Goal: Task Accomplishment & Management: Complete application form

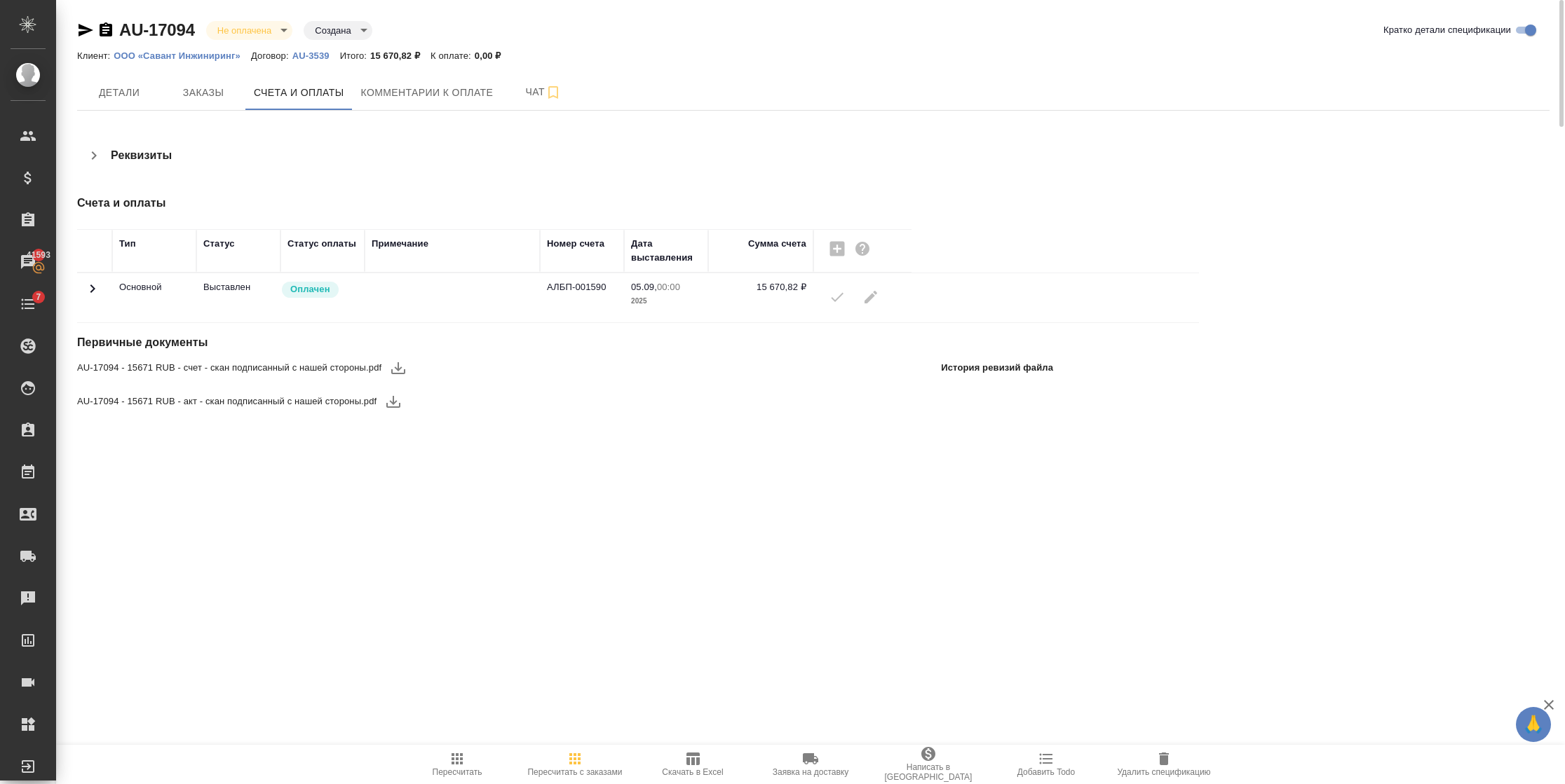
click at [204, 59] on p "ООО «Савант Инжиниринг»" at bounding box center [182, 56] width 138 height 11
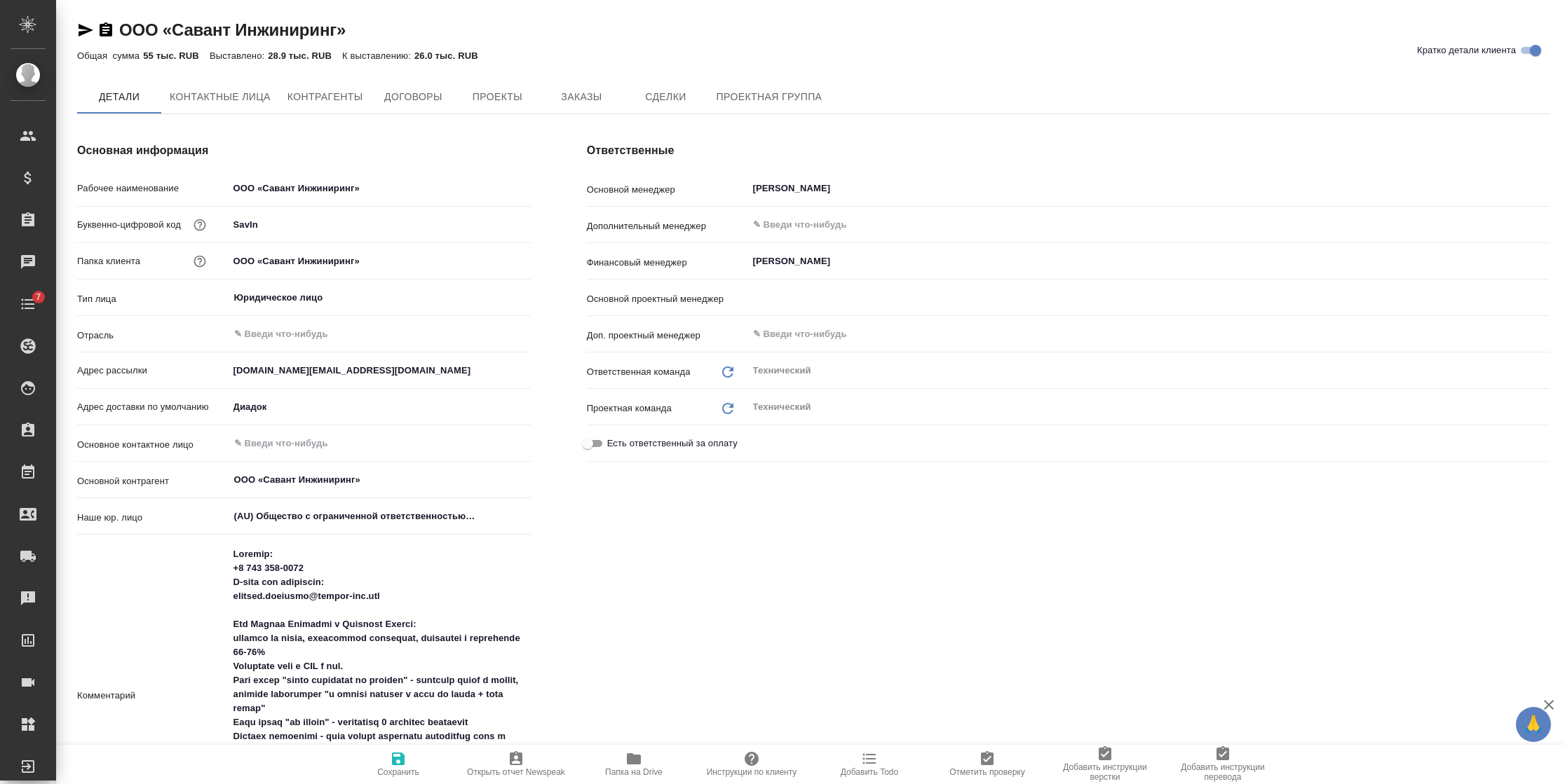
type input "[PERSON_NAME]"
click at [558, 96] on span "Заказы" at bounding box center [581, 97] width 68 height 17
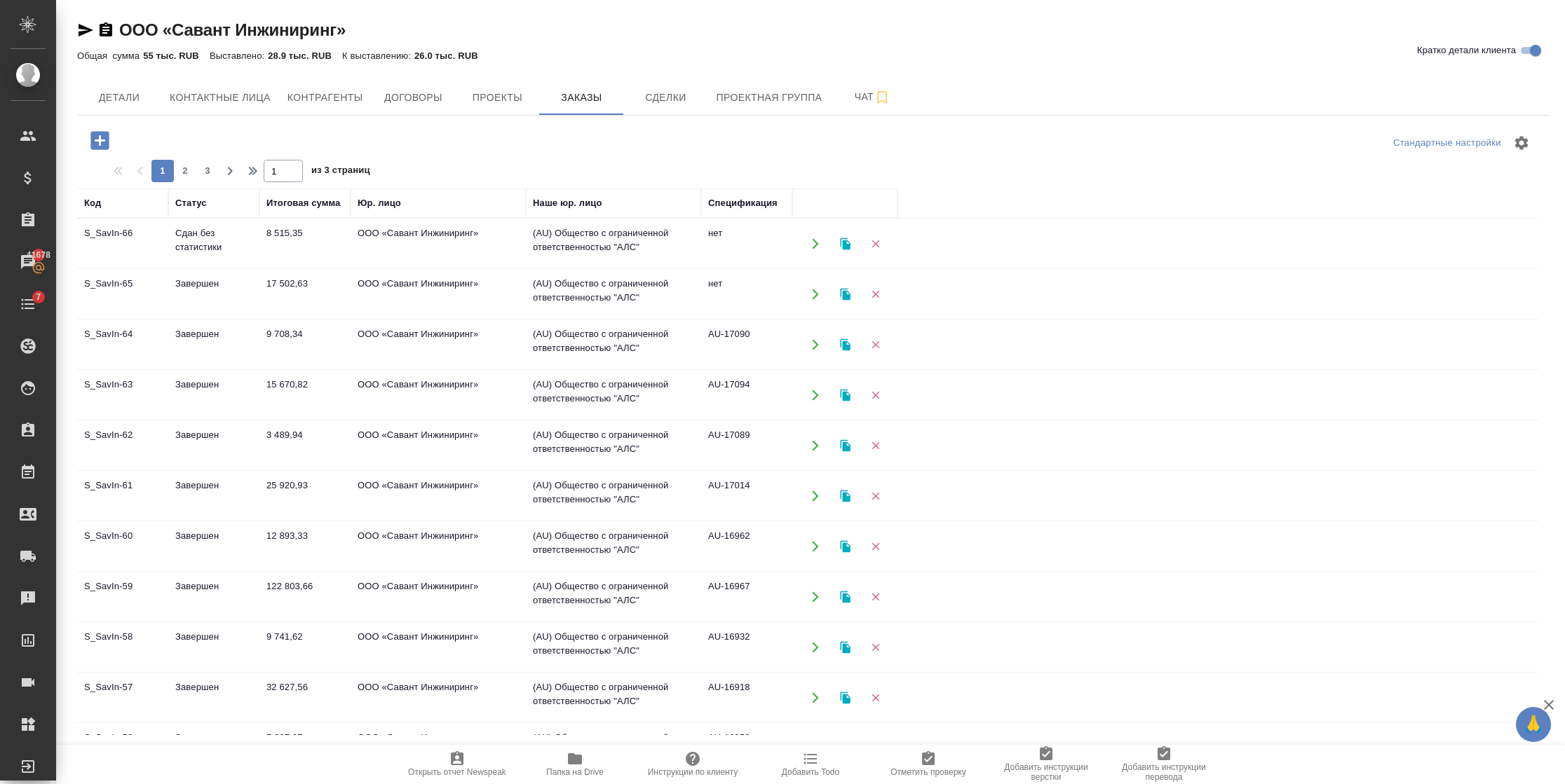
click at [286, 248] on td "8 515,35" at bounding box center [304, 244] width 91 height 49
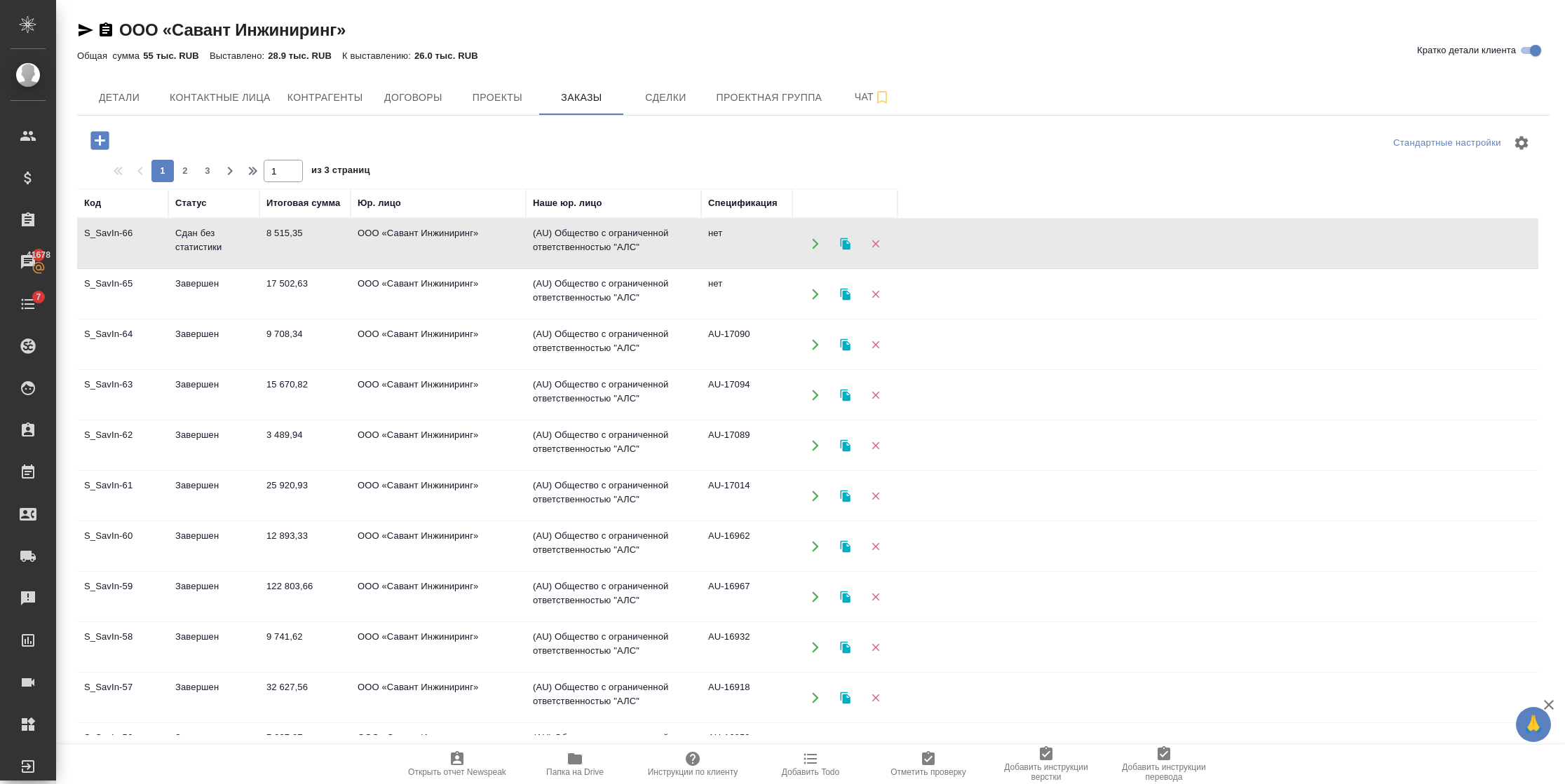
click at [539, 278] on td "(AU) Общество с ограниченной ответственностью "АЛС"" at bounding box center [613, 294] width 176 height 49
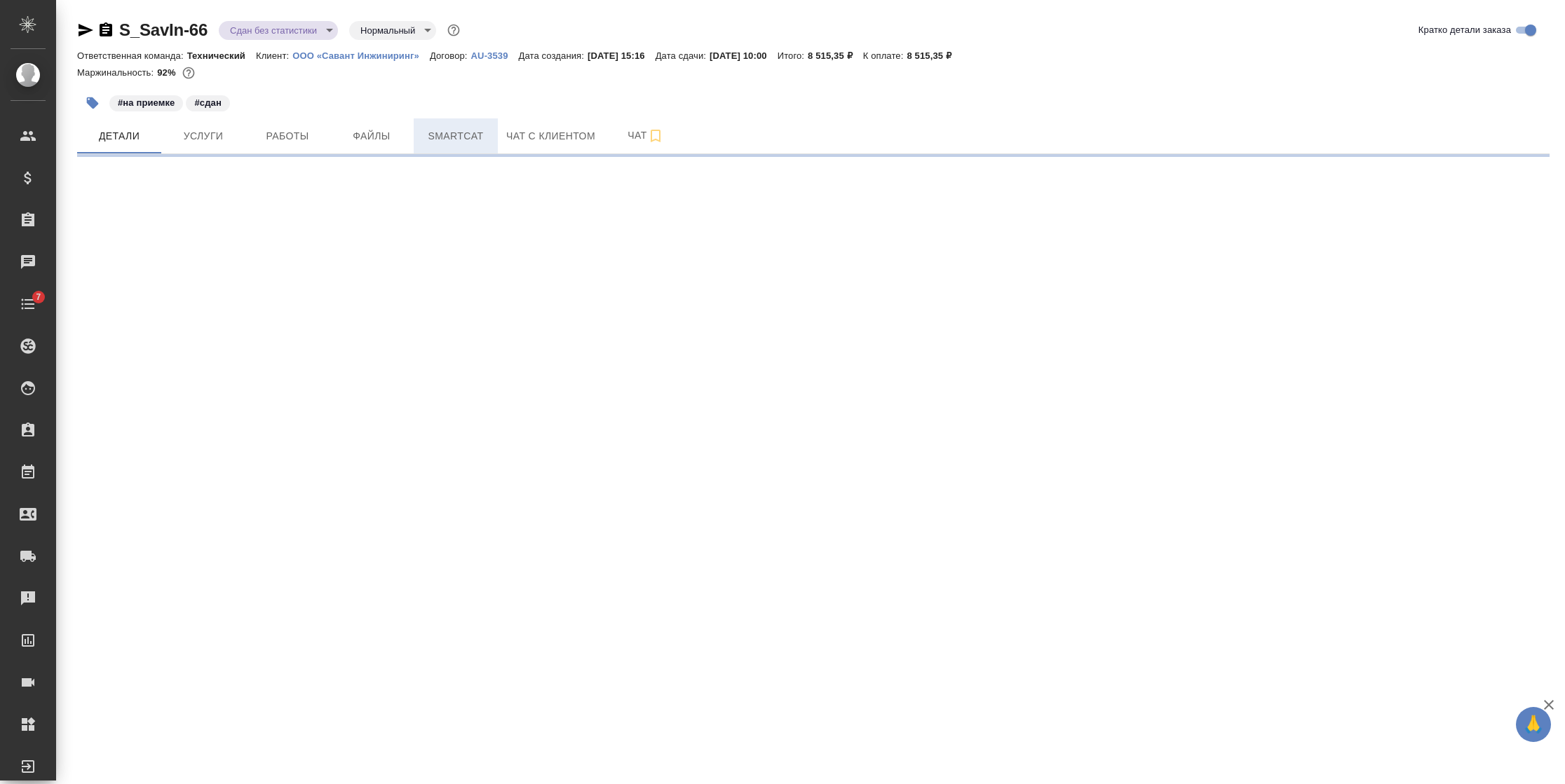
select select "RU"
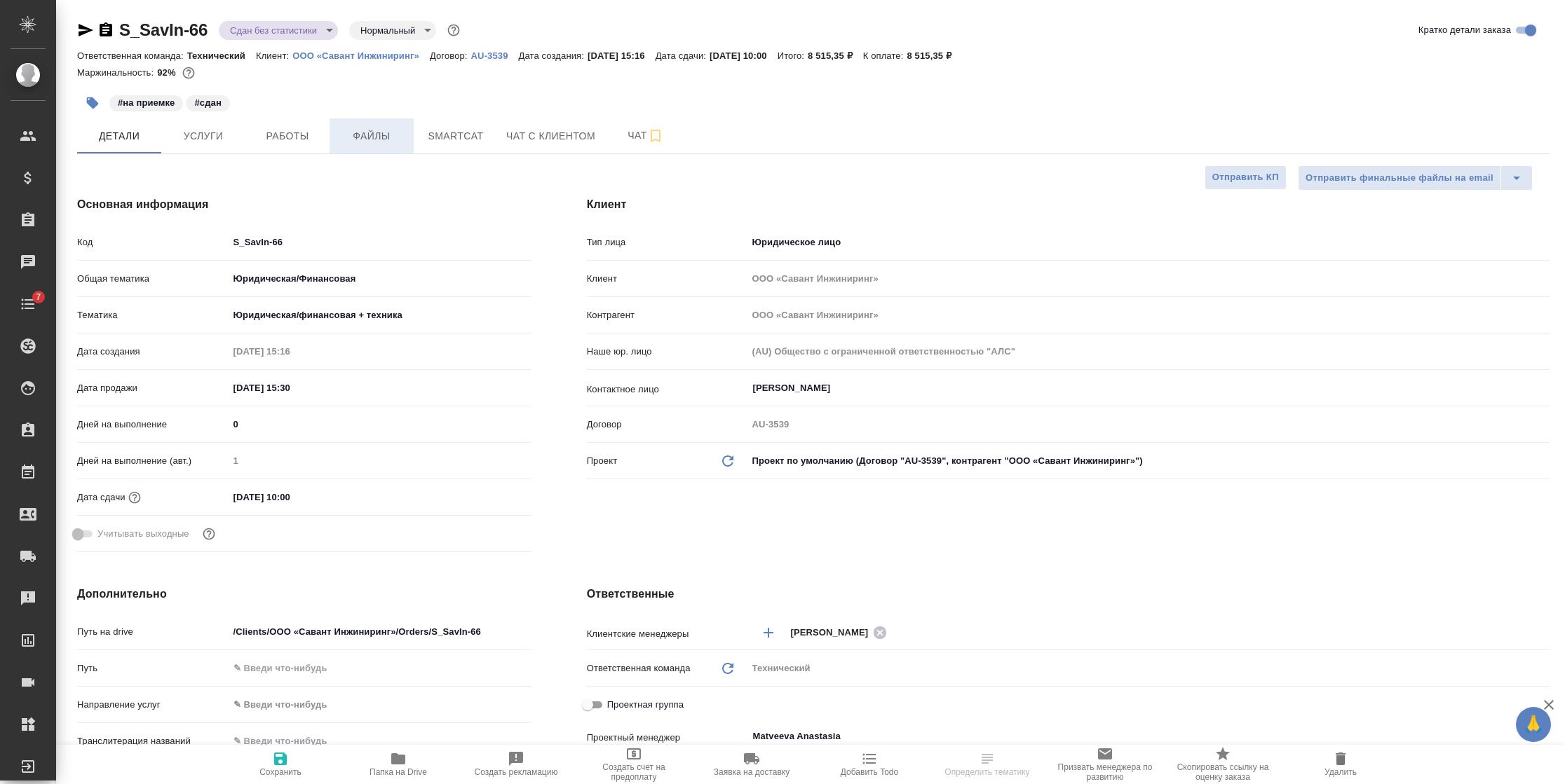
type textarea "x"
click at [276, 131] on span "Работы" at bounding box center [287, 136] width 68 height 17
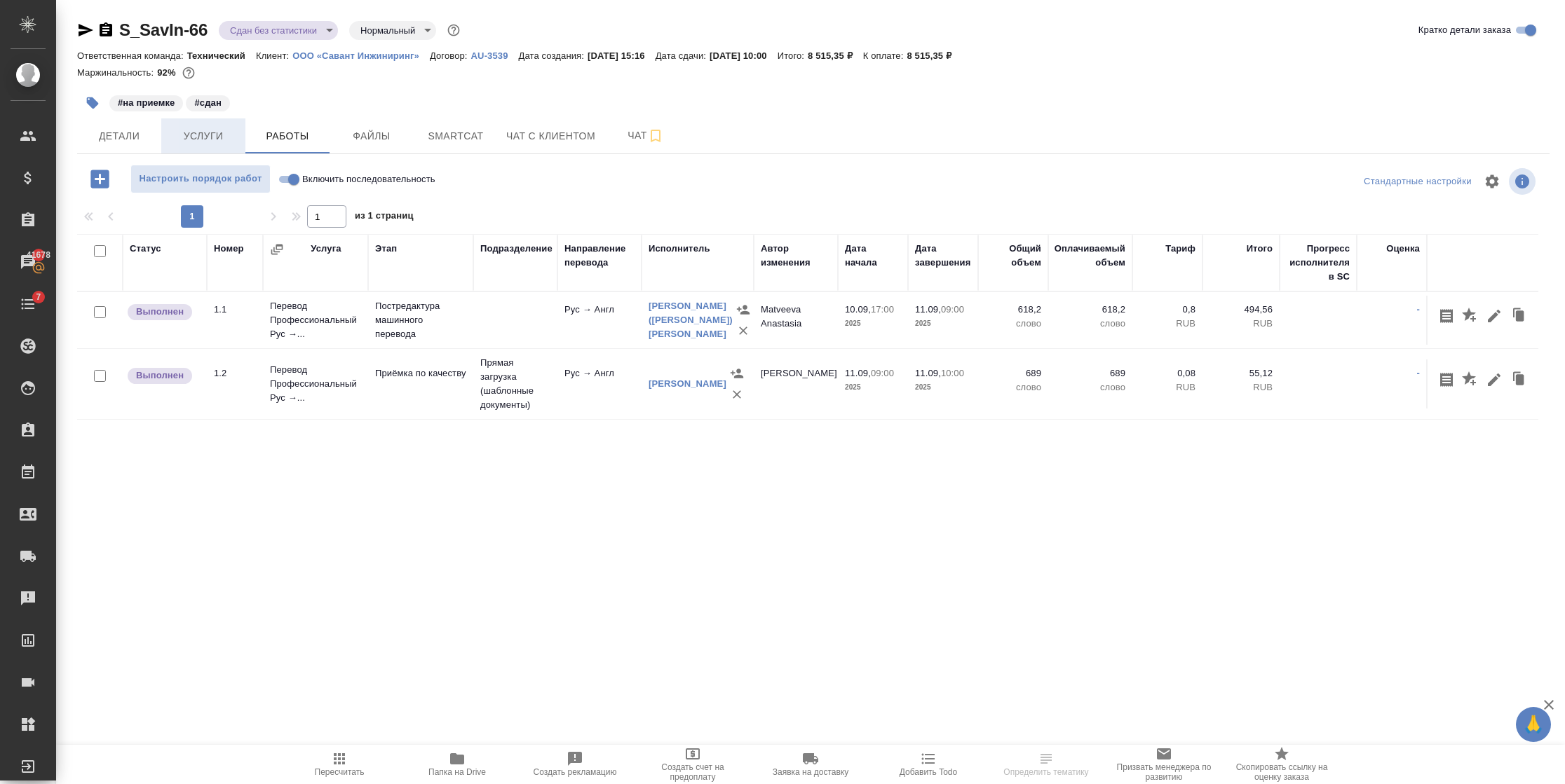
click at [239, 136] on button "Услуги" at bounding box center [203, 136] width 84 height 35
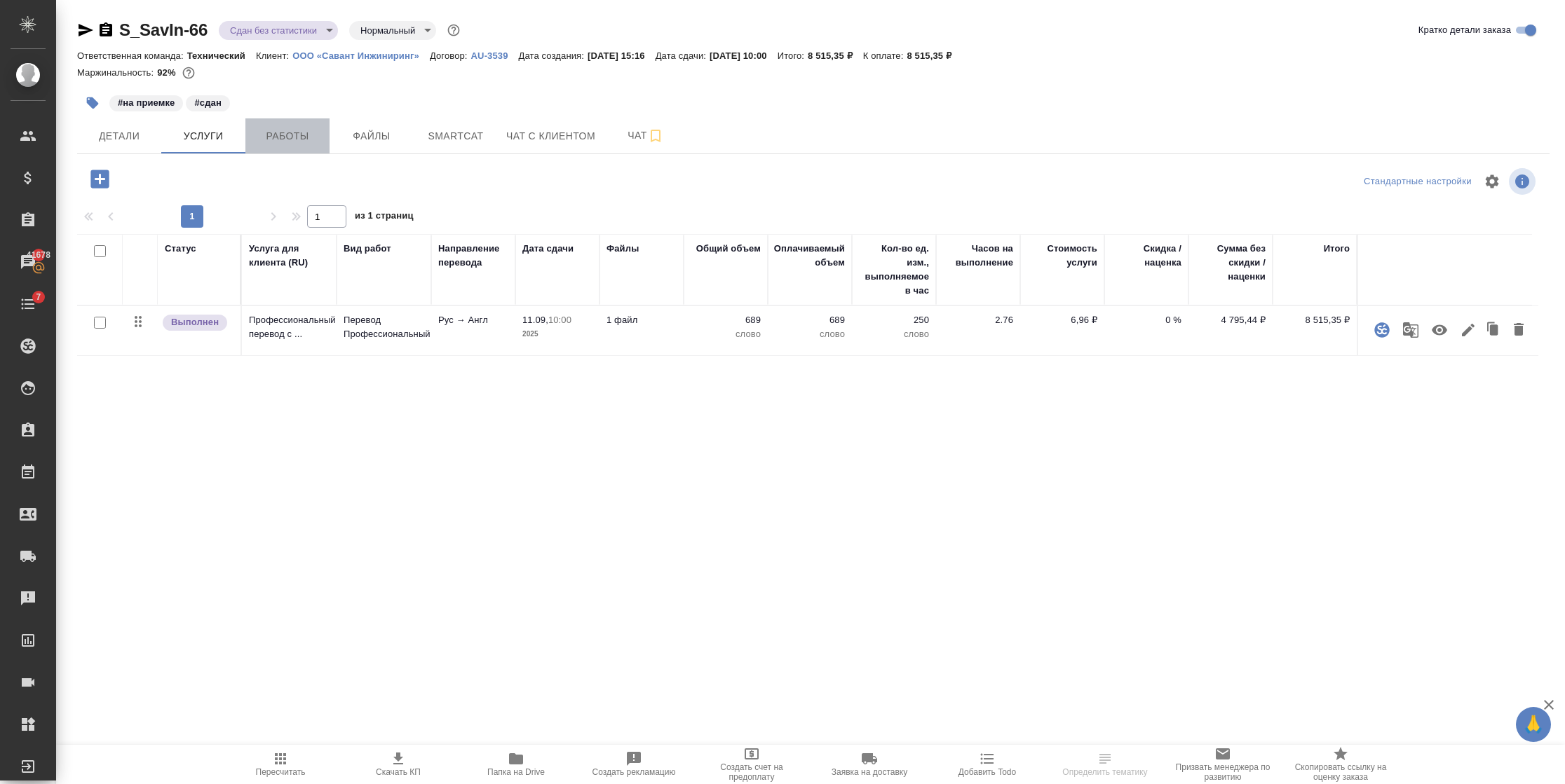
click at [280, 138] on span "Работы" at bounding box center [287, 136] width 68 height 17
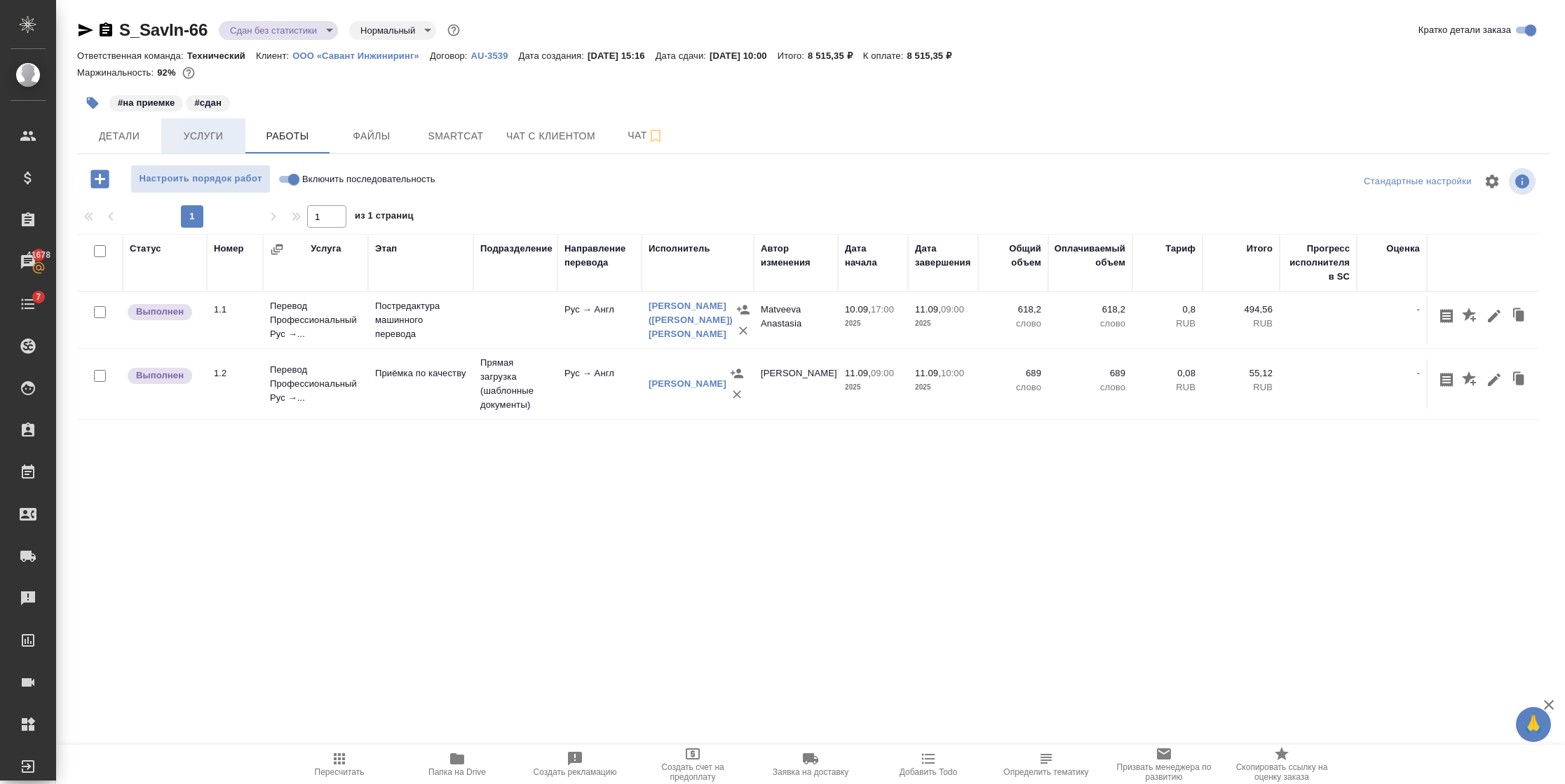
click at [192, 133] on span "Услуги" at bounding box center [203, 136] width 68 height 17
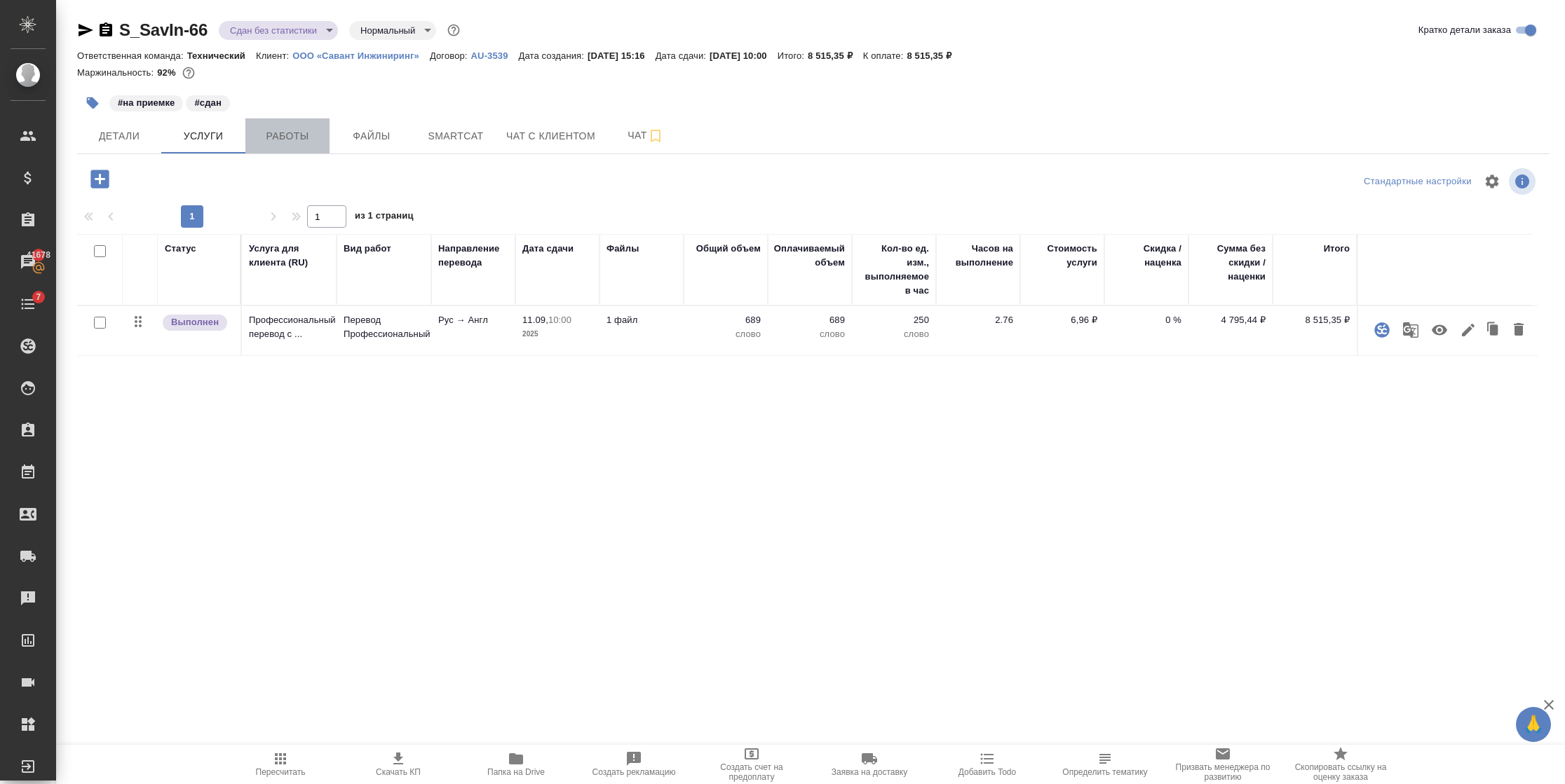
click at [272, 131] on span "Работы" at bounding box center [287, 136] width 68 height 17
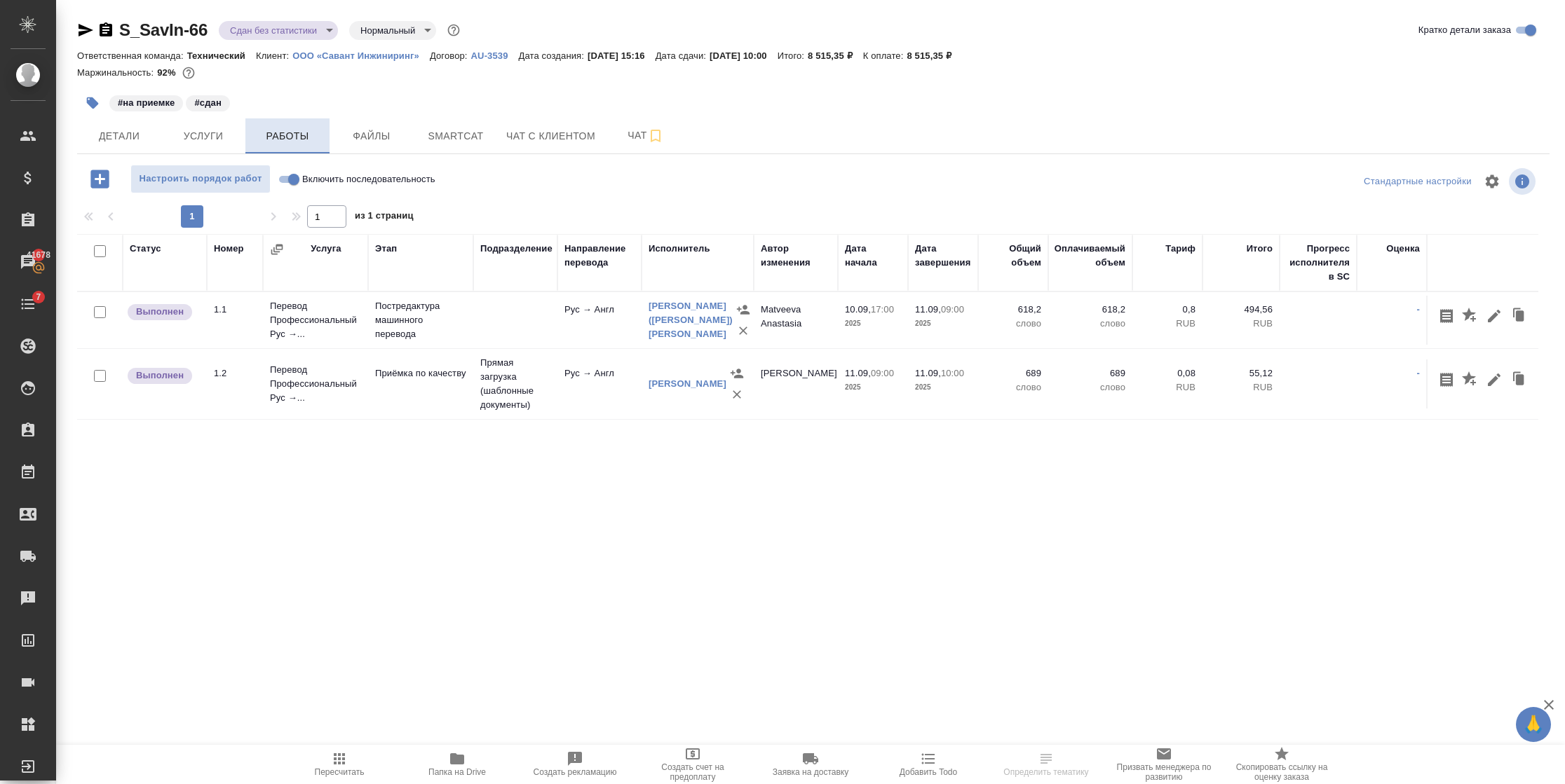
click at [280, 136] on span "Работы" at bounding box center [287, 136] width 68 height 17
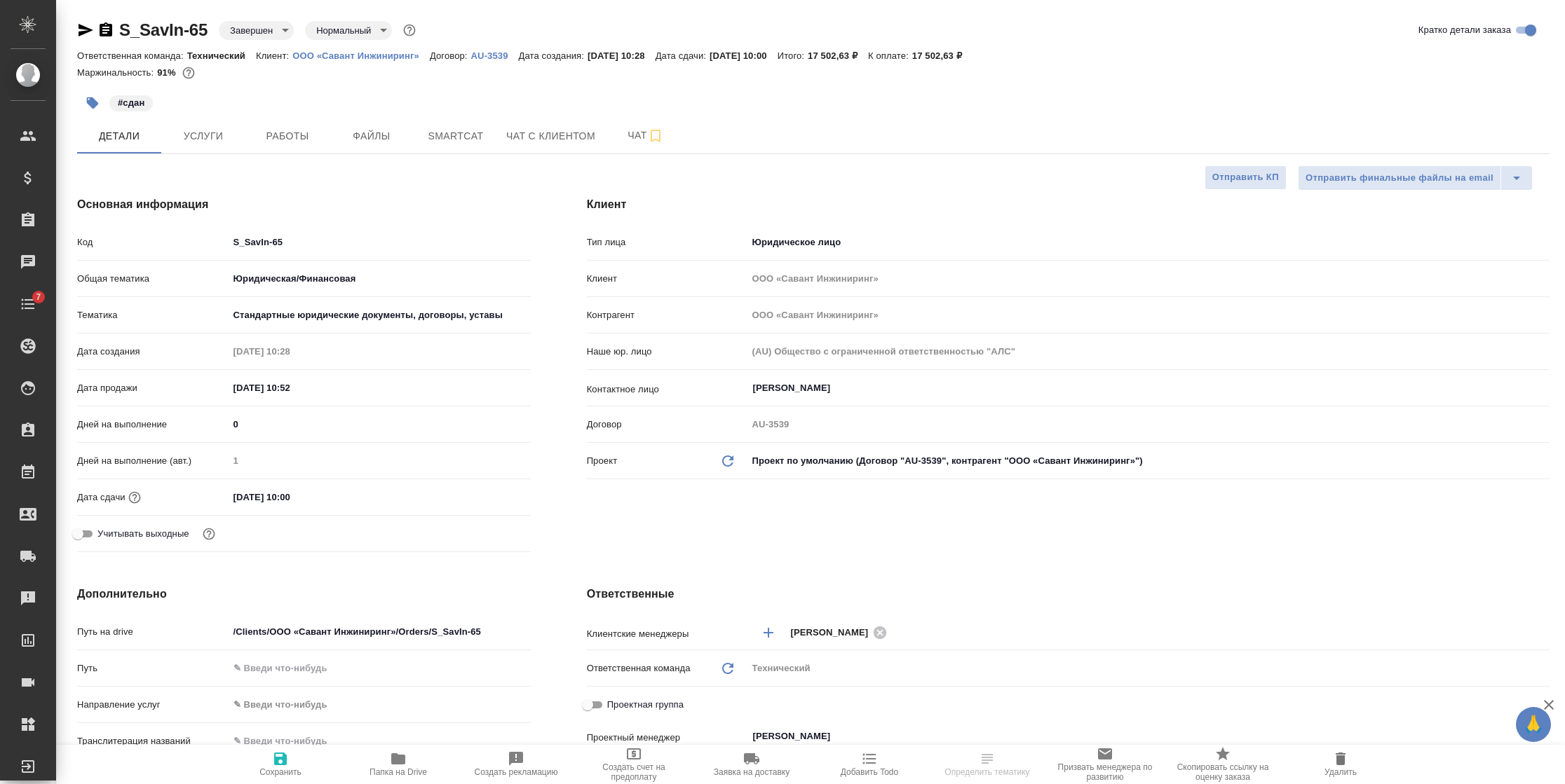
select select "RU"
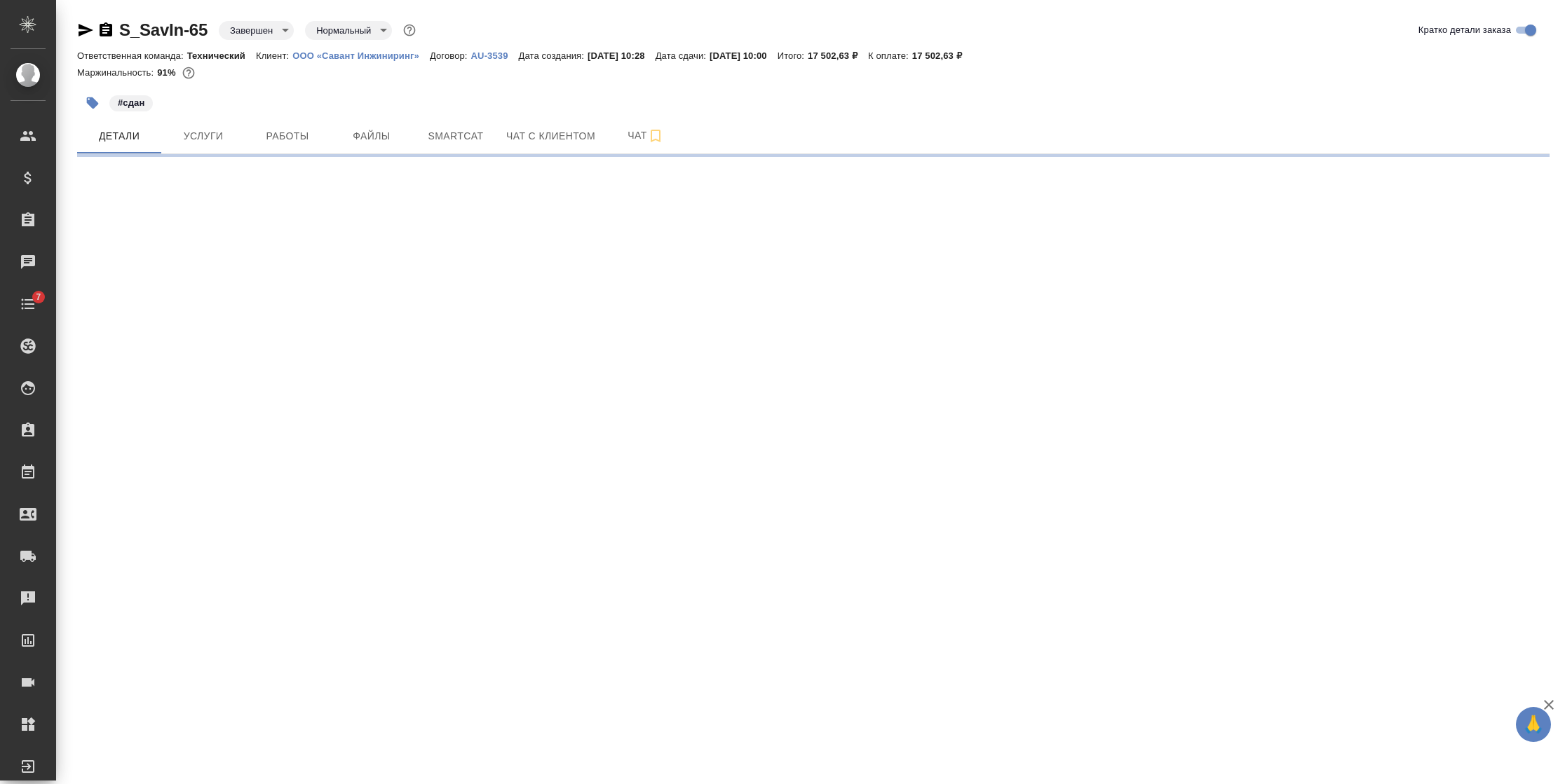
select select "RU"
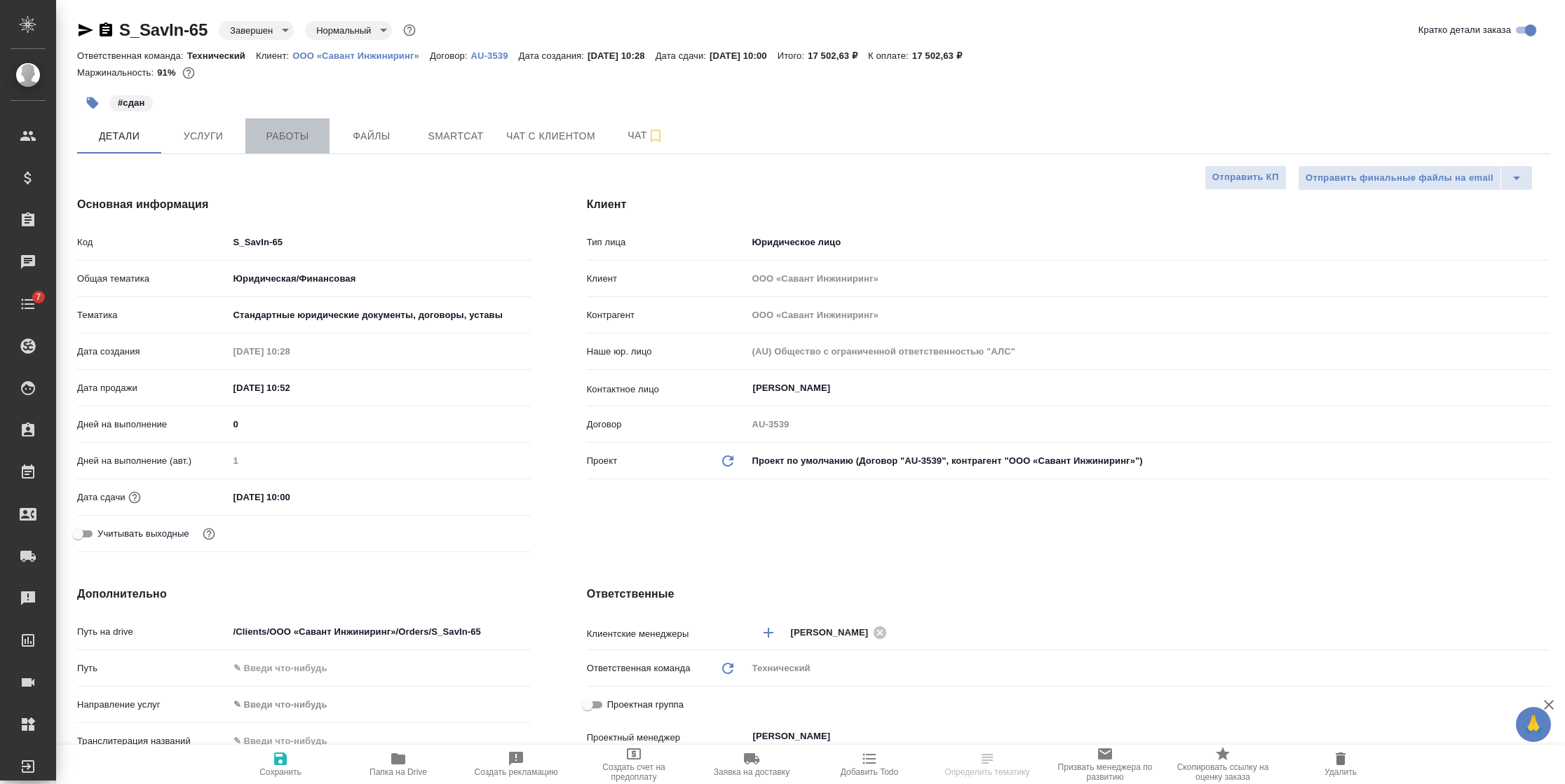
drag, startPoint x: 0, startPoint y: 0, endPoint x: 312, endPoint y: 134, distance: 339.6
click at [312, 134] on span "Работы" at bounding box center [287, 136] width 68 height 17
click at [305, 133] on span "Работы" at bounding box center [287, 136] width 68 height 17
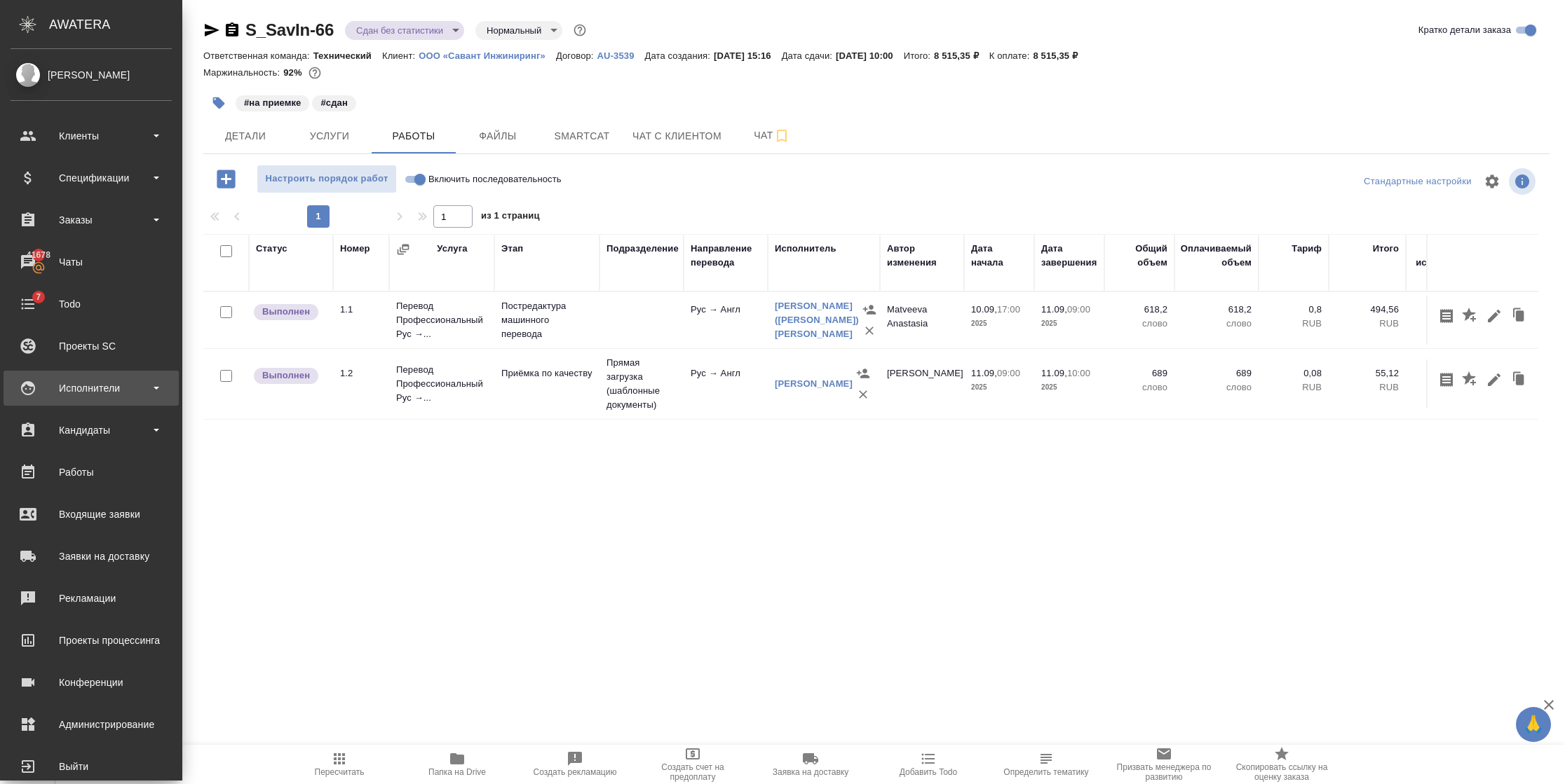
click at [115, 392] on div "Исполнители" at bounding box center [91, 388] width 161 height 21
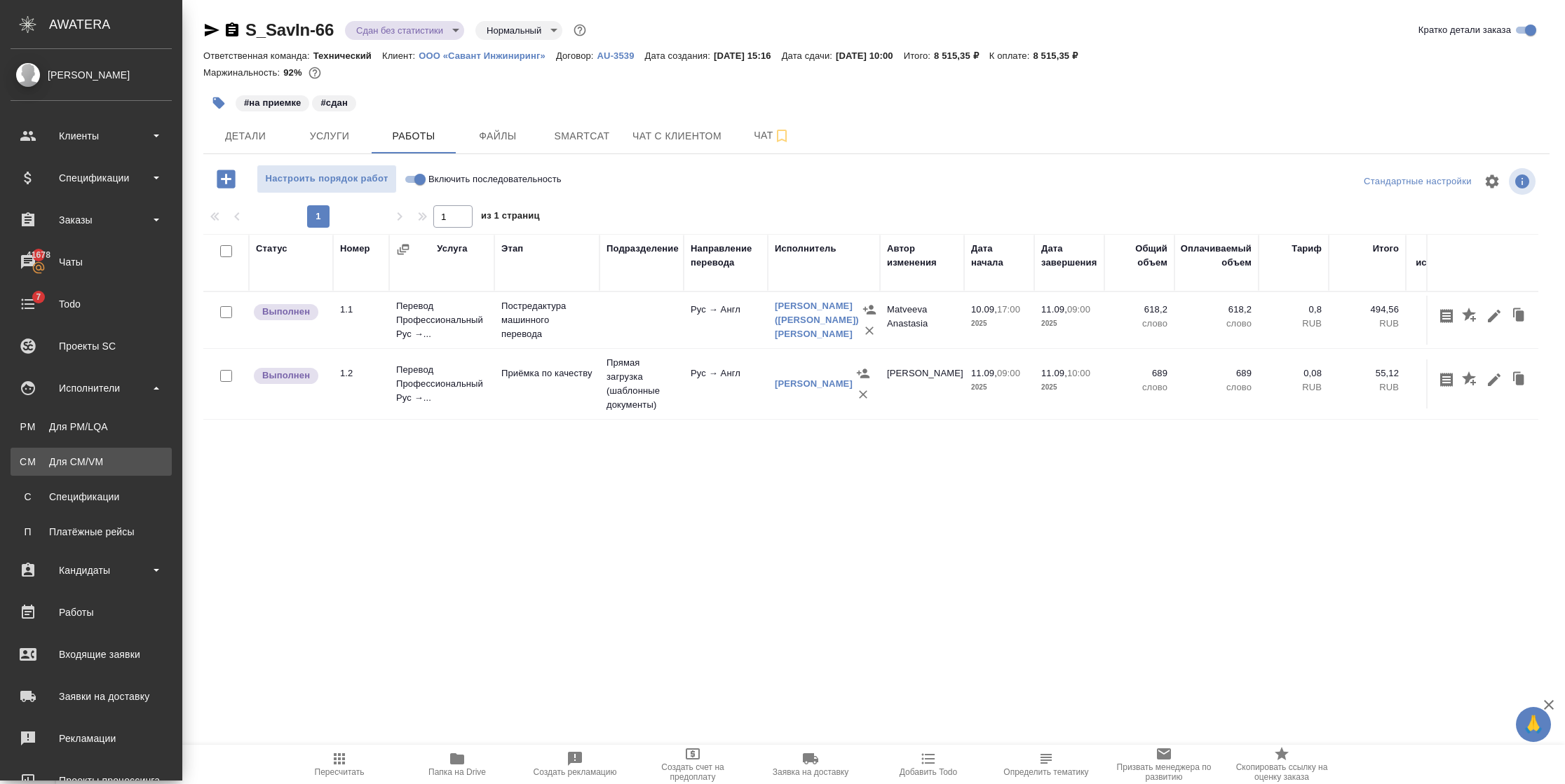
click at [83, 468] on link "CM Для CM/VM" at bounding box center [91, 461] width 161 height 28
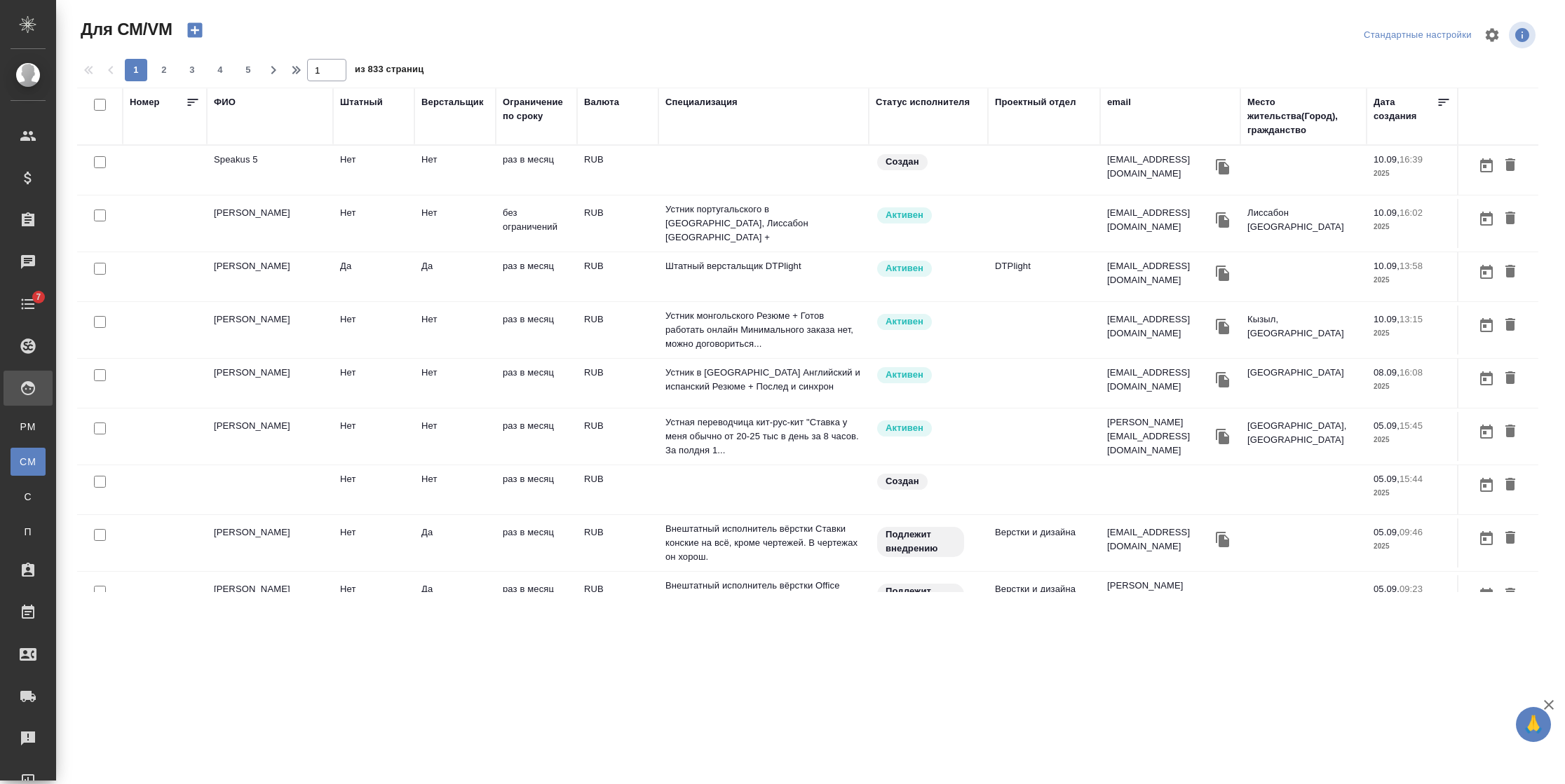
click at [263, 161] on td "Speakus 5" at bounding box center [270, 170] width 126 height 49
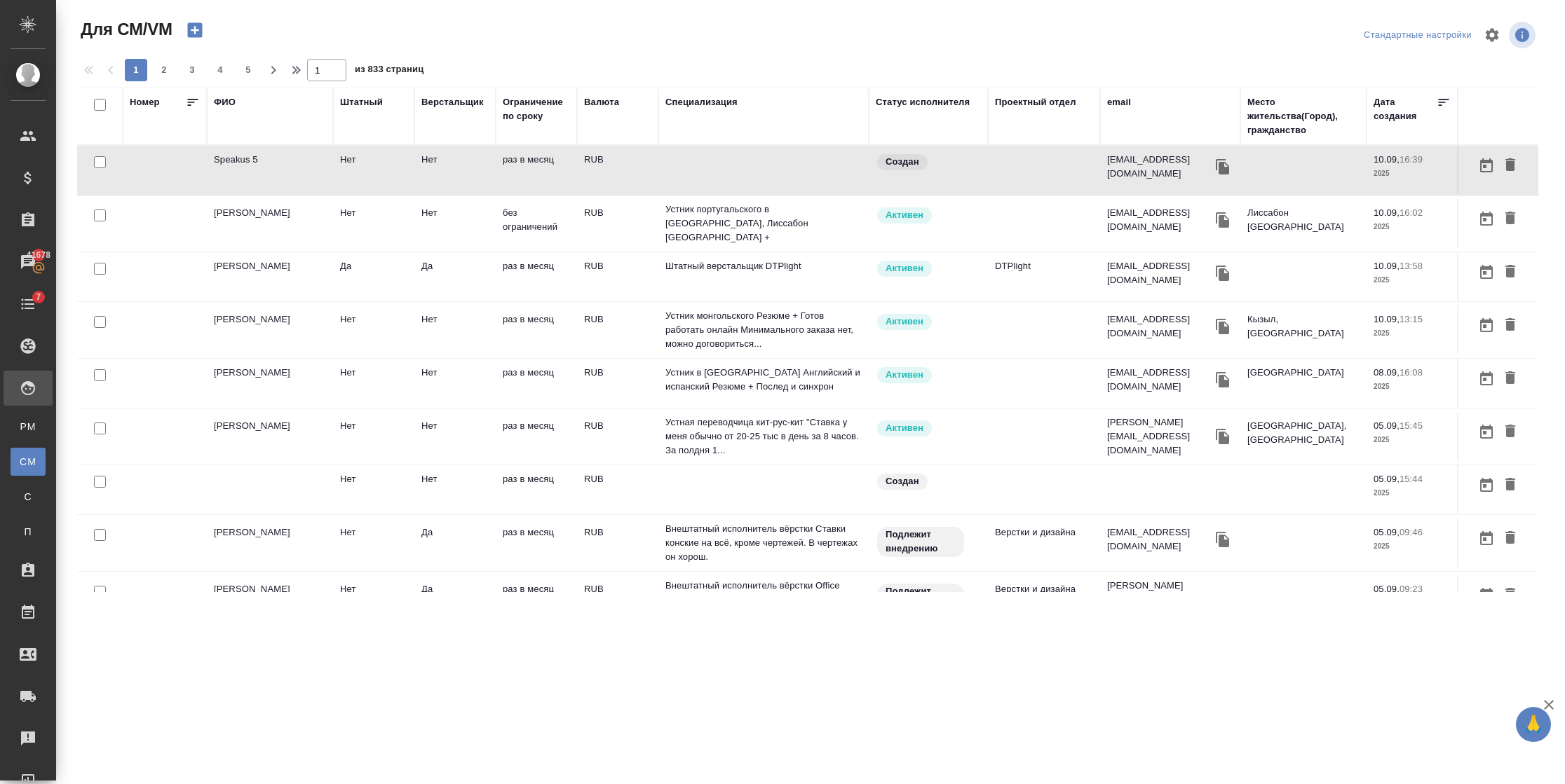
click at [198, 33] on icon "button" at bounding box center [194, 31] width 14 height 14
click at [194, 25] on icon "button" at bounding box center [194, 31] width 14 height 14
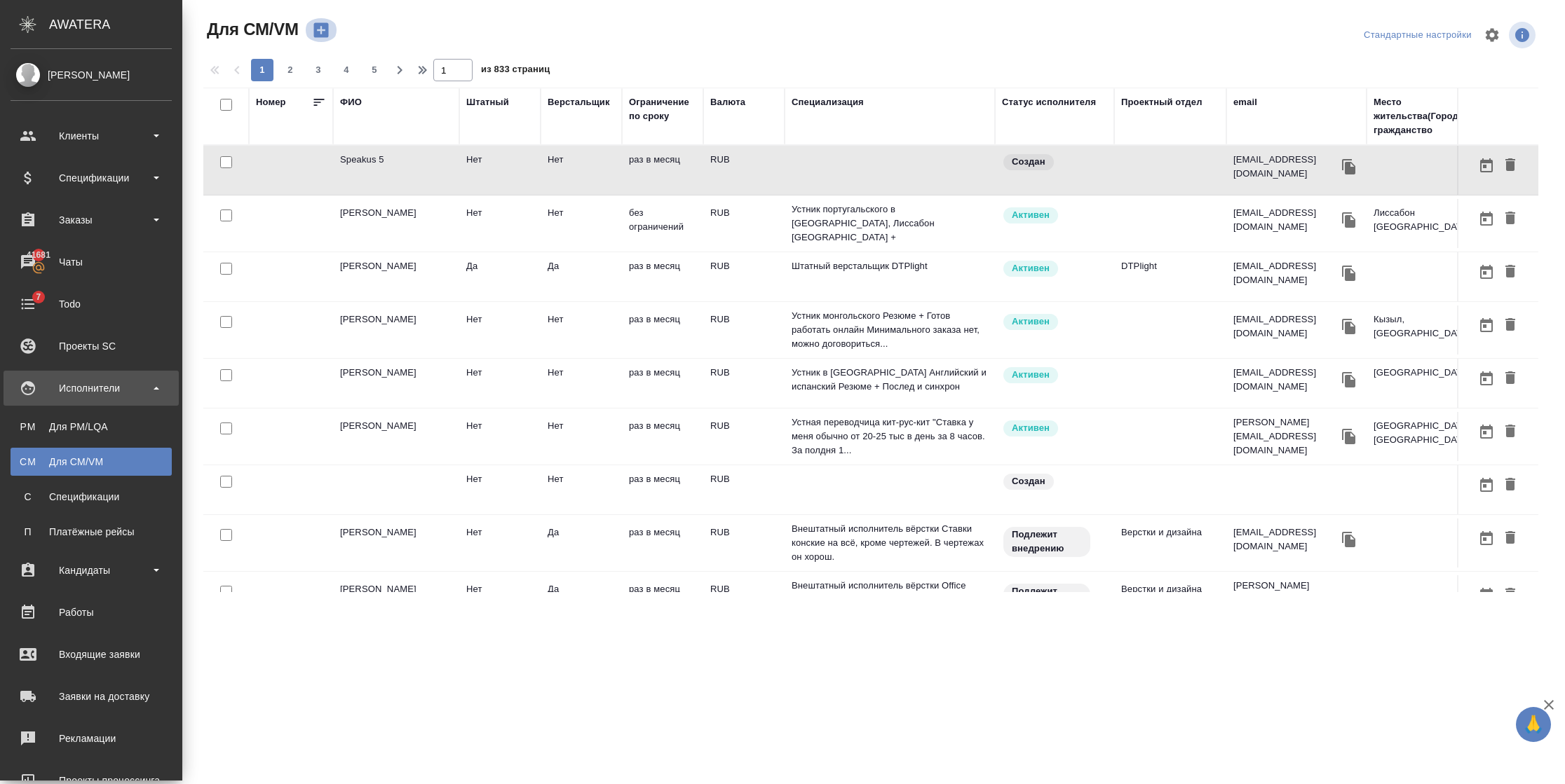
click at [326, 25] on icon "button" at bounding box center [321, 31] width 14 height 14
click at [356, 105] on div "ФИО" at bounding box center [351, 103] width 22 height 14
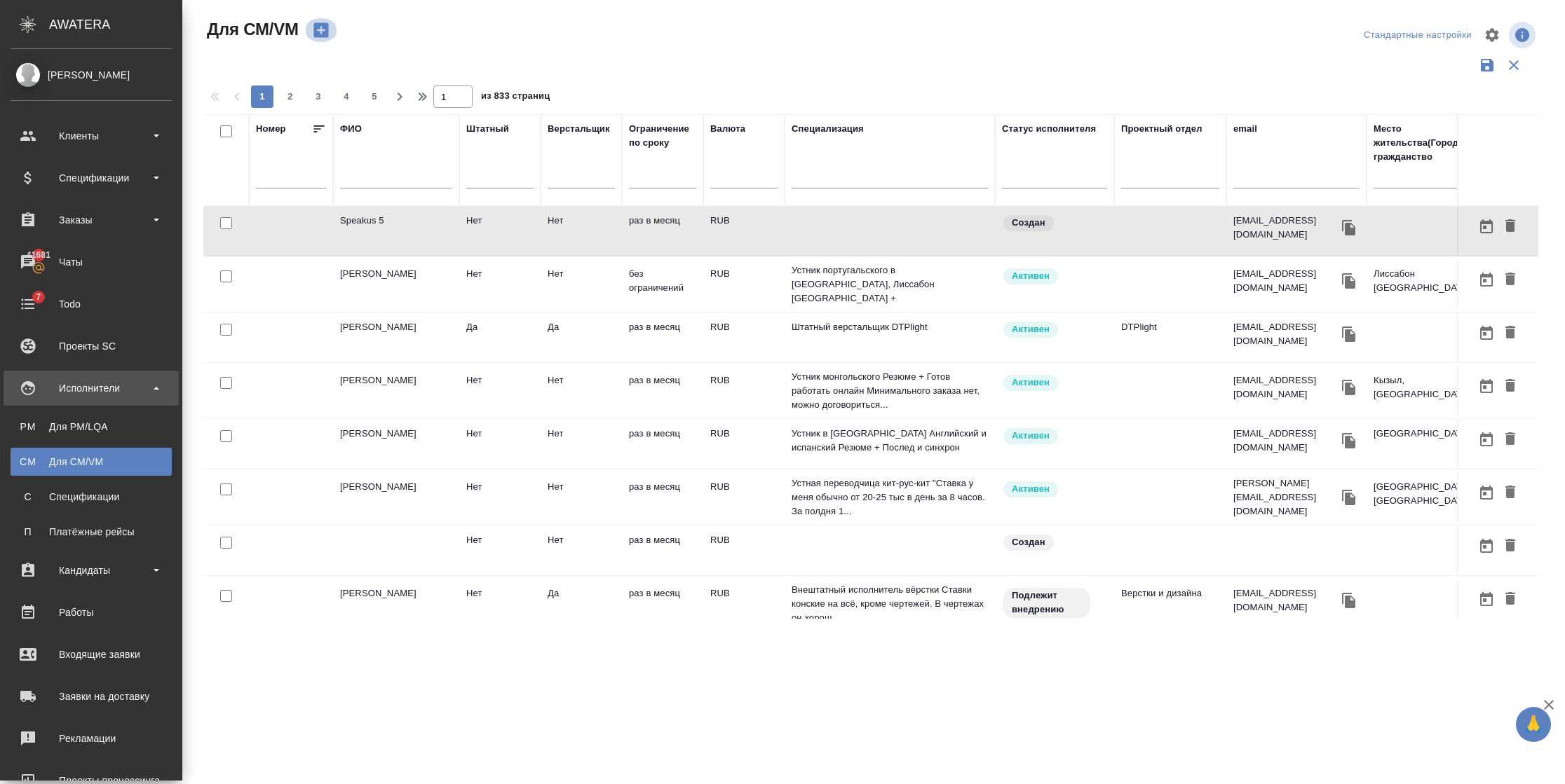
drag, startPoint x: 368, startPoint y: 176, endPoint x: 318, endPoint y: 28, distance: 156.2
click at [318, 28] on icon "button" at bounding box center [321, 31] width 14 height 14
click at [325, 31] on icon "button" at bounding box center [321, 31] width 14 height 14
click at [328, 33] on icon "button" at bounding box center [321, 31] width 14 height 14
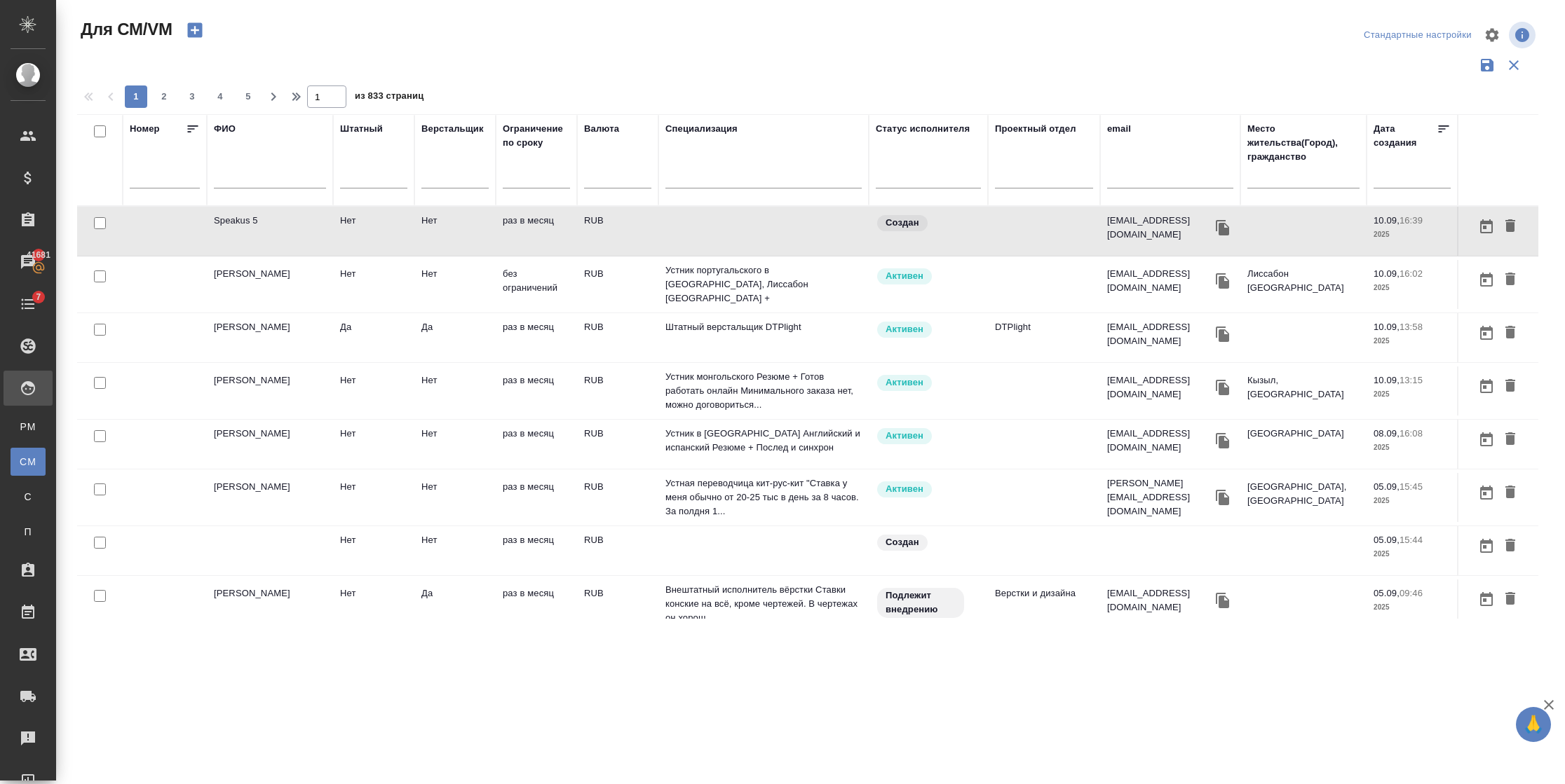
click at [197, 29] on icon "button" at bounding box center [194, 31] width 14 height 14
click at [196, 34] on icon "button" at bounding box center [194, 31] width 14 height 14
click at [187, 34] on icon "button" at bounding box center [194, 31] width 14 height 14
click at [185, 33] on icon "button" at bounding box center [195, 31] width 20 height 20
click at [197, 32] on icon "button" at bounding box center [194, 31] width 14 height 14
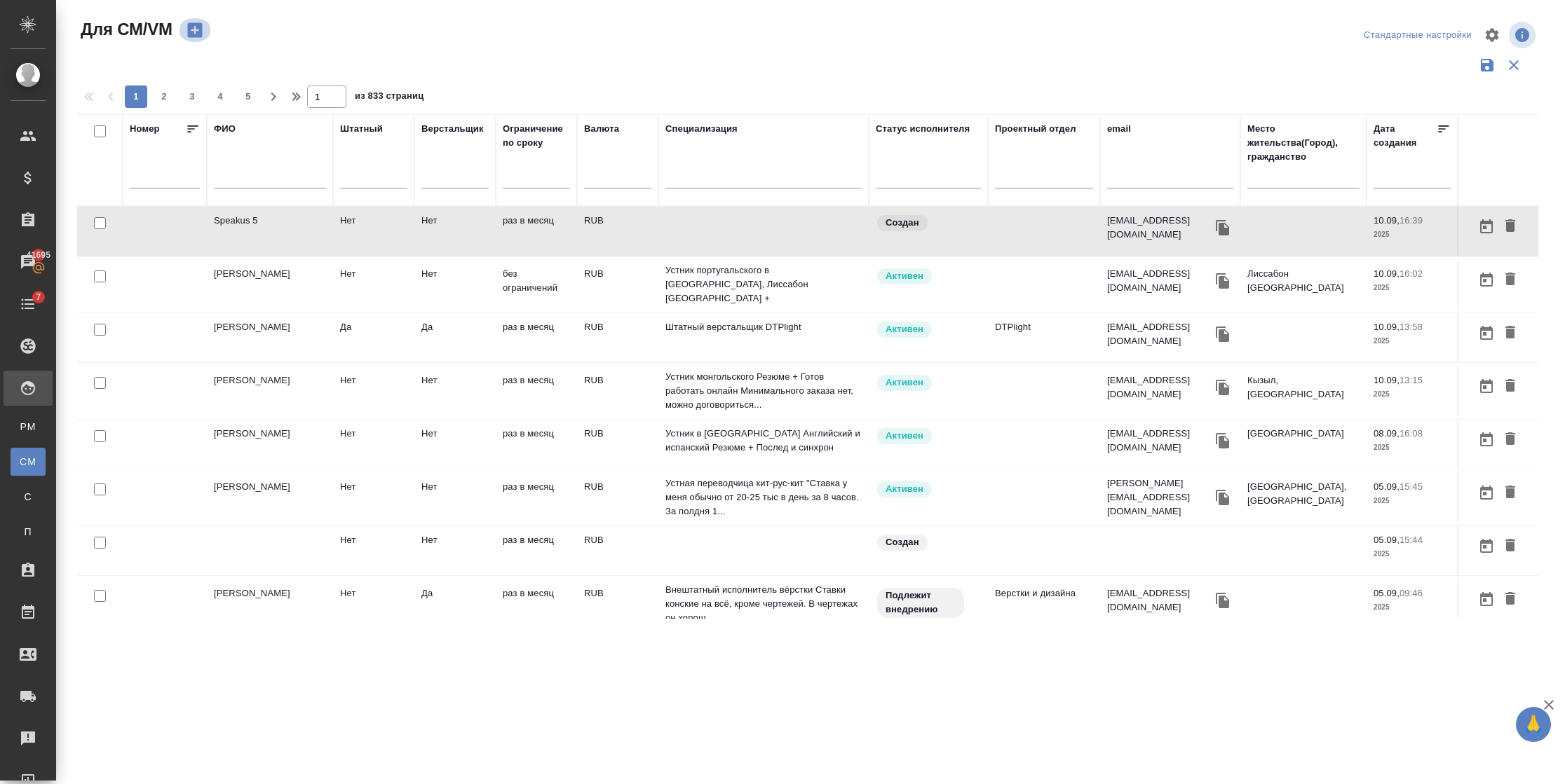
click at [194, 31] on icon "button" at bounding box center [195, 31] width 20 height 20
click at [193, 36] on icon "button" at bounding box center [194, 31] width 14 height 14
click at [204, 40] on button "button" at bounding box center [194, 30] width 33 height 23
click at [188, 30] on icon "button" at bounding box center [194, 31] width 14 height 14
click at [188, 37] on icon "button" at bounding box center [194, 31] width 14 height 14
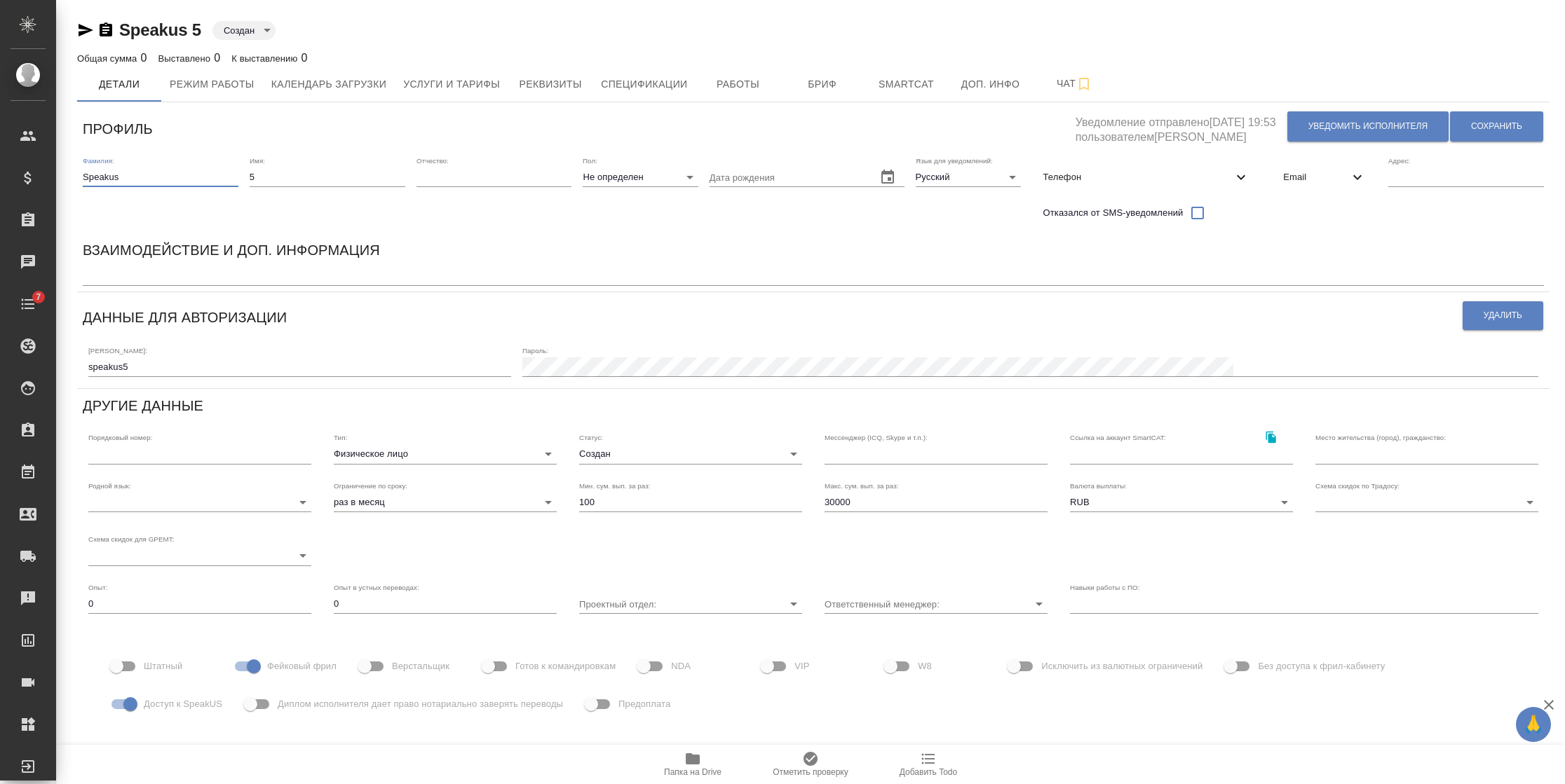
drag, startPoint x: 157, startPoint y: 173, endPoint x: -5, endPoint y: 159, distance: 162.6
click at [0, 159] on html "🙏 .cls-1 fill:#fff; AWATERA Semenets Irina Клиенты Спецификации Заказы Чаты 7 T…" at bounding box center [782, 392] width 1565 height 784
click at [1283, 180] on span "Email" at bounding box center [1316, 177] width 66 height 14
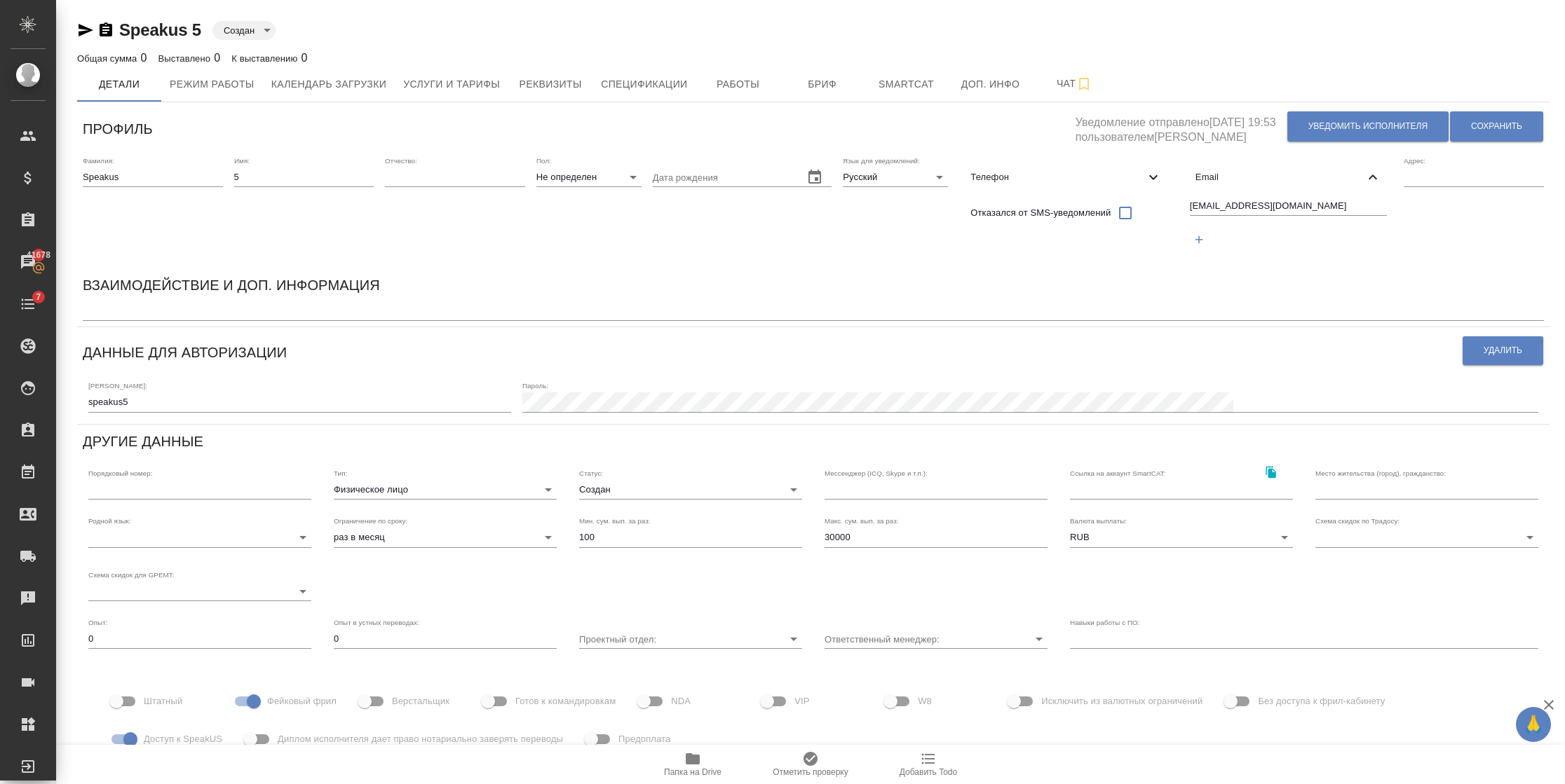
click at [1273, 180] on span "Email" at bounding box center [1280, 177] width 169 height 14
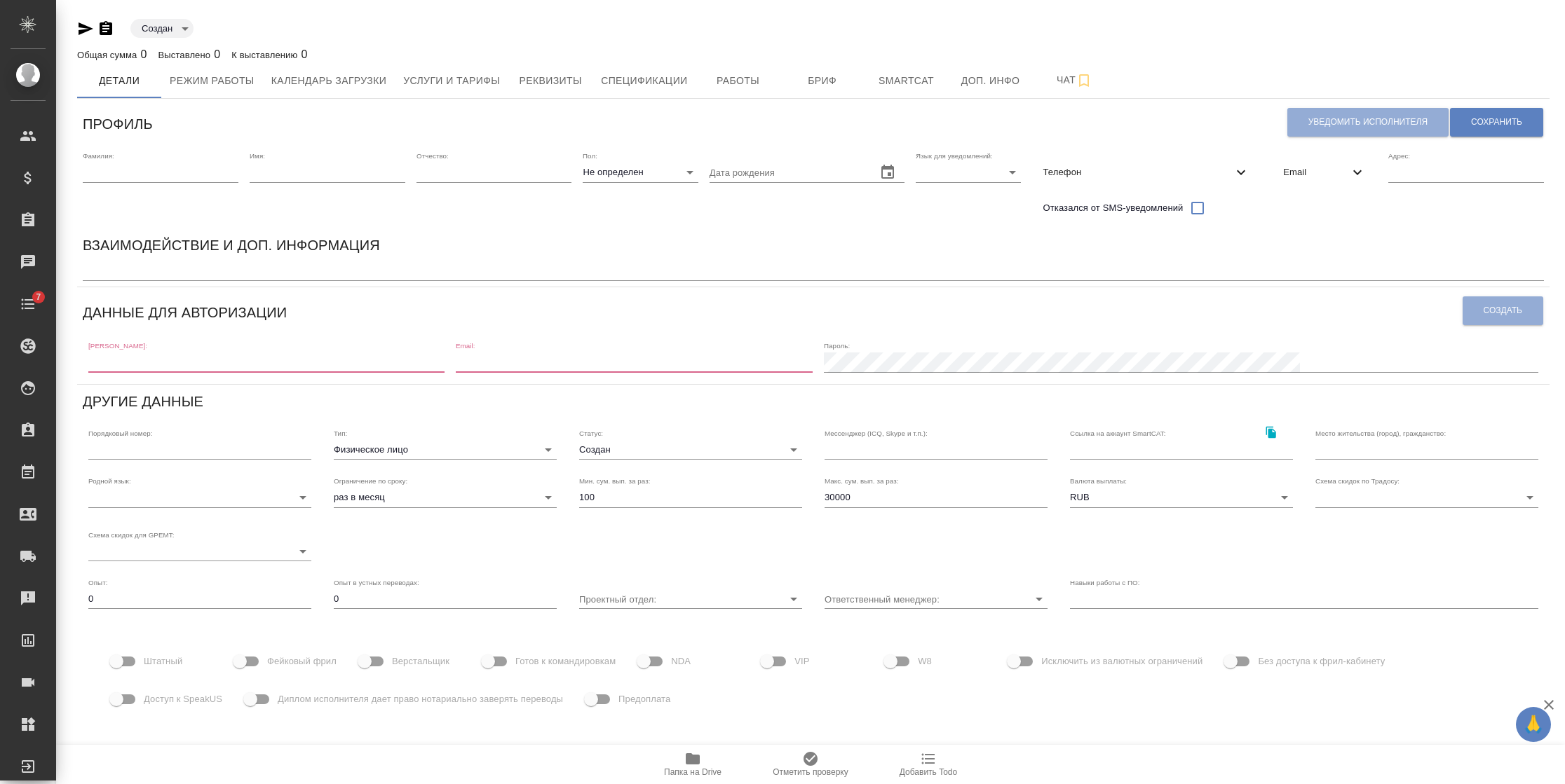
drag, startPoint x: 167, startPoint y: 174, endPoint x: 165, endPoint y: 165, distance: 9.2
click at [167, 174] on input "text" at bounding box center [160, 173] width 156 height 20
paste input "Speakus"
type input "Speakus"
click at [318, 171] on input "text" at bounding box center [327, 173] width 156 height 20
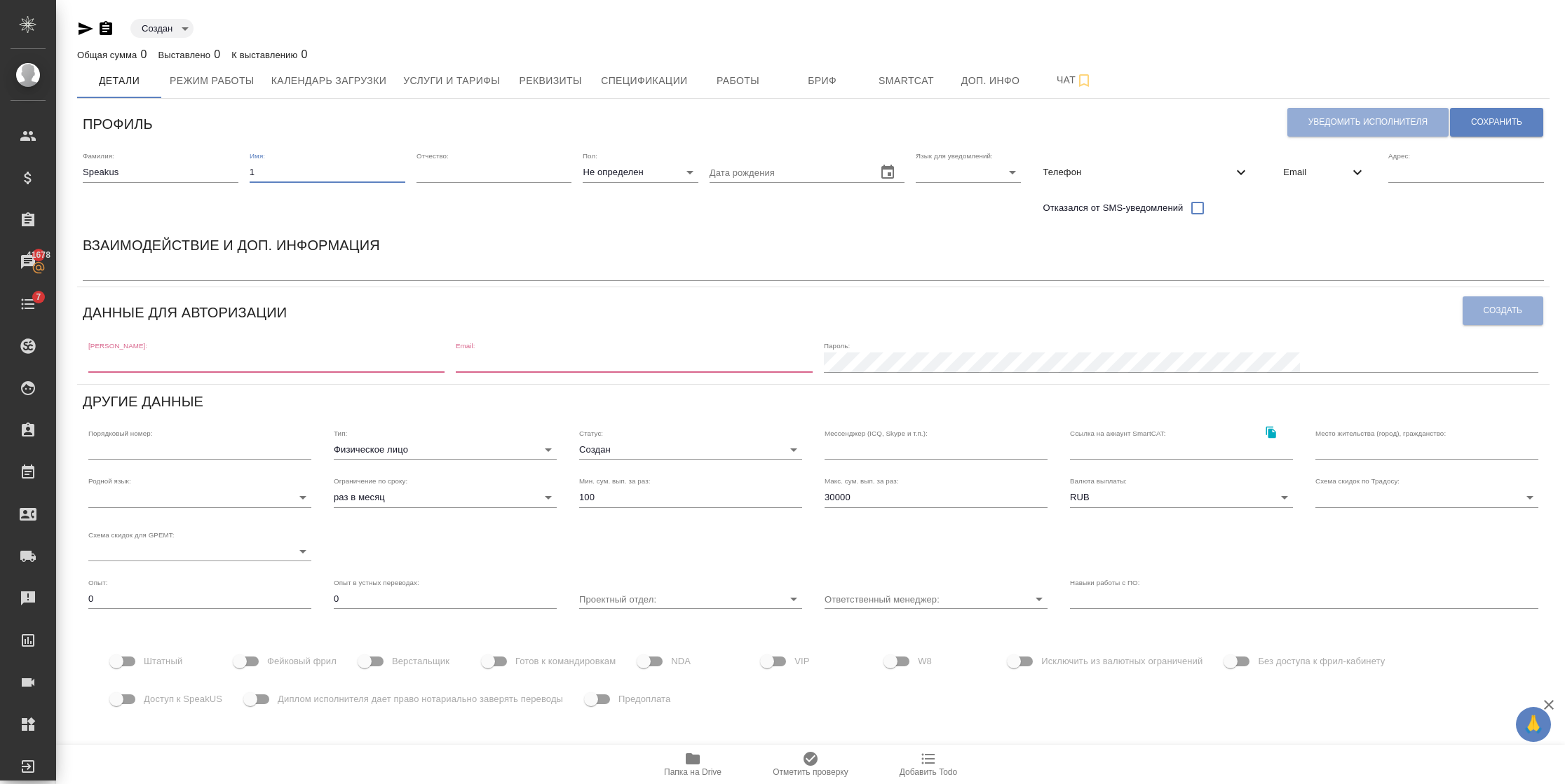
type input "1"
click at [928, 177] on body "🙏 .cls-1 fill:#fff; AWATERA Semenets Irina Клиенты Спецификации Заказы 41678 Ча…" at bounding box center [782, 392] width 1565 height 784
click at [927, 172] on li "Русский" at bounding box center [964, 172] width 105 height 23
type input "RU"
click at [1300, 173] on span "Email" at bounding box center [1316, 173] width 66 height 14
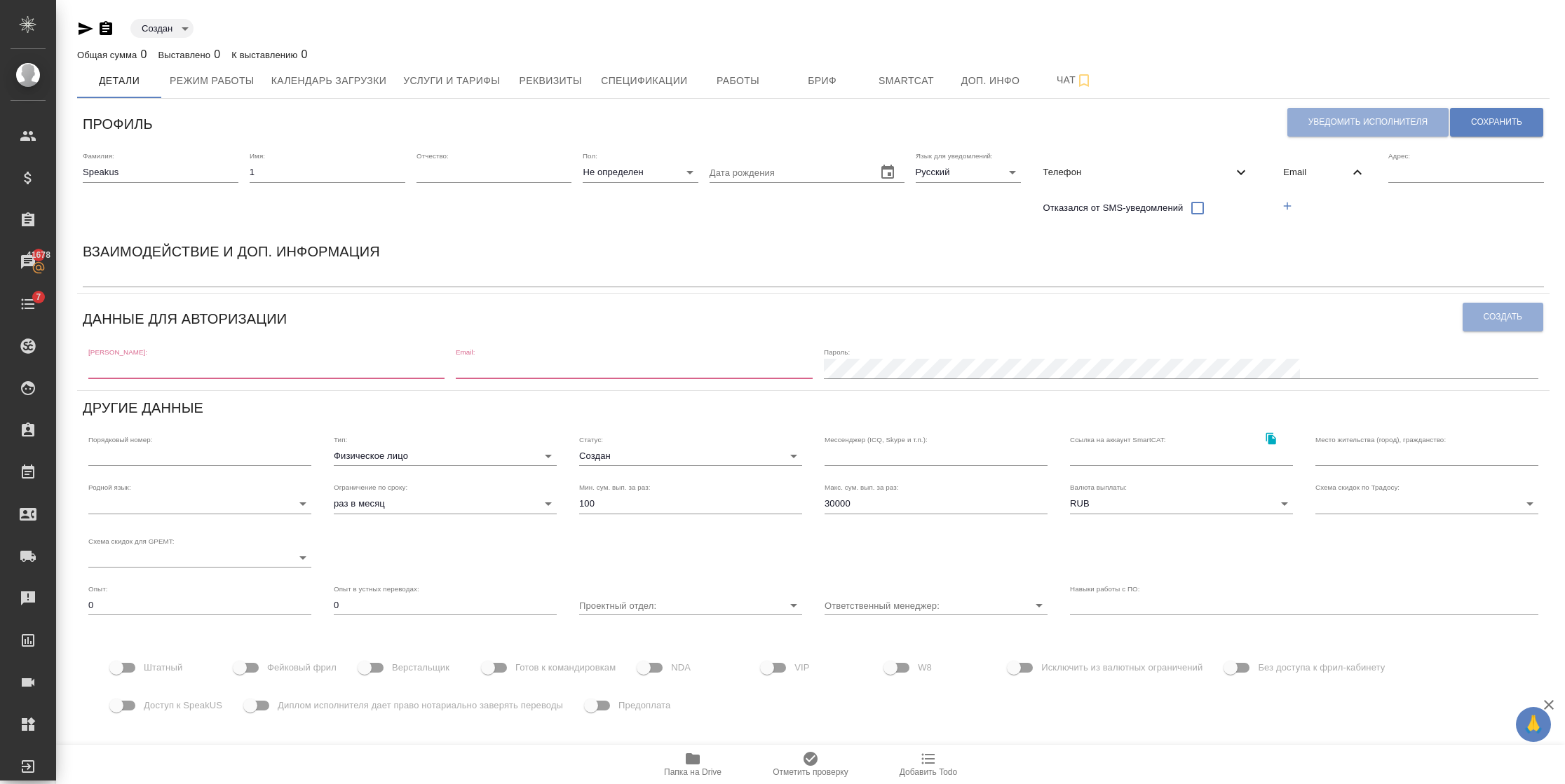
click at [1301, 203] on button "button" at bounding box center [1287, 206] width 29 height 29
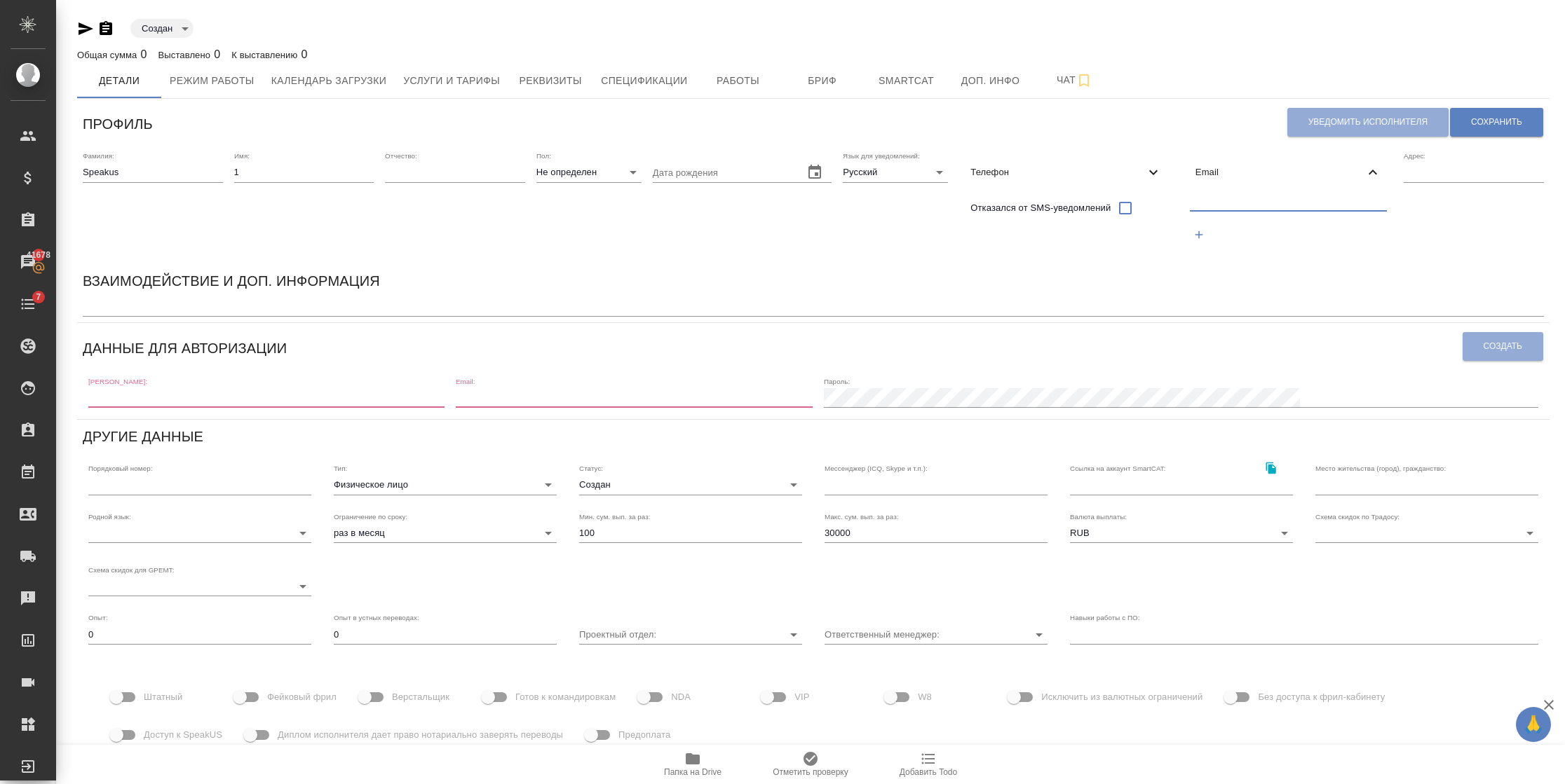
click at [1261, 209] on input "text" at bounding box center [1289, 202] width 198 height 17
paste input "Speakus"
click at [1191, 198] on input "Speakus" at bounding box center [1289, 202] width 198 height 17
click at [1277, 204] on input "speakus" at bounding box center [1289, 202] width 198 height 17
click at [1277, 201] on input "speakus1" at bounding box center [1289, 202] width 198 height 17
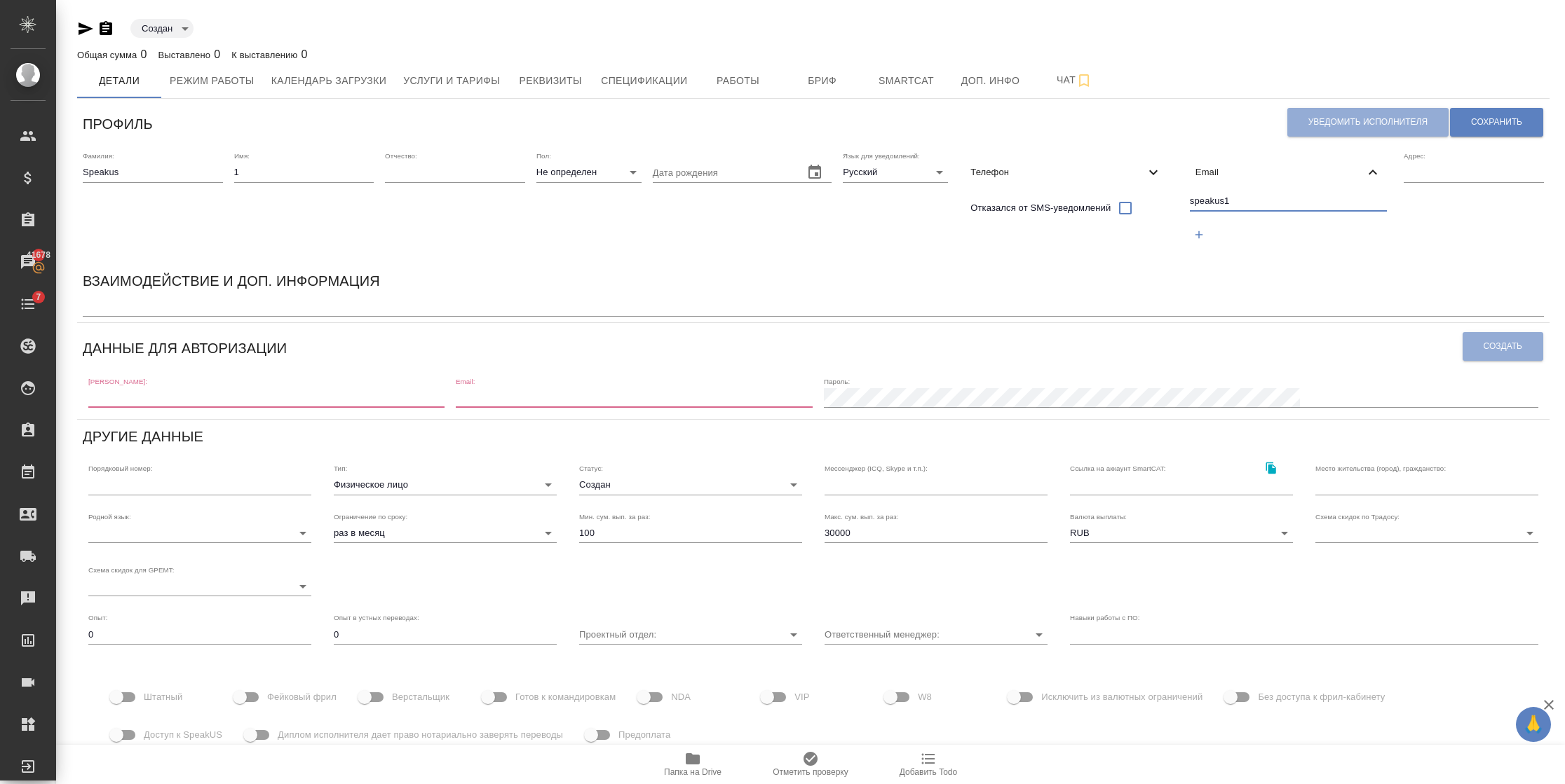
click at [1284, 201] on input "speakus1" at bounding box center [1289, 202] width 198 height 17
click at [1253, 197] on input "speakus1" at bounding box center [1289, 202] width 198 height 17
click at [1252, 202] on input "speakus1" at bounding box center [1289, 202] width 198 height 17
drag, startPoint x: 1303, startPoint y: 201, endPoint x: 1147, endPoint y: 191, distance: 156.3
click at [1150, 194] on div "Фамилия: Speakus Имя: 1 Отчество: Пол: Не определен none Дата рождения Язык для…" at bounding box center [813, 204] width 1472 height 118
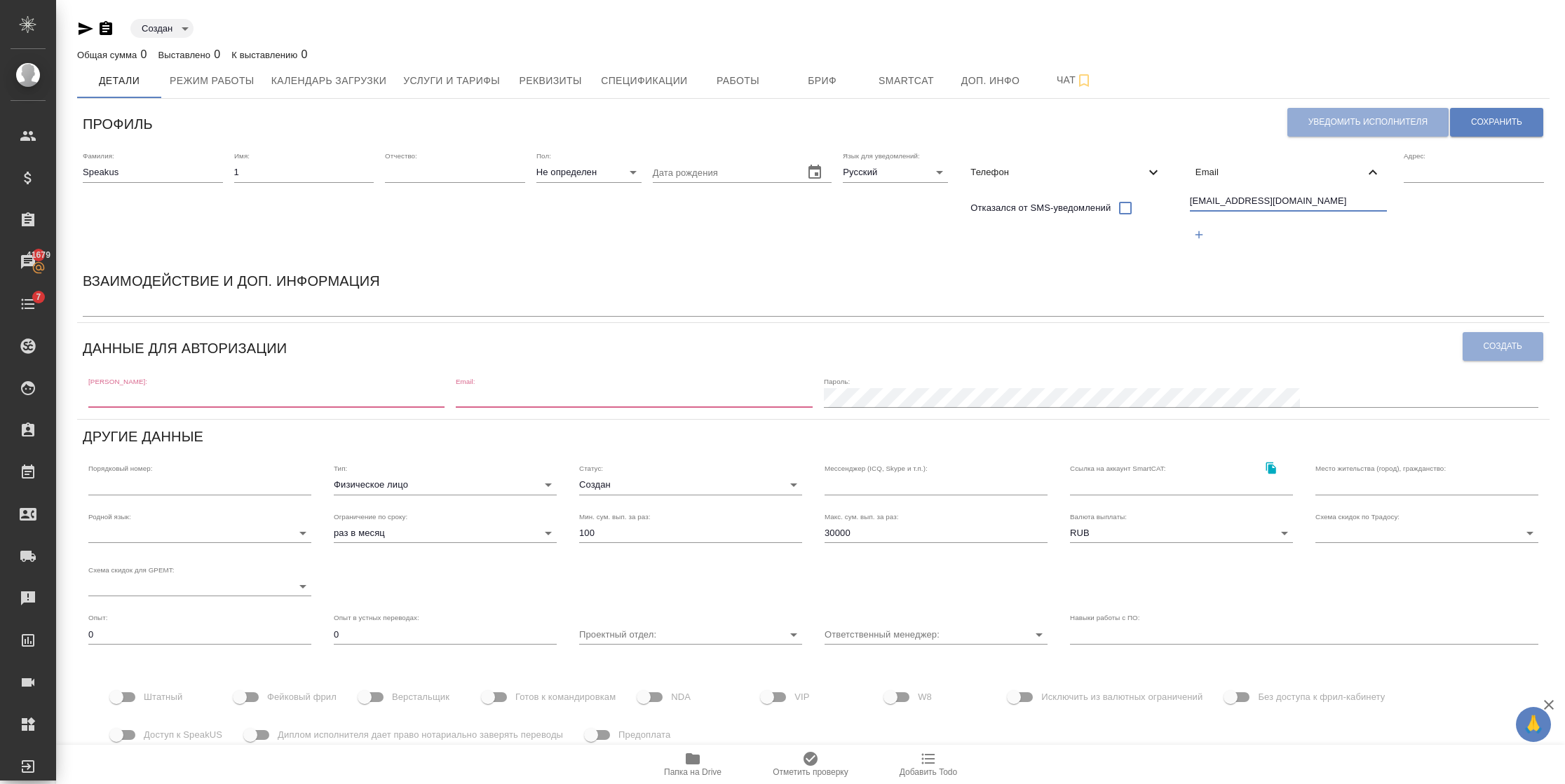
click at [1197, 204] on input "Speakus1@awatera.com" at bounding box center [1289, 202] width 198 height 17
click at [1191, 201] on input "Speakus1@awatera.com" at bounding box center [1289, 202] width 198 height 17
drag, startPoint x: 1294, startPoint y: 203, endPoint x: 1067, endPoint y: 203, distance: 227.0
click at [1067, 203] on div "Фамилия: Speakus Имя: 1 Отчество: Пол: Не определен none Дата рождения Язык для…" at bounding box center [813, 204] width 1472 height 118
type input "speakus1@awatera.com"
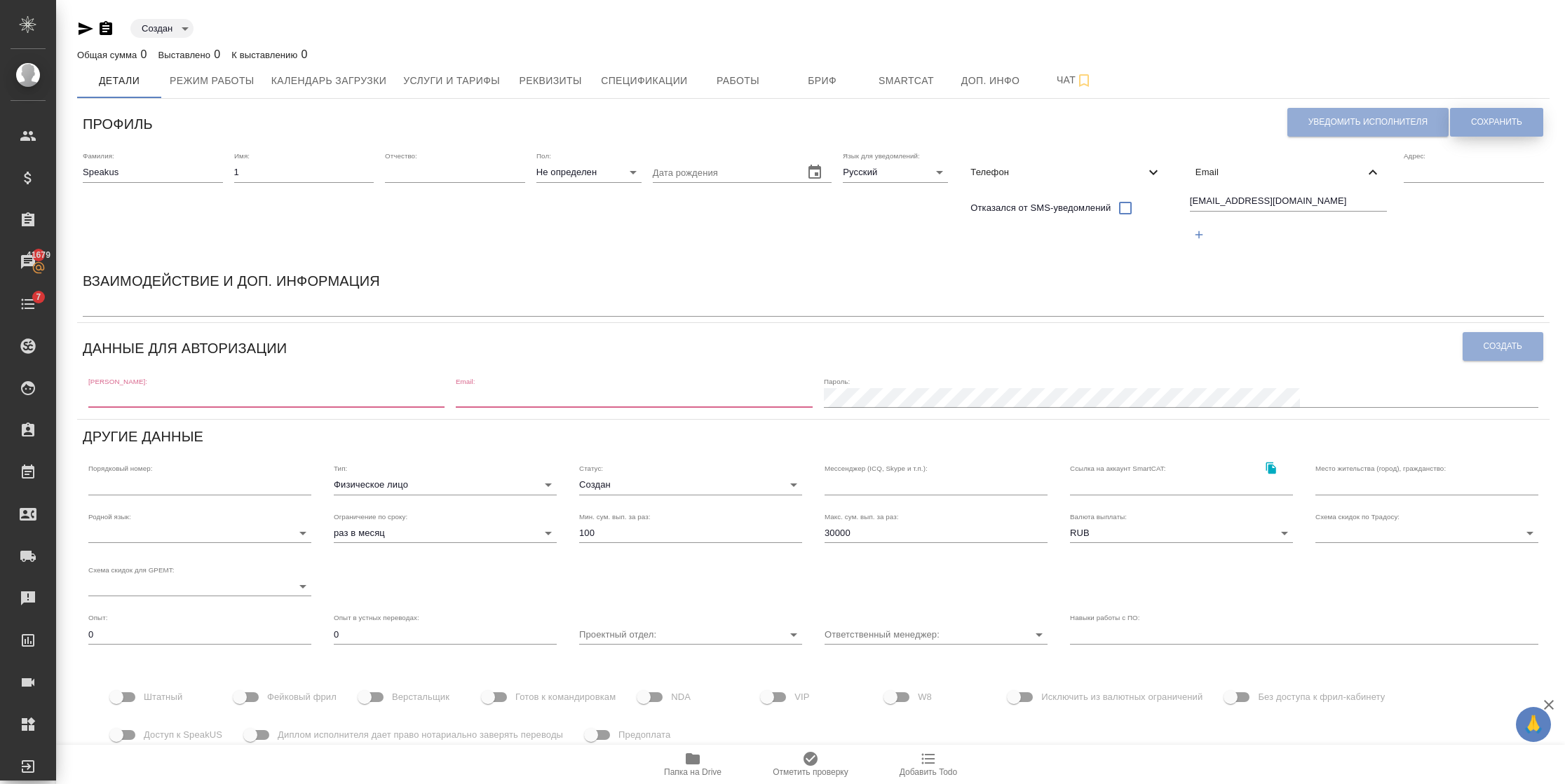
click at [1488, 122] on span "Сохранить" at bounding box center [1496, 122] width 51 height 12
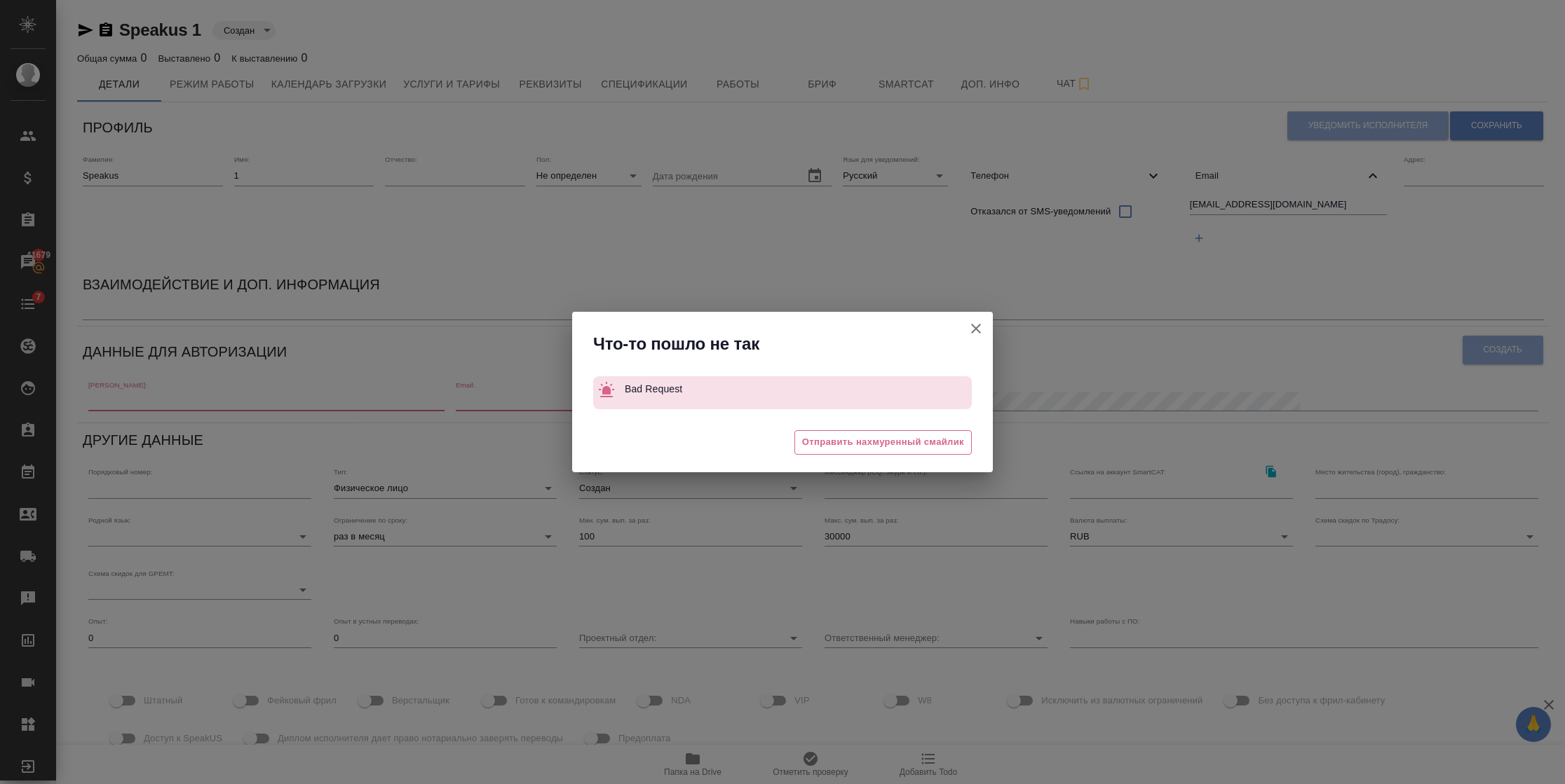
click at [977, 329] on icon "button" at bounding box center [975, 329] width 10 height 10
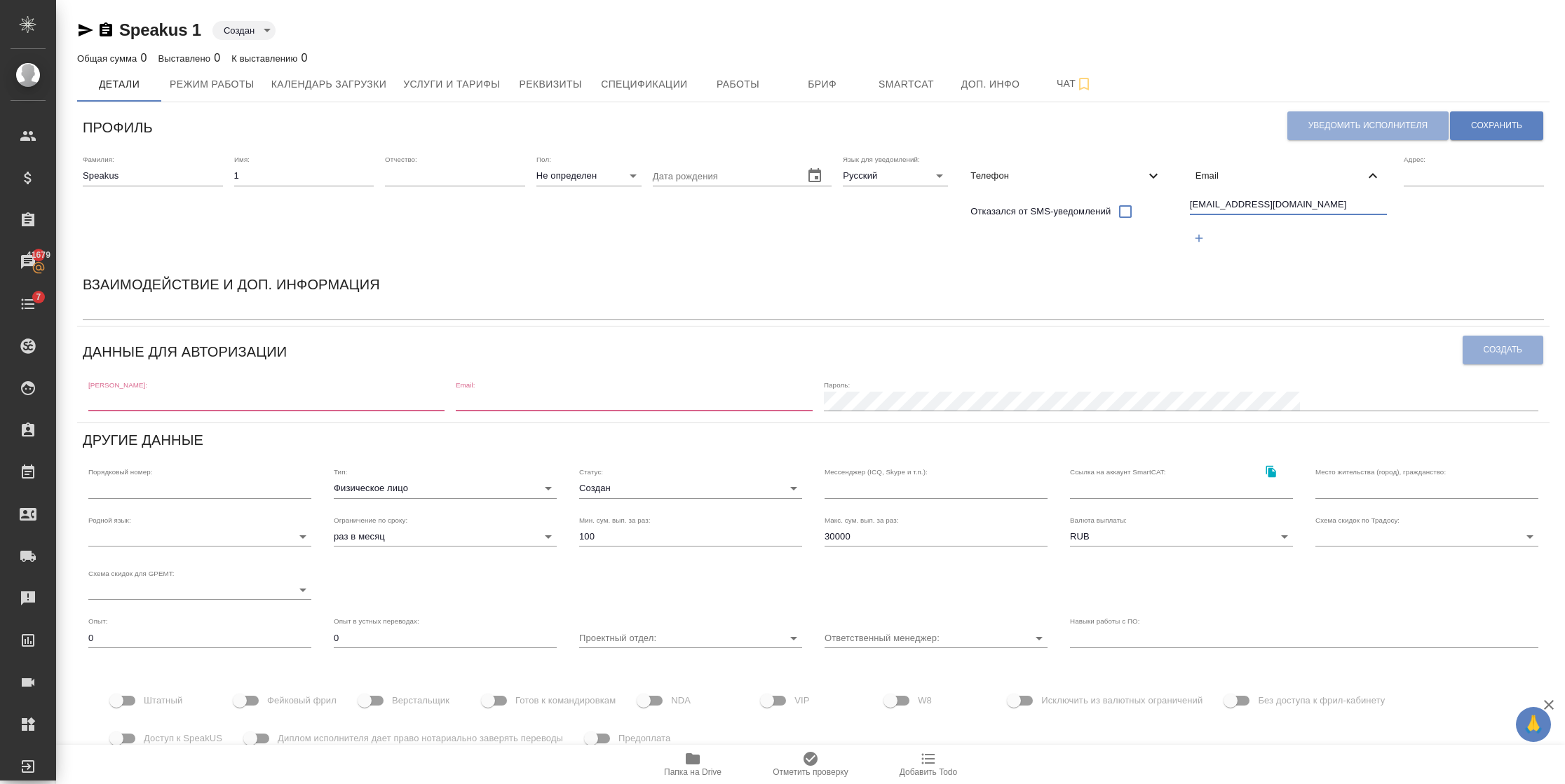
click at [1296, 211] on input "speakus1@awatera.com" at bounding box center [1289, 205] width 198 height 17
click at [1475, 127] on span "Сохранить" at bounding box center [1496, 125] width 51 height 12
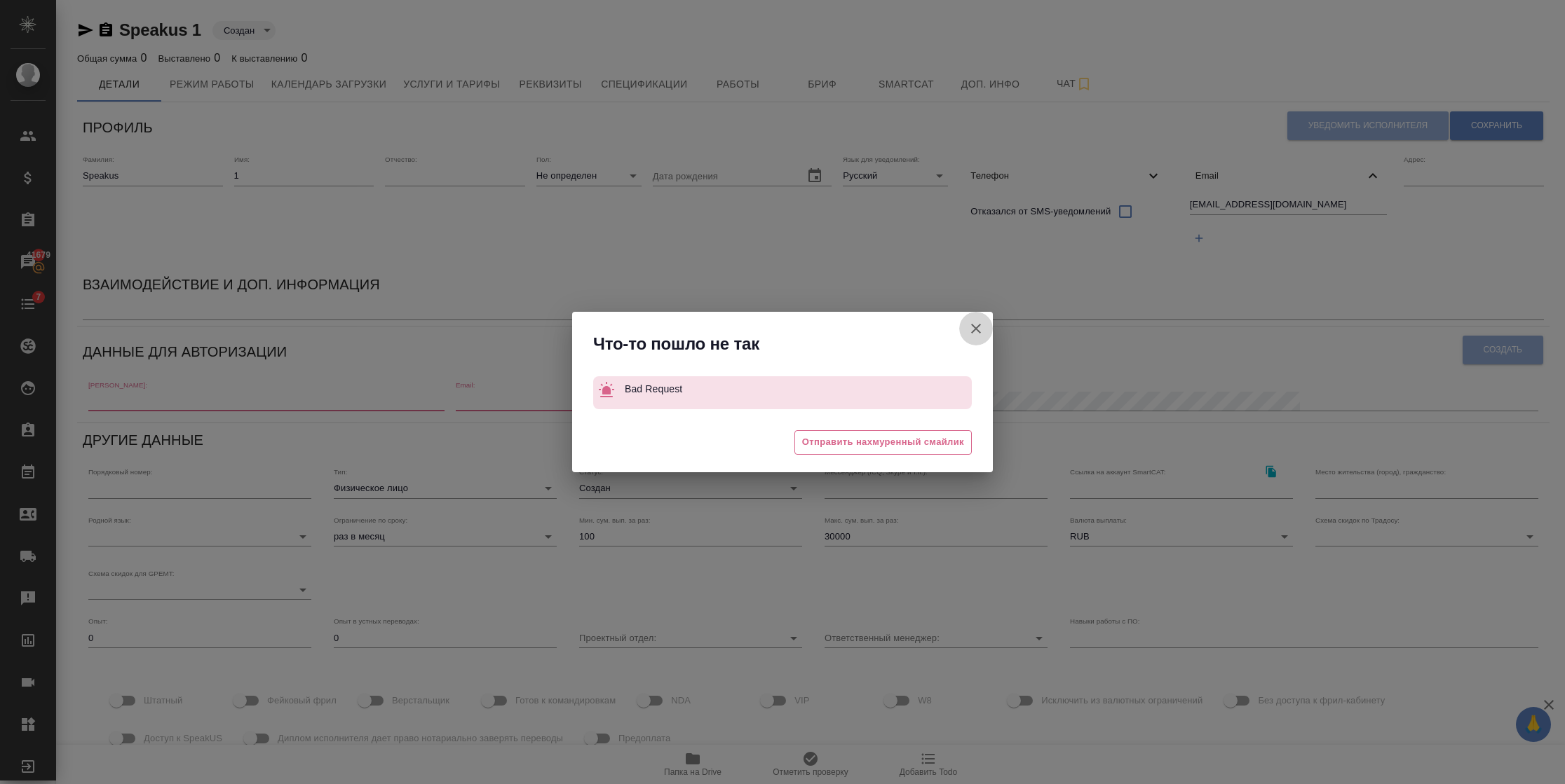
click at [965, 332] on button "Штатный" at bounding box center [975, 328] width 33 height 33
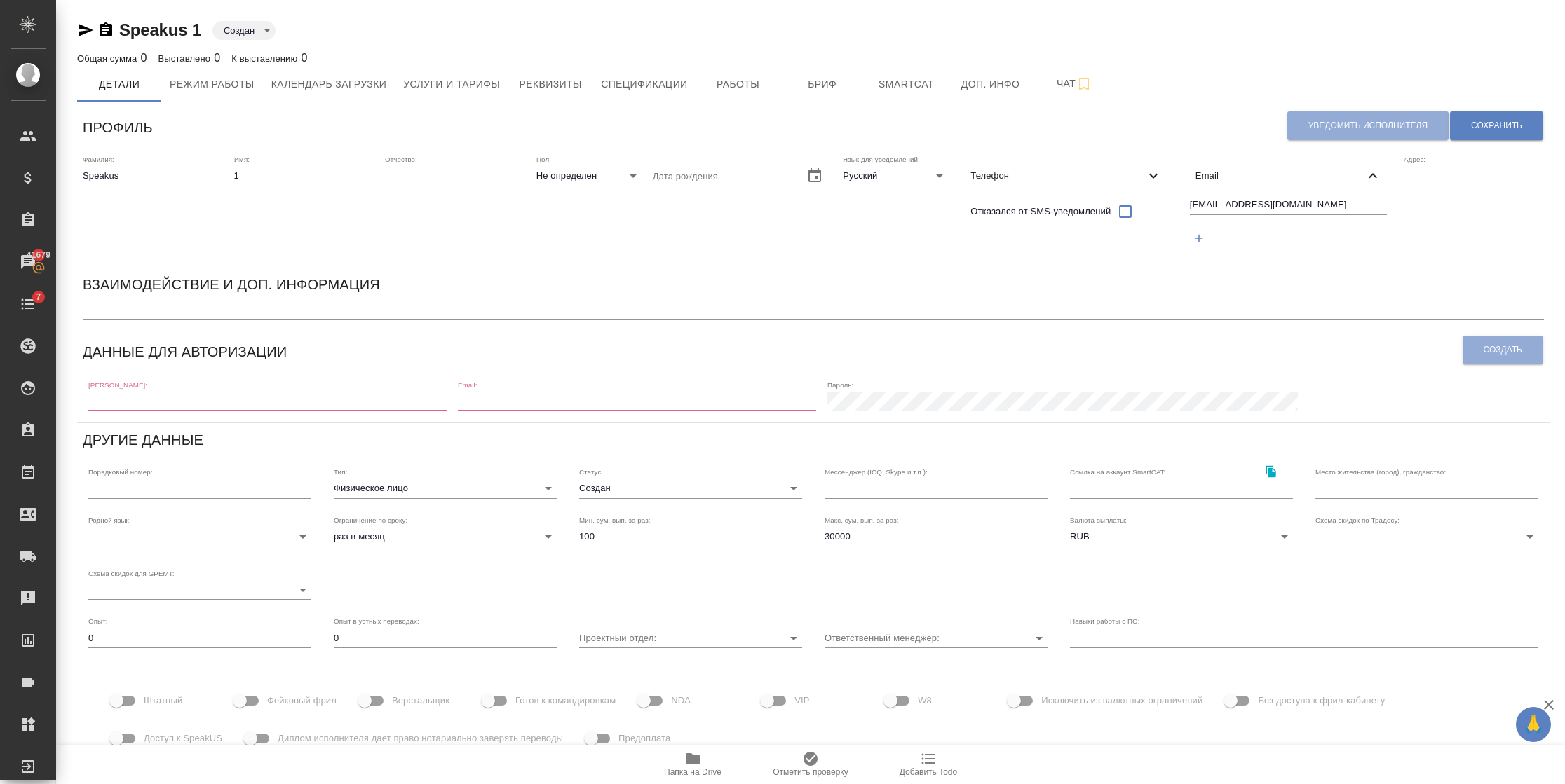
click at [239, 394] on input "text" at bounding box center [267, 401] width 358 height 20
paste input "speakus1@awatera.com"
type input "speakus1@awatera.com"
click at [605, 397] on input "email" at bounding box center [637, 401] width 358 height 20
paste input "speakus1@awatera.com"
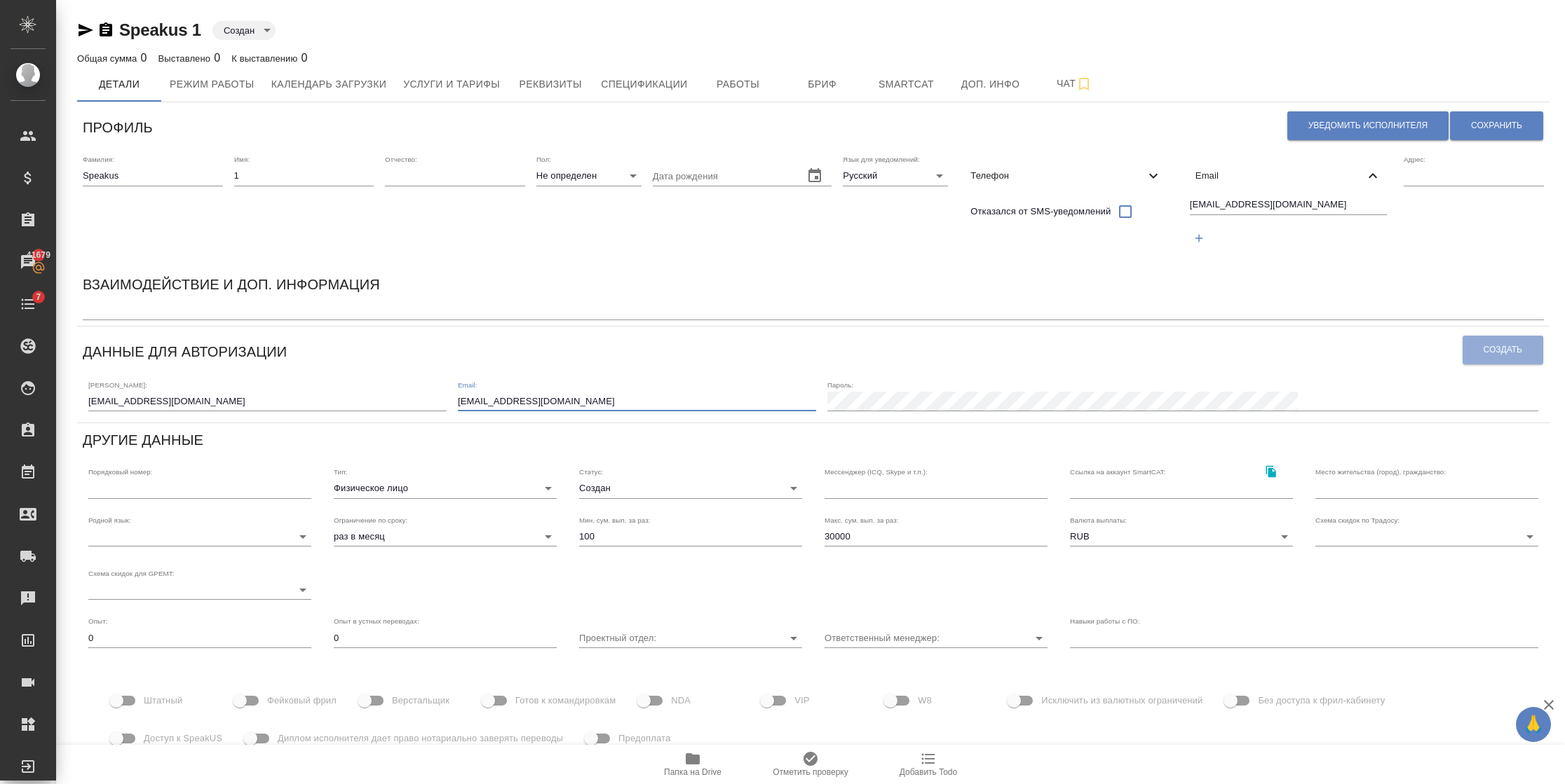
type input "speakus1@awatera.com"
click at [247, 392] on input "speakus1@awatera.com" at bounding box center [267, 401] width 358 height 20
type input "speakus1"
click at [1483, 344] on span "Создать" at bounding box center [1502, 349] width 39 height 12
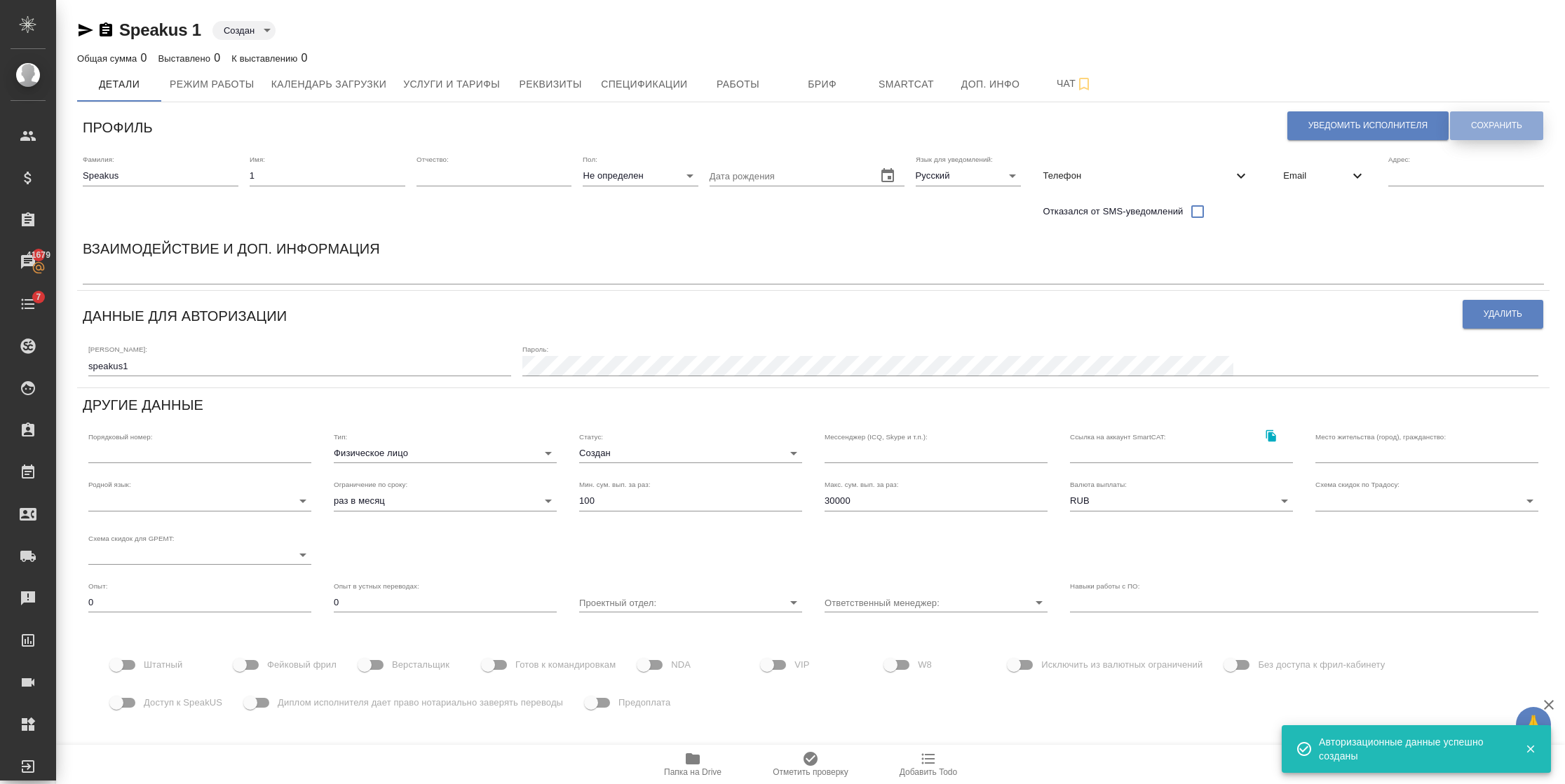
click at [1470, 120] on span "Сохранить" at bounding box center [1496, 125] width 51 height 12
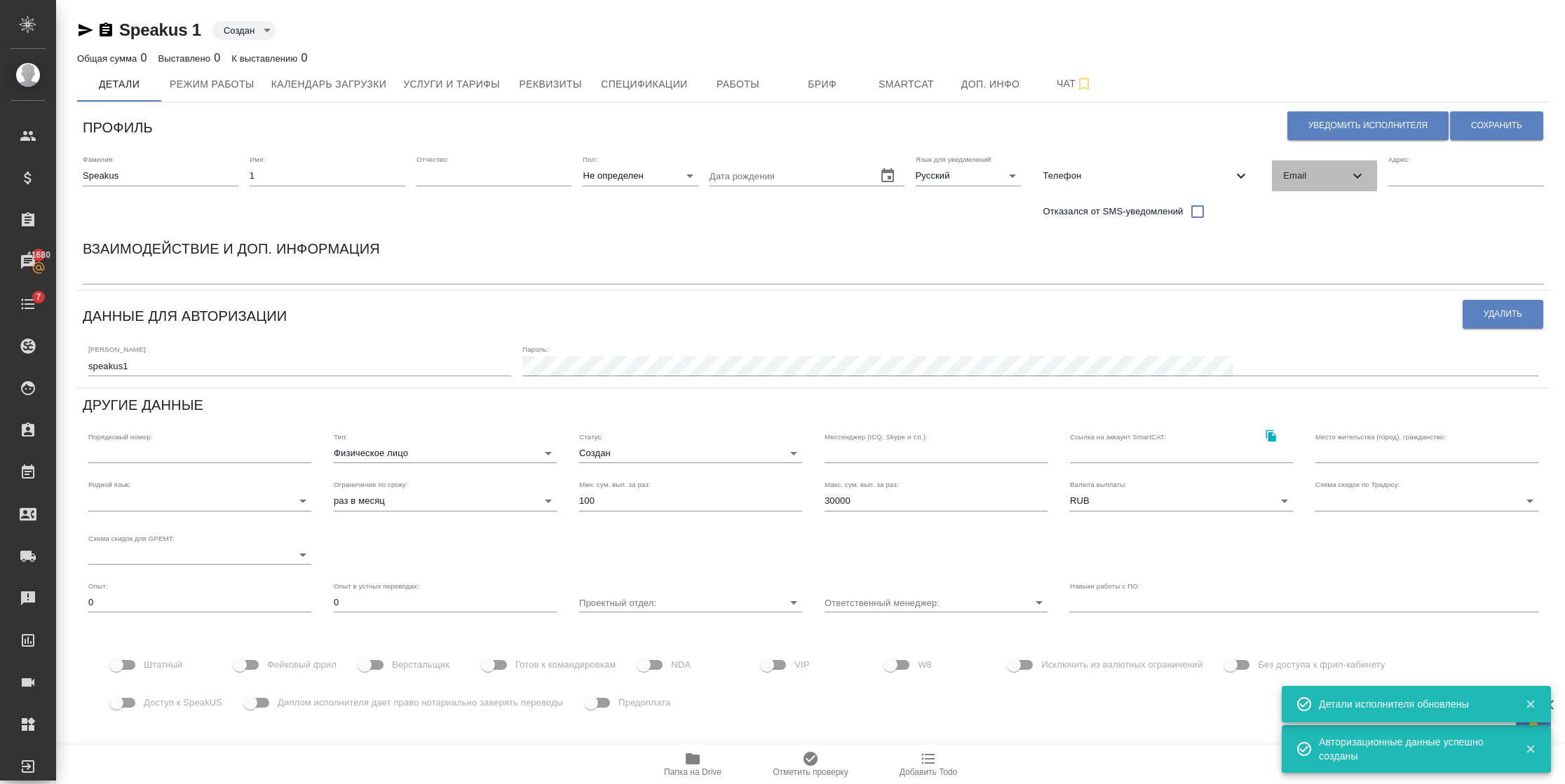
click at [1308, 177] on span "Email" at bounding box center [1316, 176] width 66 height 14
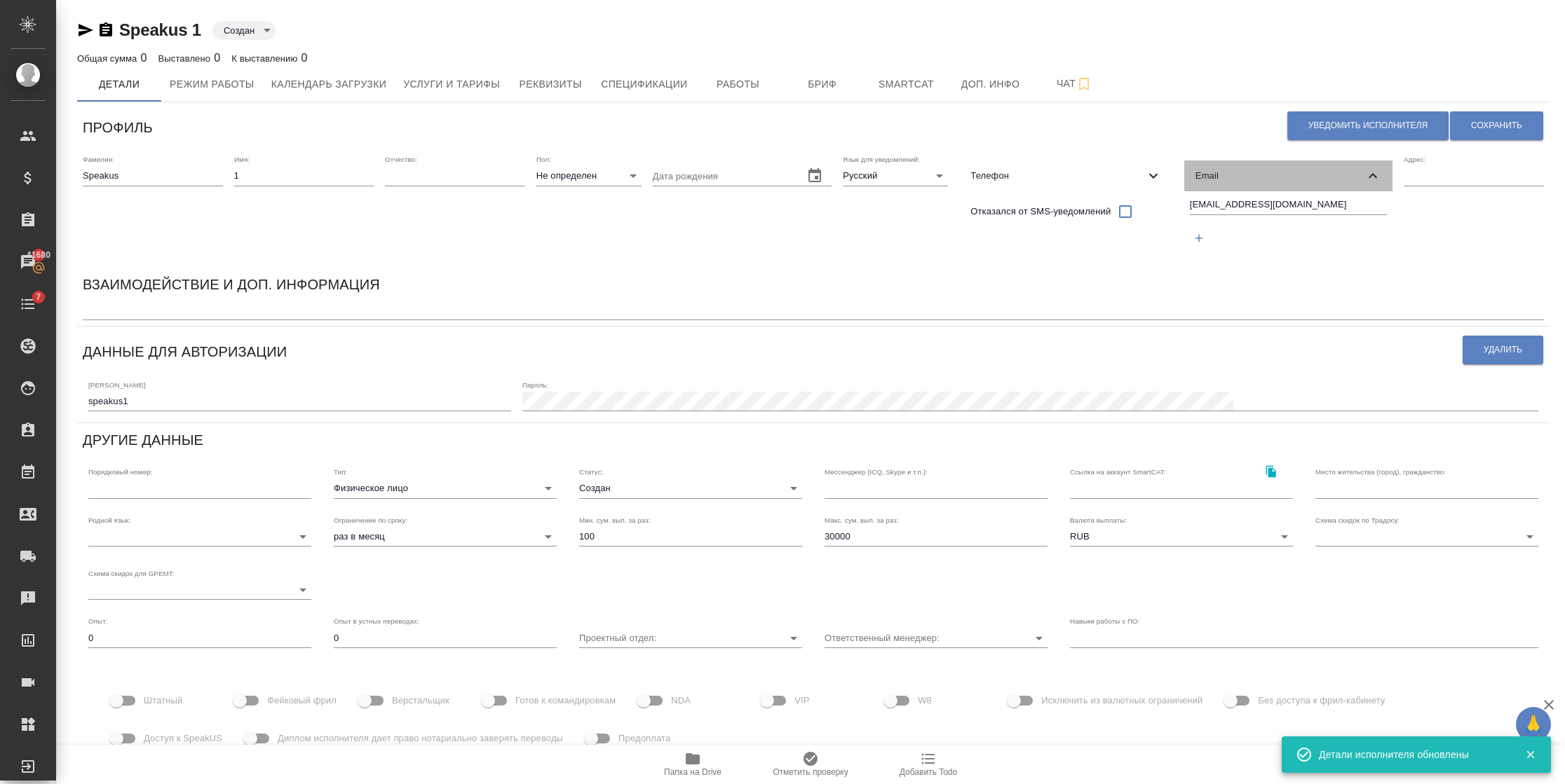
click at [1308, 177] on span "Email" at bounding box center [1280, 176] width 169 height 14
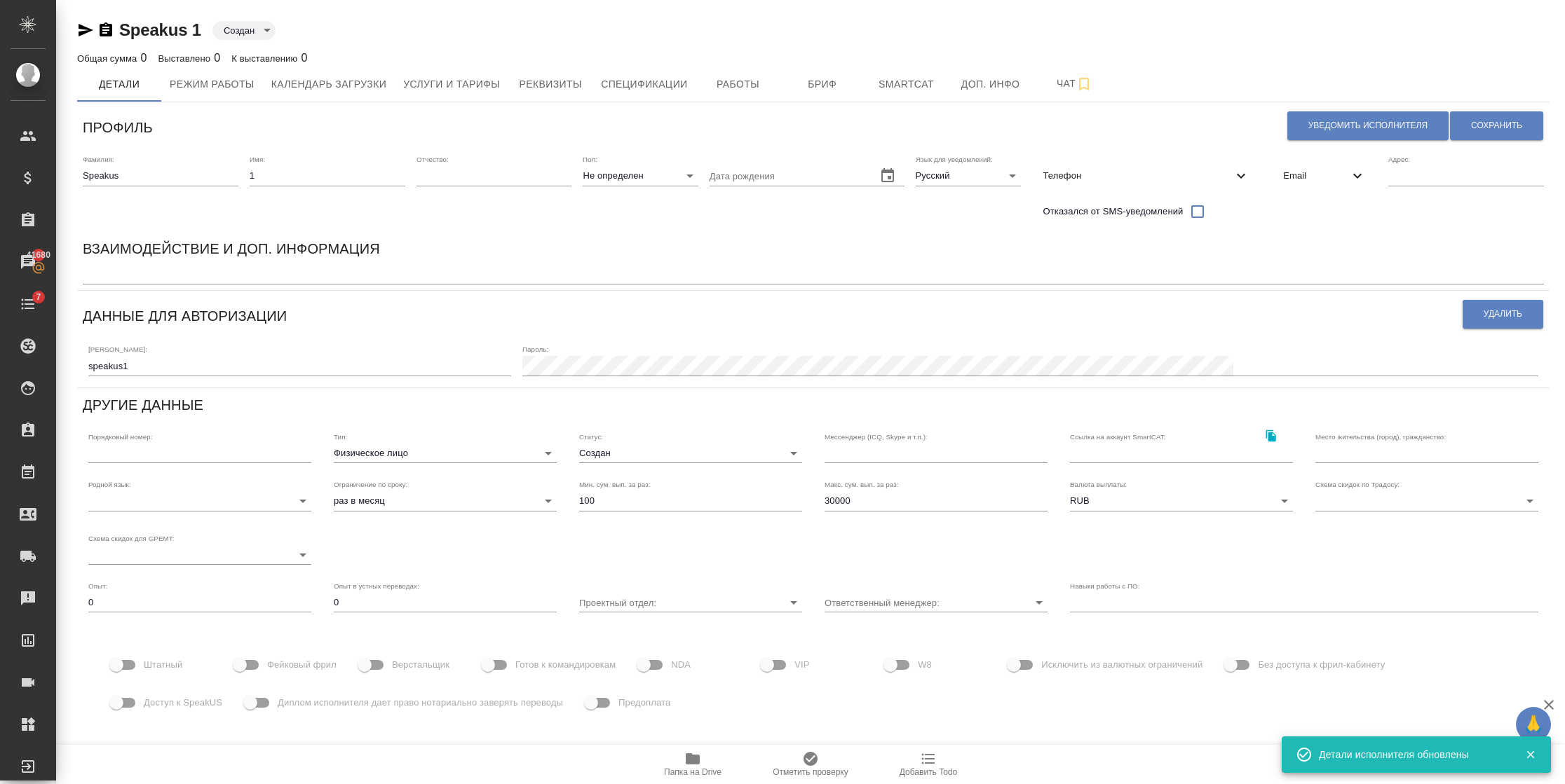
click at [255, 665] on input "Фейковый фрил" at bounding box center [240, 665] width 80 height 27
checkbox input "true"
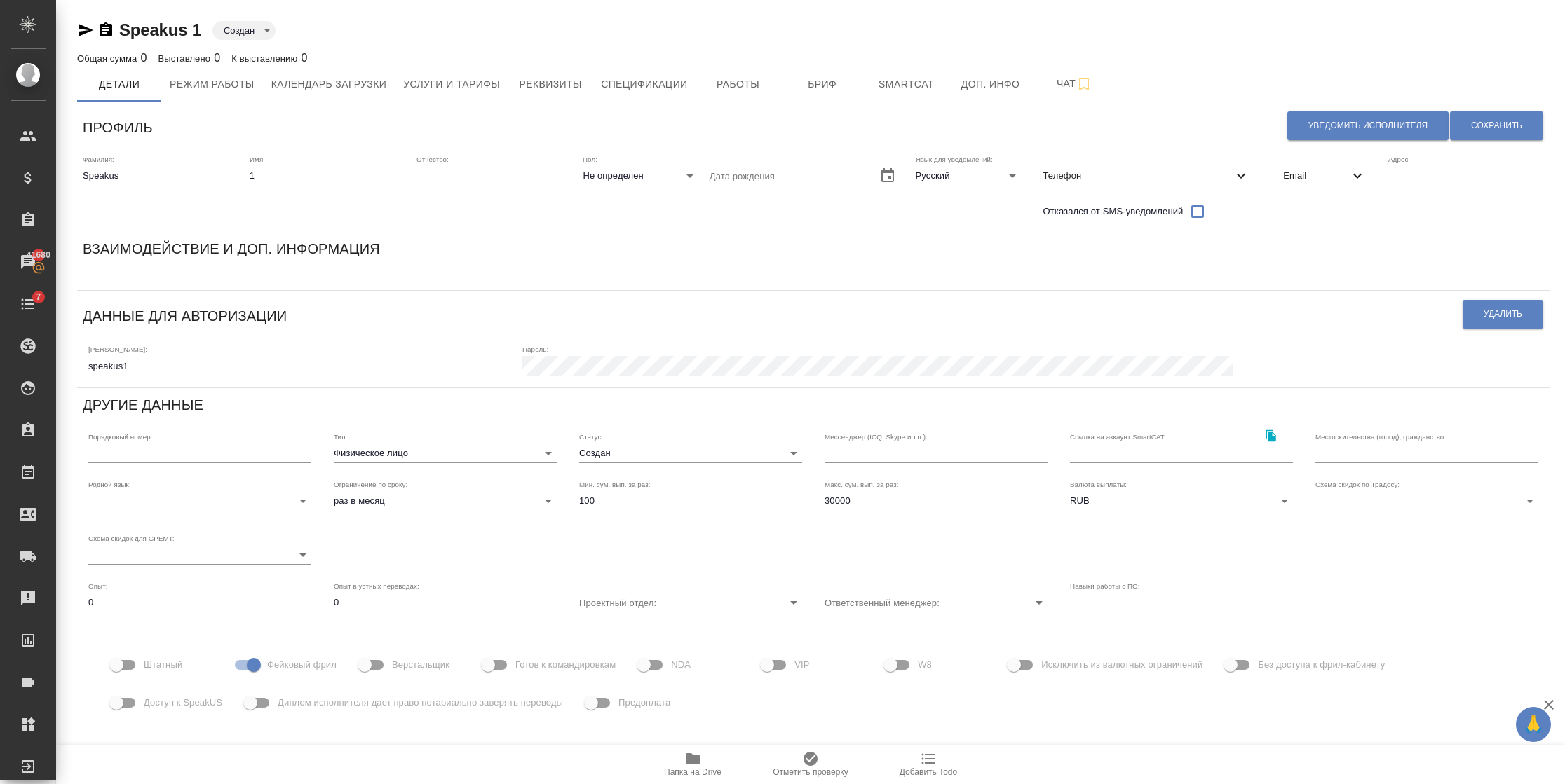
click at [153, 707] on span "Доступ к SpeakUS" at bounding box center [183, 703] width 78 height 14
click at [153, 707] on input "Доступ к SpeakUS" at bounding box center [116, 703] width 80 height 27
checkbox input "true"
click at [1483, 138] on button "Сохранить" at bounding box center [1497, 126] width 94 height 29
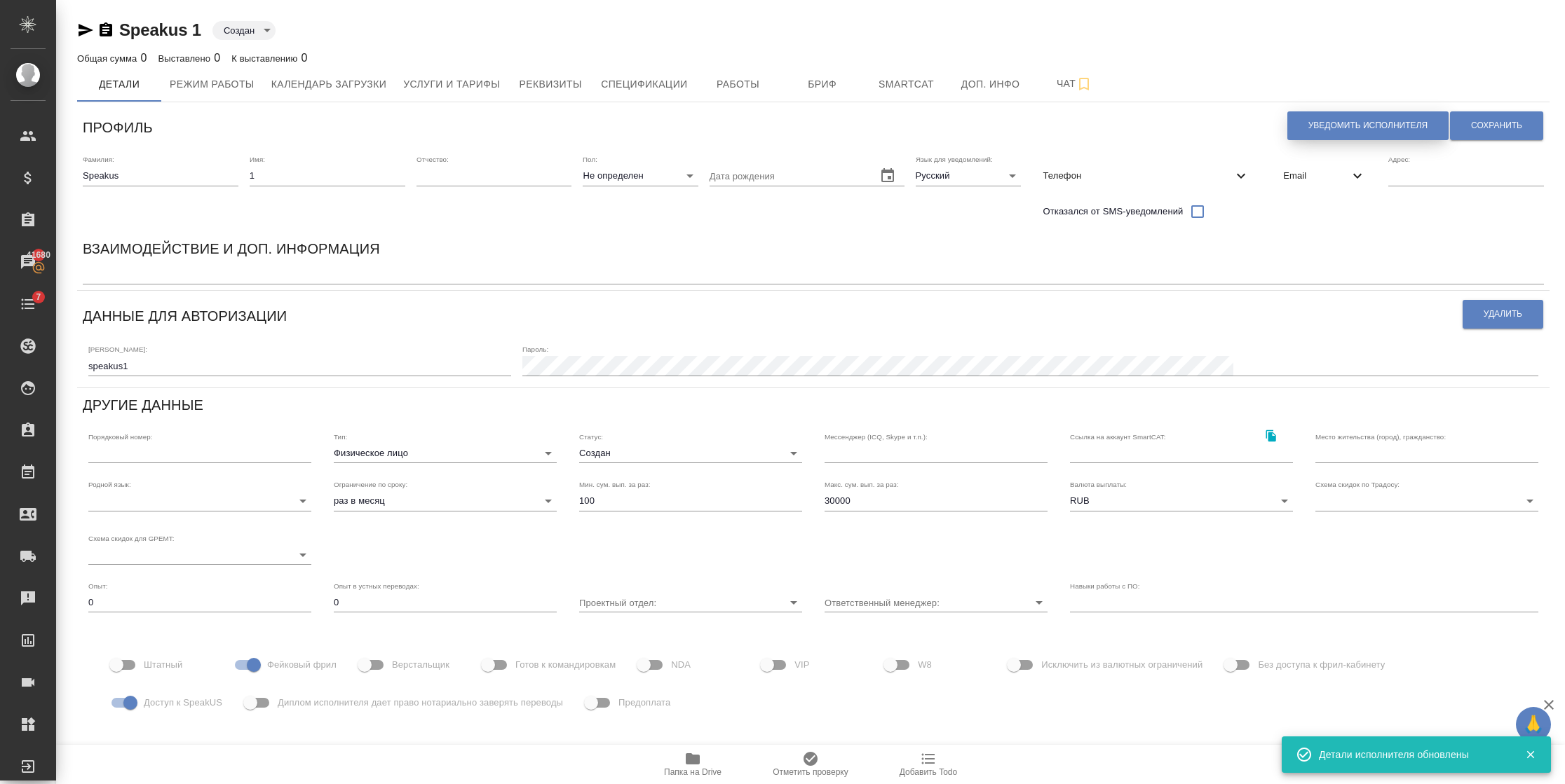
click at [1356, 116] on button "Уведомить исполнителя" at bounding box center [1367, 126] width 161 height 29
type textarea "Добрый день, 1! Ознакомиться с подробной информацией по выполненным работам Вы …"
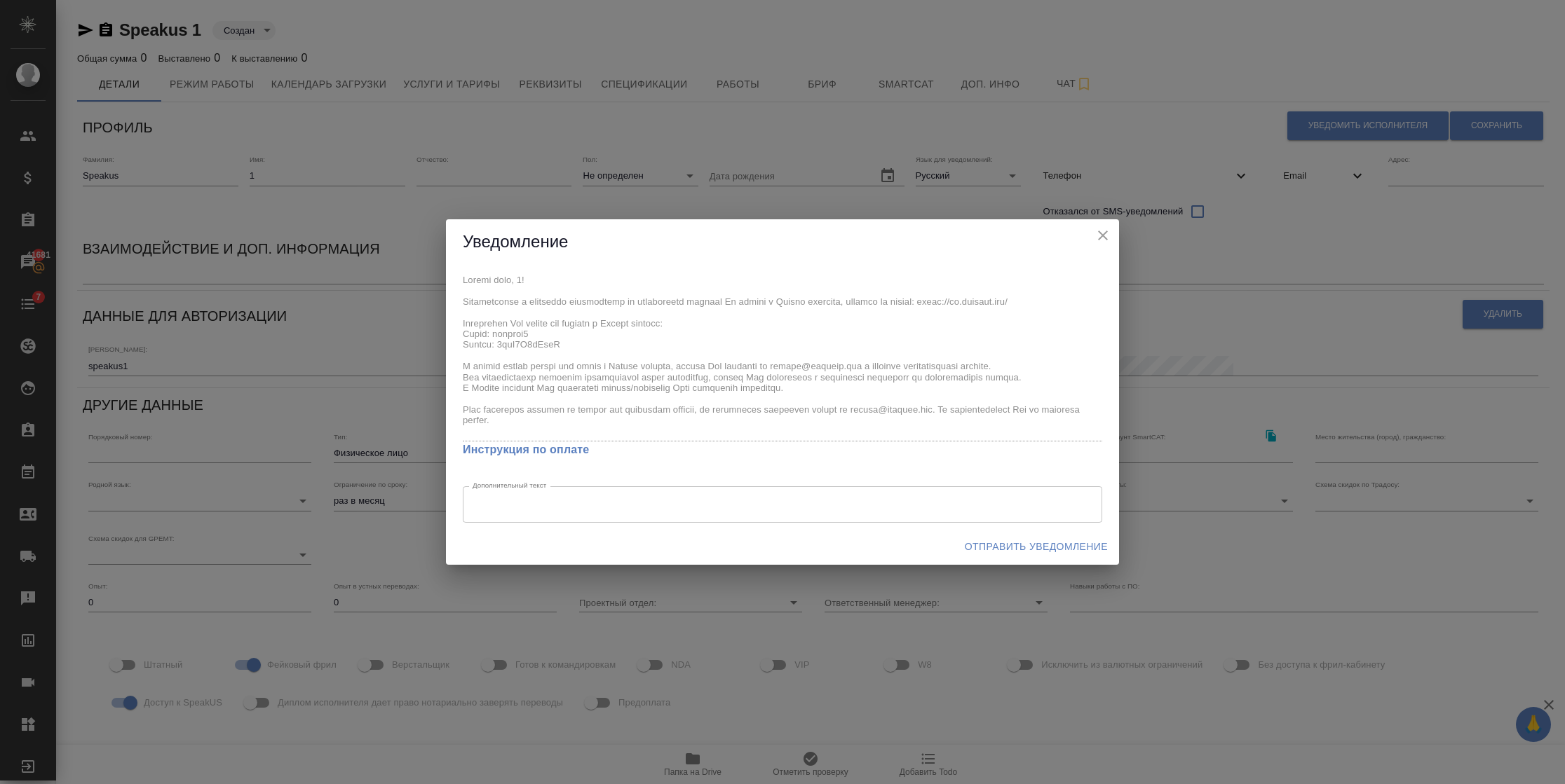
click at [527, 339] on div "x Инструкция по оплате Дополнительный текст x Дополнительный текст" at bounding box center [782, 396] width 673 height 264
click at [1001, 545] on span "Отправить уведомление" at bounding box center [1036, 546] width 143 height 17
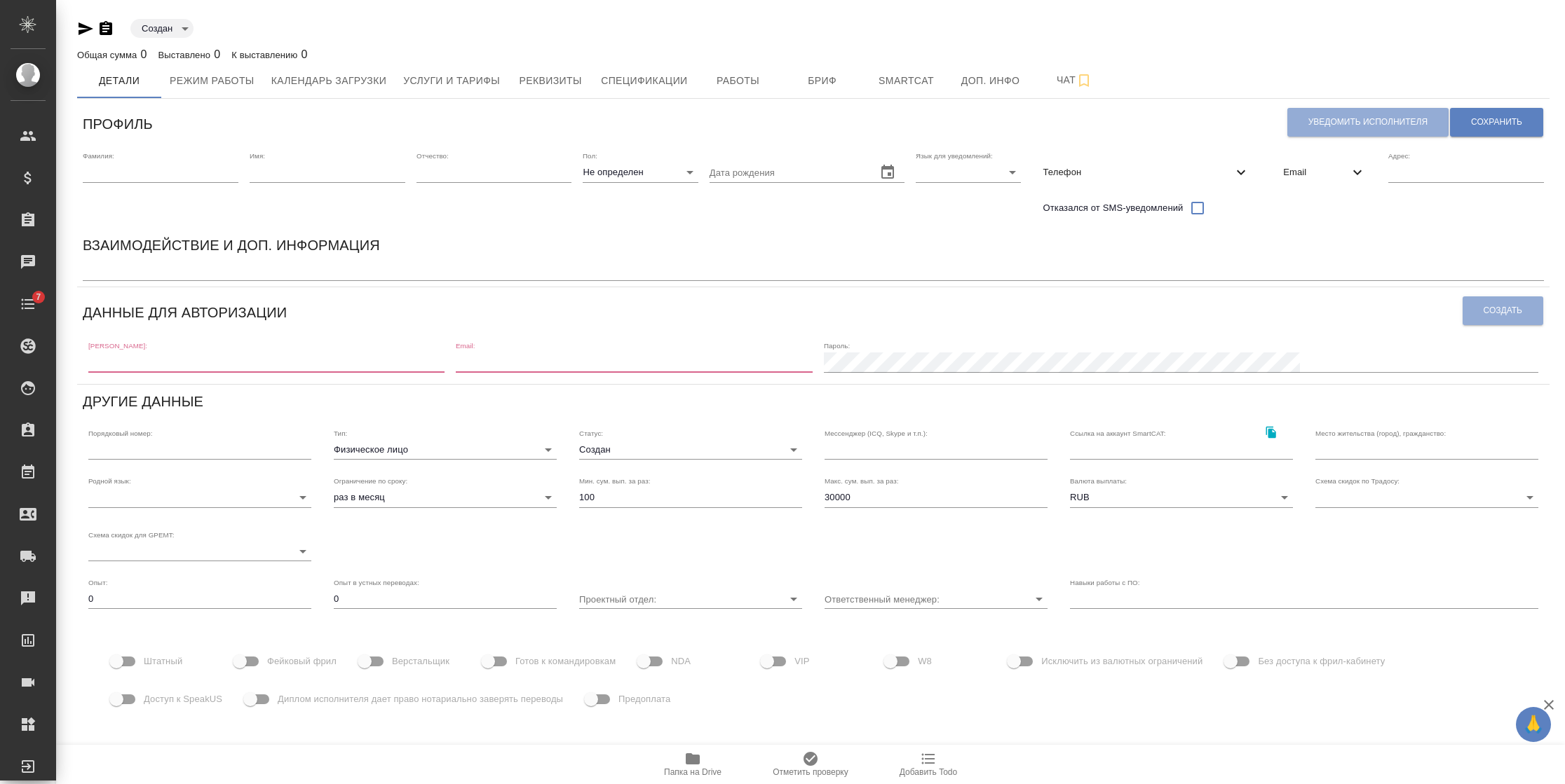
click at [169, 163] on input "text" at bounding box center [160, 173] width 156 height 20
paste input "speakus1"
click at [84, 169] on input "speakus" at bounding box center [160, 173] width 156 height 20
type input "Speakus"
click at [290, 188] on div "Имя:" at bounding box center [327, 186] width 156 height 71
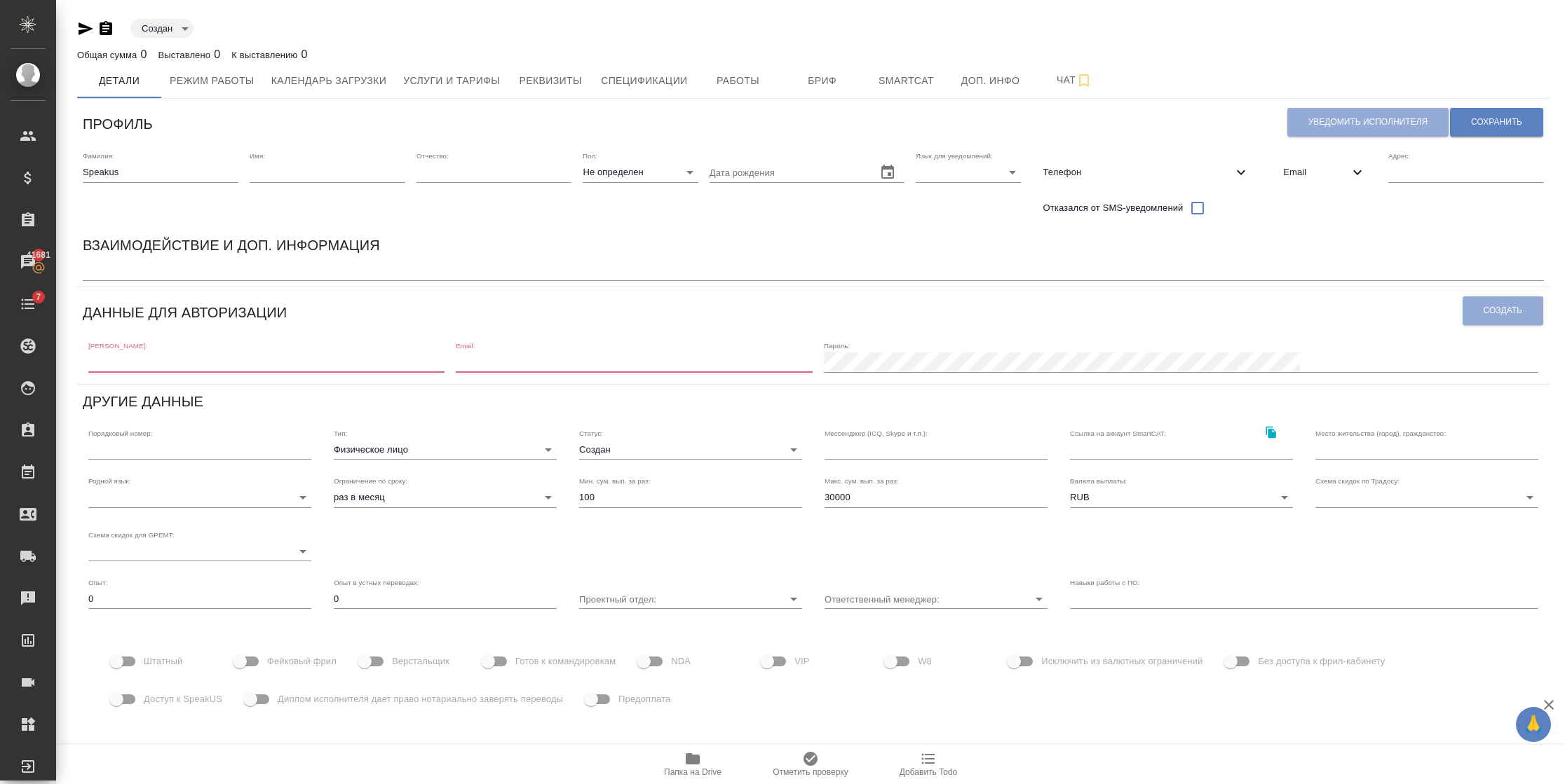
click at [289, 179] on input "text" at bounding box center [327, 173] width 156 height 20
type input "2"
click at [1335, 166] on span "Email" at bounding box center [1316, 173] width 66 height 14
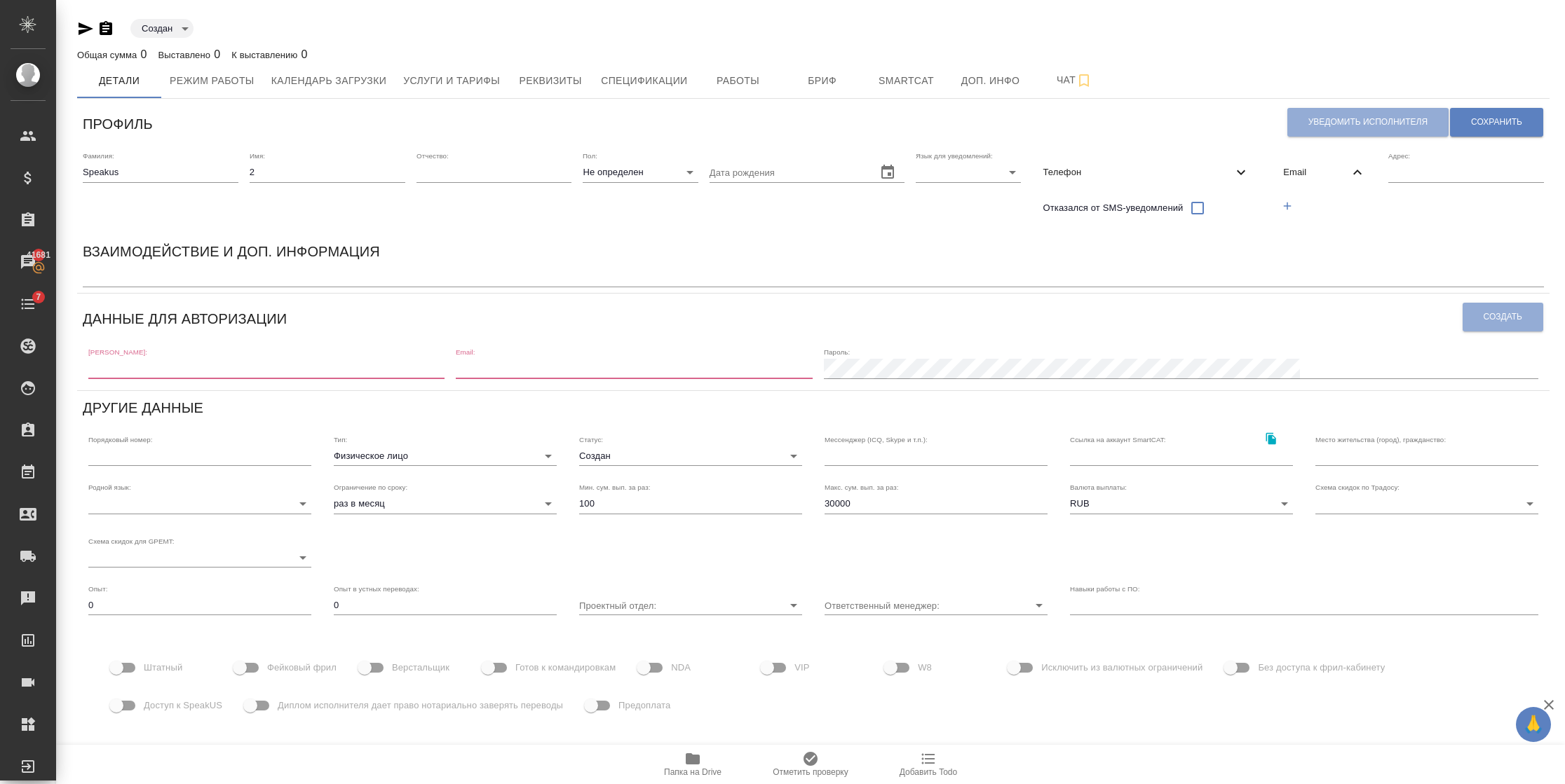
click at [1293, 203] on icon "button" at bounding box center [1287, 206] width 13 height 13
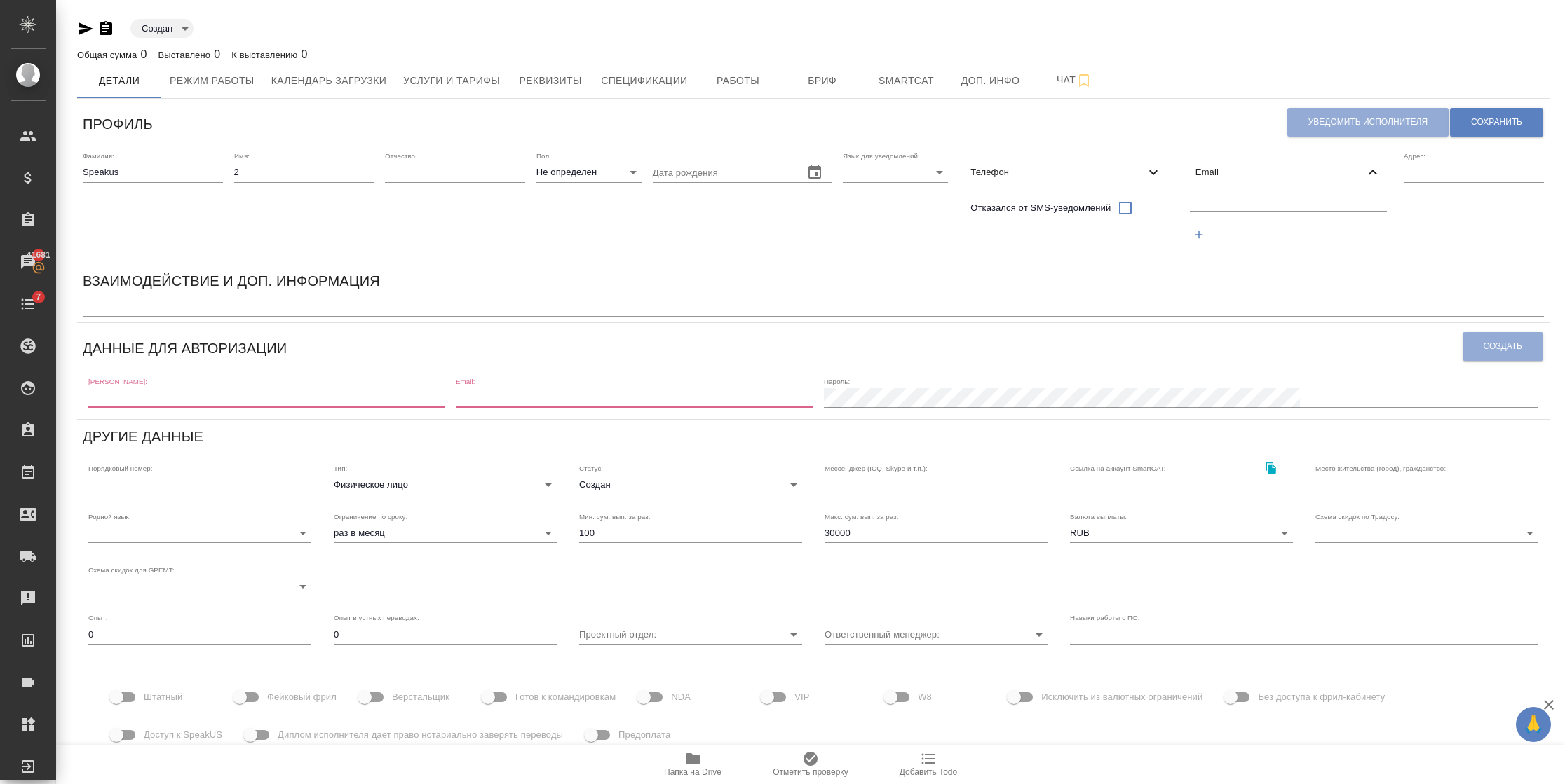
click at [1277, 206] on input "text" at bounding box center [1289, 202] width 198 height 17
paste input "speakus1"
type input "speakus2@awatera.com"
click at [1471, 123] on span "Сохранить" at bounding box center [1496, 122] width 51 height 12
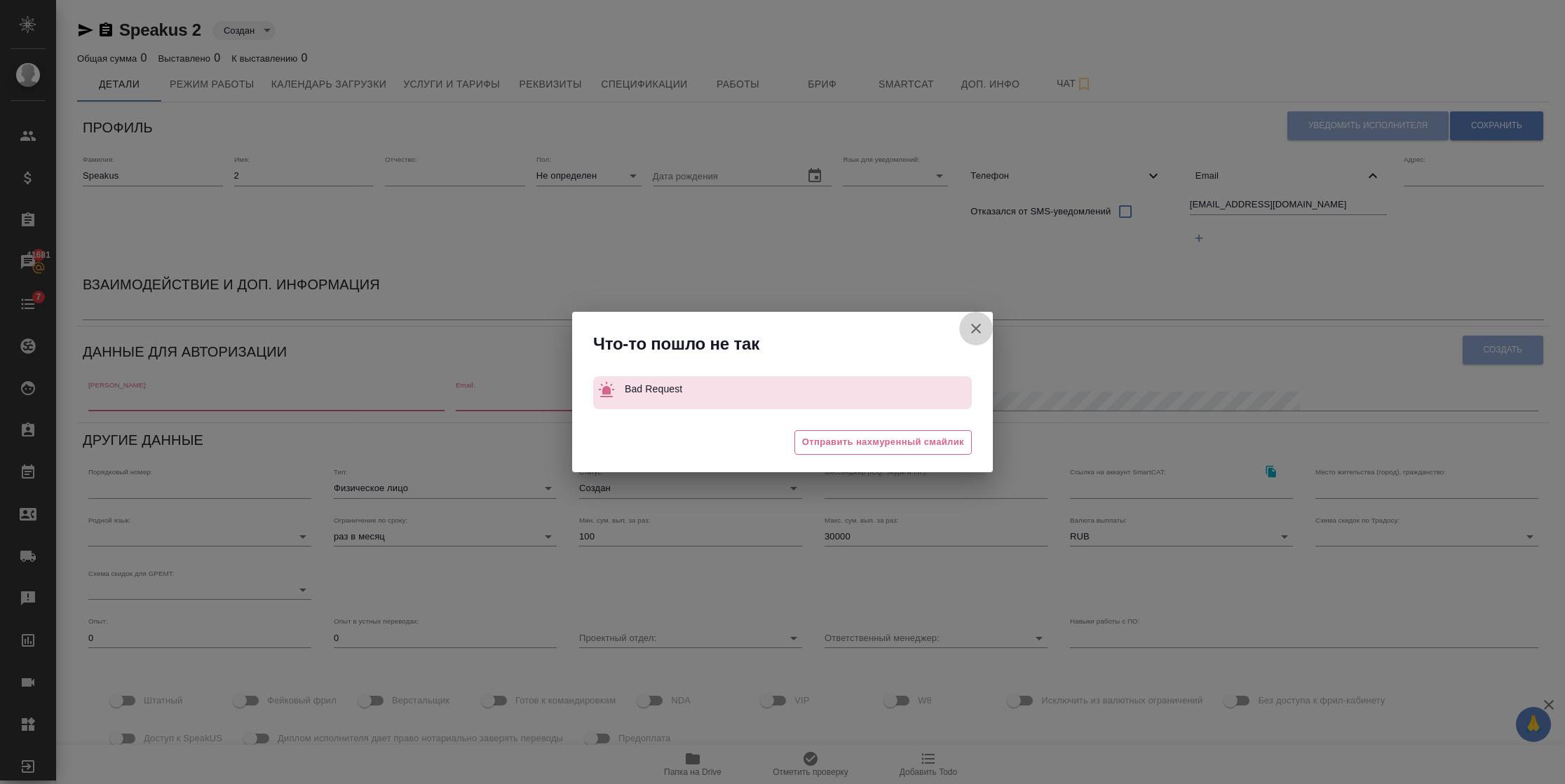
click at [977, 323] on icon "button" at bounding box center [975, 329] width 17 height 17
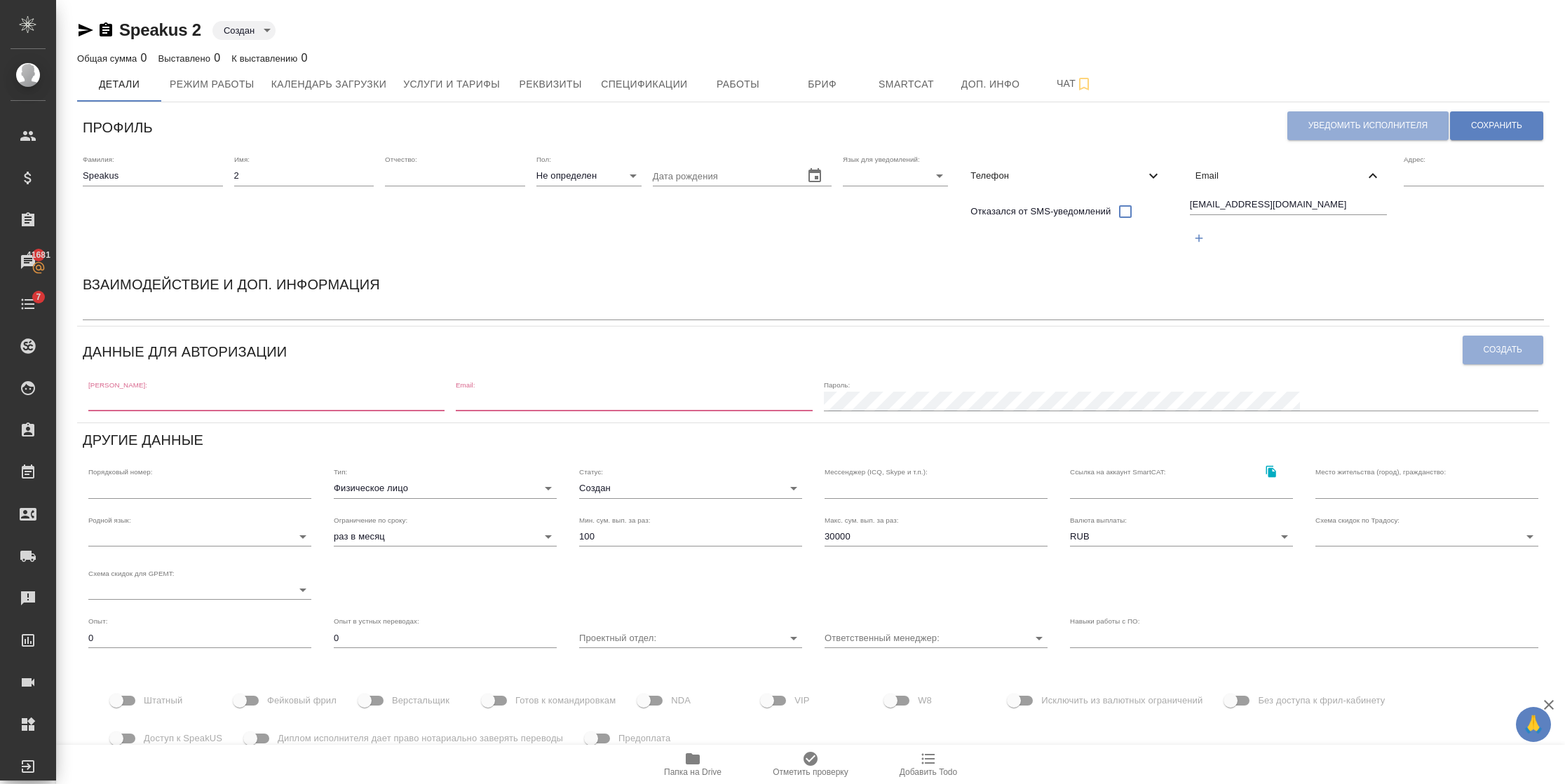
click at [247, 388] on div "[PERSON_NAME]:" at bounding box center [266, 396] width 356 height 31
click at [247, 395] on input "text" at bounding box center [266, 401] width 356 height 20
paste input "speakus1"
type input "speakus2"
drag, startPoint x: 1315, startPoint y: 202, endPoint x: 1087, endPoint y: 202, distance: 228.0
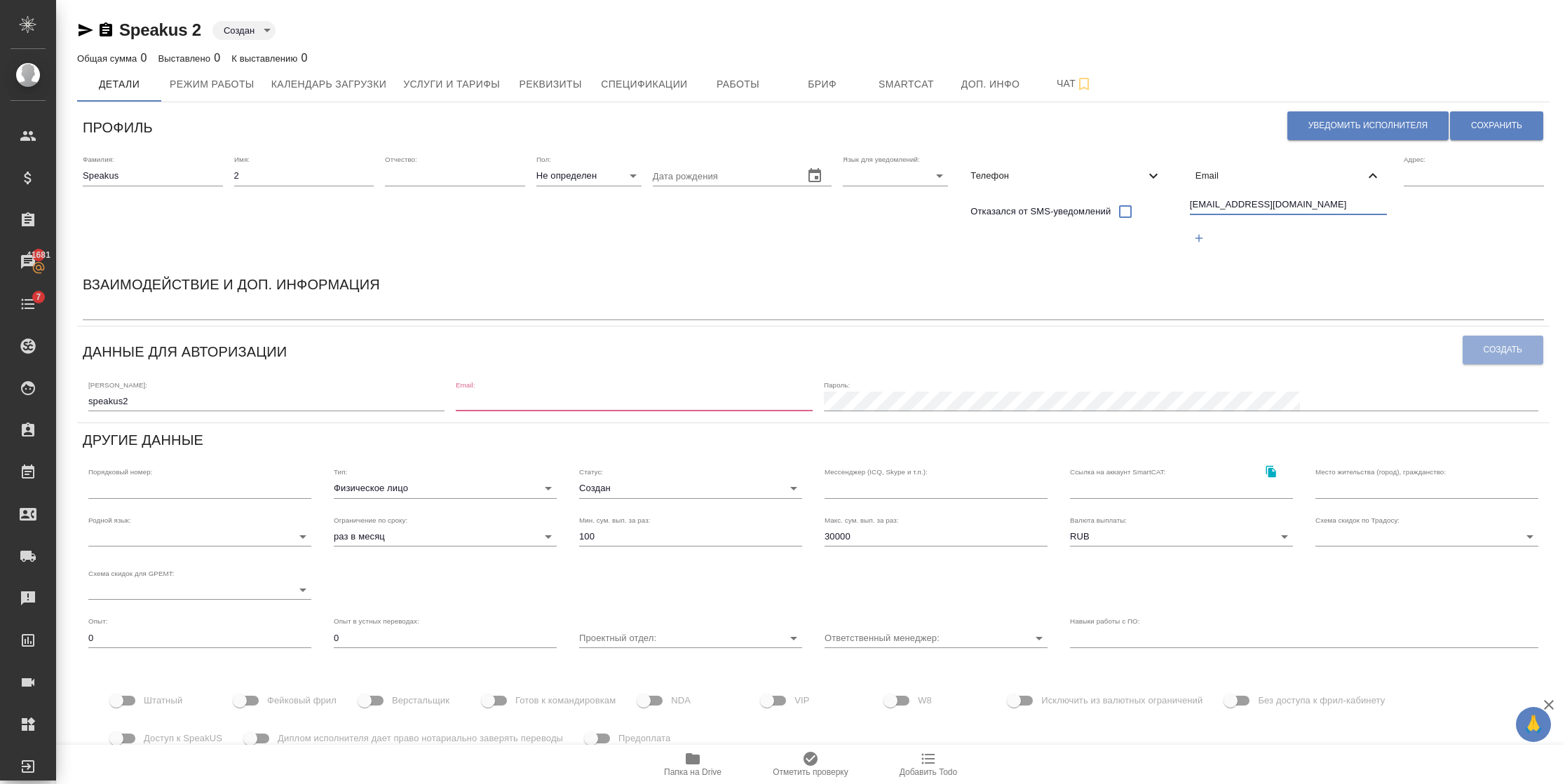
click at [1087, 202] on div "Фамилия: Speakus Имя: 2 Отчество: Пол: Не определен none Дата рождения Язык для…" at bounding box center [813, 208] width 1472 height 118
click at [726, 388] on div "Email:" at bounding box center [633, 396] width 356 height 31
click at [725, 395] on input "email" at bounding box center [633, 401] width 356 height 20
paste input "speakus2@awatera.com"
type input "speakus2@awatera.com"
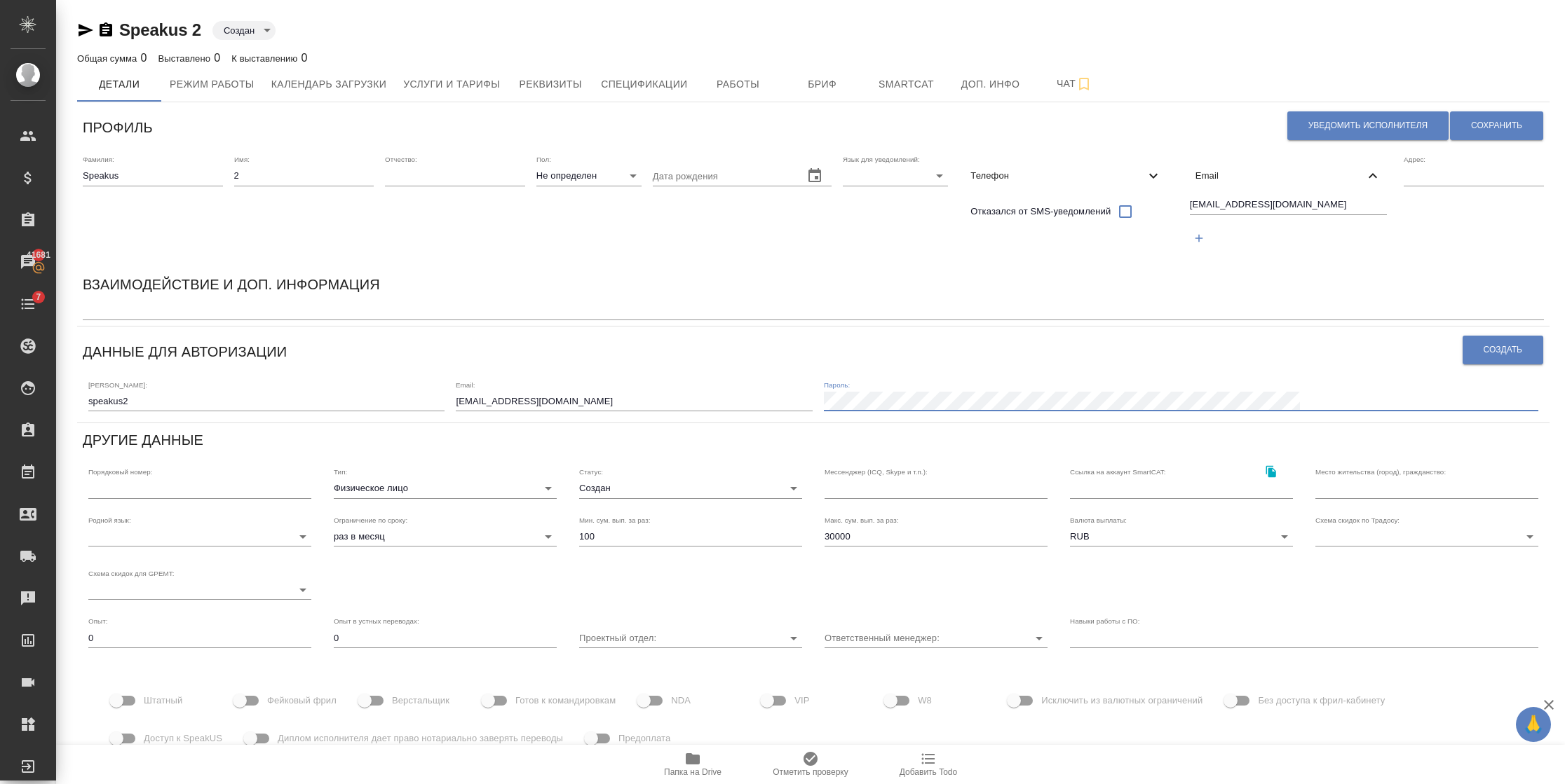
click at [1134, 390] on div "Пароль:" at bounding box center [1181, 396] width 714 height 31
click at [950, 407] on div "Логин: speakus2 Email: speakus2@awatera.com Пароль:" at bounding box center [813, 395] width 1461 height 43
click at [1476, 353] on button "Создать" at bounding box center [1503, 350] width 81 height 29
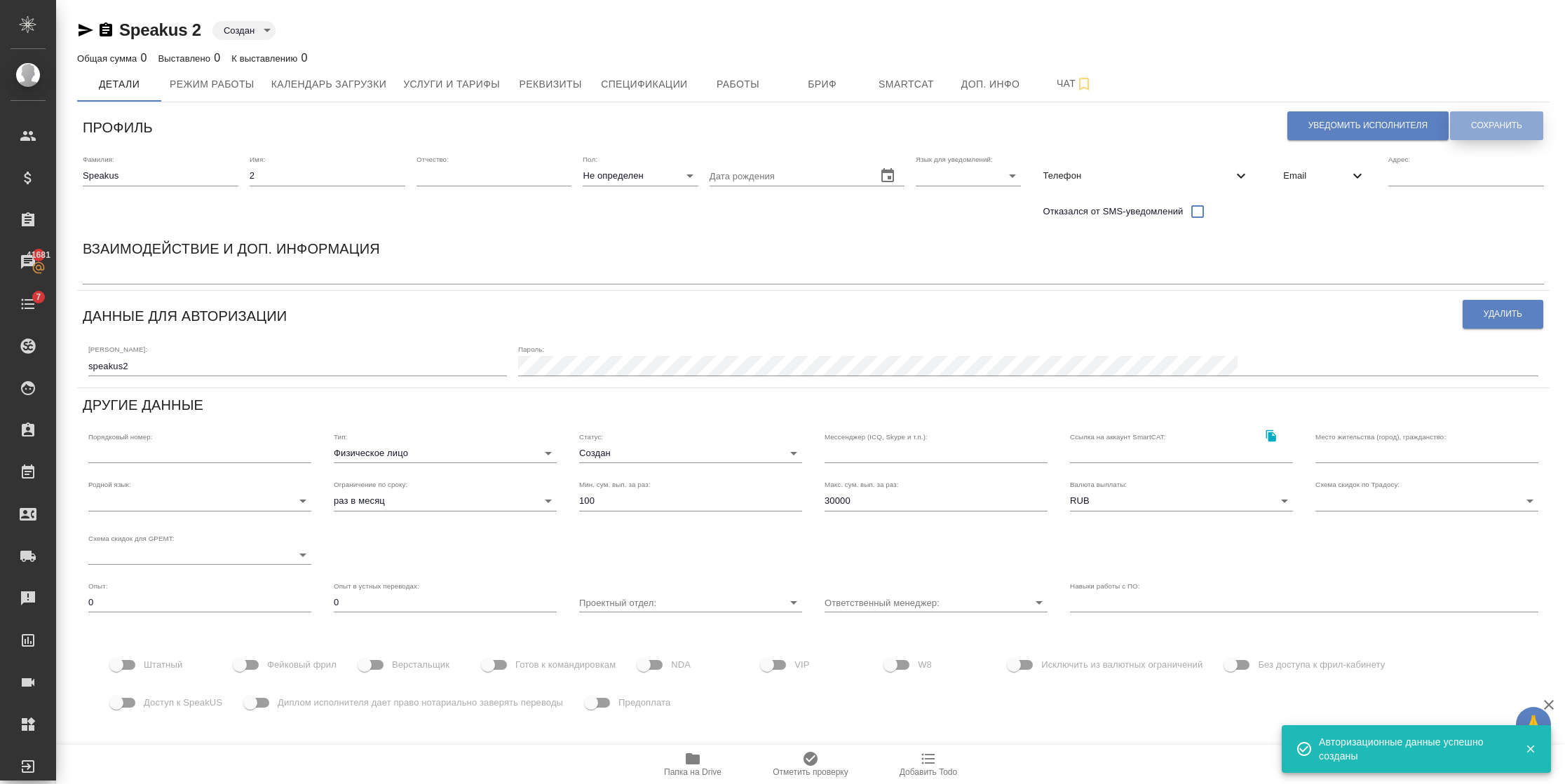
click at [1465, 119] on button "Сохранить" at bounding box center [1497, 126] width 94 height 29
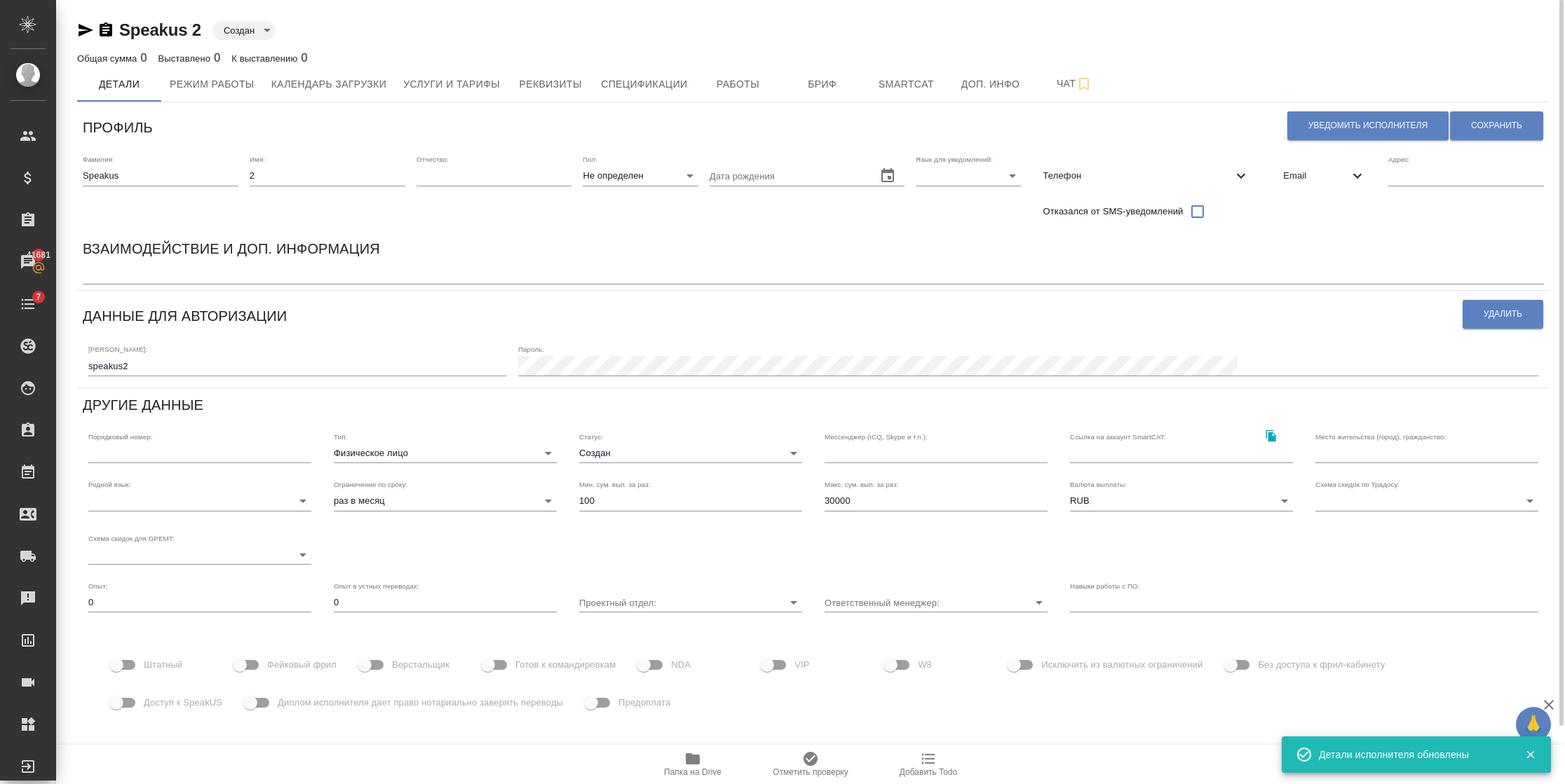
click at [971, 163] on div "Язык для уведомлений: ​" at bounding box center [968, 170] width 105 height 31
click at [961, 172] on body "🙏 .cls-1 fill:#fff; AWATERA Semenets Irina Клиенты Спецификации Заказы 41681 Ча…" at bounding box center [782, 392] width 1565 height 784
click at [951, 179] on li "Русский" at bounding box center [964, 176] width 105 height 23
type input "RU"
click at [1470, 120] on span "Сохранить" at bounding box center [1496, 125] width 51 height 12
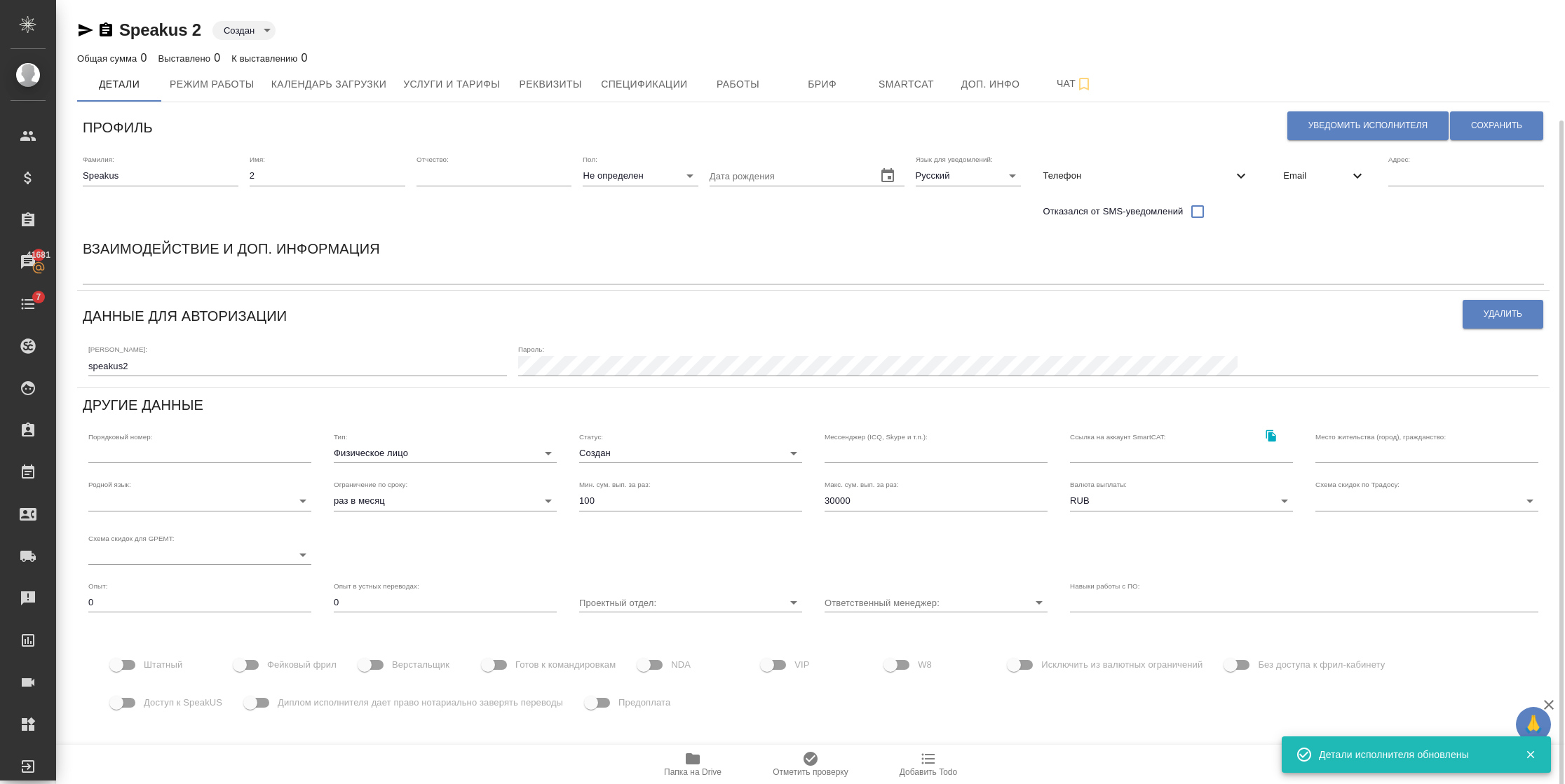
scroll to position [62, 0]
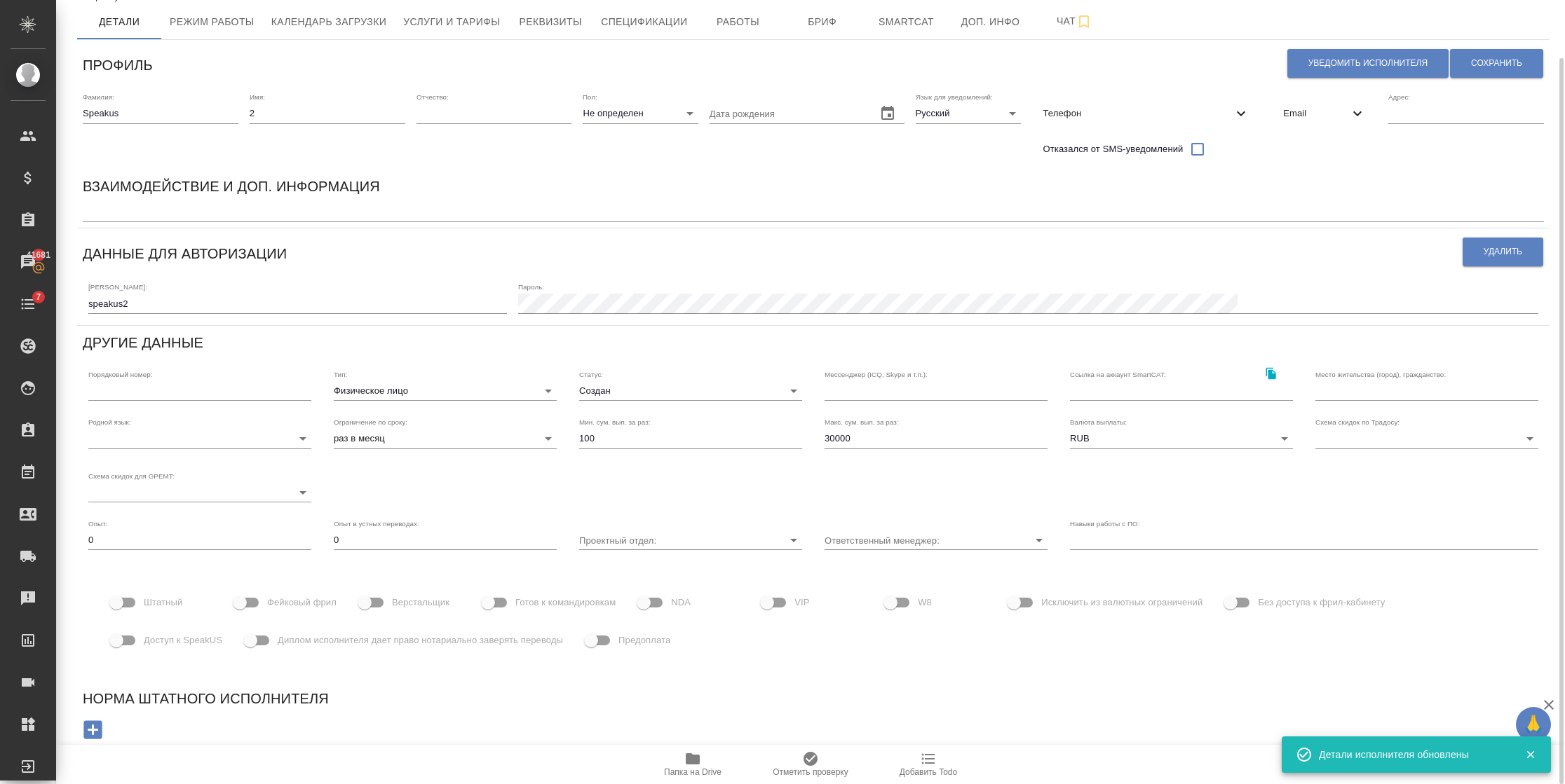
click at [260, 602] on input "Фейковый фрил" at bounding box center [240, 603] width 80 height 27
checkbox input "true"
click at [132, 631] on input "Доступ к SpeakUS" at bounding box center [116, 641] width 80 height 27
checkbox input "true"
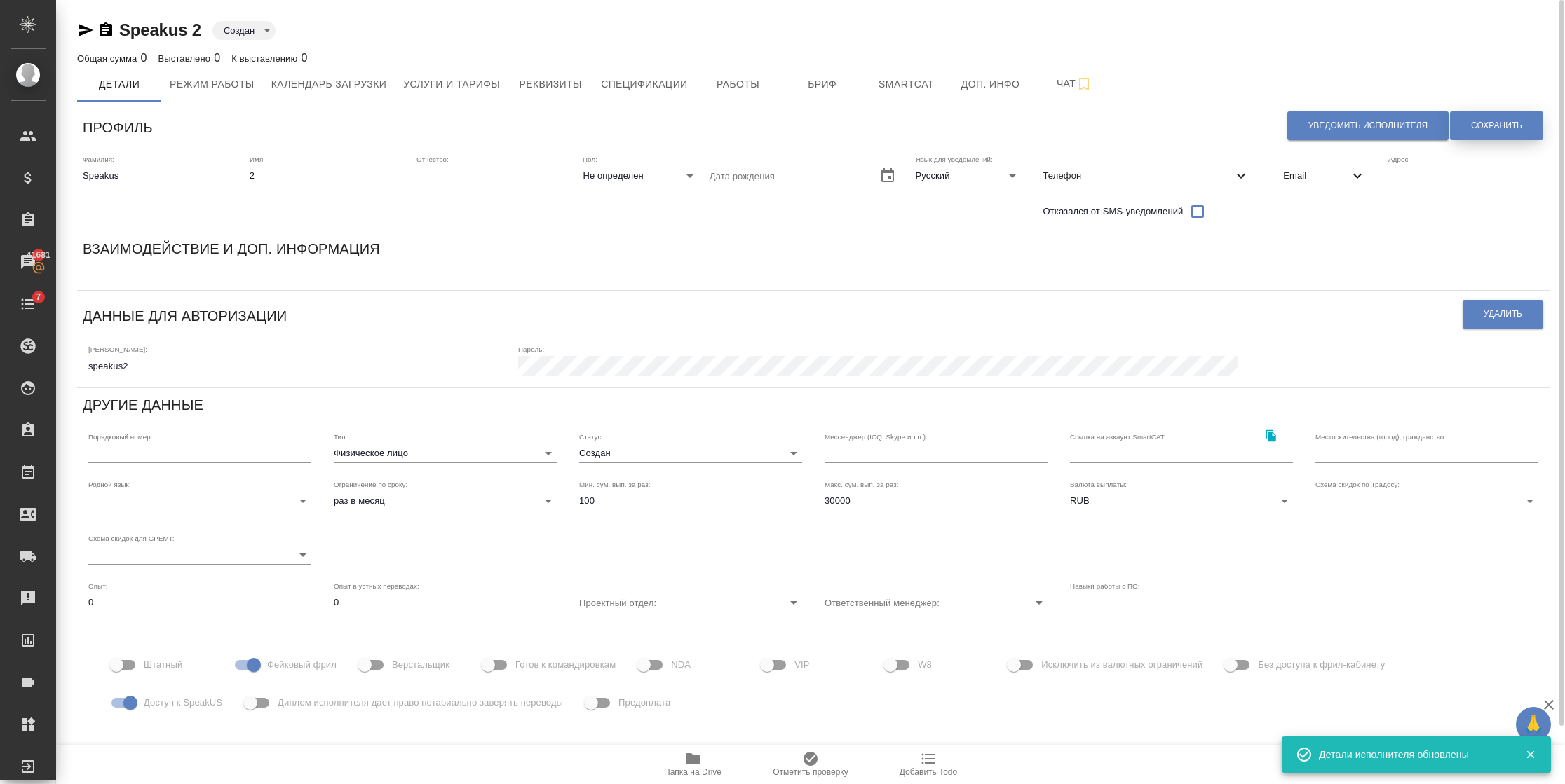
click at [1463, 122] on button "Сохранить" at bounding box center [1497, 126] width 94 height 29
click at [1309, 115] on button "Уведомить исполнителя" at bounding box center [1367, 126] width 161 height 29
type textarea "Добрый день, 2! Ознакомиться с подробной информацией по выполненным работам Вы …"
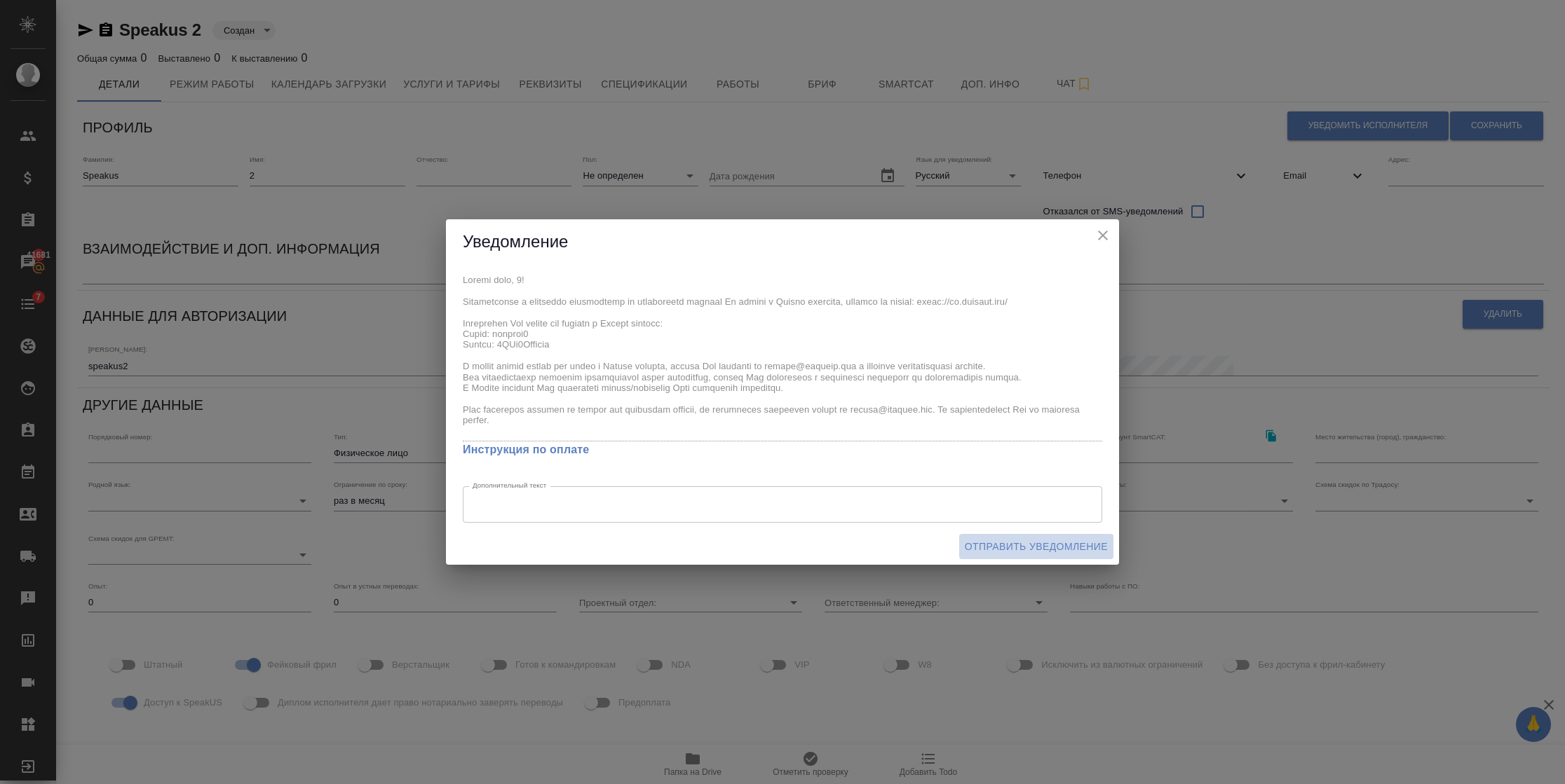
click at [978, 544] on span "Отправить уведомление" at bounding box center [1036, 546] width 143 height 17
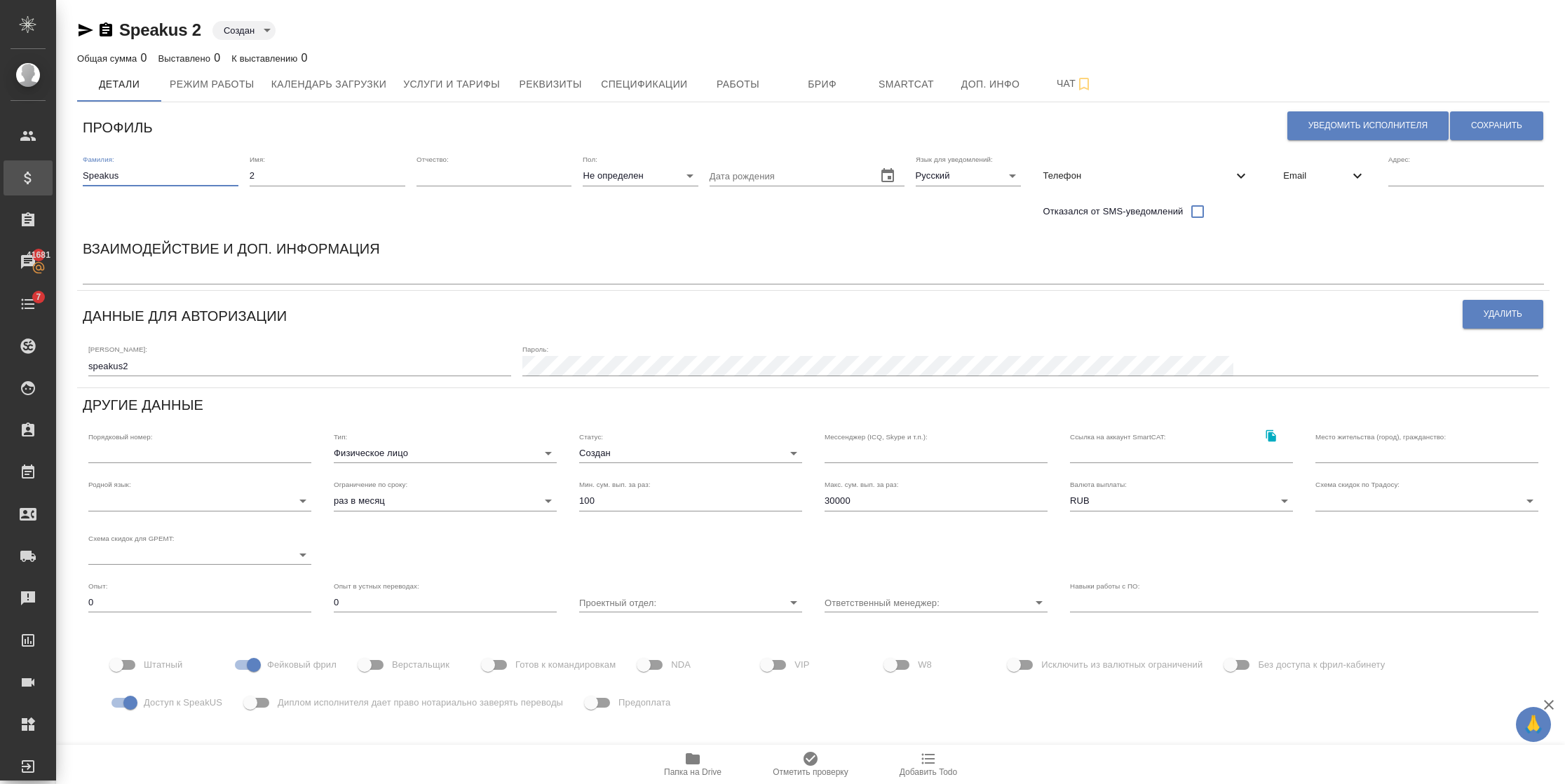
drag, startPoint x: 162, startPoint y: 176, endPoint x: 14, endPoint y: 168, distance: 148.2
click at [19, 173] on div ".cls-1 fill:#fff; AWATERA Semenets Irina Клиенты Спецификации Заказы 41681 Чаты…" at bounding box center [782, 392] width 1565 height 784
click at [128, 176] on input "Speakus" at bounding box center [160, 176] width 156 height 20
drag, startPoint x: 128, startPoint y: 176, endPoint x: 78, endPoint y: 179, distance: 50.1
click at [78, 179] on div "Фамилия: Speakus Имя: 2 Отчество: Пол: Не определен none Дата рождения Язык для…" at bounding box center [813, 191] width 1472 height 83
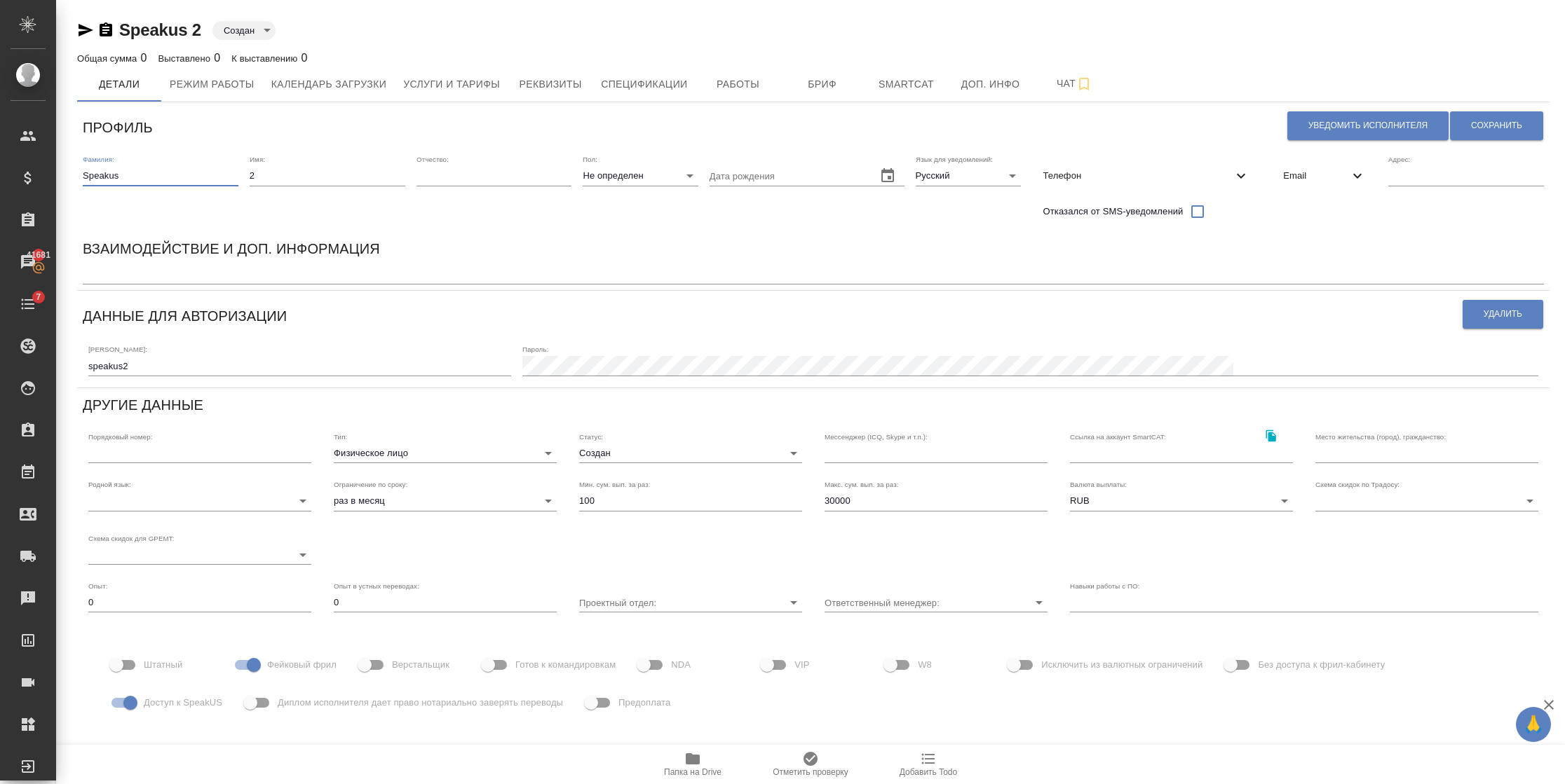
type input "Speakus"
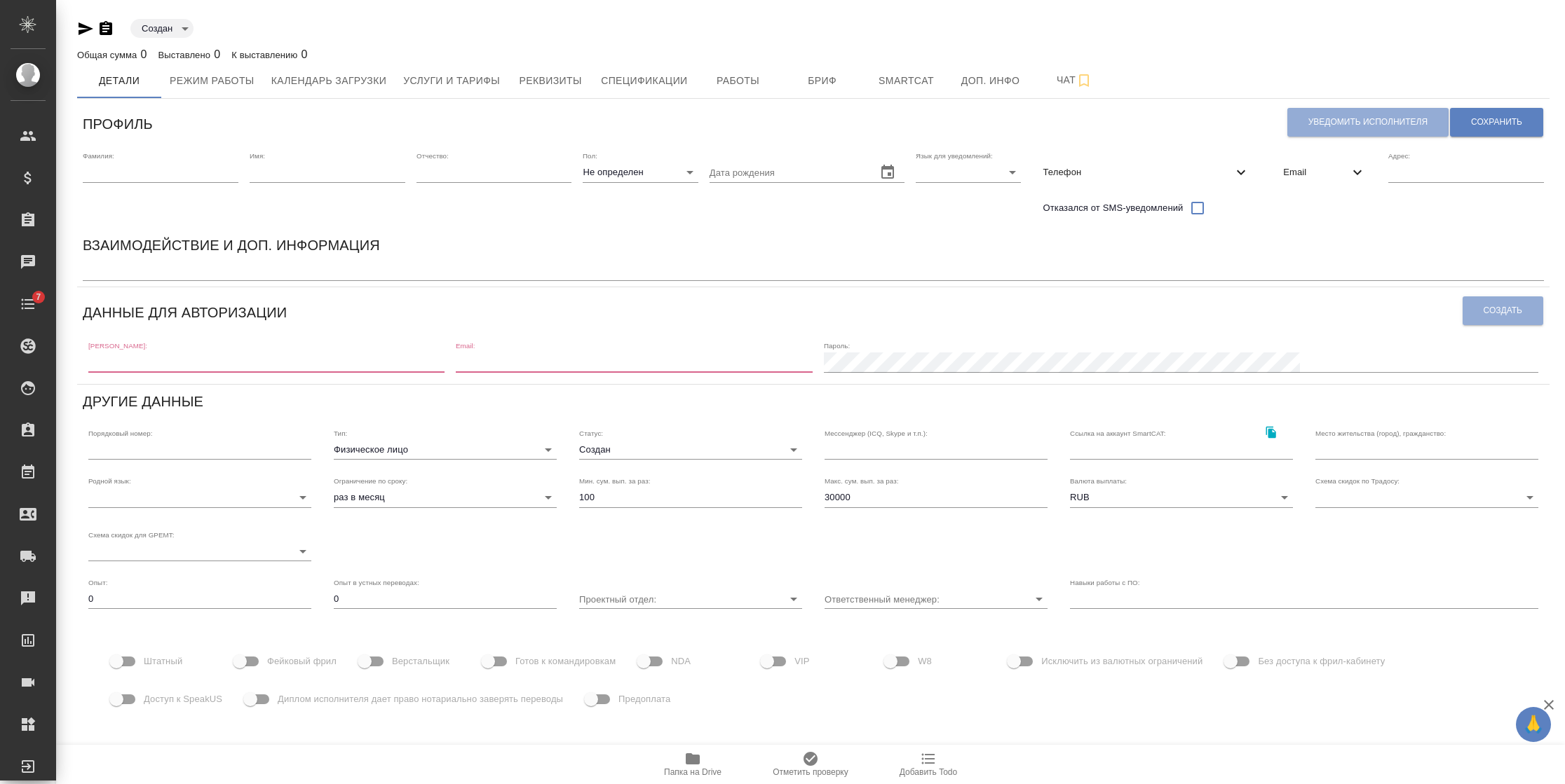
click at [163, 167] on input "text" at bounding box center [160, 173] width 156 height 20
paste input "[PERSON_NAME]: speakus2 Пароль: [SECURITY_DATA]"
type input "[PERSON_NAME]: speakus2 Пароль: [SECURITY_DATA]"
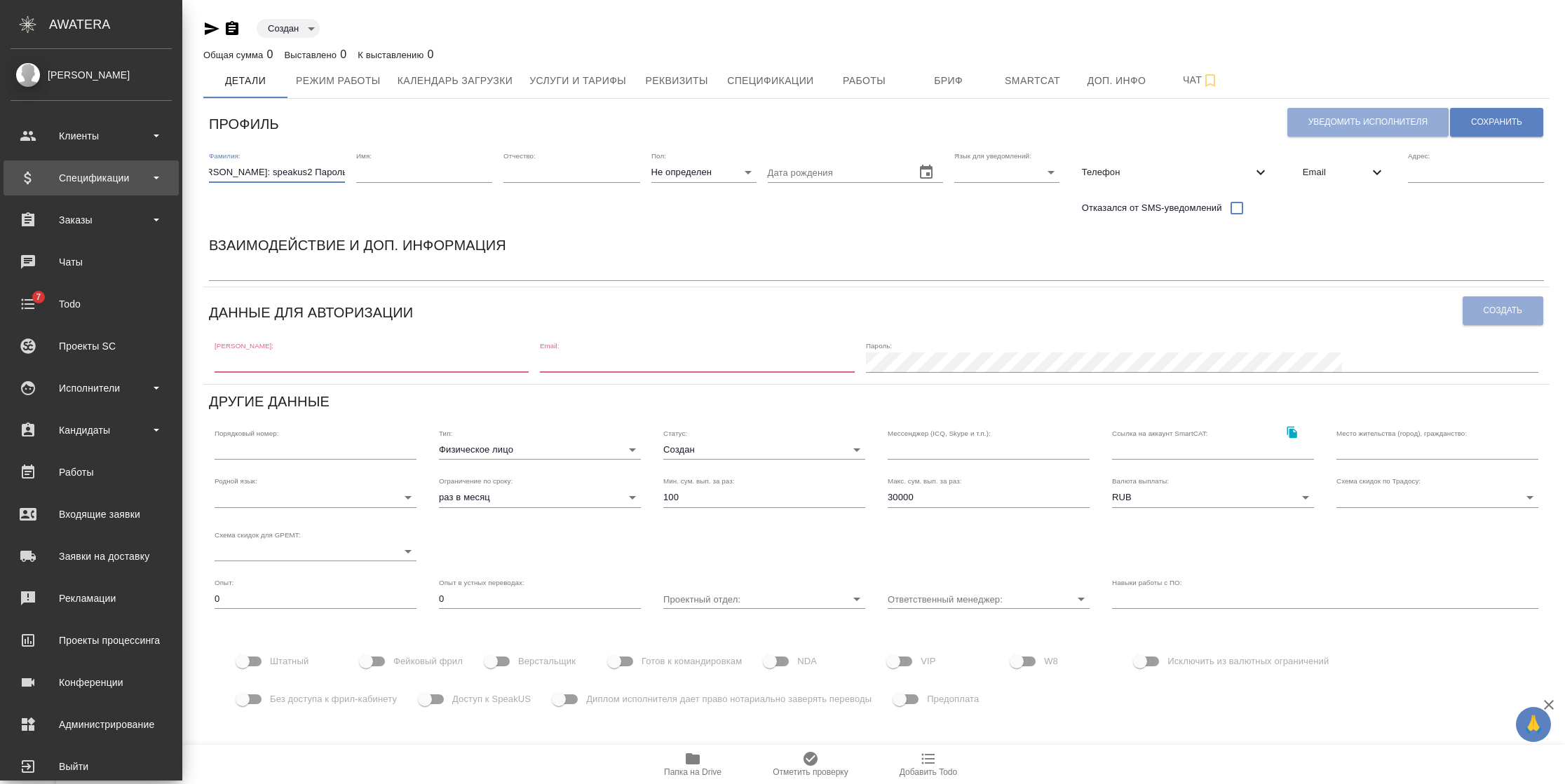
drag, startPoint x: 232, startPoint y: 173, endPoint x: 35, endPoint y: 163, distance: 197.3
click at [35, 163] on div ".cls-1 fill:#fff; AWATERA [PERSON_NAME] Спецификации Заказы Чаты 7 Todo Проекты…" at bounding box center [782, 392] width 1565 height 784
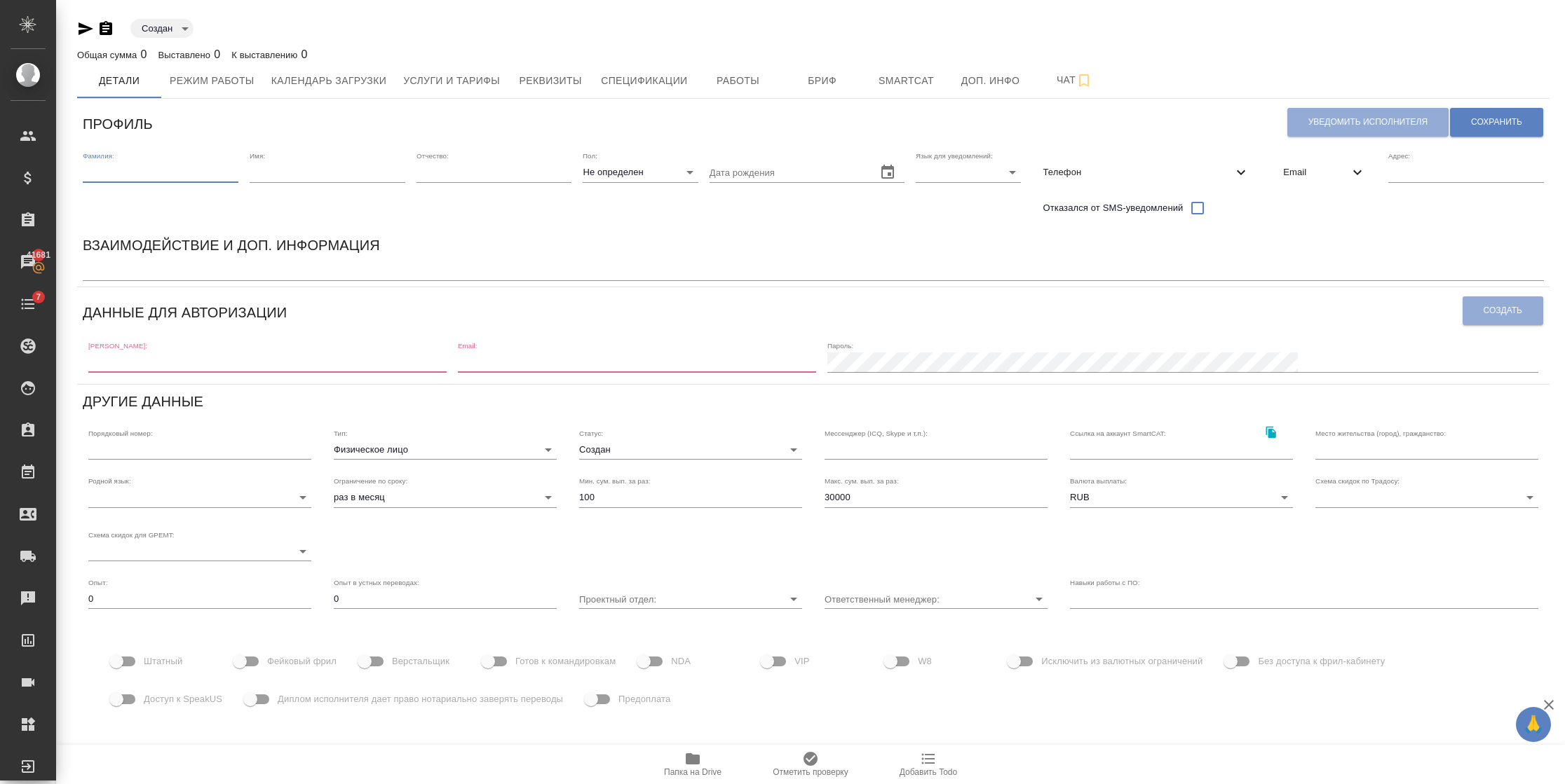
click at [147, 180] on input "text" at bounding box center [160, 173] width 156 height 20
paste input "Speakus"
type input "Speakus"
click at [266, 171] on input "text" at bounding box center [327, 173] width 156 height 20
type input "3"
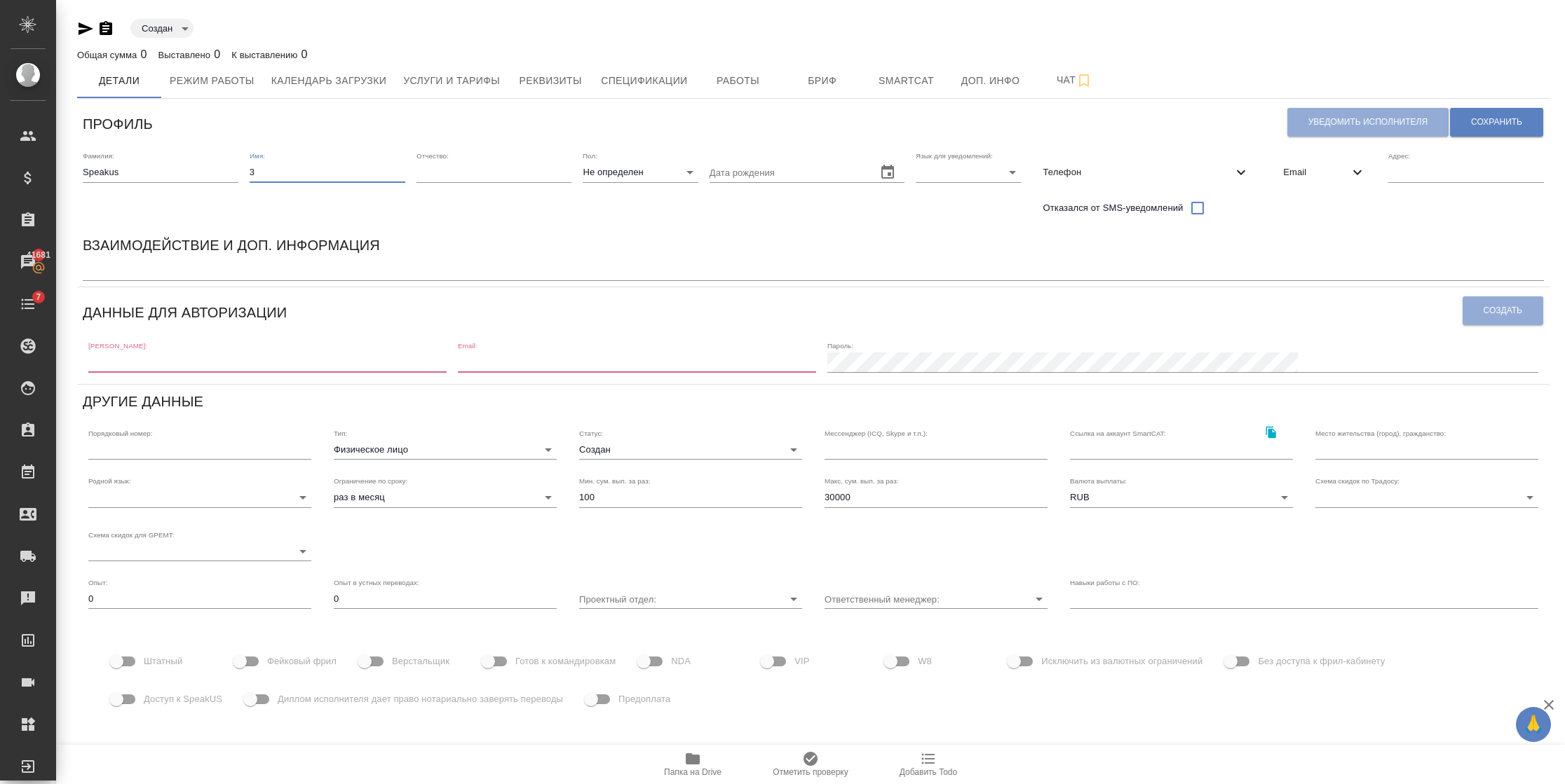
click at [932, 167] on body "🙏 .cls-1 fill:#fff; AWATERA Semenets Irina Клиенты Спецификации Заказы 41681 Ча…" at bounding box center [782, 392] width 1565 height 784
click at [927, 169] on li "Русский" at bounding box center [953, 172] width 105 height 23
type input "RU"
click at [1301, 181] on div "Email" at bounding box center [1324, 172] width 105 height 31
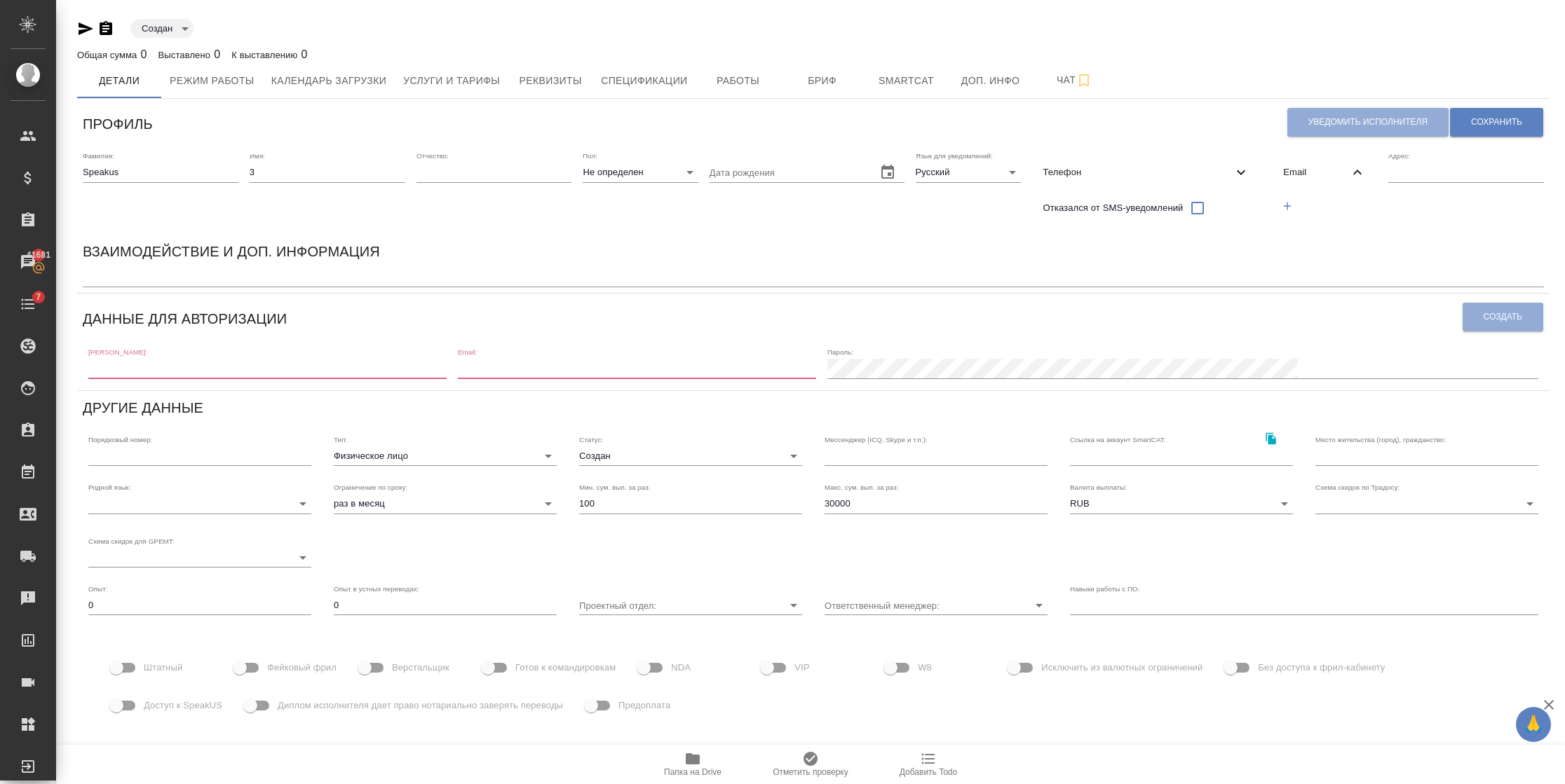
click at [1280, 201] on icon "button" at bounding box center [1287, 206] width 13 height 13
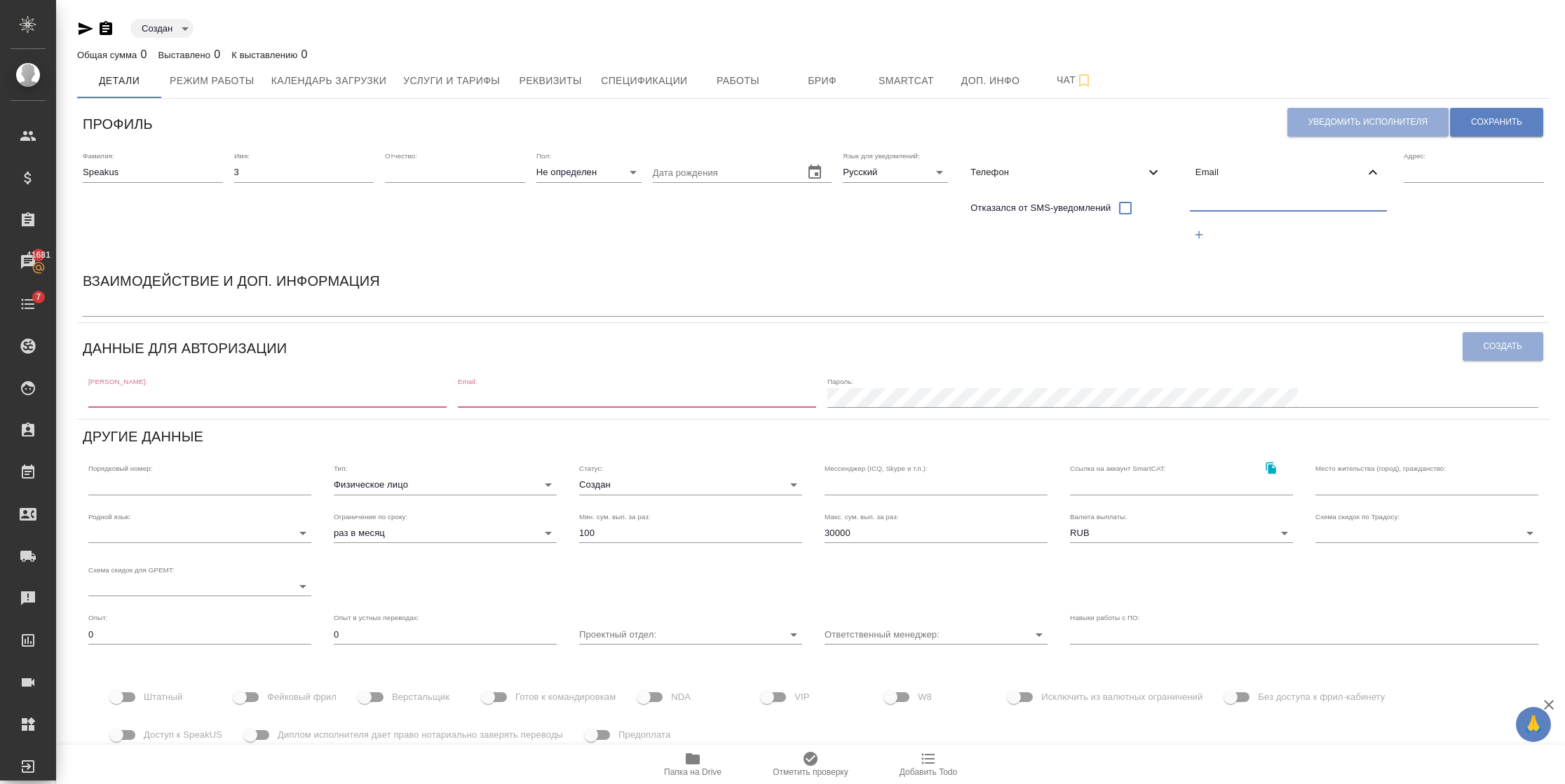
click at [1251, 209] on input "text" at bounding box center [1289, 202] width 198 height 17
paste input "Speakus"
click at [1190, 198] on input "Speakus3@awatera.com" at bounding box center [1289, 202] width 198 height 17
drag, startPoint x: 1301, startPoint y: 198, endPoint x: 1108, endPoint y: 198, distance: 193.0
click at [1108, 198] on div "Фамилия: Speakus Имя: 3 Отчество: Пол: Не определен none Дата рождения Язык для…" at bounding box center [813, 204] width 1472 height 118
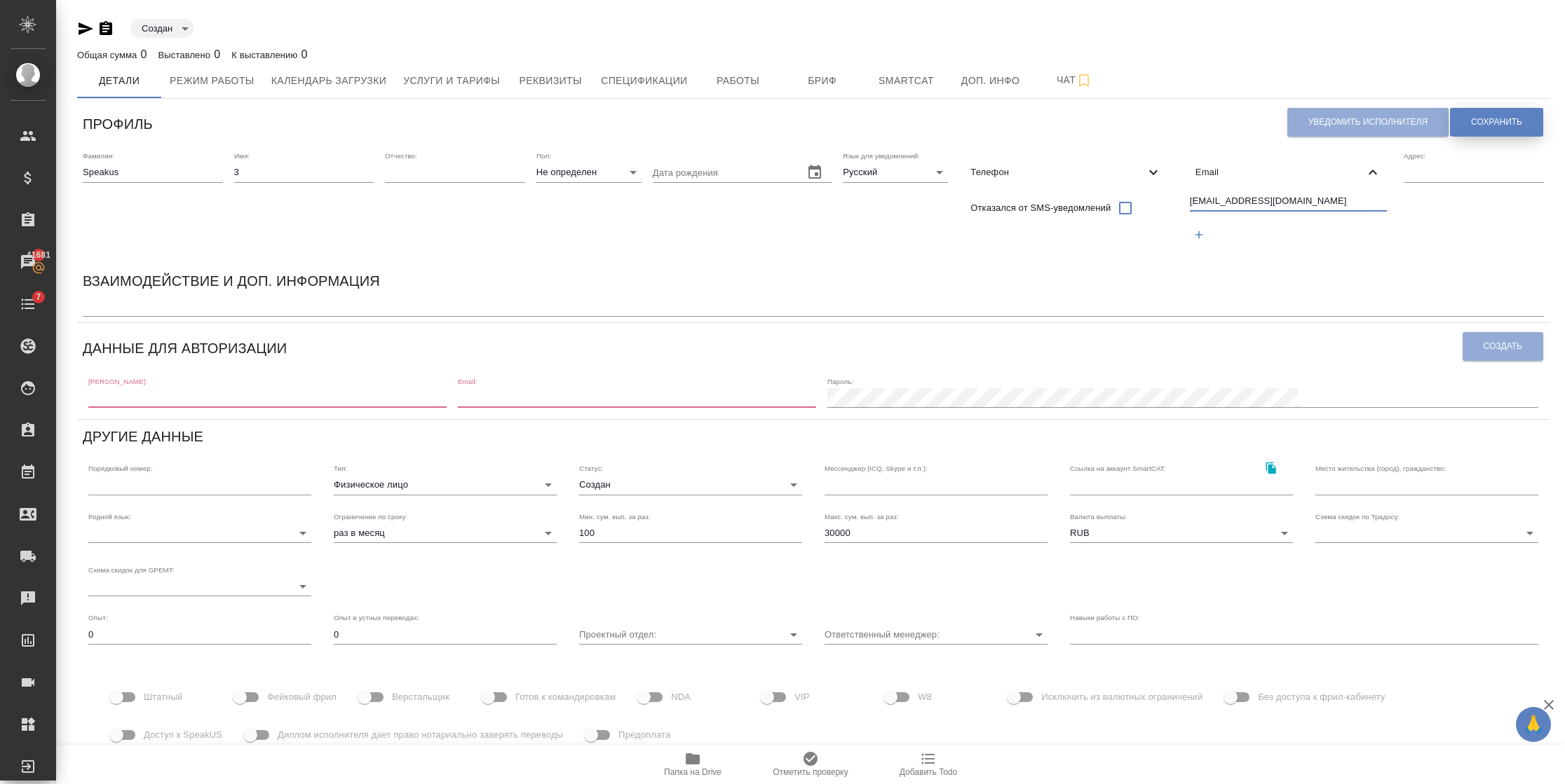
type input "[EMAIL_ADDRESS][DOMAIN_NAME]"
click at [1490, 113] on button "Сохранить" at bounding box center [1497, 122] width 94 height 29
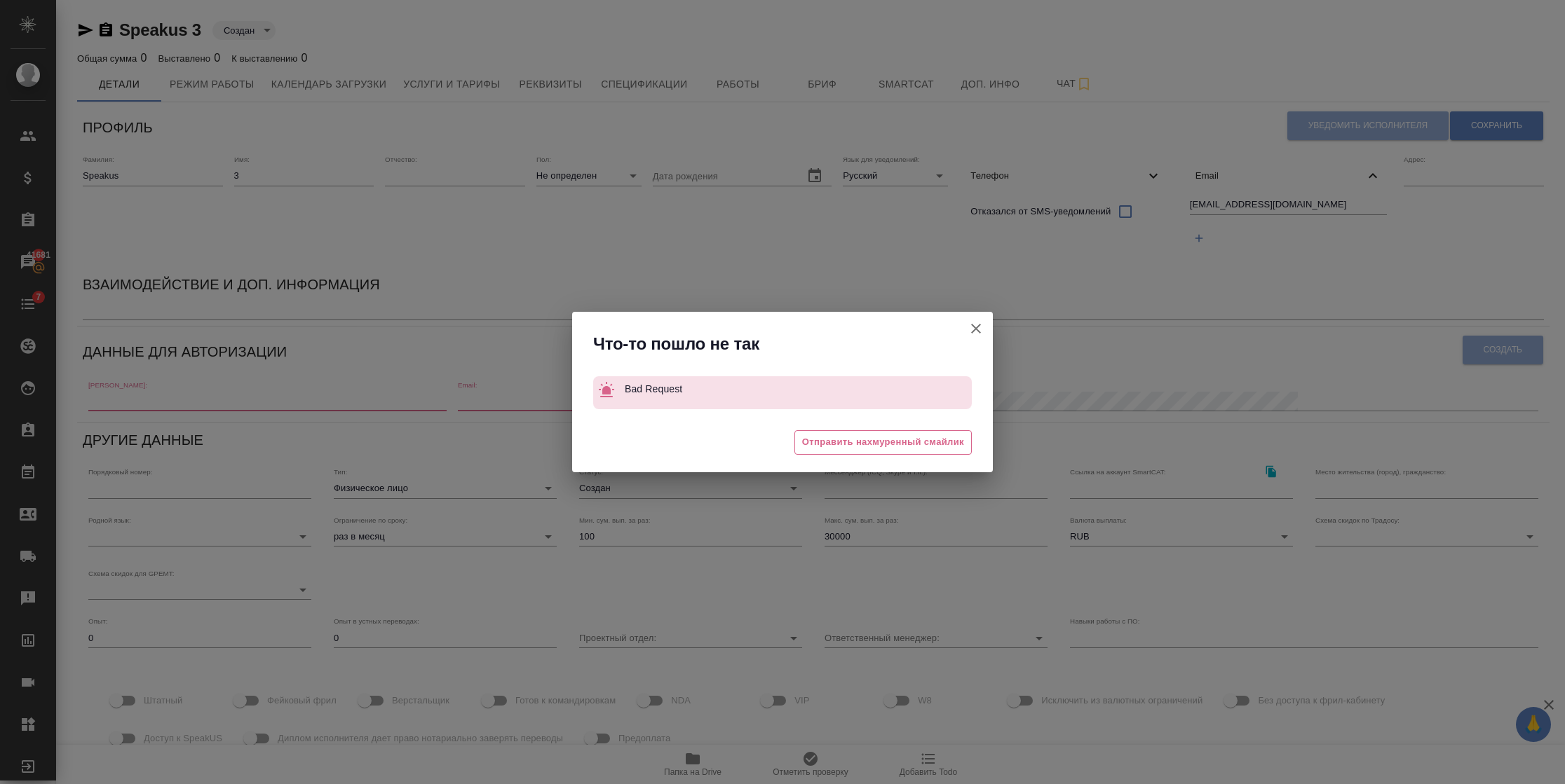
click at [972, 324] on icon "button" at bounding box center [975, 329] width 17 height 17
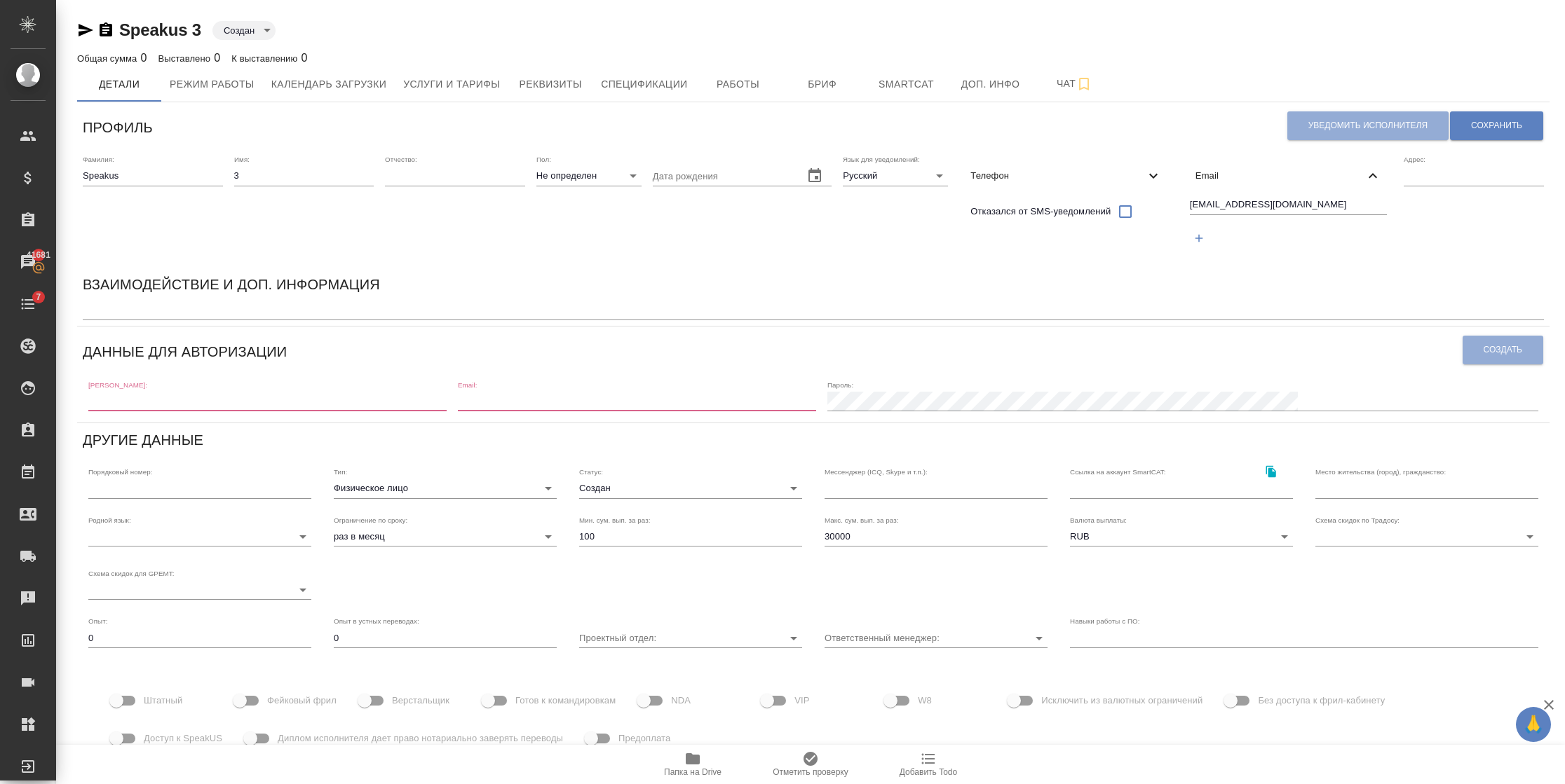
click at [293, 398] on input "text" at bounding box center [267, 401] width 358 height 20
paste input "[EMAIL_ADDRESS][DOMAIN_NAME]"
drag, startPoint x: 266, startPoint y: 400, endPoint x: 140, endPoint y: 399, distance: 126.0
click at [140, 399] on input "[EMAIL_ADDRESS][DOMAIN_NAME]" at bounding box center [267, 401] width 358 height 20
click at [560, 405] on div "Логин: speakus3 Email: Пароль:" at bounding box center [813, 395] width 1461 height 43
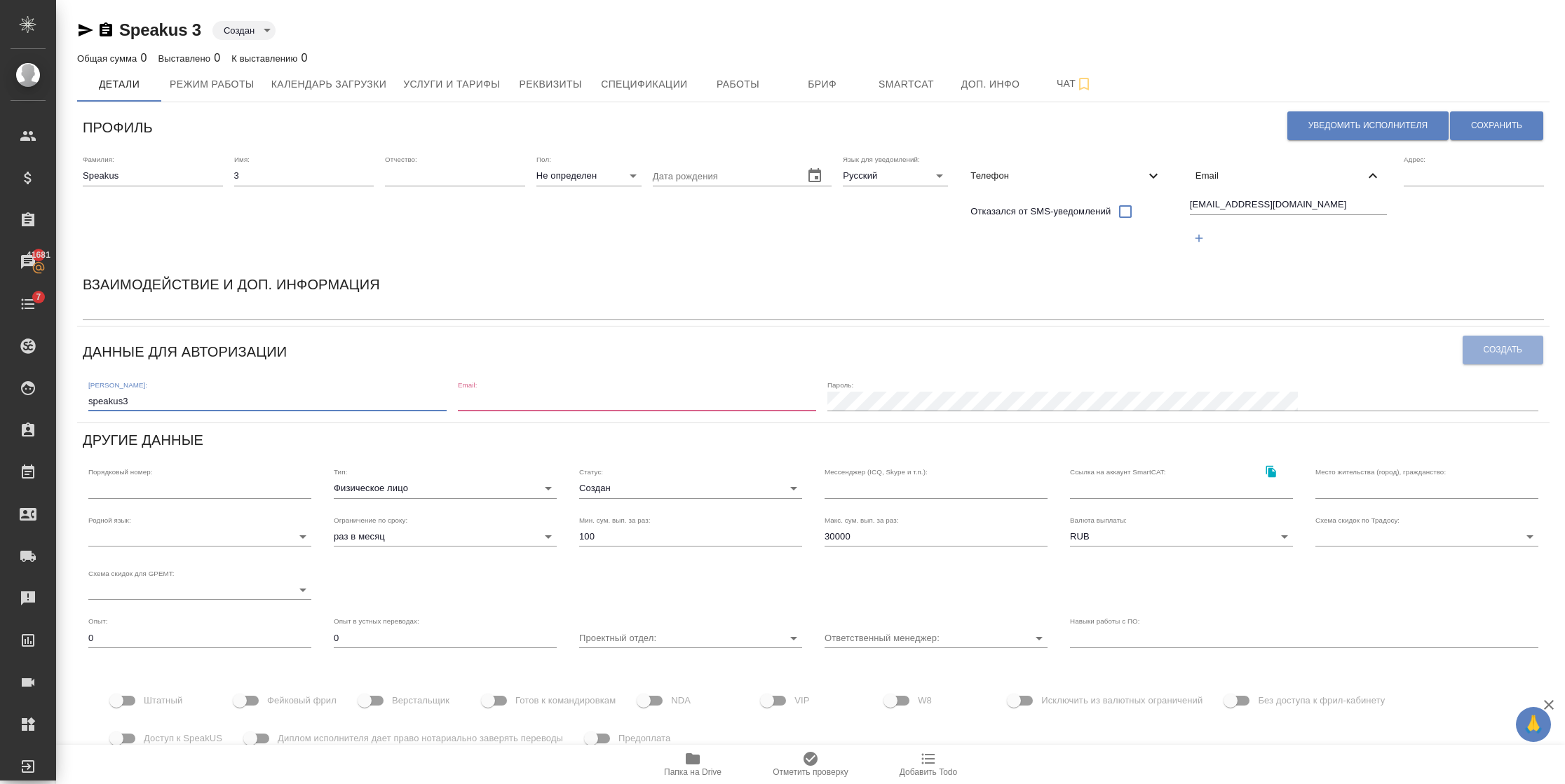
type input "speakus3"
click at [566, 404] on div "Логин: speakus3 Email: Пароль:" at bounding box center [813, 395] width 1461 height 43
click at [578, 401] on input "email" at bounding box center [637, 401] width 358 height 20
paste input "[EMAIL_ADDRESS][DOMAIN_NAME]"
type input "[EMAIL_ADDRESS][DOMAIN_NAME]"
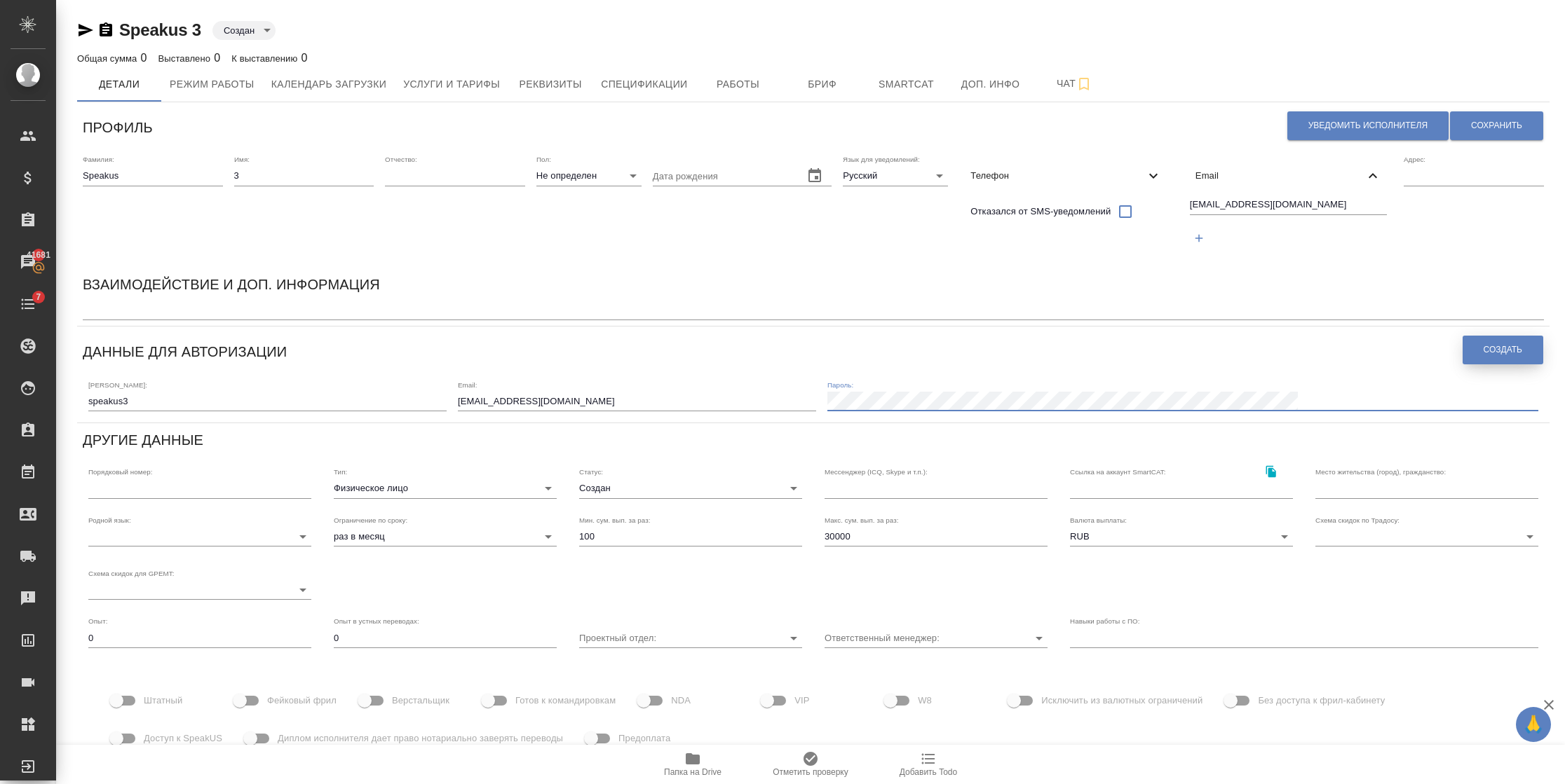
click at [1486, 349] on span "Создать" at bounding box center [1502, 349] width 39 height 12
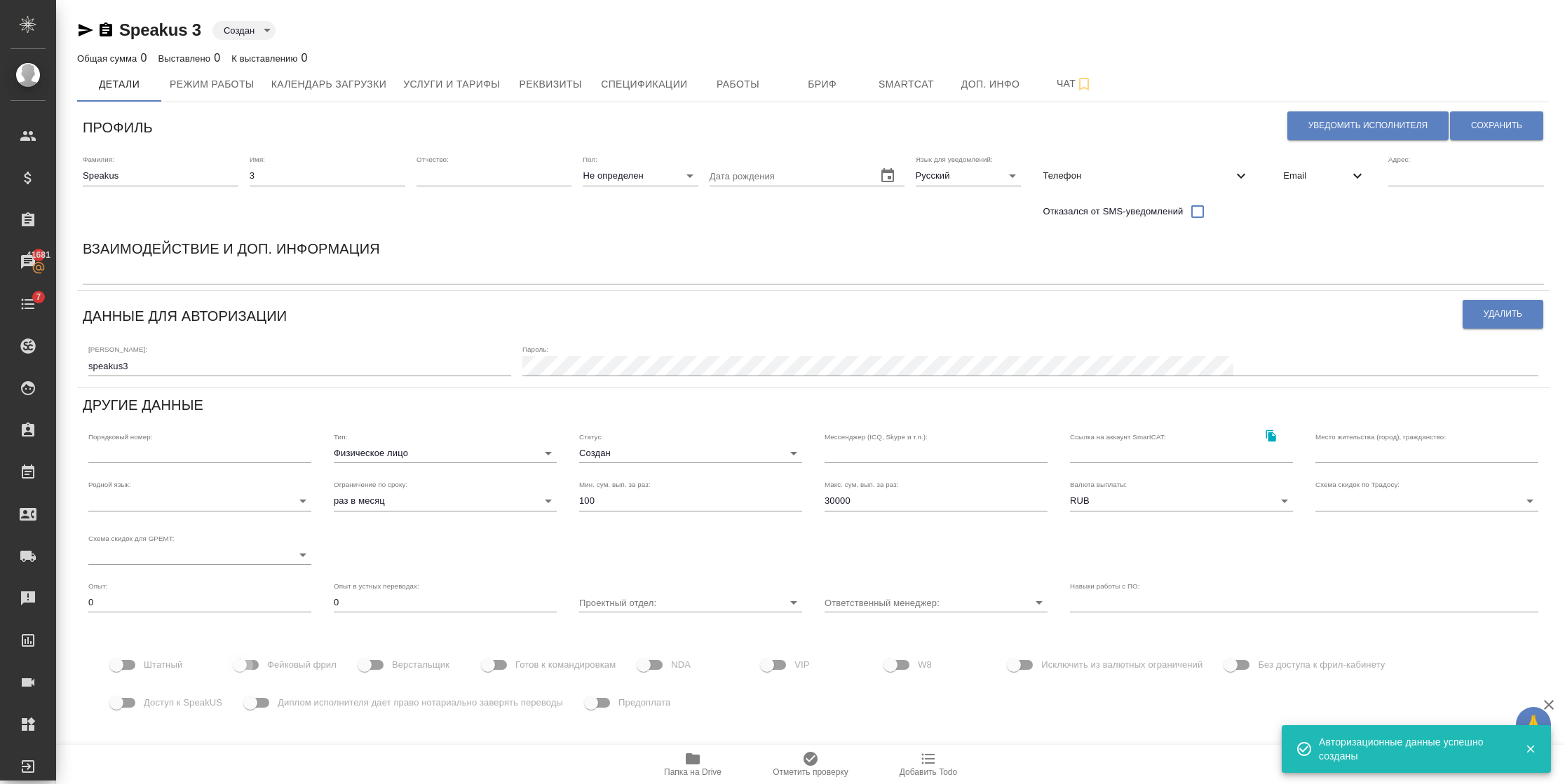
click at [258, 657] on input "Фейковый фрил" at bounding box center [240, 665] width 80 height 27
checkbox input "true"
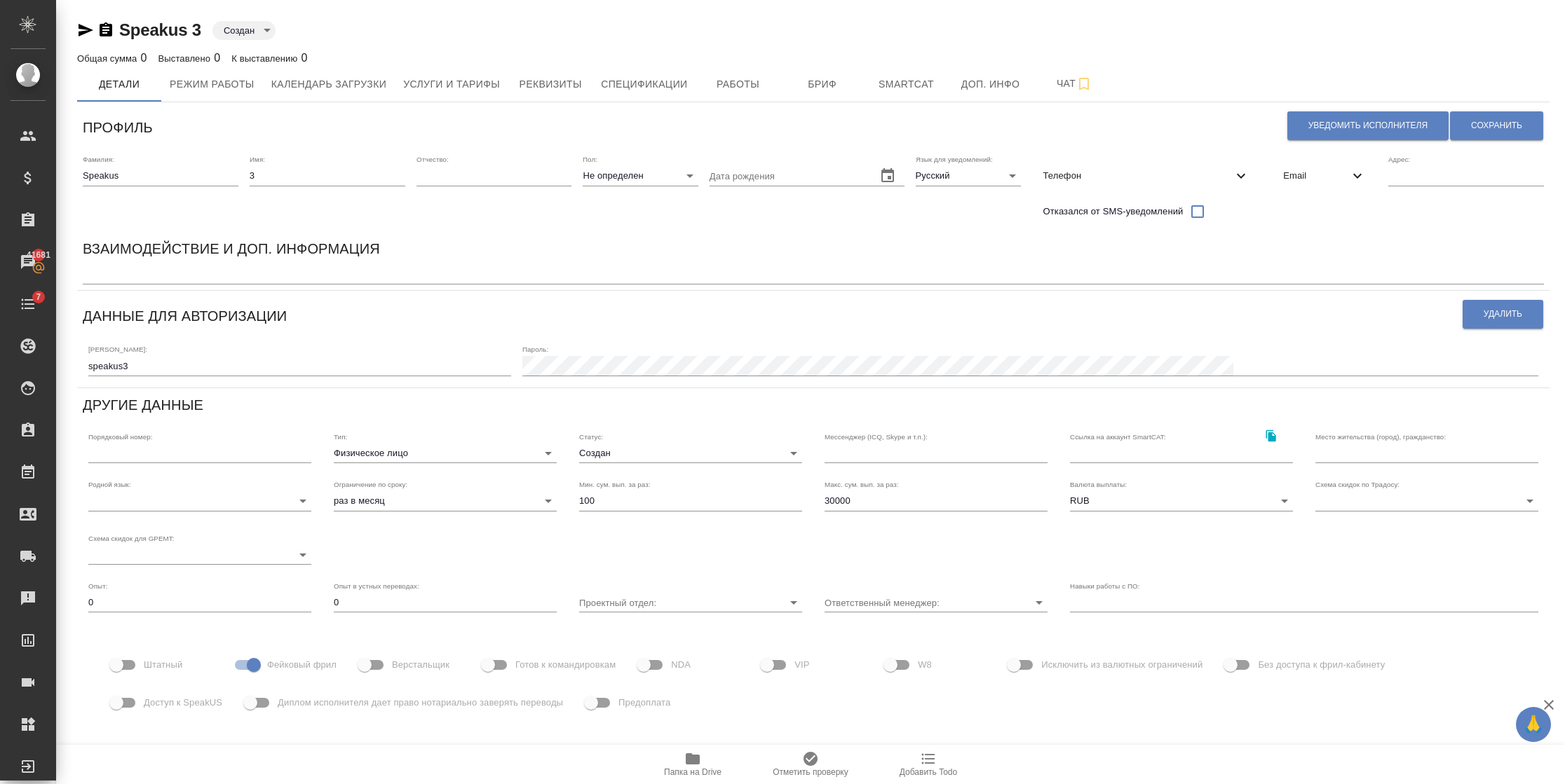
click at [199, 697] on span "Доступ к SpeakUS" at bounding box center [183, 703] width 78 height 14
click at [157, 697] on input "Доступ к SpeakUS" at bounding box center [116, 703] width 80 height 27
checkbox input "true"
click at [1456, 117] on button "Сохранить" at bounding box center [1497, 126] width 94 height 29
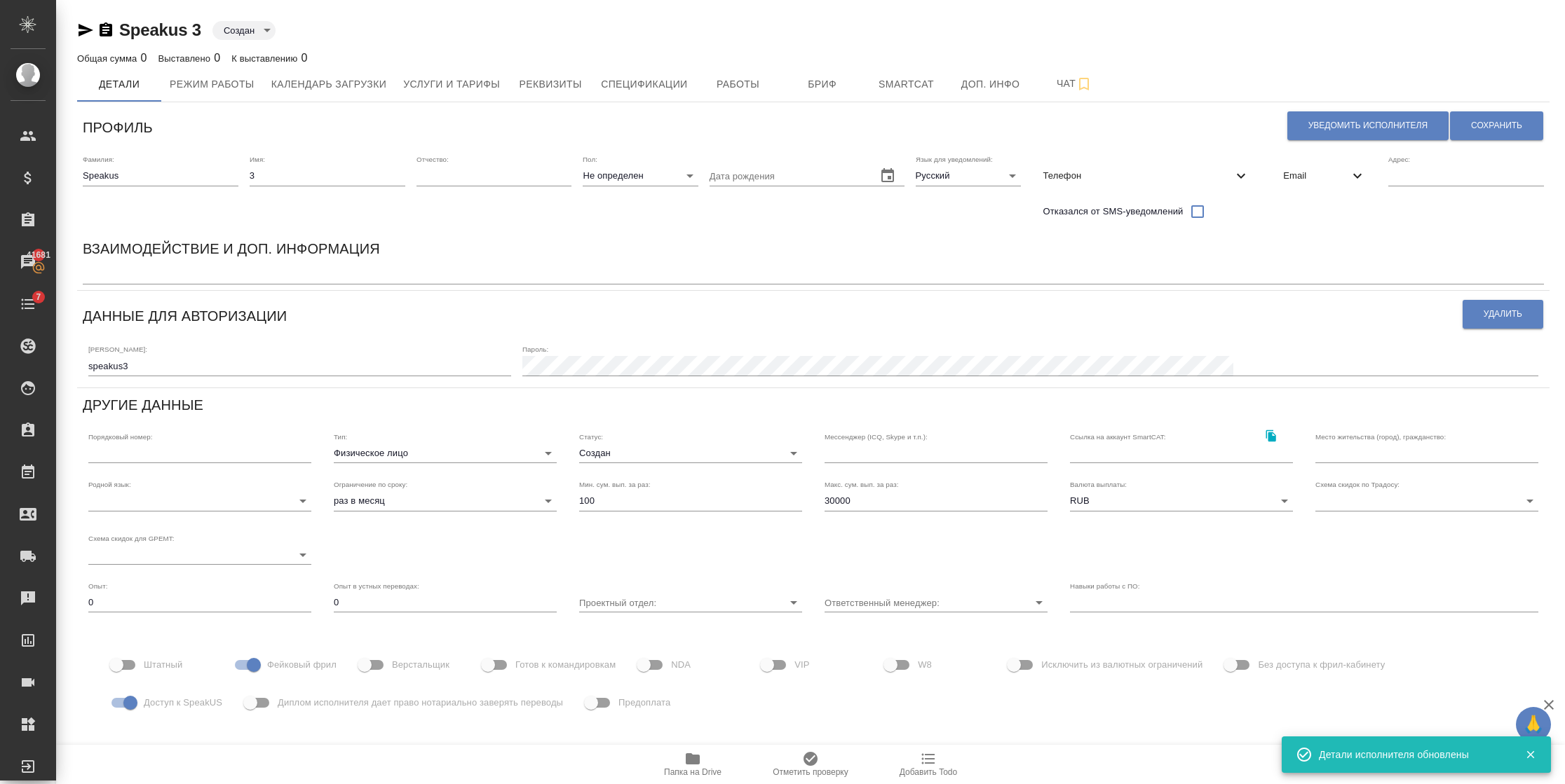
click at [1285, 169] on span "Email" at bounding box center [1316, 176] width 66 height 14
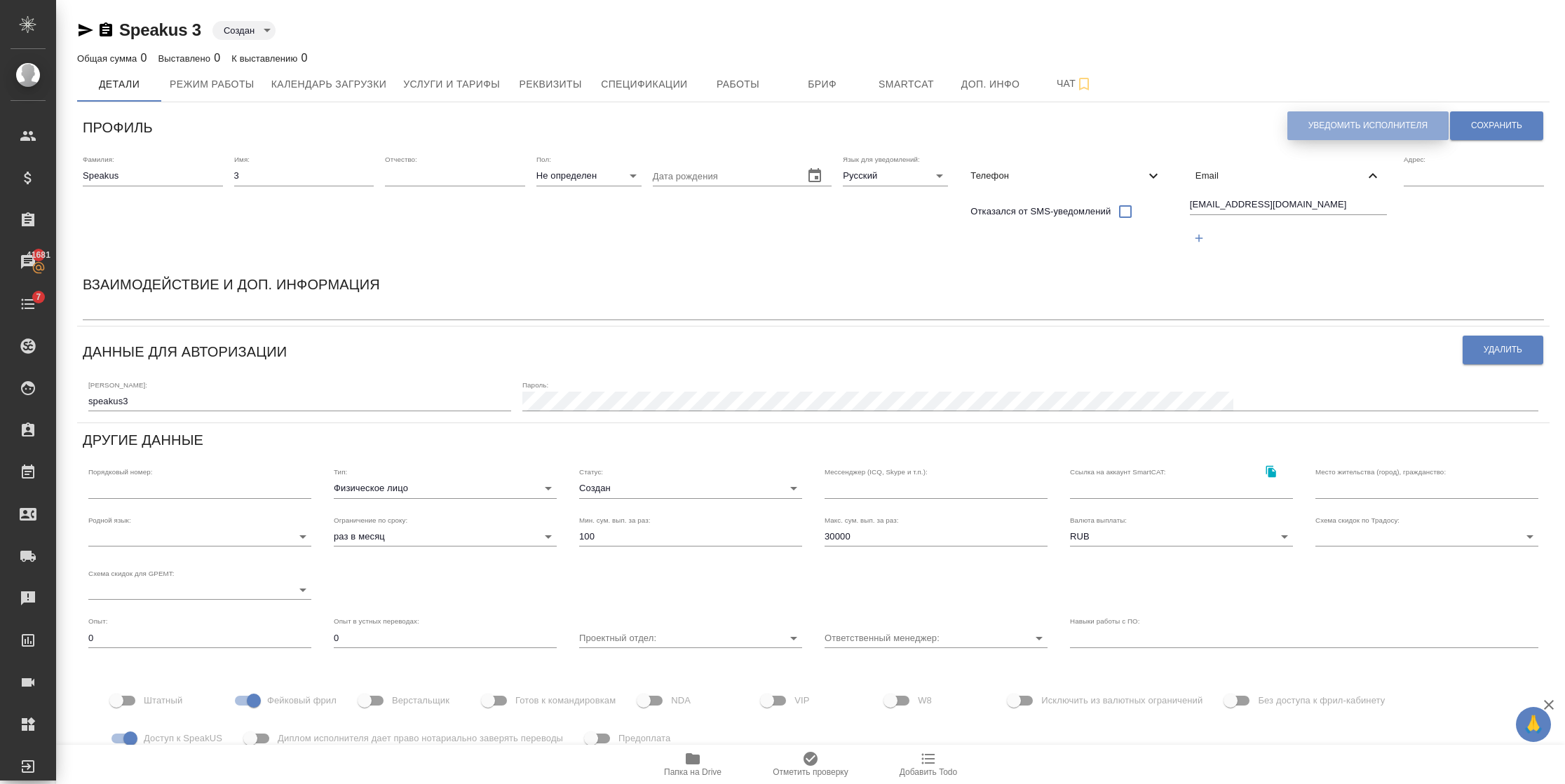
click at [1320, 134] on button "Уведомить исполнителя" at bounding box center [1367, 126] width 161 height 29
type textarea "Добрый день, 3! Ознакомиться с подробной информацией по выполненным работам Вы …"
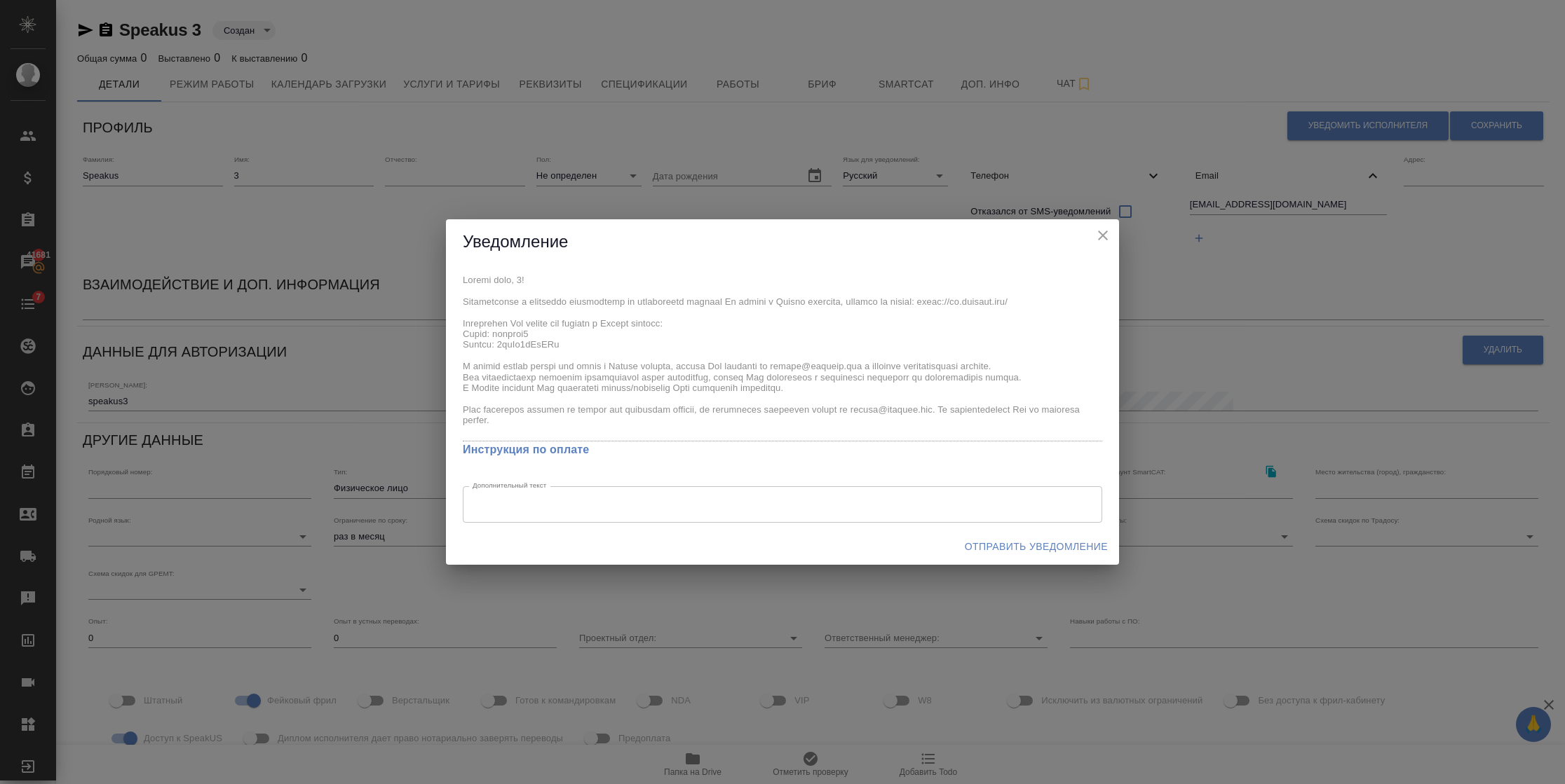
click at [527, 340] on div "x Инструкция по оплате Дополнительный текст x Дополнительный текст" at bounding box center [782, 396] width 673 height 264
click at [998, 546] on span "Отправить уведомление" at bounding box center [1036, 546] width 143 height 17
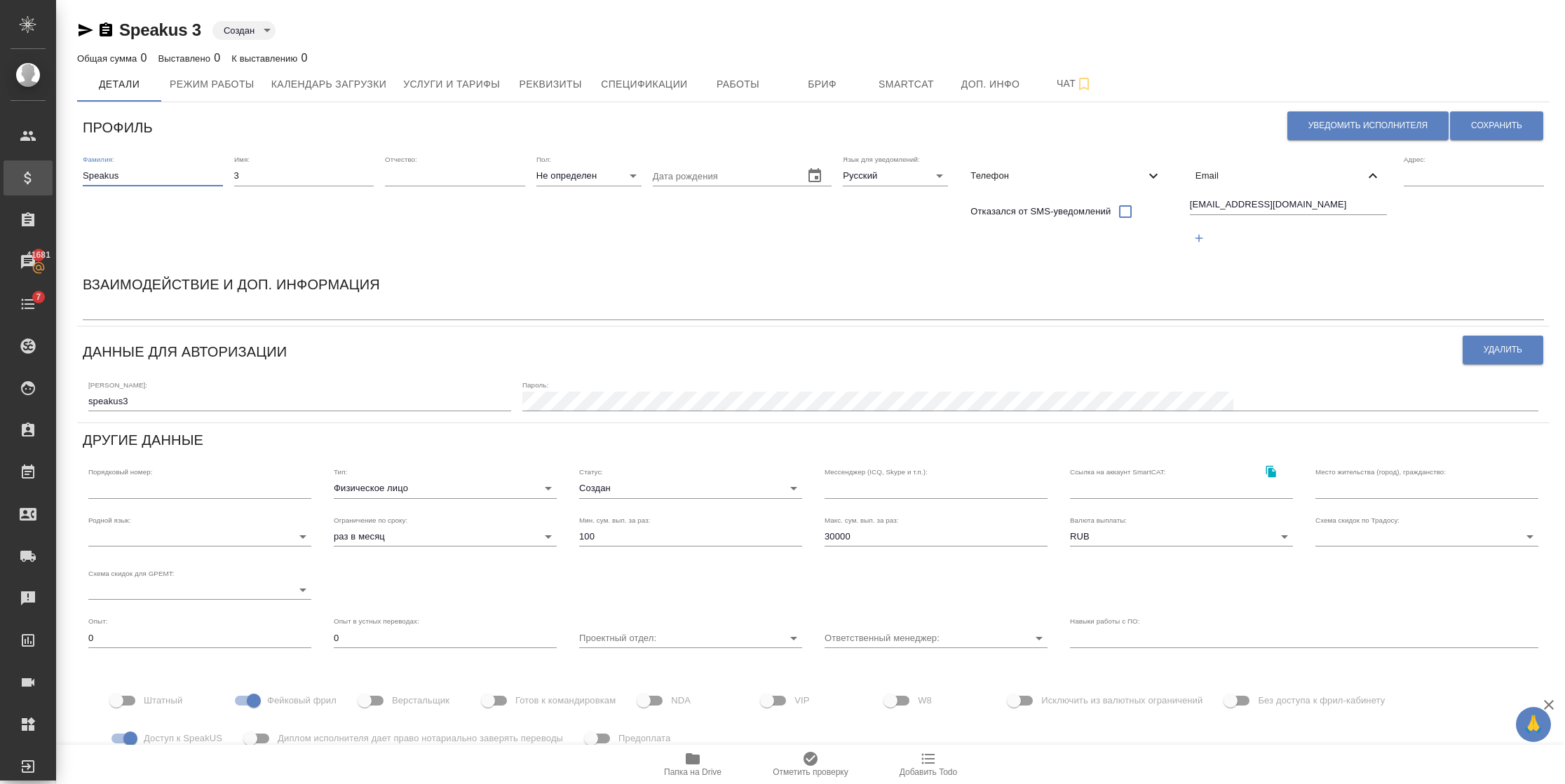
drag, startPoint x: 120, startPoint y: 174, endPoint x: 41, endPoint y: 174, distance: 79.0
click at [41, 174] on div ".cls-1 fill:#fff; AWATERA Semenets Irina Клиенты Спецификации Заказы 41681 Чаты…" at bounding box center [782, 392] width 1565 height 784
drag, startPoint x: 1282, startPoint y: 202, endPoint x: 1124, endPoint y: 203, distance: 158.0
click at [1126, 203] on div "Фамилия: Speakus Имя: 3 Отчество: Пол: Не определен none Дата рождения Язык для…" at bounding box center [813, 208] width 1472 height 118
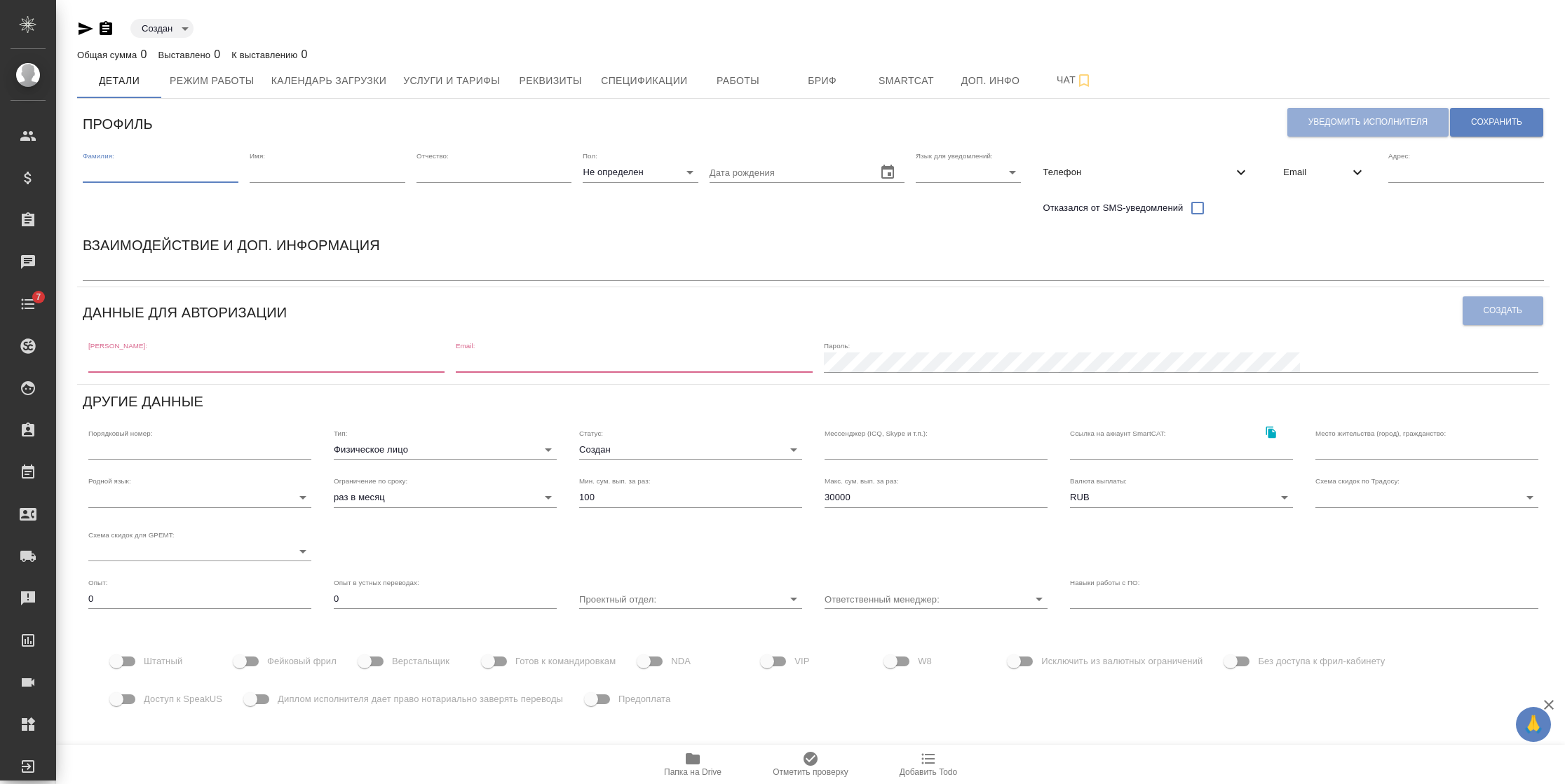
paste input "Speakus"
type input "Speakus"
click at [309, 160] on div "Имя:" at bounding box center [327, 167] width 156 height 31
click at [305, 173] on input "text" at bounding box center [327, 173] width 156 height 20
type input "4"
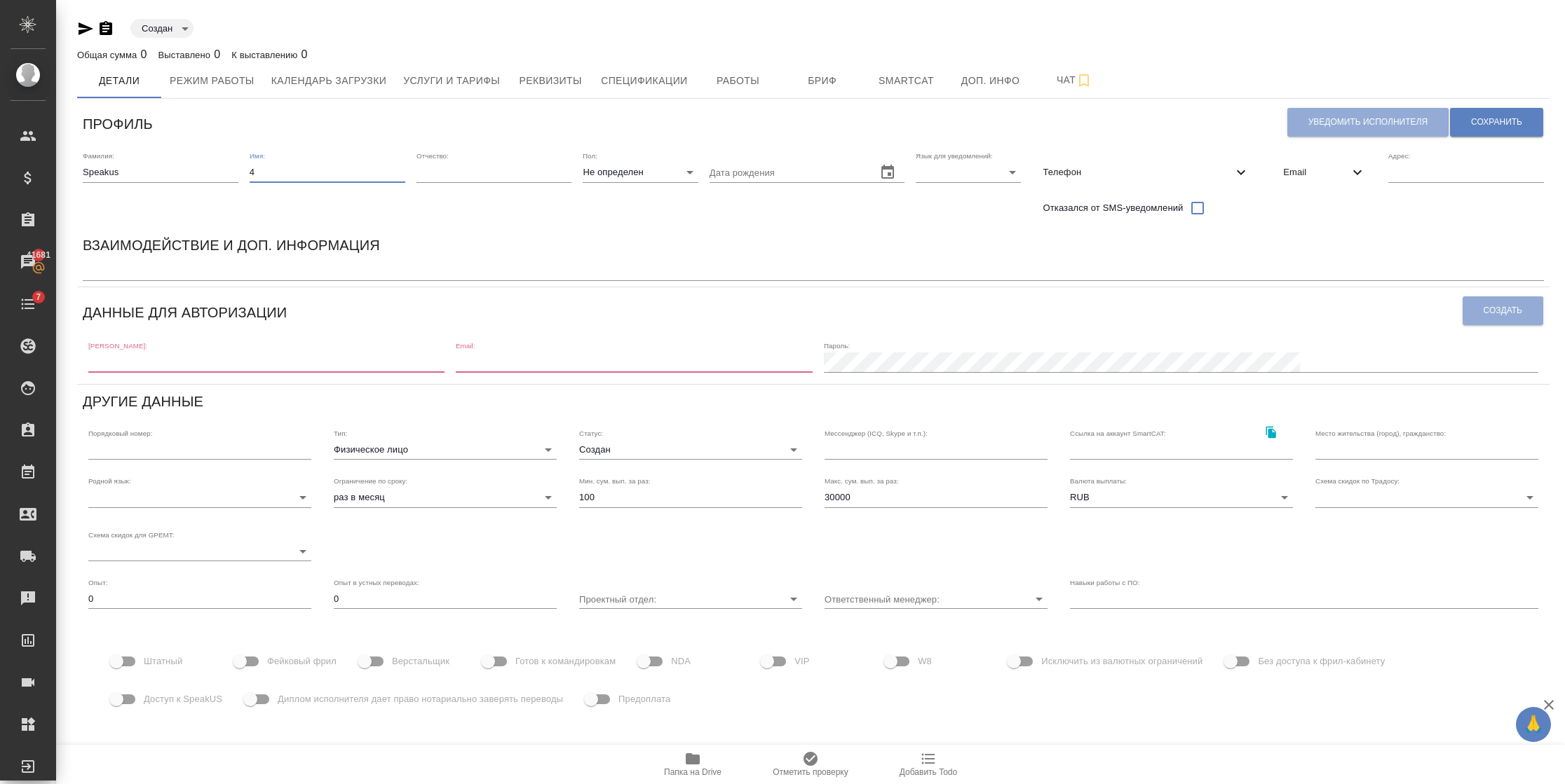
click at [733, 176] on input "text" at bounding box center [787, 173] width 156 height 20
click at [891, 168] on icon "button" at bounding box center [887, 172] width 17 height 17
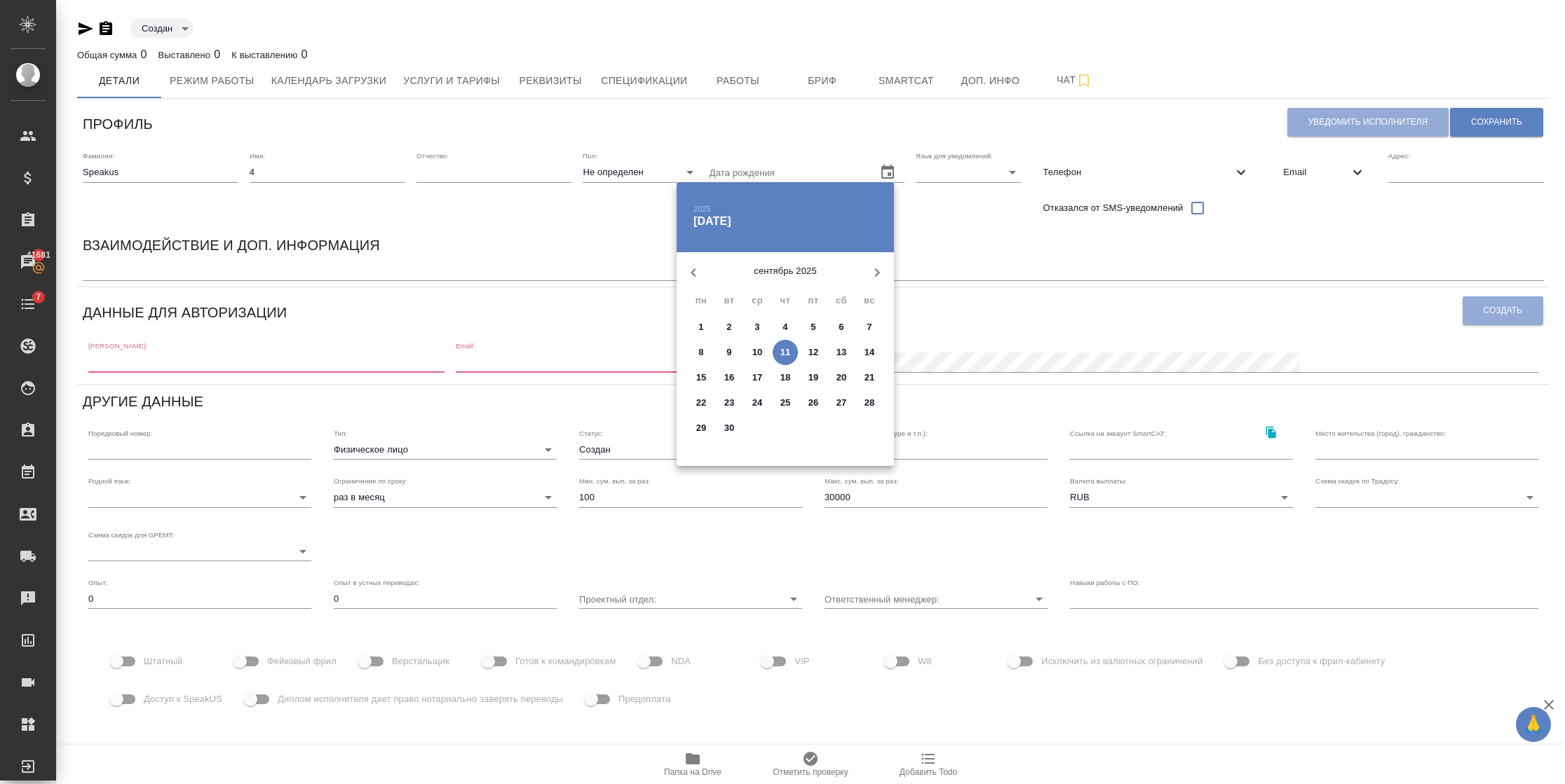
click at [949, 167] on div at bounding box center [782, 392] width 1565 height 784
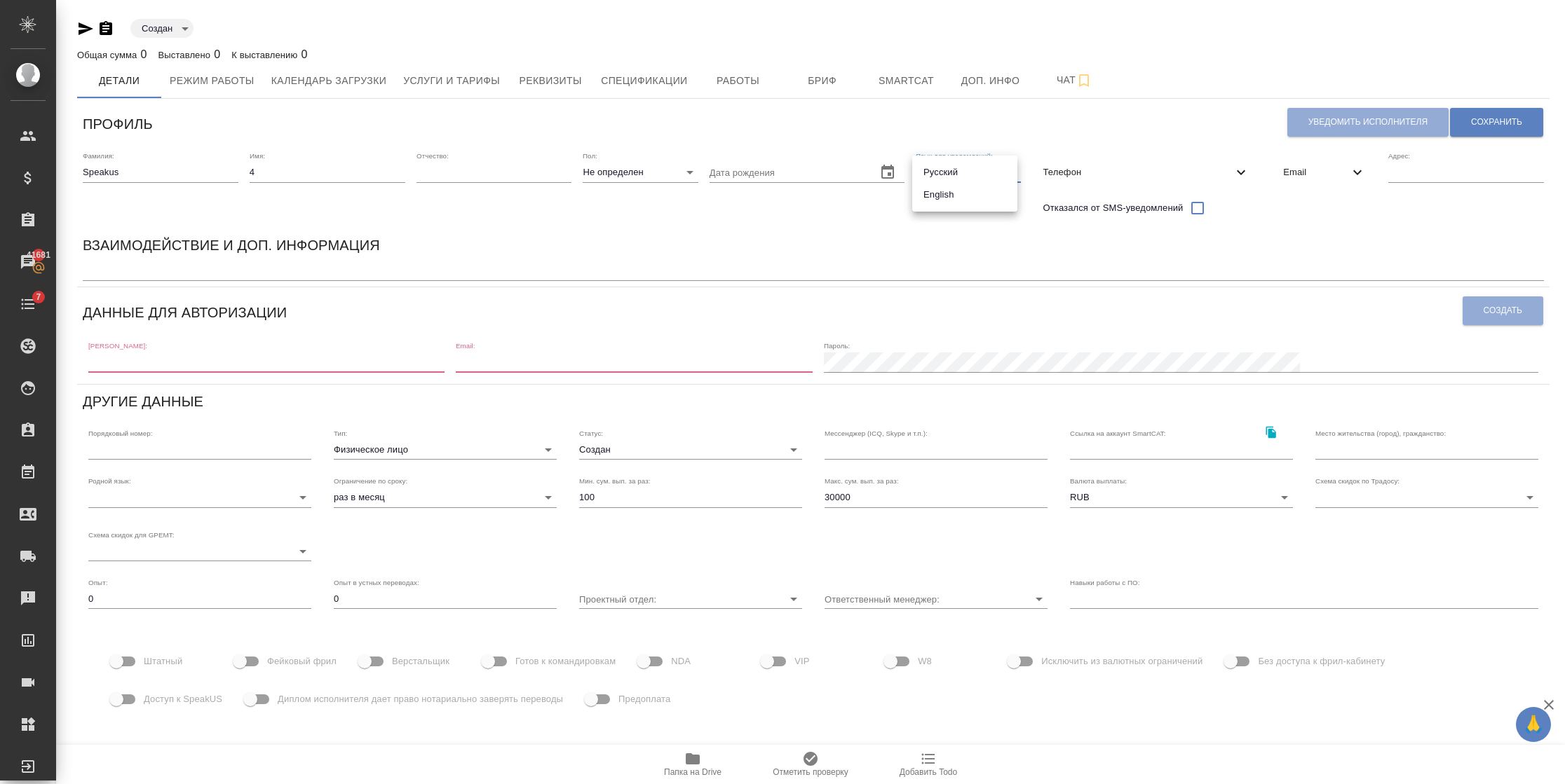
click at [939, 178] on body "🙏 .cls-1 fill:#fff; AWATERA [PERSON_NAME] Спецификации Заказы 41681 Чаты 7 Todo…" at bounding box center [782, 392] width 1565 height 784
click at [936, 174] on li "Русский" at bounding box center [964, 172] width 105 height 23
type input "RU"
click at [1344, 169] on span "Email" at bounding box center [1316, 173] width 66 height 14
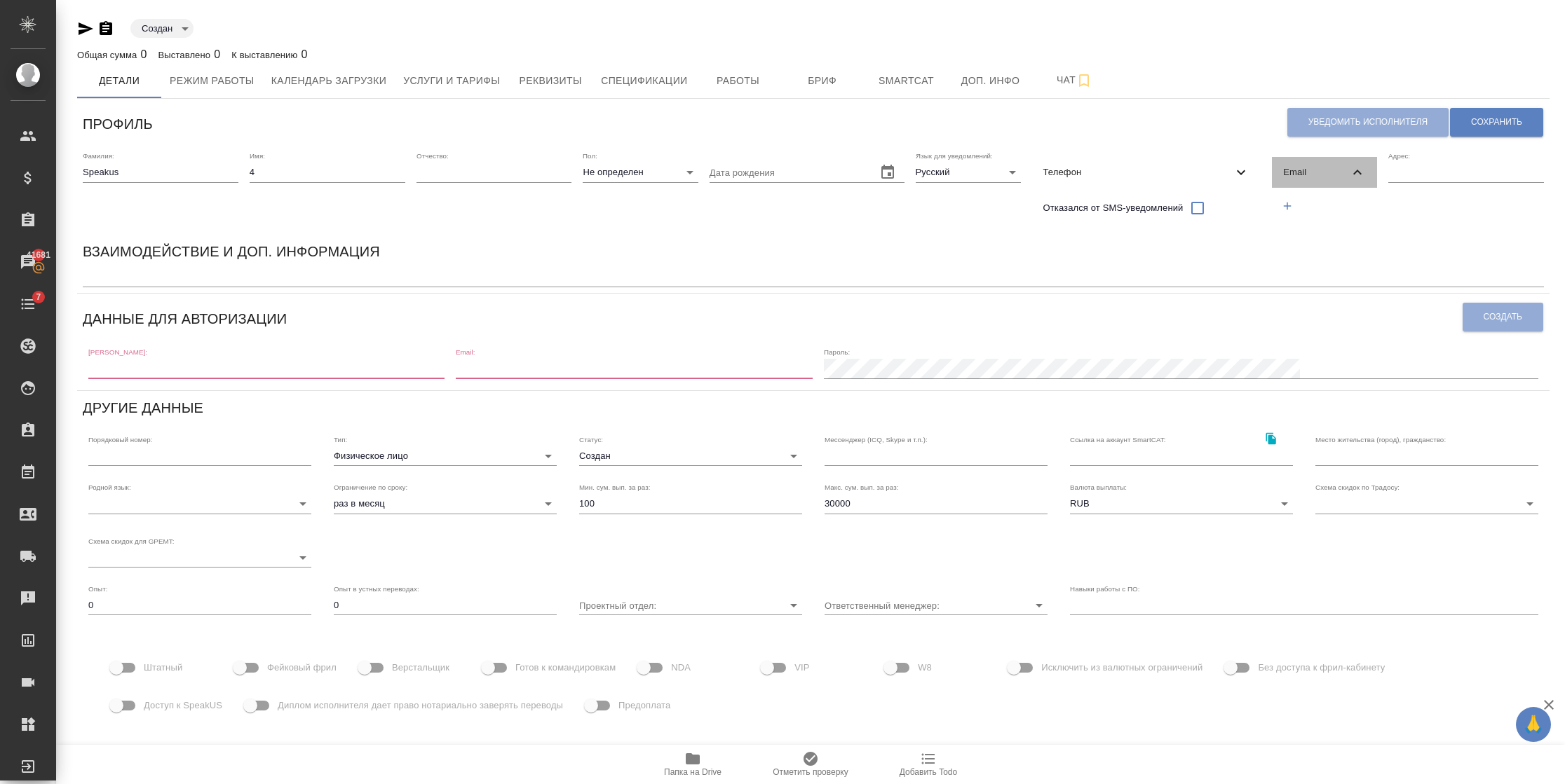
click at [1305, 179] on div "Email" at bounding box center [1324, 172] width 105 height 31
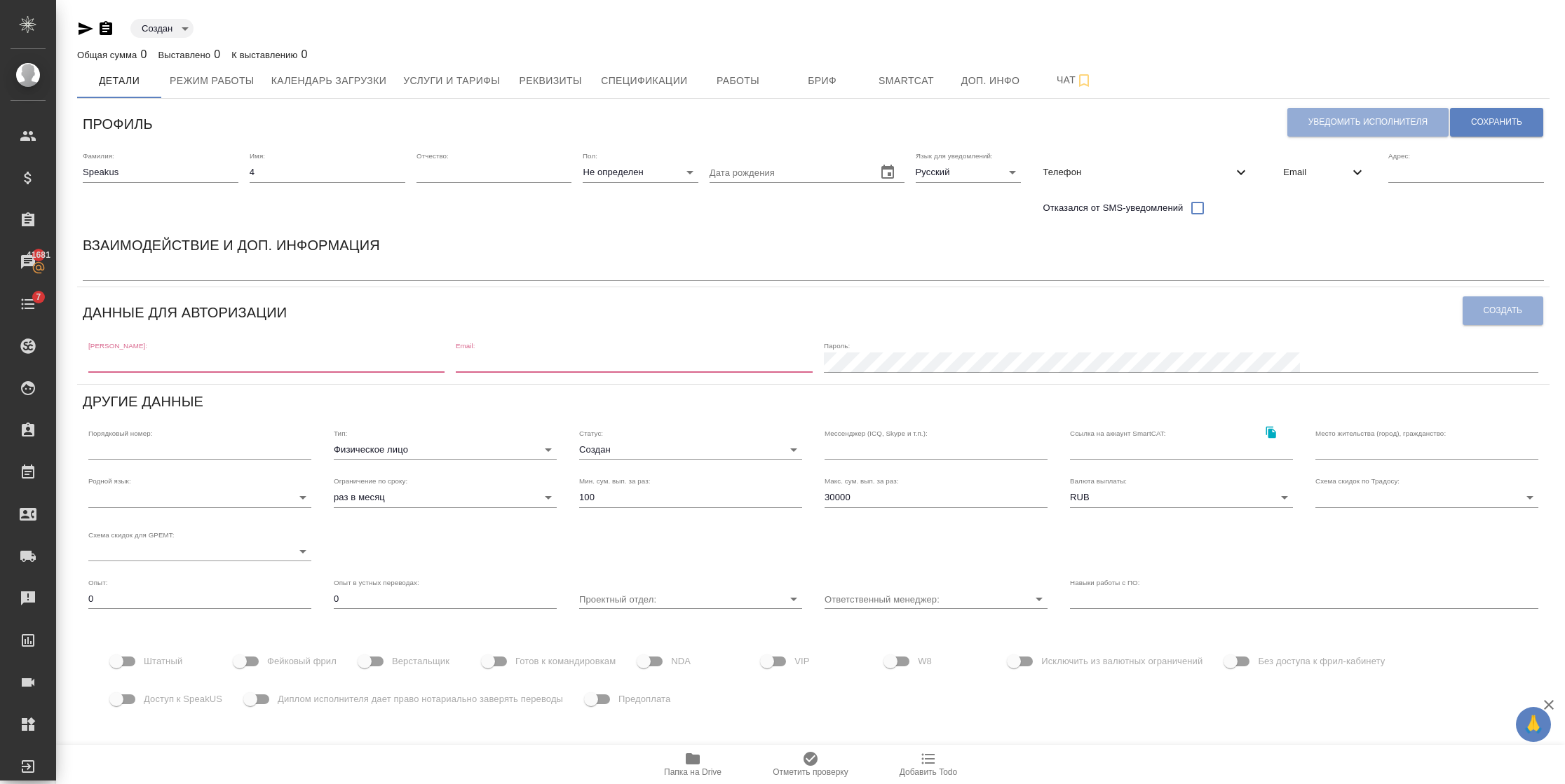
click at [1302, 176] on span "Email" at bounding box center [1316, 173] width 66 height 14
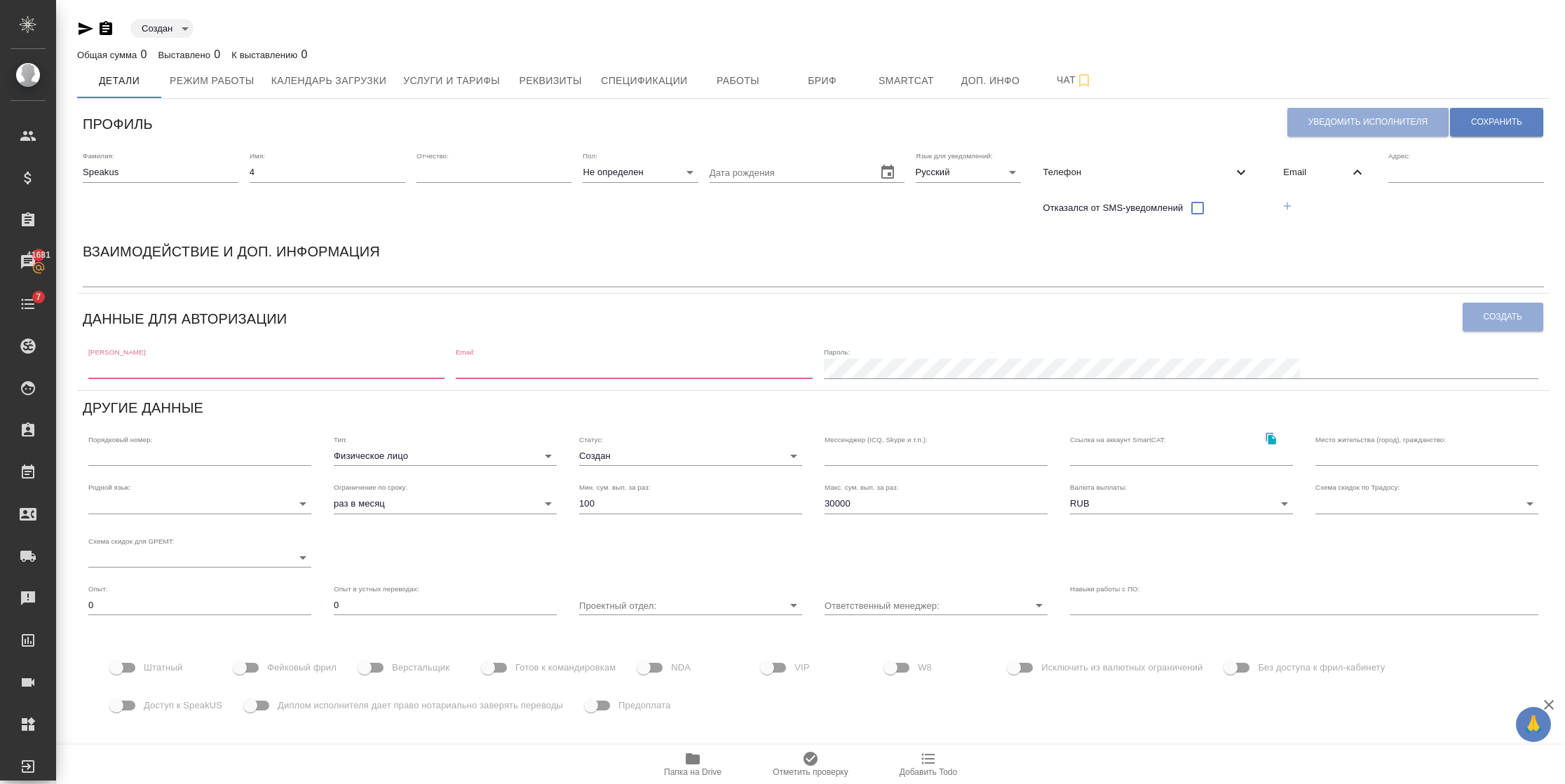
click at [1293, 201] on icon "button" at bounding box center [1287, 206] width 13 height 13
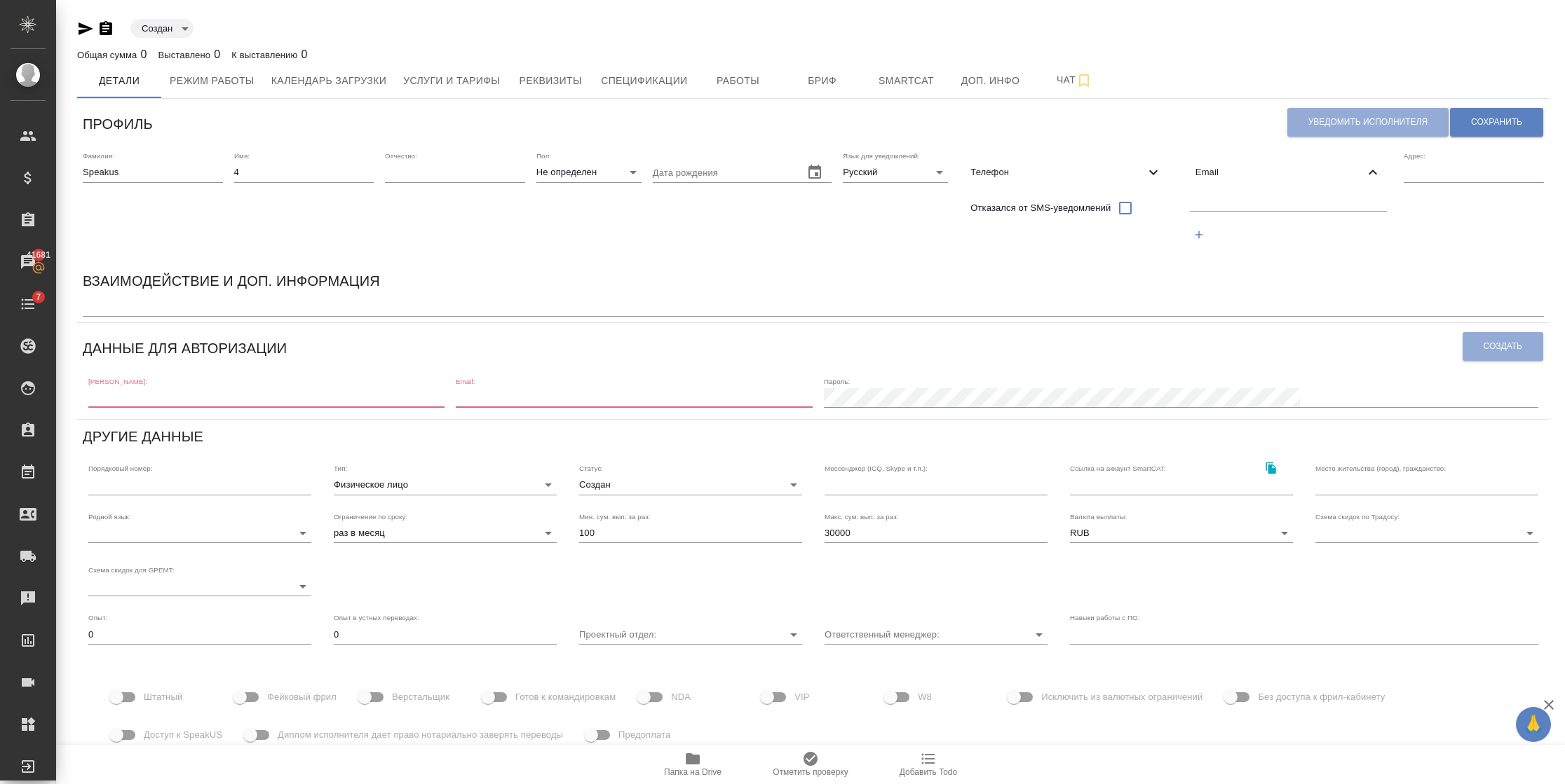
click at [1284, 204] on input "text" at bounding box center [1289, 202] width 198 height 17
paste input "Speakus"
drag, startPoint x: 1239, startPoint y: 199, endPoint x: 1080, endPoint y: 201, distance: 159.0
click at [1080, 201] on div "Фамилия: [PERSON_NAME] Имя: 4 Отчество: [PERSON_NAME]: Не определен none Дата р…" at bounding box center [813, 204] width 1472 height 118
paste input "[EMAIL_ADDRESS][DOMAIN_NAME]"
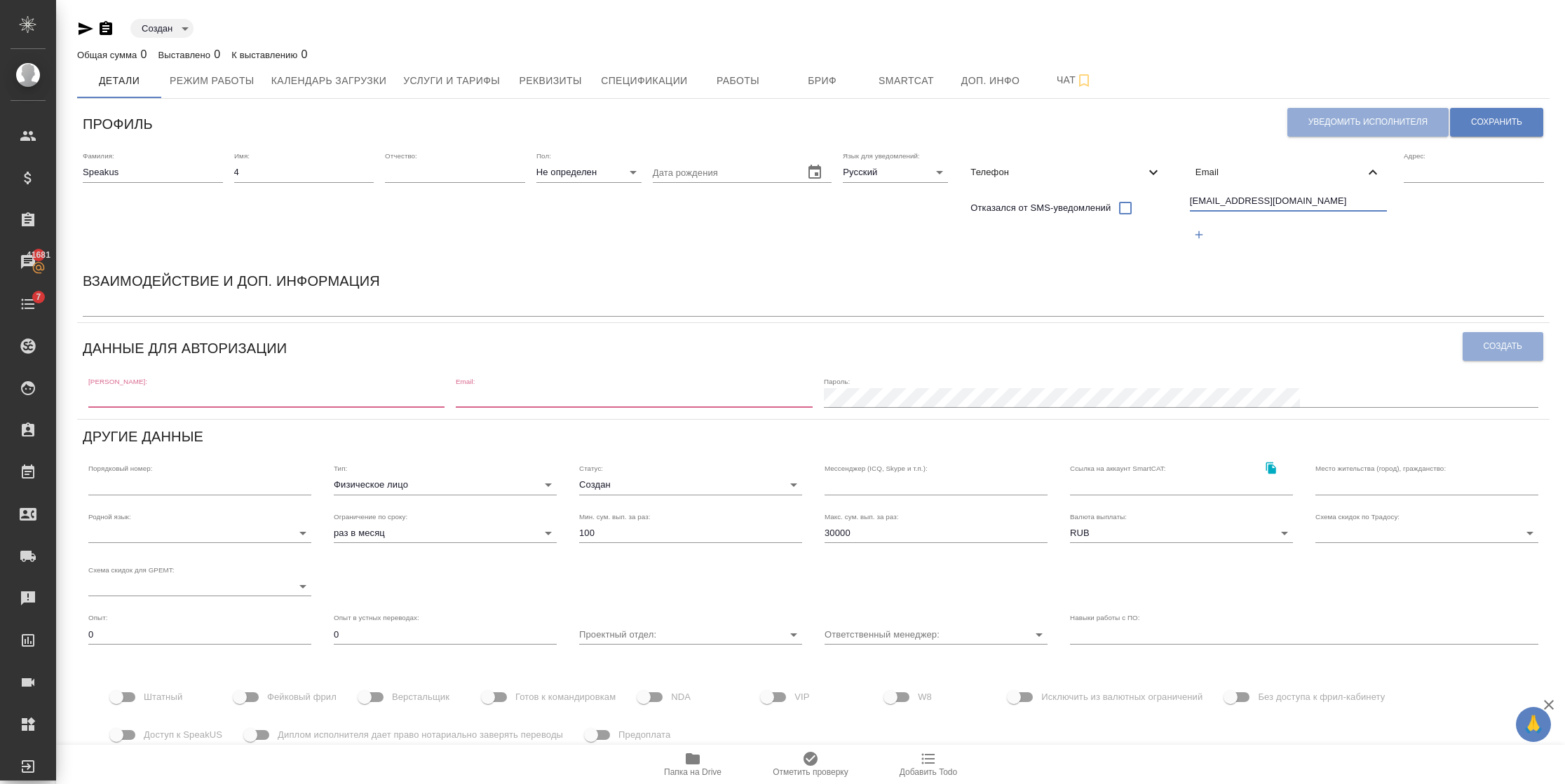
click at [1226, 198] on input "[EMAIL_ADDRESS][DOMAIN_NAME]" at bounding box center [1289, 202] width 198 height 17
drag, startPoint x: 1226, startPoint y: 197, endPoint x: 1160, endPoint y: 197, distance: 66.0
click at [1160, 197] on div "Фамилия: [PERSON_NAME] Имя: 4 Отчество: [PERSON_NAME]: Не определен none Дата р…" at bounding box center [813, 204] width 1472 height 118
type input "[EMAIL_ADDRESS][DOMAIN_NAME]"
click at [536, 266] on div "Взаимодействие и доп. информация x" at bounding box center [813, 293] width 1472 height 59
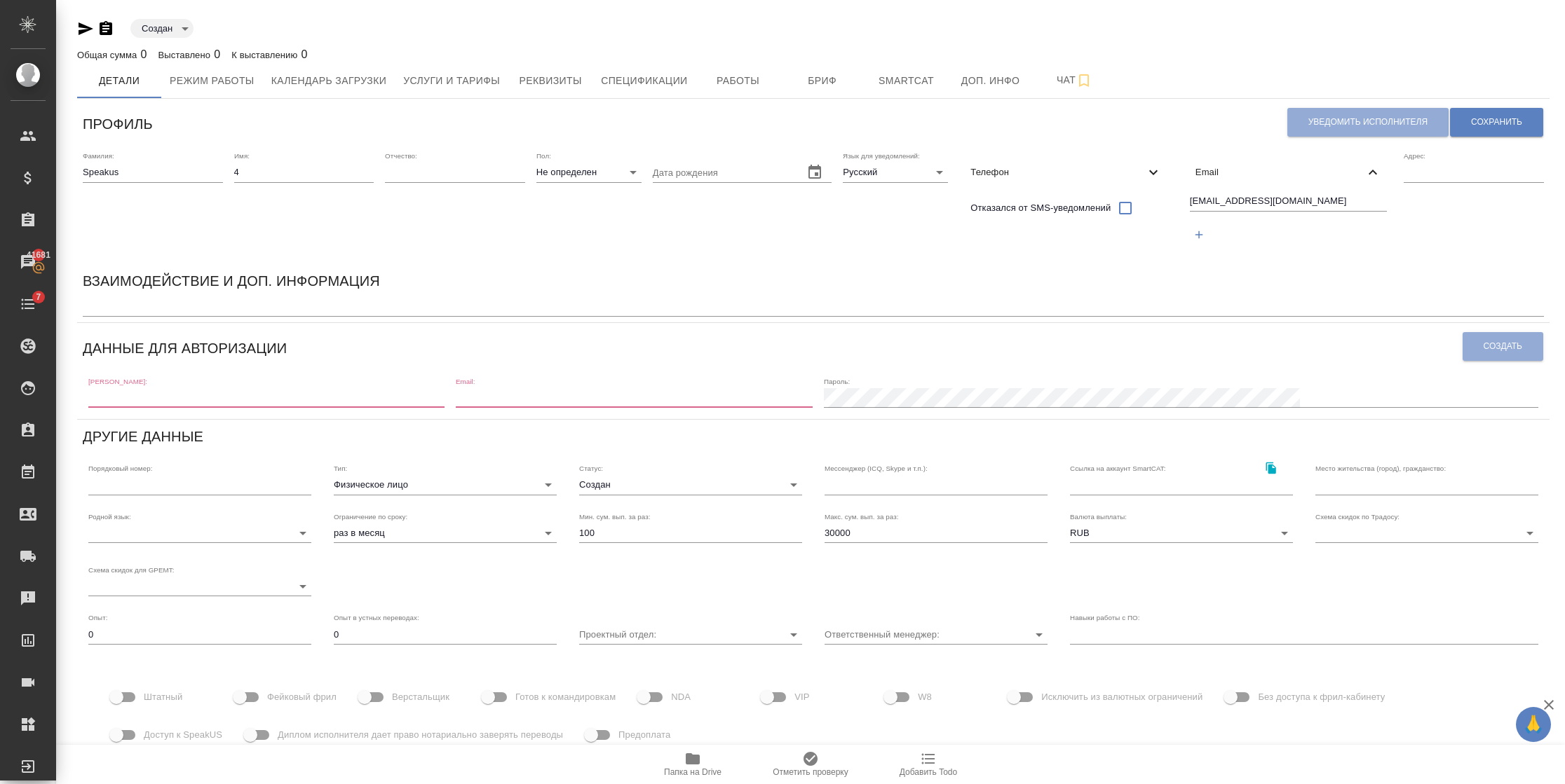
click at [187, 409] on div "Логин: Email: Пароль:" at bounding box center [813, 392] width 1461 height 43
click at [186, 405] on input "text" at bounding box center [266, 398] width 356 height 20
paste input "speakus4"
type input "speakus4"
click at [604, 391] on input "email" at bounding box center [637, 398] width 358 height 20
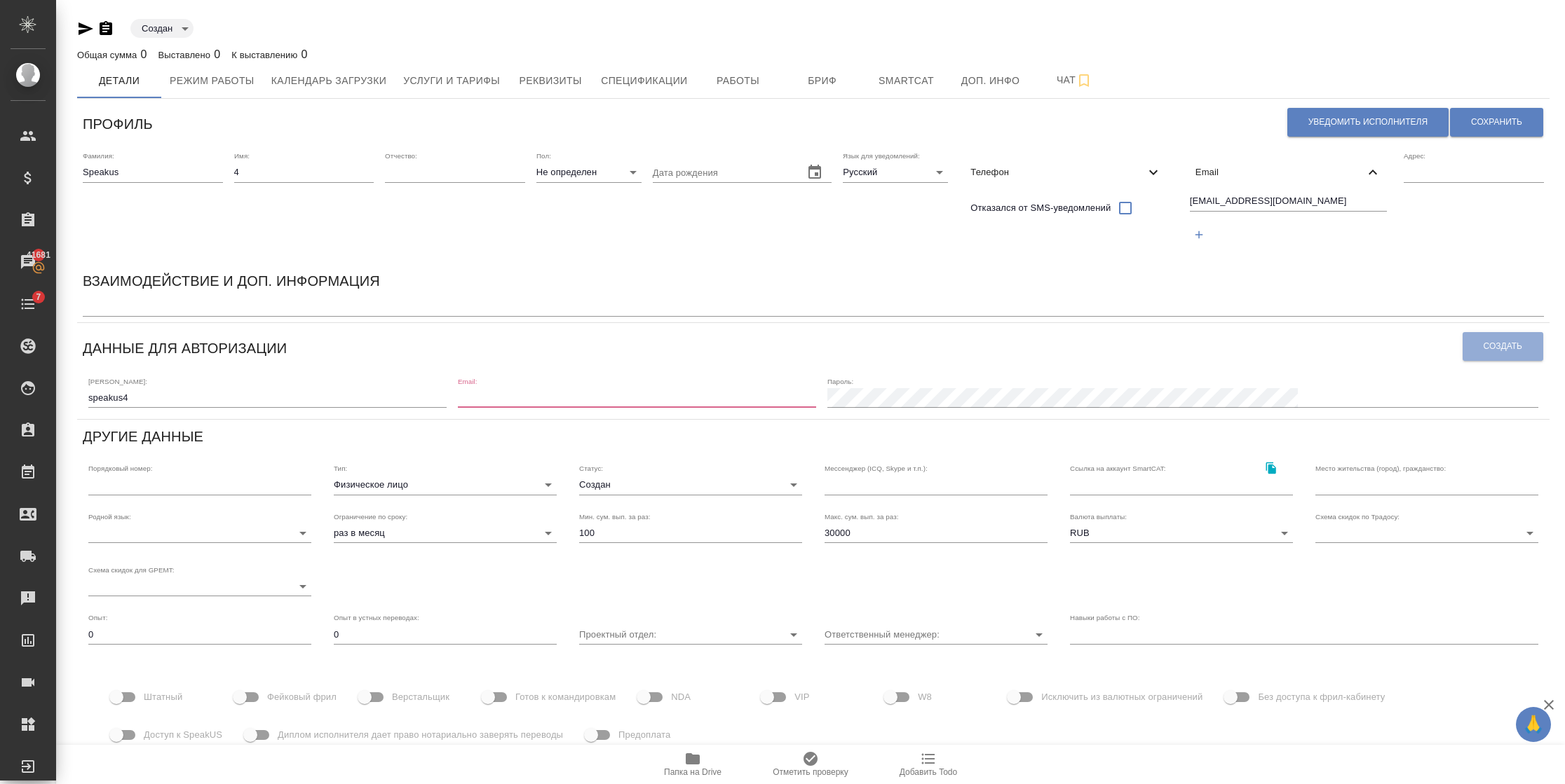
paste input "speakus4"
drag, startPoint x: 1287, startPoint y: 199, endPoint x: 1215, endPoint y: 207, distance: 72.4
click at [1217, 205] on input "[EMAIL_ADDRESS][DOMAIN_NAME]" at bounding box center [1289, 202] width 198 height 17
click at [698, 398] on input "speakus4" at bounding box center [637, 398] width 358 height 20
paste input "@[DOMAIN_NAME]"
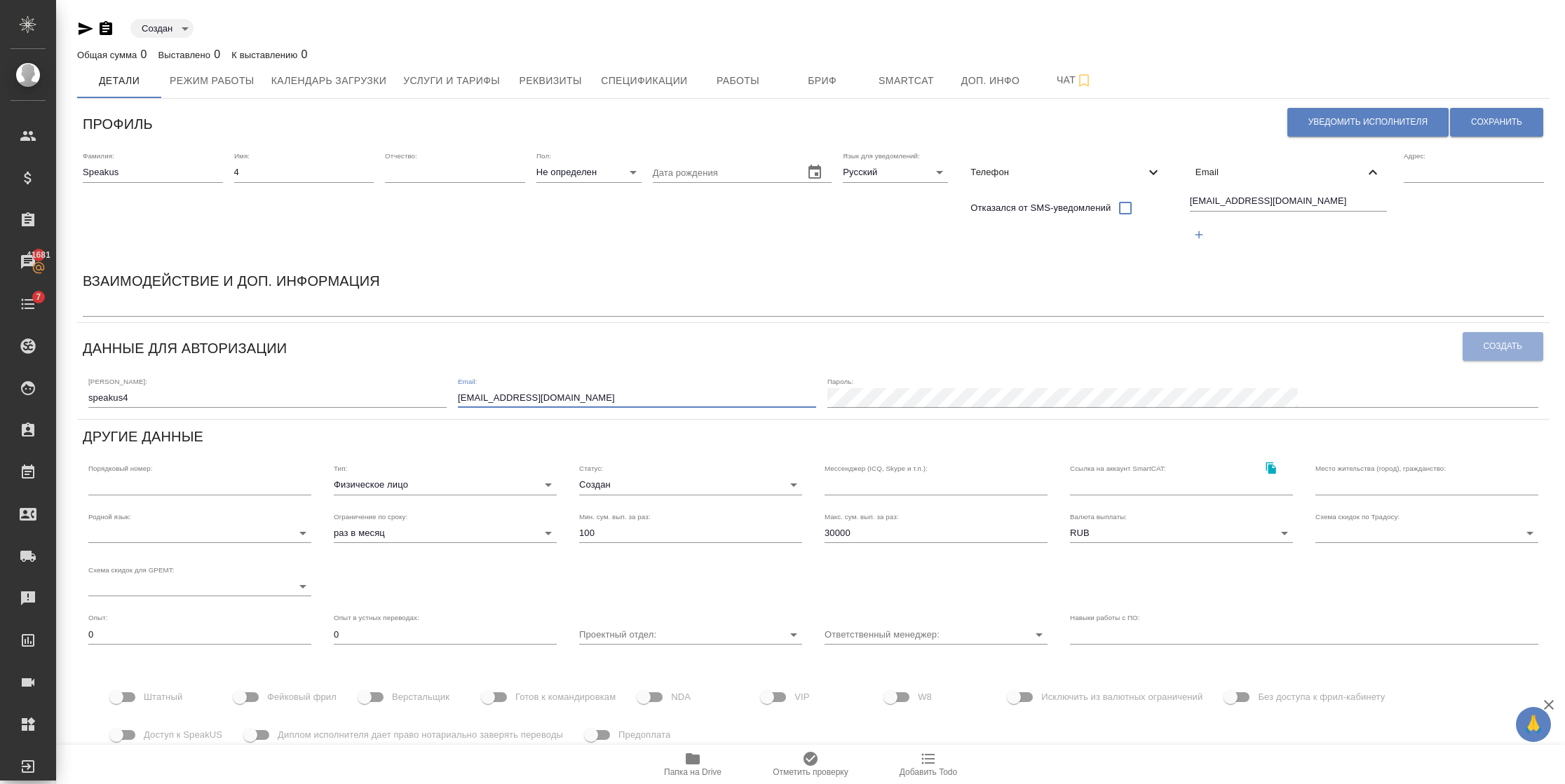
type input "[EMAIL_ADDRESS][DOMAIN_NAME]"
click at [1483, 350] on span "Создать" at bounding box center [1502, 346] width 39 height 12
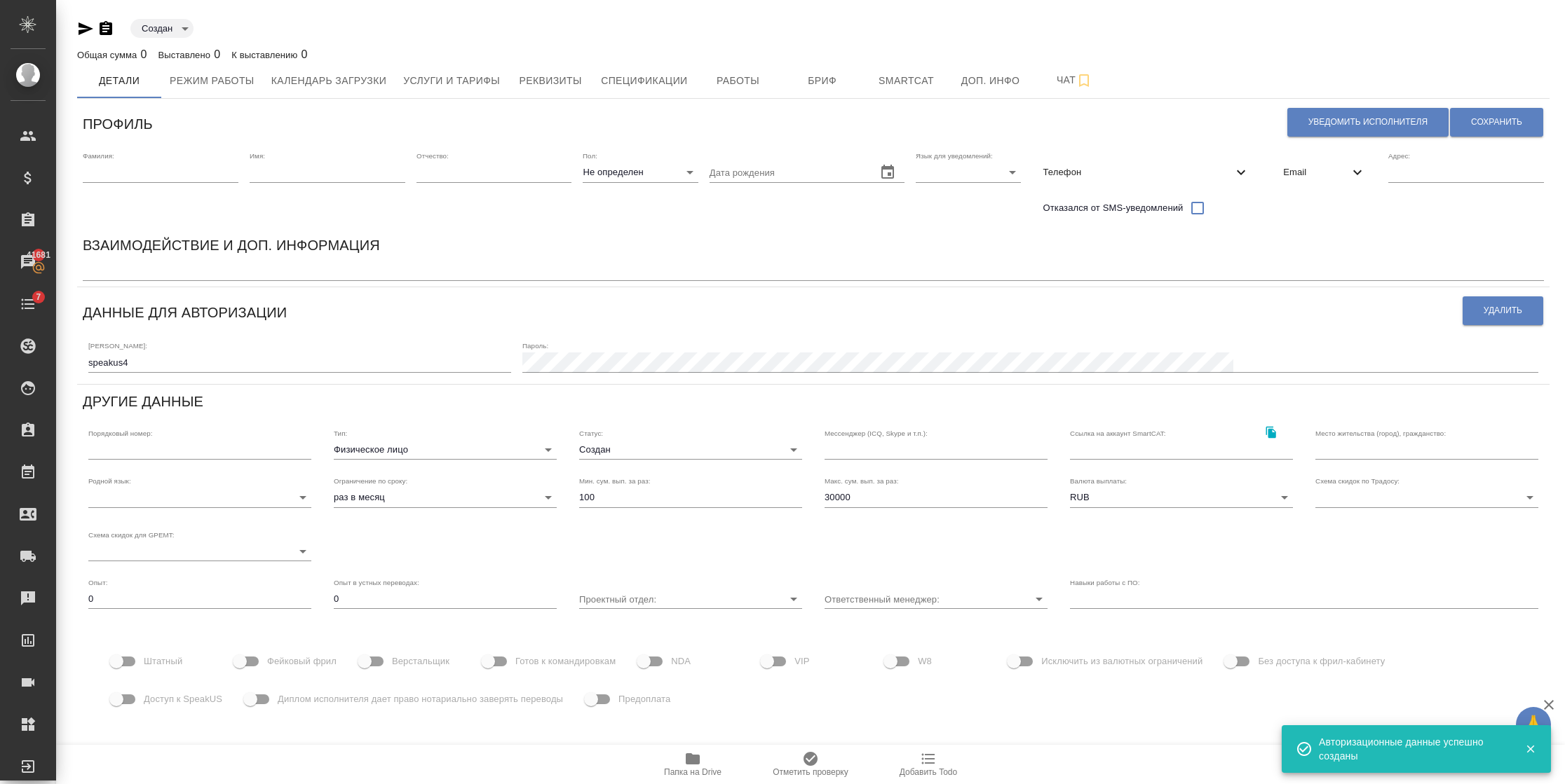
click at [176, 165] on input "text" at bounding box center [160, 173] width 156 height 20
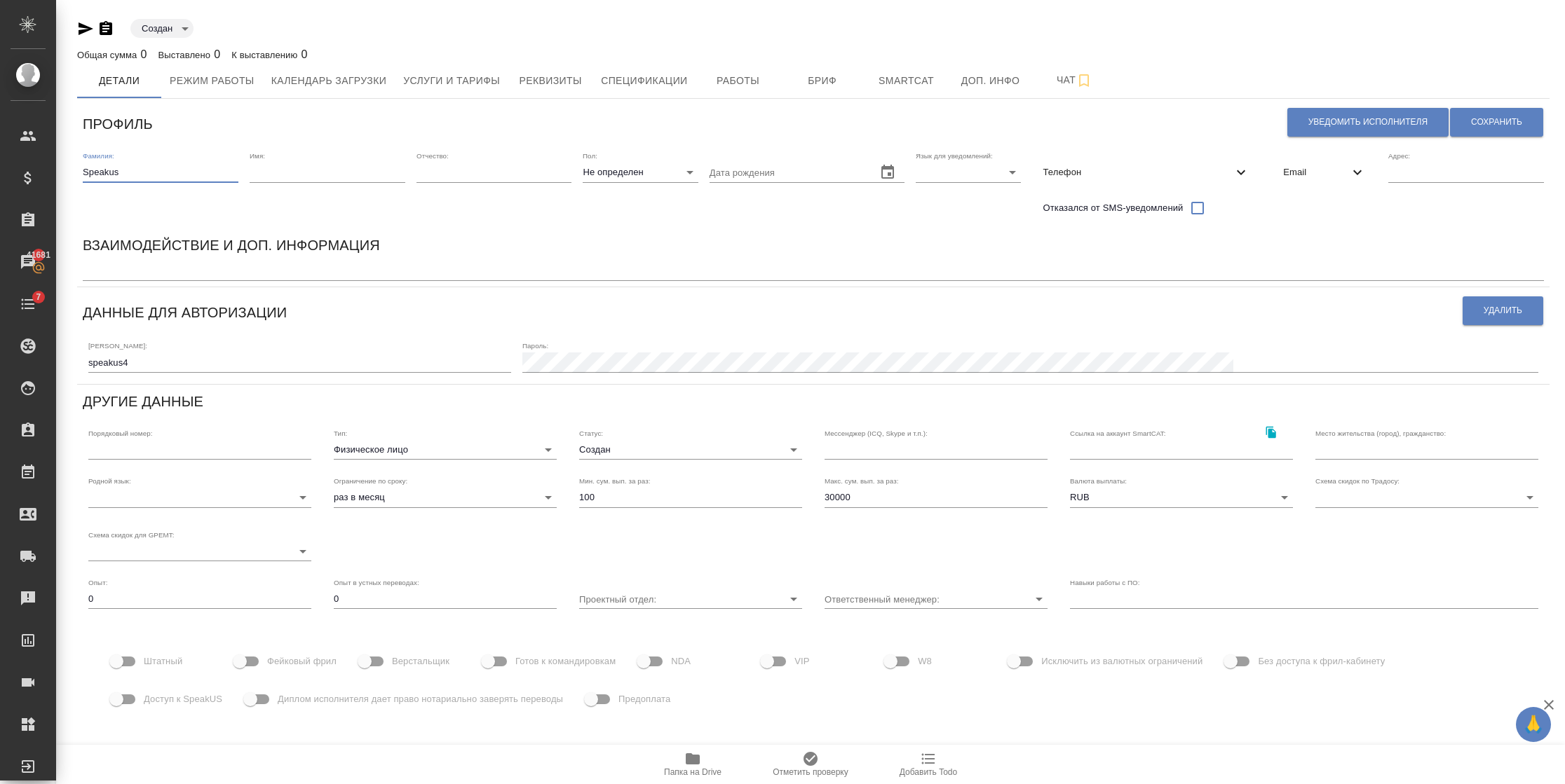
type input "Speakus"
click at [280, 169] on input "text" at bounding box center [327, 173] width 156 height 20
type input "4"
click at [948, 169] on body "🙏 .cls-1 fill:#fff; AWATERA Semenets Irina Клиенты Спецификации Заказы 41681 Ча…" at bounding box center [782, 392] width 1565 height 784
click at [927, 176] on li "Русский" at bounding box center [953, 172] width 105 height 23
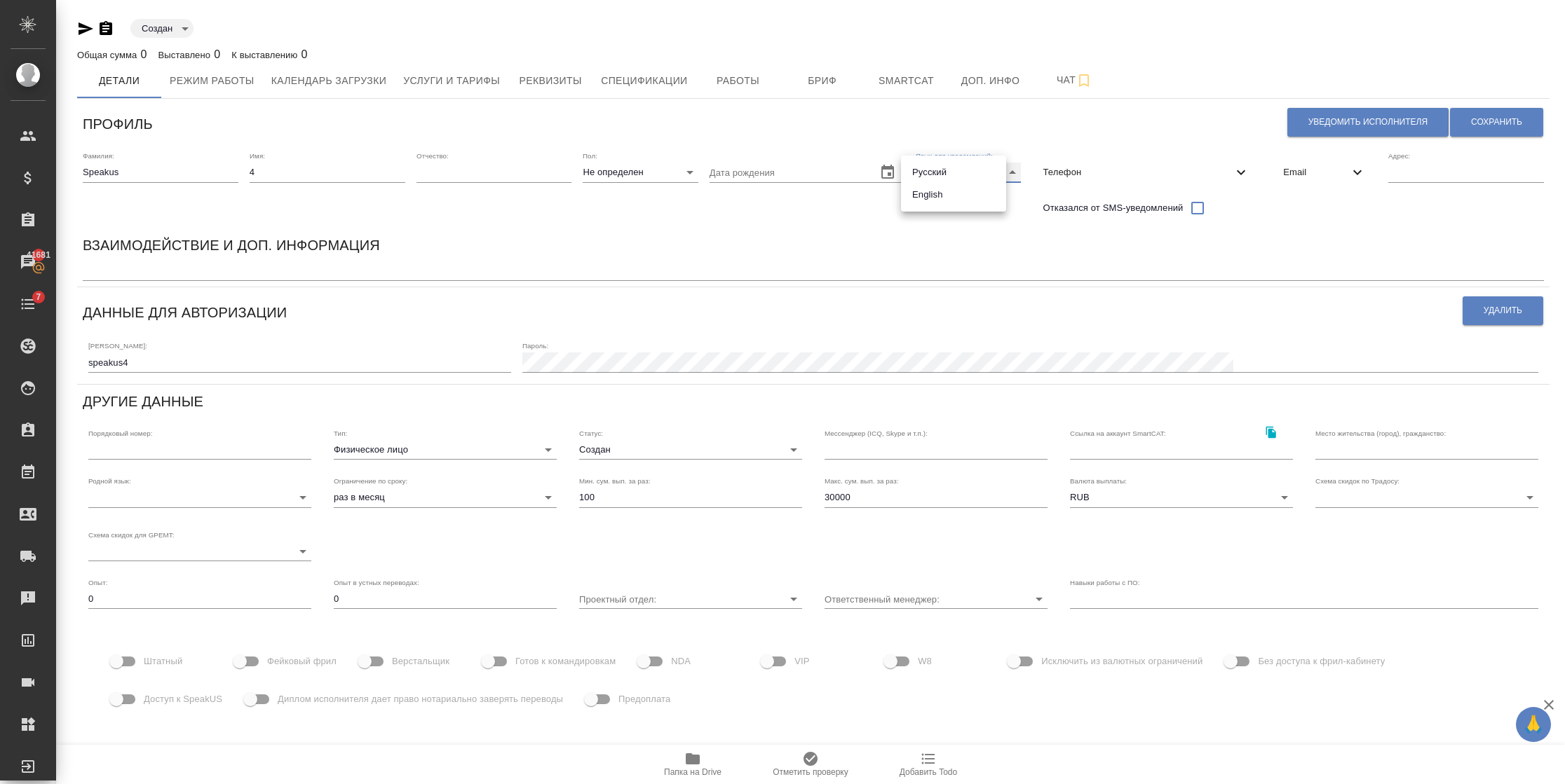
type input "RU"
click at [1319, 179] on div "Email" at bounding box center [1324, 172] width 105 height 31
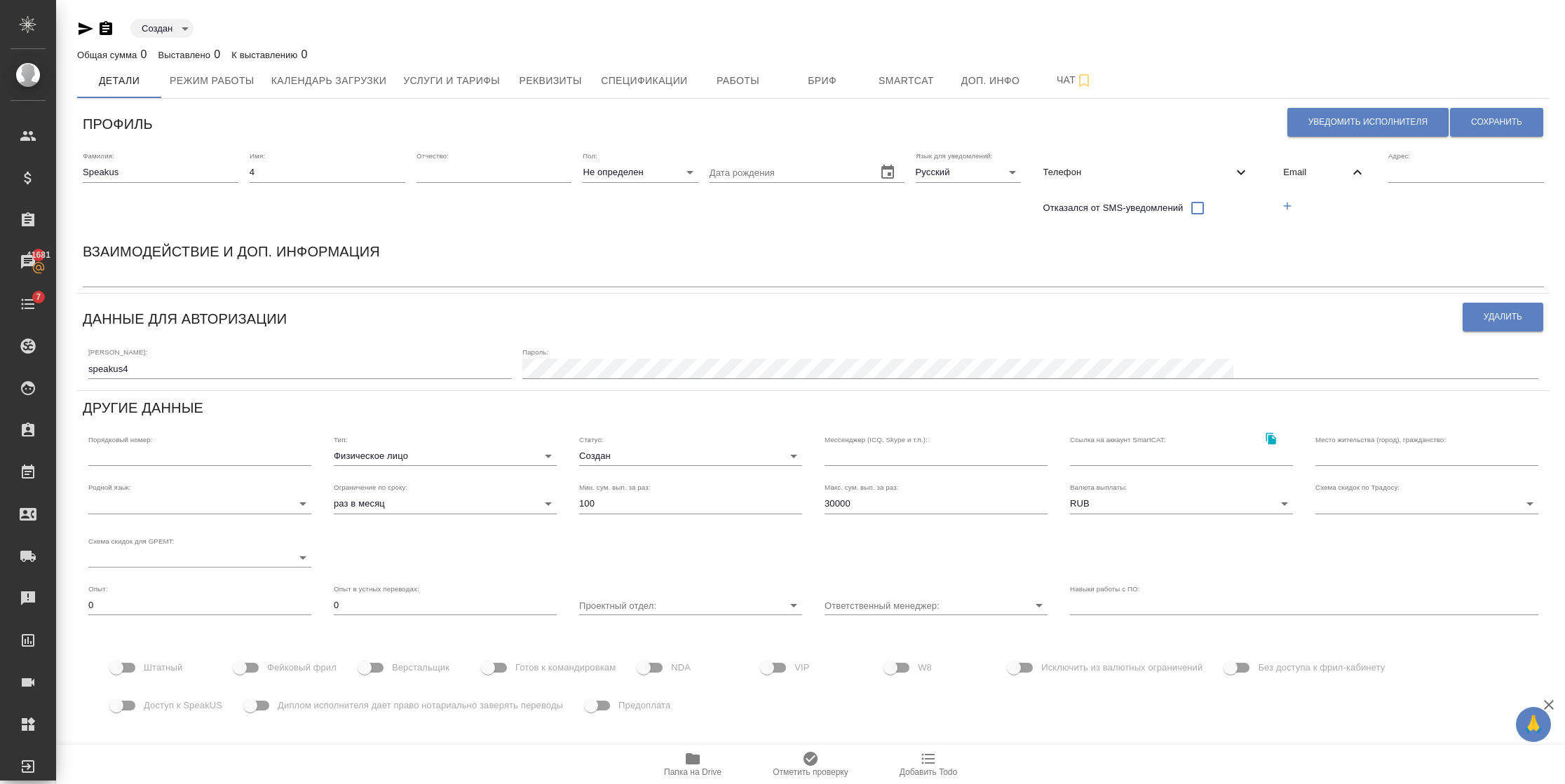
click at [1280, 203] on icon "button" at bounding box center [1287, 206] width 13 height 13
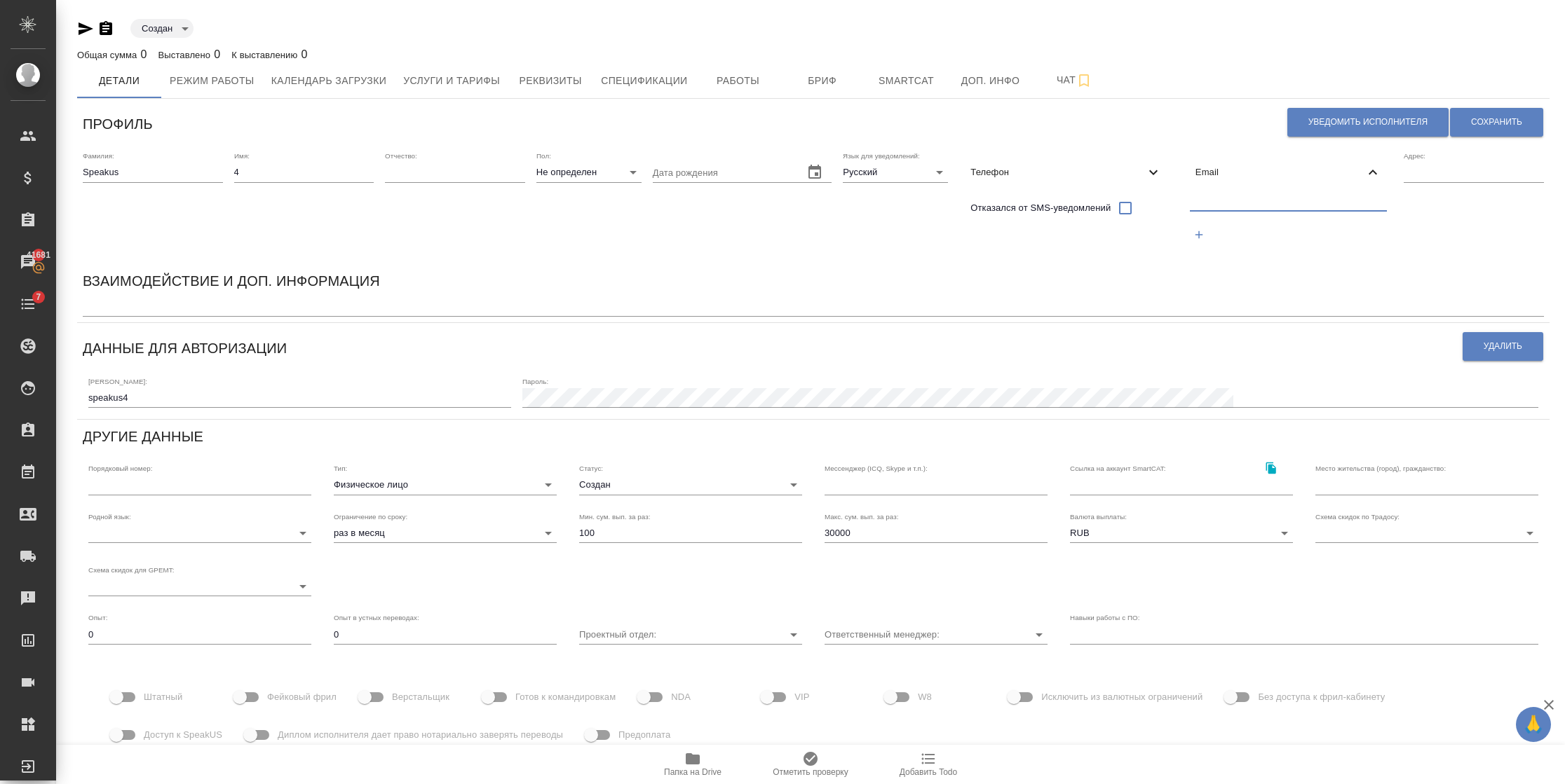
click at [1269, 203] on input "text" at bounding box center [1289, 202] width 198 height 17
paste input "@awatera.com"
click at [1184, 201] on div "@awatera.com" at bounding box center [1289, 221] width 209 height 65
drag, startPoint x: 201, startPoint y: 401, endPoint x: 52, endPoint y: 403, distance: 149.0
click at [59, 407] on div "Создан created Общая сумма 0 Выставлено 0 К выставлению 0 Детали Режим работы К…" at bounding box center [810, 440] width 1508 height 880
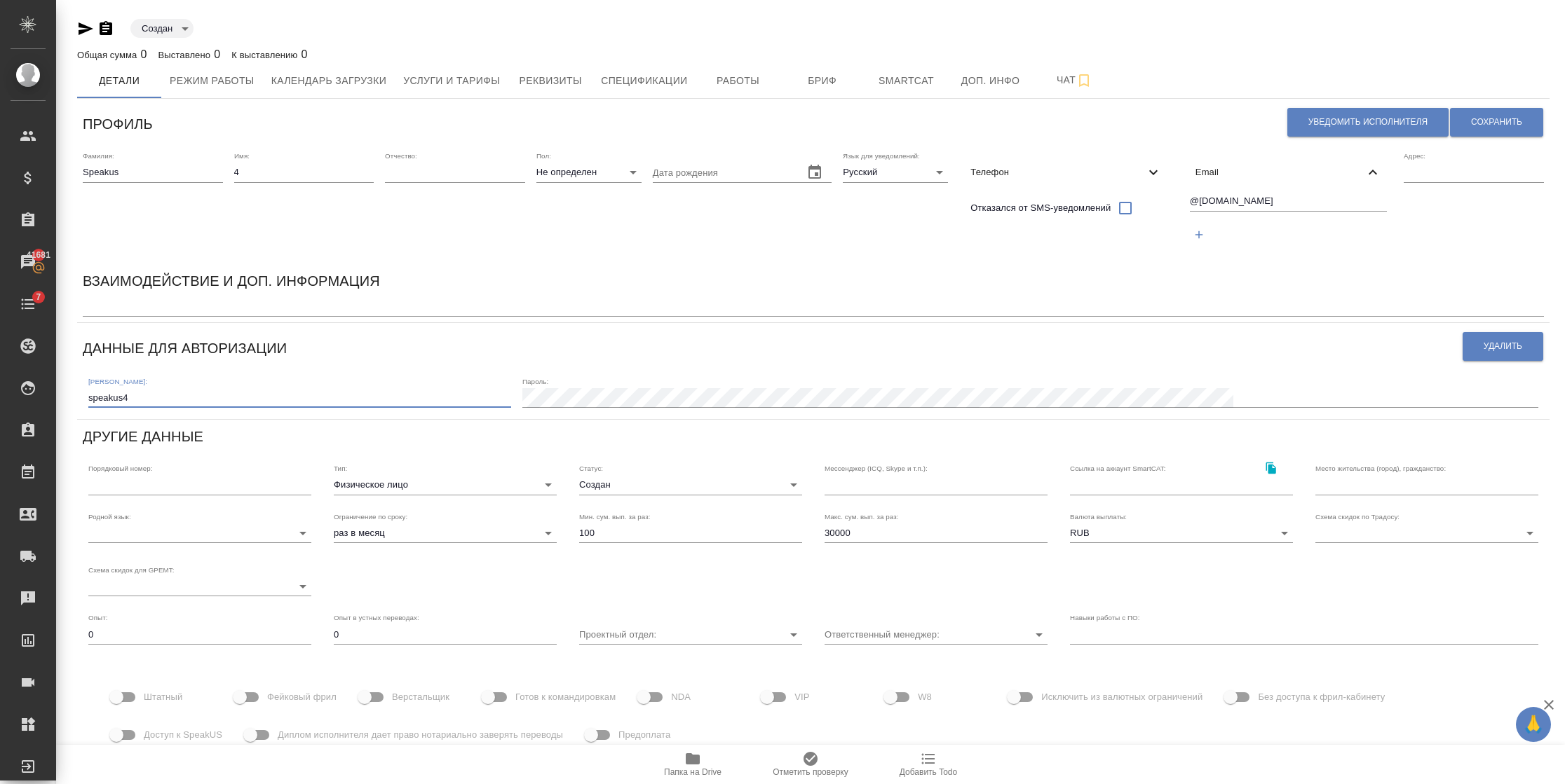
click at [1162, 198] on div "Фамилия: Speakus Имя: 4 Отчество: Пол: Не определен none Дата рождения Язык для…" at bounding box center [813, 204] width 1472 height 118
click at [1184, 204] on div "@awatera.com" at bounding box center [1289, 221] width 209 height 65
click at [1190, 204] on input "@awatera.com" at bounding box center [1289, 202] width 198 height 17
paste input "speakus4"
type input "speakus4@awatera.com"
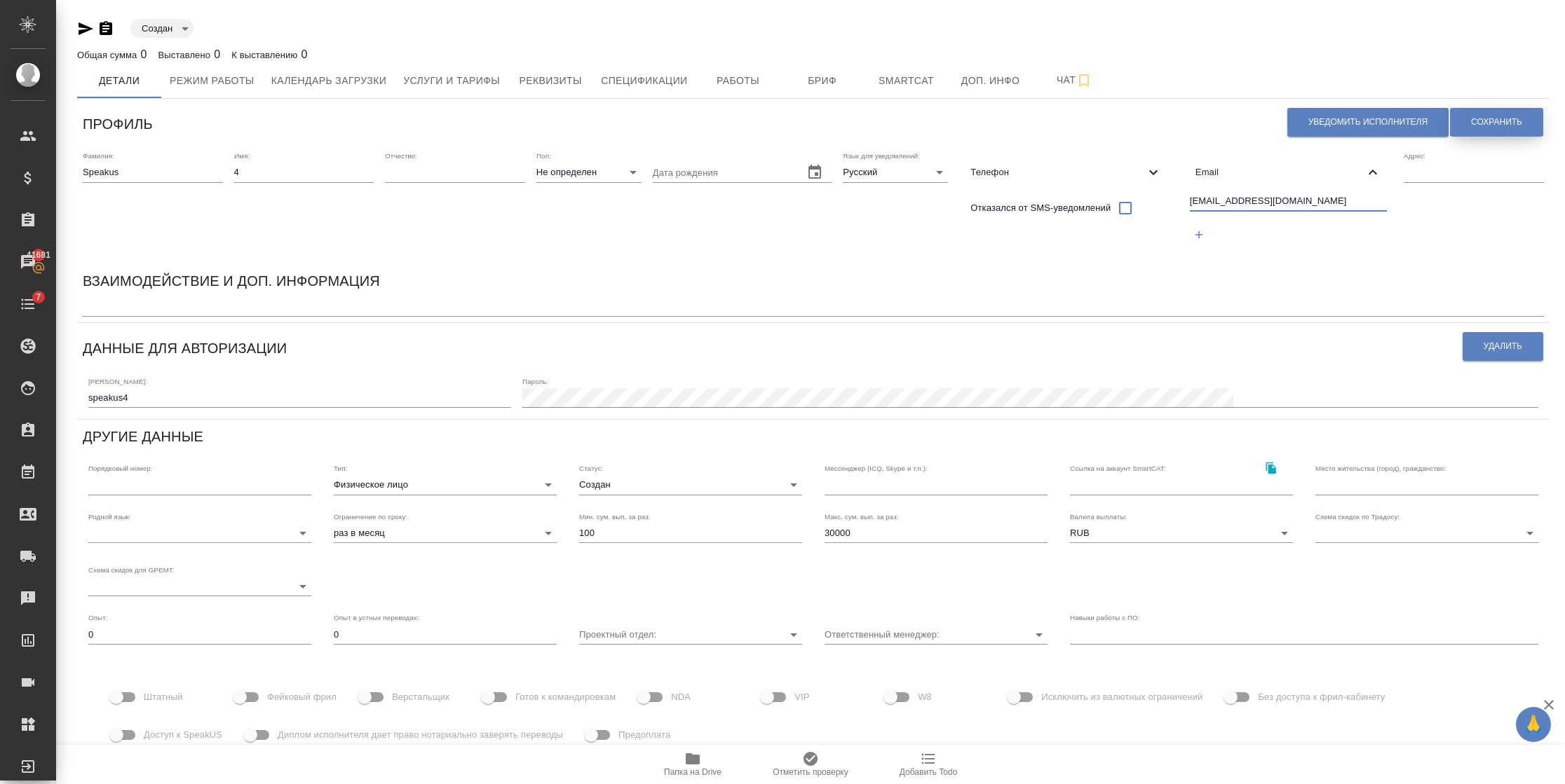
click at [1477, 122] on span "Сохранить" at bounding box center [1496, 122] width 51 height 12
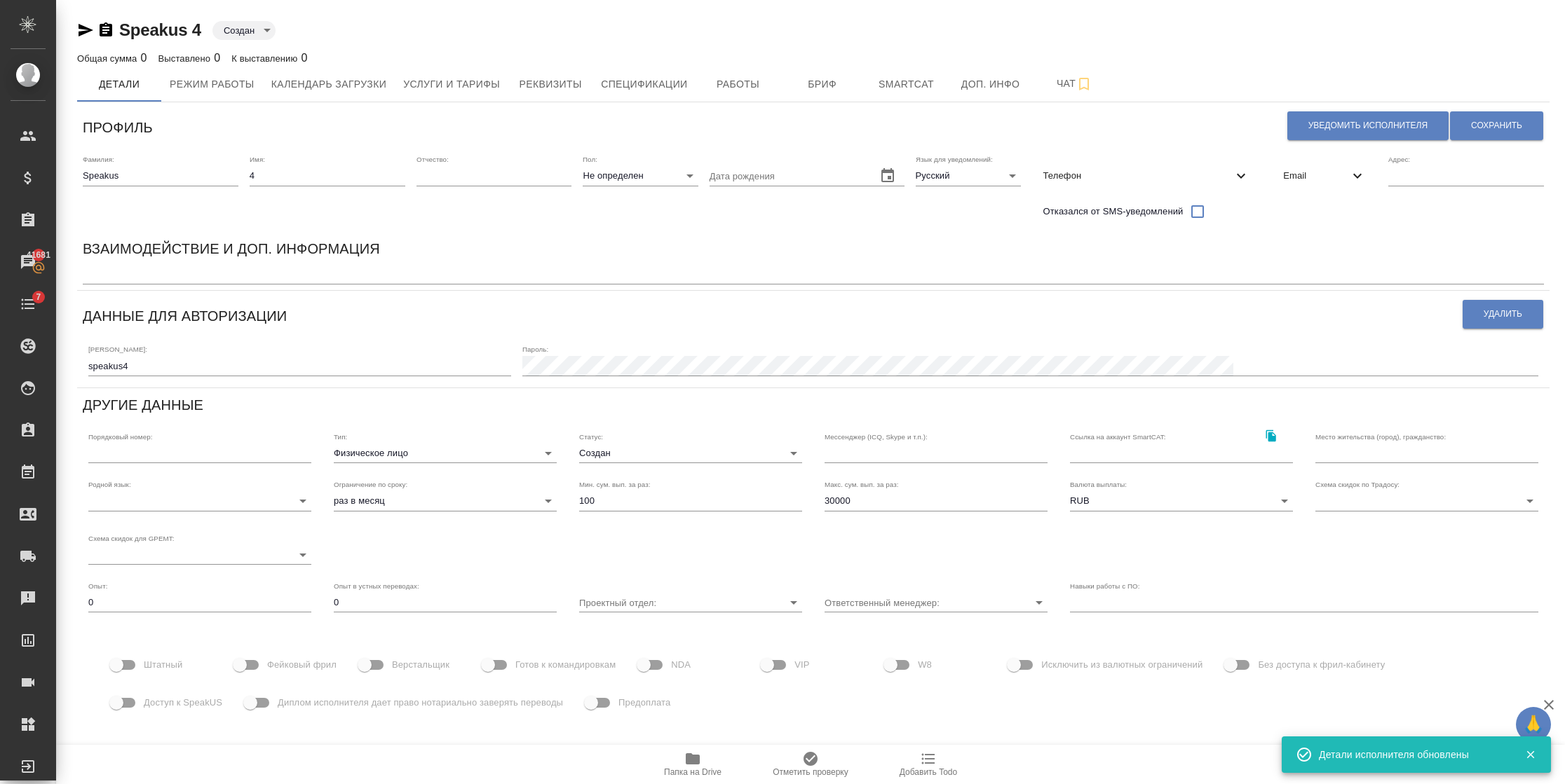
drag, startPoint x: 258, startPoint y: 663, endPoint x: 241, endPoint y: 675, distance: 20.8
click at [256, 664] on input "Фейковый фрил" at bounding box center [240, 665] width 80 height 27
checkbox input "true"
click at [200, 702] on span "Доступ к SpeakUS" at bounding box center [183, 703] width 78 height 14
click at [157, 702] on input "Доступ к SpeakUS" at bounding box center [116, 703] width 80 height 27
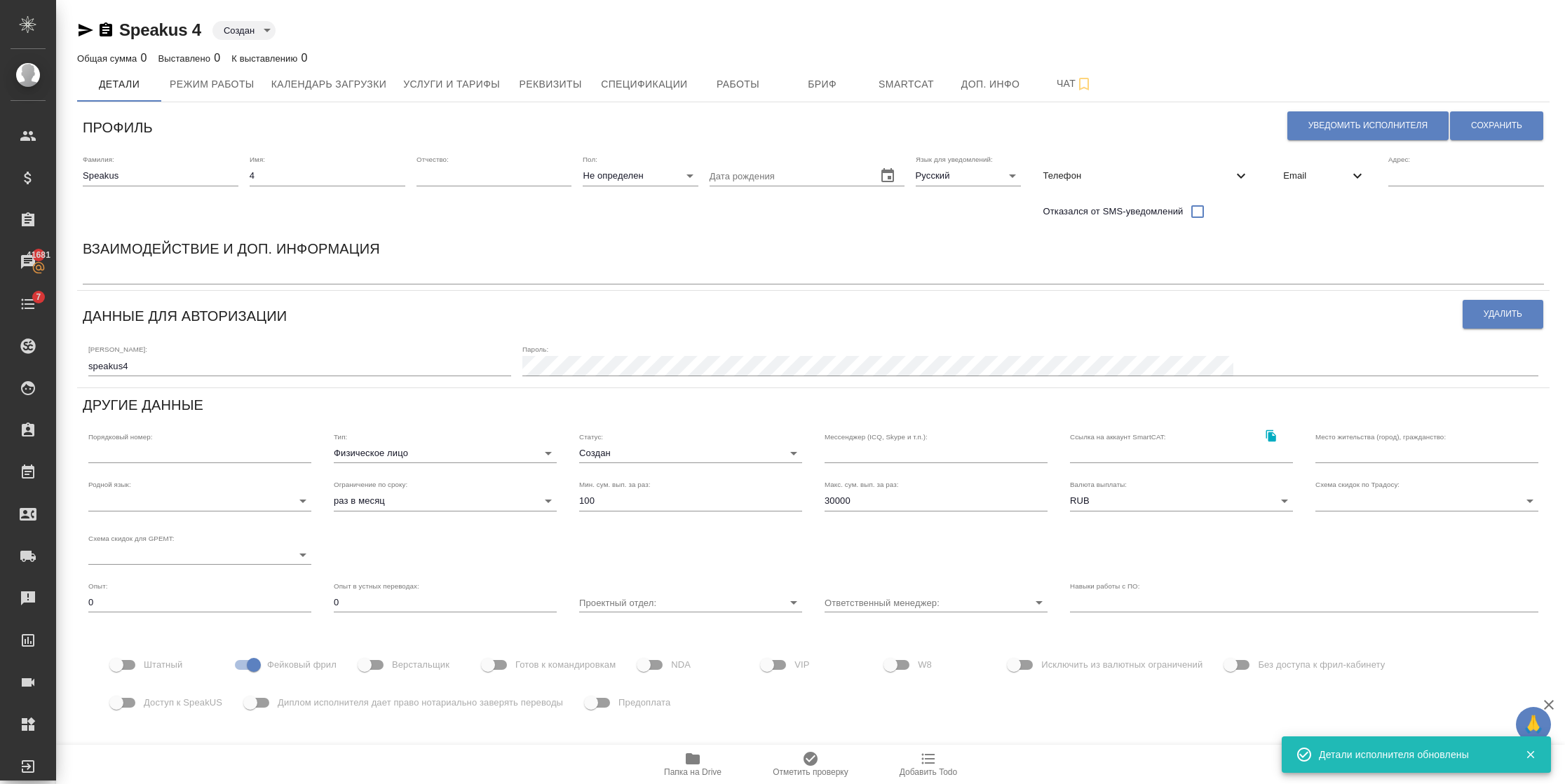
checkbox input "true"
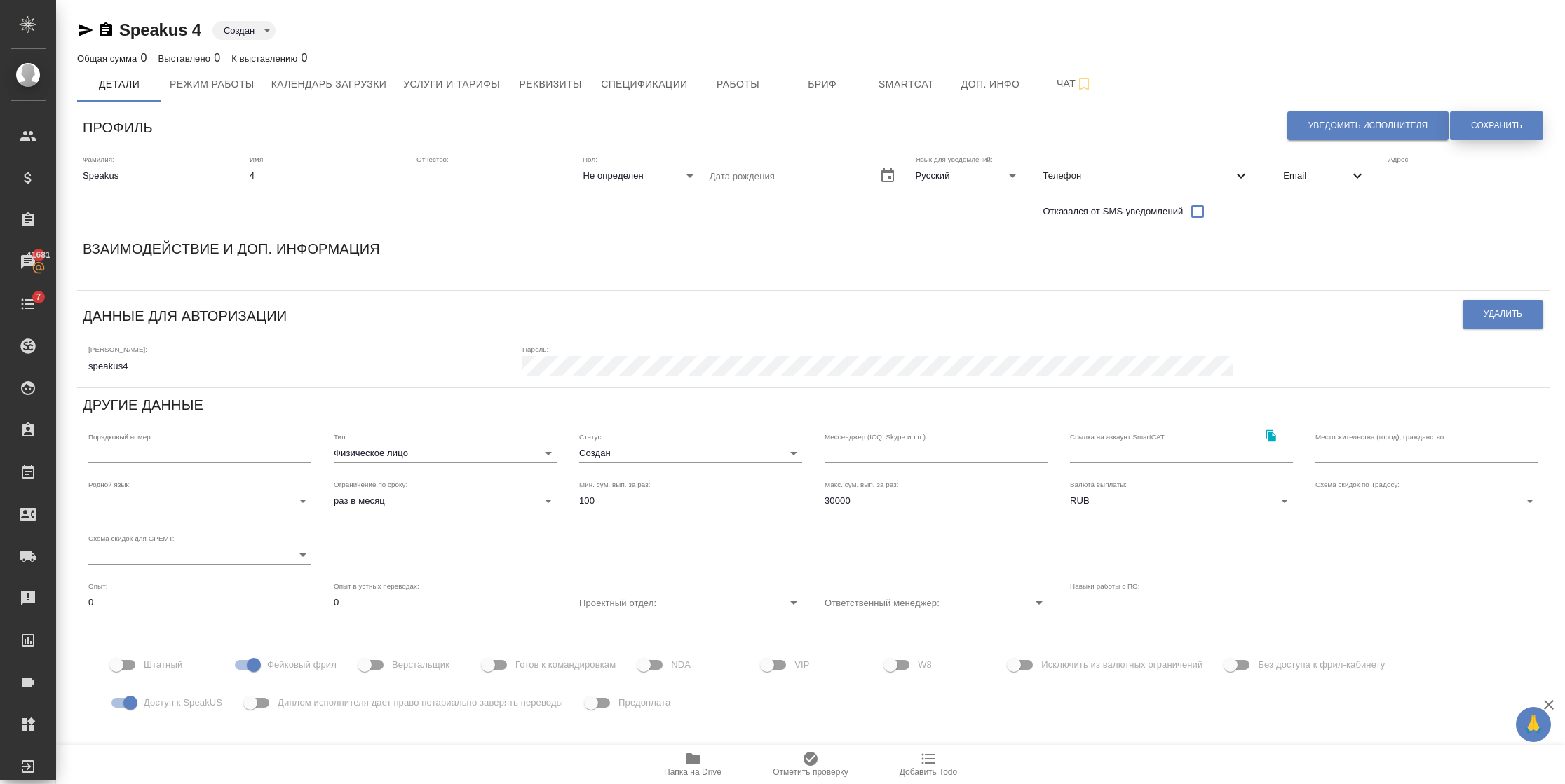
click at [1484, 131] on span "Сохранить" at bounding box center [1496, 125] width 51 height 12
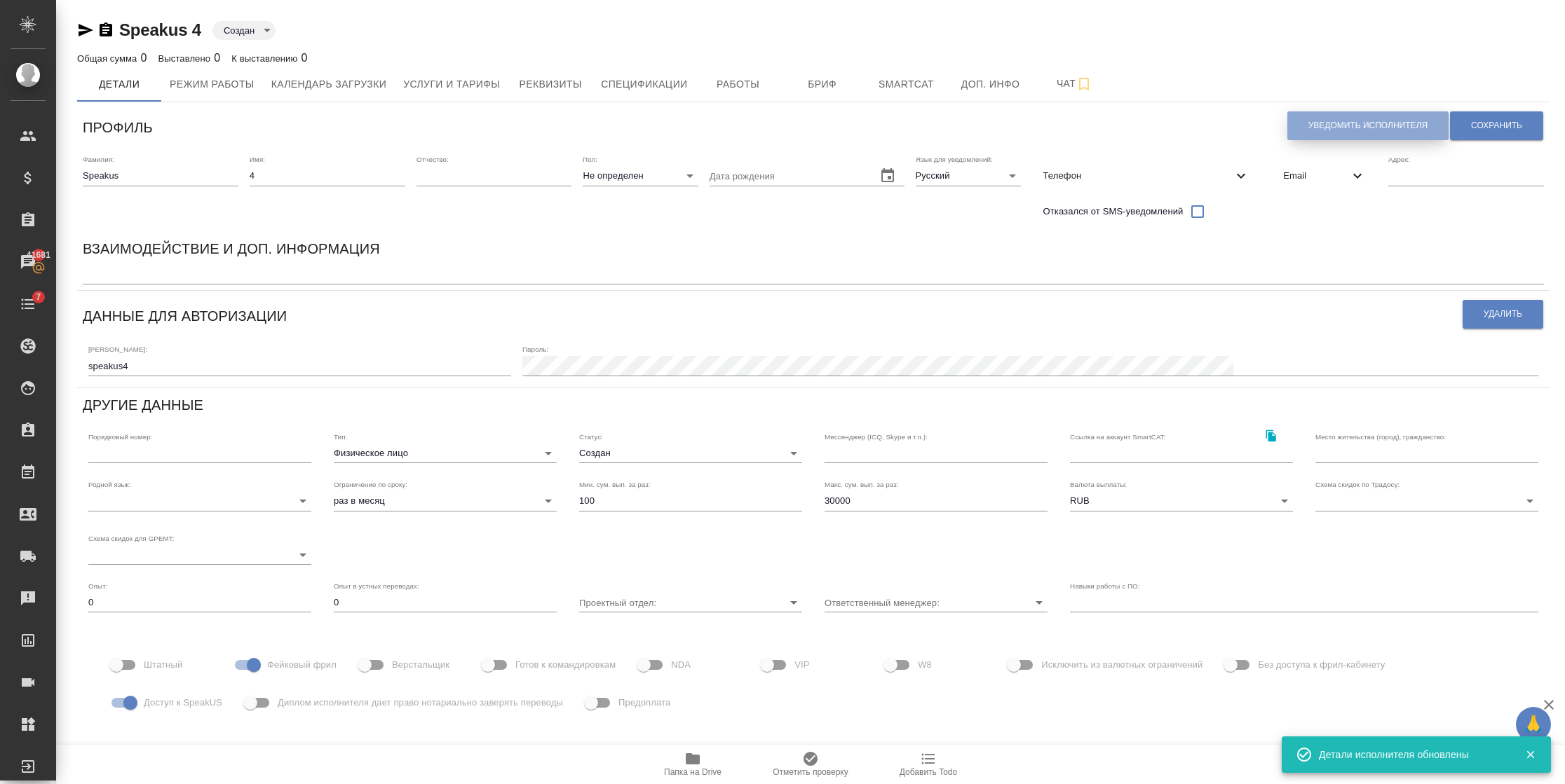
click at [1308, 126] on span "Уведомить исполнителя" at bounding box center [1368, 125] width 119 height 12
type textarea "Добрый день, 4! Ознакомиться с подробной информацией по выполненным работам Вы …"
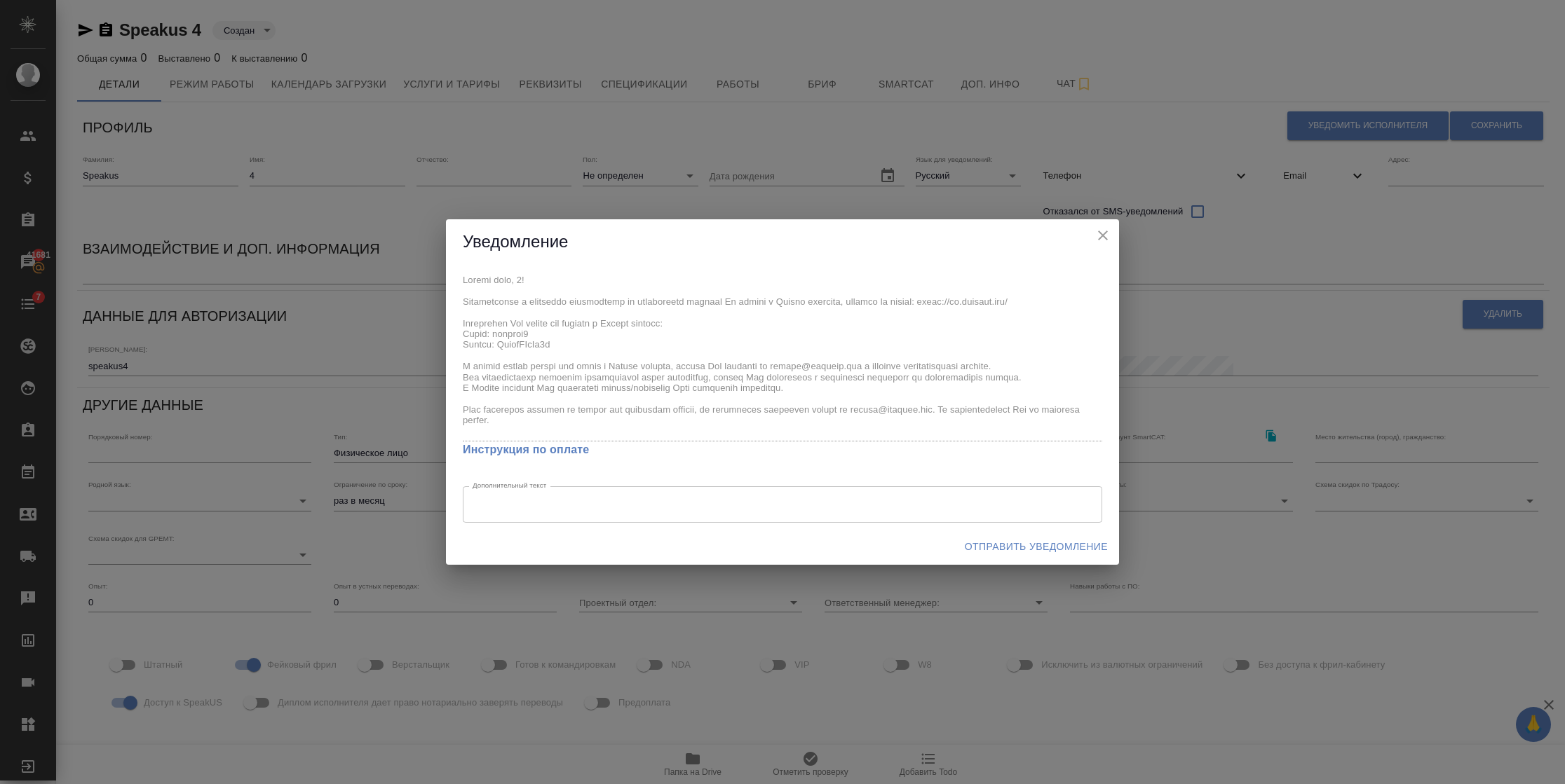
click at [983, 544] on span "Отправить уведомление" at bounding box center [1036, 546] width 143 height 17
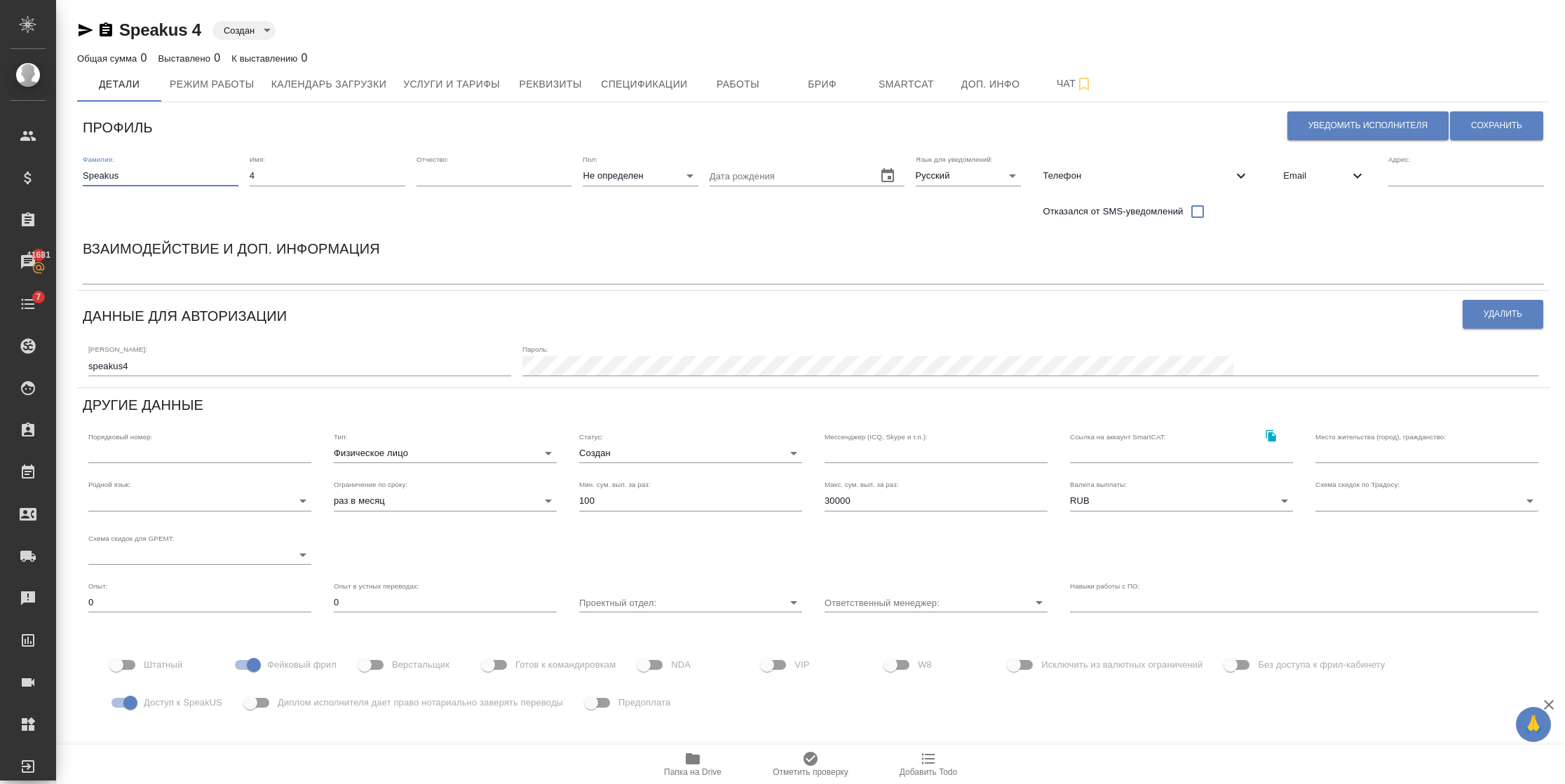
drag, startPoint x: 84, startPoint y: 176, endPoint x: 74, endPoint y: 176, distance: 10.0
click at [74, 176] on div "Speakus 4 Создан created Общая сумма 0 Выставлено 0 К выставлению 0 Детали Режи…" at bounding box center [813, 424] width 1488 height 848
click at [1328, 171] on span "Email" at bounding box center [1316, 176] width 66 height 14
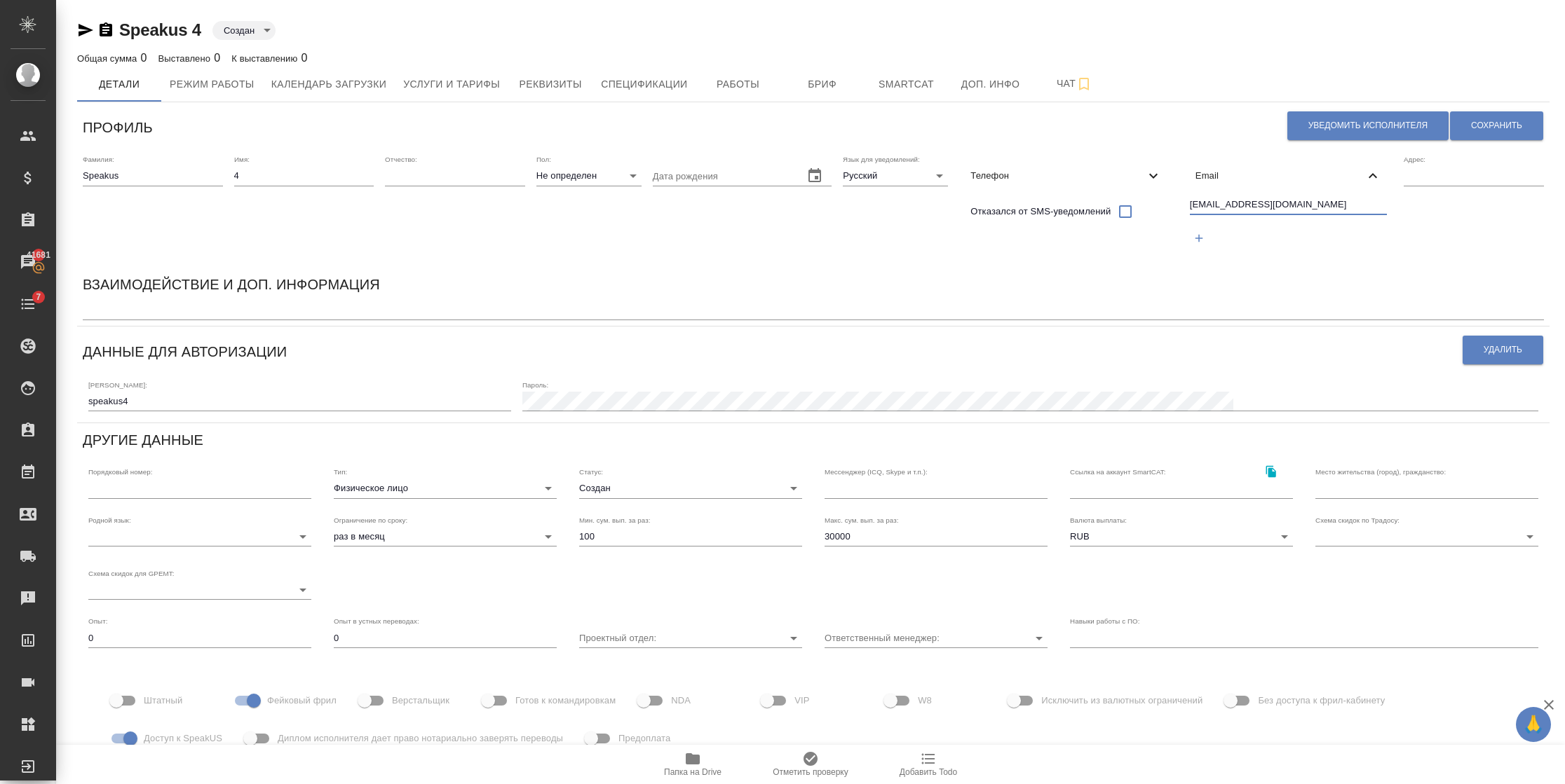
drag, startPoint x: 1303, startPoint y: 204, endPoint x: 1100, endPoint y: 198, distance: 203.1
click at [1103, 198] on div "Фамилия: Speakus Имя: 4 Отчество: Пол: Не определен none Дата рождения Язык для…" at bounding box center [813, 208] width 1472 height 118
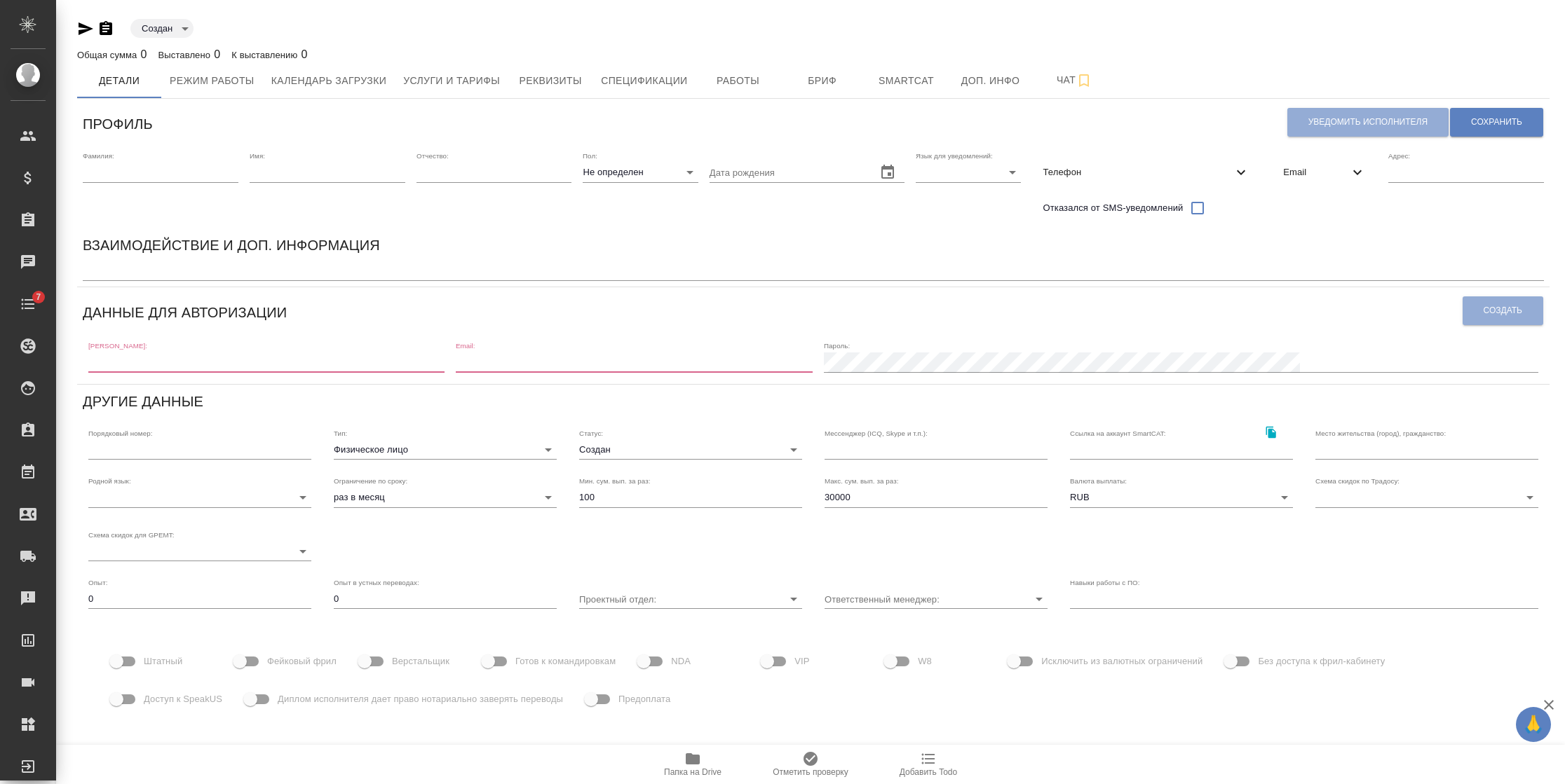
click at [144, 179] on input "text" at bounding box center [160, 173] width 156 height 20
paste input "Speakus"
type input "Speakus"
click at [272, 159] on div "Имя:" at bounding box center [327, 167] width 156 height 31
click at [276, 169] on input "text" at bounding box center [327, 173] width 156 height 20
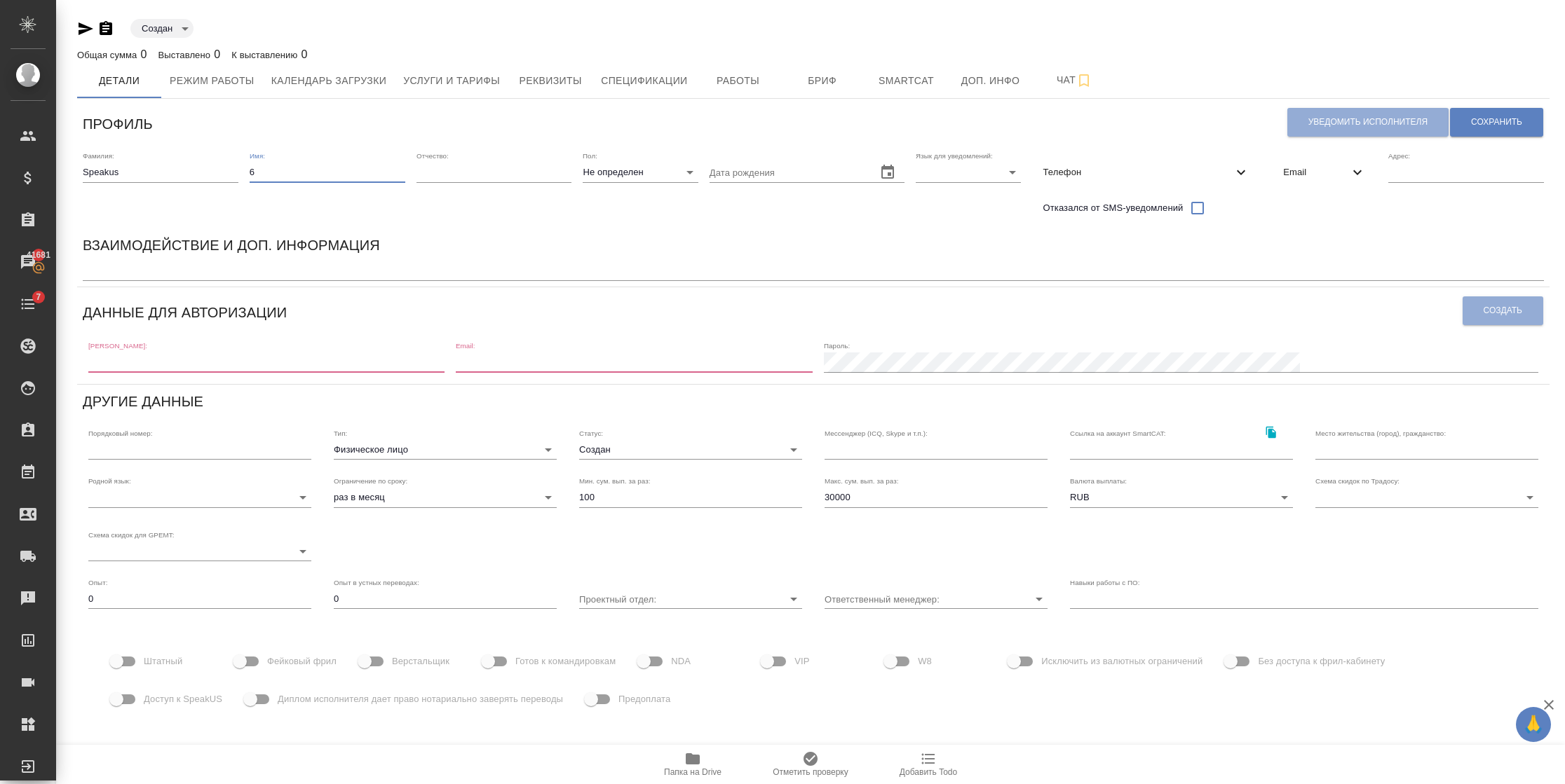
type input "6"
click at [936, 177] on body "🙏 .cls-1 fill:#fff; AWATERA [PERSON_NAME] Спецификации Заказы 41681 Чаты 7 Todo…" at bounding box center [782, 392] width 1565 height 784
click at [936, 168] on li "Русский" at bounding box center [964, 172] width 105 height 23
type input "RU"
click at [1343, 167] on span "Email" at bounding box center [1316, 173] width 66 height 14
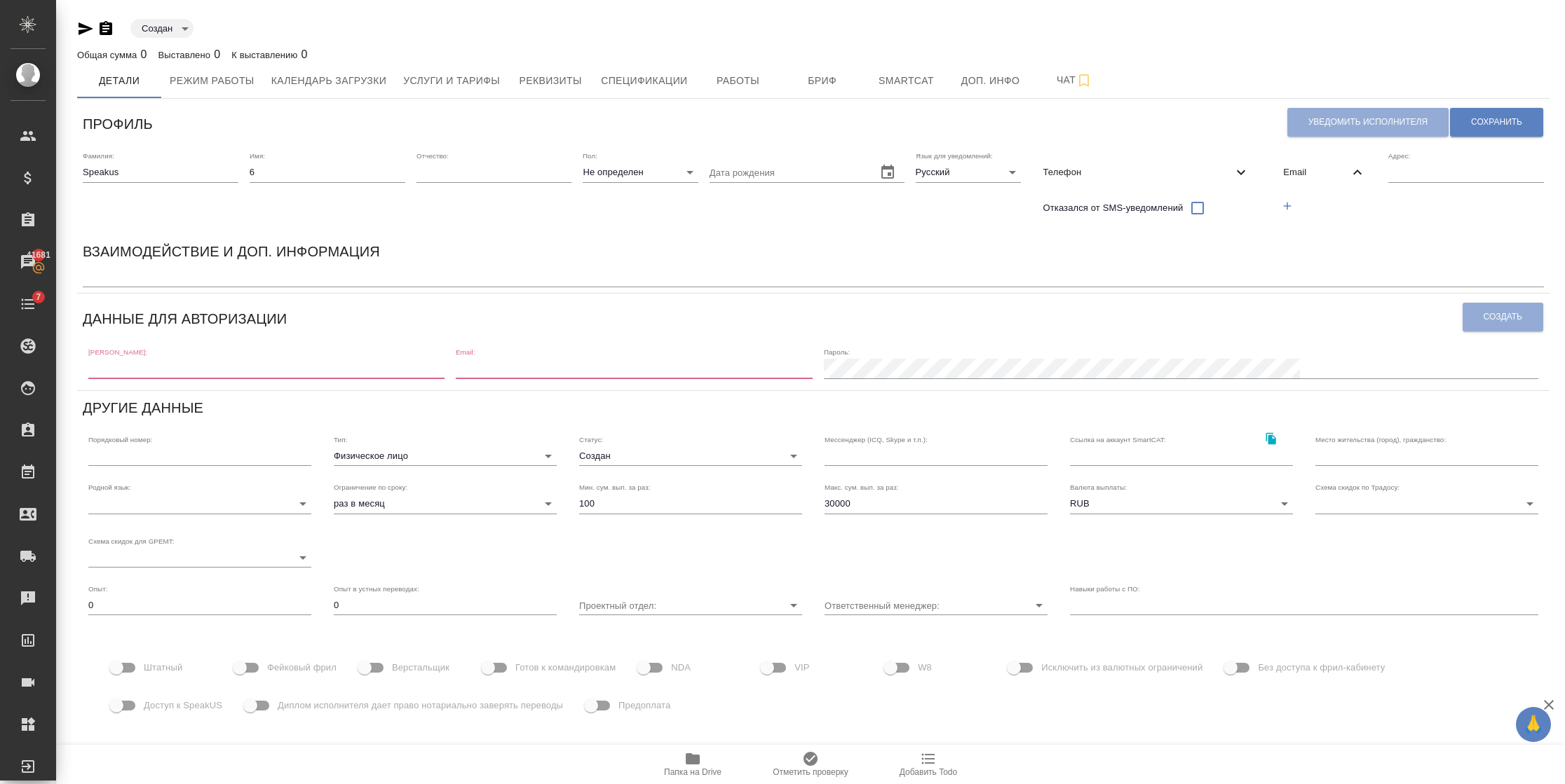
click at [1295, 201] on button "button" at bounding box center [1287, 206] width 29 height 29
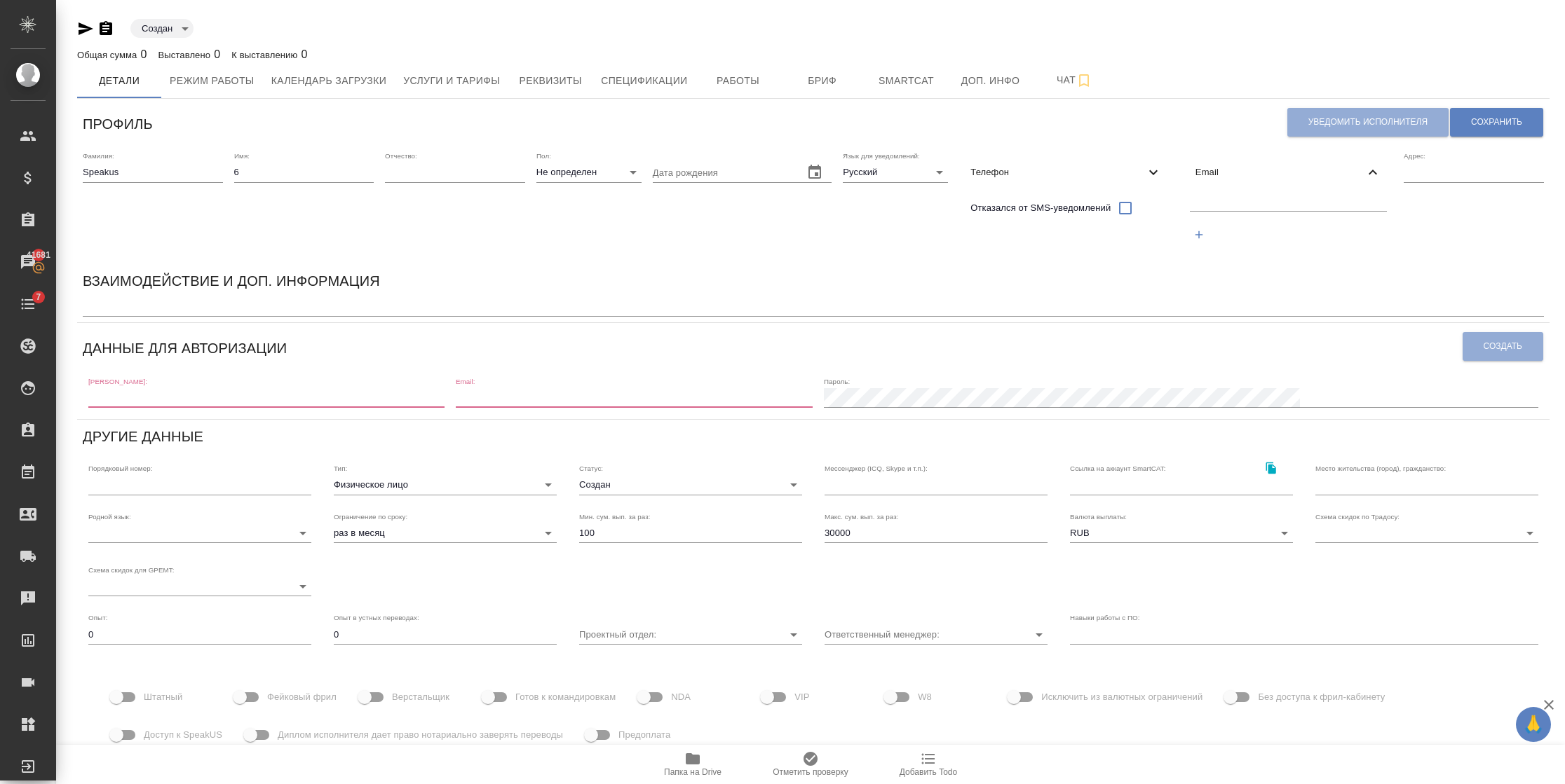
click at [1207, 207] on input "text" at bounding box center [1289, 202] width 198 height 17
paste input "speakus4@awatera.com"
click at [1221, 207] on input "speakus4@awatera.com" at bounding box center [1289, 202] width 198 height 17
click at [1226, 204] on input "speakus4@awatera.com" at bounding box center [1289, 202] width 198 height 17
drag, startPoint x: 1226, startPoint y: 202, endPoint x: 1166, endPoint y: 203, distance: 60.0
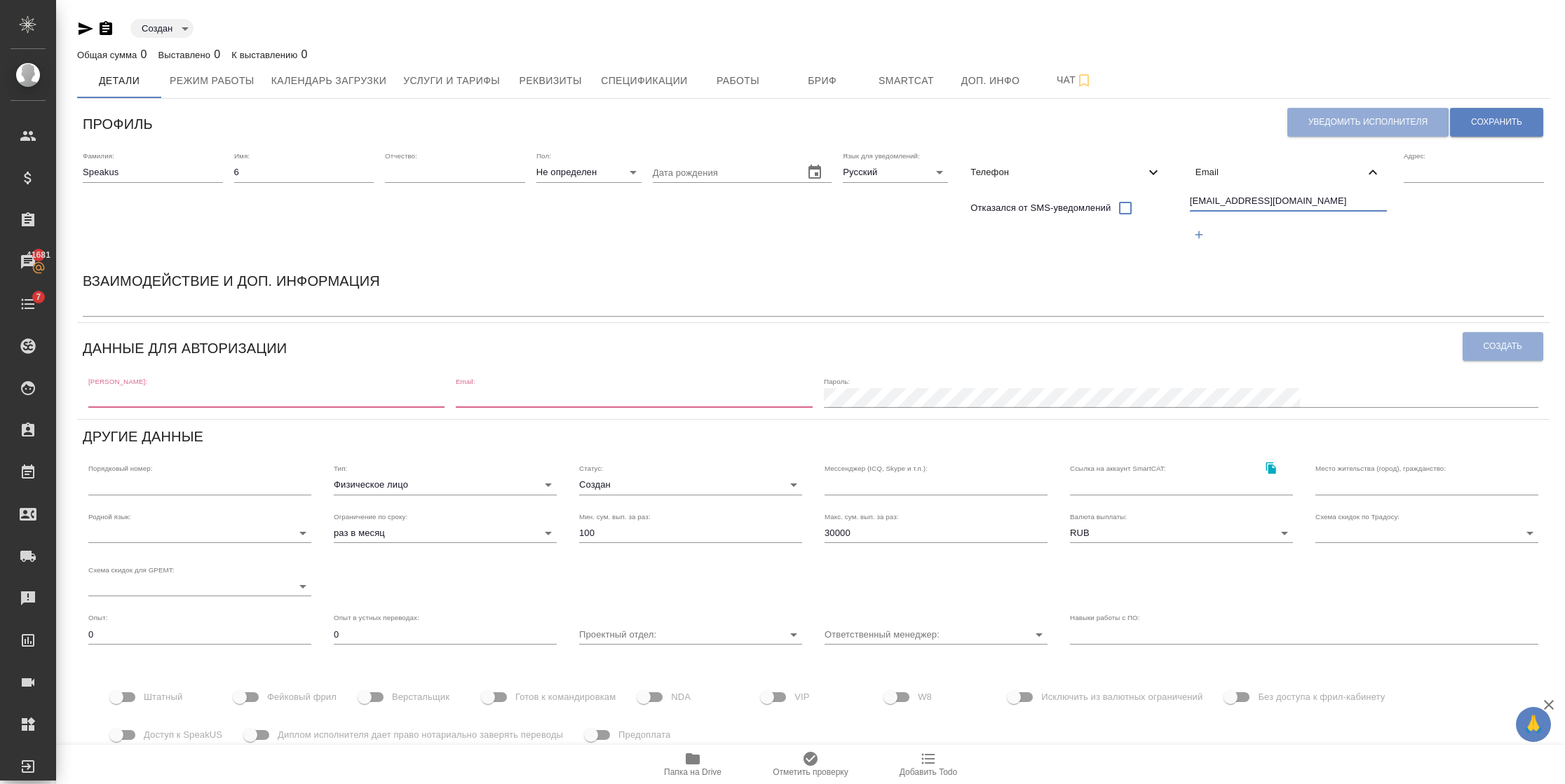
click at [1167, 203] on div "Фамилия: Speakus Имя: 6 Отчество: Пол: Не определен none Дата рождения Язык для…" at bounding box center [813, 204] width 1472 height 118
drag, startPoint x: 1323, startPoint y: 197, endPoint x: 1040, endPoint y: 194, distance: 283.0
click at [1040, 194] on div "Фамилия: Speakus Имя: 6 Отчество: Пол: Не определен none Дата рождения Язык для…" at bounding box center [813, 204] width 1472 height 118
click at [1227, 194] on input "speakus5@awatera.com" at bounding box center [1289, 202] width 198 height 17
type input "[EMAIL_ADDRESS][DOMAIN_NAME]"
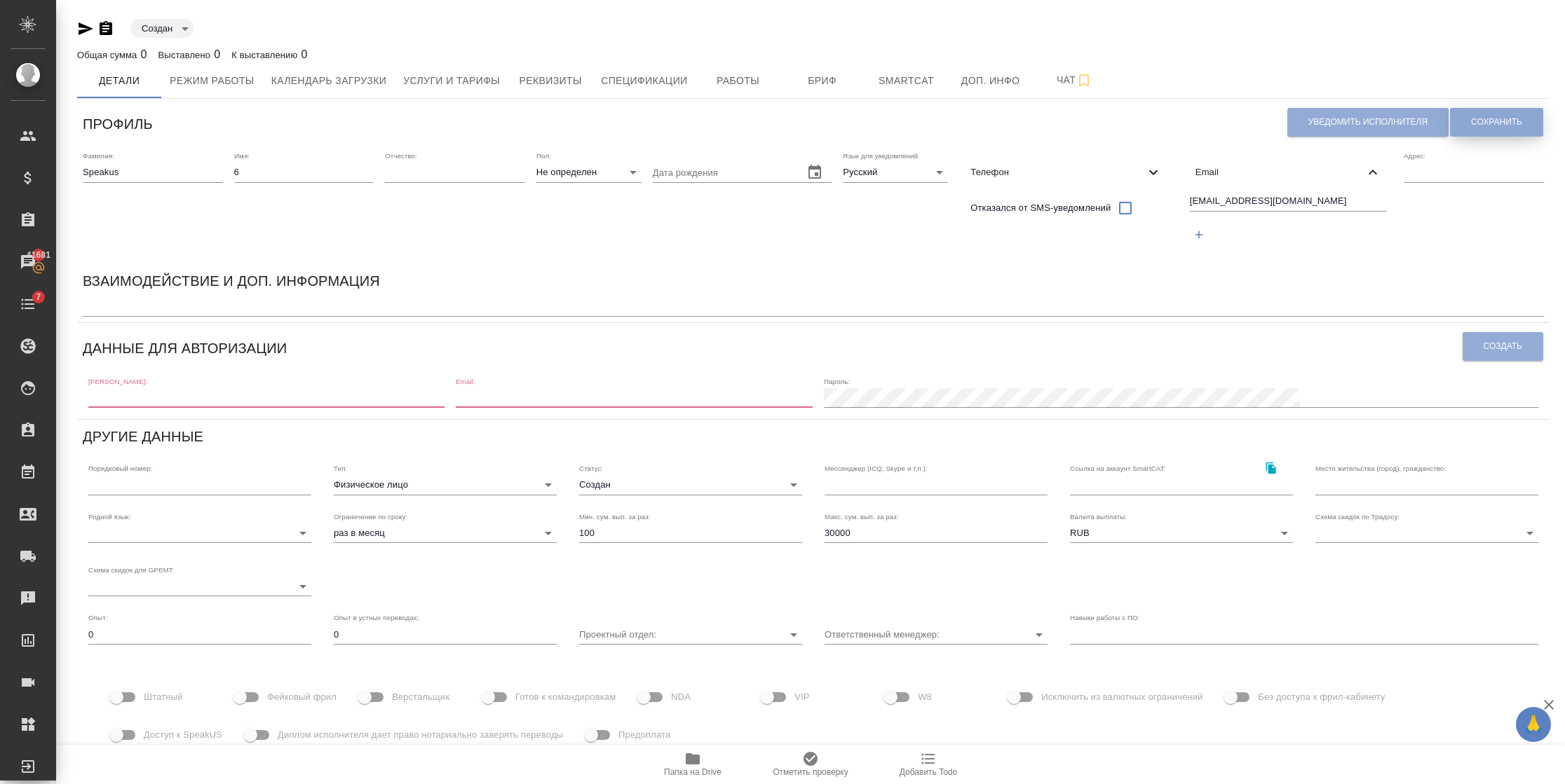
click at [1504, 126] on span "Сохранить" at bounding box center [1496, 122] width 51 height 12
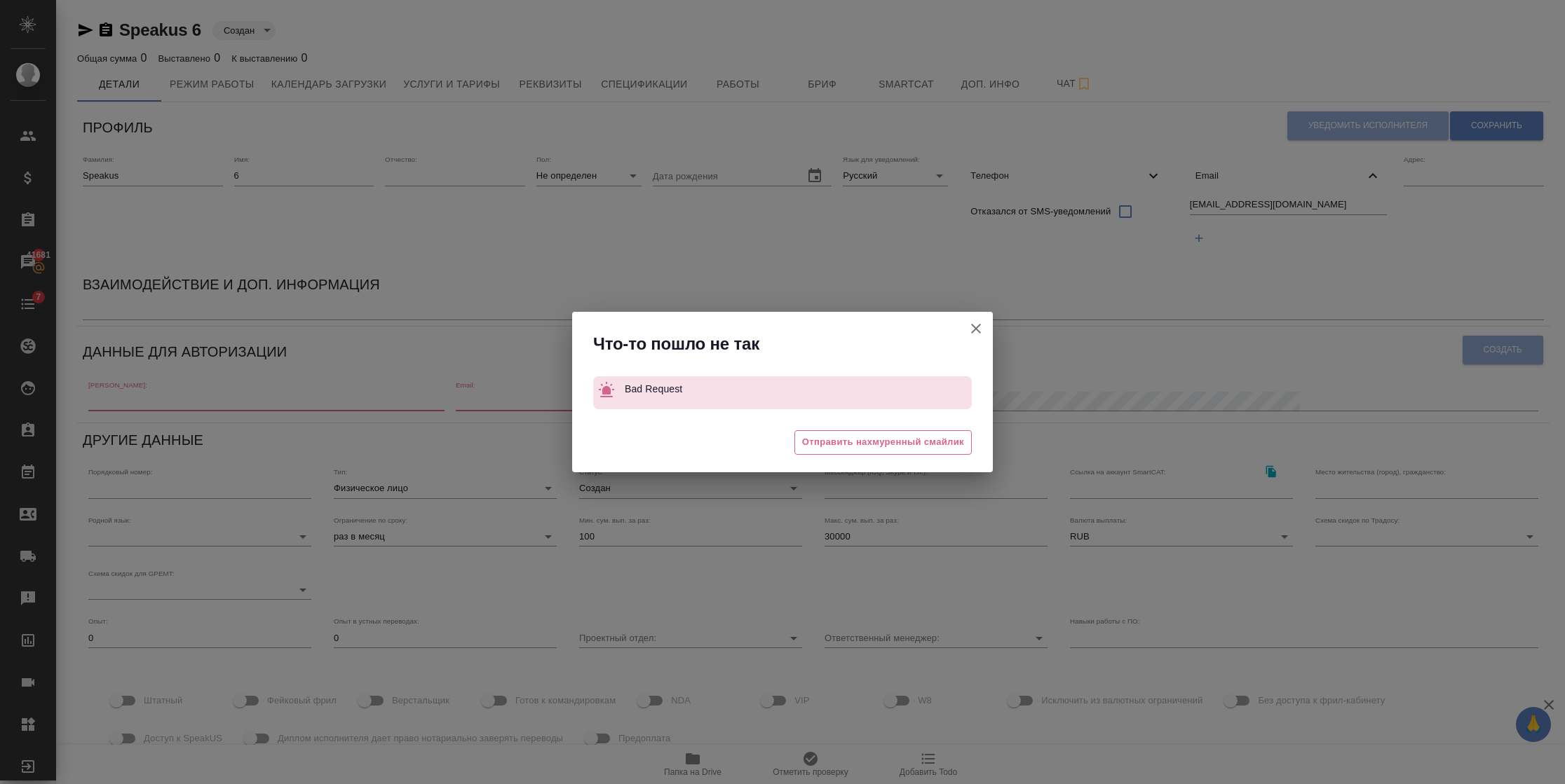
click at [974, 324] on icon "button" at bounding box center [975, 329] width 17 height 17
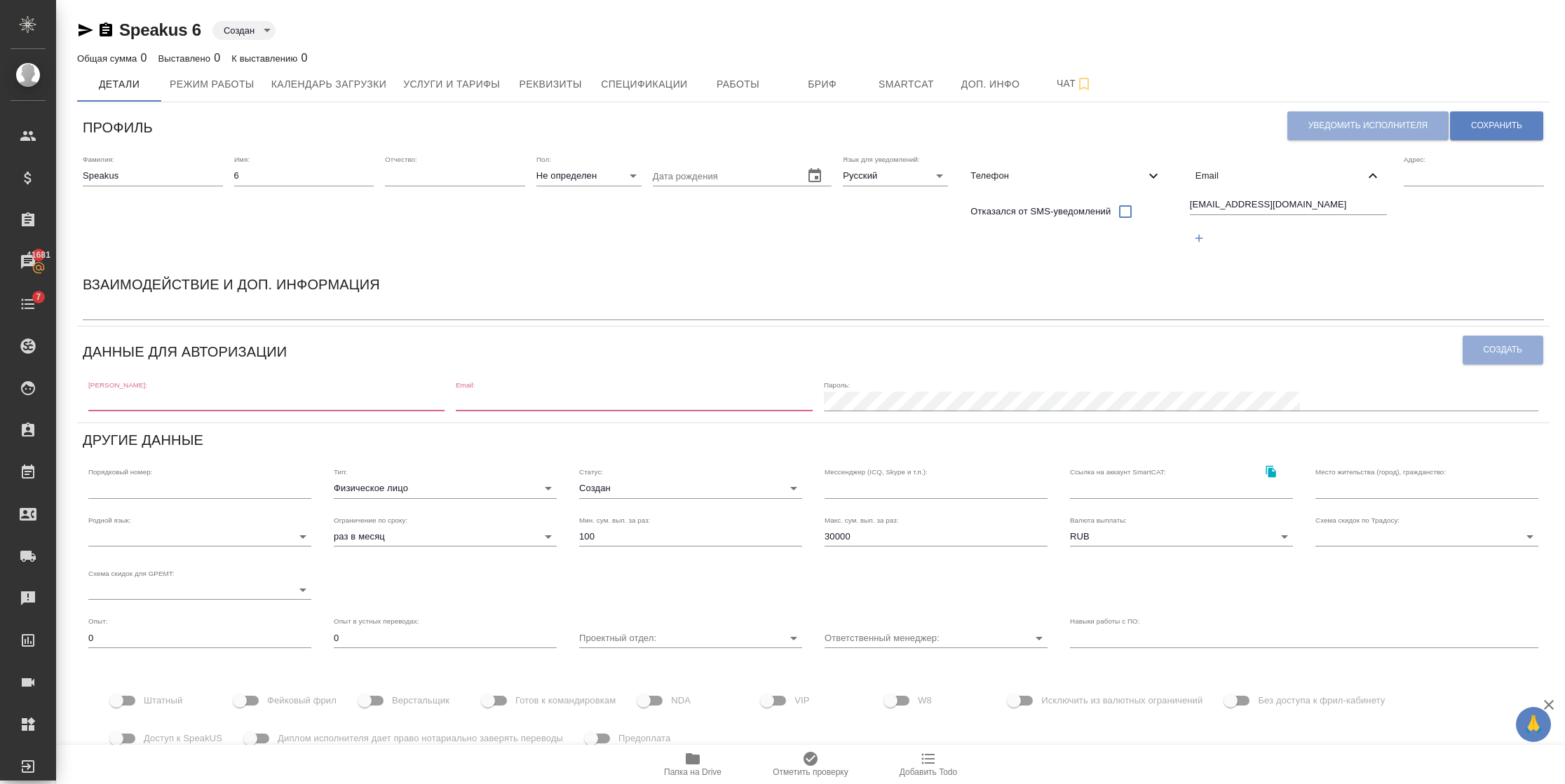
click at [131, 405] on input "text" at bounding box center [266, 401] width 356 height 20
paste input "speakus5@awatera.com"
type input "speakus5@awatera.com"
paste input "speakus5@awatera.com"
type input "speakus5@awatera.com"
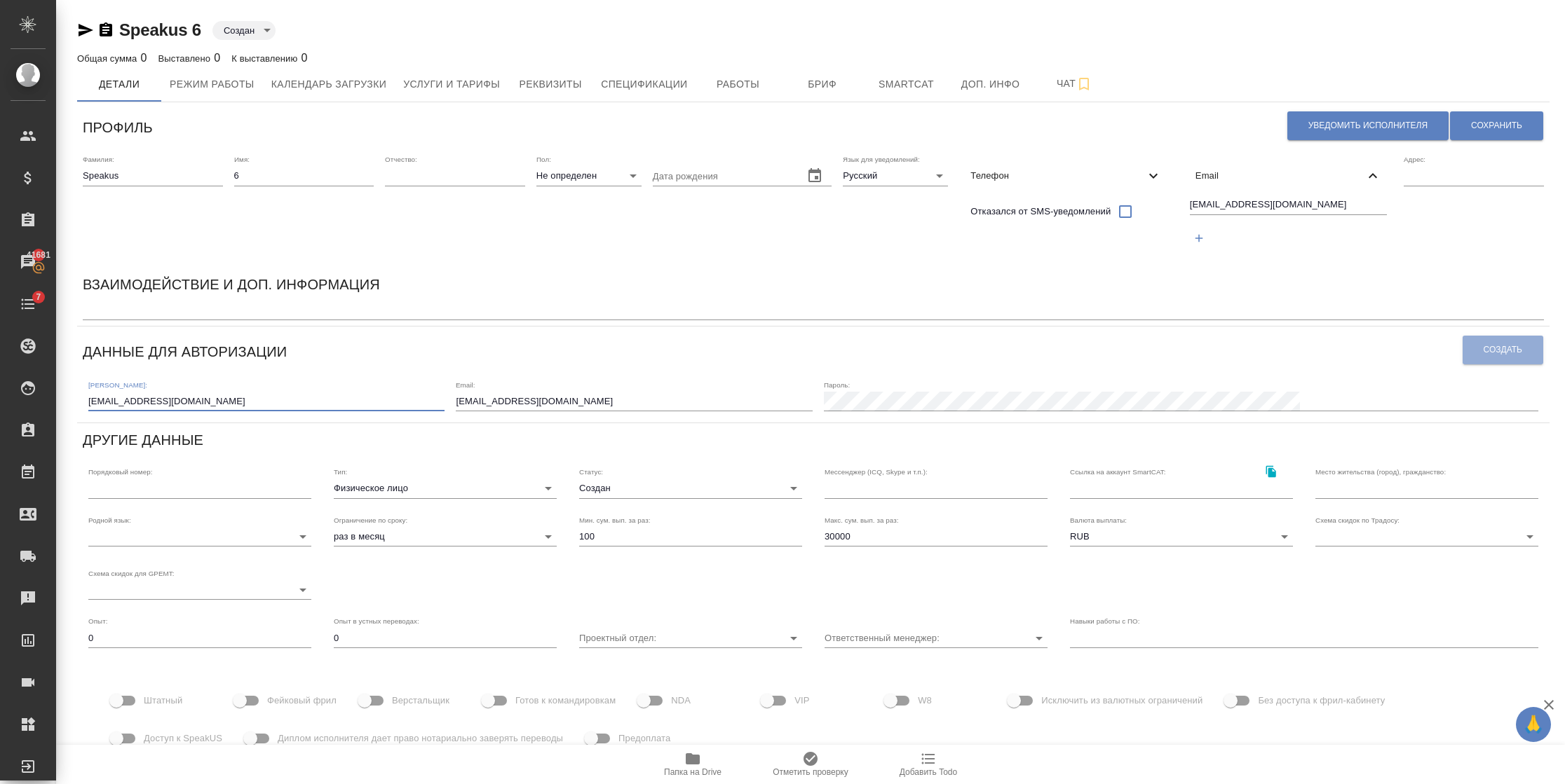
drag, startPoint x: 207, startPoint y: 398, endPoint x: 133, endPoint y: 395, distance: 74.1
click at [133, 395] on input "speakus5@awatera.com" at bounding box center [266, 401] width 356 height 20
type input "speakus6"
click at [611, 402] on input "speakus5@awatera.com" at bounding box center [633, 401] width 356 height 20
type input "[EMAIL_ADDRESS][DOMAIN_NAME]"
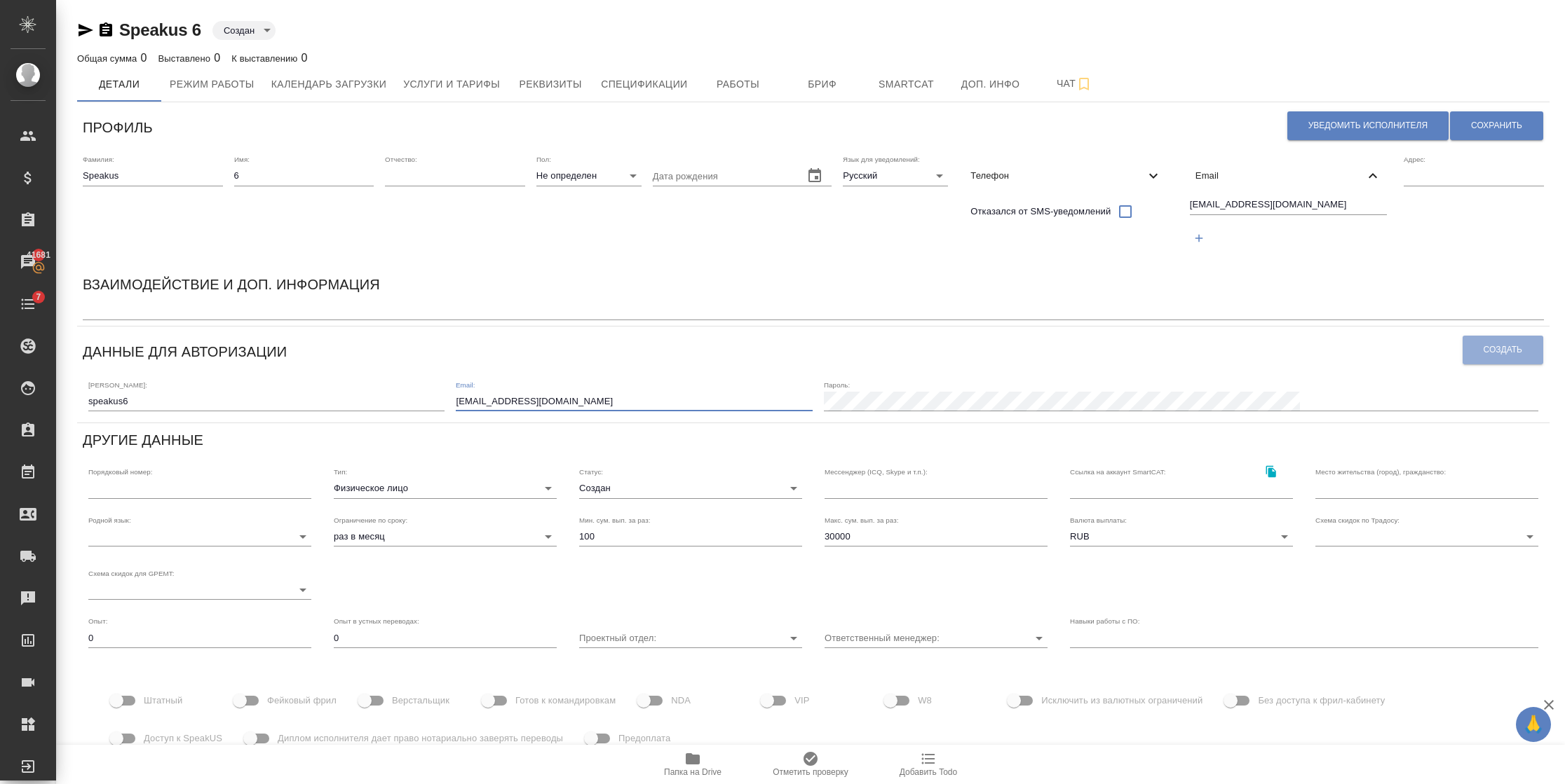
click at [1139, 390] on div "Пароль:" at bounding box center [1181, 396] width 714 height 31
click at [1537, 356] on button "Создать" at bounding box center [1503, 350] width 81 height 29
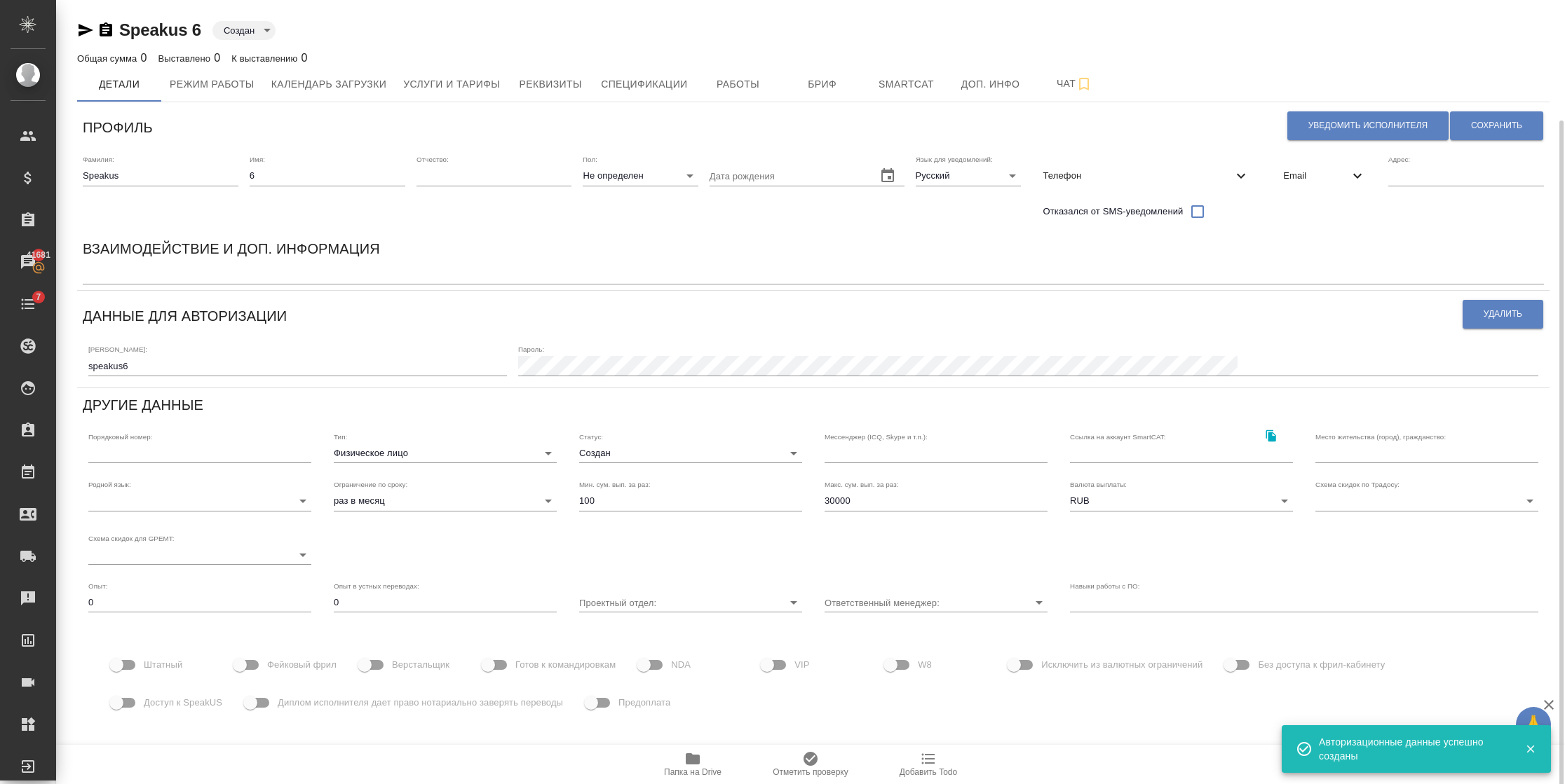
scroll to position [62, 0]
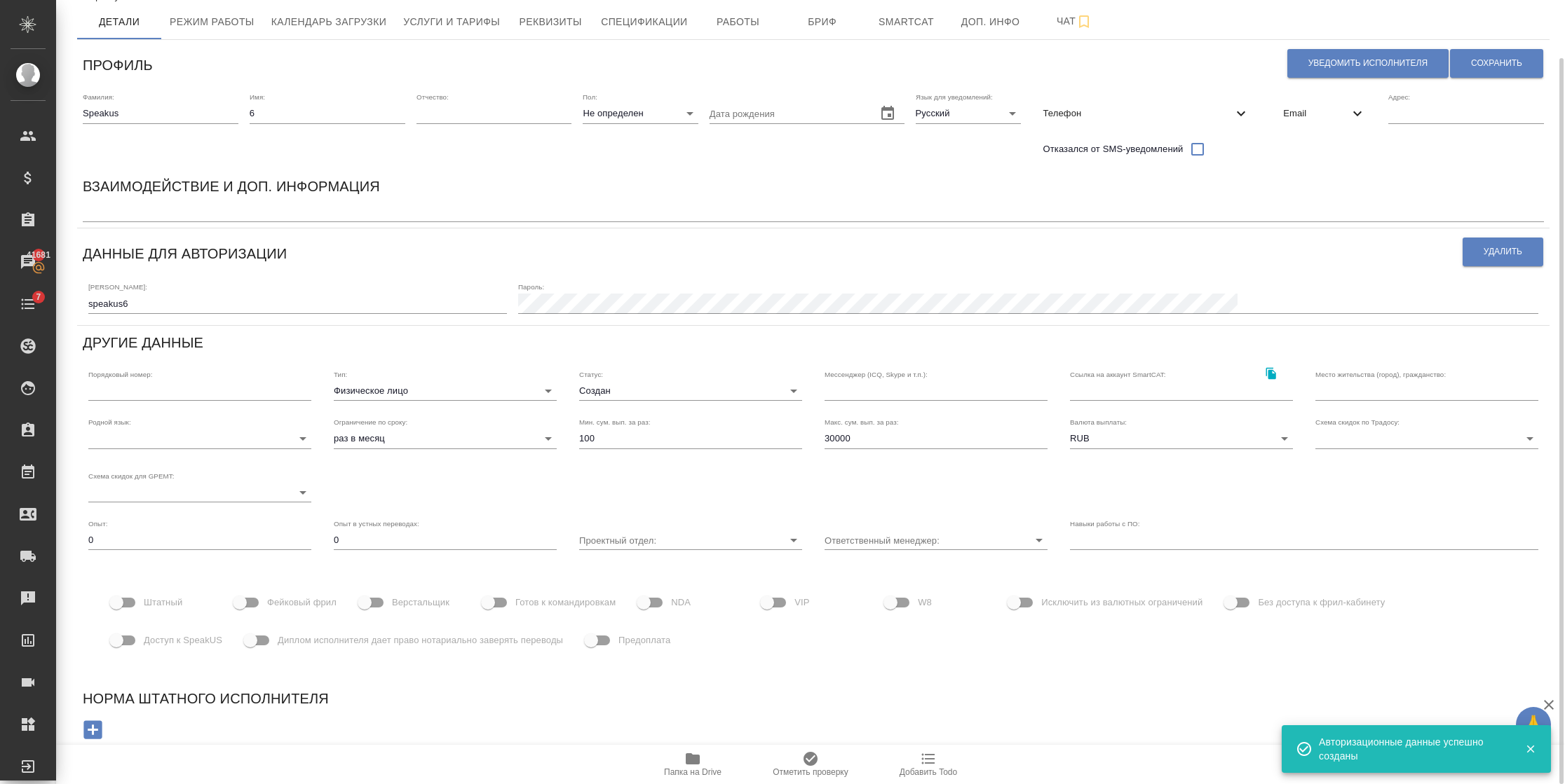
click at [276, 597] on span "Фейковый фрил" at bounding box center [302, 603] width 69 height 14
click at [276, 597] on input "Фейковый фрил" at bounding box center [240, 603] width 80 height 27
checkbox input "true"
click at [142, 643] on input "Доступ к SpeakUS" at bounding box center [116, 641] width 80 height 27
checkbox input "true"
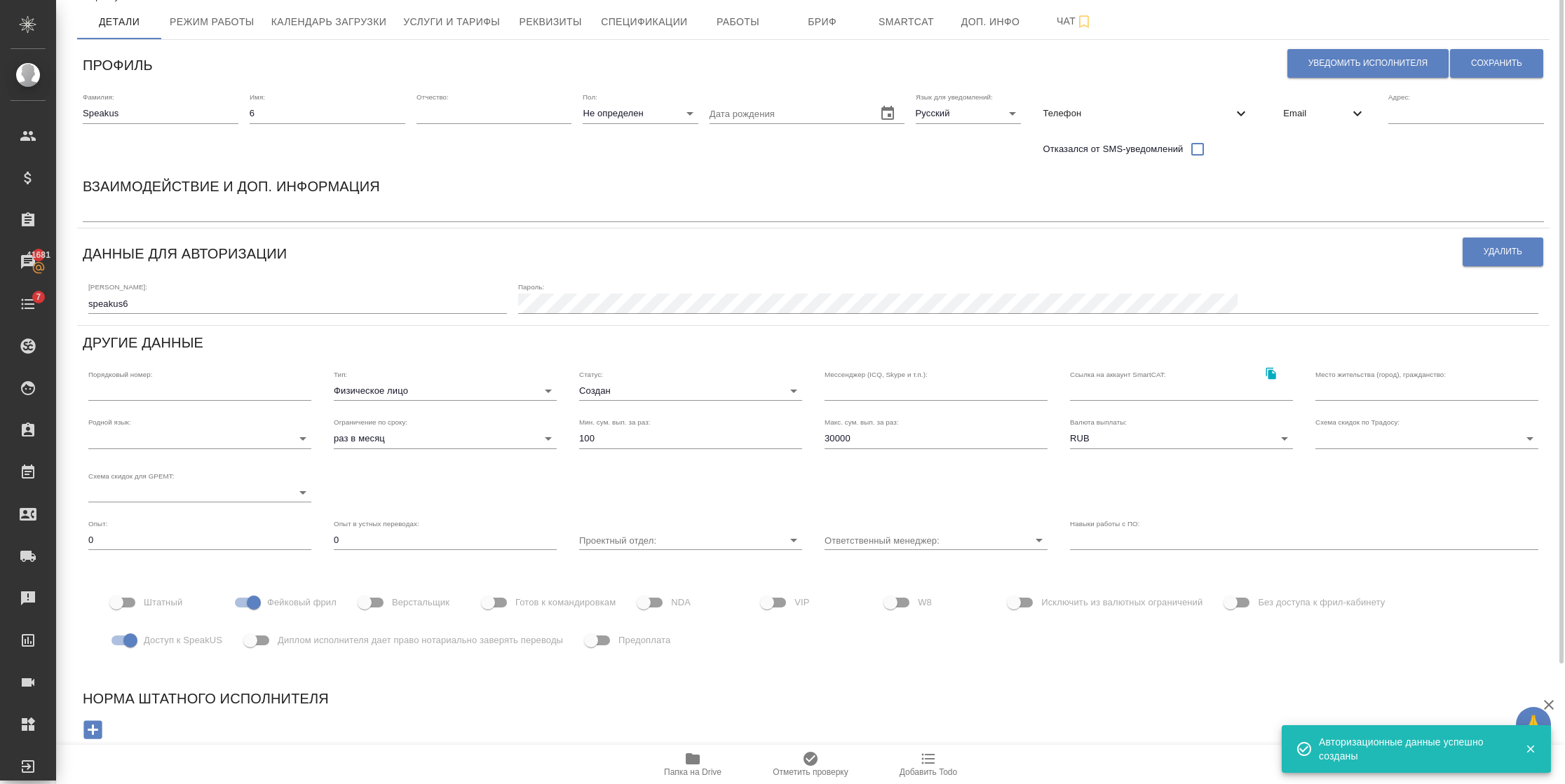
scroll to position [0, 0]
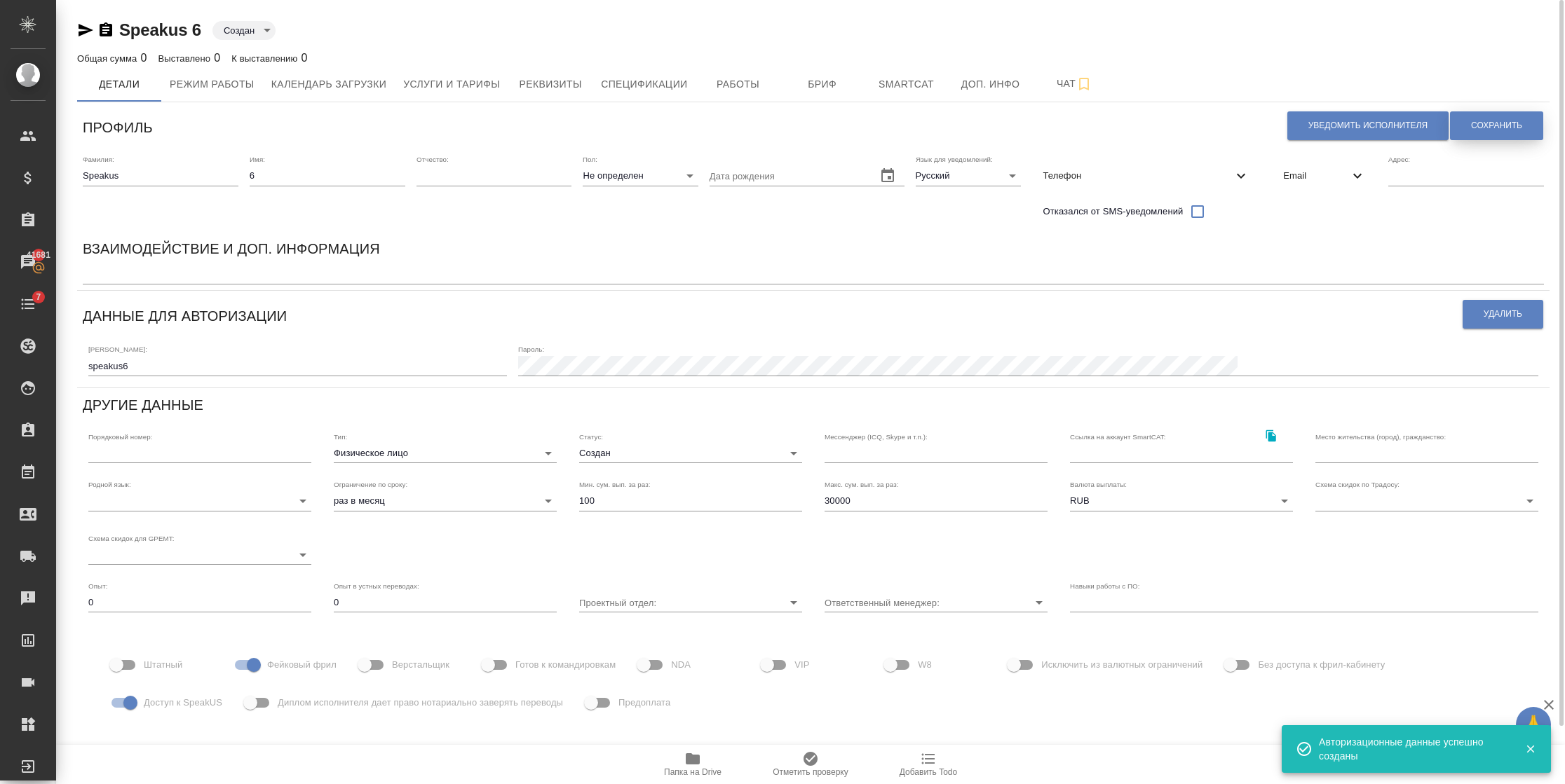
click at [1492, 122] on span "Сохранить" at bounding box center [1496, 125] width 51 height 12
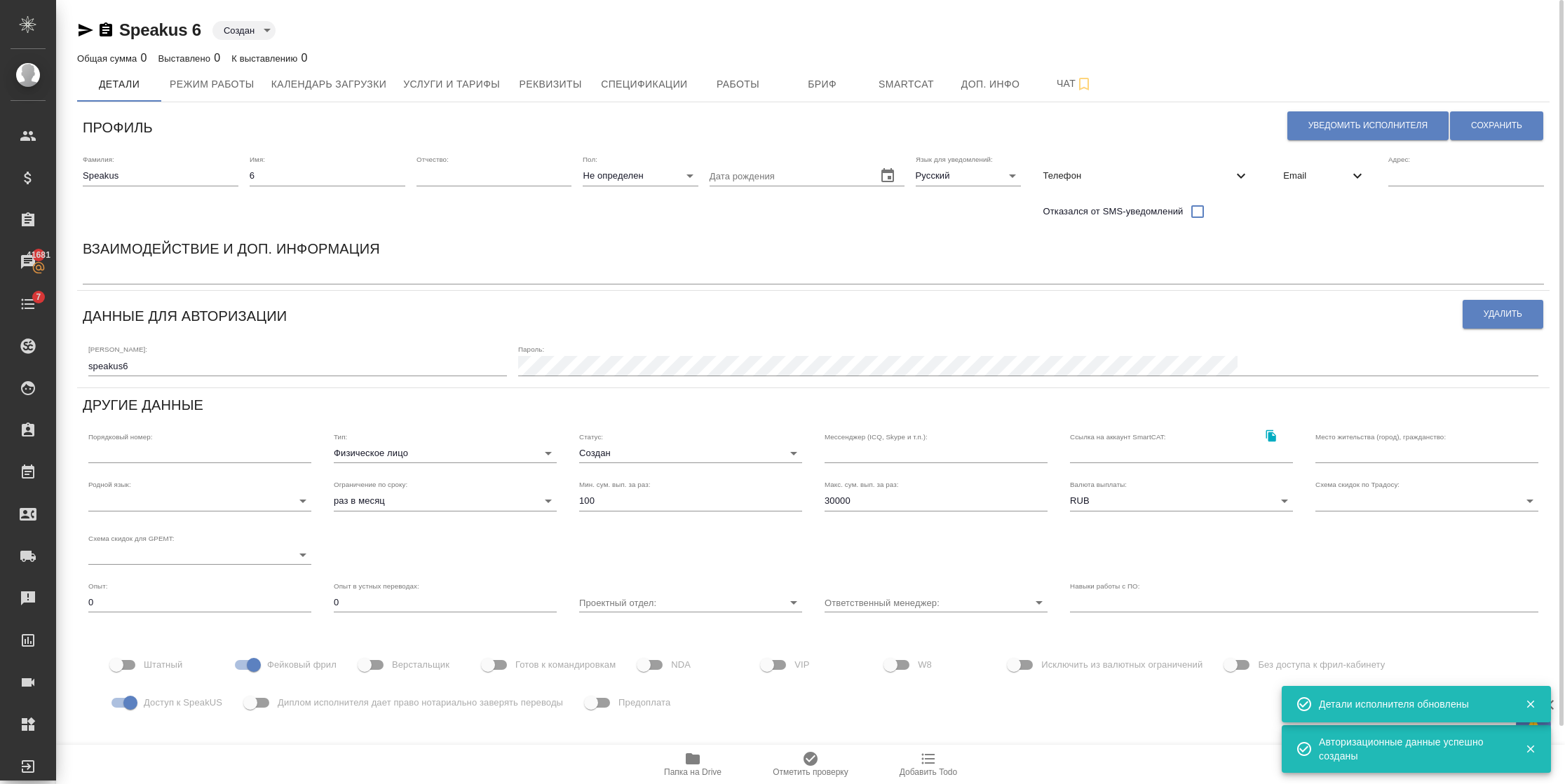
click at [1302, 173] on span "Email" at bounding box center [1316, 176] width 66 height 14
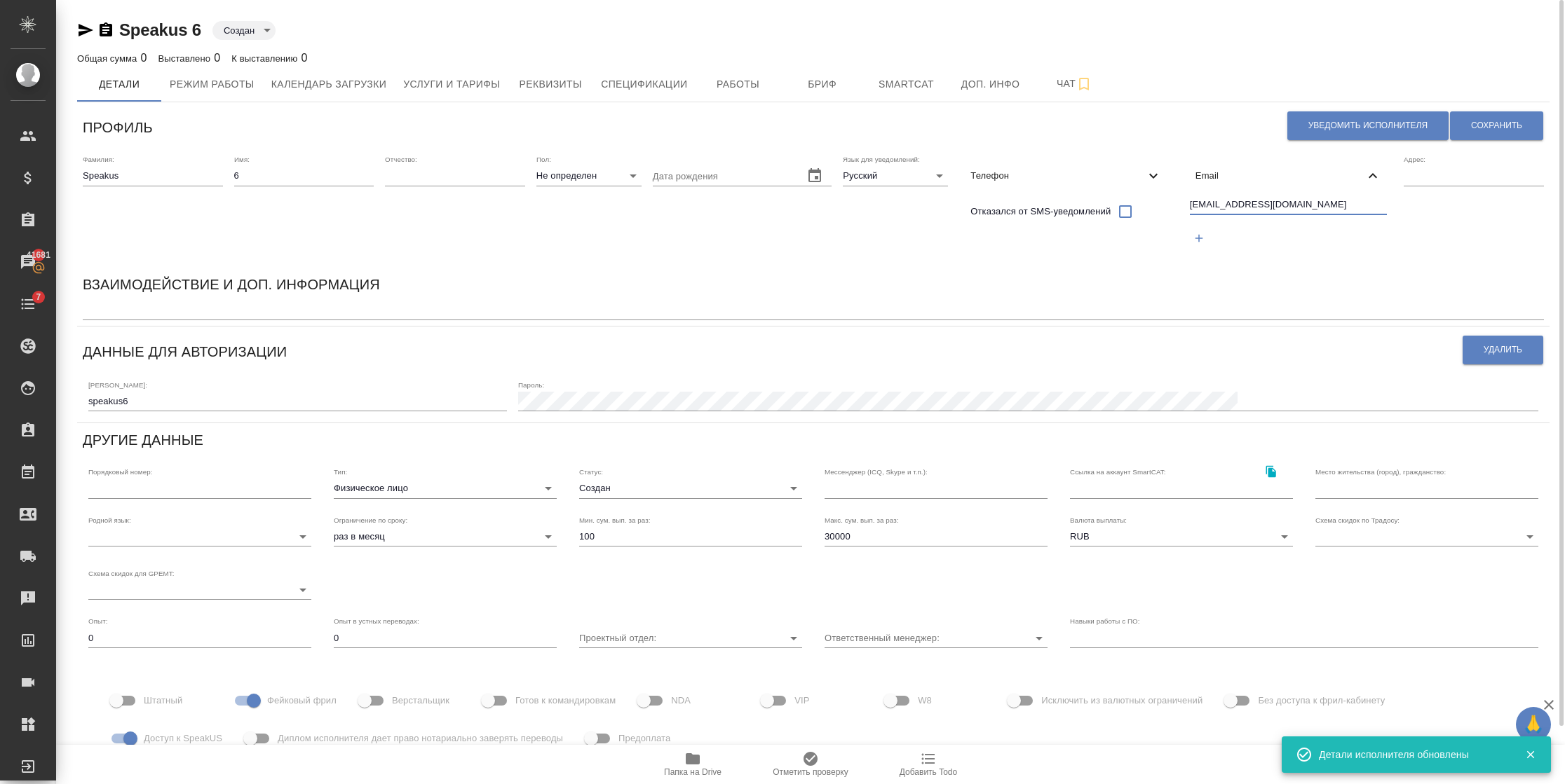
drag, startPoint x: 1297, startPoint y: 204, endPoint x: 1157, endPoint y: 201, distance: 140.0
click at [1157, 201] on div "Фамилия: Speakus Имя: 6 Отчество: Пол: Не определен none Дата рождения Язык для…" at bounding box center [813, 208] width 1472 height 118
drag, startPoint x: 1192, startPoint y: 204, endPoint x: 1071, endPoint y: 256, distance: 131.7
click at [1059, 284] on div "Взаимодействие и доп. информация" at bounding box center [813, 287] width 1461 height 27
click at [1320, 131] on span "Уведомить исполнителя" at bounding box center [1368, 125] width 119 height 12
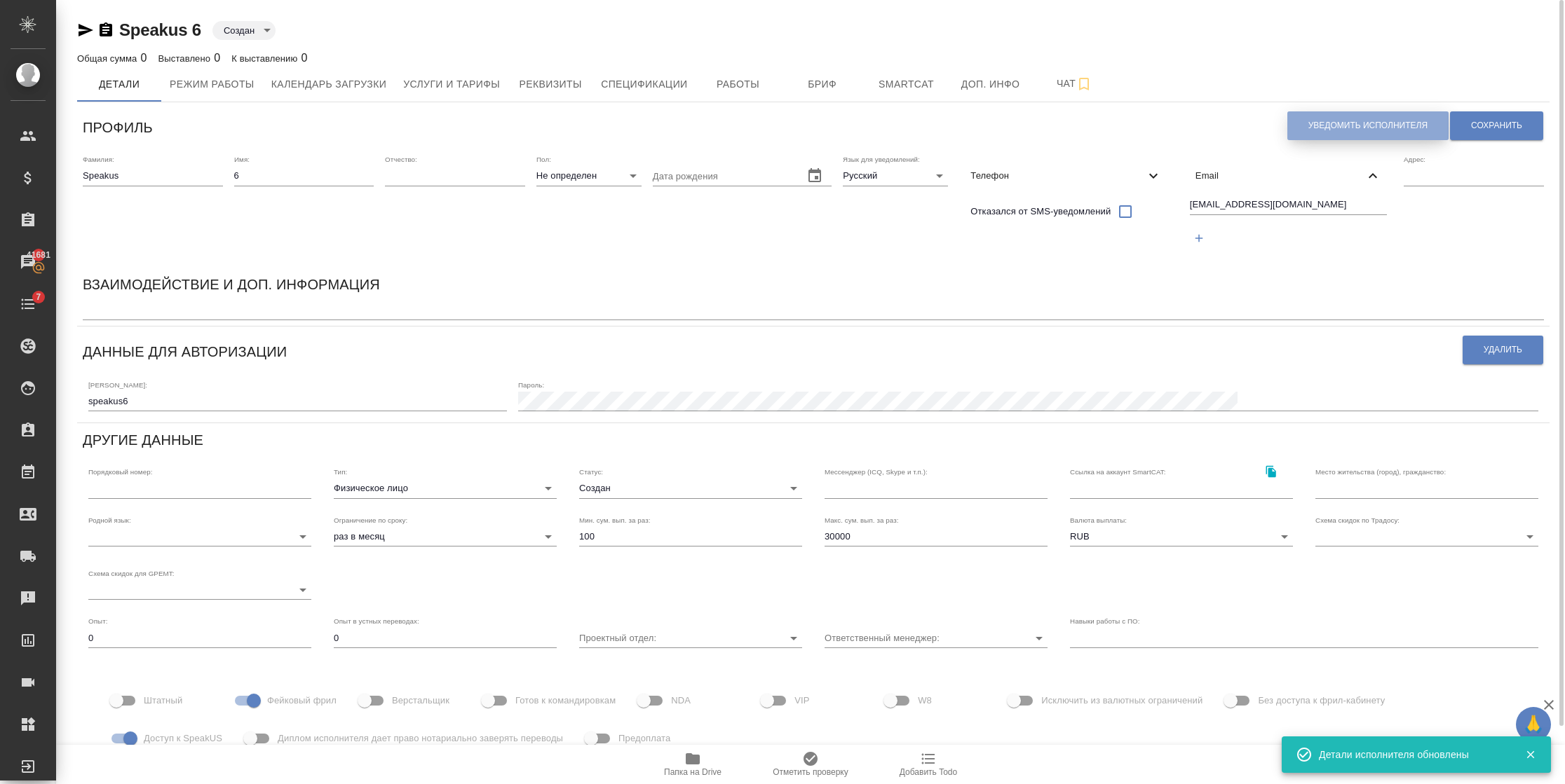
type textarea "Добрый день, 6! Ознакомиться с подробной информацией по выполненным работам Вы …"
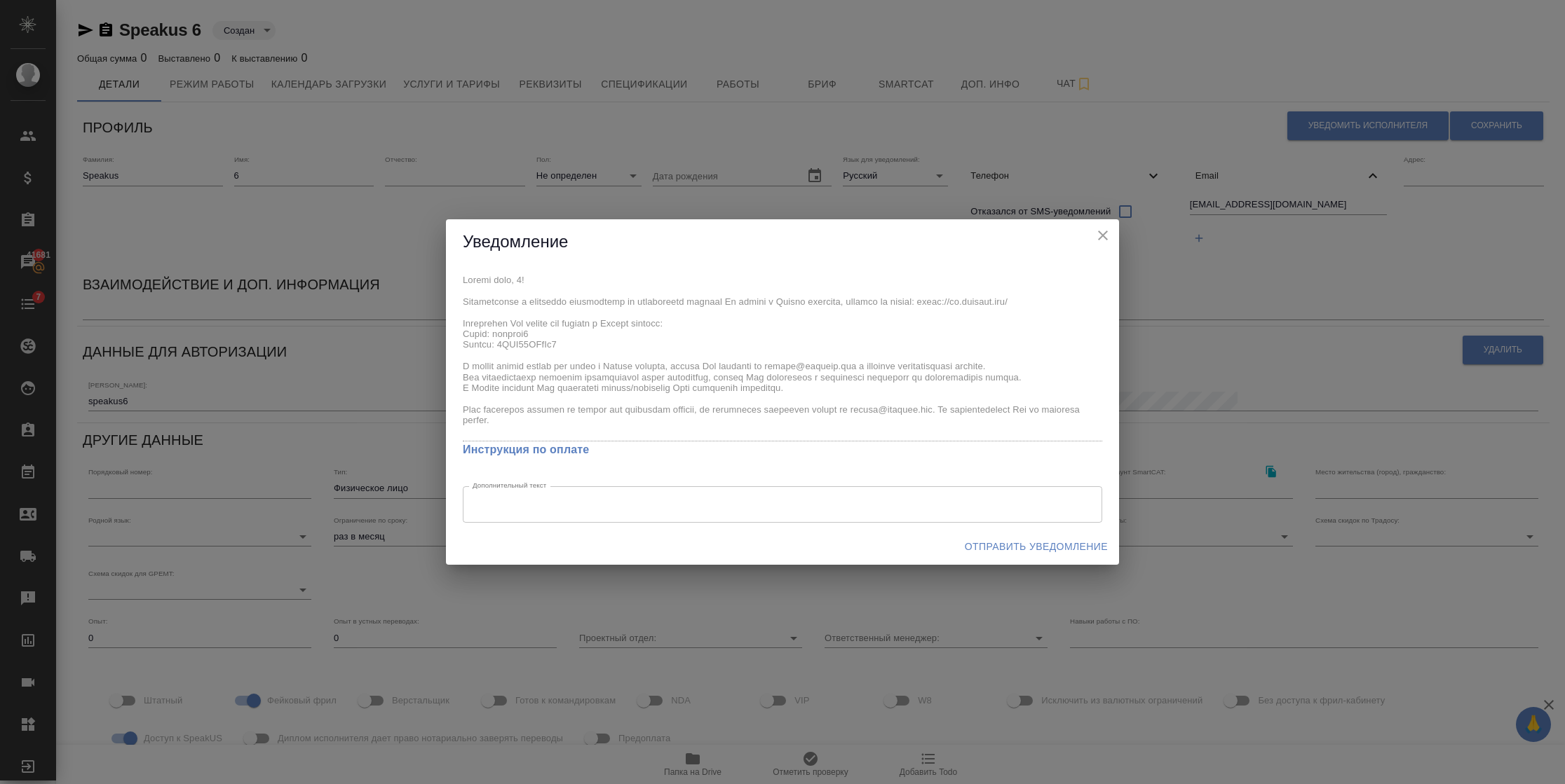
click at [527, 342] on div "x Инструкция по оплате Дополнительный текст x Дополнительный текст" at bounding box center [782, 396] width 673 height 264
click at [965, 543] on span "Отправить уведомление" at bounding box center [1036, 546] width 143 height 17
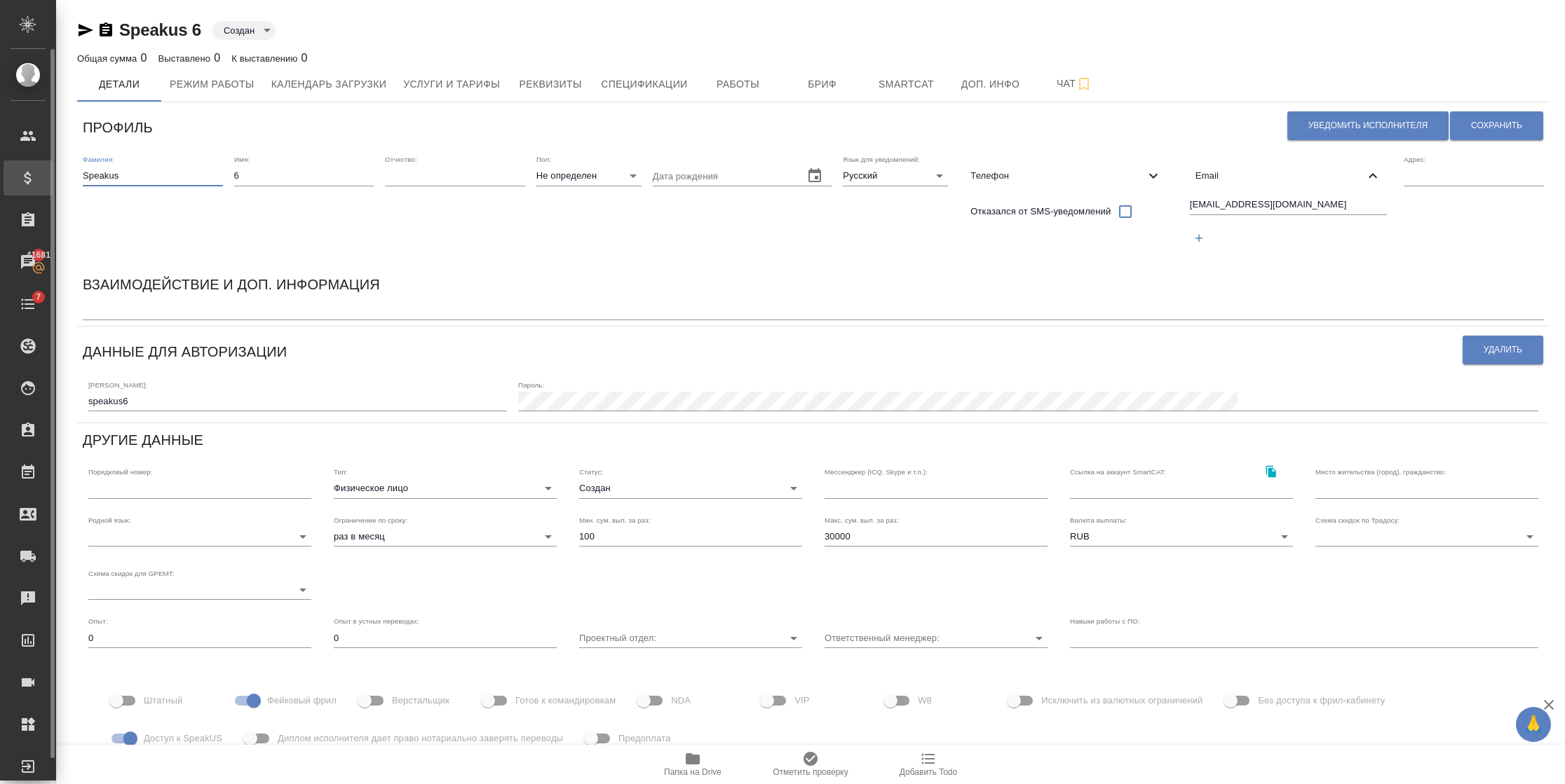
drag, startPoint x: 187, startPoint y: 173, endPoint x: 40, endPoint y: 173, distance: 147.0
click at [40, 173] on div ".cls-1 fill:#fff; AWATERA Semenets Irina Клиенты Спецификации Заказы 41681 Чаты…" at bounding box center [782, 392] width 1565 height 784
drag, startPoint x: 1290, startPoint y: 207, endPoint x: 1153, endPoint y: 201, distance: 137.1
click at [1156, 201] on div "Фамилия: Speakus Имя: 6 Отчество: Пол: Не определен none Дата рождения Язык для…" at bounding box center [813, 208] width 1472 height 118
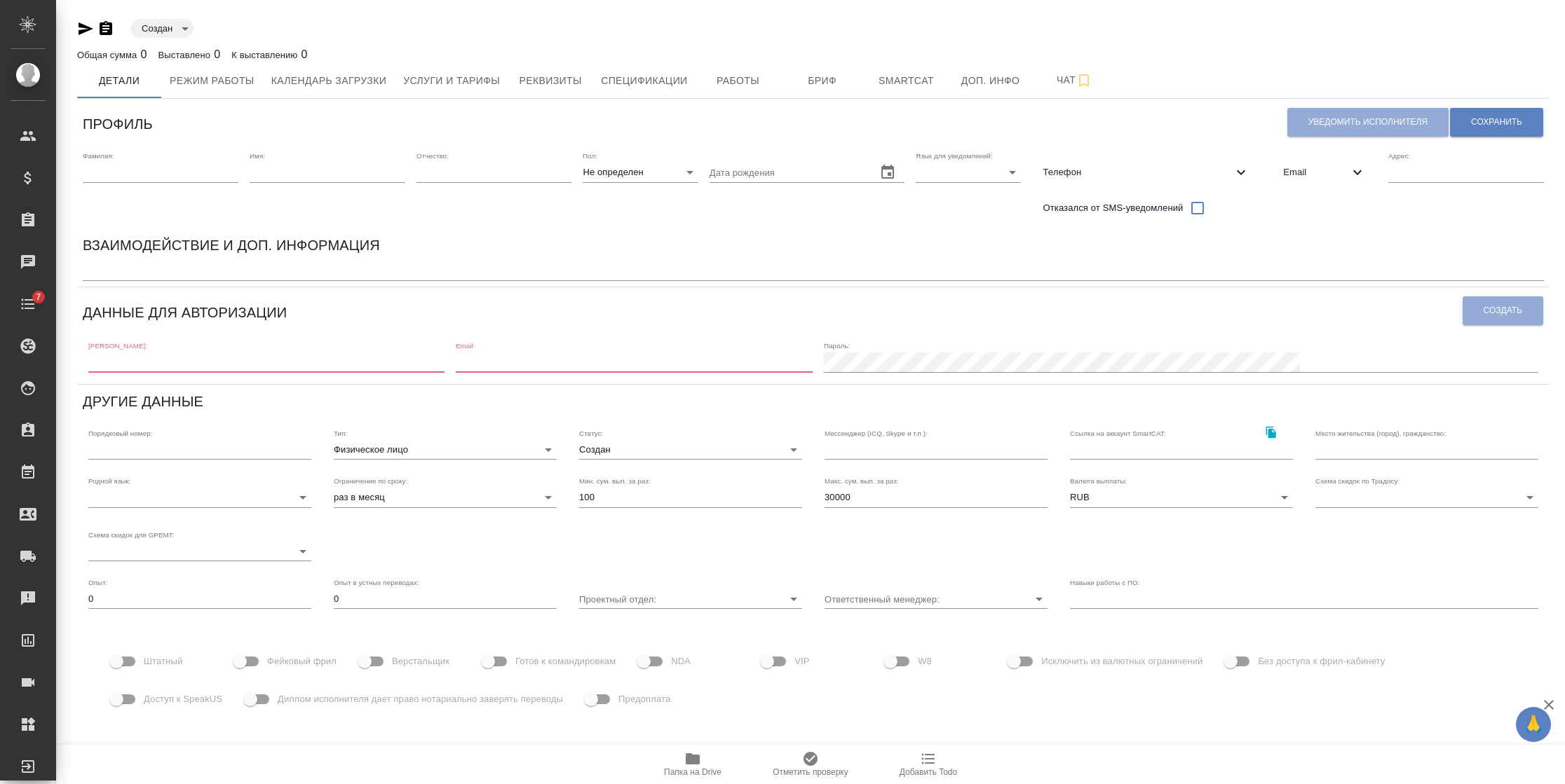
click at [153, 169] on input "text" at bounding box center [160, 173] width 156 height 20
type input "Speakus"
type input "RU"
click at [265, 176] on input "text" at bounding box center [327, 173] width 156 height 20
type input "7"
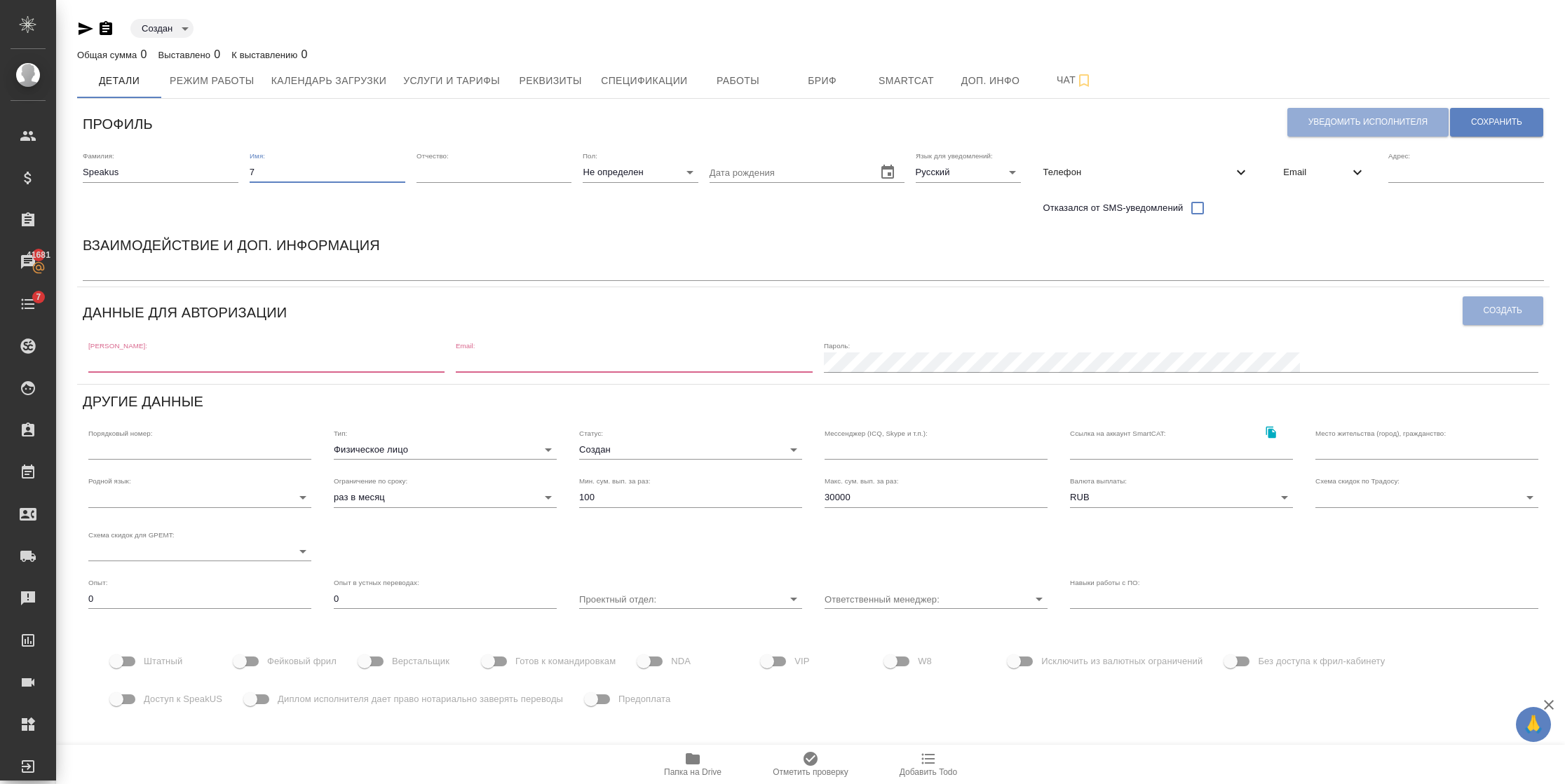
click at [989, 172] on body "🙏 .cls-1 fill:#fff; AWATERA Semenets Irina Клиенты Спецификации Заказы 41681 Ча…" at bounding box center [782, 392] width 1565 height 784
click at [898, 257] on div at bounding box center [782, 392] width 1565 height 784
click at [1360, 166] on icon at bounding box center [1357, 172] width 17 height 17
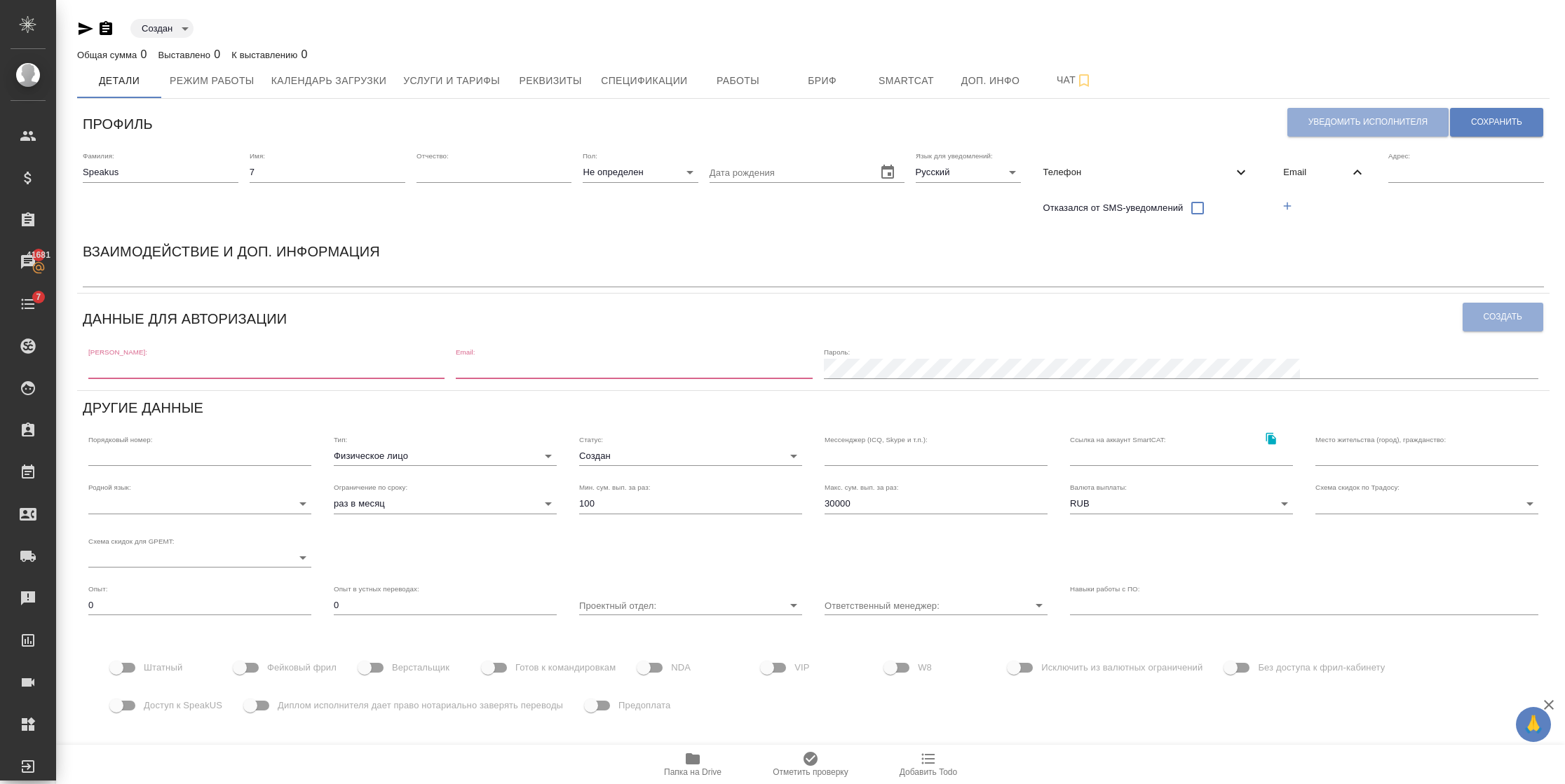
click at [1300, 201] on button "button" at bounding box center [1287, 206] width 29 height 29
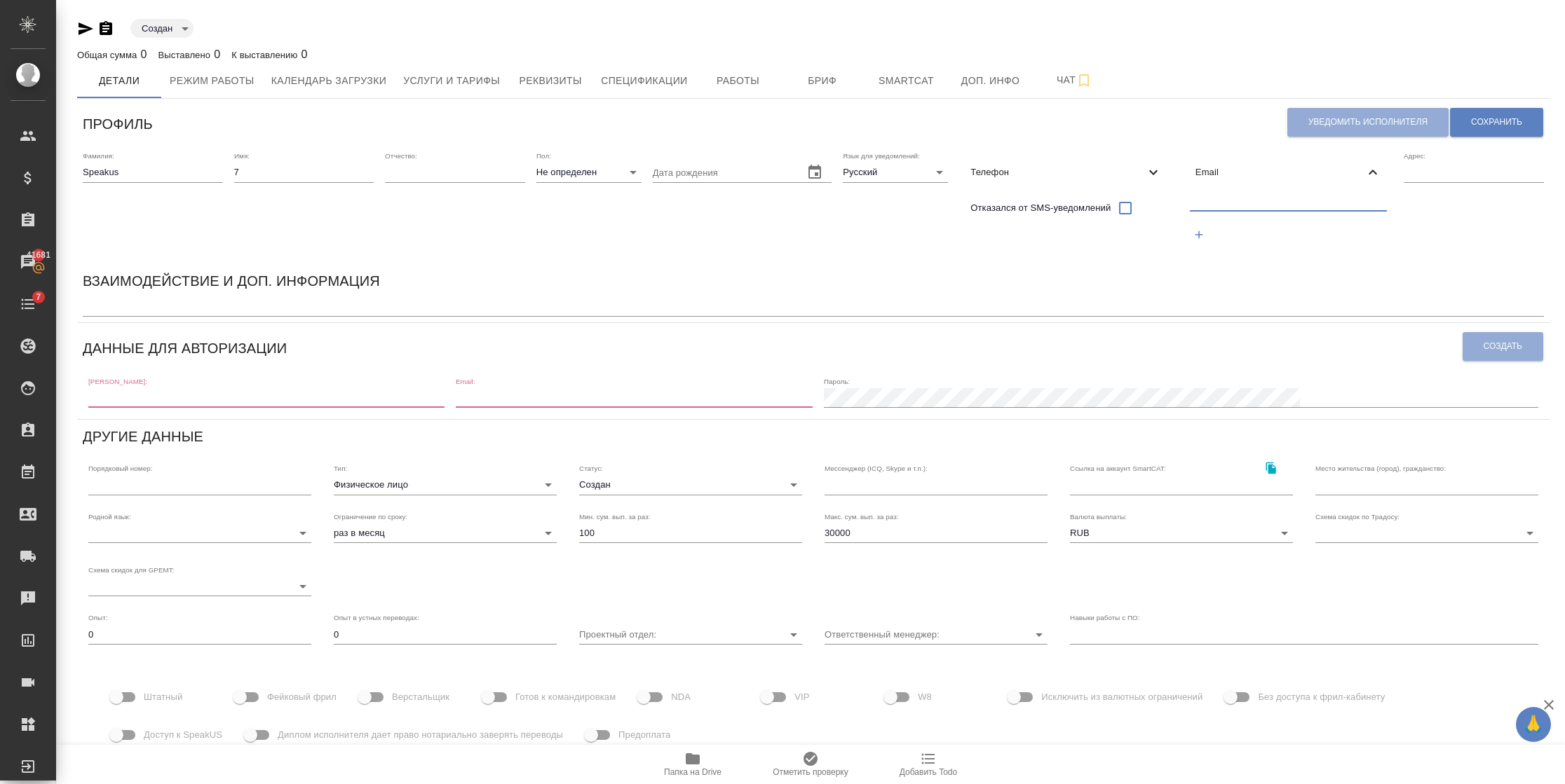
click at [1287, 206] on input "text" at bounding box center [1289, 202] width 198 height 17
paste input "Speakus"
drag, startPoint x: 1271, startPoint y: 193, endPoint x: 1111, endPoint y: 201, distance: 160.2
click at [1111, 201] on div "Фамилия: Speakus Имя: 7 Отчество: Пол: Не определен none Дата рождения Язык для…" at bounding box center [813, 204] width 1472 height 118
click at [1282, 198] on input "Speakus" at bounding box center [1289, 202] width 198 height 17
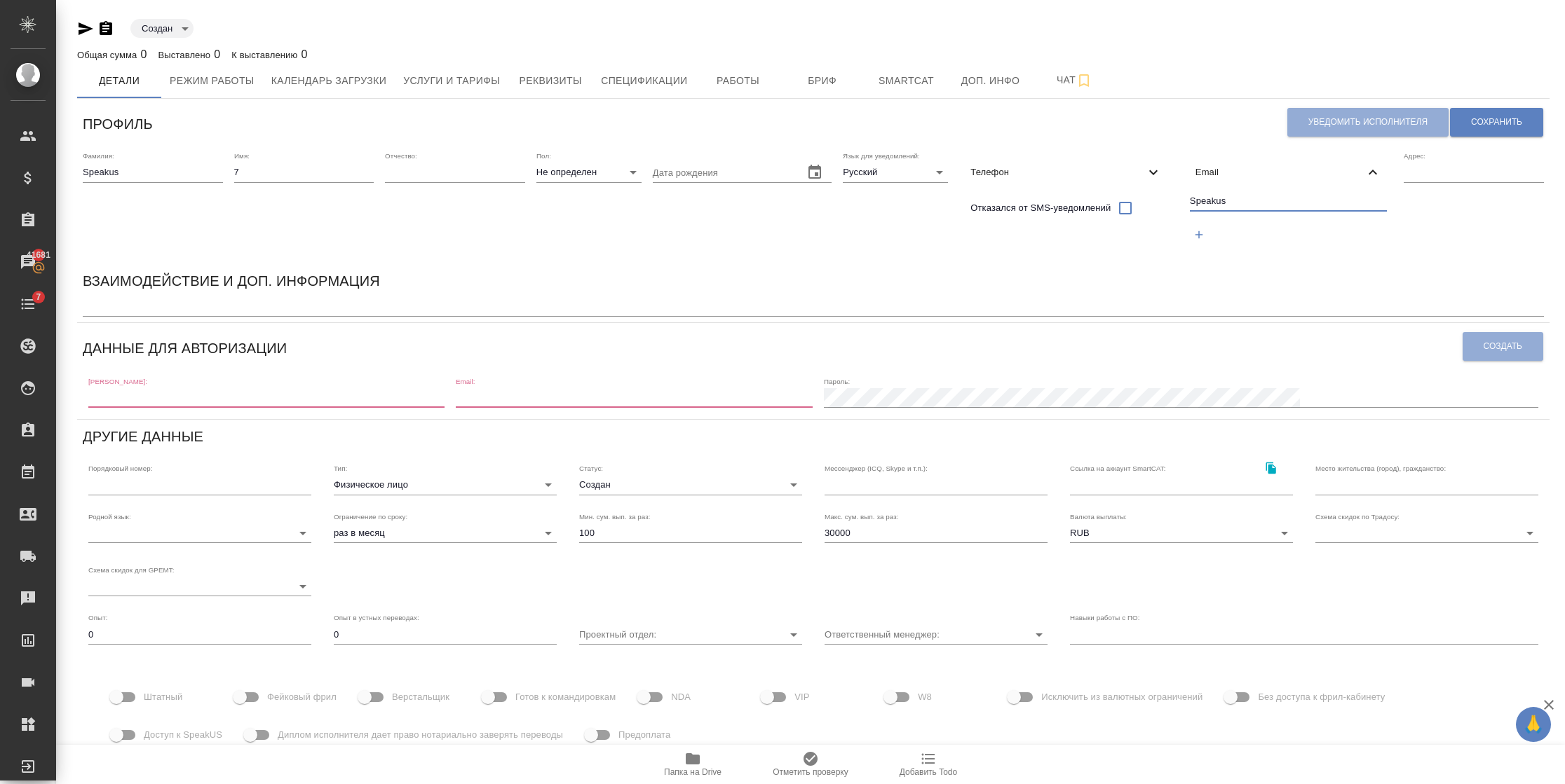
drag, startPoint x: 1285, startPoint y: 203, endPoint x: 1171, endPoint y: 204, distance: 114.0
click at [1172, 204] on div "Фамилия: Speakus Имя: 7 Отчество: Пол: Не определен none Дата рождения Язык для…" at bounding box center [813, 204] width 1472 height 118
paste input "speakus6@awatera.com"
click at [1225, 206] on input "speakus6@awatera.com" at bounding box center [1289, 202] width 198 height 17
type input "speakus7@awatera.com"
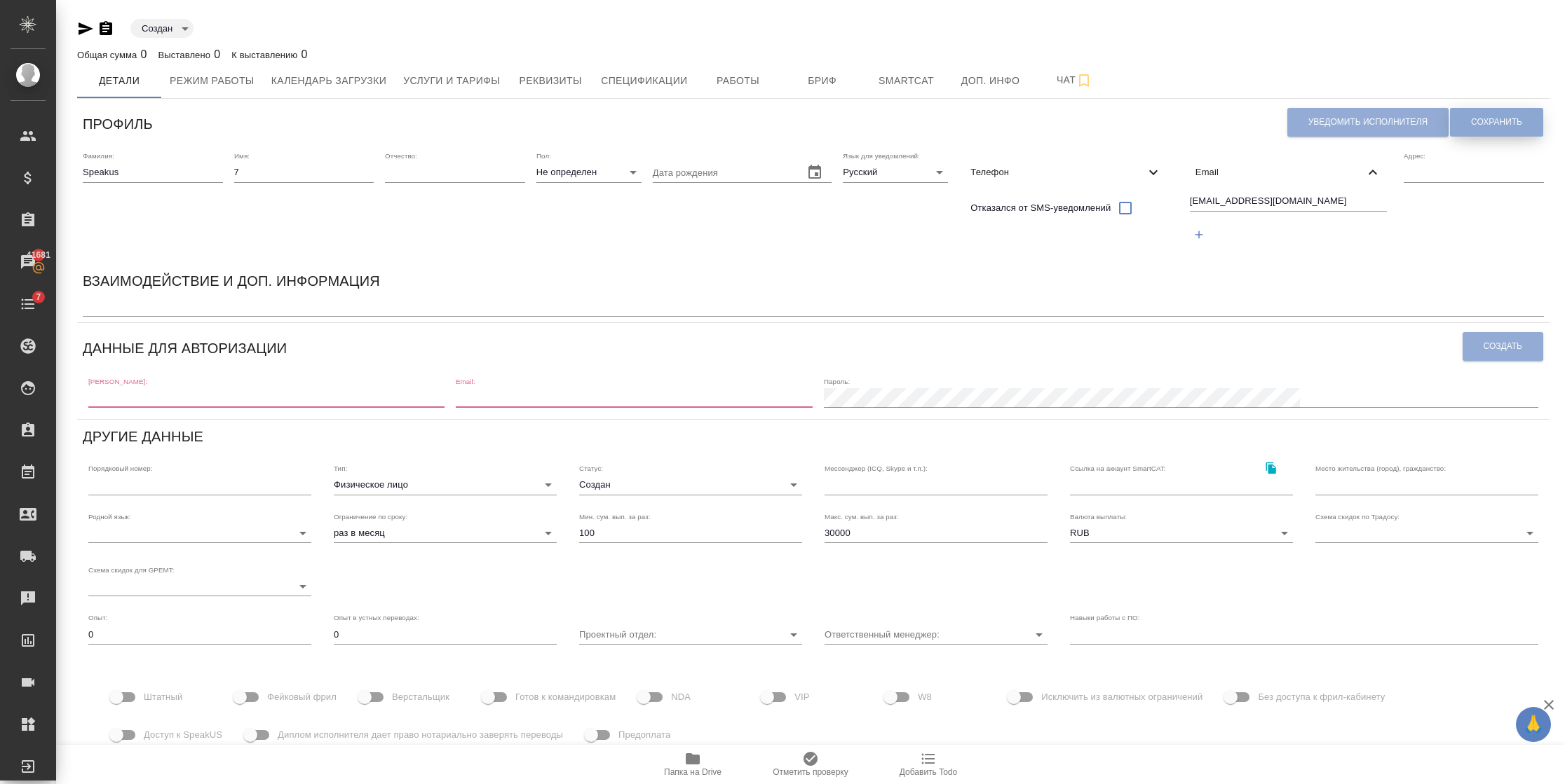
click at [1484, 122] on span "Сохранить" at bounding box center [1496, 122] width 51 height 12
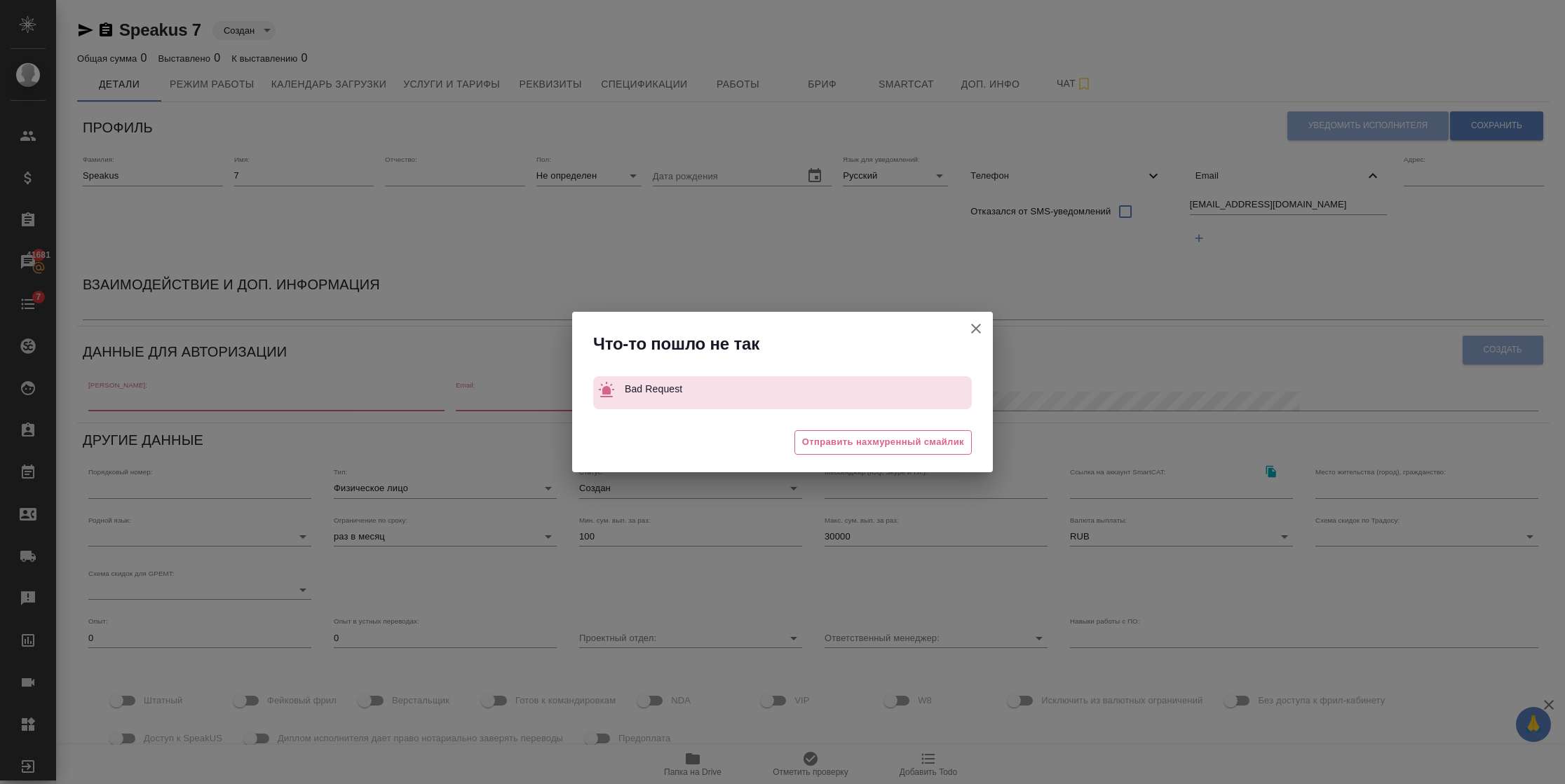
click at [979, 320] on icon "button" at bounding box center [975, 329] width 17 height 17
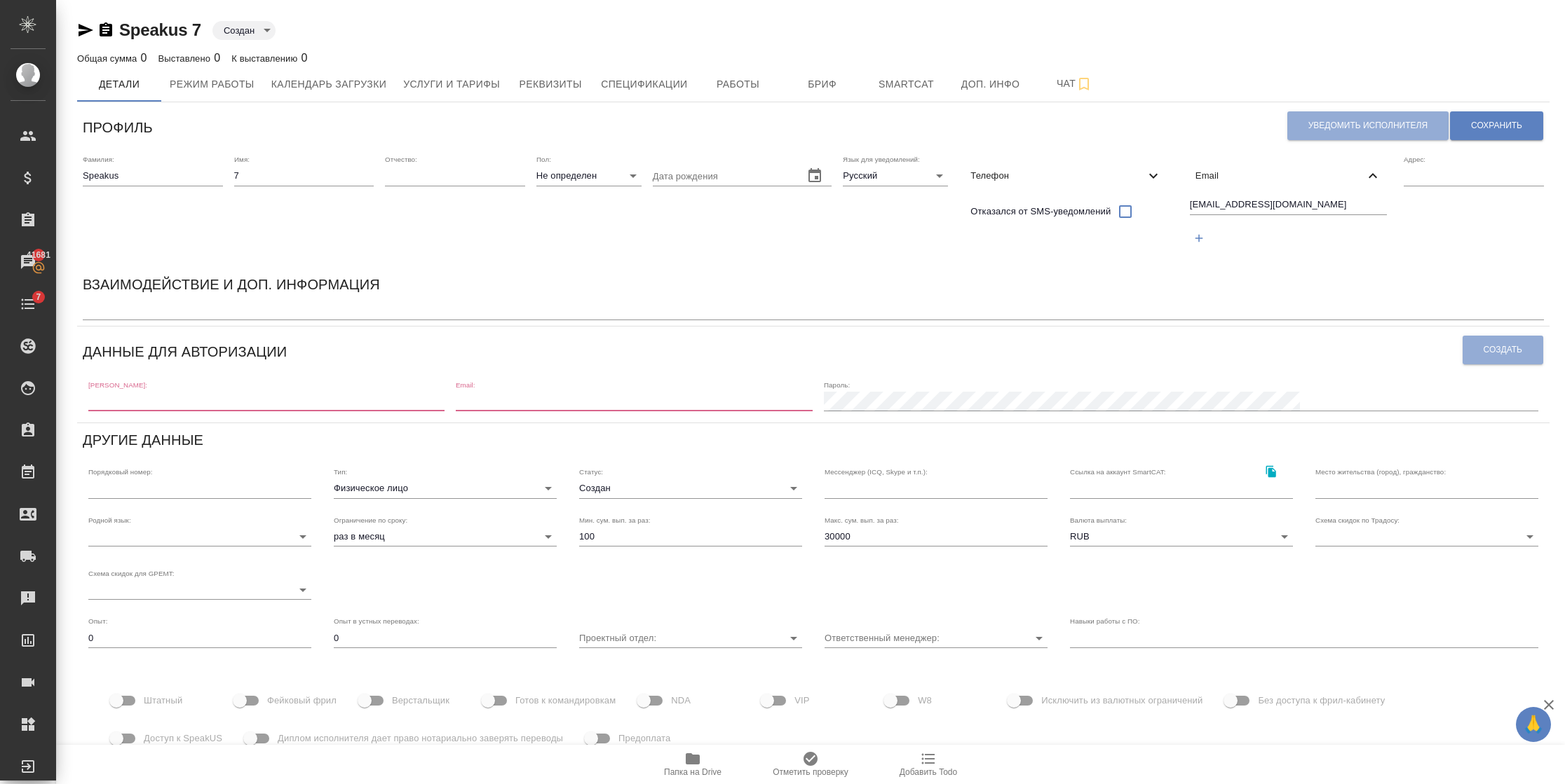
click at [362, 399] on input "text" at bounding box center [266, 401] width 356 height 20
paste input "speakus6@awatera.com"
drag, startPoint x: 124, startPoint y: 401, endPoint x: 153, endPoint y: 391, distance: 30.7
click at [125, 401] on input "speakus6@awatera.com" at bounding box center [266, 401] width 356 height 20
drag, startPoint x: 238, startPoint y: 399, endPoint x: 131, endPoint y: 412, distance: 107.8
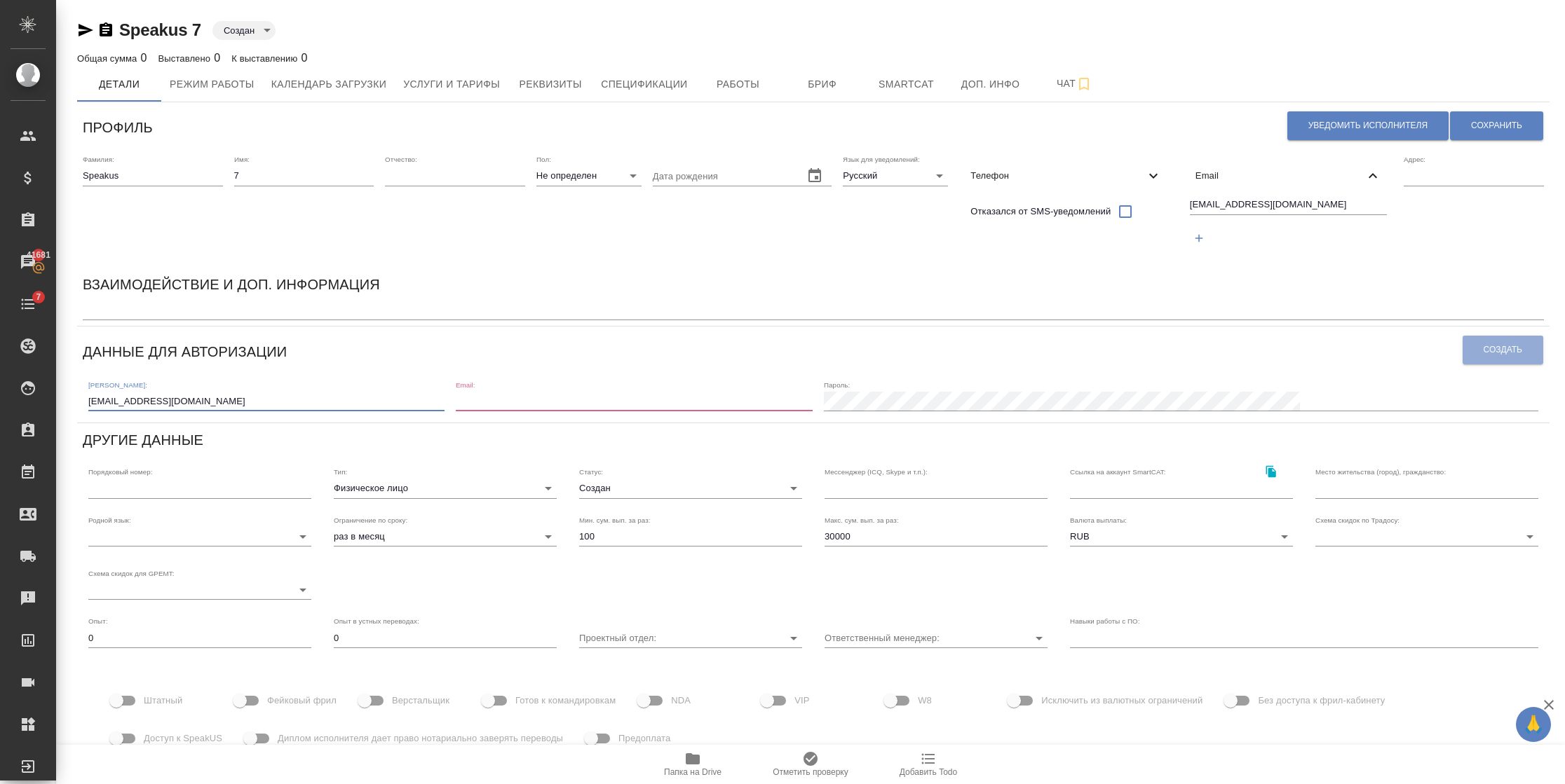
click at [131, 412] on div "Логин: speakus7@awatera.com Email: Пароль:" at bounding box center [813, 395] width 1461 height 43
type input "speakus7"
click at [591, 392] on input "email" at bounding box center [633, 401] width 356 height 20
paste input "speakus6@awatera.com"
click at [616, 402] on input "speakus6@awatera.com" at bounding box center [633, 401] width 356 height 20
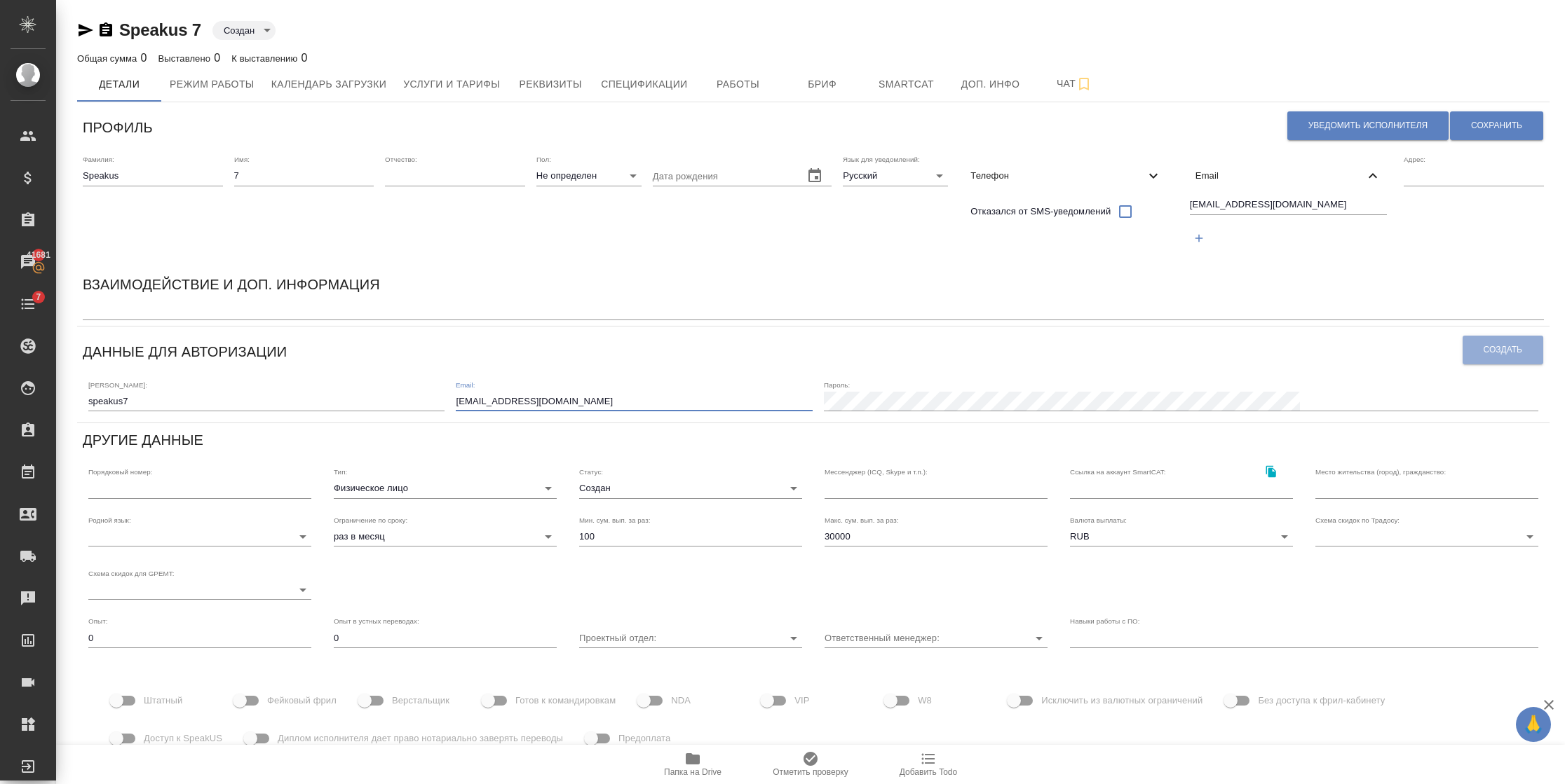
type input "speakus7@awatera.com"
click at [1073, 397] on div "Логин: speakus7 Email: speakus7@awatera.com Пароль:" at bounding box center [813, 395] width 1461 height 43
click at [1524, 354] on button "Создать" at bounding box center [1503, 350] width 81 height 29
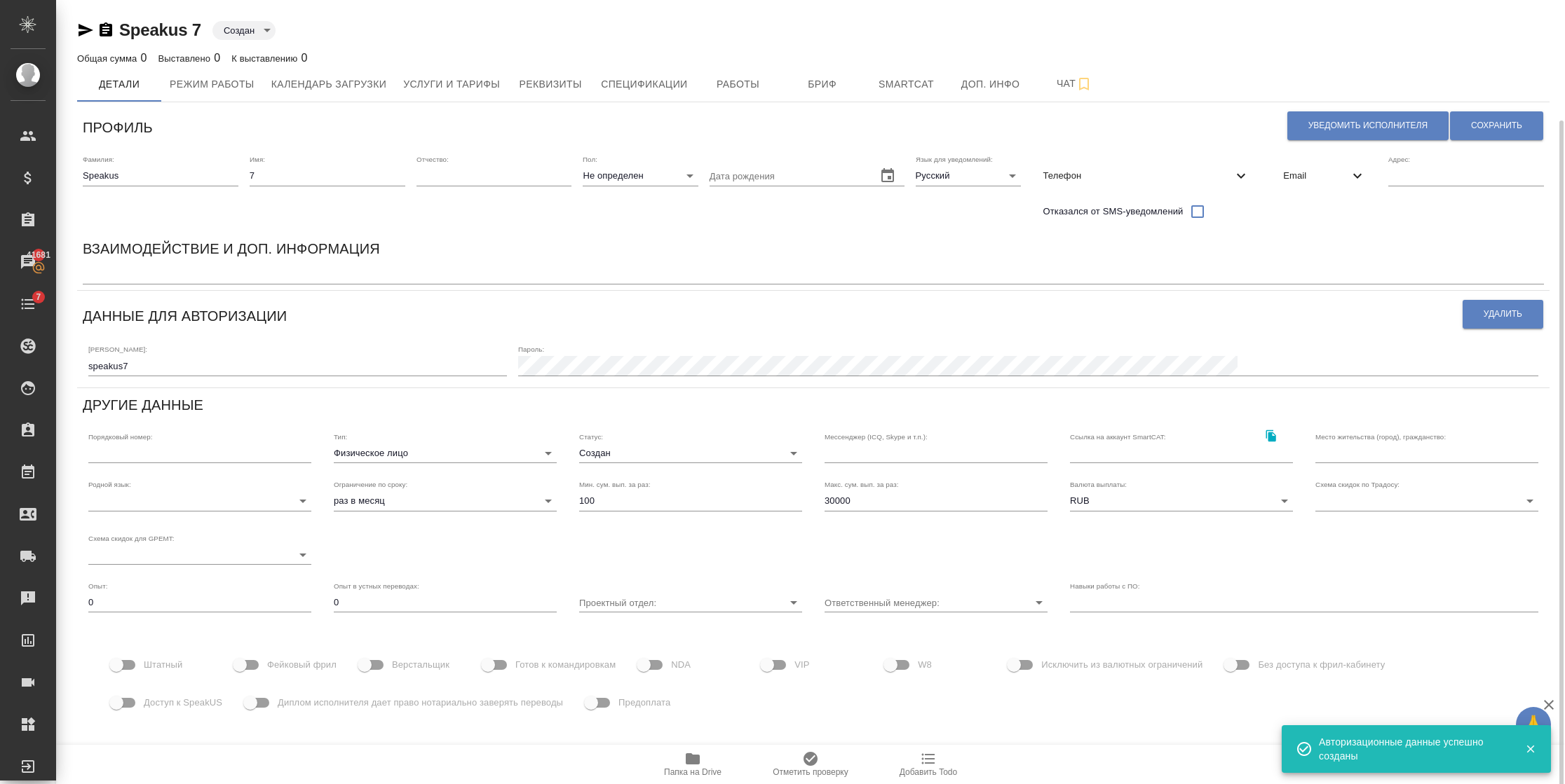
scroll to position [62, 0]
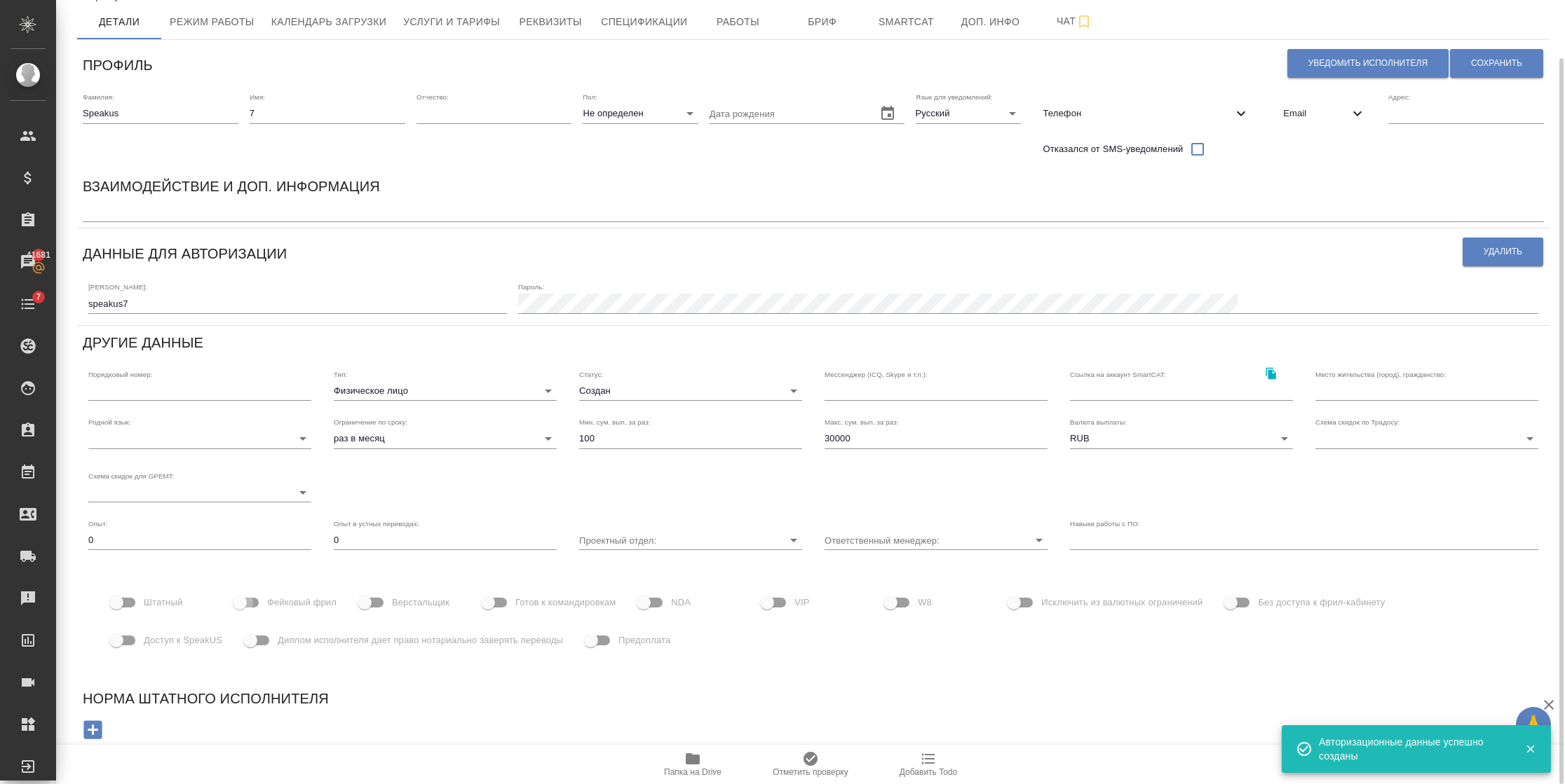
click at [238, 590] on input "Фейковый фрил" at bounding box center [240, 603] width 80 height 27
checkbox input "true"
click at [155, 638] on span "Доступ к SpeakUS" at bounding box center [183, 641] width 78 height 14
click at [155, 638] on input "Доступ к SpeakUS" at bounding box center [116, 641] width 80 height 27
checkbox input "true"
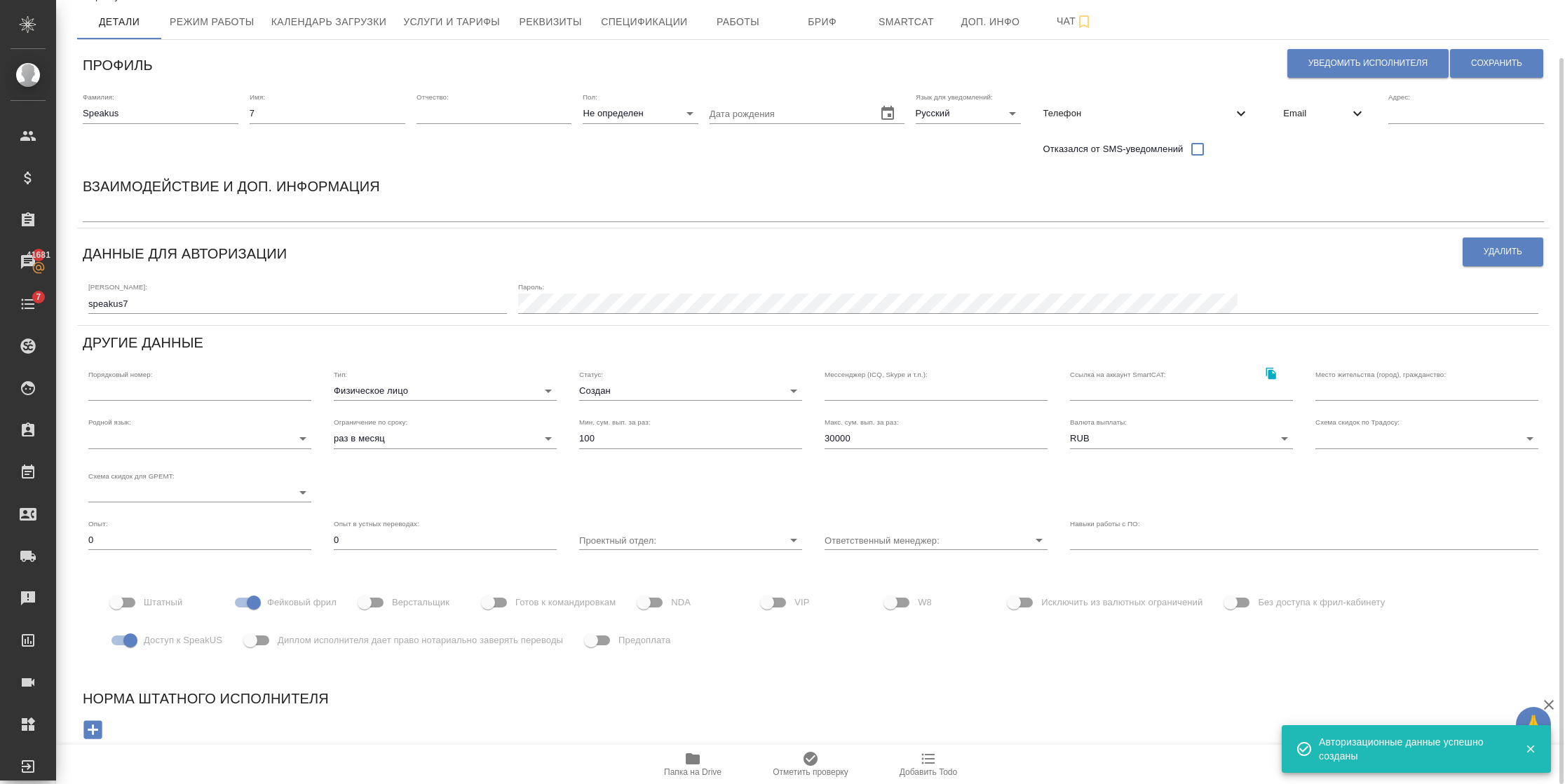
scroll to position [0, 0]
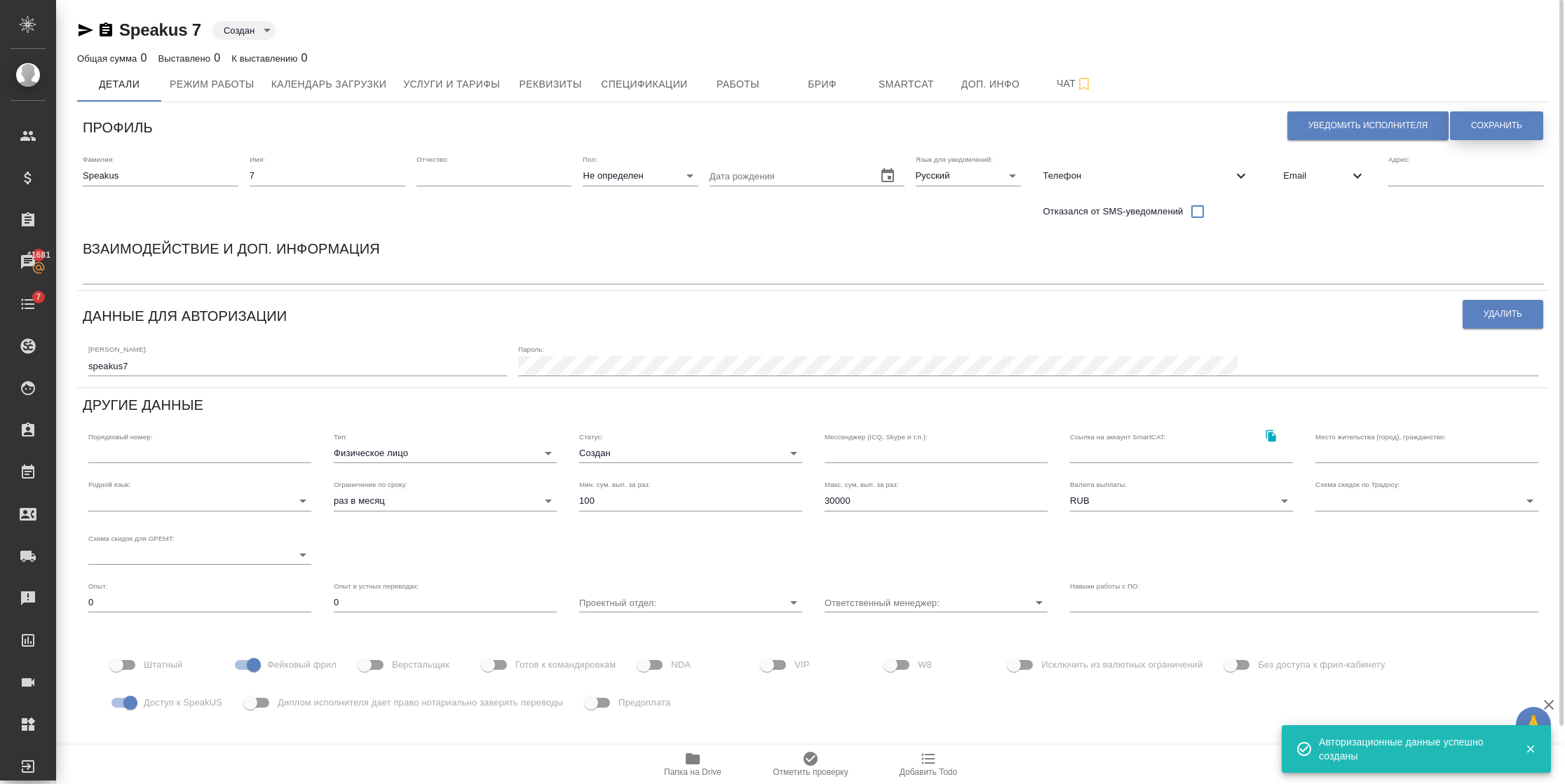
click at [1511, 118] on button "Сохранить" at bounding box center [1497, 126] width 94 height 29
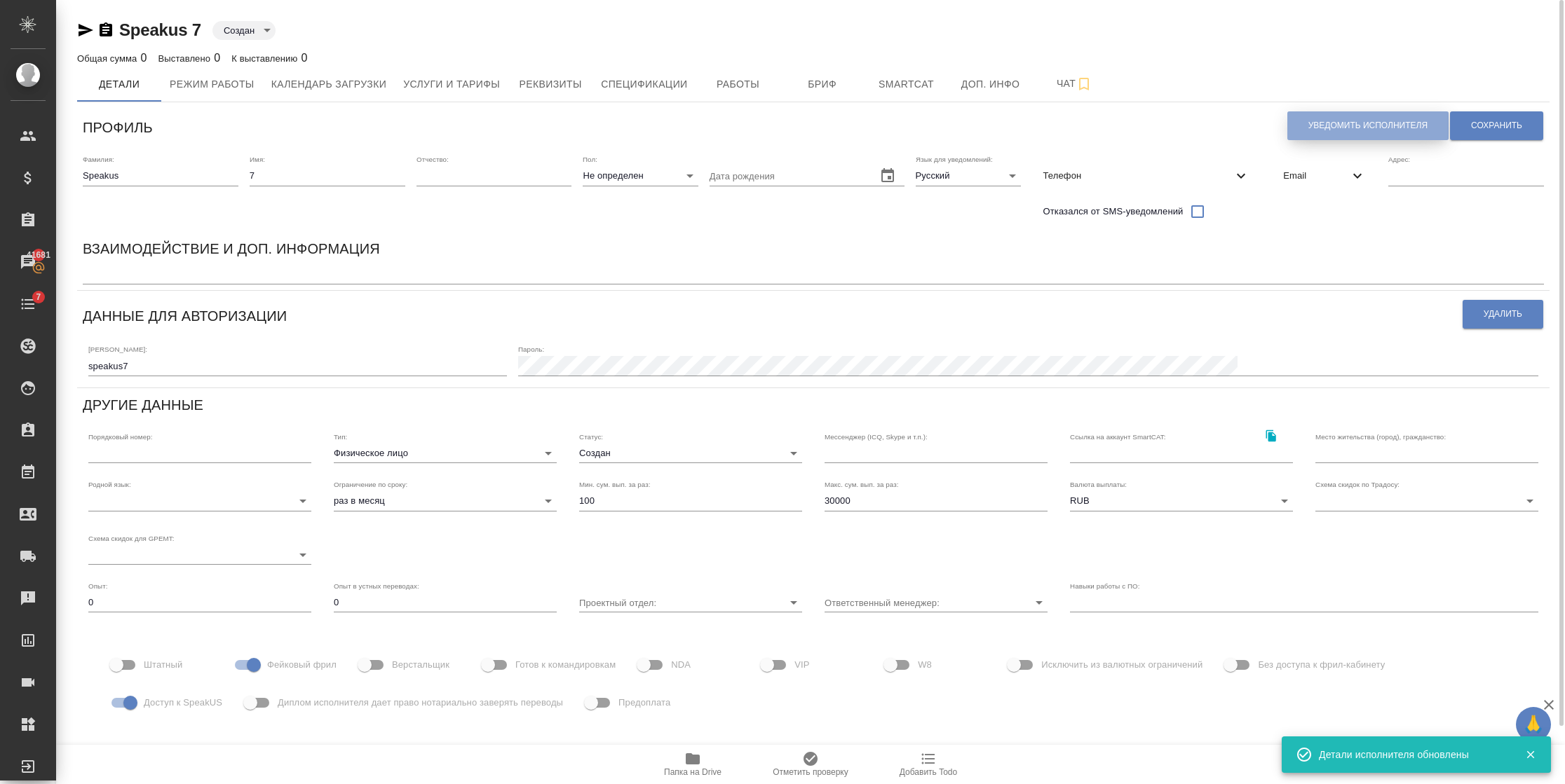
click at [1308, 120] on span "Уведомить исполнителя" at bounding box center [1368, 125] width 119 height 12
type textarea "Добрый день, 7! Ознакомиться с подробной информацией по выполненным работам Вы …"
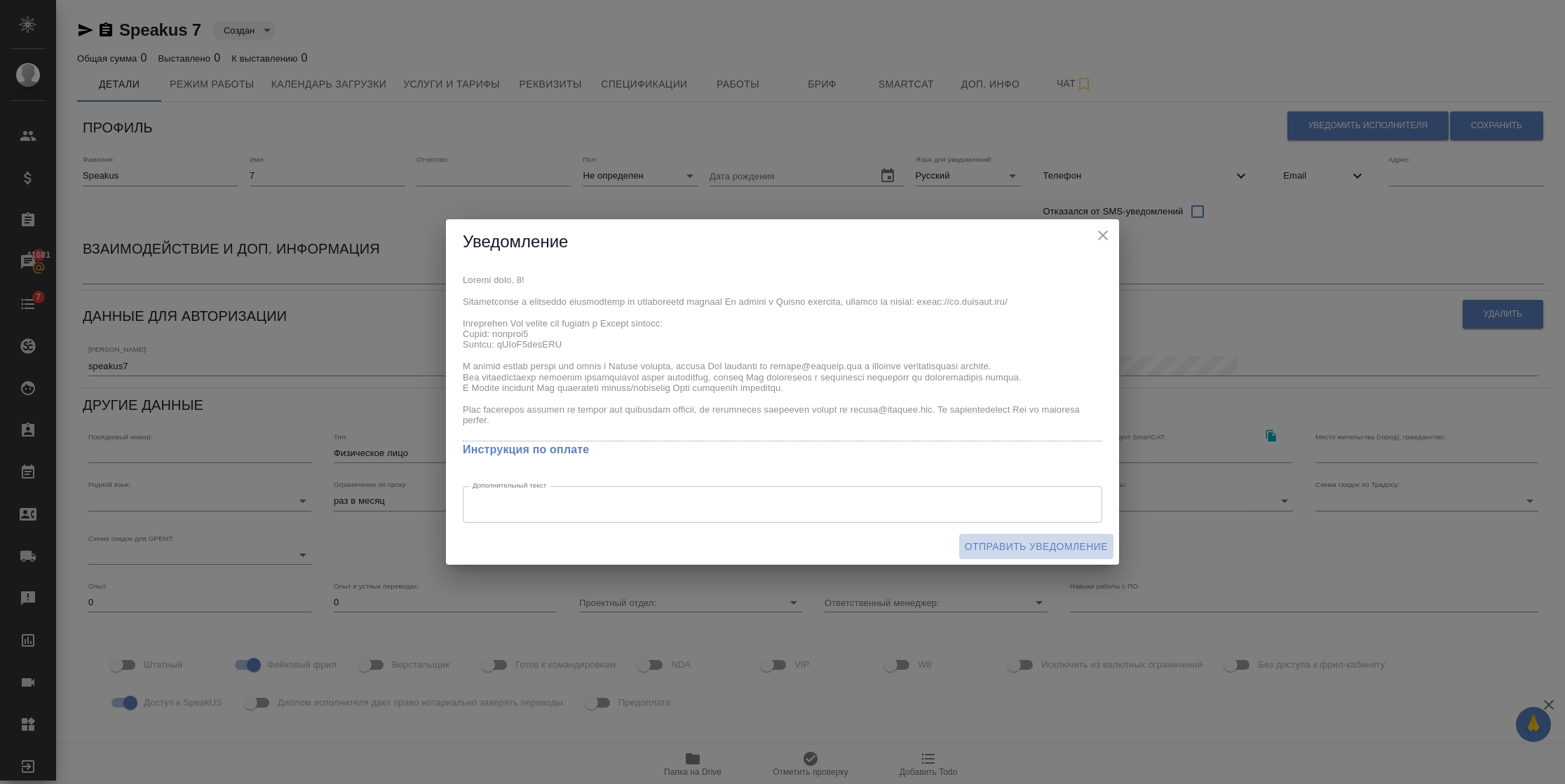
click at [1074, 555] on span "Отправить уведомление" at bounding box center [1036, 546] width 143 height 17
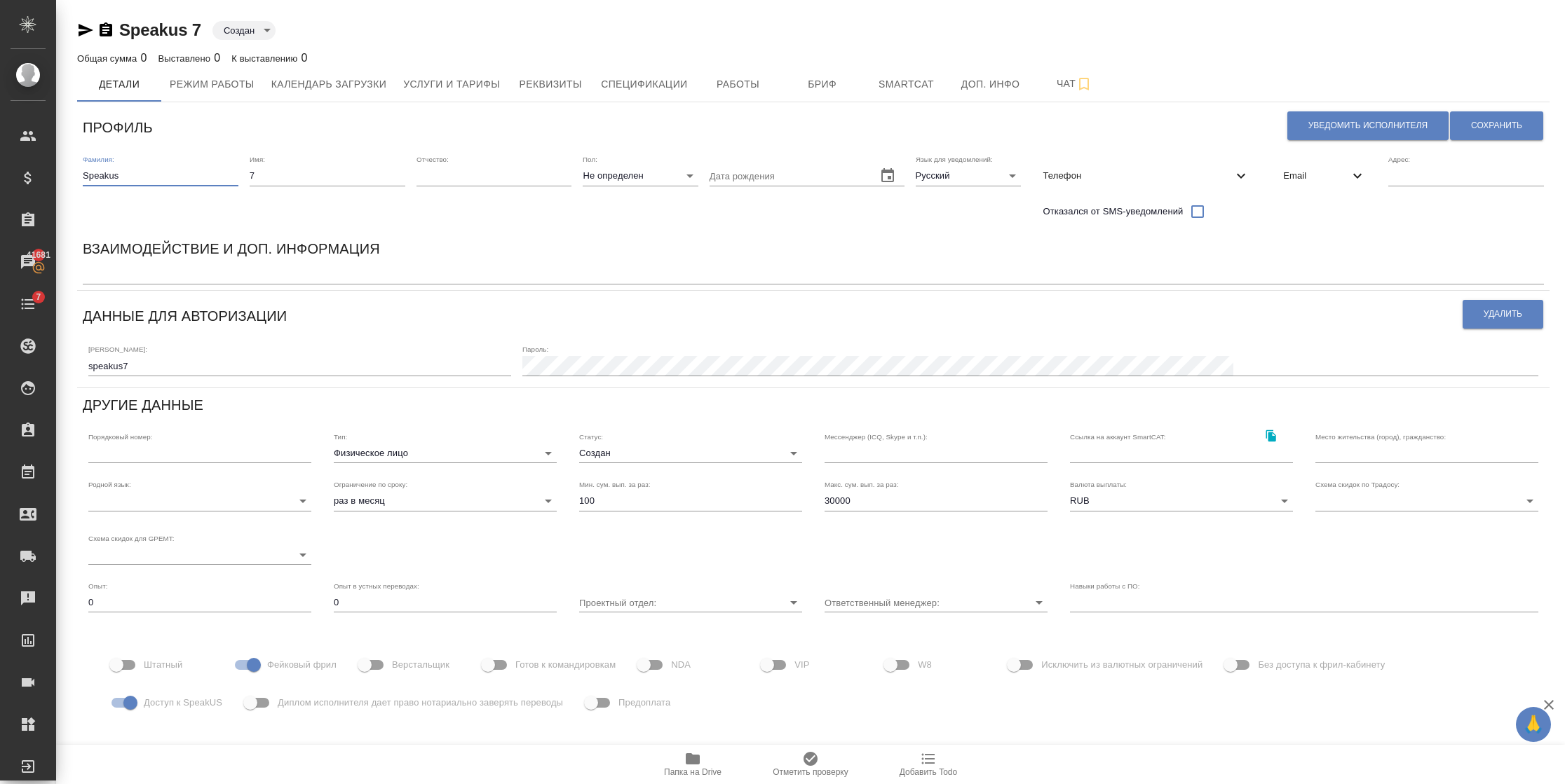
drag, startPoint x: 145, startPoint y: 179, endPoint x: 104, endPoint y: 179, distance: 41.0
click at [104, 179] on input "Speakus" at bounding box center [160, 176] width 156 height 20
click at [138, 174] on input "Speakus" at bounding box center [160, 176] width 156 height 20
drag, startPoint x: 1270, startPoint y: 176, endPoint x: 1274, endPoint y: 185, distance: 9.8
click at [1283, 176] on span "Email" at bounding box center [1316, 176] width 66 height 14
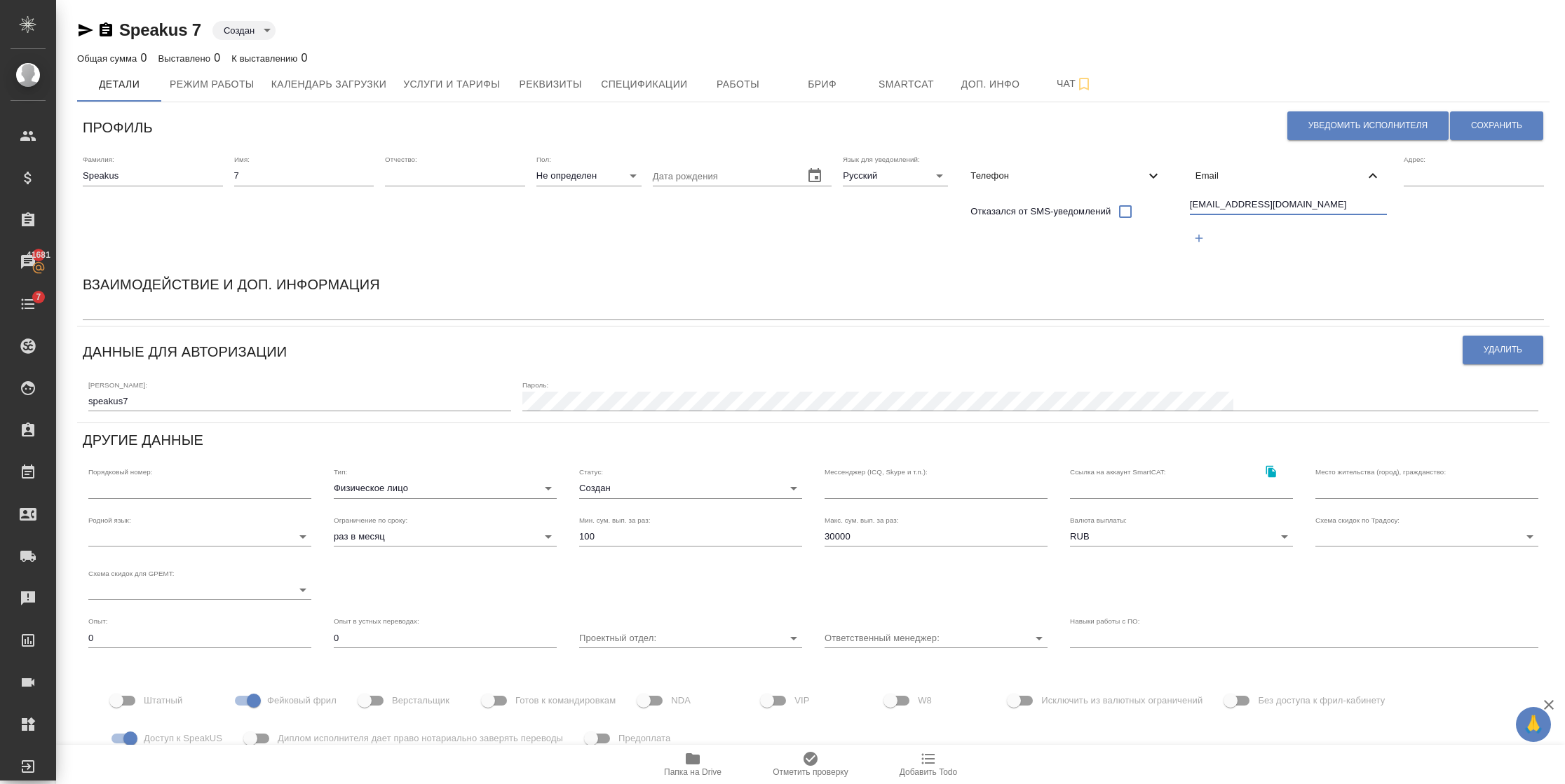
drag, startPoint x: 1287, startPoint y: 202, endPoint x: 1153, endPoint y: 207, distance: 134.1
click at [1153, 207] on div "Фамилия: Speakus Имя: 7 Отчество: Пол: Не определен none Дата рождения Язык для…" at bounding box center [813, 208] width 1472 height 118
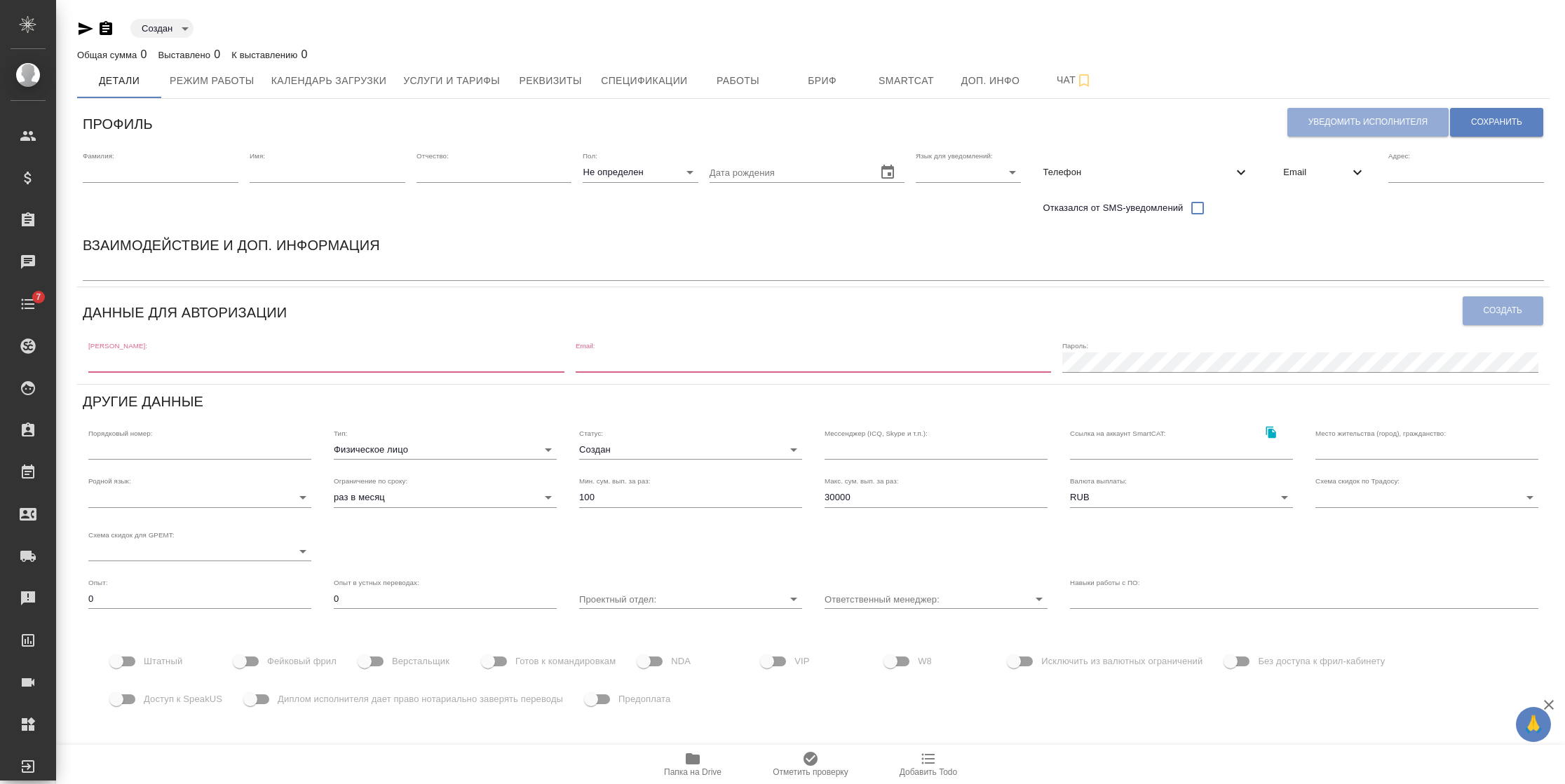
click at [182, 169] on input "text" at bounding box center [160, 173] width 156 height 20
type input "Ы"
click at [0, 217] on html "🙏 .cls-1 fill:#fff; AWATERA [PERSON_NAME] Спецификации Заказы 41681 Чаты 7 Todo…" at bounding box center [782, 392] width 1565 height 784
drag, startPoint x: 192, startPoint y: 182, endPoint x: 184, endPoint y: 181, distance: 8.1
click at [191, 182] on div "Фамилия:" at bounding box center [160, 186] width 156 height 71
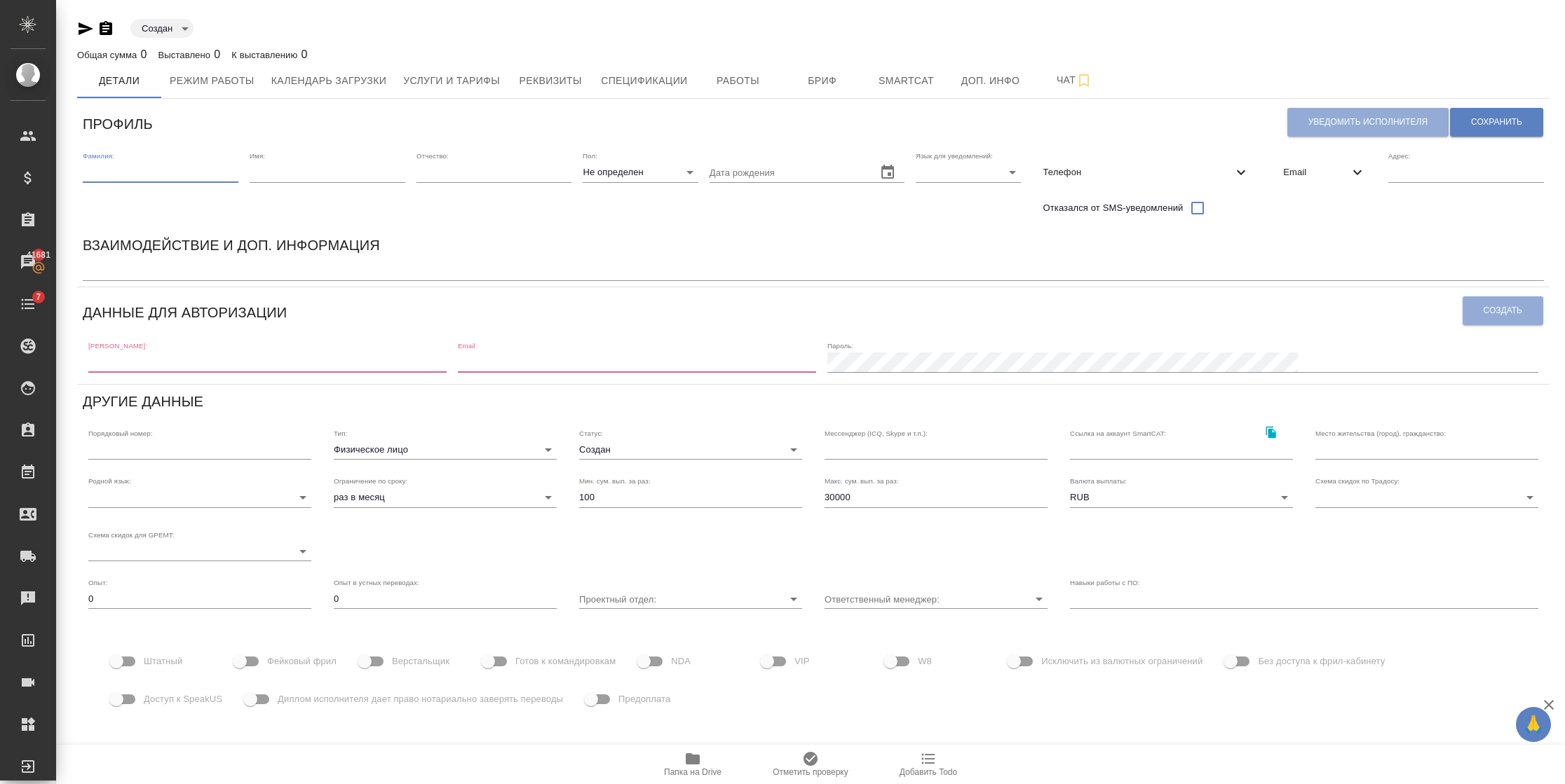
click at [176, 173] on input "text" at bounding box center [160, 173] width 156 height 20
type input "Ы"
type input "Speakus"
type input "2"
type input "speakus2"
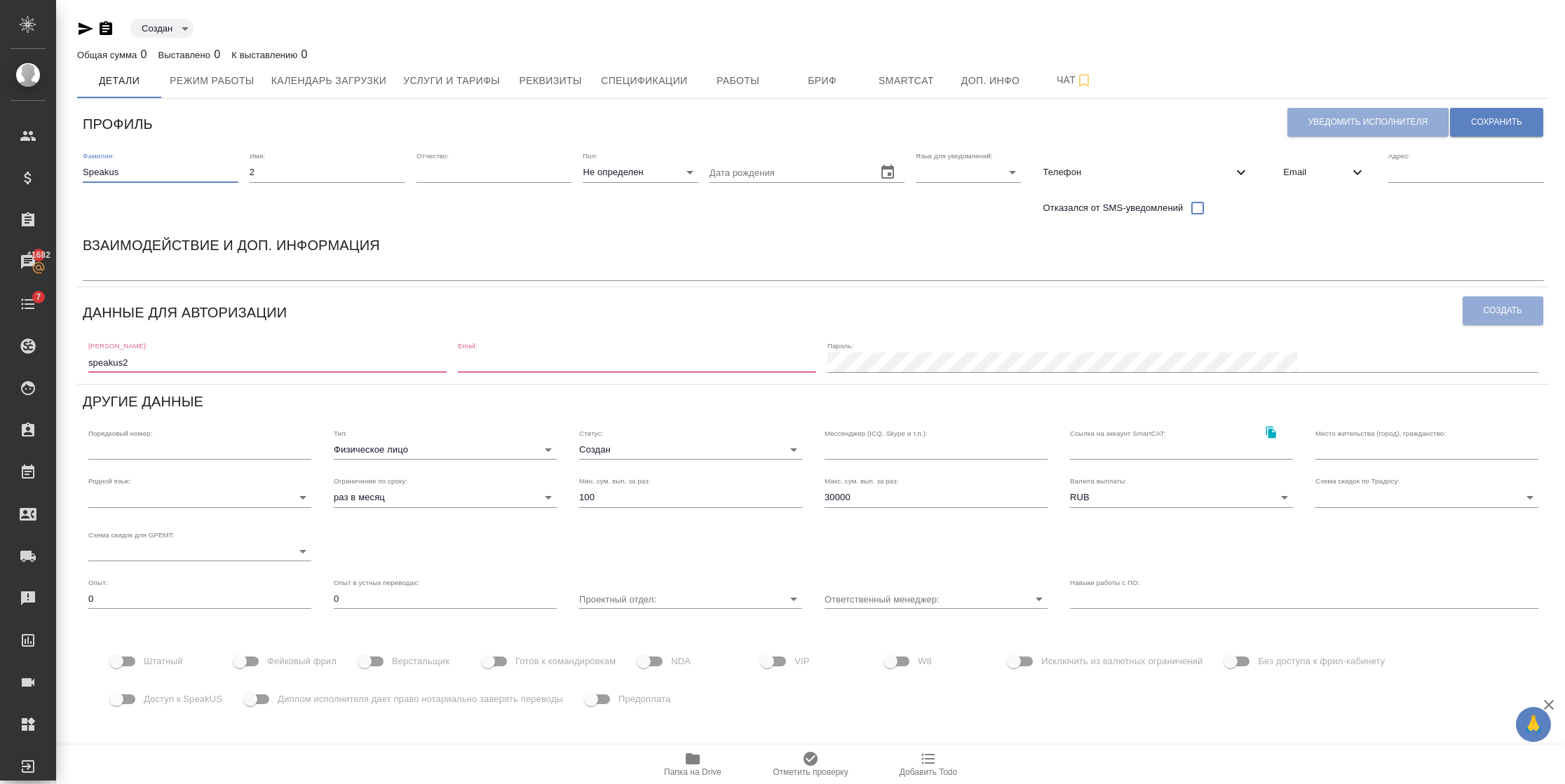
type input "[EMAIL_ADDRESS][DOMAIN_NAME]"
drag, startPoint x: 315, startPoint y: 173, endPoint x: 232, endPoint y: 168, distance: 83.2
click at [232, 168] on div "Фамилия: [PERSON_NAME] Имя: 2 Отчество: [PERSON_NAME]: Не определен none Дата р…" at bounding box center [813, 187] width 1472 height 83
type input "8"
click at [925, 171] on body "🙏 .cls-1 fill:#fff; AWATERA [PERSON_NAME] Спецификации Заказы 41682 Чаты 7 Todo…" at bounding box center [782, 392] width 1565 height 784
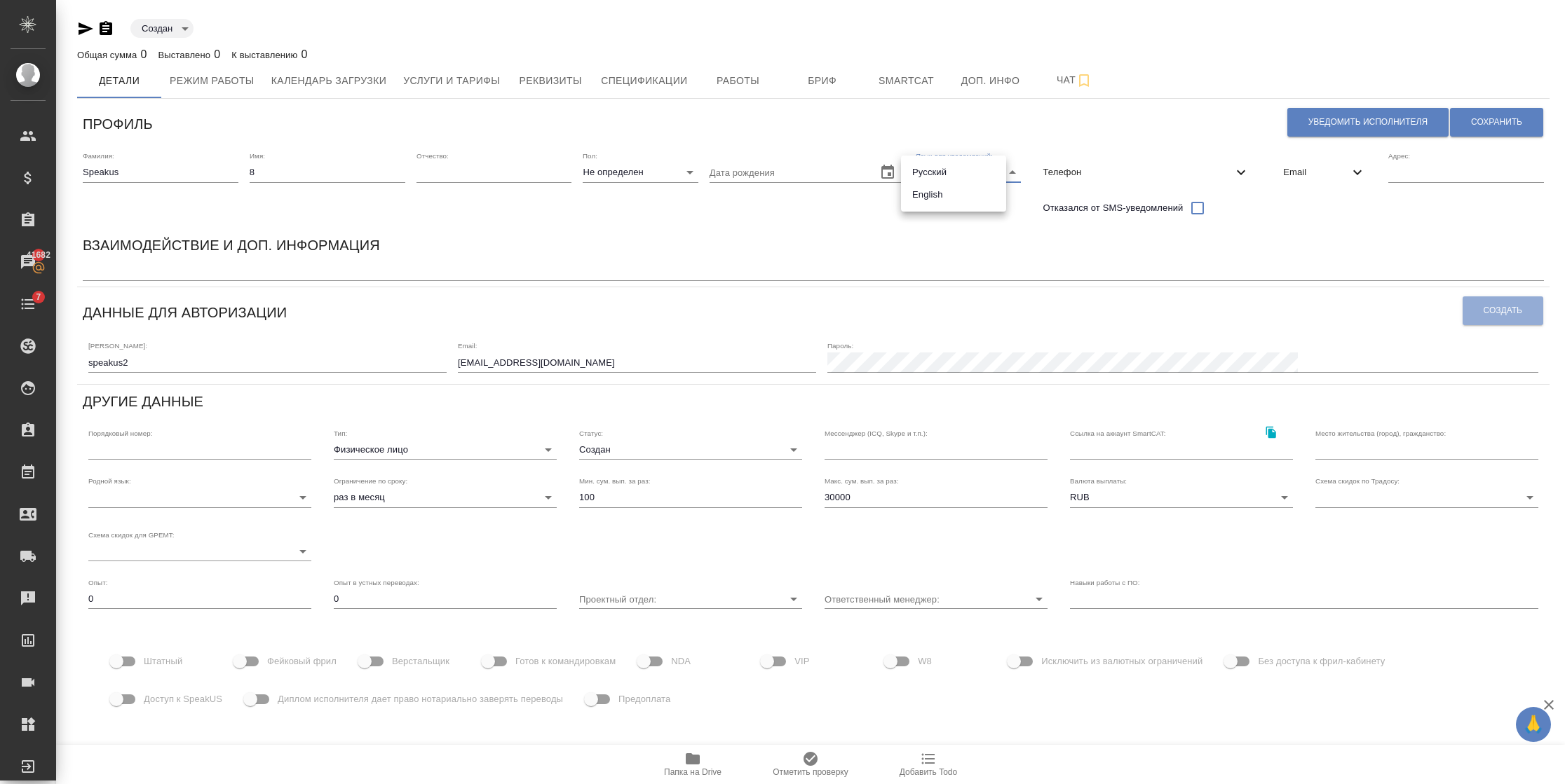
click at [926, 174] on li "Русский" at bounding box center [953, 172] width 105 height 23
type input "RU"
drag, startPoint x: 1299, startPoint y: 173, endPoint x: 1293, endPoint y: 176, distance: 6.7
click at [1299, 173] on span "Email" at bounding box center [1316, 173] width 66 height 14
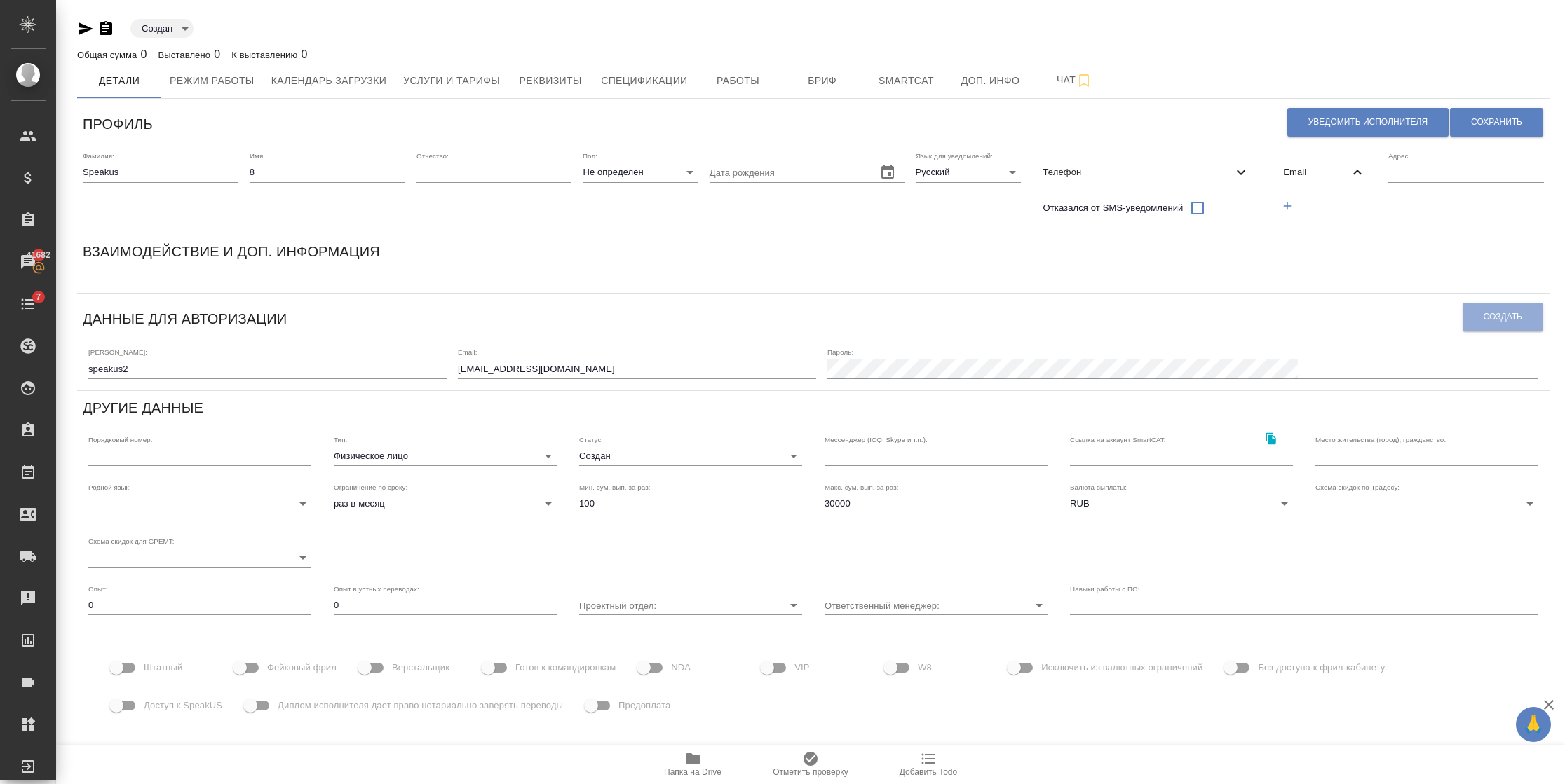
click at [1280, 202] on icon "button" at bounding box center [1287, 206] width 13 height 13
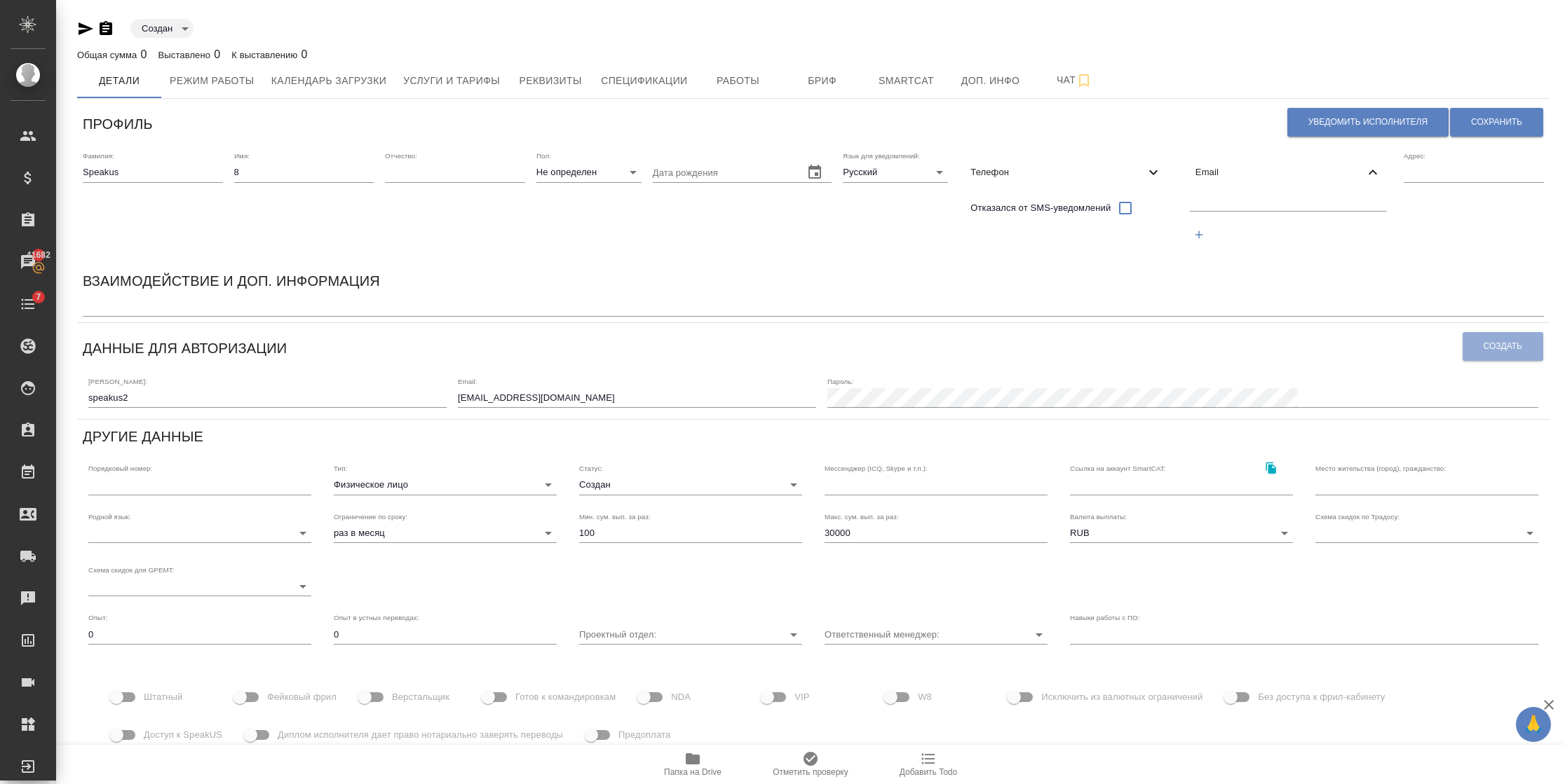
click at [1289, 206] on input "text" at bounding box center [1289, 202] width 198 height 17
paste input "speakus7@awatera.com"
click at [1217, 205] on input "speakus7@awatera.com" at bounding box center [1289, 202] width 198 height 17
drag, startPoint x: 1315, startPoint y: 202, endPoint x: 1069, endPoint y: 202, distance: 246.0
click at [1069, 202] on div "Фамилия: Speakus Имя: 8 Отчество: Пол: Не определен none Дата рождения Язык для…" at bounding box center [813, 204] width 1472 height 118
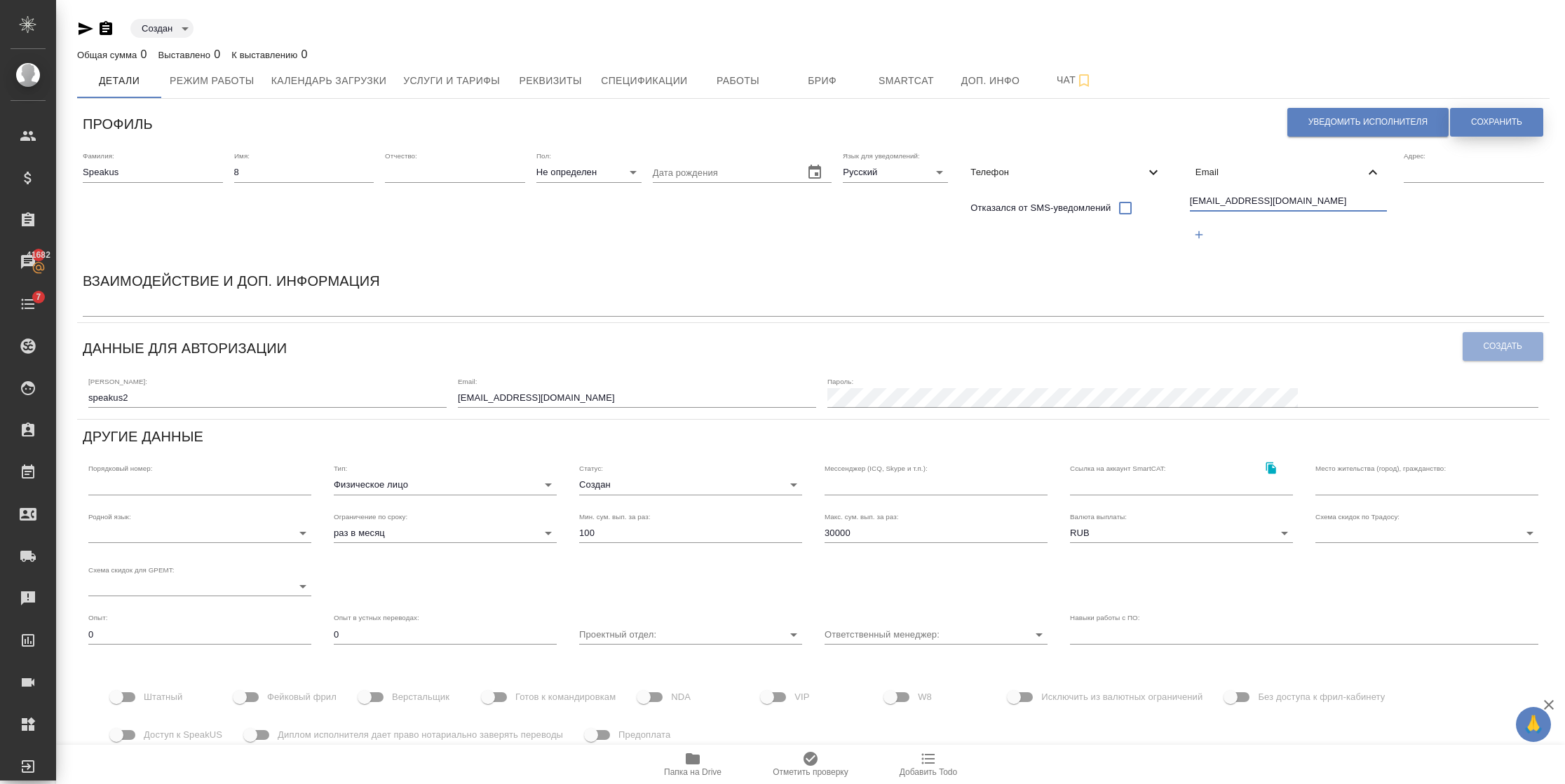
type input "[EMAIL_ADDRESS][DOMAIN_NAME]"
click at [1492, 128] on span "Сохранить" at bounding box center [1496, 122] width 51 height 12
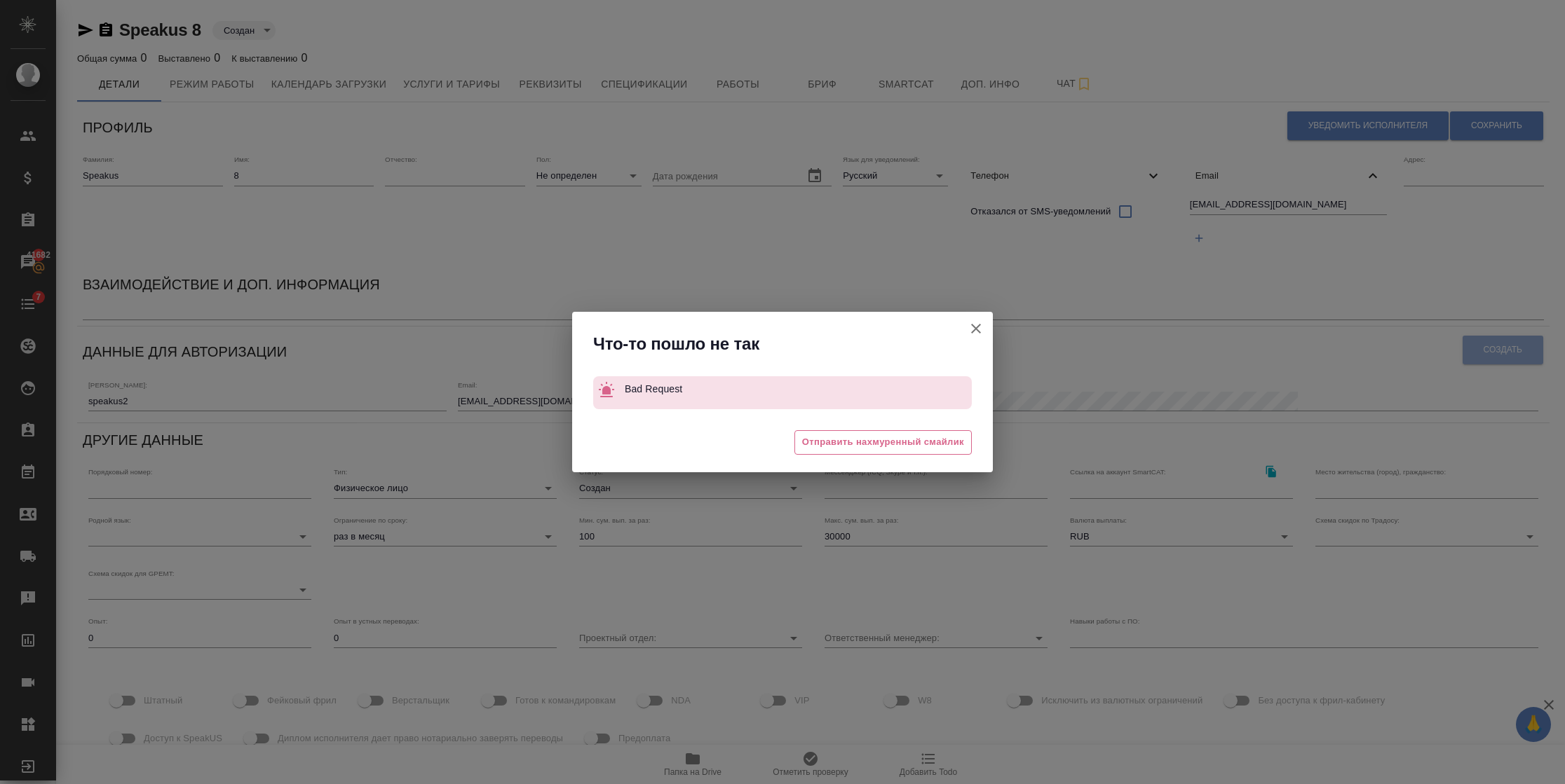
click at [977, 329] on icon "button" at bounding box center [975, 329] width 17 height 17
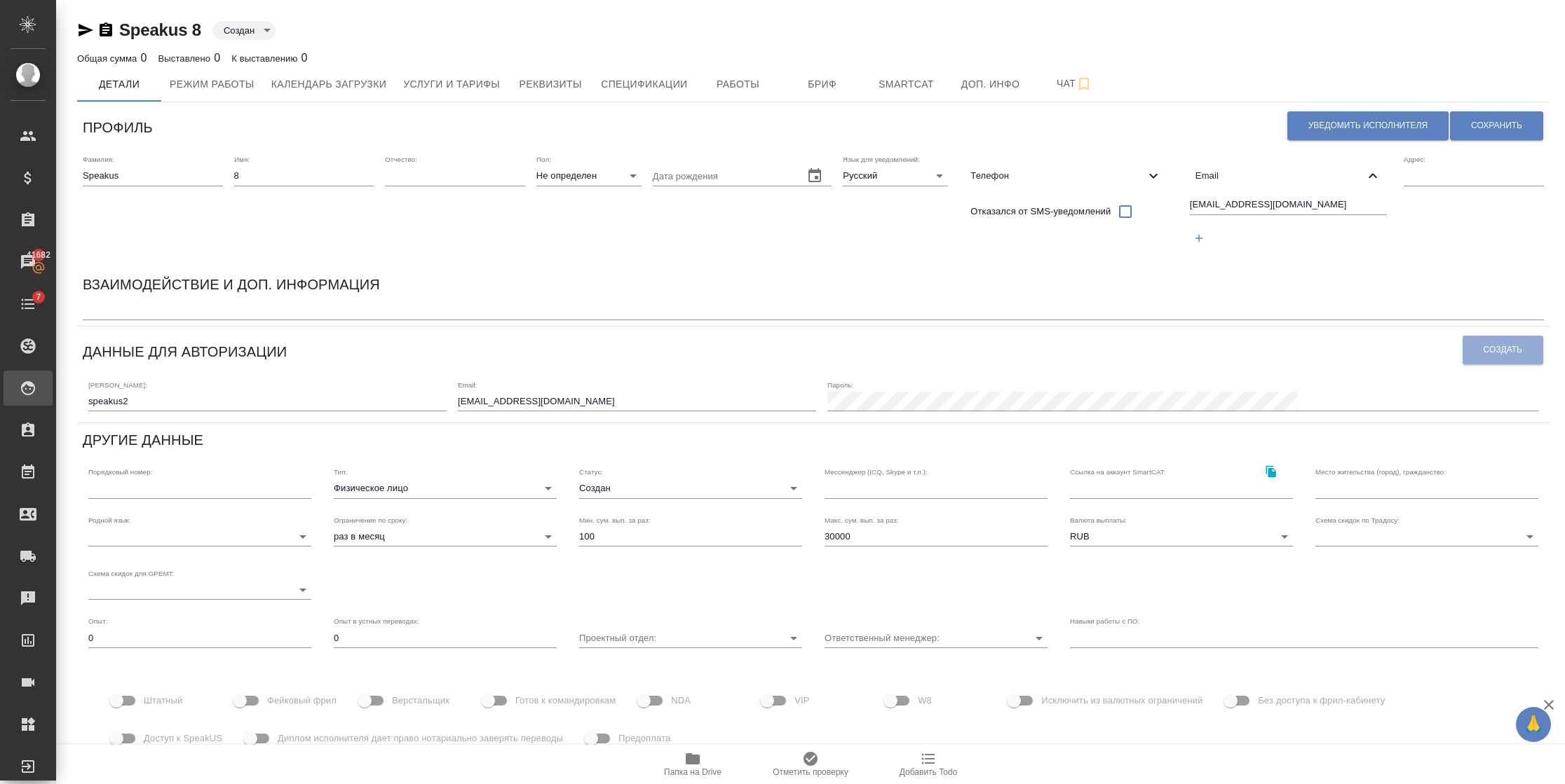
drag, startPoint x: 167, startPoint y: 402, endPoint x: 8, endPoint y: 400, distance: 159.0
click at [8, 401] on div ".cls-1 fill:#fff; AWATERA Semenets Irina Клиенты Спецификации Заказы 41682 Чаты…" at bounding box center [782, 392] width 1565 height 784
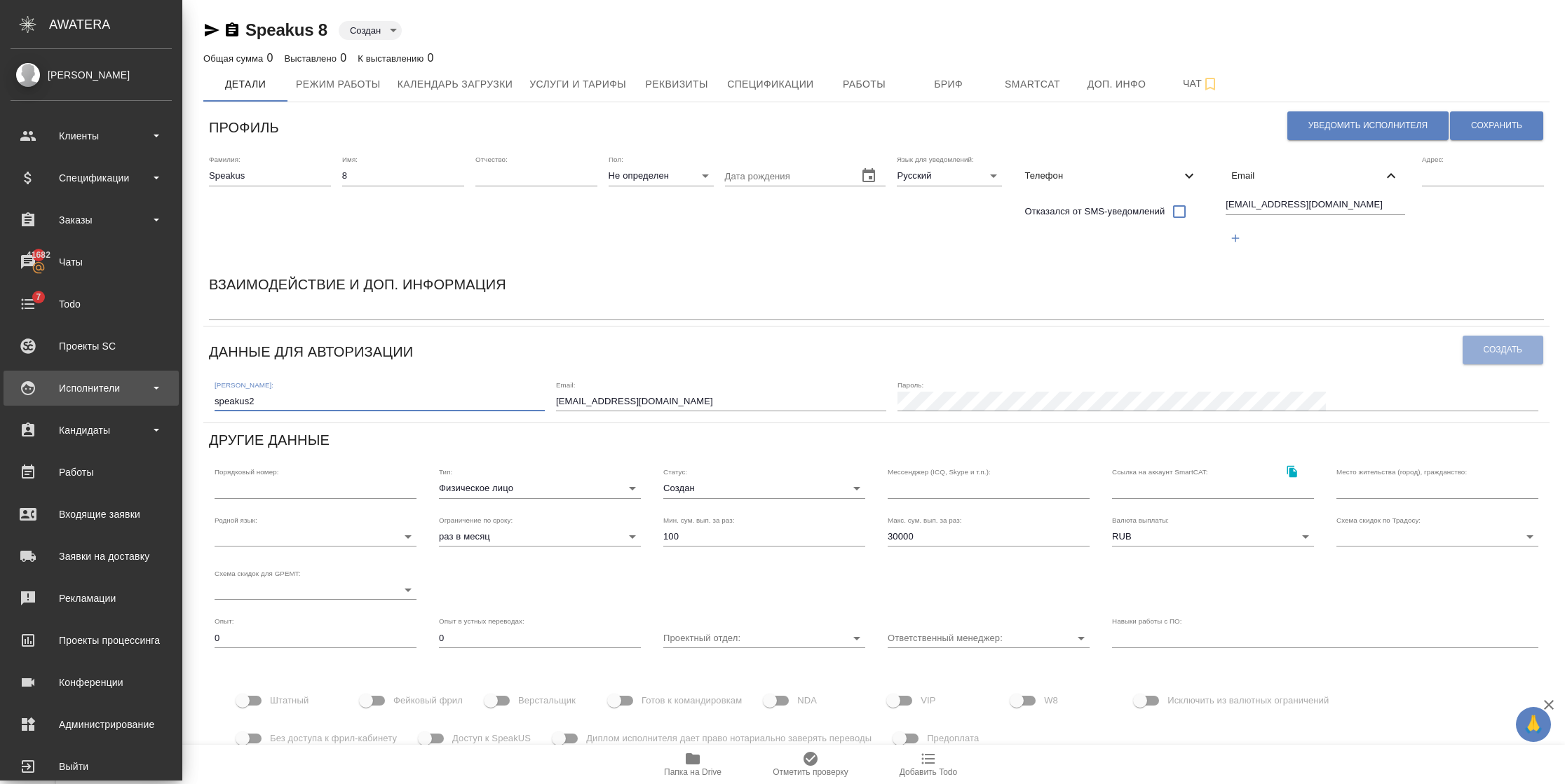
paste input "8@awatera.com"
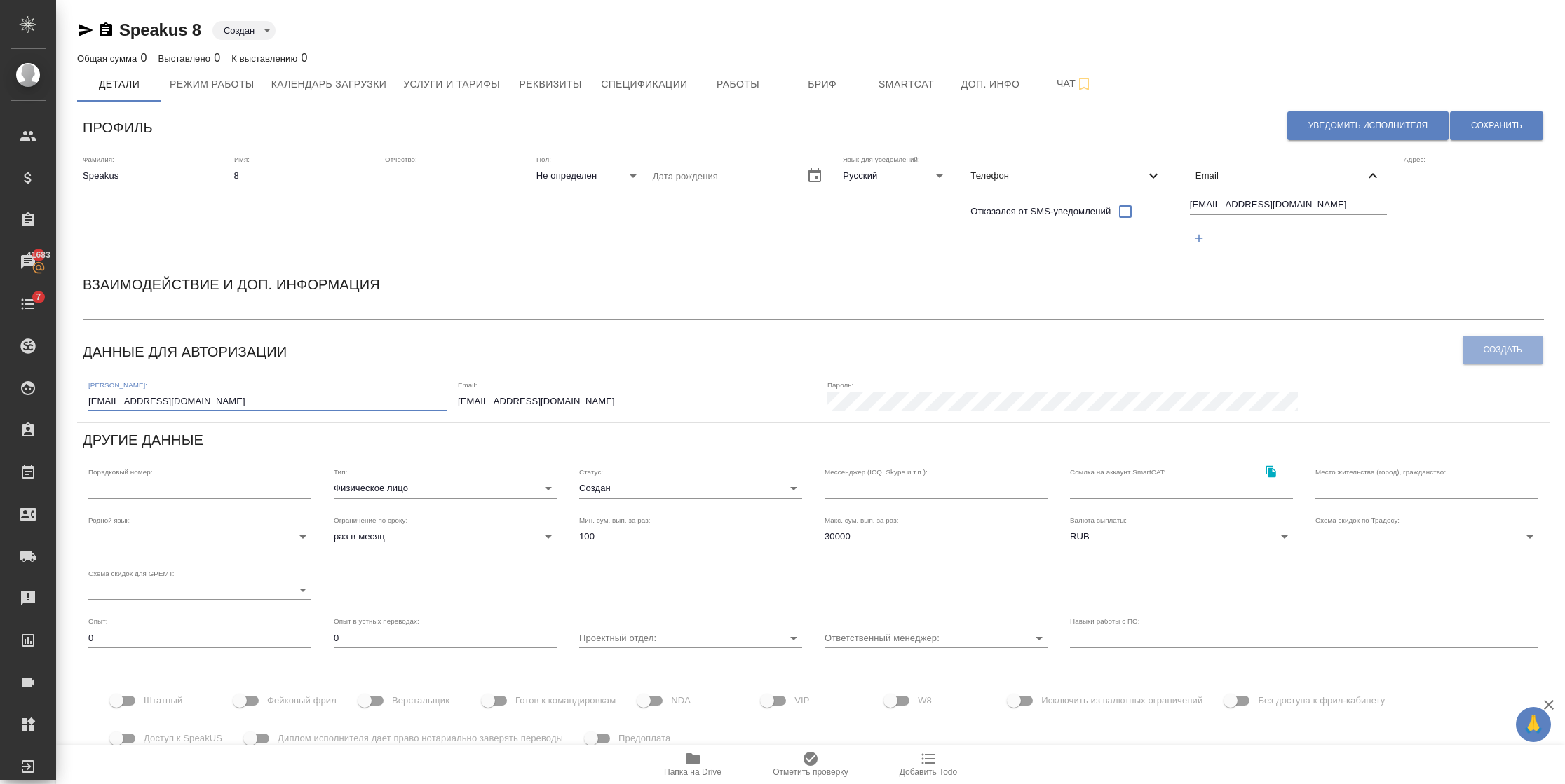
drag, startPoint x: 261, startPoint y: 403, endPoint x: 140, endPoint y: 403, distance: 121.0
click at [140, 403] on input "[EMAIL_ADDRESS][DOMAIN_NAME]" at bounding box center [267, 401] width 358 height 20
type input "speakus8"
drag, startPoint x: 683, startPoint y: 403, endPoint x: 511, endPoint y: 405, distance: 172.0
click at [511, 405] on div "Логин: speakus8 Email: speakus2@awatera.com Пароль:" at bounding box center [813, 395] width 1461 height 43
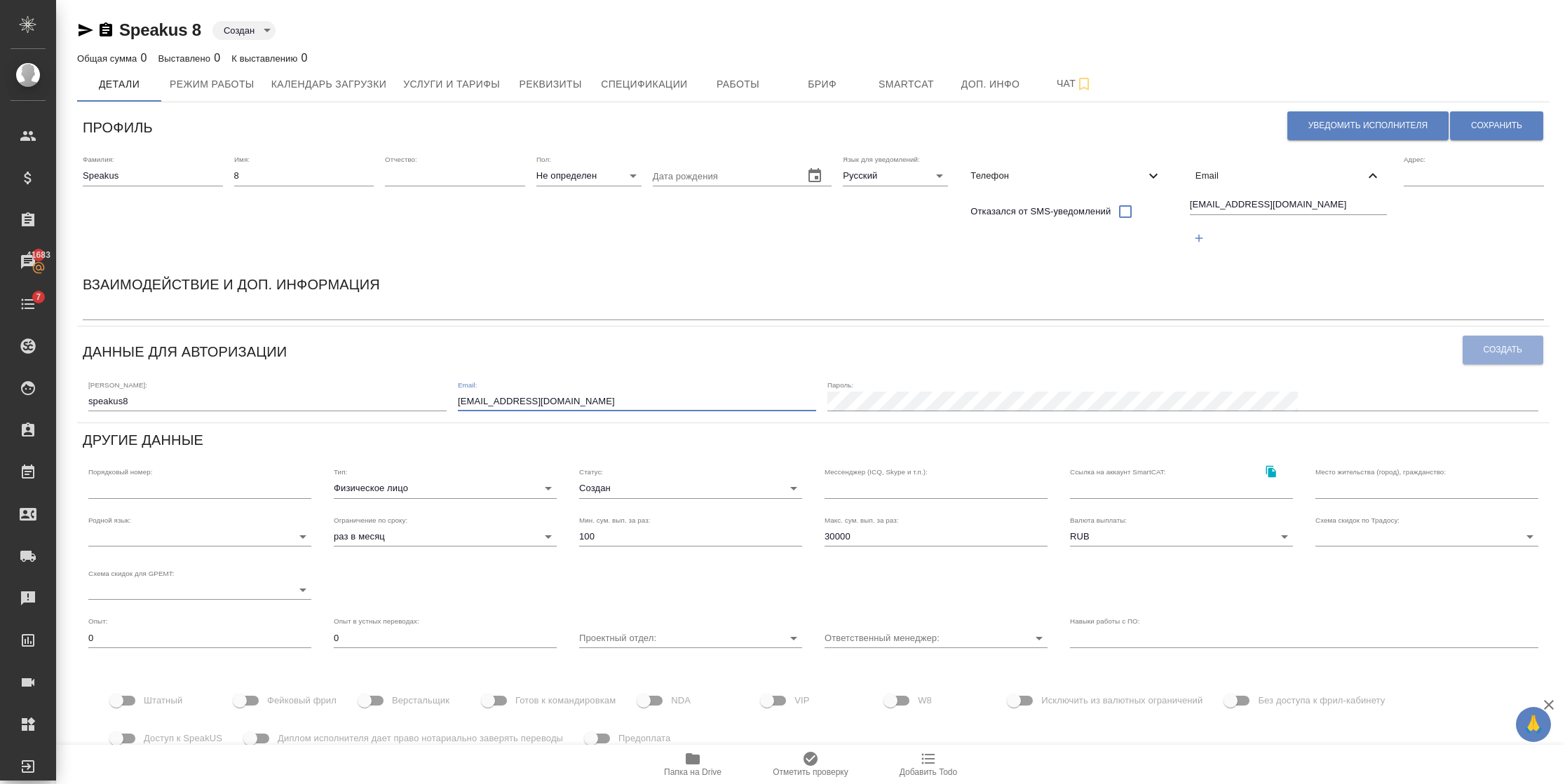
paste input "8"
type input "[EMAIL_ADDRESS][DOMAIN_NAME]"
click at [903, 305] on textarea at bounding box center [813, 311] width 1461 height 11
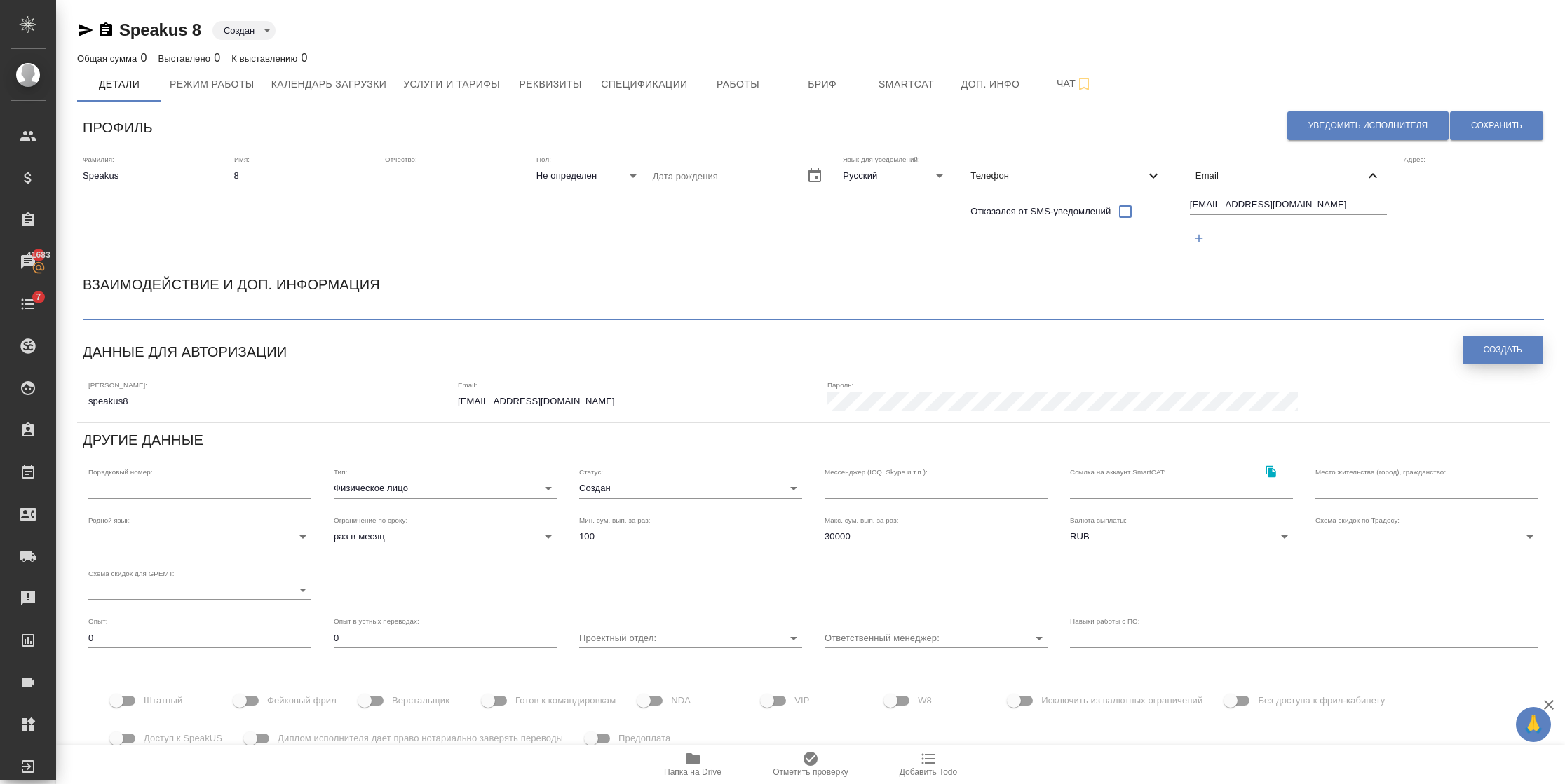
click at [1483, 347] on span "Создать" at bounding box center [1502, 349] width 39 height 12
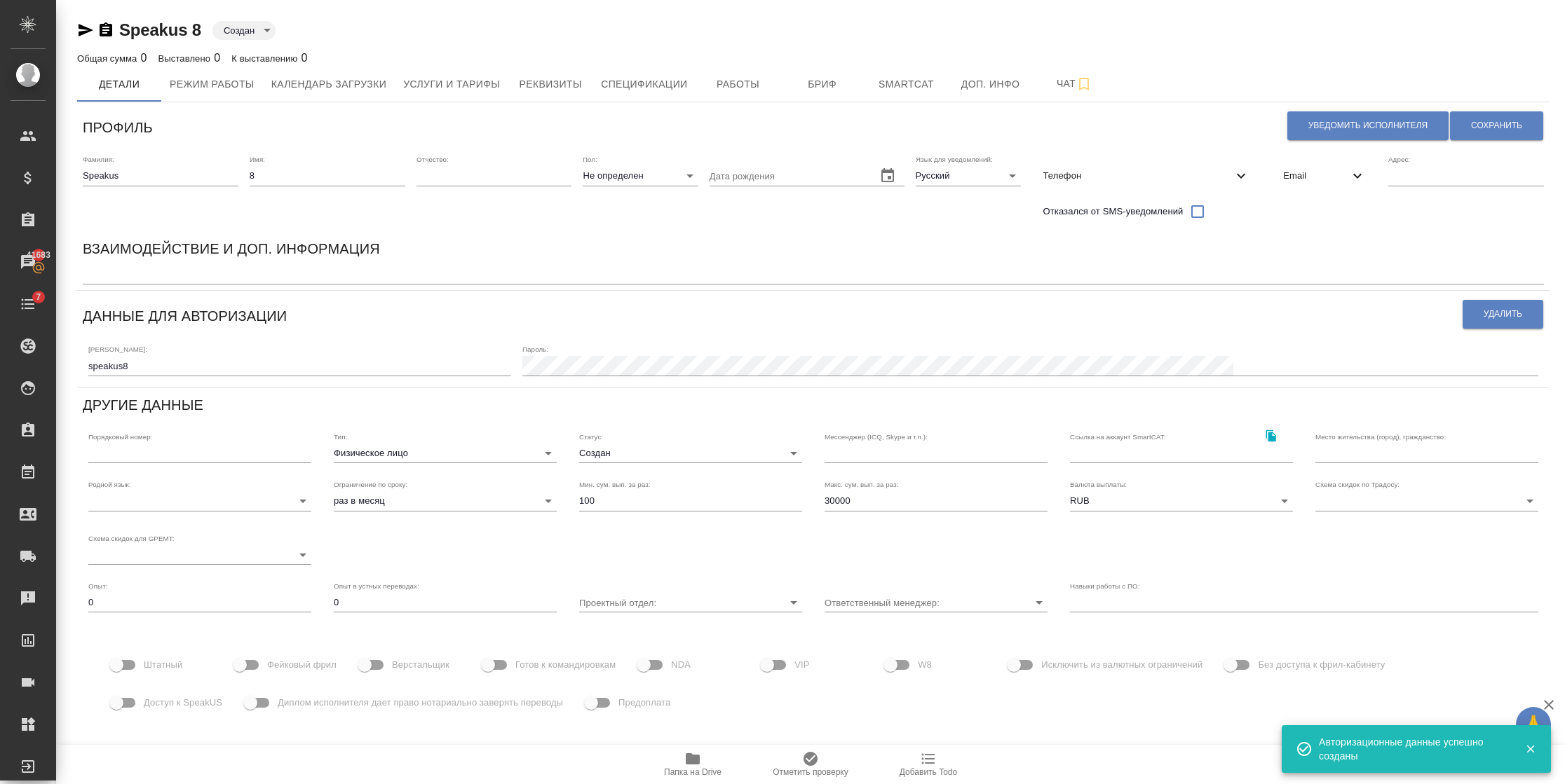
click at [173, 704] on span "Доступ к SpeakUS" at bounding box center [183, 703] width 78 height 14
click at [157, 704] on input "Доступ к SpeakUS" at bounding box center [116, 703] width 80 height 27
checkbox input "true"
click at [267, 665] on span "Фейковый фрил" at bounding box center [302, 665] width 69 height 14
click at [267, 665] on input "Фейковый фрил" at bounding box center [240, 665] width 80 height 27
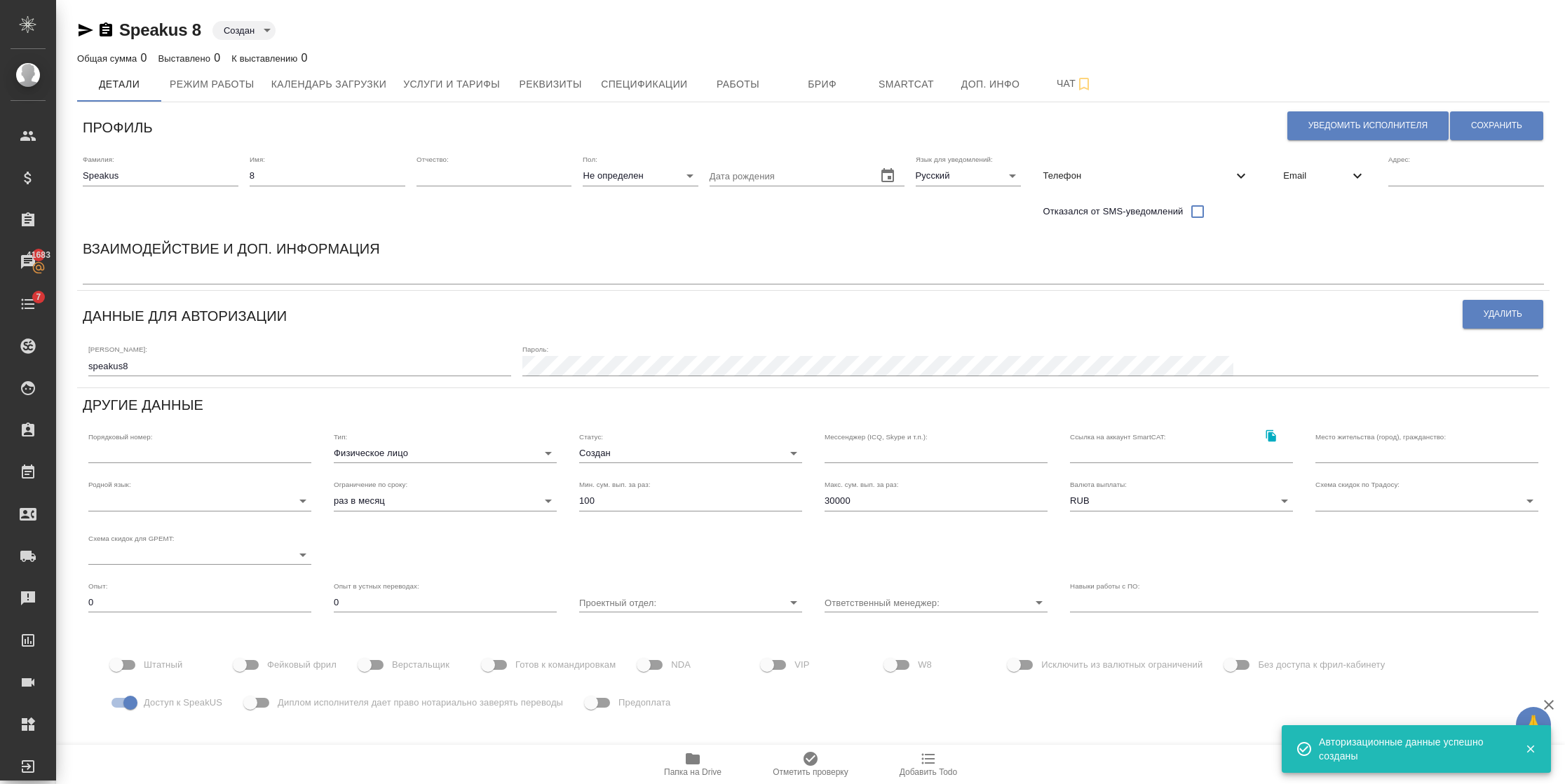
checkbox input "true"
click at [1475, 117] on button "Сохранить" at bounding box center [1497, 126] width 94 height 29
click at [1271, 182] on div "Email" at bounding box center [1324, 176] width 105 height 31
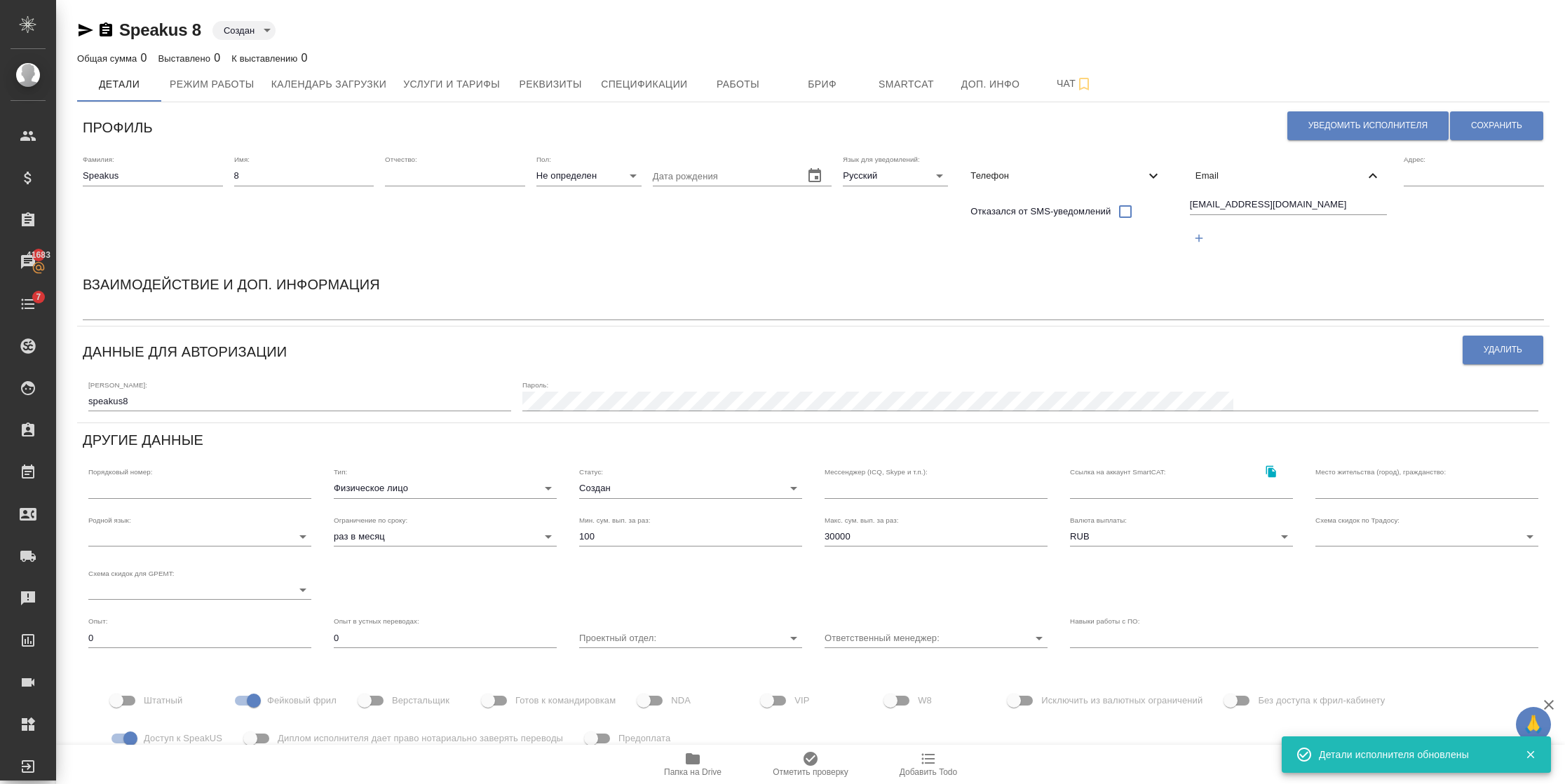
click at [1269, 178] on span "Email" at bounding box center [1280, 176] width 169 height 14
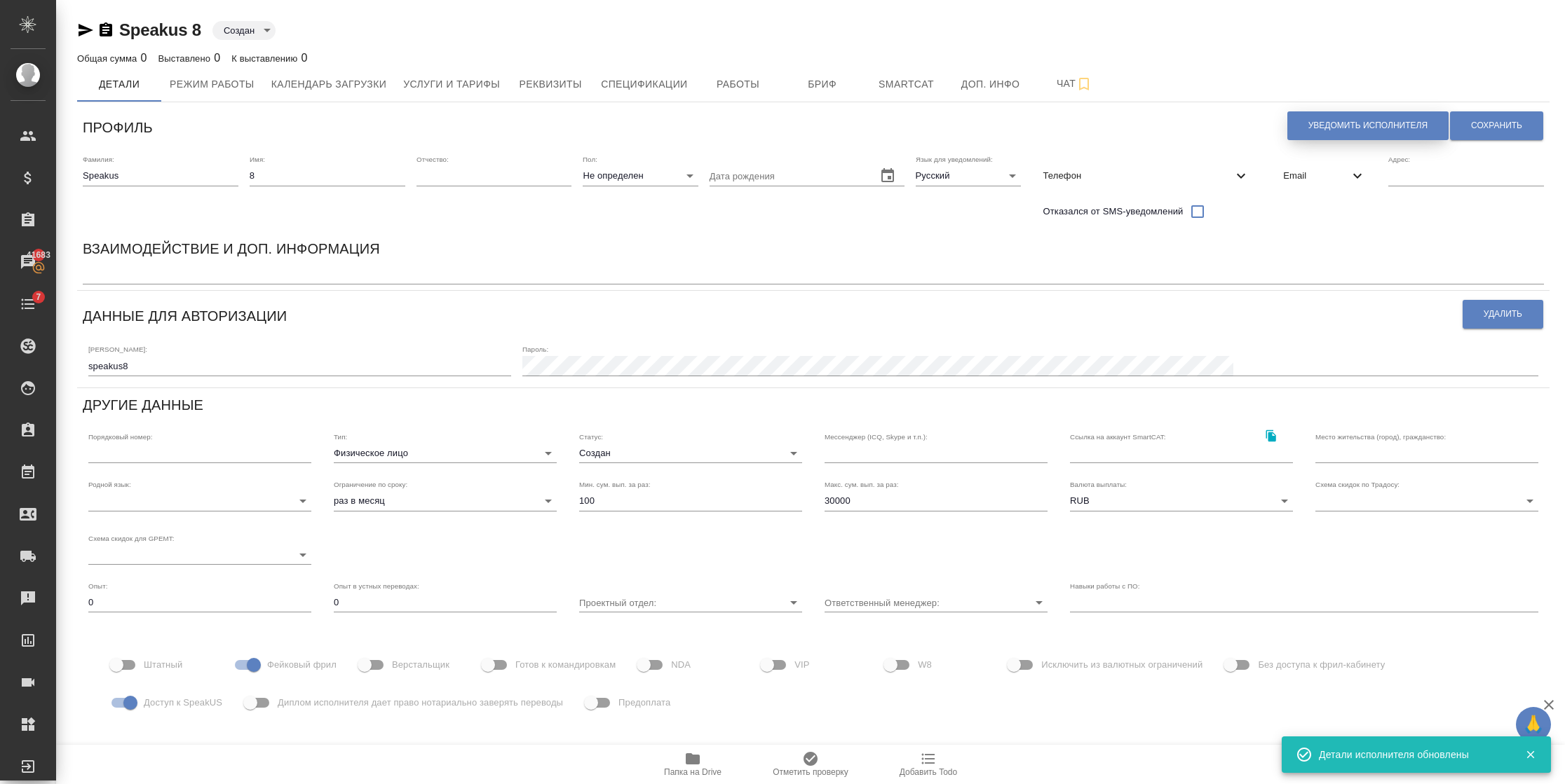
click at [1308, 127] on span "Уведомить исполнителя" at bounding box center [1368, 125] width 119 height 12
type textarea "Добрый день, 8! Ознакомиться с подробной информацией по выполненным работам Вы …"
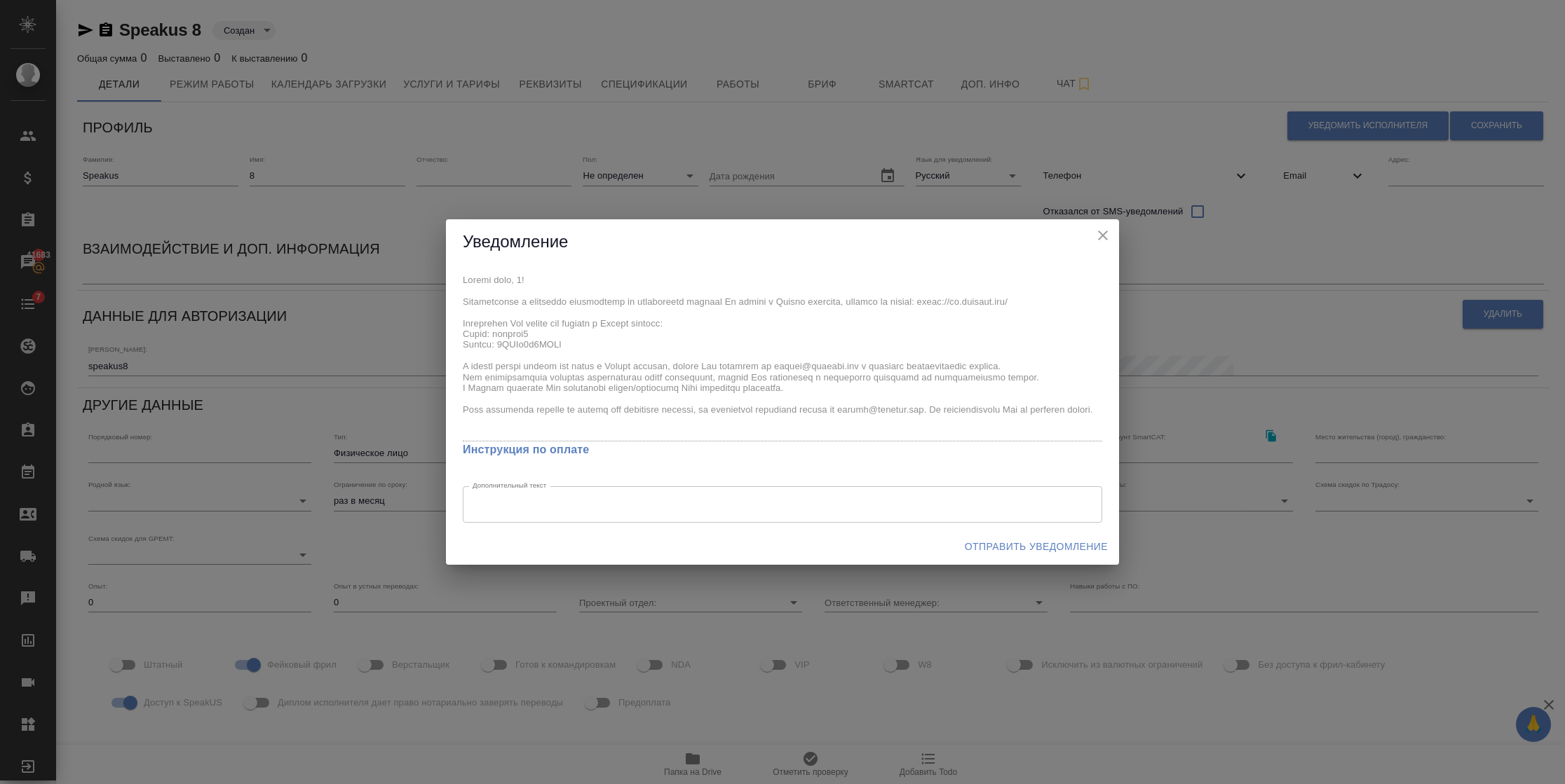
click at [1005, 536] on button "Отправить уведомление" at bounding box center [1036, 546] width 154 height 26
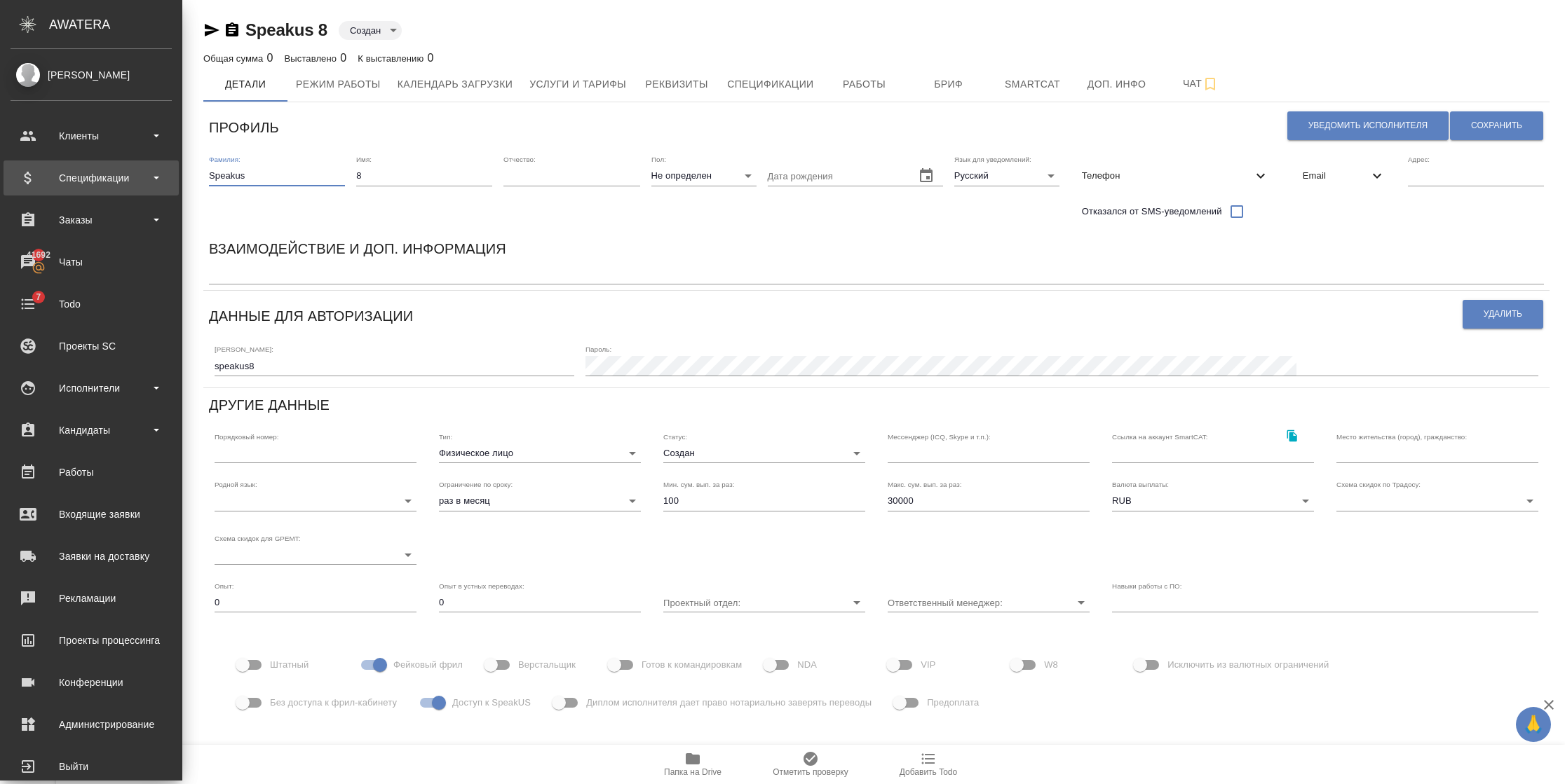
click at [15, 173] on div ".cls-1 fill:#fff; AWATERA Semenets Irina Клиенты Спецификации Заказы 41692 Чаты…" at bounding box center [782, 392] width 1565 height 784
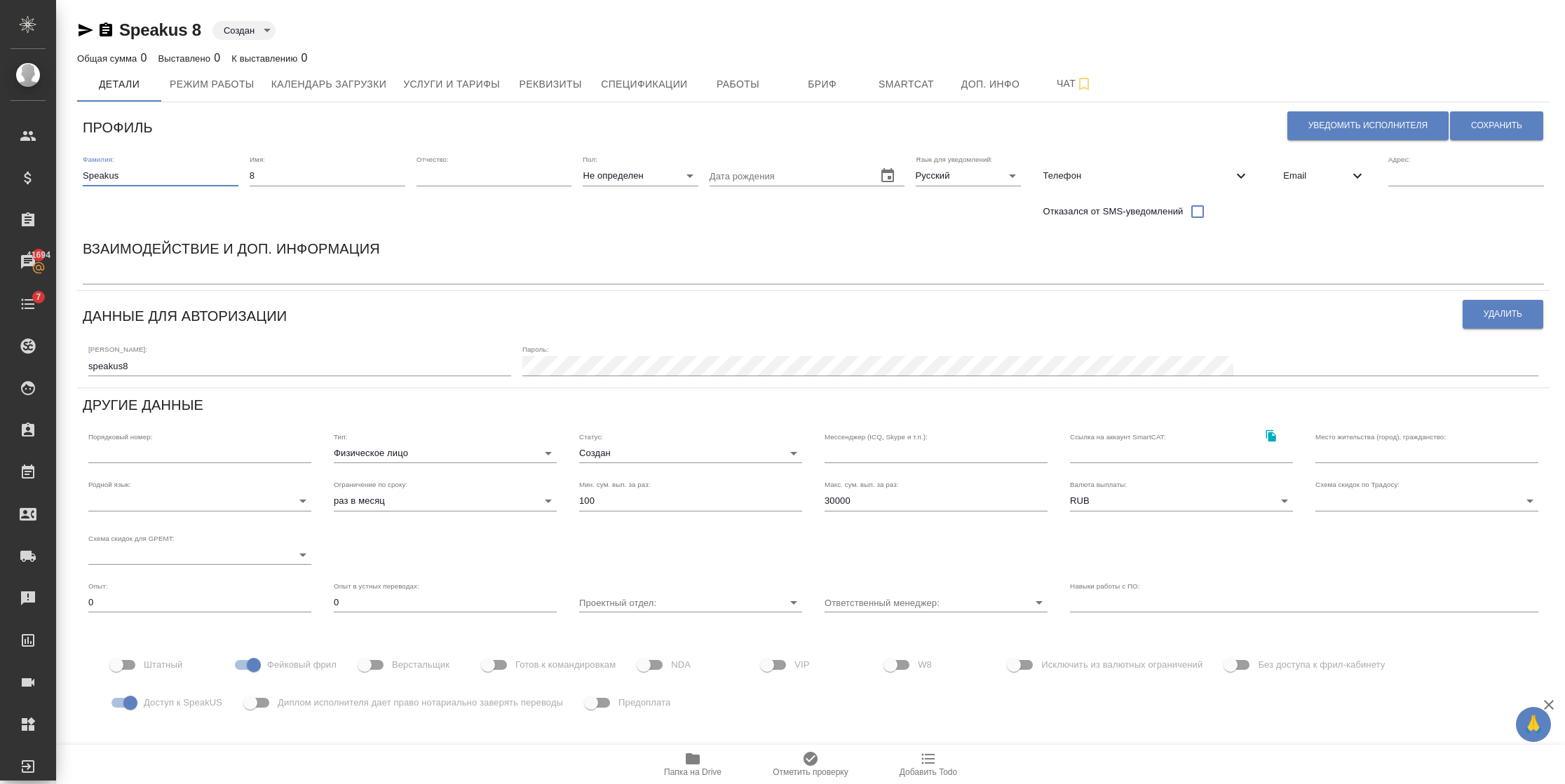
click at [1283, 174] on span "Email" at bounding box center [1316, 176] width 66 height 14
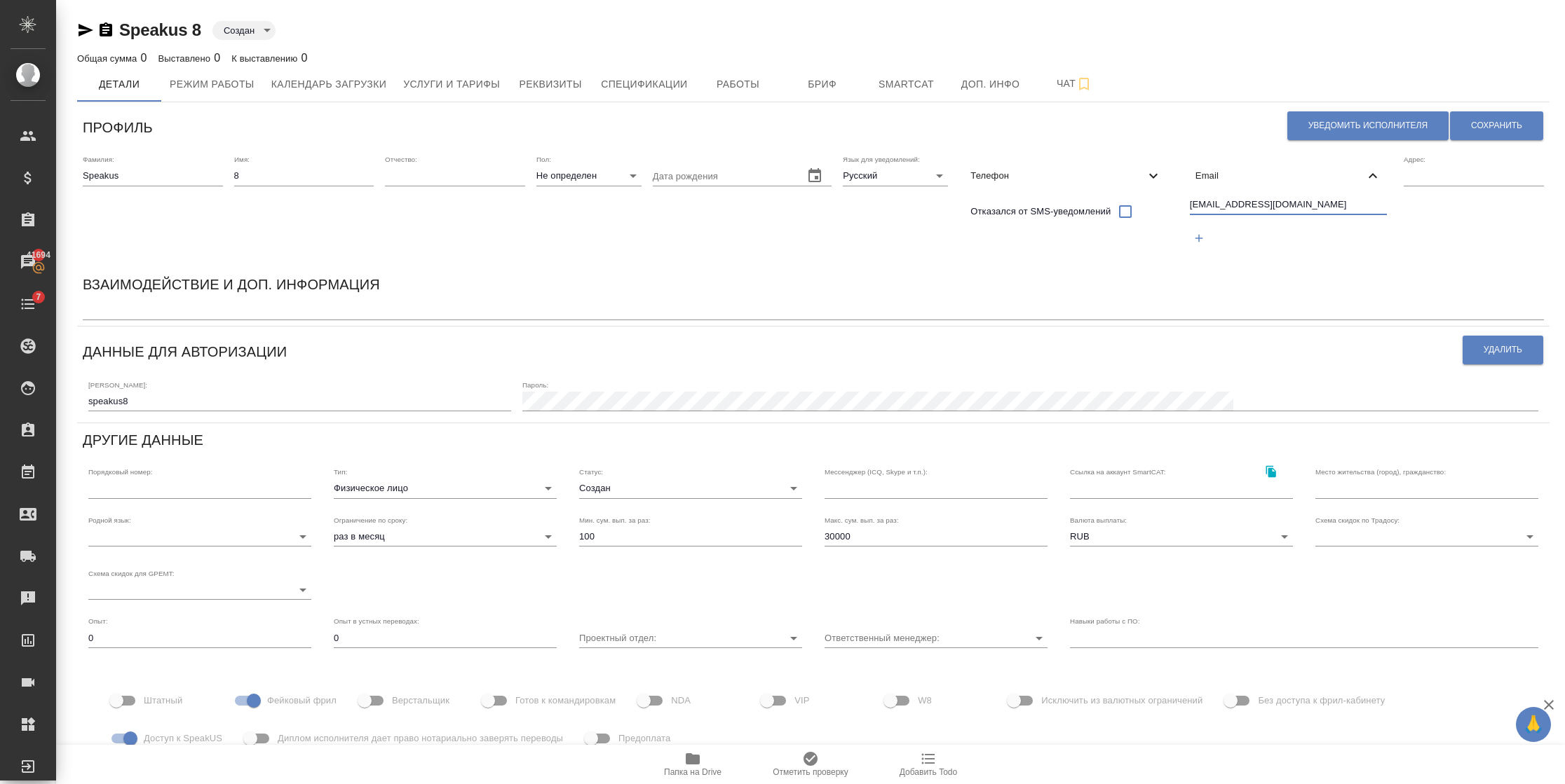
drag, startPoint x: 1290, startPoint y: 204, endPoint x: 1144, endPoint y: 198, distance: 146.1
click at [1147, 207] on div "Фамилия: Speakus Имя: 8 Отчество: Пол: Не определен none Дата рождения Язык для…" at bounding box center [813, 208] width 1472 height 118
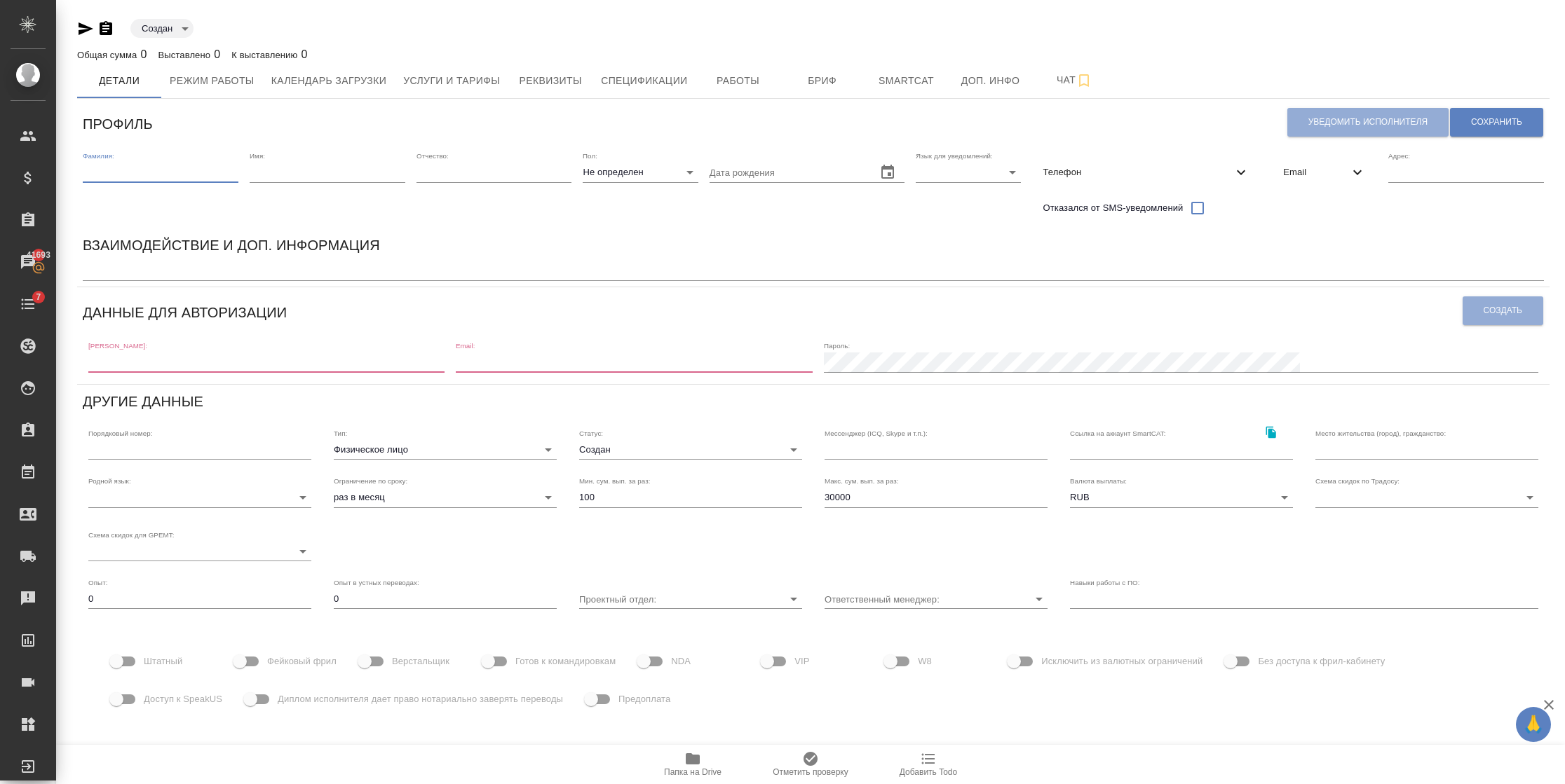
drag, startPoint x: 130, startPoint y: 176, endPoint x: 122, endPoint y: 167, distance: 12.0
click at [130, 173] on input "text" at bounding box center [160, 173] width 156 height 20
paste input "Speakus"
type input "Speakus"
click at [298, 172] on input "text" at bounding box center [327, 173] width 156 height 20
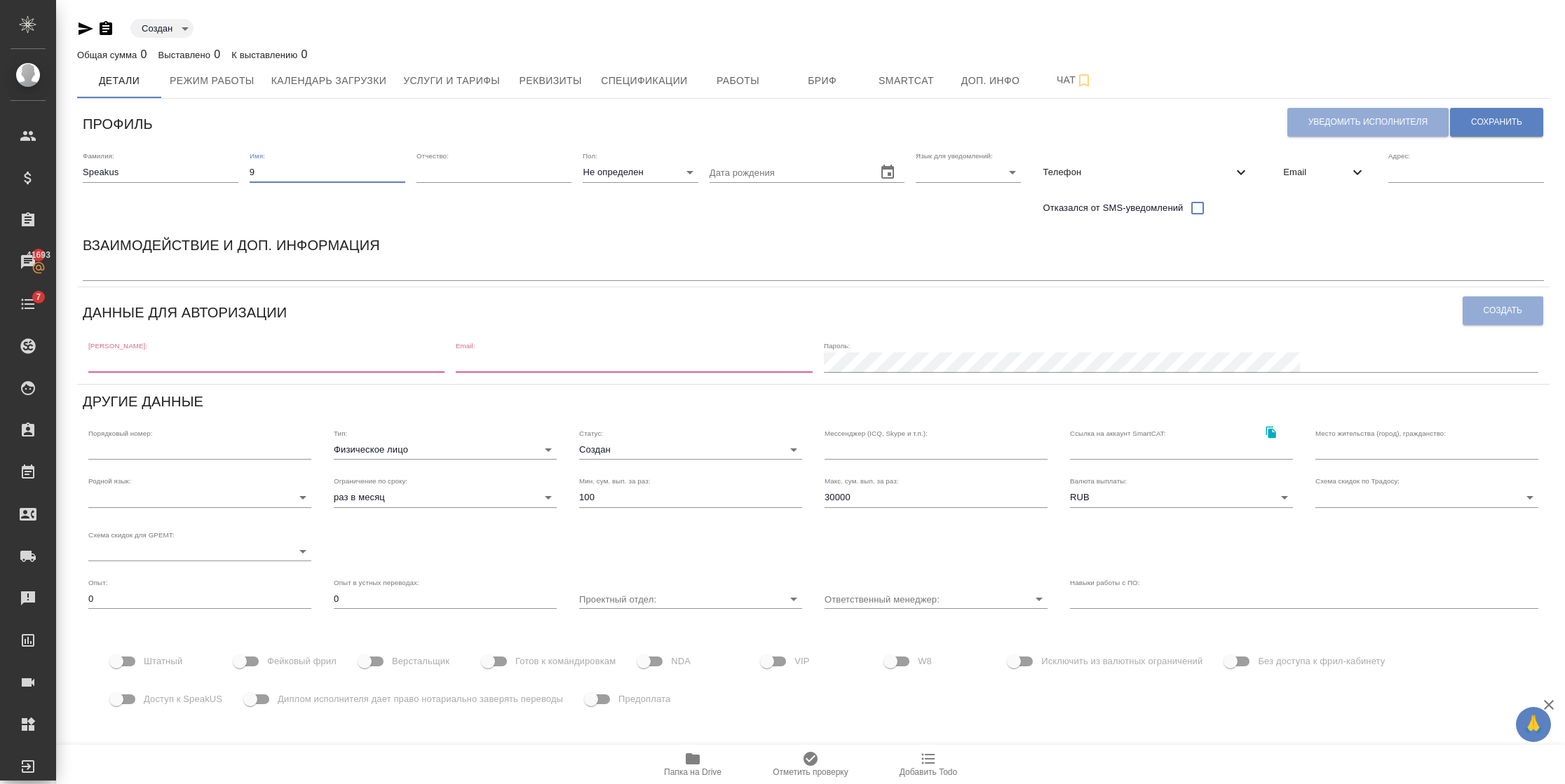
type input "9"
click at [919, 169] on body "🙏 .cls-1 fill:#fff; AWATERA [PERSON_NAME] Спецификации Заказы 41694 Чаты 7 Todo…" at bounding box center [782, 392] width 1565 height 784
click at [927, 173] on li "Русский" at bounding box center [964, 172] width 105 height 23
type input "RU"
click at [1303, 174] on span "Email" at bounding box center [1316, 173] width 66 height 14
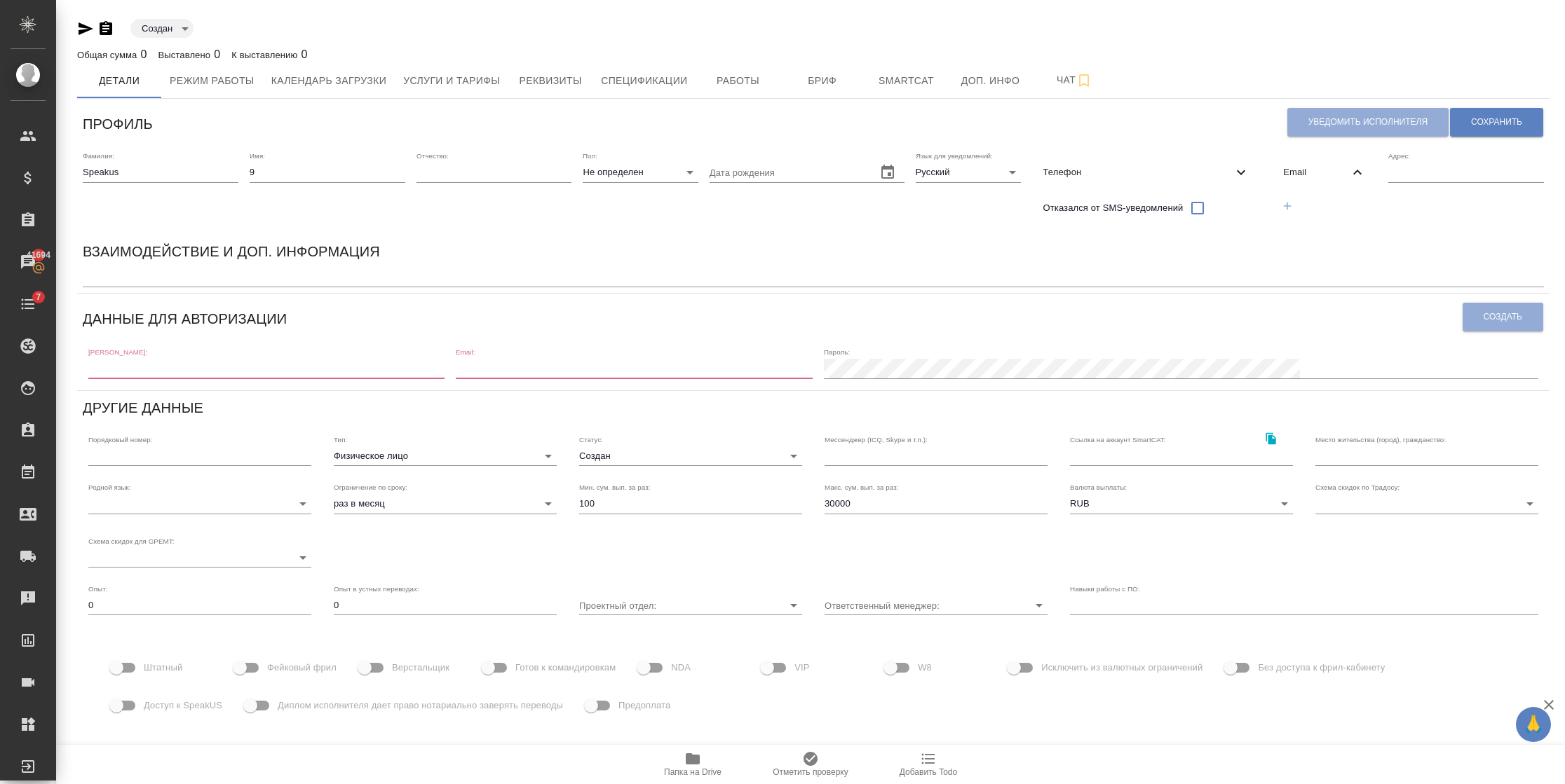
click at [1293, 198] on button "button" at bounding box center [1287, 206] width 29 height 29
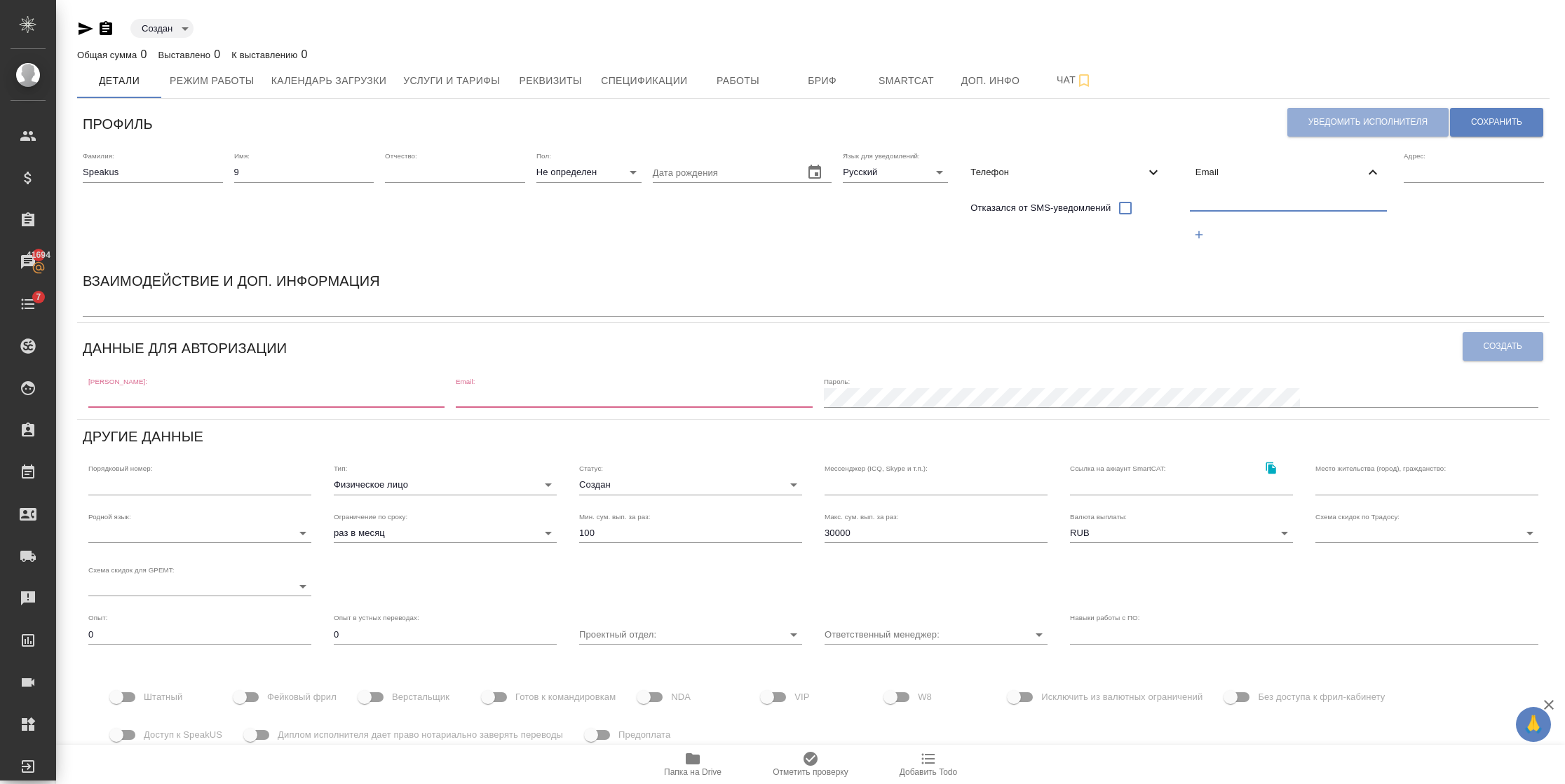
click at [1223, 207] on input "text" at bounding box center [1289, 202] width 198 height 17
paste input "speakus8@awatera.com"
click at [1226, 205] on input "speakus8@awatera.com" at bounding box center [1289, 202] width 198 height 17
drag, startPoint x: 1322, startPoint y: 198, endPoint x: 1136, endPoint y: 198, distance: 186.0
click at [1138, 198] on div "Фамилия: Speakus Имя: 9 Отчество: Пол: Не определен none Дата рождения Язык для…" at bounding box center [813, 204] width 1472 height 118
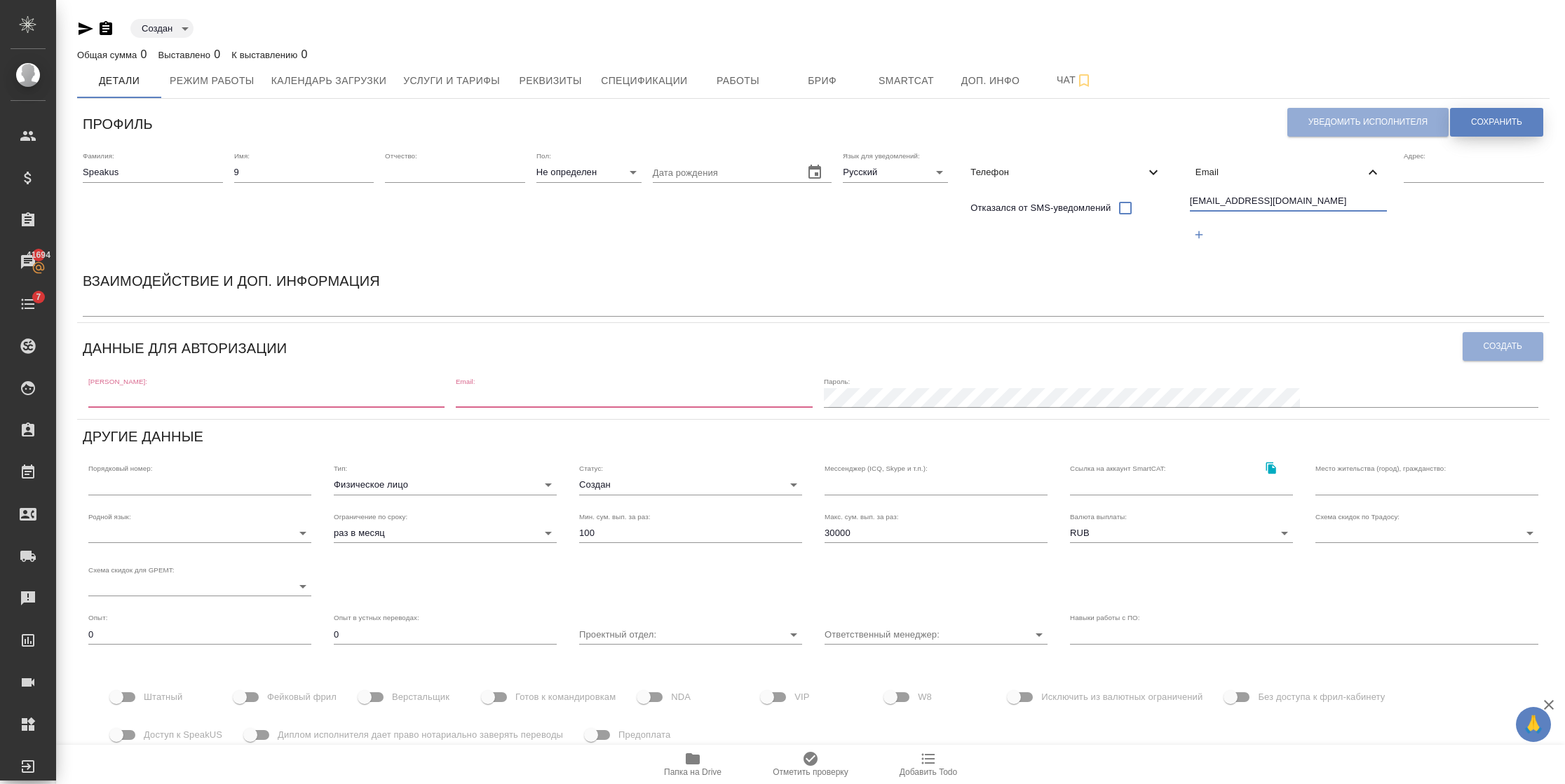
type input "[EMAIL_ADDRESS][DOMAIN_NAME]"
click at [1511, 108] on button "Сохранить" at bounding box center [1497, 122] width 94 height 29
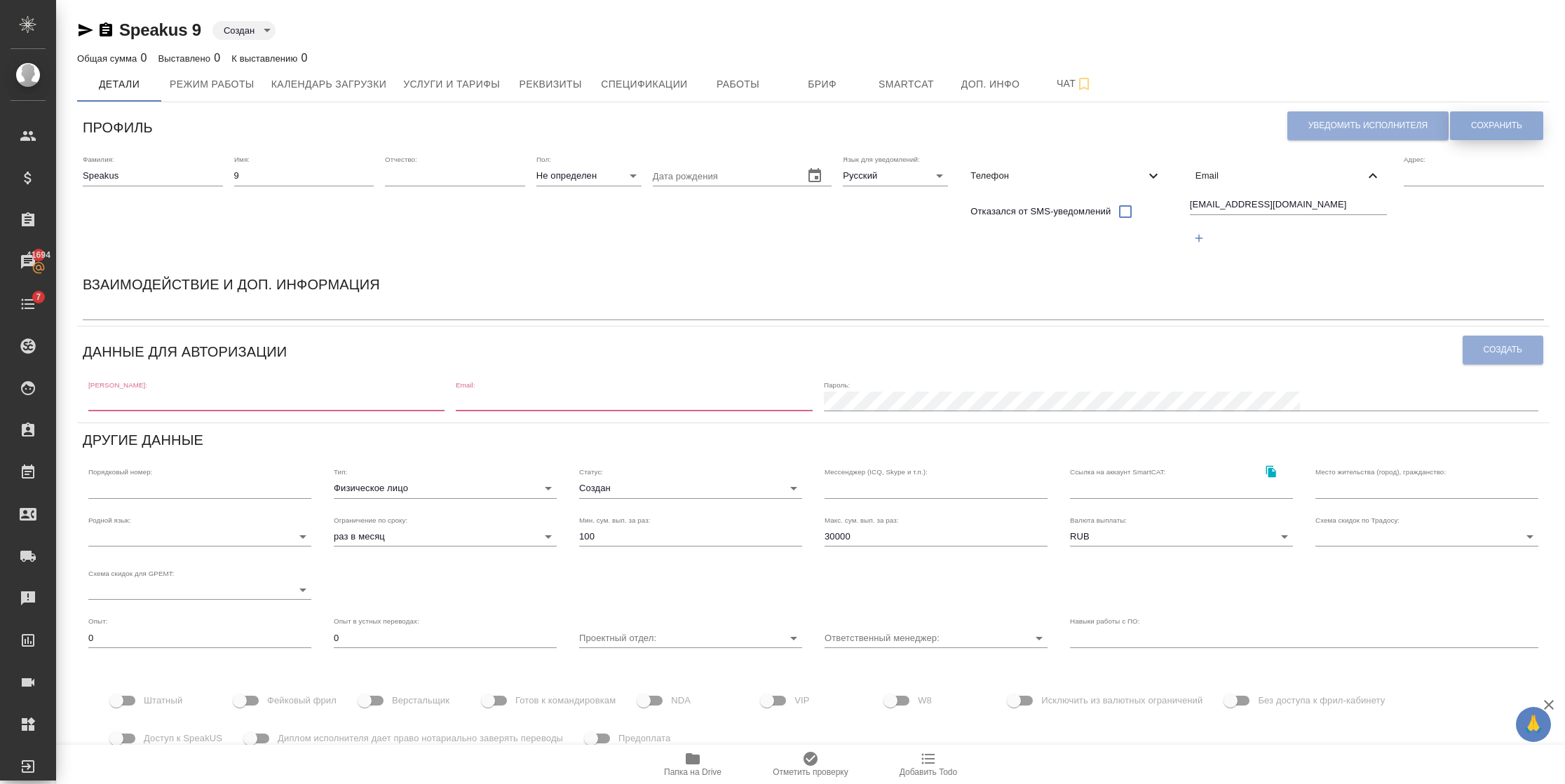
click at [1501, 122] on span "Сохранить" at bounding box center [1496, 125] width 51 height 12
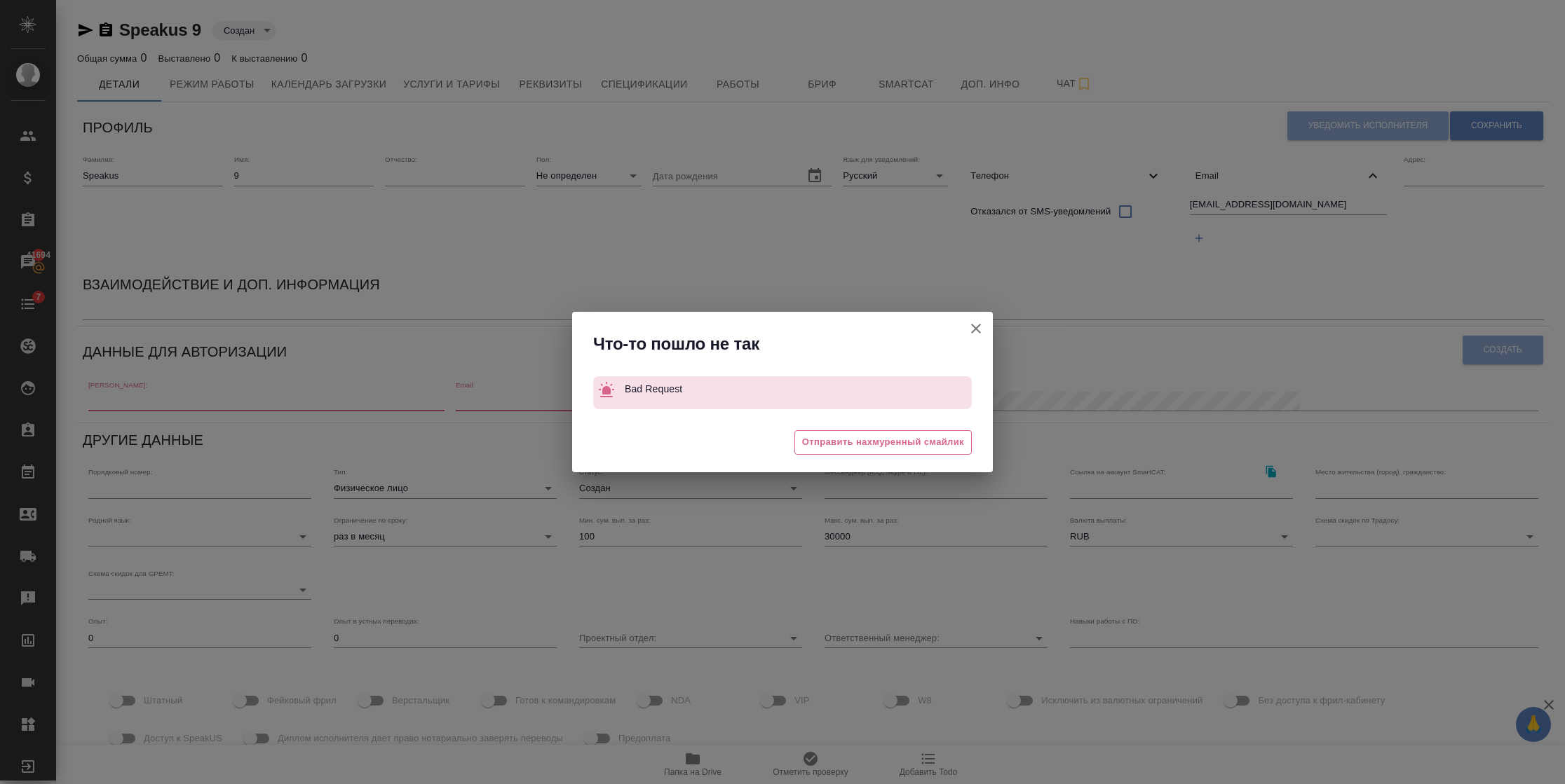
click at [974, 323] on icon "button" at bounding box center [975, 329] width 17 height 17
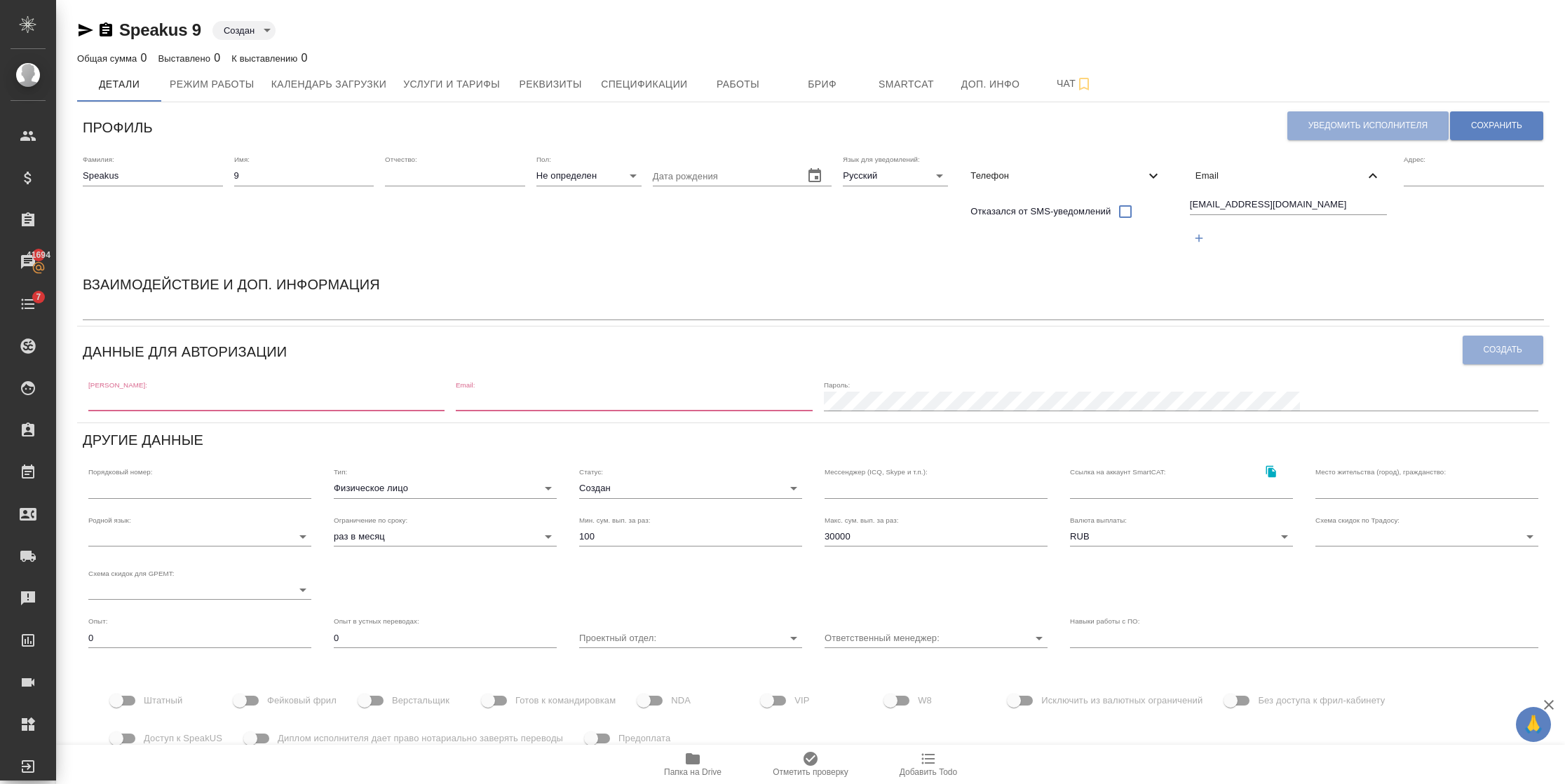
click at [196, 405] on input "text" at bounding box center [266, 401] width 356 height 20
paste input "[EMAIL_ADDRESS][DOMAIN_NAME]"
drag, startPoint x: 201, startPoint y: 399, endPoint x: 128, endPoint y: 401, distance: 73.0
click at [128, 401] on input "[EMAIL_ADDRESS][DOMAIN_NAME]" at bounding box center [266, 401] width 356 height 20
type input "speakus9"
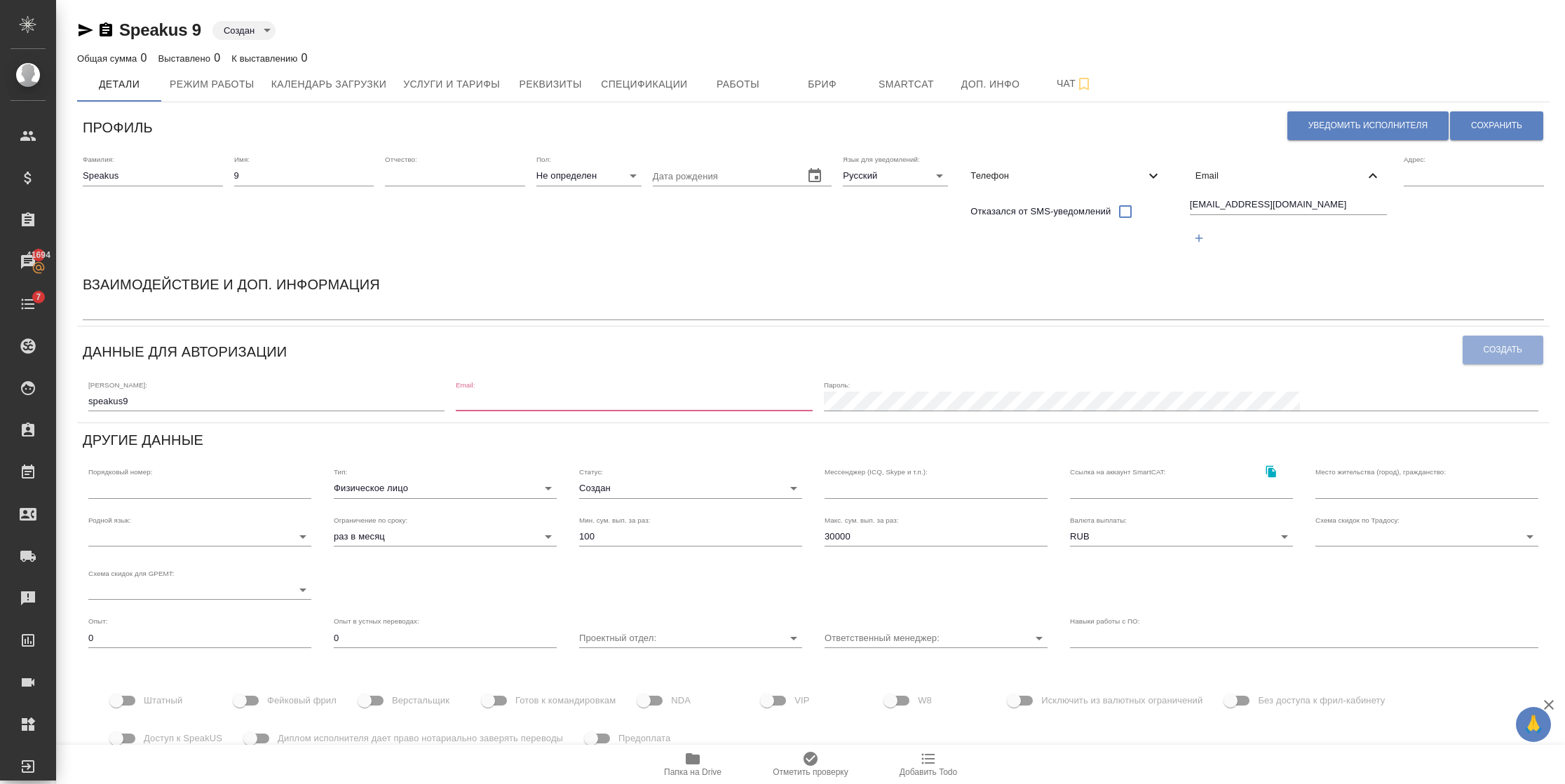
click at [585, 399] on input "email" at bounding box center [633, 401] width 356 height 20
paste input "[EMAIL_ADDRESS][DOMAIN_NAME]"
type input "[EMAIL_ADDRESS][DOMAIN_NAME]"
click at [1471, 353] on button "Создать" at bounding box center [1503, 350] width 81 height 29
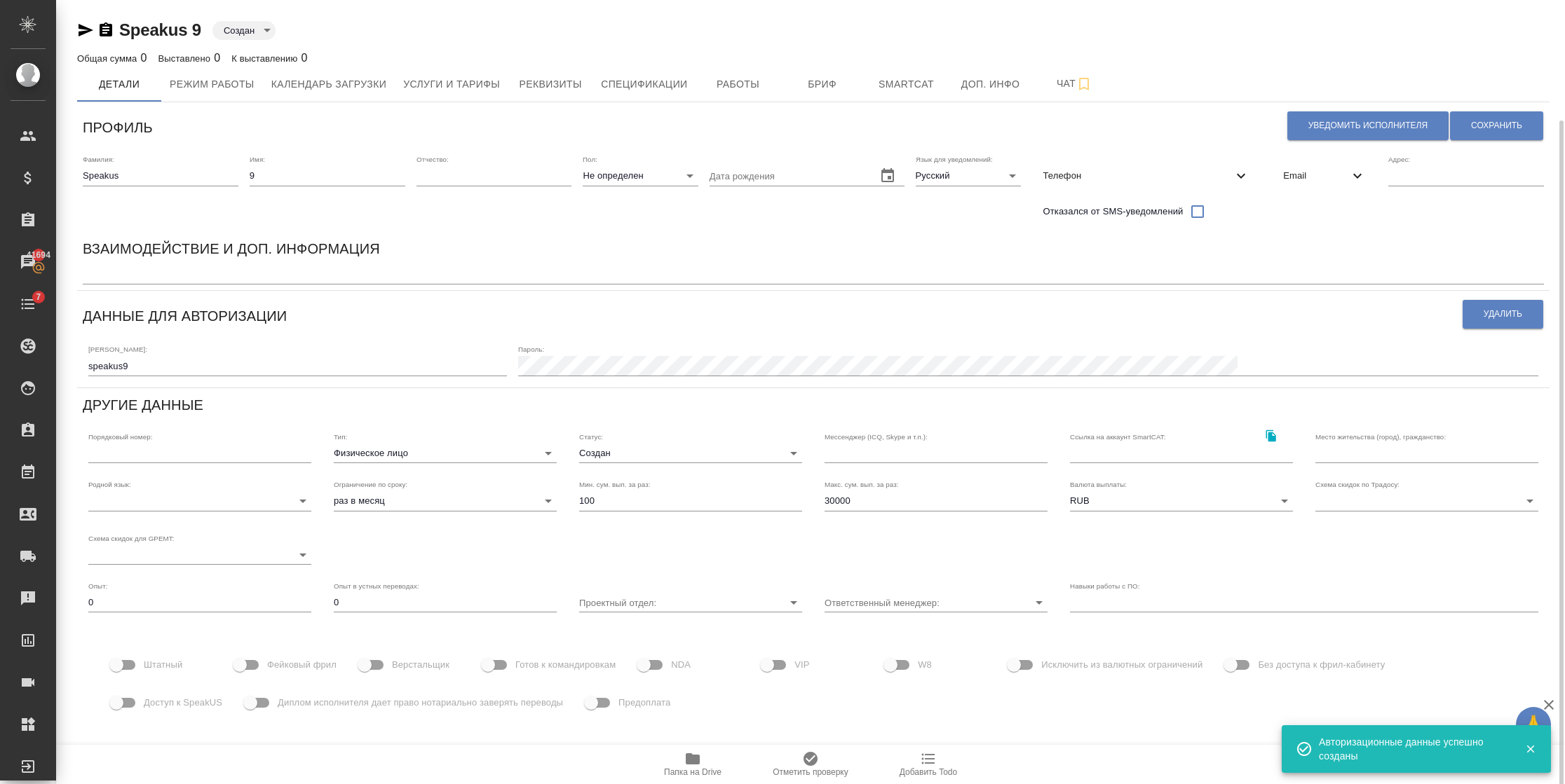
scroll to position [62, 0]
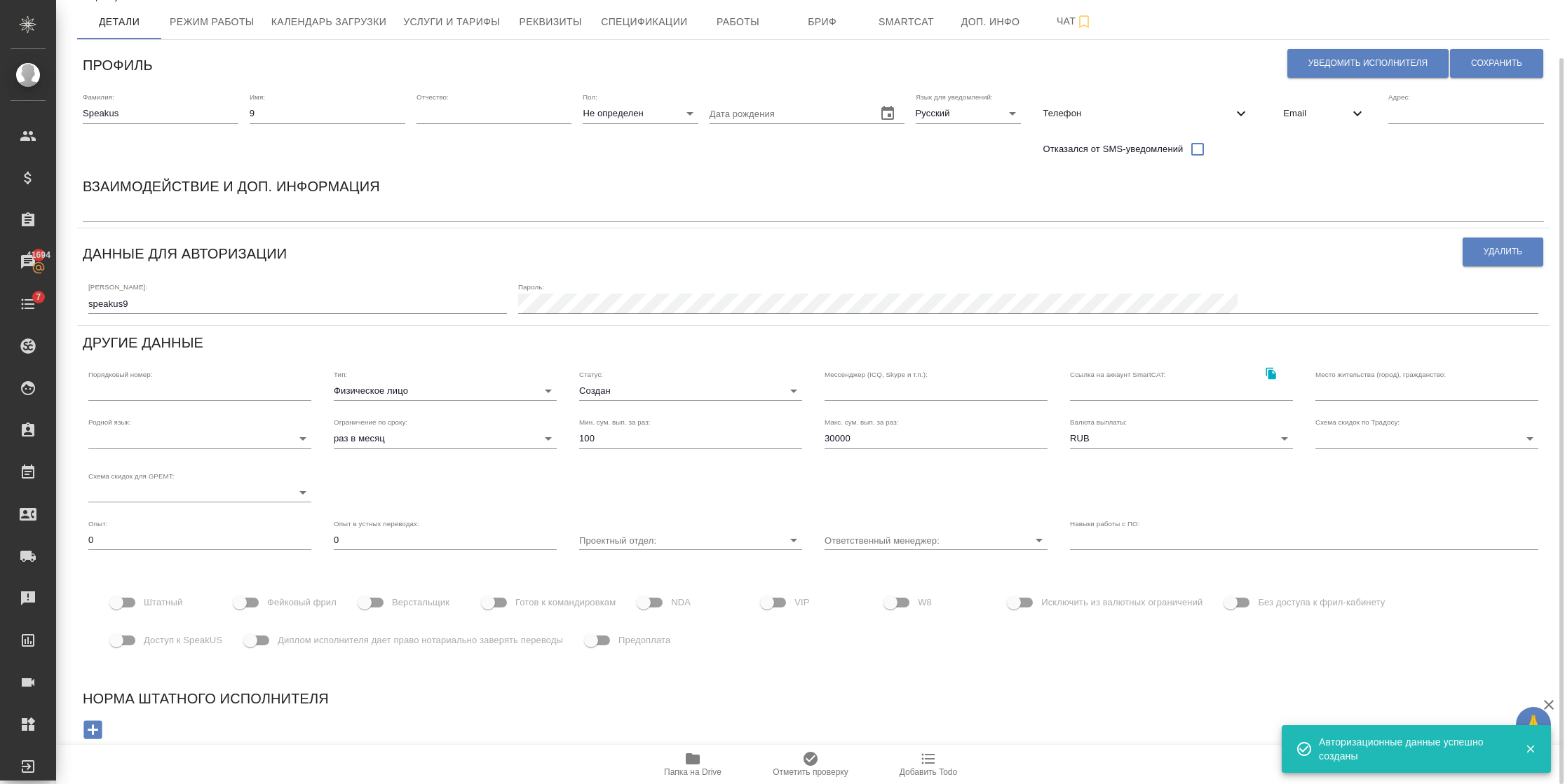
click at [265, 597] on input "Фейковый фрил" at bounding box center [240, 603] width 80 height 27
checkbox input "true"
click at [163, 643] on span "Доступ к SpeakUS" at bounding box center [183, 641] width 78 height 14
click at [157, 643] on input "Доступ к SpeakUS" at bounding box center [116, 641] width 80 height 27
checkbox input "true"
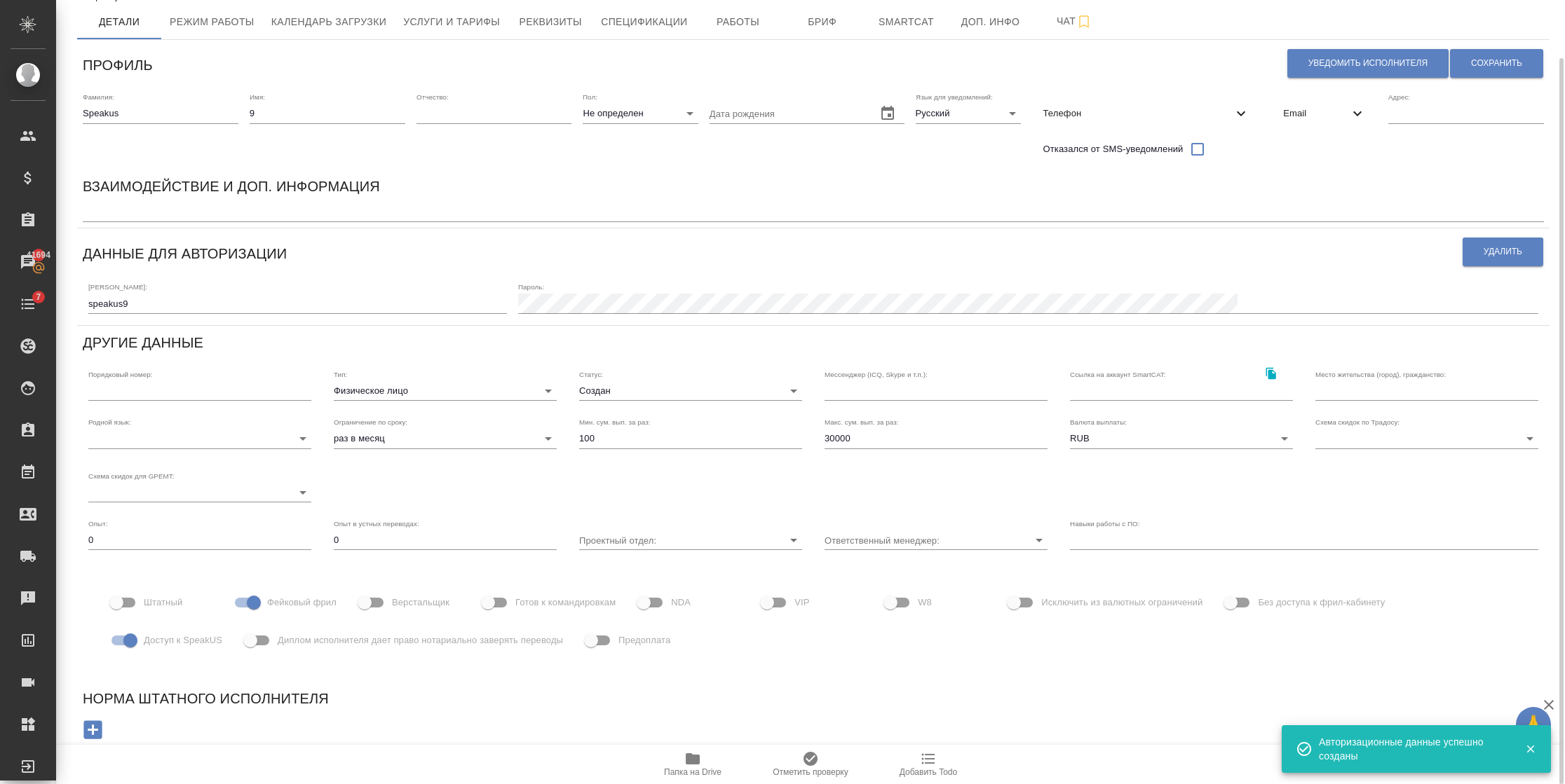
scroll to position [0, 0]
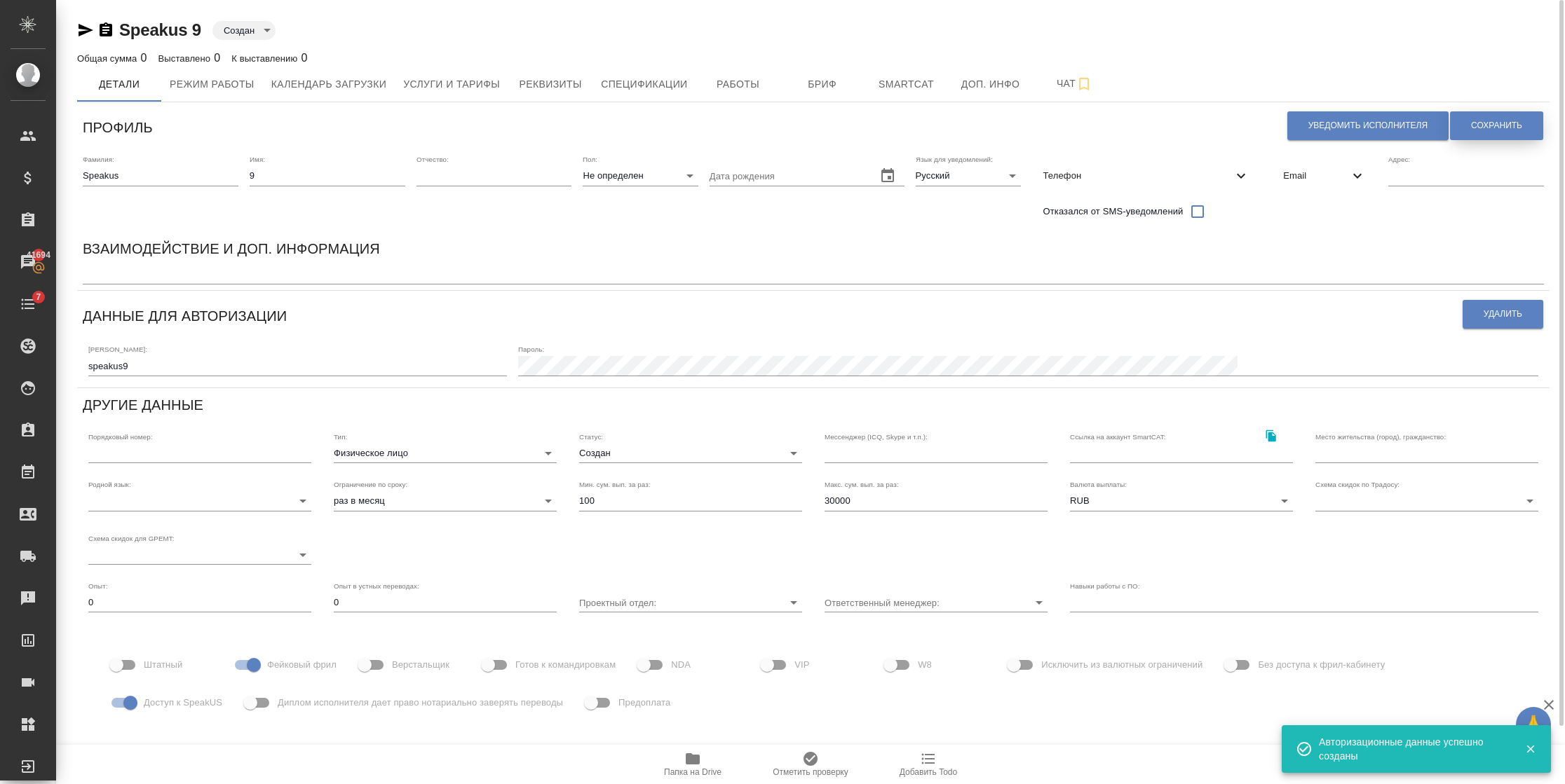
click at [1467, 121] on button "Сохранить" at bounding box center [1497, 126] width 94 height 29
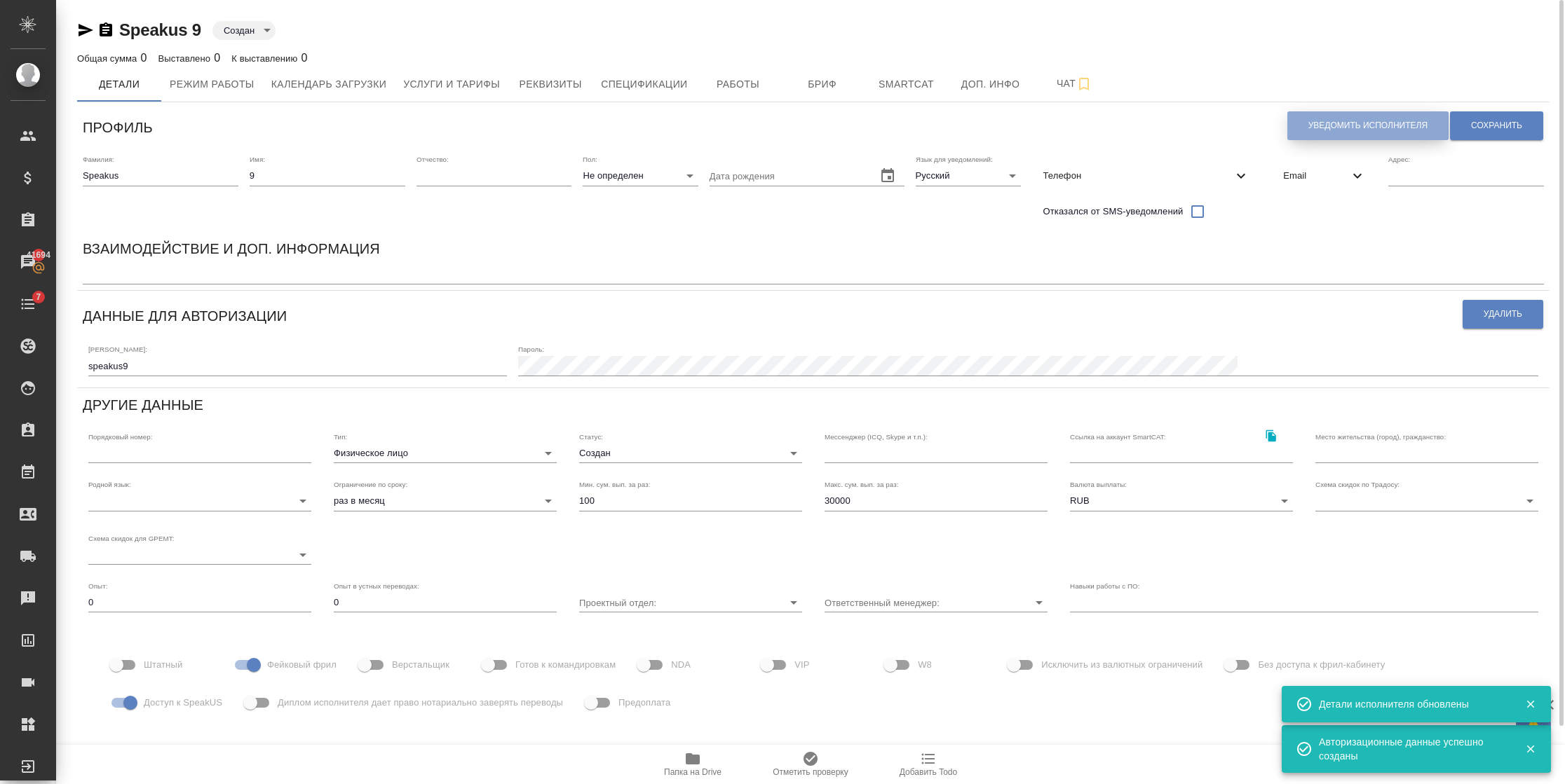
click at [1310, 131] on span "Уведомить исполнителя" at bounding box center [1368, 125] width 119 height 12
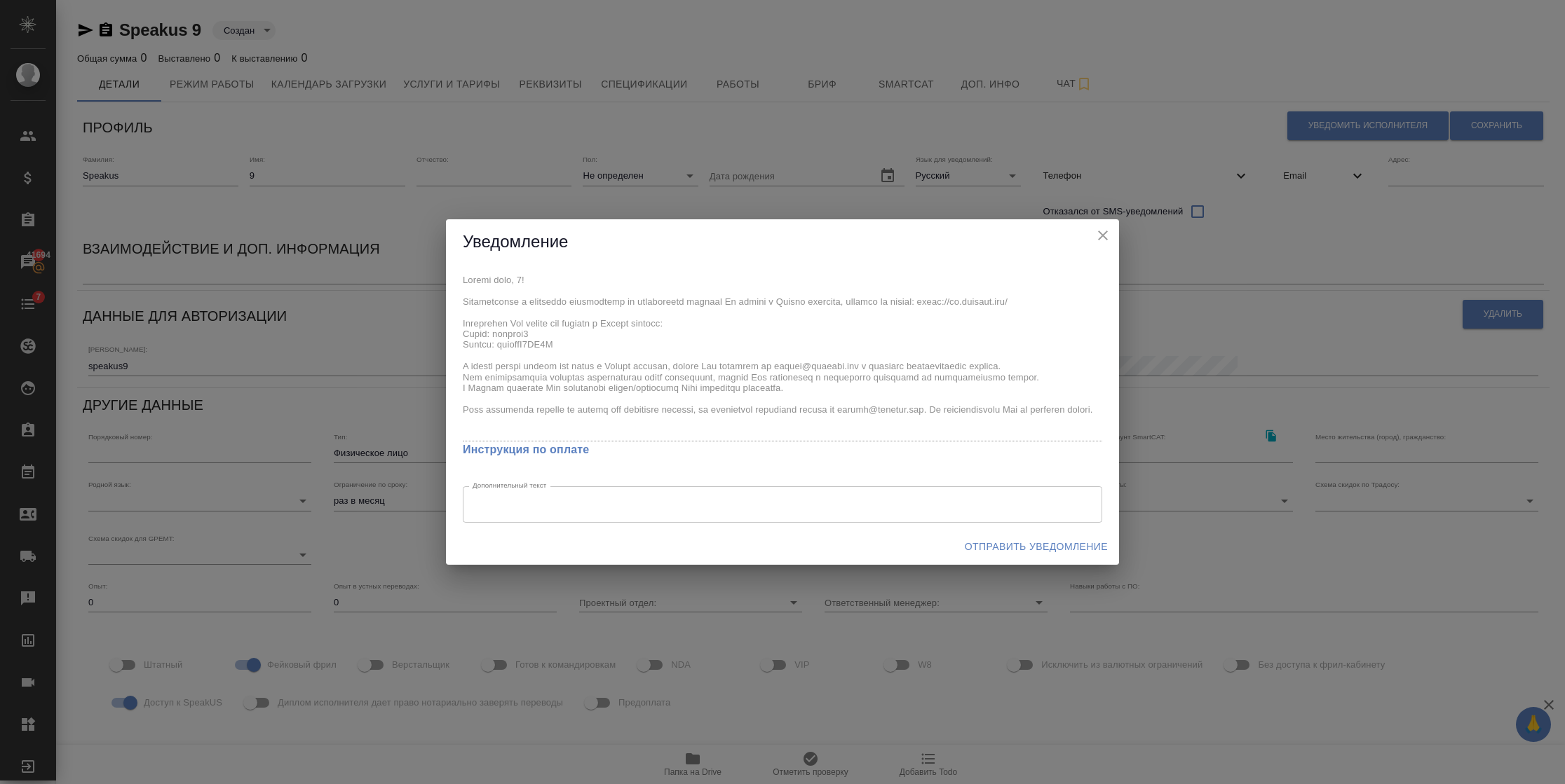
click at [1034, 550] on span "Отправить уведомление" at bounding box center [1036, 546] width 143 height 17
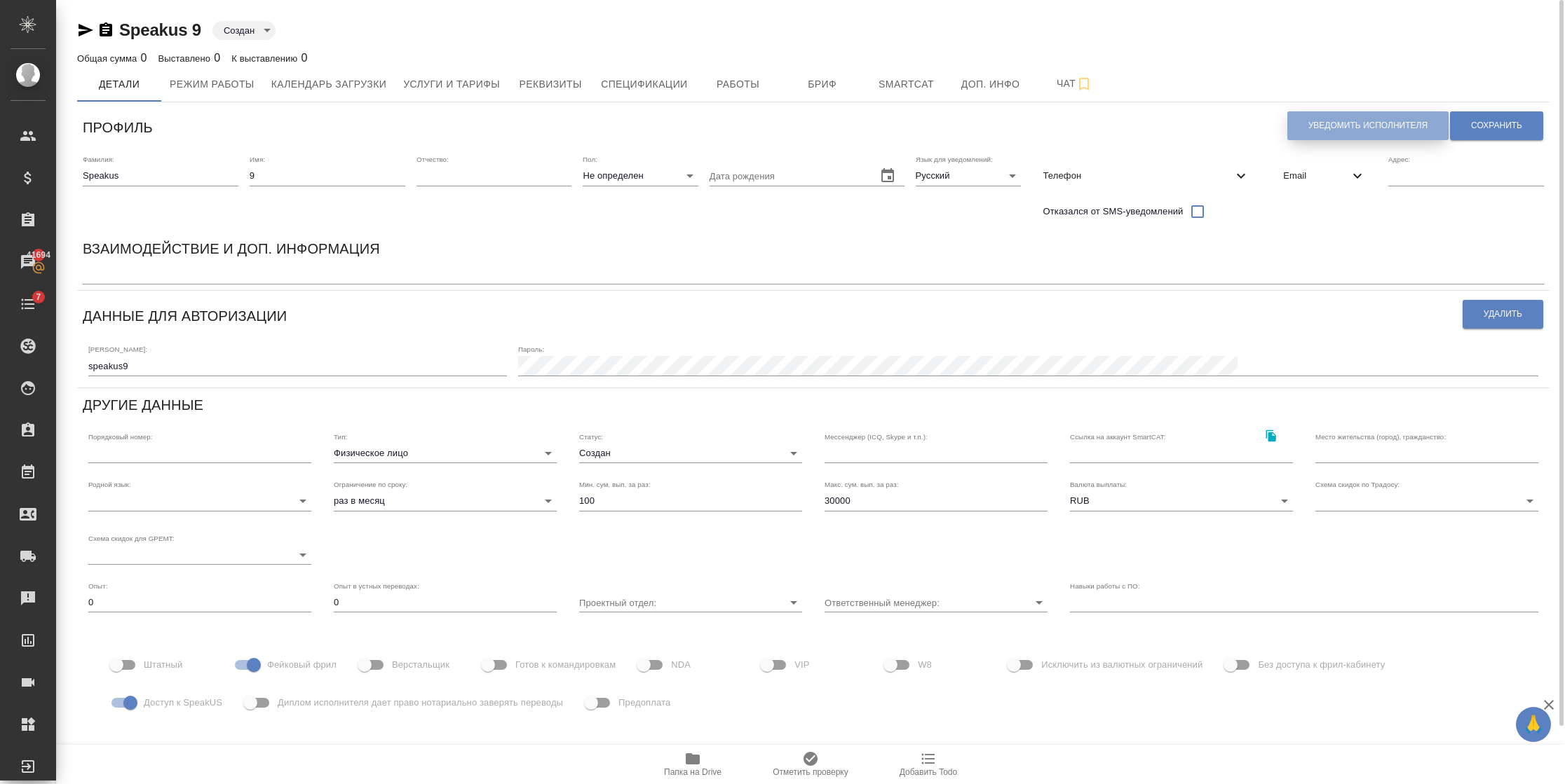
click at [1313, 116] on button "Уведомить исполнителя" at bounding box center [1367, 126] width 161 height 29
type textarea "Добрый день, 9! Ознакомиться с подробной информацией по выполненным работам Вы …"
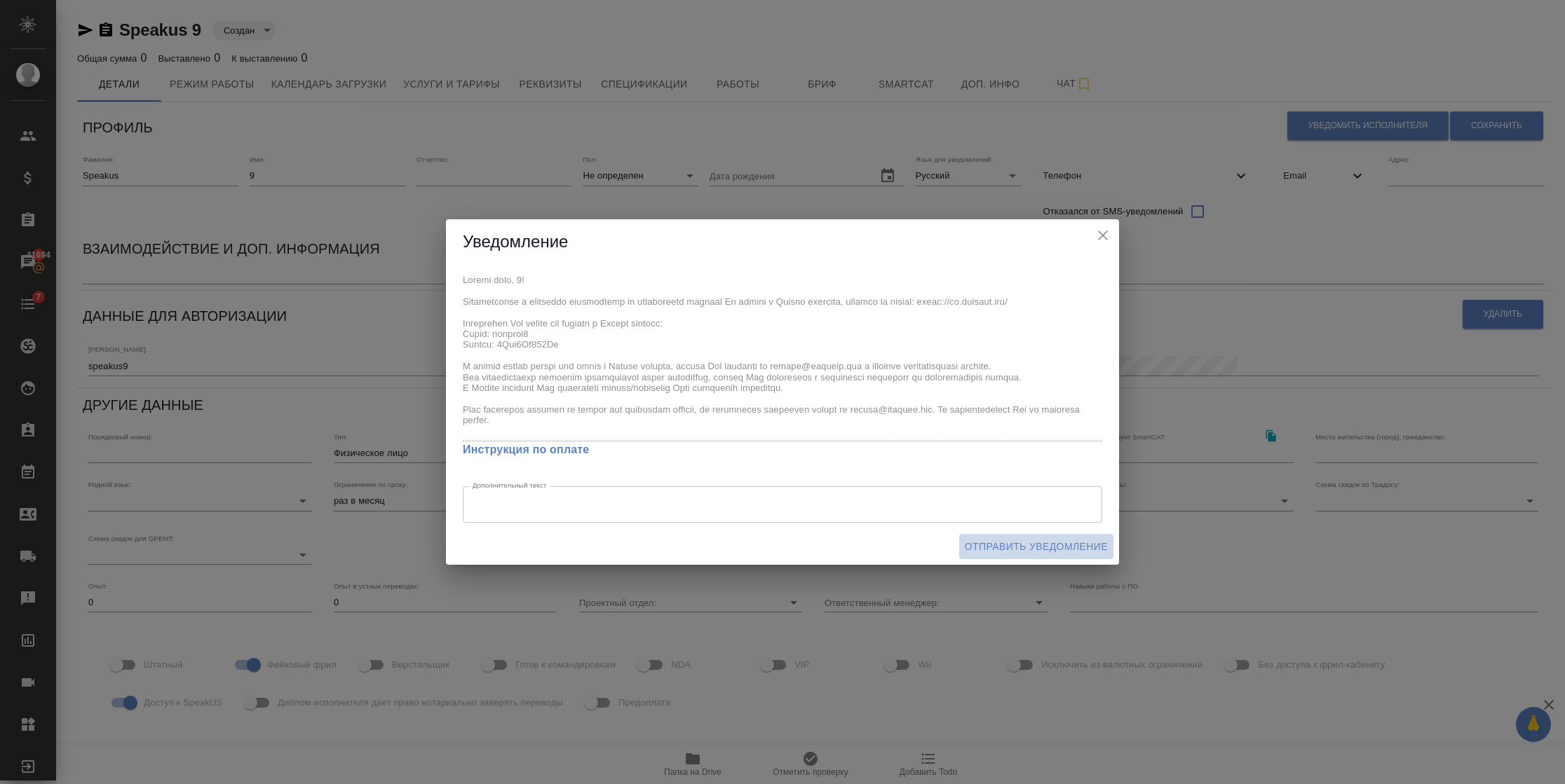
click at [1027, 545] on span "Отправить уведомление" at bounding box center [1036, 546] width 143 height 17
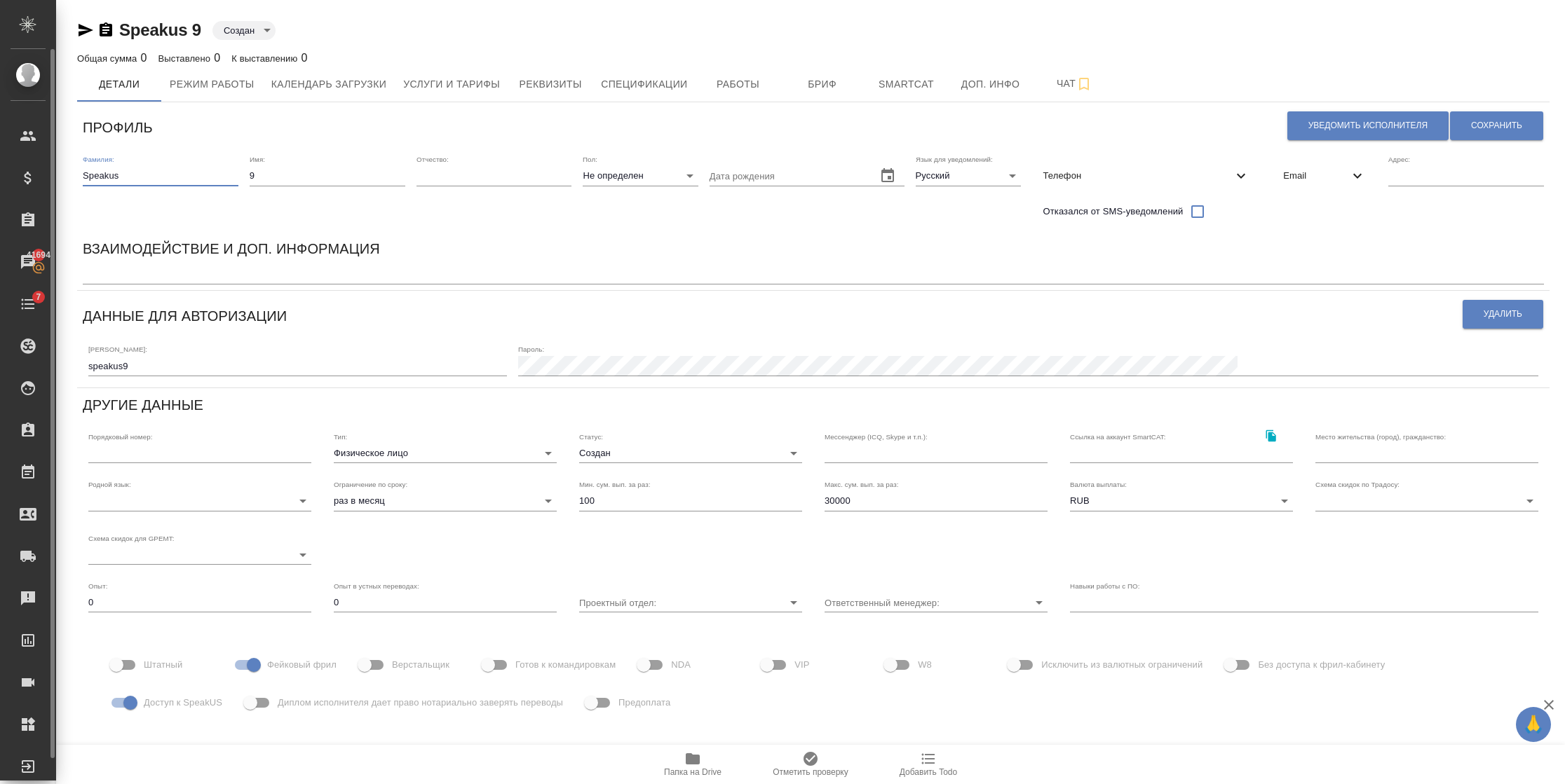
drag, startPoint x: 192, startPoint y: 184, endPoint x: 0, endPoint y: 157, distance: 193.9
click at [0, 158] on html "🙏 .cls-1 fill:#fff; AWATERA Semenets Irina Клиенты Спецификации Заказы 41694 Ча…" at bounding box center [782, 392] width 1565 height 784
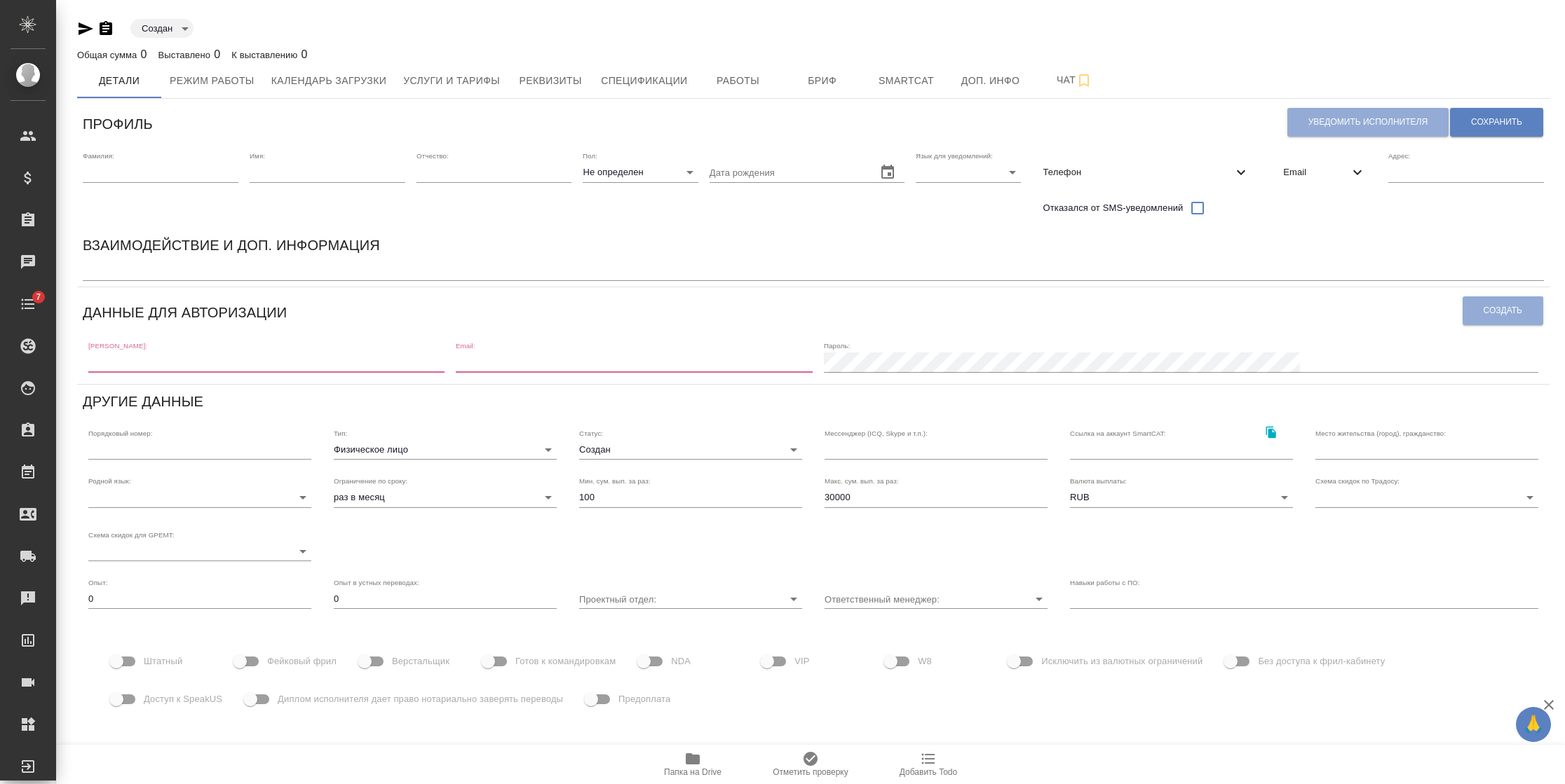
click at [159, 169] on input "text" at bounding box center [160, 173] width 156 height 20
type input "Speakus"
type input "9"
type input "RU"
type input "speakus9"
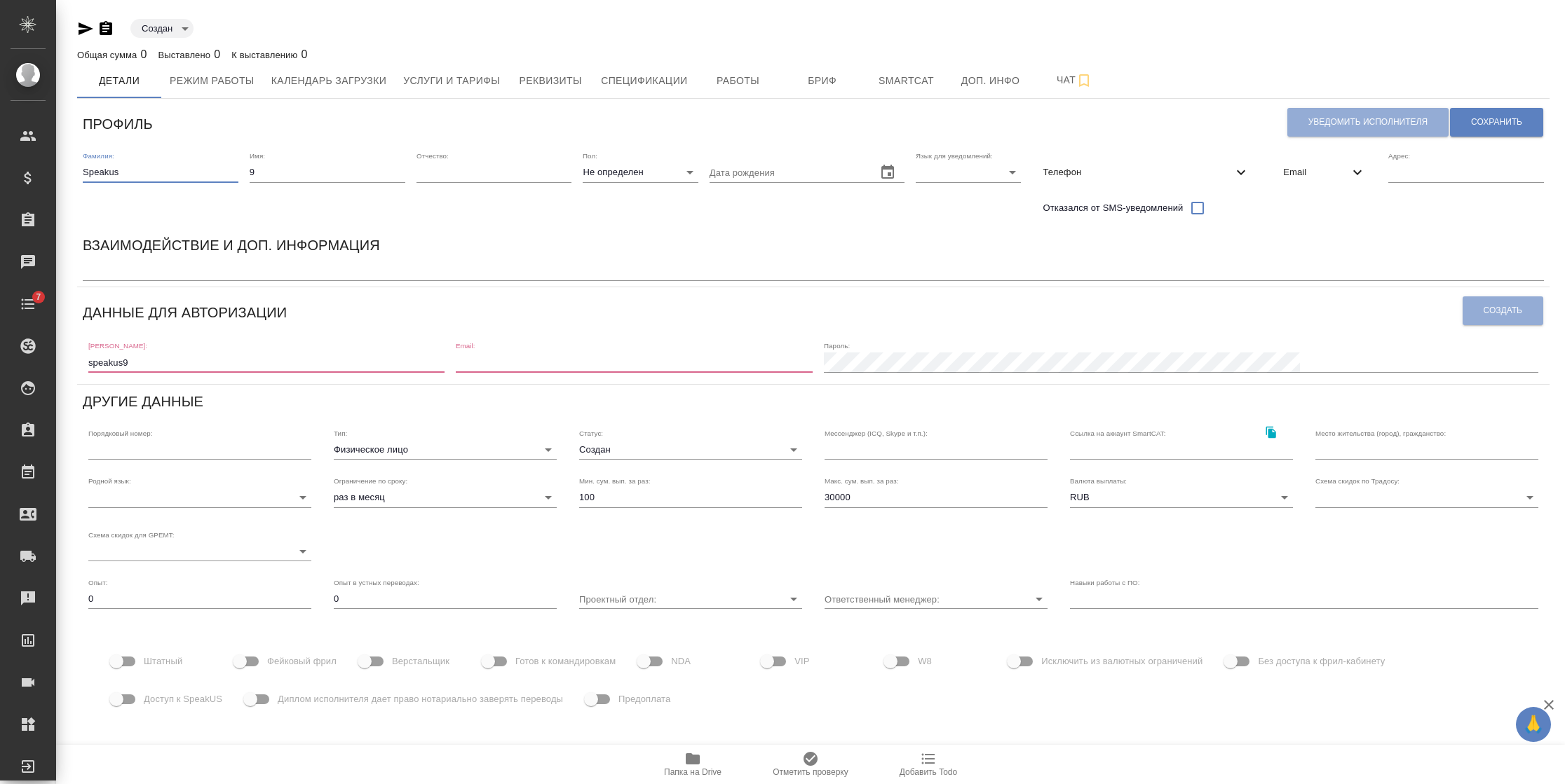
type input "[EMAIL_ADDRESS][DOMAIN_NAME]"
drag, startPoint x: 242, startPoint y: 171, endPoint x: 222, endPoint y: 168, distance: 20.2
click at [222, 168] on div "Фамилия: [PERSON_NAME] Имя: 9 Отчество: [PERSON_NAME]: Не определен none Дата р…" at bounding box center [813, 187] width 1472 height 83
type input "10"
click at [1294, 171] on span "Email" at bounding box center [1316, 173] width 66 height 14
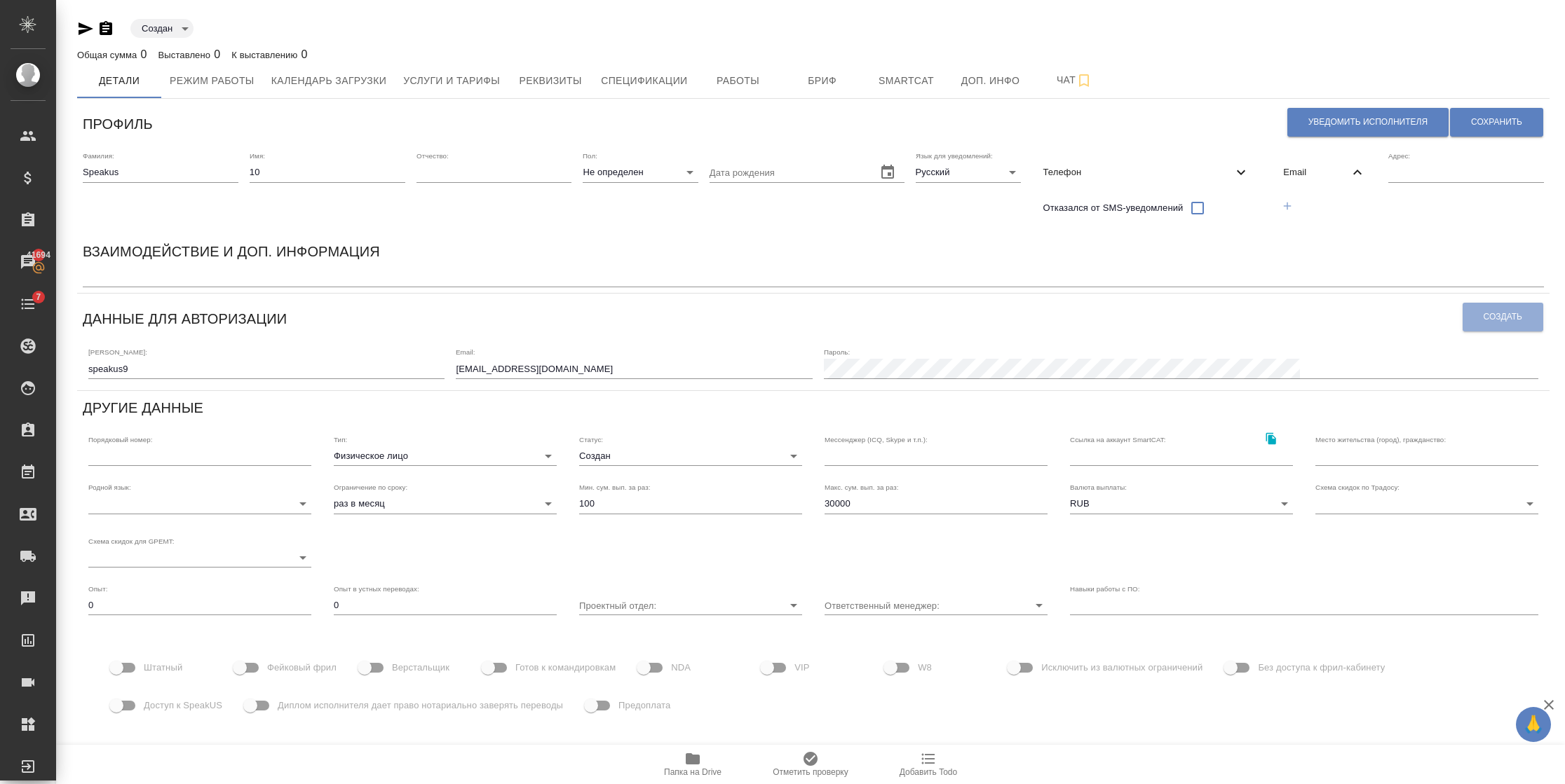
click at [1296, 202] on button "button" at bounding box center [1287, 206] width 29 height 29
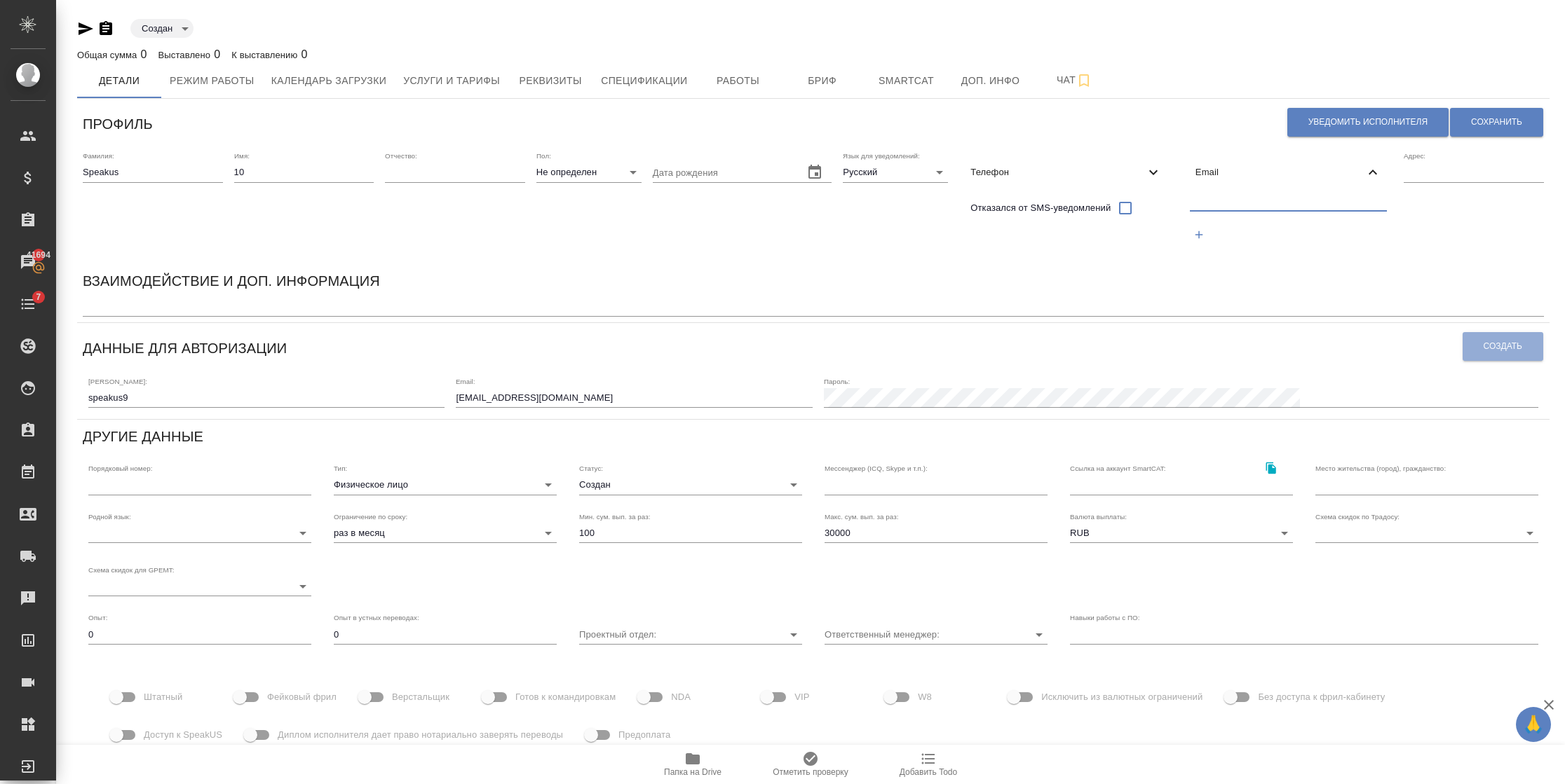
click at [1248, 205] on input "text" at bounding box center [1289, 202] width 198 height 17
drag, startPoint x: 708, startPoint y: 399, endPoint x: 524, endPoint y: 387, distance: 184.4
click at [531, 397] on div "[PERSON_NAME]: speakus9 Email: [EMAIL_ADDRESS][DOMAIN_NAME] Пароль:" at bounding box center [813, 392] width 1461 height 43
click at [1271, 203] on input "text" at bounding box center [1289, 202] width 198 height 17
paste input "[EMAIL_ADDRESS][DOMAIN_NAME]"
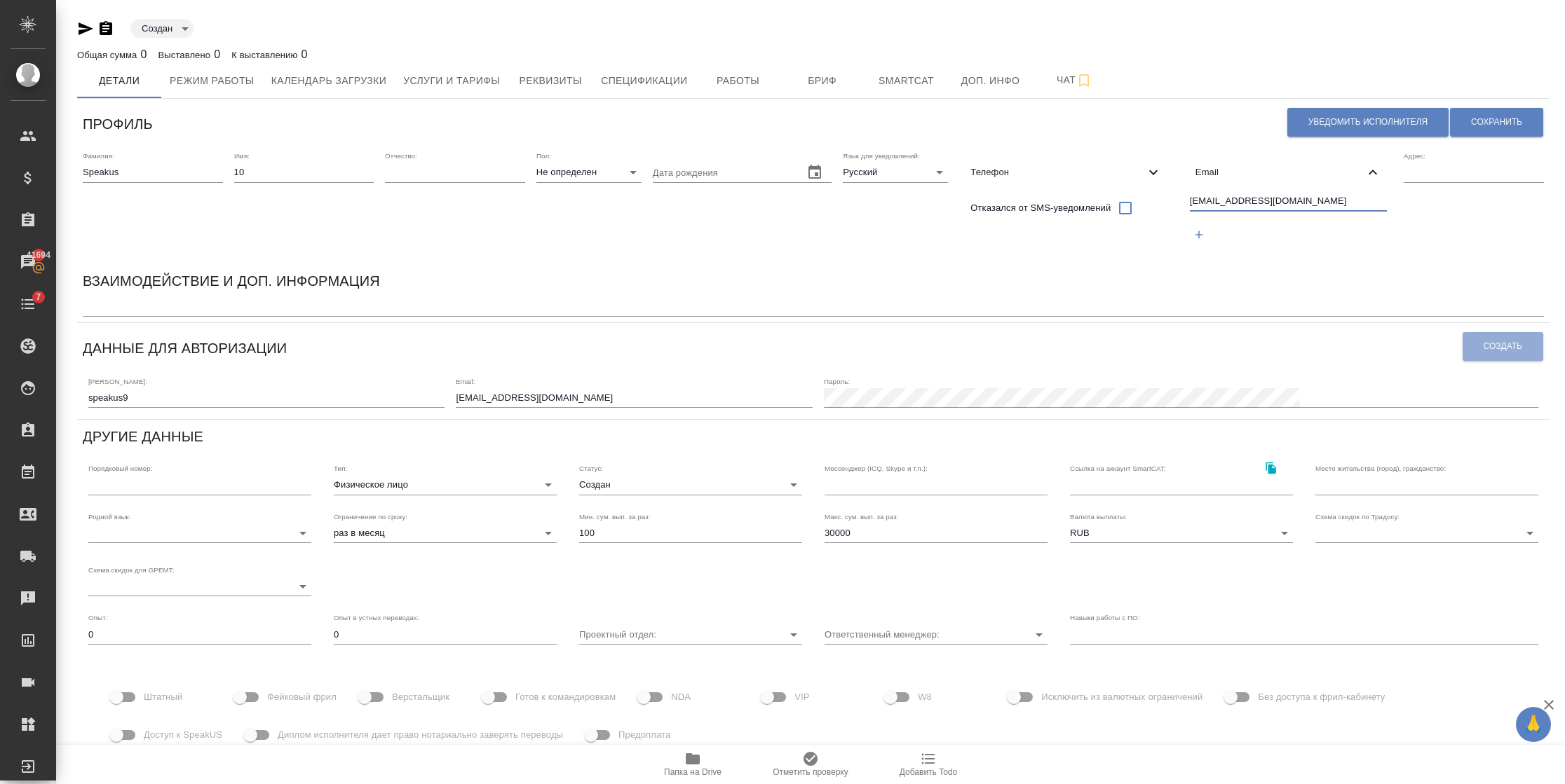
click at [1221, 202] on input "[EMAIL_ADDRESS][DOMAIN_NAME]" at bounding box center [1289, 202] width 198 height 17
drag, startPoint x: 1324, startPoint y: 199, endPoint x: 1088, endPoint y: 199, distance: 236.0
click at [1088, 199] on div "Фамилия: [PERSON_NAME] Имя: 10 Отчество: [PERSON_NAME]: Не определен none Дата …" at bounding box center [813, 204] width 1472 height 118
type input "[EMAIL_ADDRESS][DOMAIN_NAME]"
drag, startPoint x: 256, startPoint y: 388, endPoint x: 185, endPoint y: 387, distance: 71.0
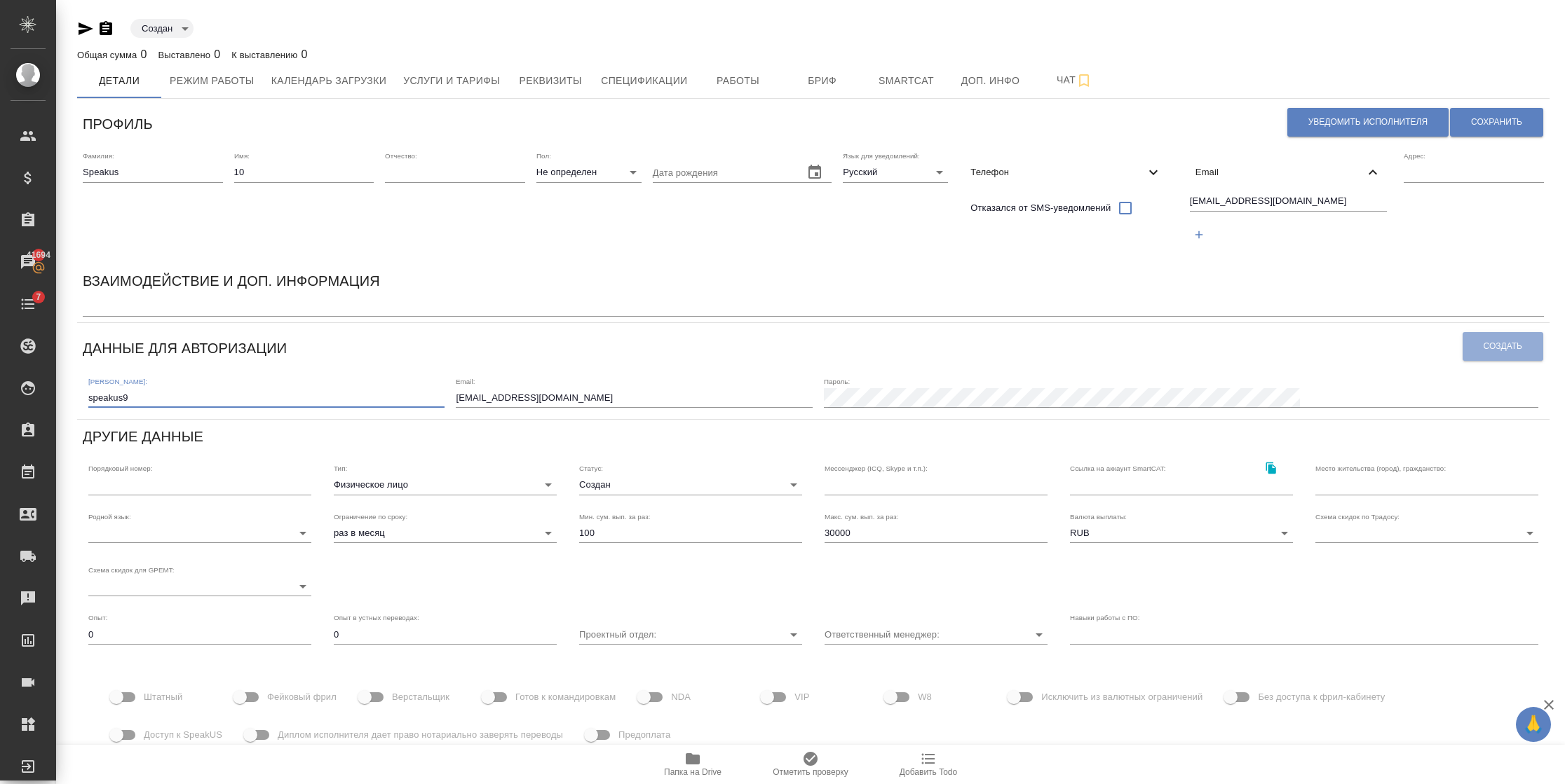
click at [185, 388] on input "speakus9" at bounding box center [266, 398] width 356 height 20
type input "speakus10"
drag, startPoint x: 665, startPoint y: 399, endPoint x: 555, endPoint y: 400, distance: 110.0
click at [555, 400] on div "[PERSON_NAME]: speakus10 Email: [EMAIL_ADDRESS][DOMAIN_NAME] Пароль:" at bounding box center [813, 392] width 1461 height 43
paste input "10"
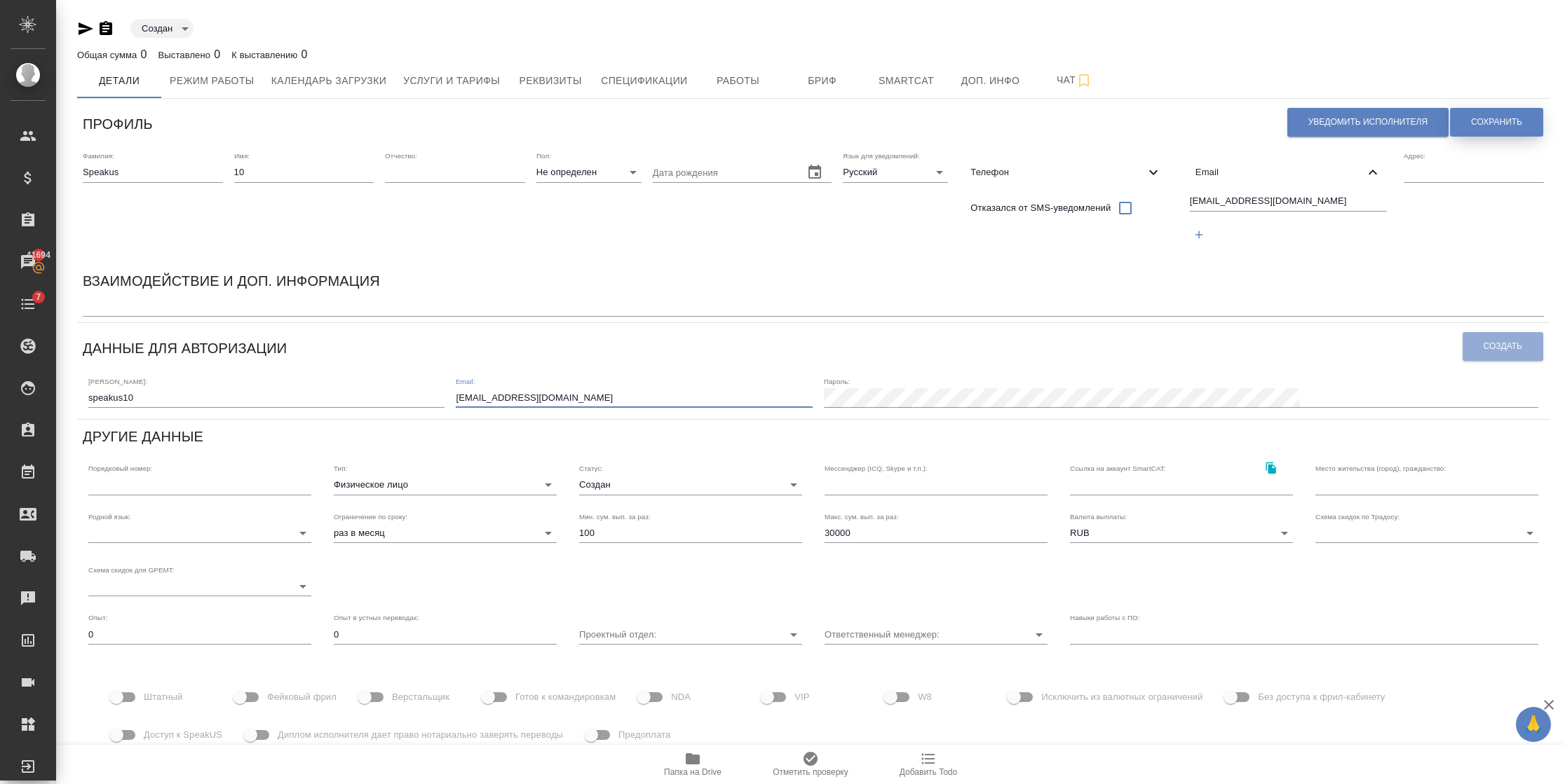
type input "speakus10@awatera.com"
click at [1470, 117] on span "Сохранить" at bounding box center [1496, 122] width 51 height 12
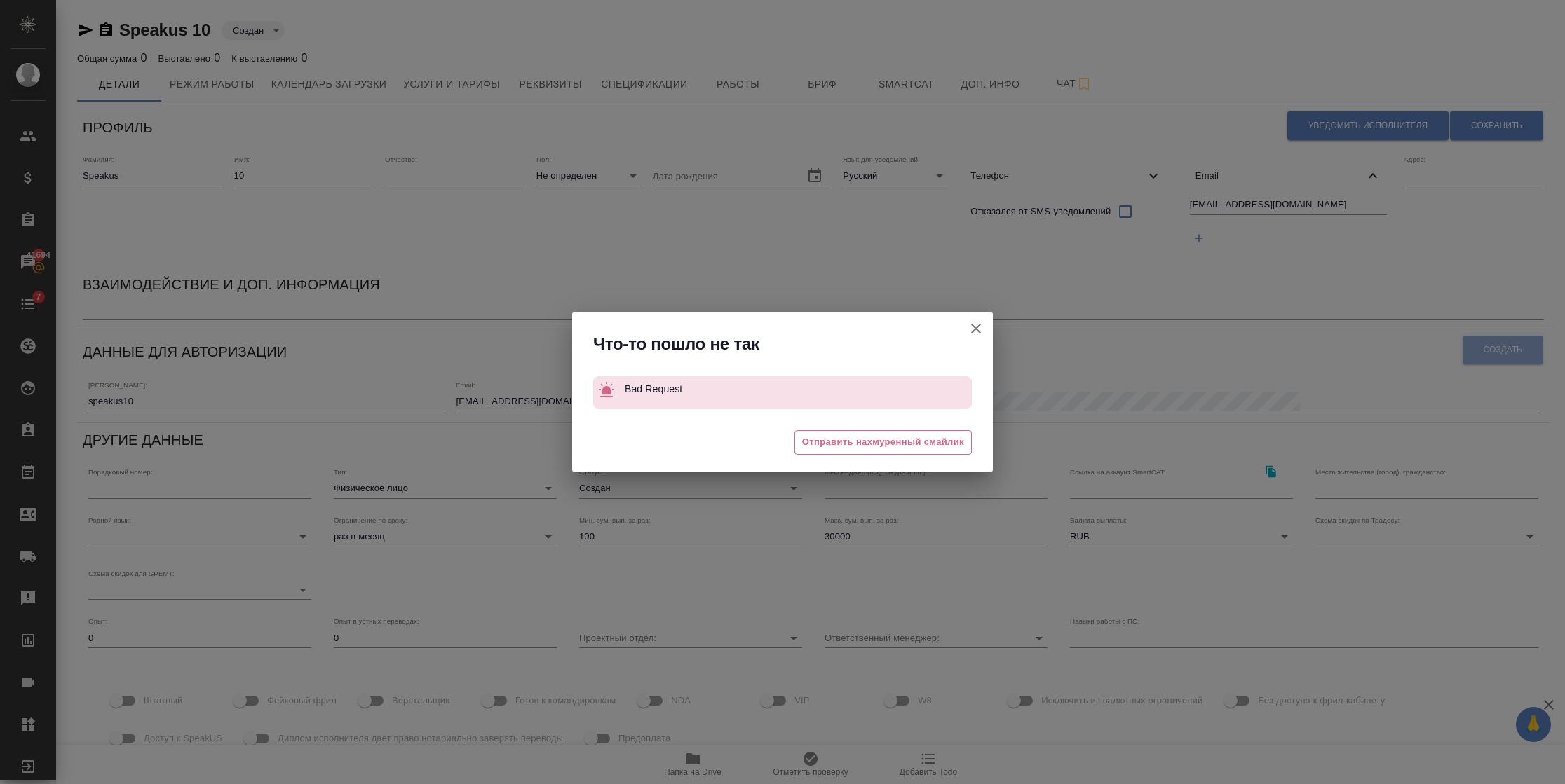
click at [973, 320] on icon "button" at bounding box center [975, 329] width 17 height 17
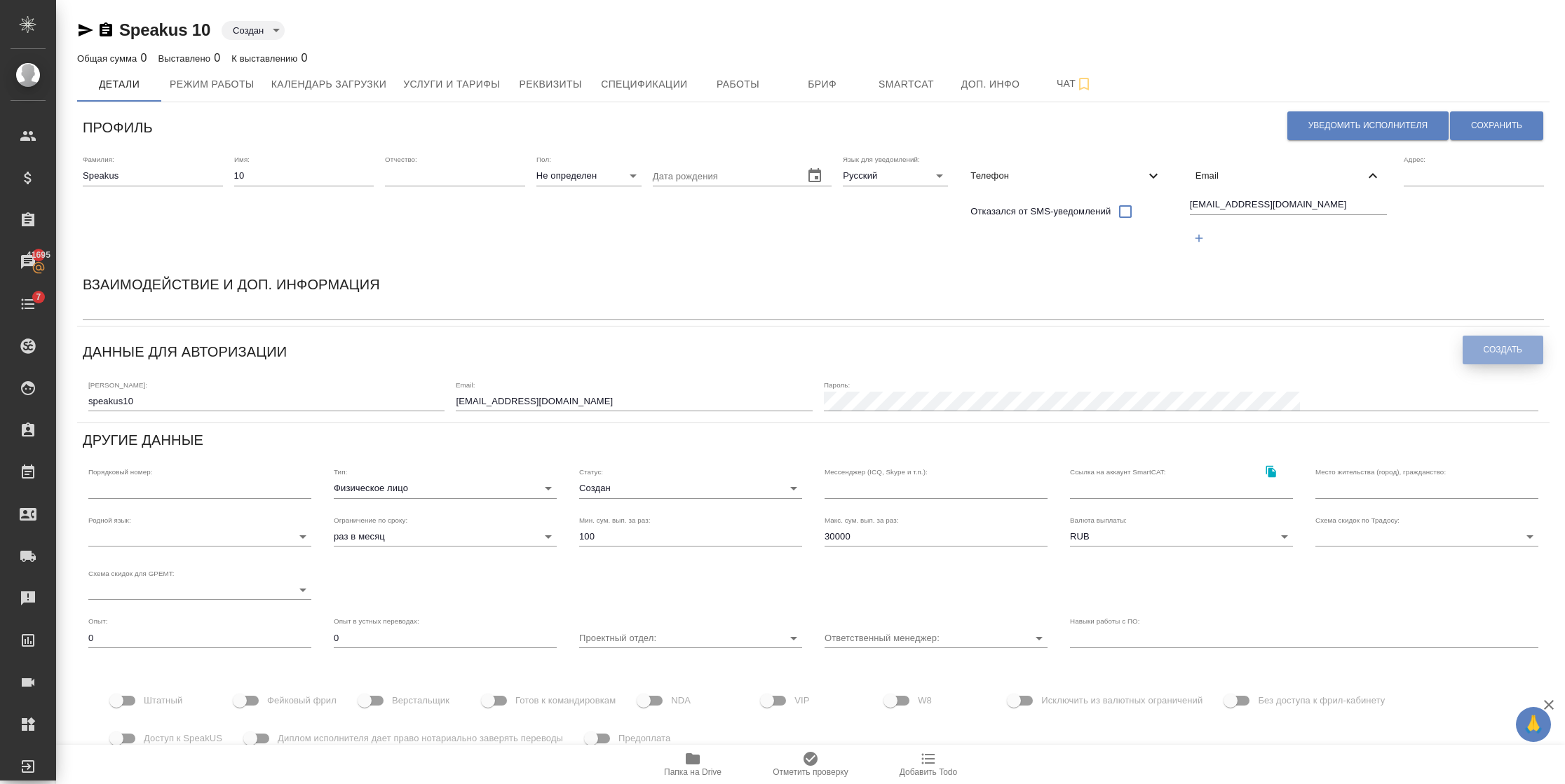
click at [1524, 343] on button "Создать" at bounding box center [1503, 350] width 81 height 29
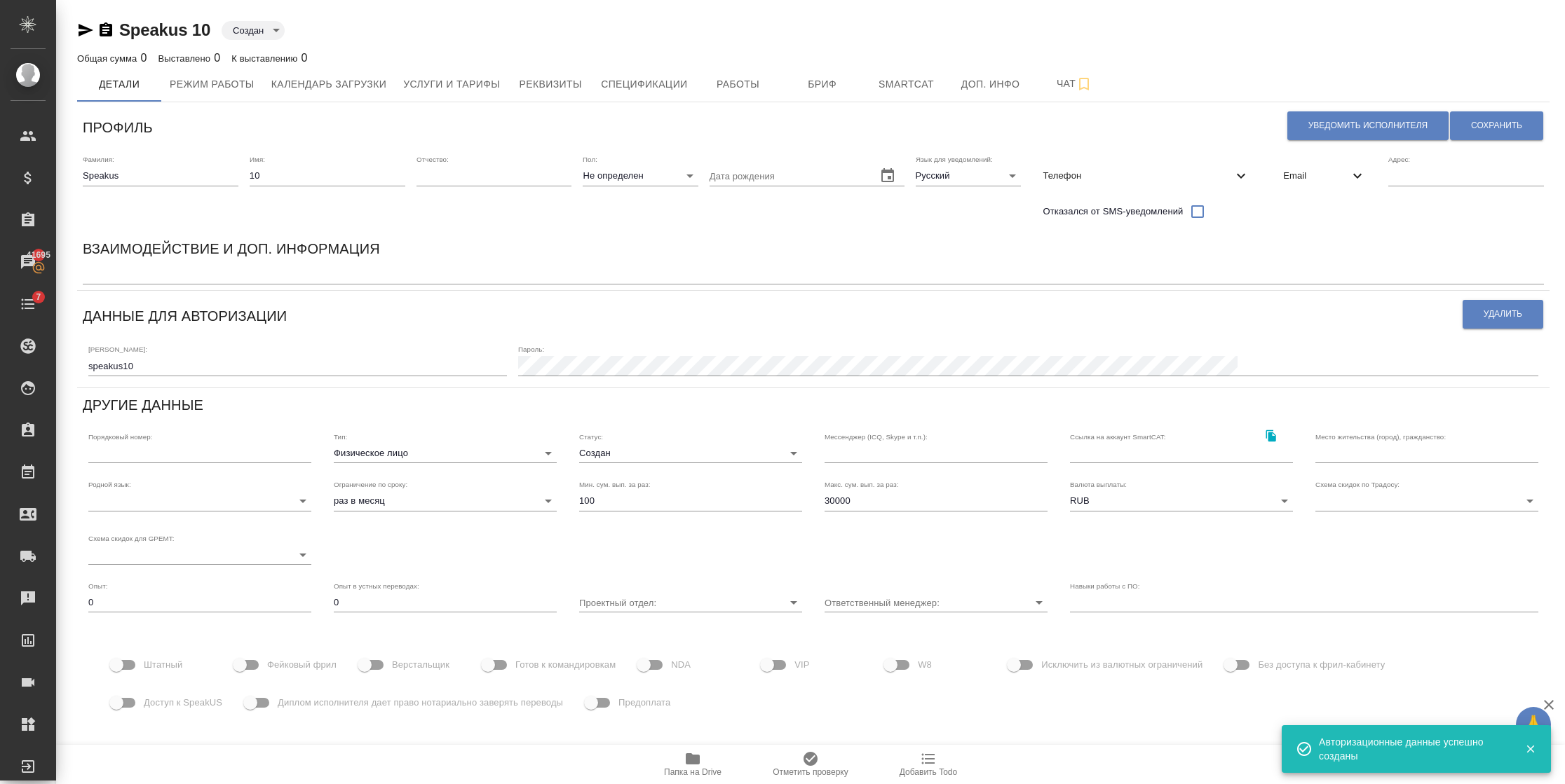
click at [245, 662] on input "Фейковый фрил" at bounding box center [240, 665] width 80 height 27
checkbox input "true"
click at [147, 698] on span "Доступ к SpeakUS" at bounding box center [183, 703] width 78 height 14
click at [147, 698] on input "Доступ к SpeakUS" at bounding box center [116, 703] width 80 height 27
checkbox input "true"
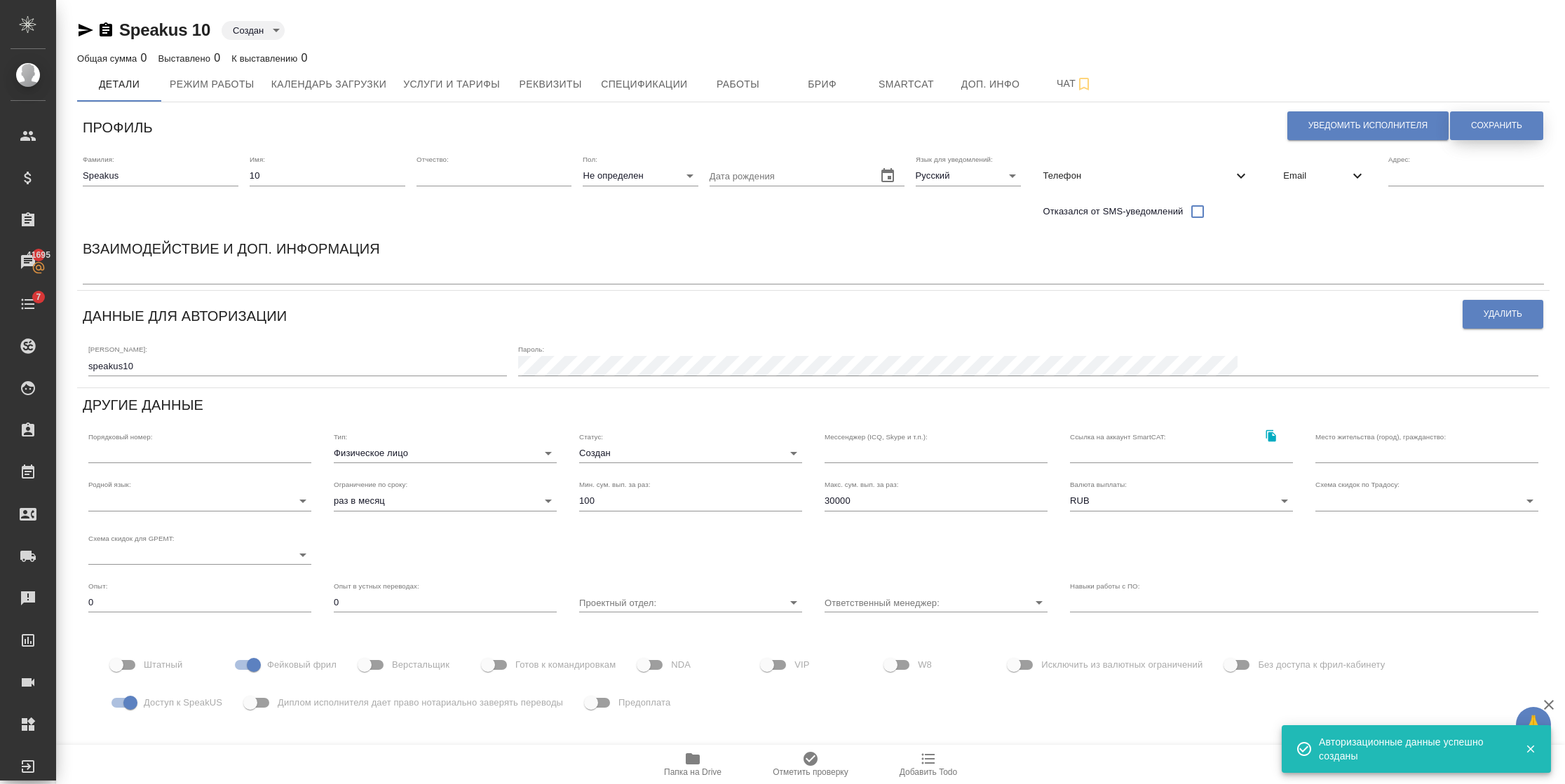
click at [1467, 119] on button "Сохранить" at bounding box center [1497, 126] width 94 height 29
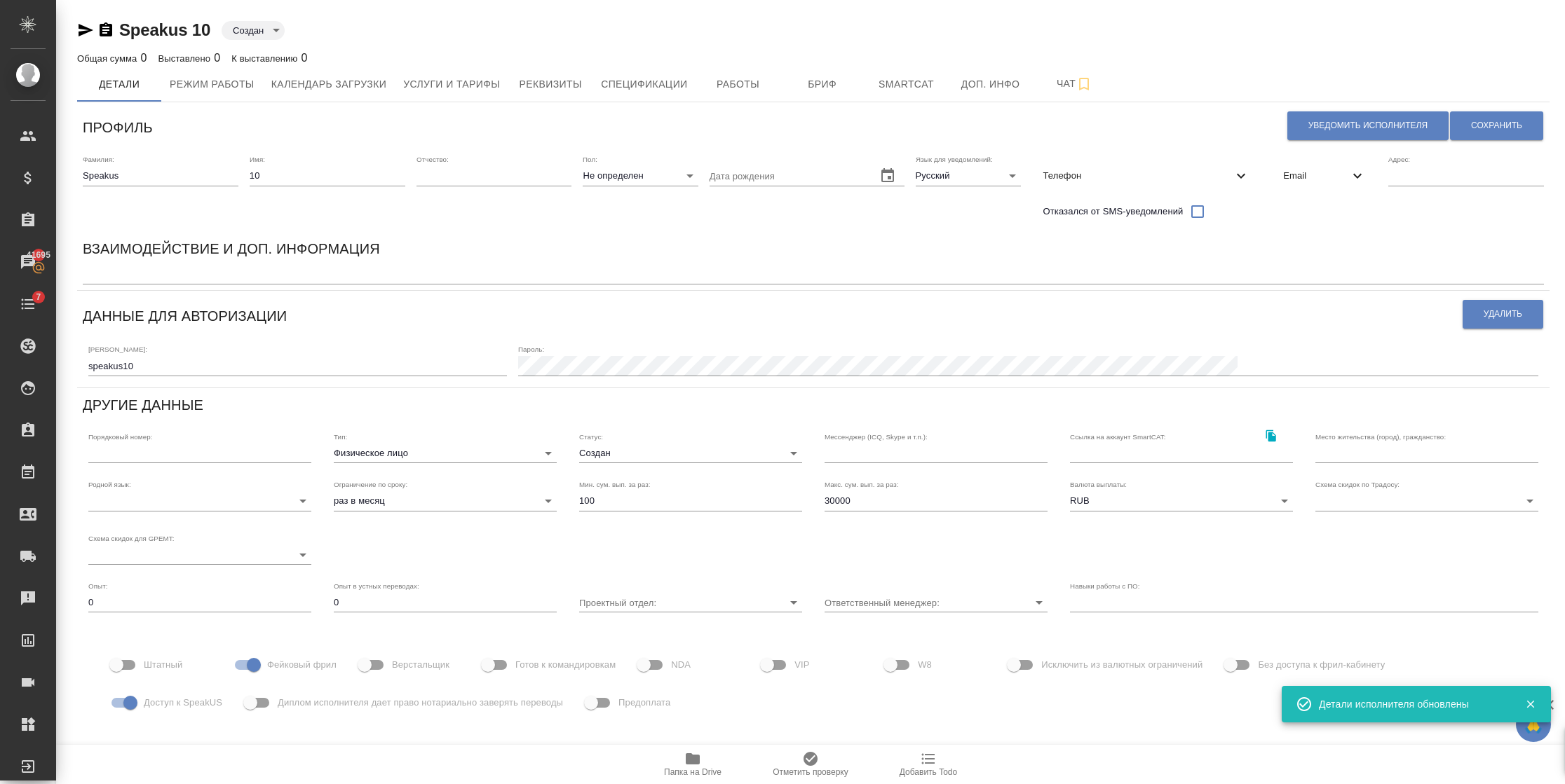
click at [1325, 167] on div "Email" at bounding box center [1324, 176] width 105 height 31
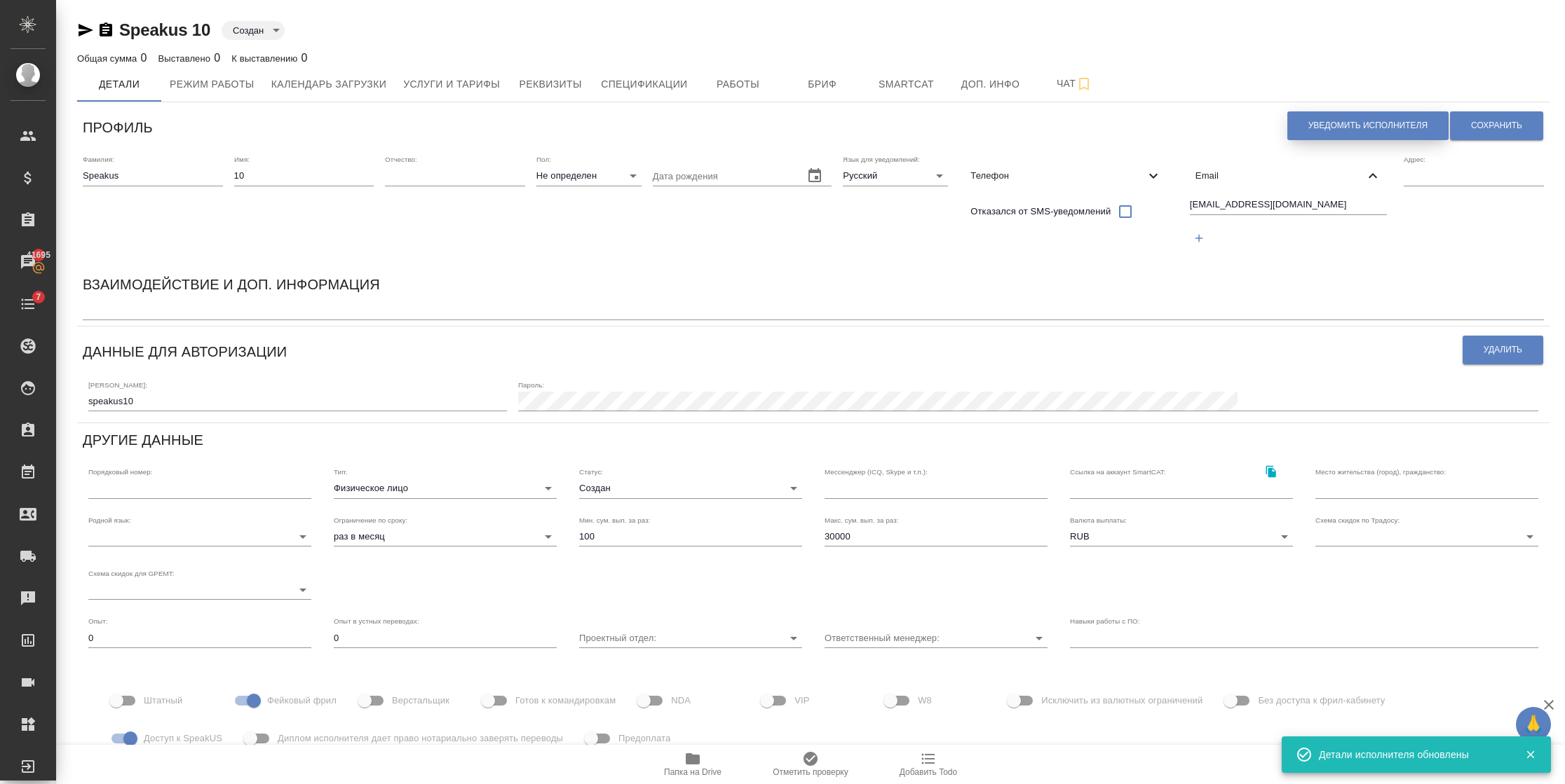
click at [1306, 131] on button "Уведомить исполнителя" at bounding box center [1367, 126] width 161 height 29
type textarea "Добрый день, 10! Ознакомиться с подробной информацией по выполненным работам Вы…"
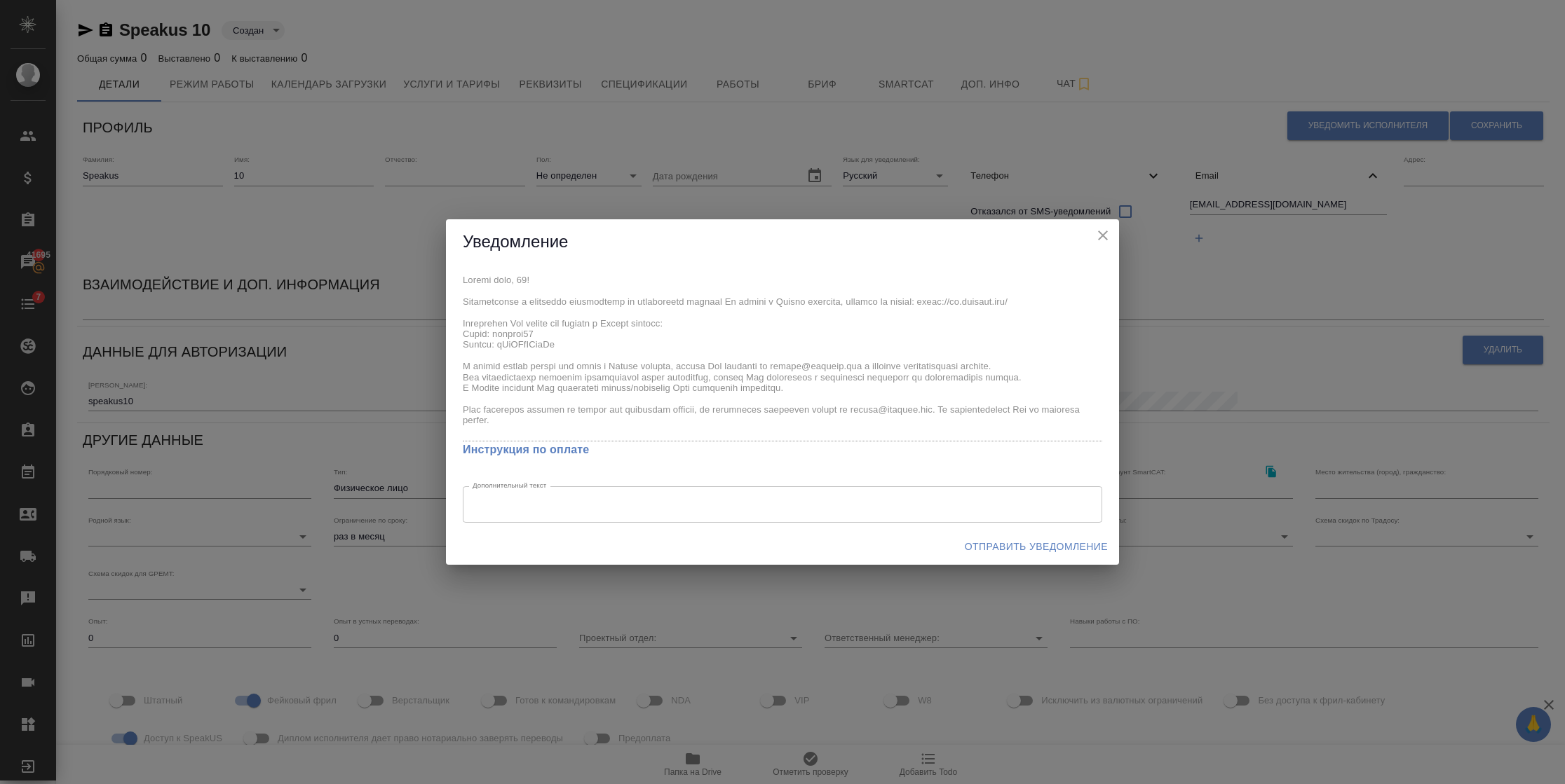
click at [1043, 554] on span "Отправить уведомление" at bounding box center [1036, 546] width 143 height 17
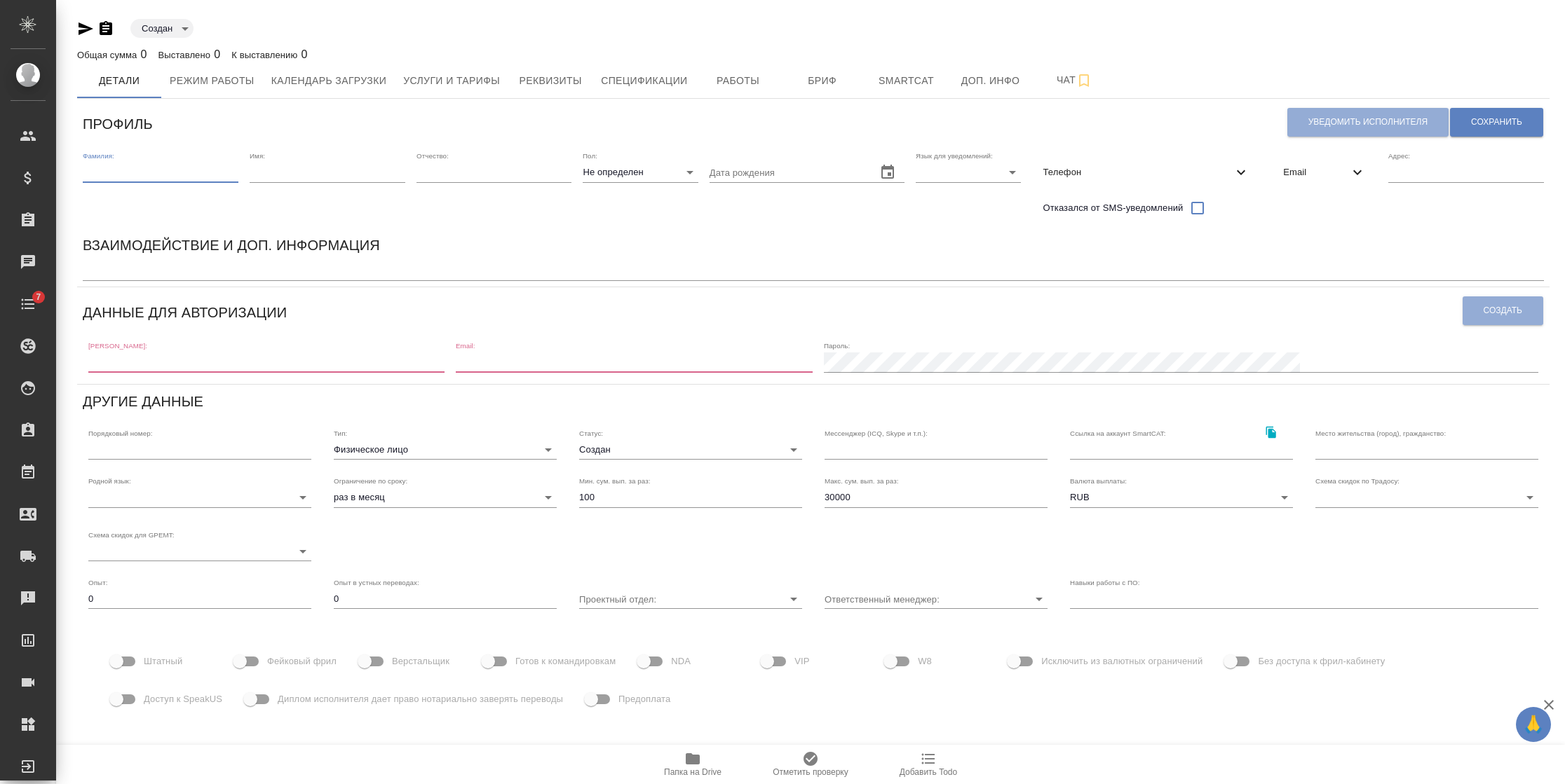
click at [138, 171] on input "text" at bounding box center [160, 173] width 156 height 20
type input "Speakus"
type input "9"
type input "[EMAIL_ADDRESS][DOMAIN_NAME]"
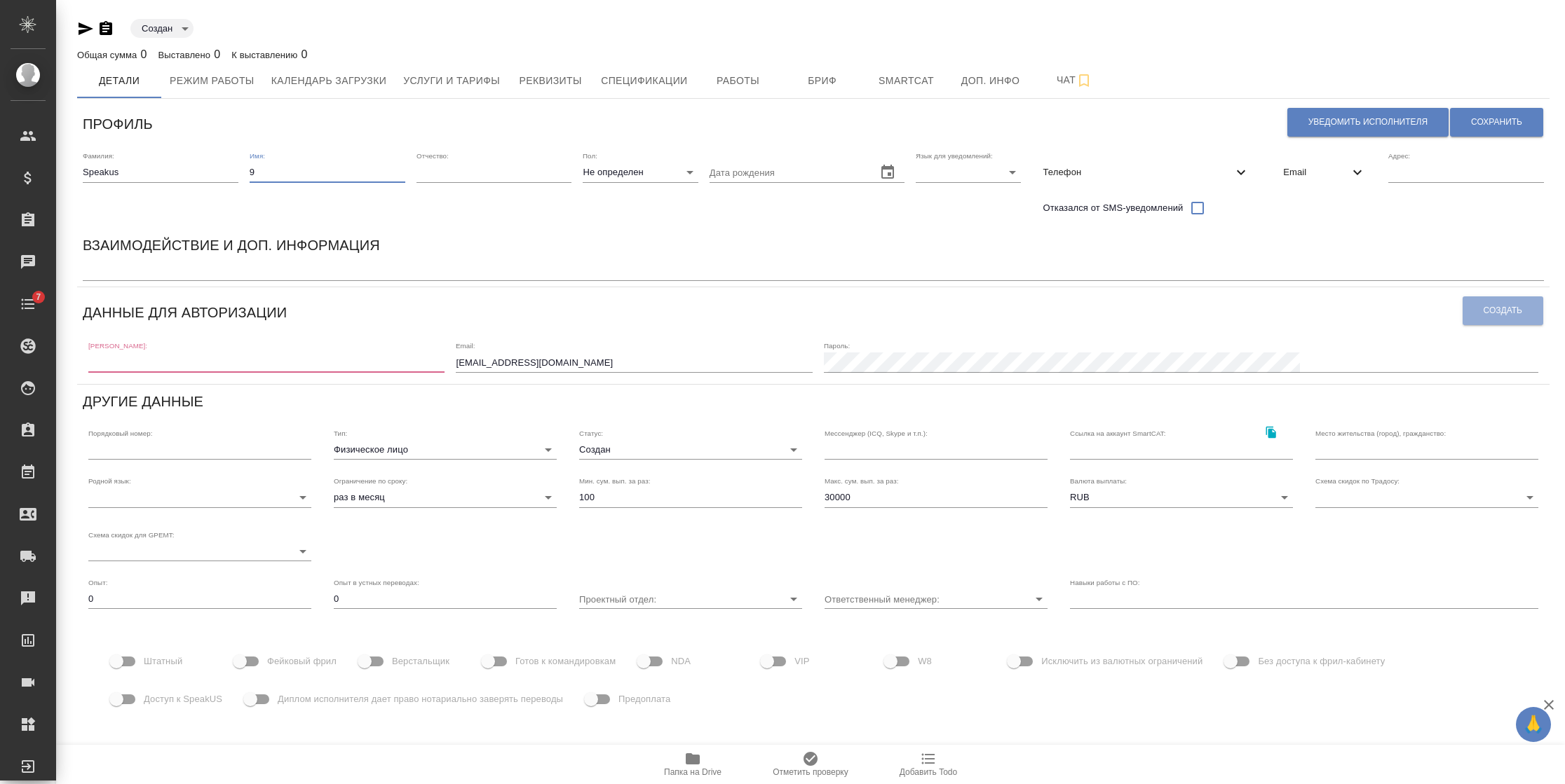
drag, startPoint x: 284, startPoint y: 169, endPoint x: 234, endPoint y: 169, distance: 50.0
click at [234, 169] on div "Фамилия: Speakus Имя: 9 Отчество: Пол: Не определен none Дата рождения Язык для…" at bounding box center [813, 187] width 1472 height 83
type input "11"
click at [957, 169] on body "🙏 .cls-1 fill:#fff; AWATERA Semenets Irina Клиенты Спецификации Заказы 41695 Ча…" at bounding box center [782, 392] width 1565 height 784
click at [950, 173] on li "Русский" at bounding box center [964, 172] width 105 height 23
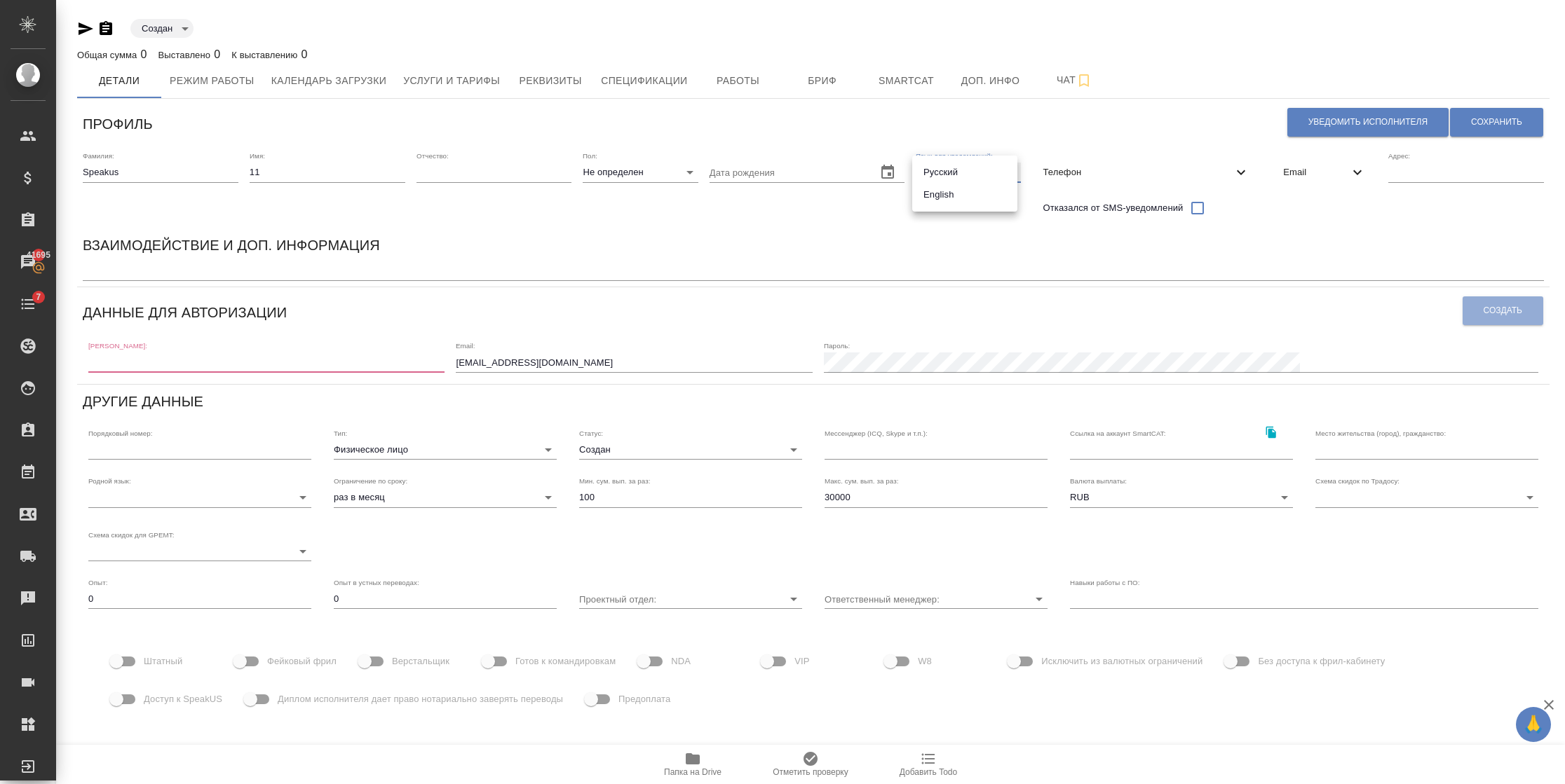
type input "RU"
click at [1313, 176] on span "Email" at bounding box center [1316, 173] width 66 height 14
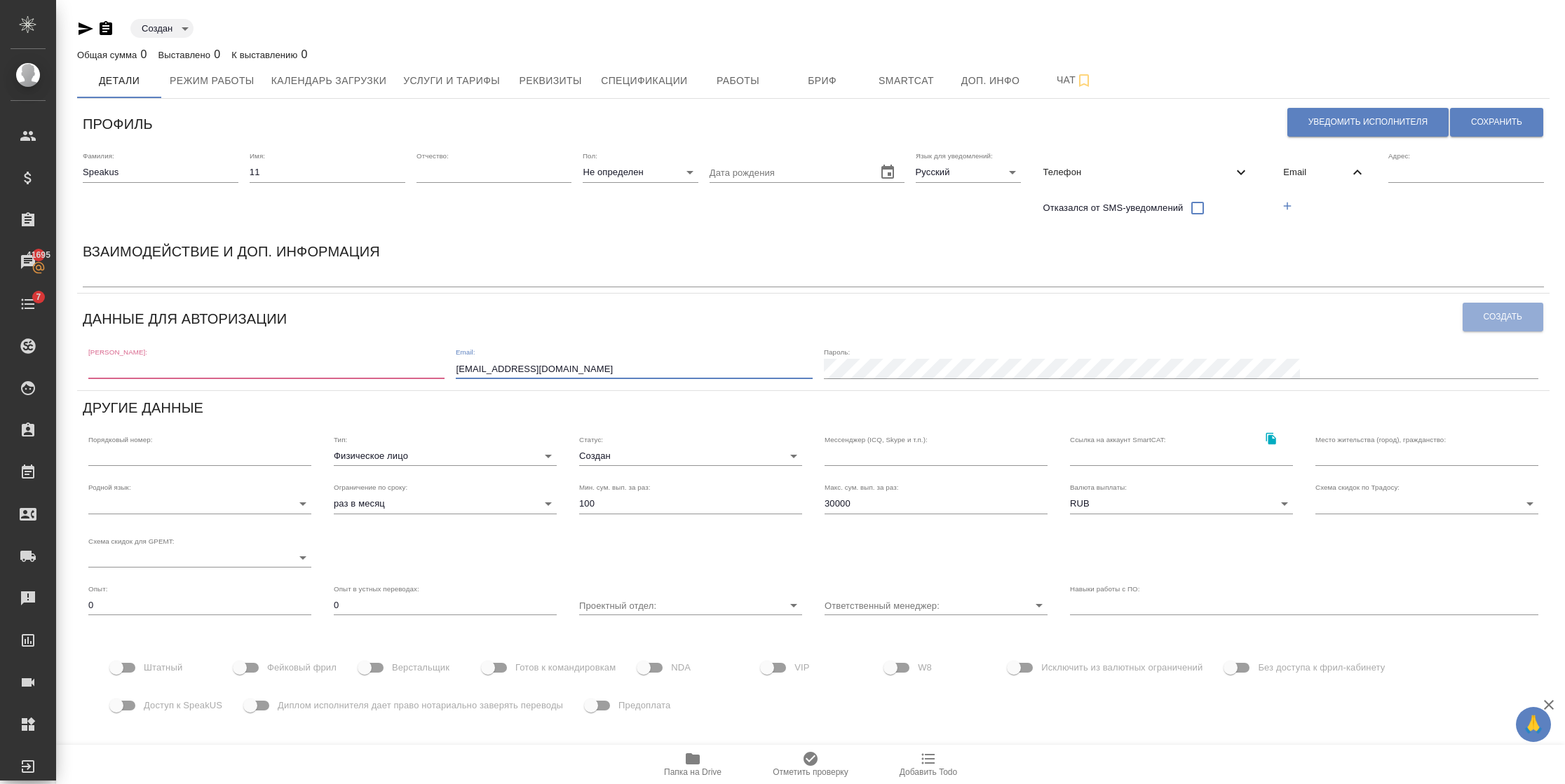
drag, startPoint x: 706, startPoint y: 373, endPoint x: 481, endPoint y: 373, distance: 225.0
click at [481, 373] on div "Логин: Email: speakus9@awatera.com Пароль:" at bounding box center [813, 362] width 1461 height 43
click at [1300, 172] on span "Email" at bounding box center [1316, 173] width 66 height 14
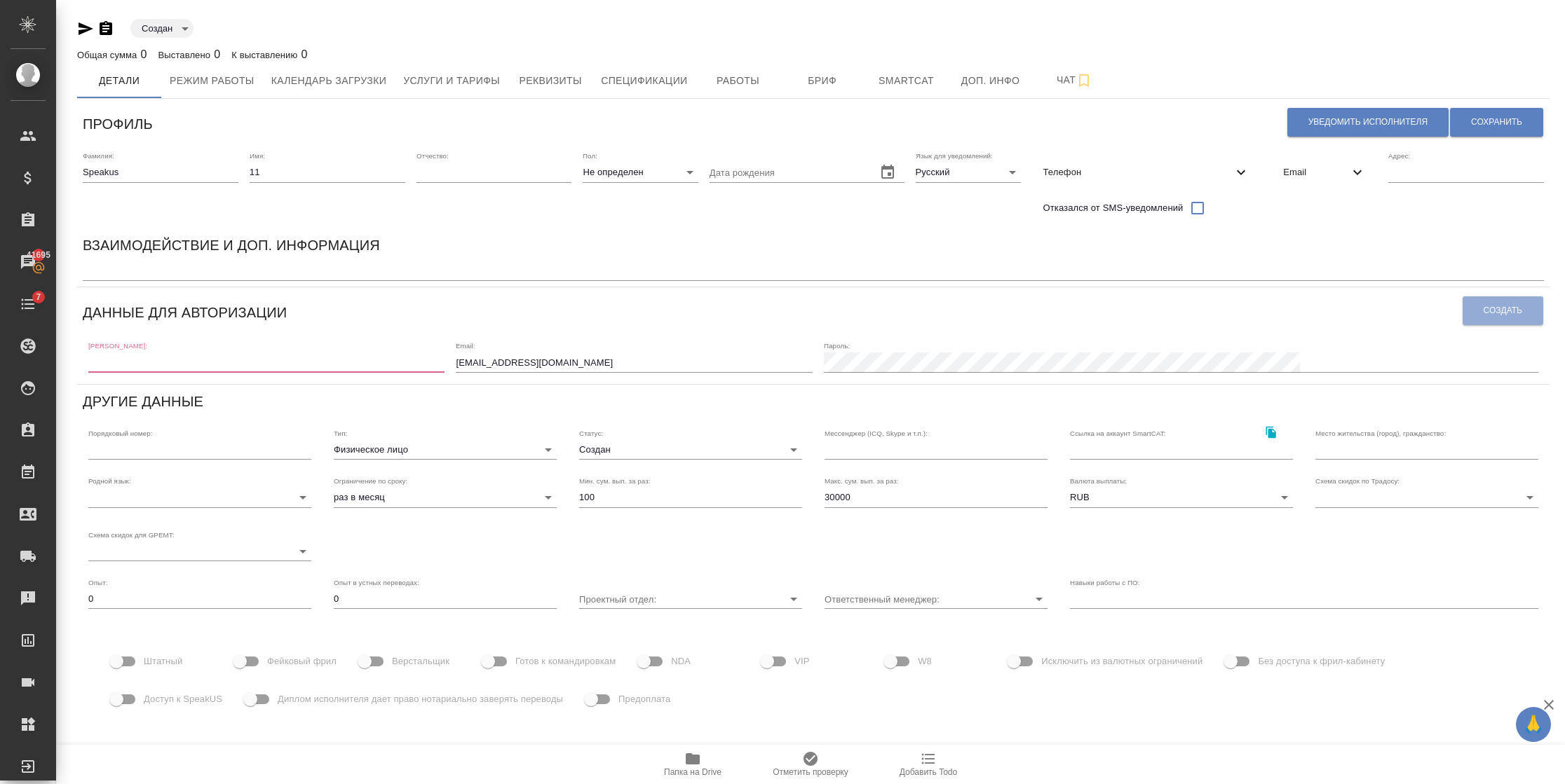
click at [1307, 177] on span "Email" at bounding box center [1316, 173] width 66 height 14
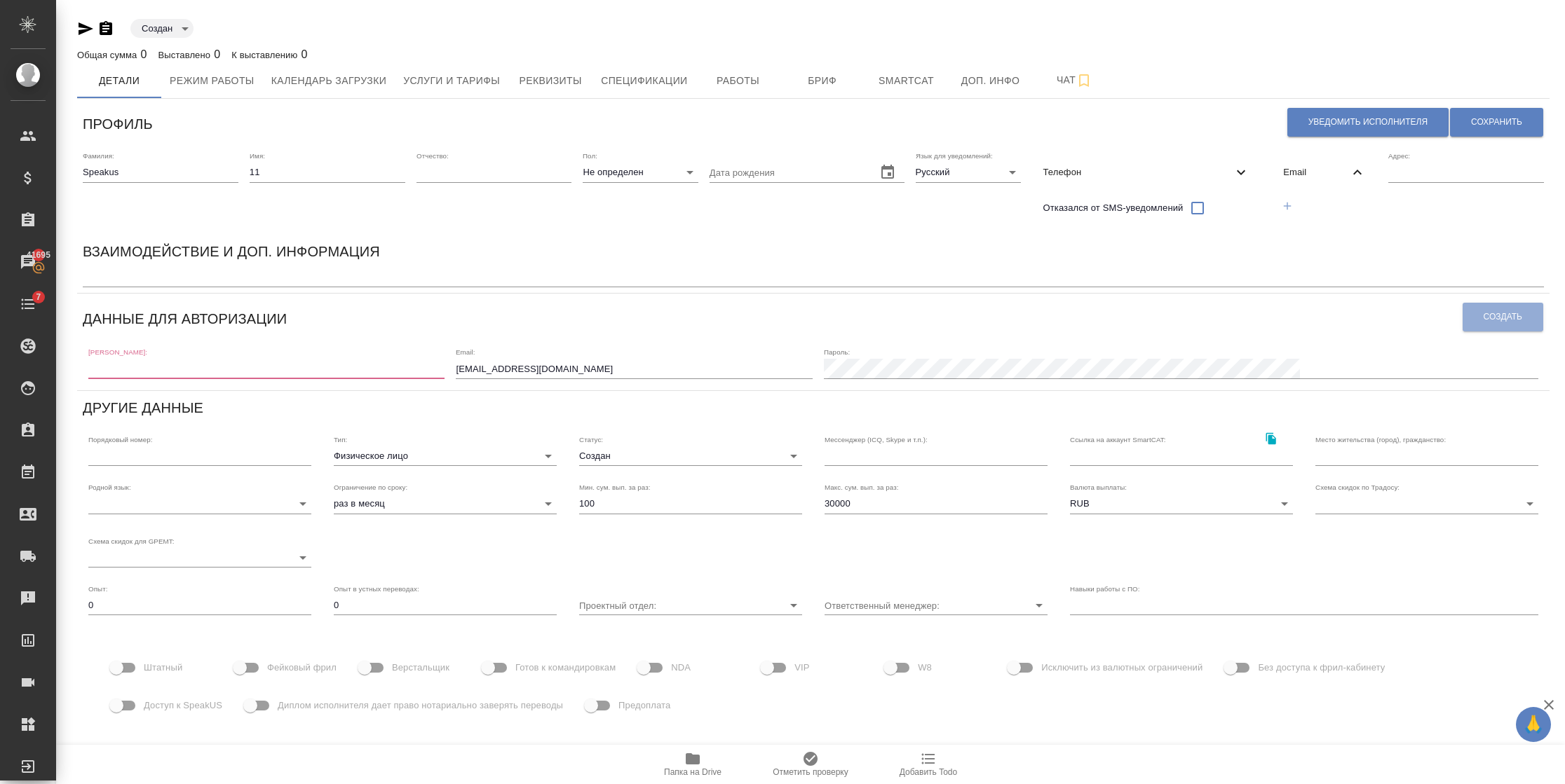
click at [1291, 205] on icon "button" at bounding box center [1287, 205] width 8 height 8
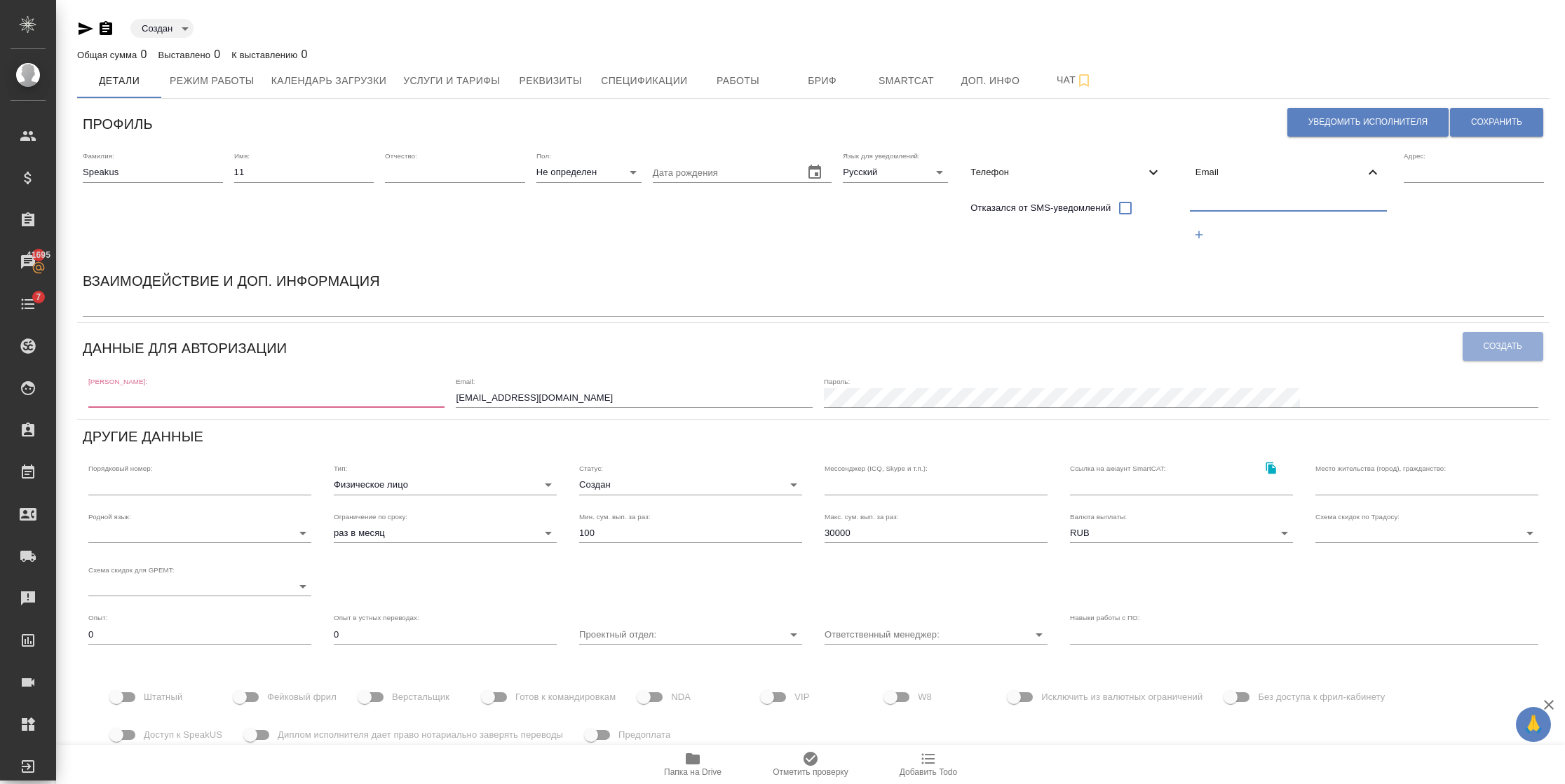
click at [1233, 201] on input "text" at bounding box center [1289, 202] width 198 height 17
paste input "[EMAIL_ADDRESS][DOMAIN_NAME]"
click at [1223, 201] on input "[EMAIL_ADDRESS][DOMAIN_NAME]" at bounding box center [1289, 202] width 198 height 17
type input "speakus11@awatera.com"
click at [303, 395] on input "text" at bounding box center [266, 398] width 356 height 20
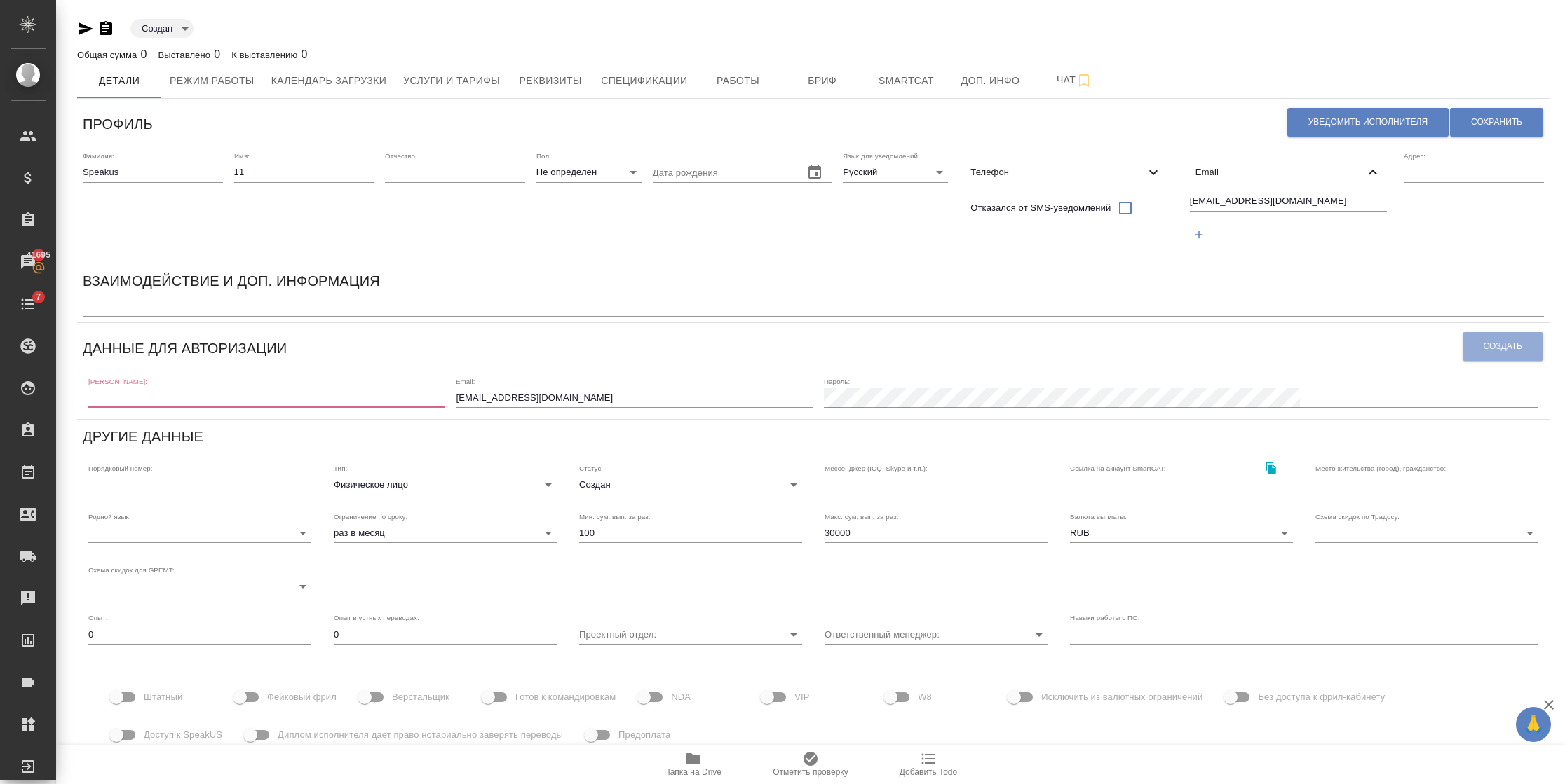
paste input "[EMAIL_ADDRESS][DOMAIN_NAME]"
drag, startPoint x: 1259, startPoint y: 211, endPoint x: 1156, endPoint y: 211, distance: 103.0
click at [1156, 211] on div "Фамилия: Speakus Имя: 11 Отчество: Пол: Не определен none Дата рождения Язык дл…" at bounding box center [813, 204] width 1472 height 118
drag, startPoint x: 286, startPoint y: 399, endPoint x: -5, endPoint y: 391, distance: 291.1
click at [0, 391] on html "🙏 .cls-1 fill:#fff; AWATERA Semenets Irina Клиенты Спецификации Заказы 41695 Ча…" at bounding box center [782, 392] width 1565 height 784
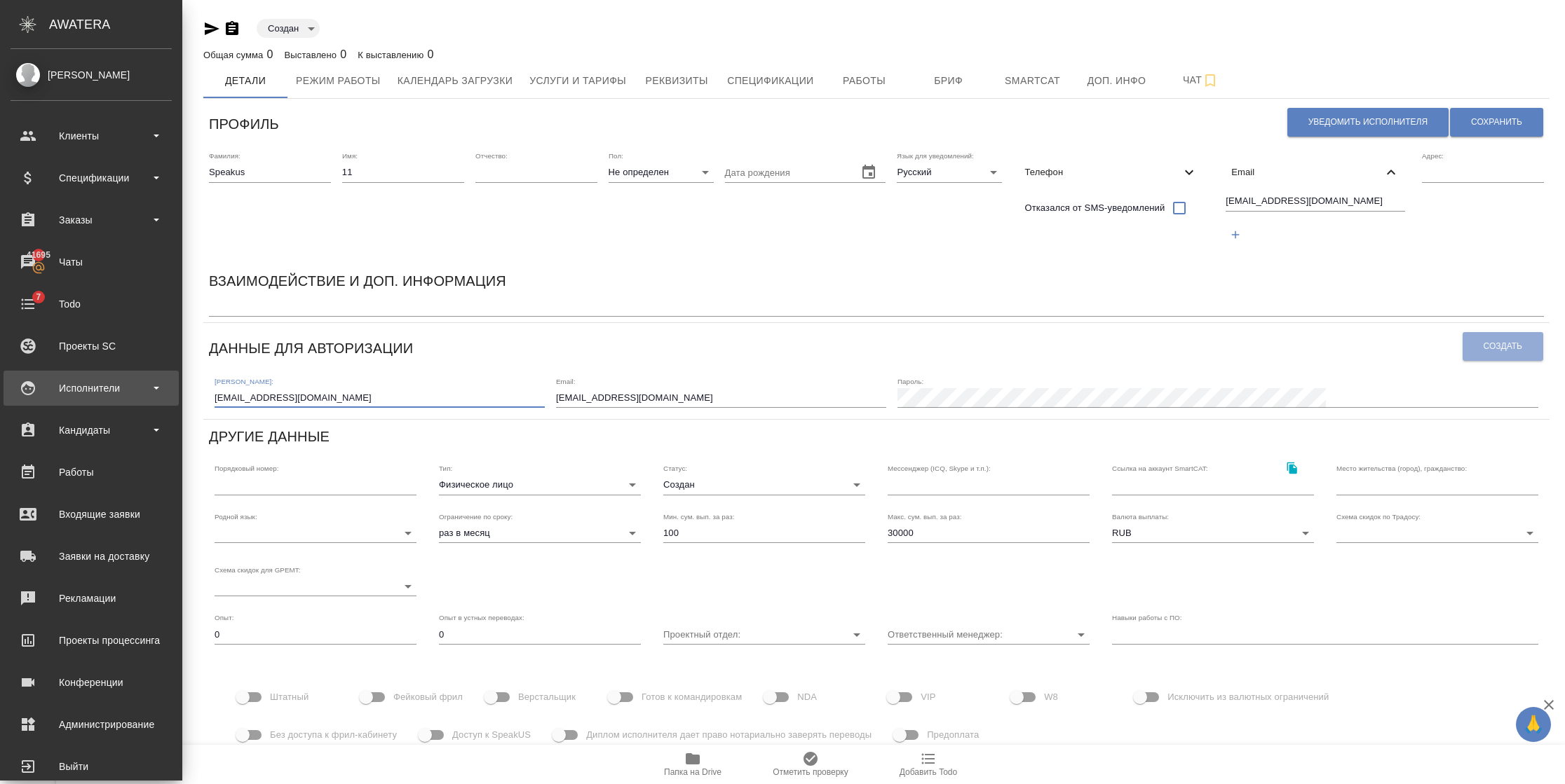
paste input "11"
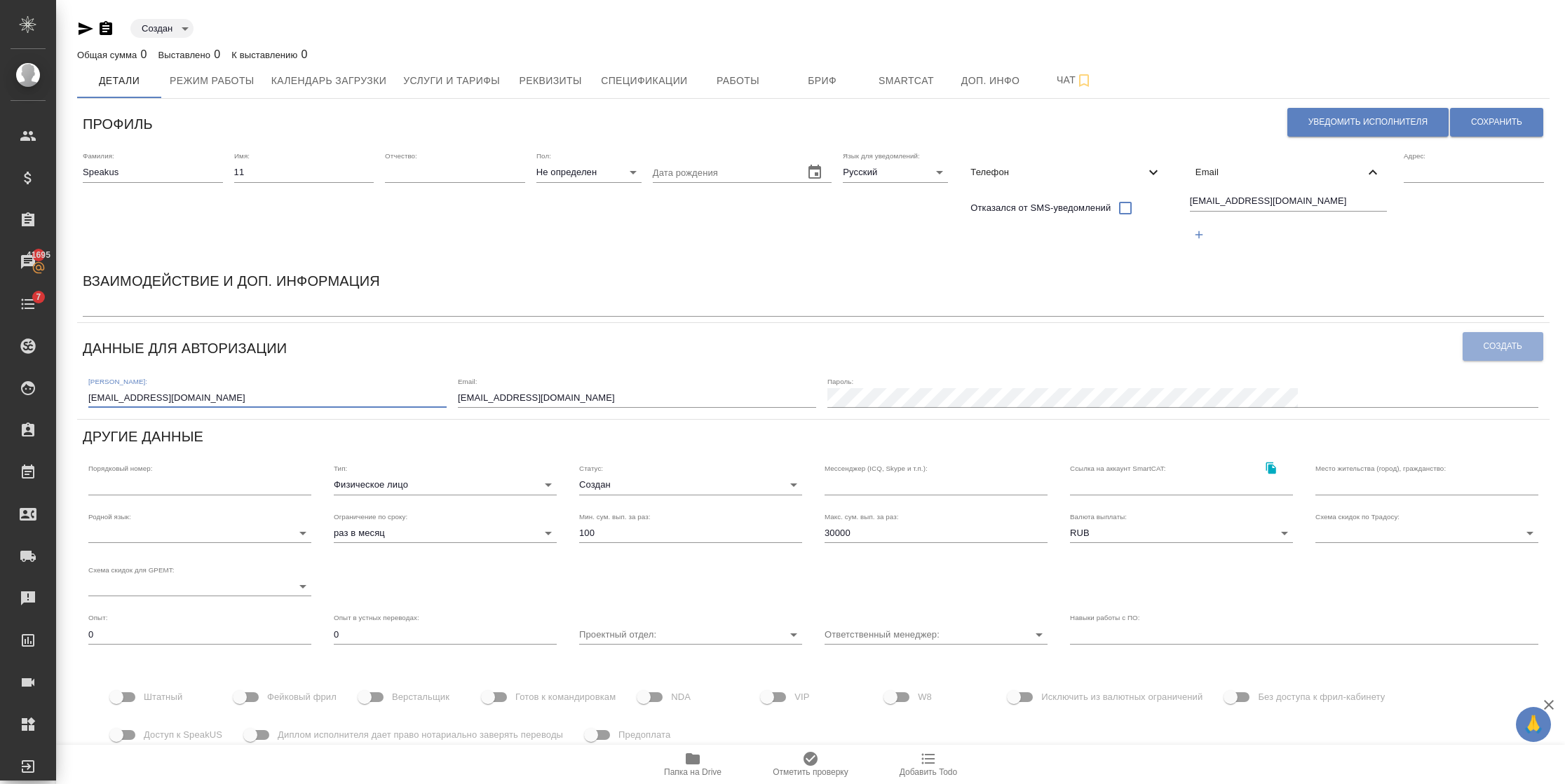
drag, startPoint x: 239, startPoint y: 392, endPoint x: 134, endPoint y: 383, distance: 105.4
click at [134, 383] on div "Логин: speakus11@awatera.com" at bounding box center [267, 392] width 358 height 31
type input "speakus11"
drag, startPoint x: 654, startPoint y: 400, endPoint x: 480, endPoint y: 394, distance: 174.1
click at [480, 394] on div "Логин: speakus11 Email: speakus9@awatera.com Пароль:" at bounding box center [813, 392] width 1461 height 43
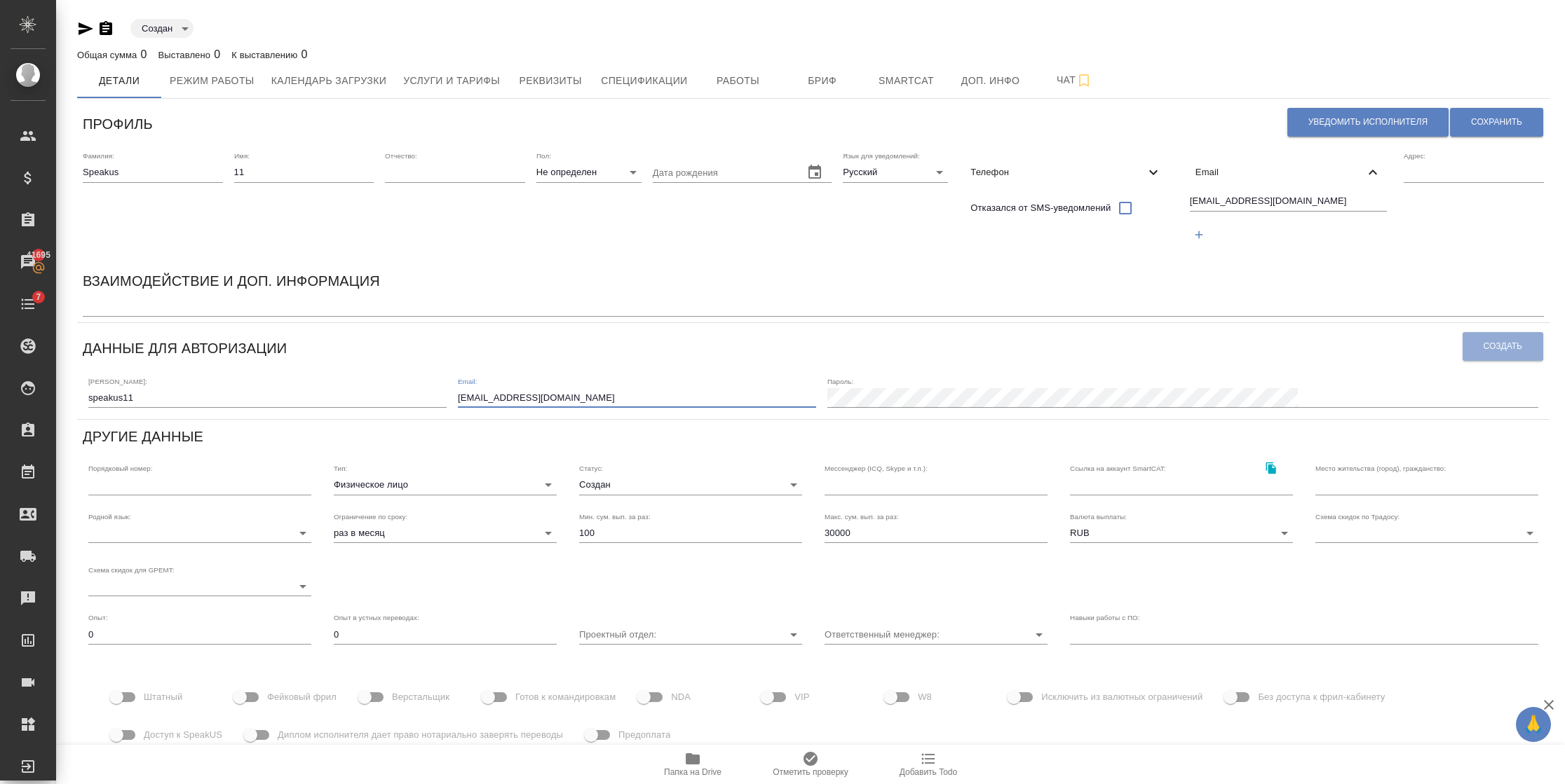
paste input "11"
type input "speakus11@awatera.com"
click at [1478, 128] on span "Сохранить" at bounding box center [1496, 122] width 51 height 12
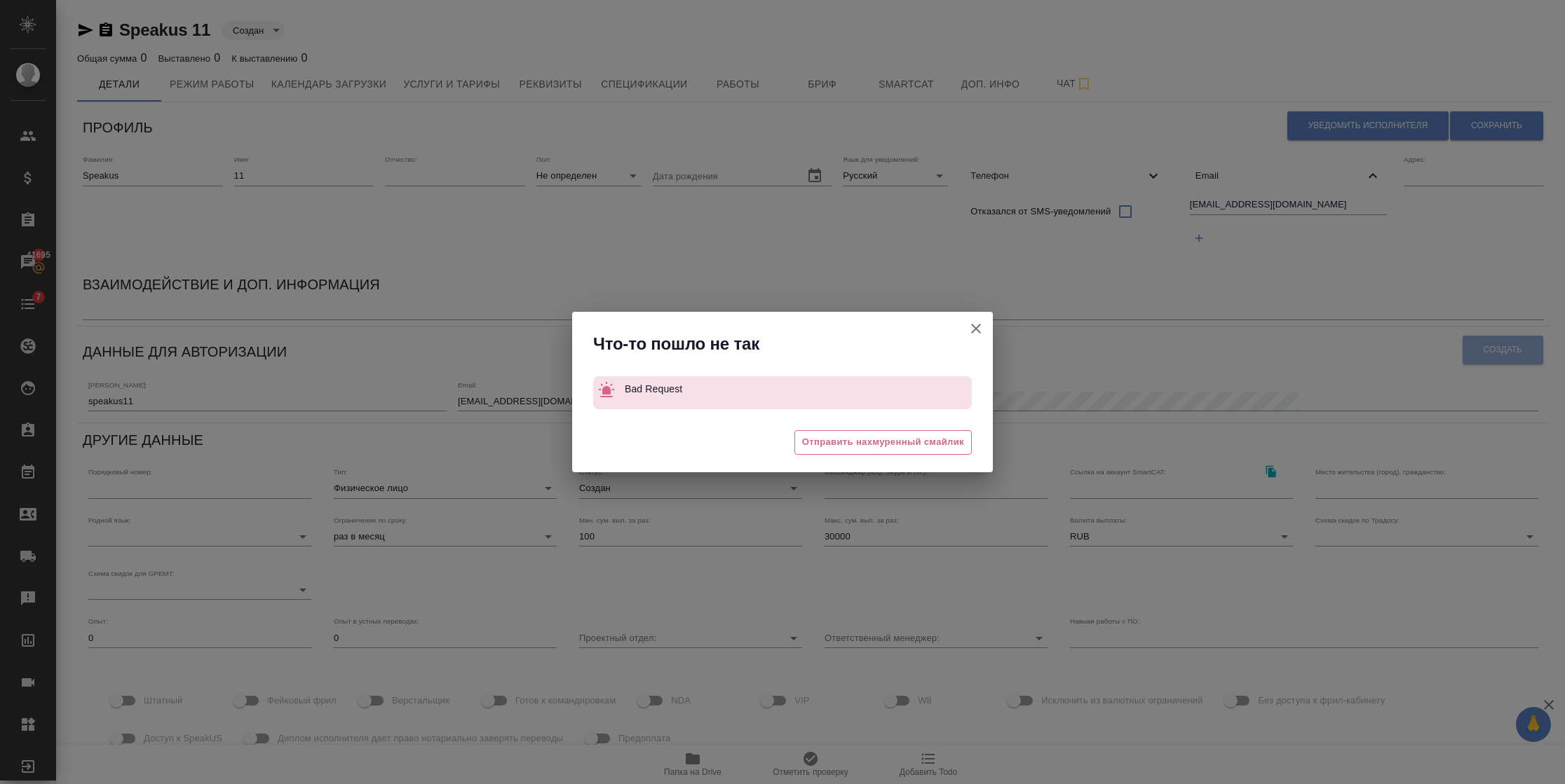
click at [975, 329] on icon "button" at bounding box center [975, 329] width 10 height 10
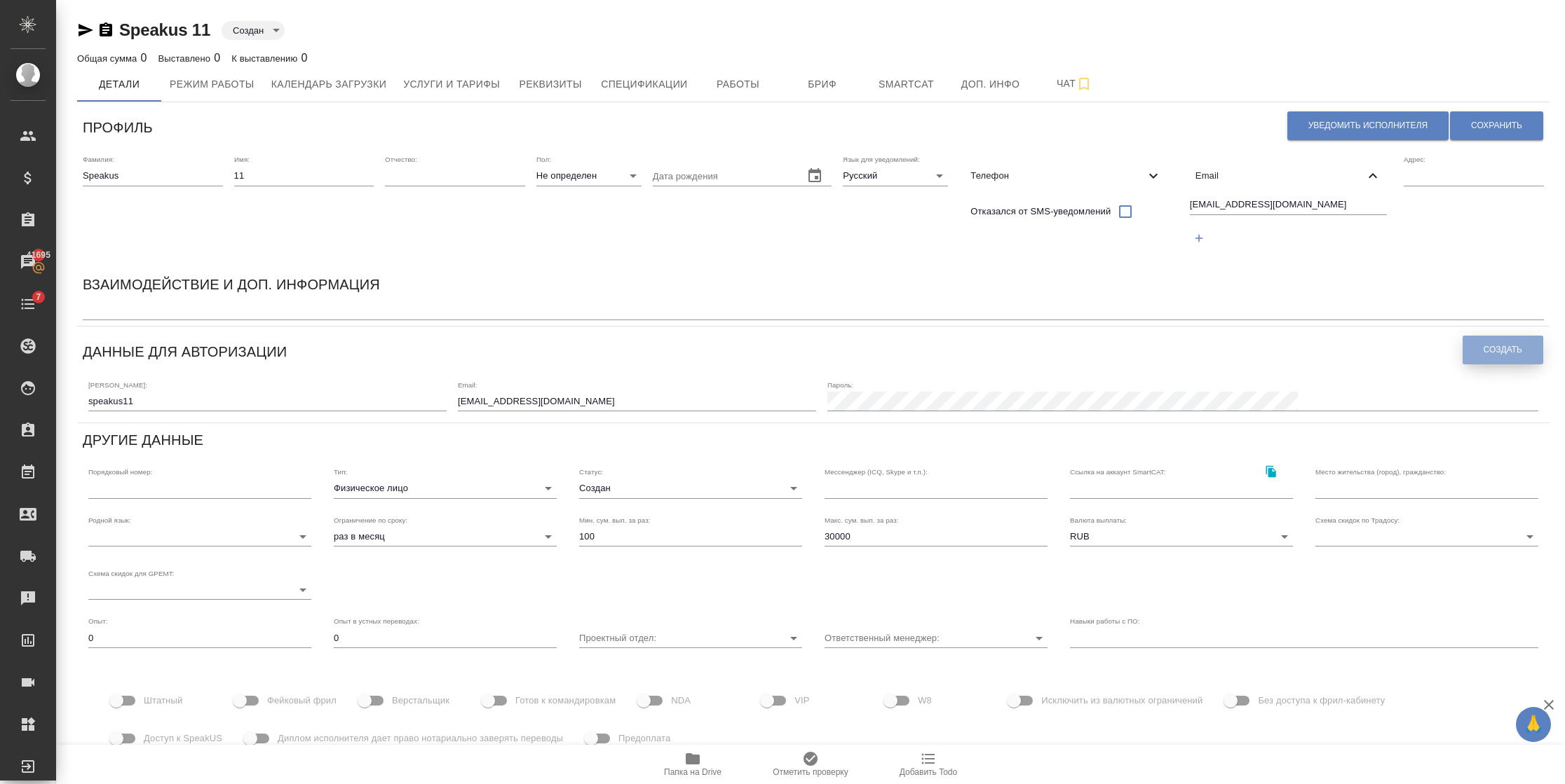
click at [1492, 344] on span "Создать" at bounding box center [1502, 349] width 39 height 12
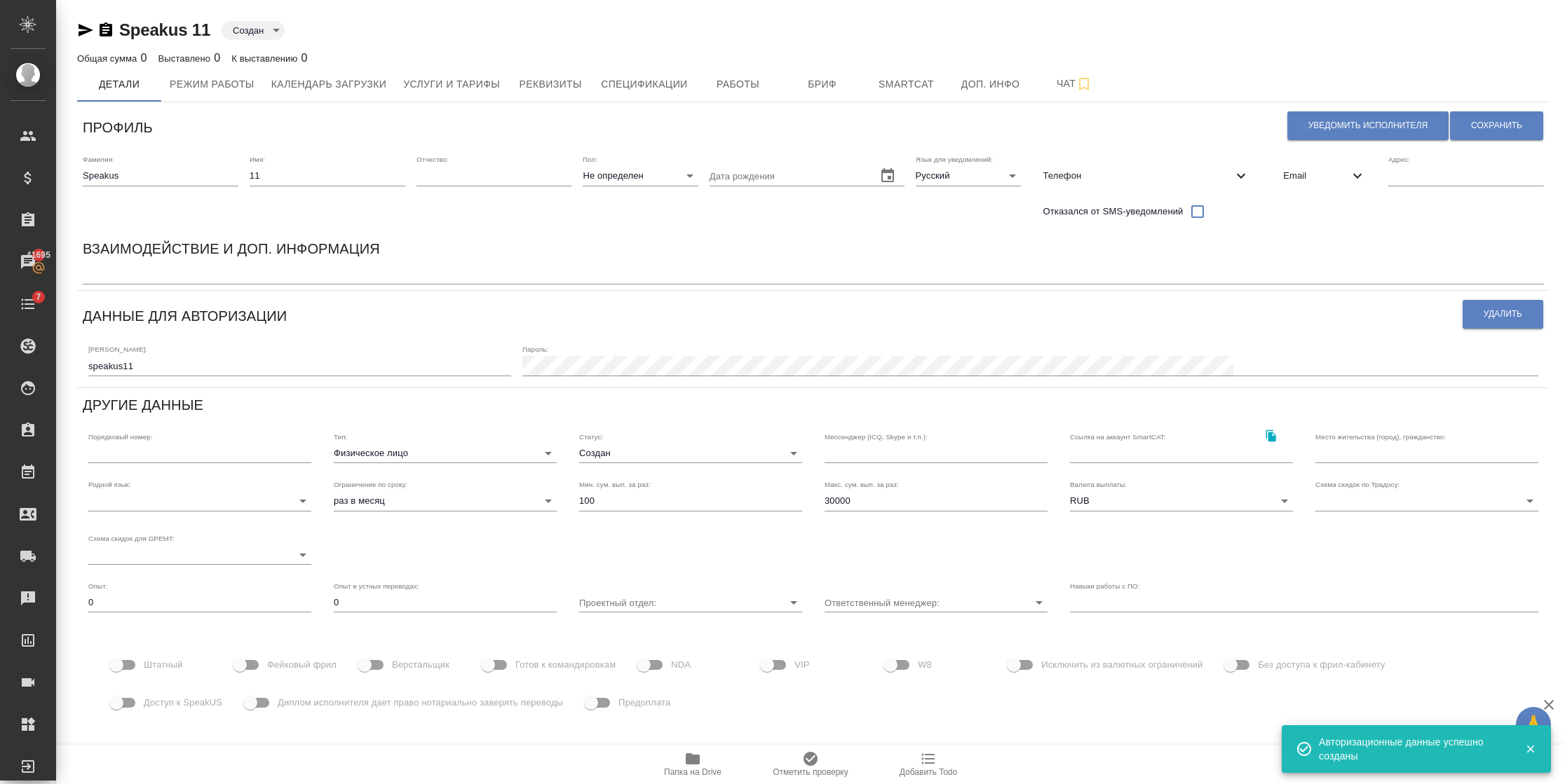
click at [225, 668] on div "Штатный Фейковый фрил Верстальщик Готов к командировкам NDA VIP W8 Исключить из…" at bounding box center [813, 684] width 1416 height 76
click at [239, 661] on input "Фейковый фрил" at bounding box center [240, 665] width 80 height 27
checkbox input "true"
click at [140, 711] on input "Доступ к SpeakUS" at bounding box center [116, 703] width 80 height 27
checkbox input "true"
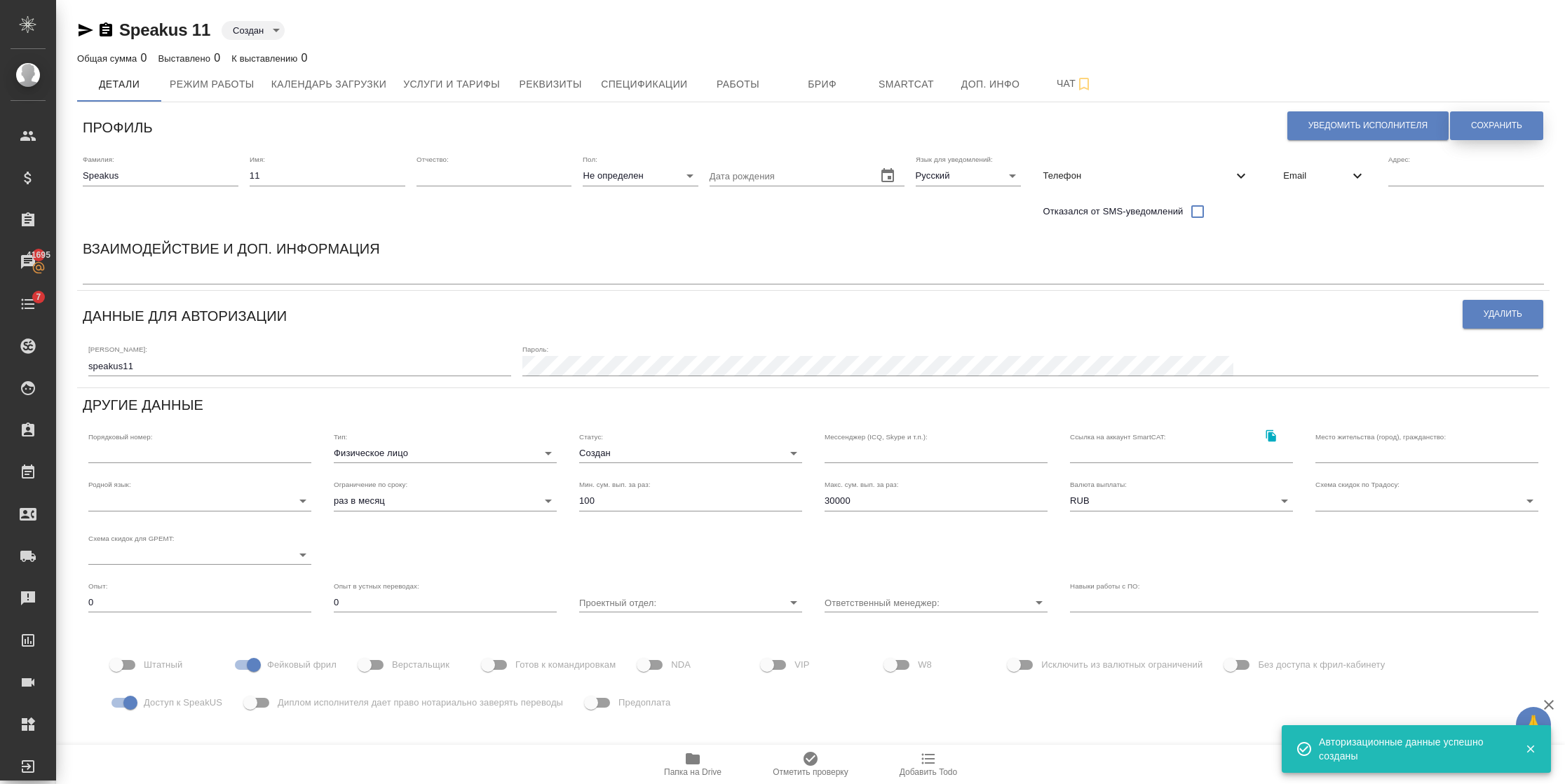
click at [1470, 122] on span "Сохранить" at bounding box center [1496, 125] width 51 height 12
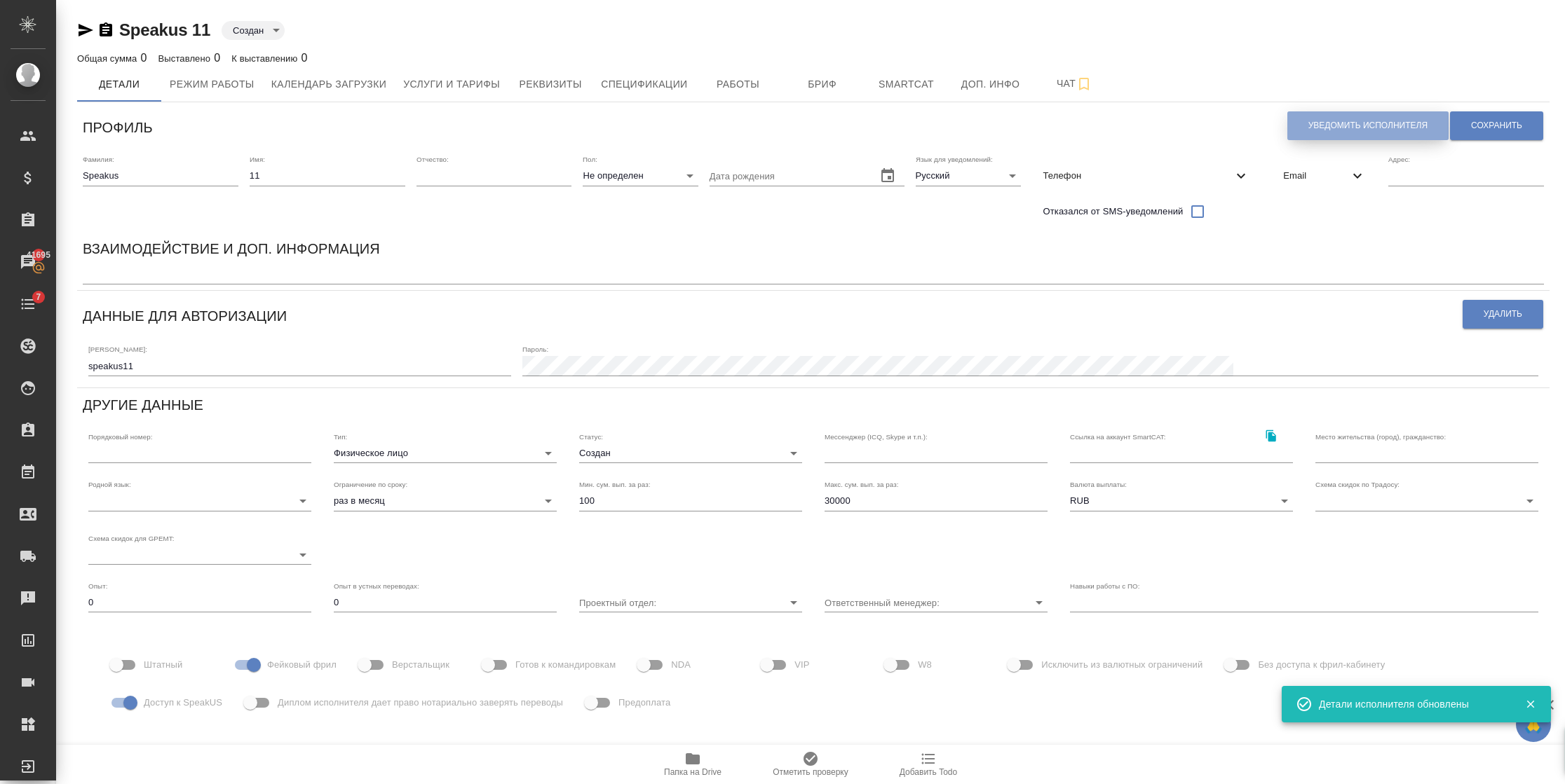
click at [1302, 115] on button "Уведомить исполнителя" at bounding box center [1367, 126] width 161 height 29
type textarea "Добрый день, 11! Ознакомиться с подробной информацией по выполненным работам Вы…"
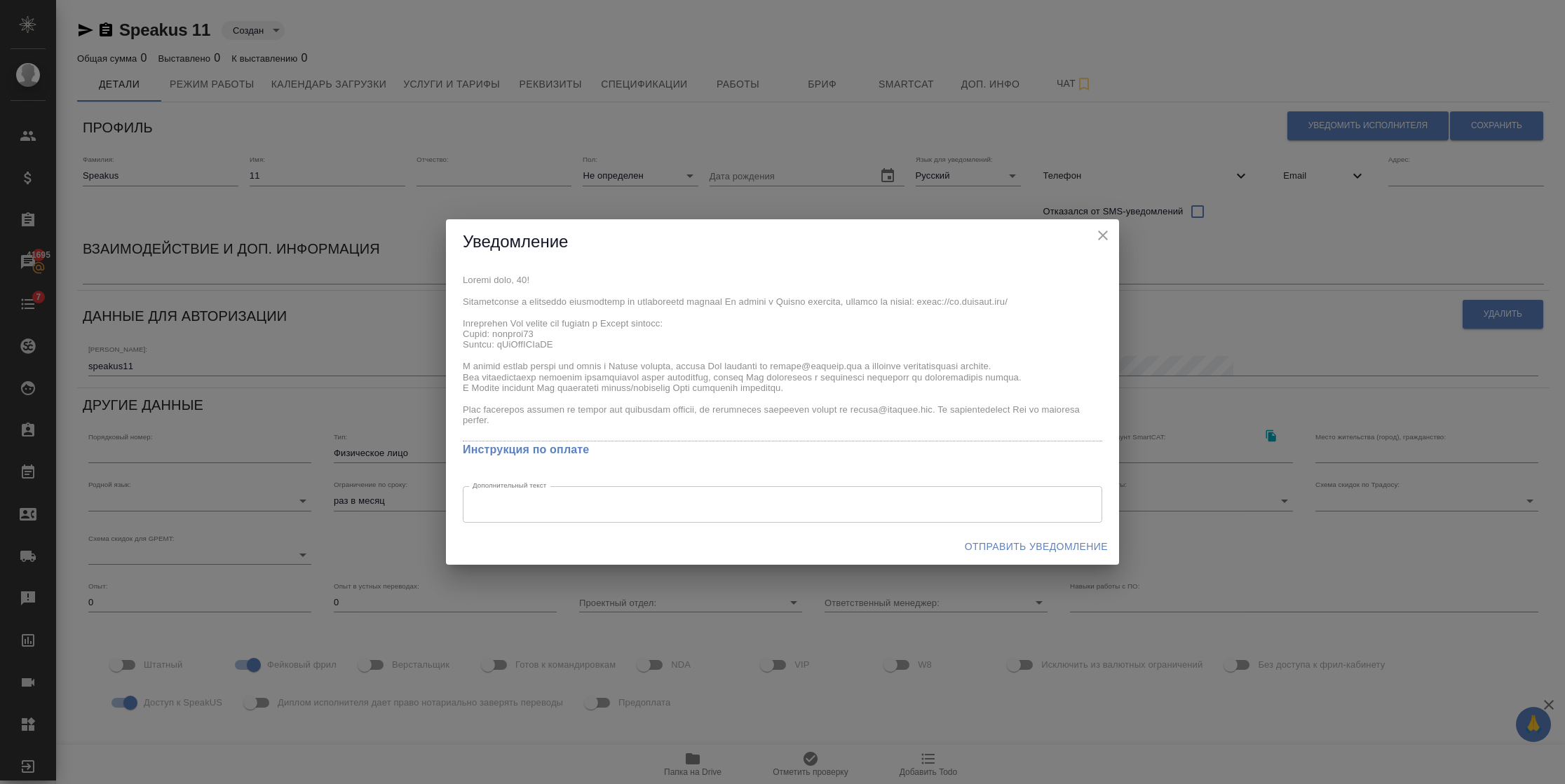
click at [982, 543] on span "Отправить уведомление" at bounding box center [1036, 546] width 143 height 17
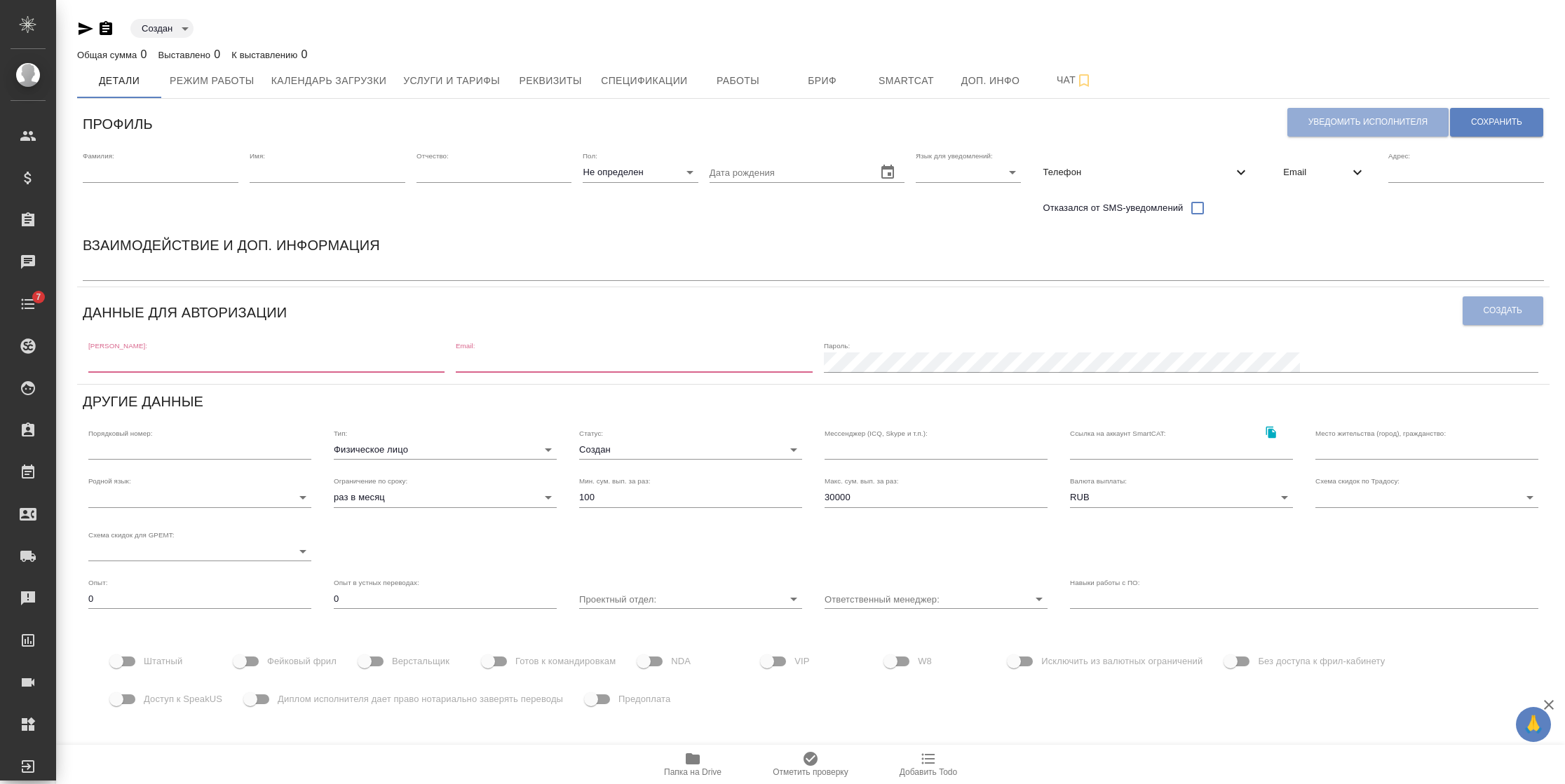
click at [187, 172] on input "text" at bounding box center [160, 173] width 156 height 20
type input "Speakus"
type input "11"
type input "[EMAIL_ADDRESS][DOMAIN_NAME]"
click at [285, 176] on input "11" at bounding box center [327, 173] width 156 height 20
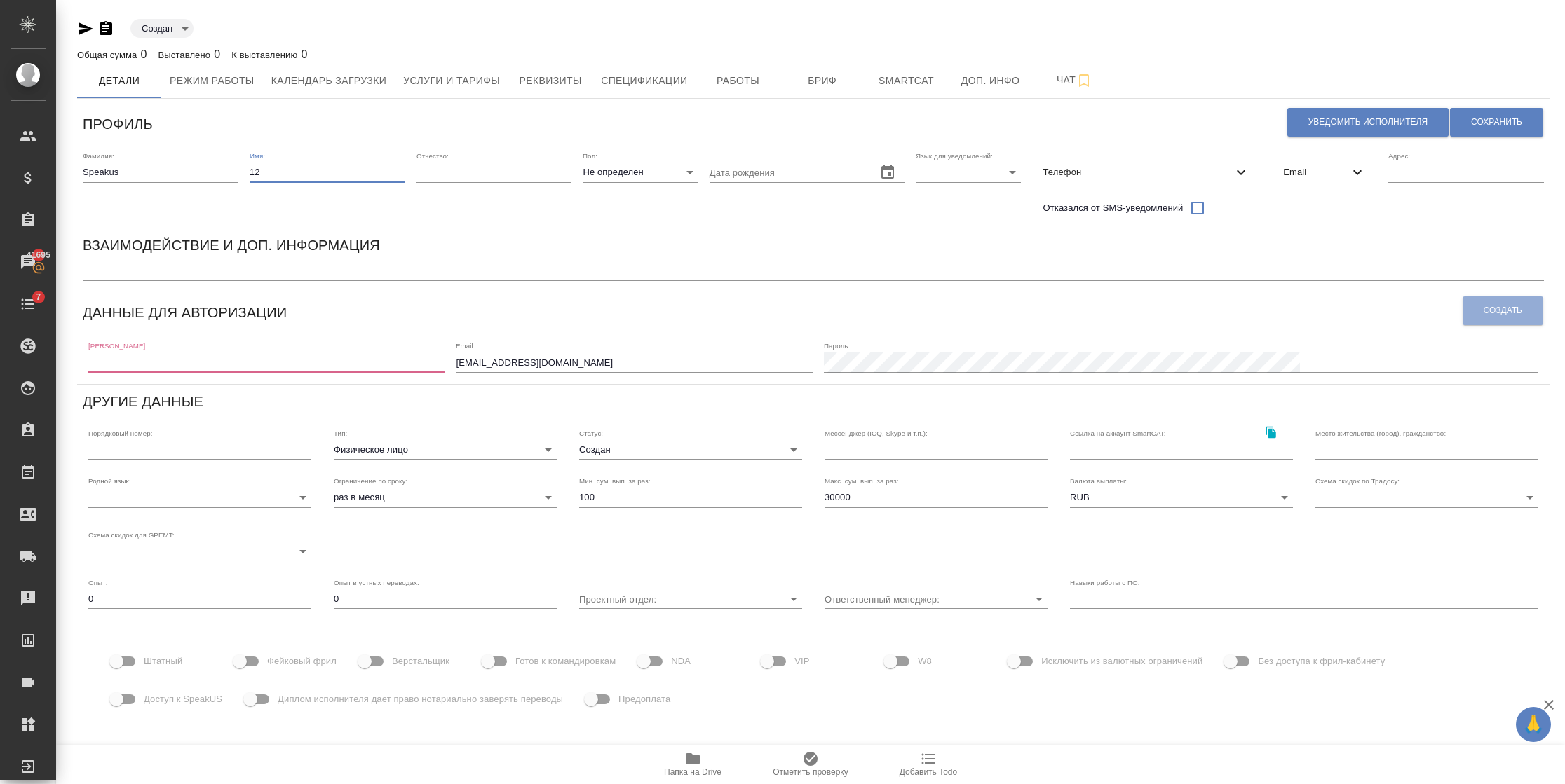
type input "12"
click at [986, 176] on body "🙏 .cls-1 fill:#fff; AWATERA [PERSON_NAME] Спецификации Заказы 41695 Чаты 7 Todo…" at bounding box center [782, 392] width 1565 height 784
click at [951, 173] on li "Русский" at bounding box center [964, 172] width 105 height 23
type input "RU"
click at [1360, 177] on icon at bounding box center [1357, 172] width 17 height 17
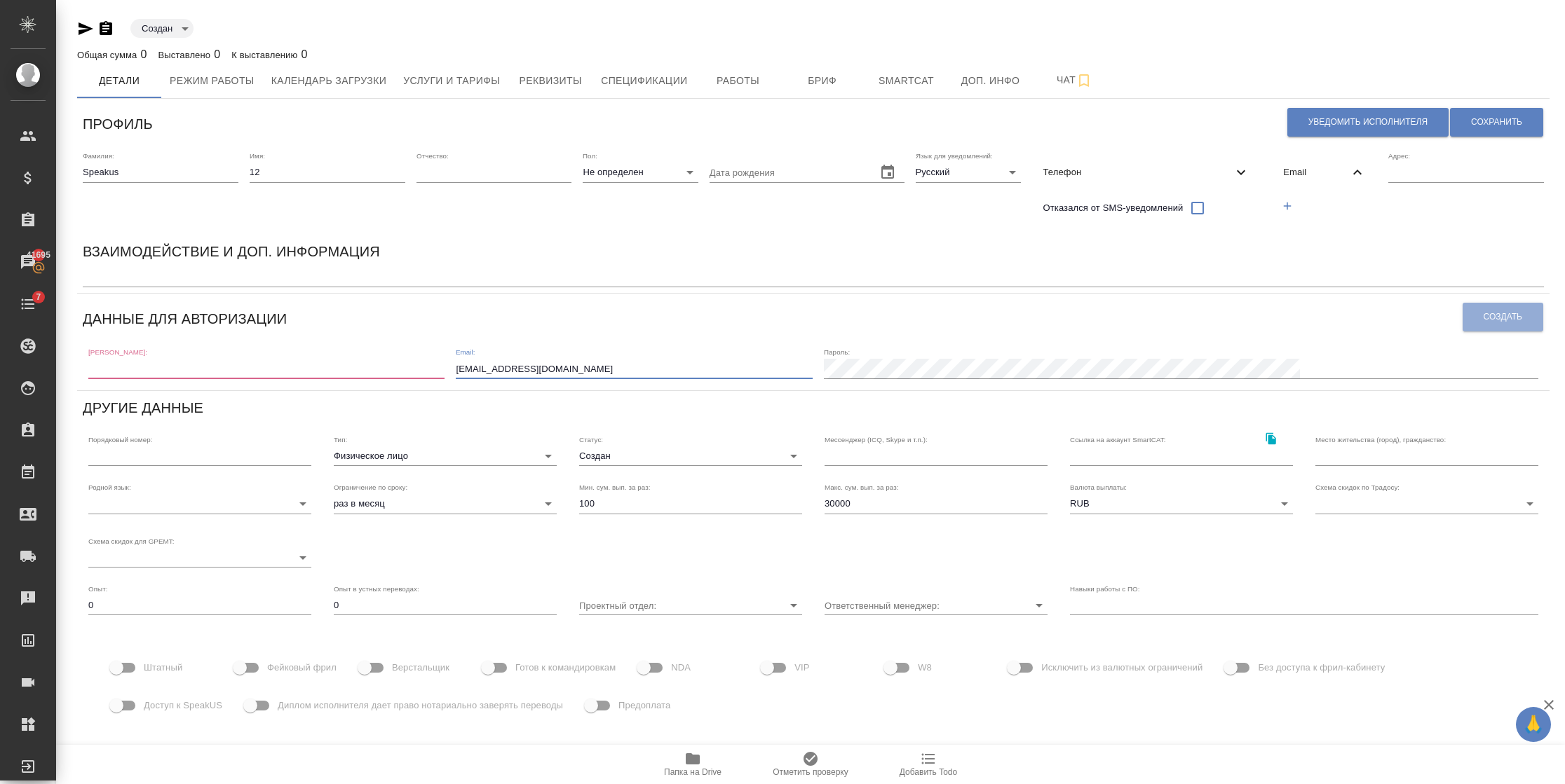
drag, startPoint x: 720, startPoint y: 373, endPoint x: 492, endPoint y: 356, distance: 228.6
click at [492, 356] on div "[PERSON_NAME]: Email: [EMAIL_ADDRESS][DOMAIN_NAME] Пароль:" at bounding box center [813, 362] width 1461 height 43
click at [1293, 167] on span "Email" at bounding box center [1316, 173] width 66 height 14
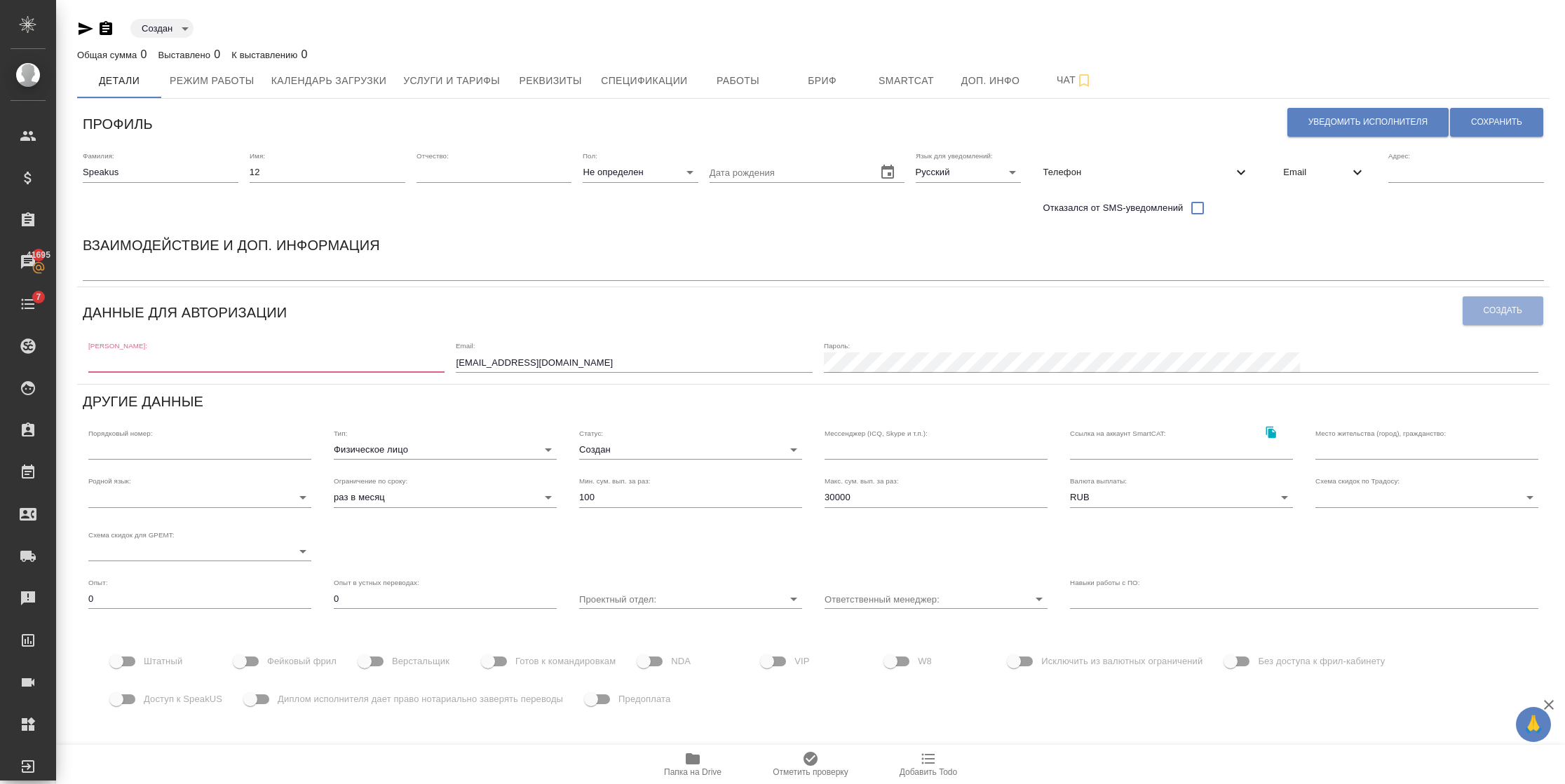
click at [1293, 169] on span "Email" at bounding box center [1316, 173] width 66 height 14
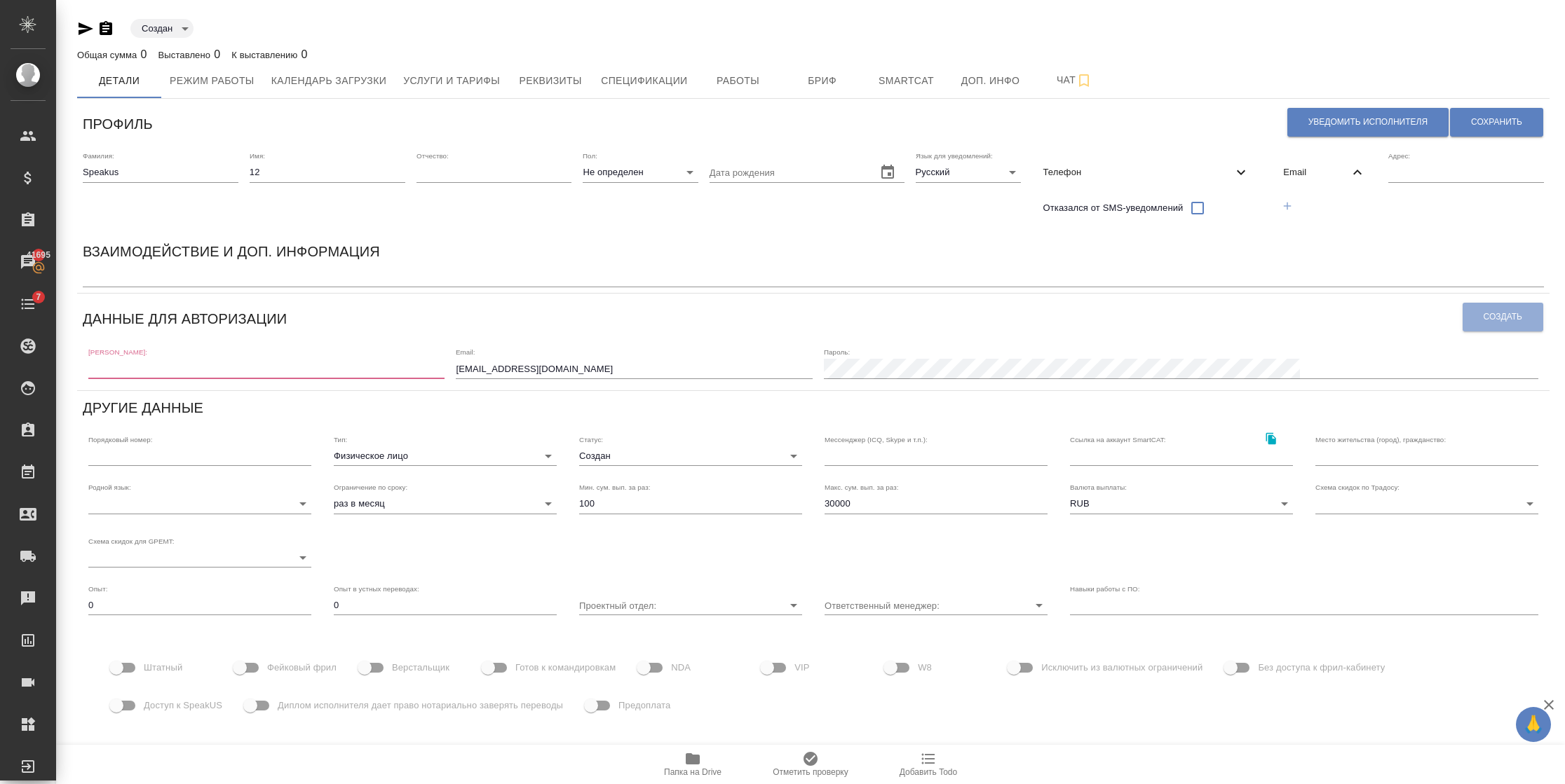
click at [1285, 207] on icon "button" at bounding box center [1287, 206] width 13 height 13
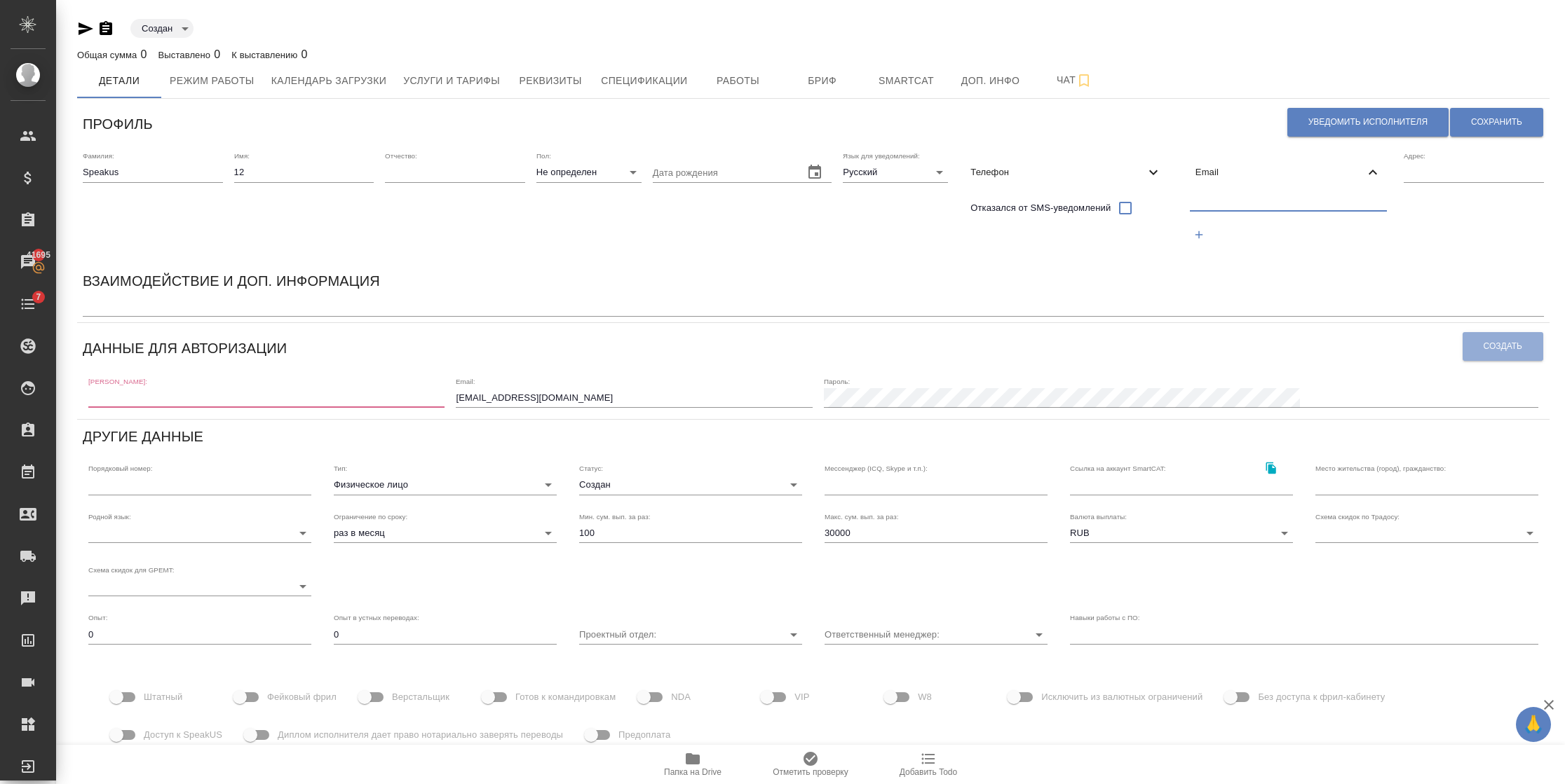
click at [1199, 198] on input "text" at bounding box center [1289, 202] width 198 height 17
paste input "[EMAIL_ADDRESS][DOMAIN_NAME]"
click at [1226, 203] on input "[EMAIL_ADDRESS][DOMAIN_NAME]" at bounding box center [1289, 202] width 198 height 17
drag, startPoint x: 1309, startPoint y: 194, endPoint x: 1283, endPoint y: 198, distance: 26.3
click at [1283, 198] on input "speakus12@awatera.com" at bounding box center [1289, 202] width 198 height 17
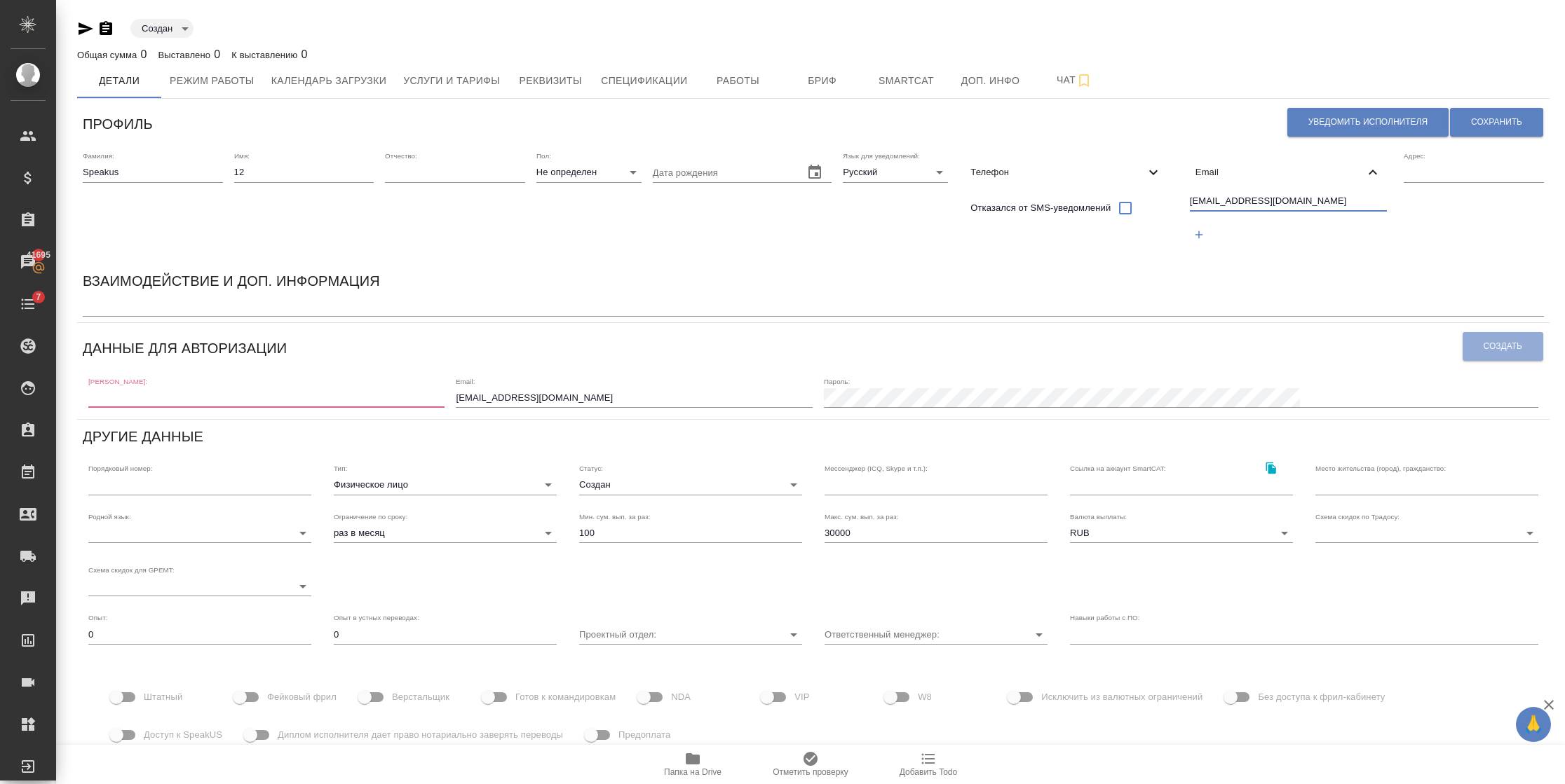
click at [1313, 204] on input "speakus12@awatera.com" at bounding box center [1289, 202] width 198 height 17
drag, startPoint x: 1320, startPoint y: 204, endPoint x: 1172, endPoint y: 204, distance: 148.0
click at [1172, 204] on div "Фамилия: Speakus Имя: 12 Отчество: Пол: Не определен none Дата рождения Язык дл…" at bounding box center [813, 204] width 1472 height 118
type input "speakus12@awatera.com"
click at [285, 402] on input "text" at bounding box center [266, 398] width 356 height 20
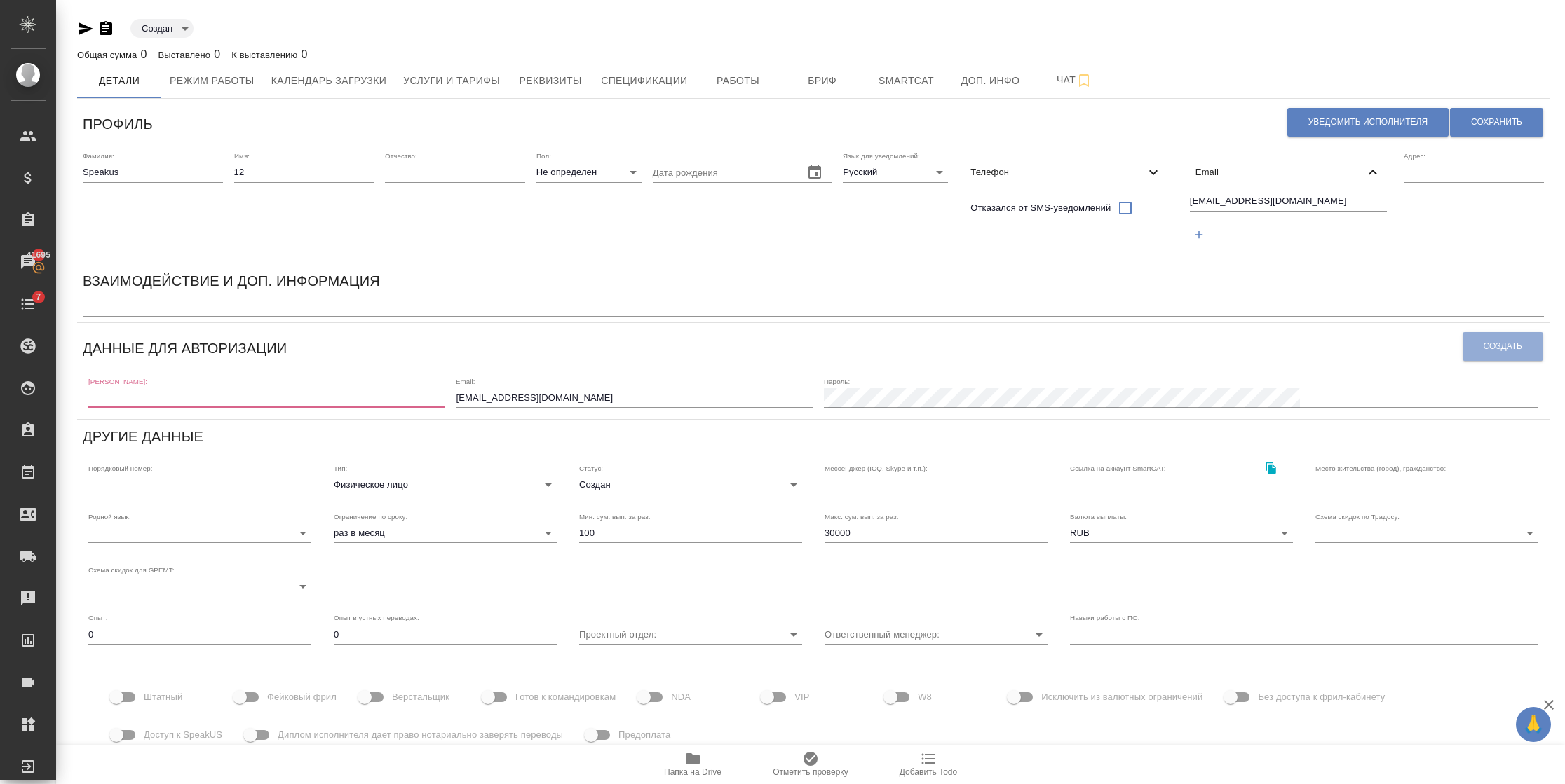
paste input "speakus12@awatera.com"
drag, startPoint x: 247, startPoint y: 396, endPoint x: 147, endPoint y: 391, distance: 100.1
click at [147, 391] on input "speakus12@awatera.com" at bounding box center [266, 398] width 356 height 20
type input "speakus12"
drag, startPoint x: 685, startPoint y: 397, endPoint x: 493, endPoint y: 391, distance: 192.1
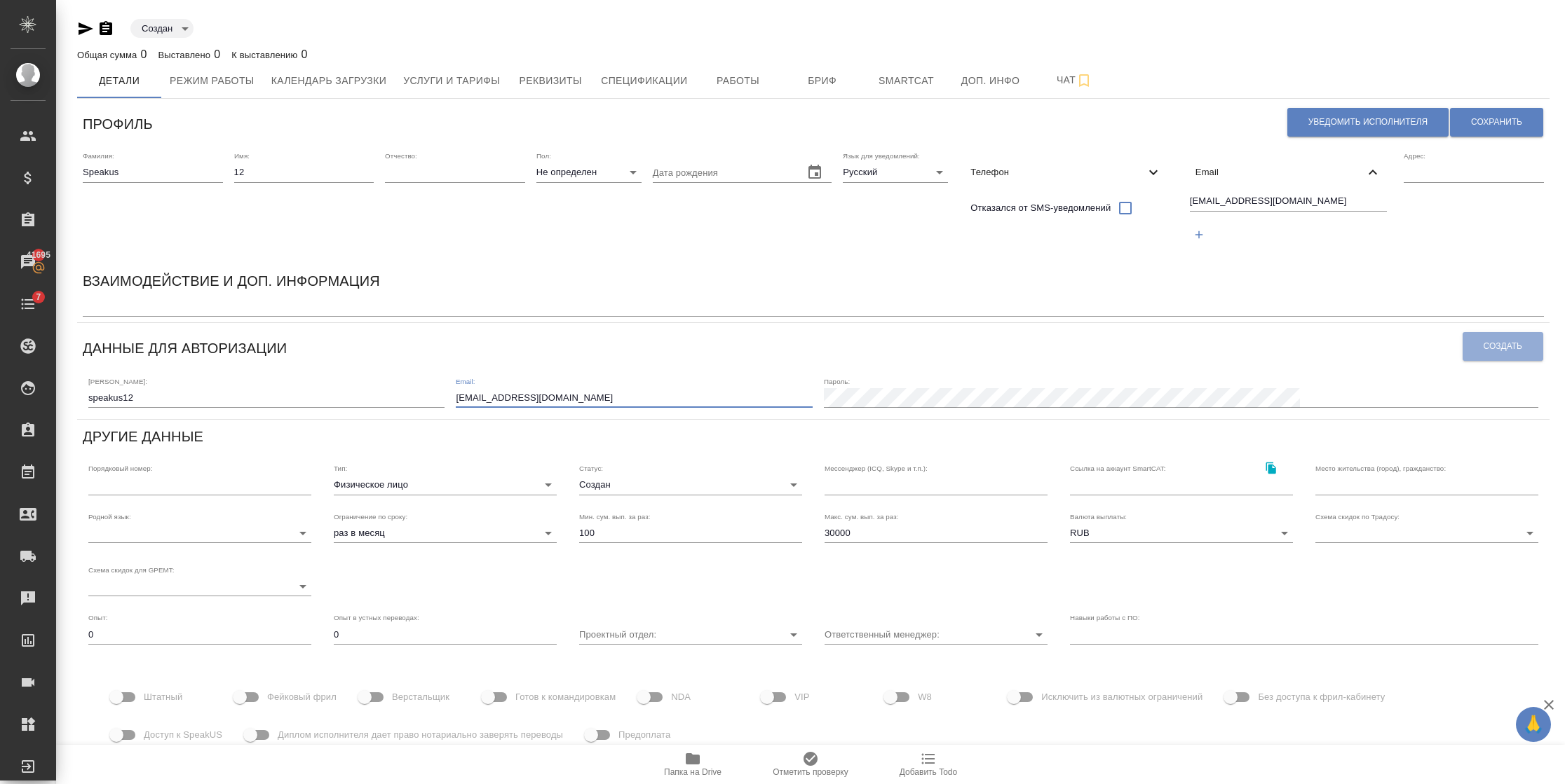
click at [516, 396] on div "Логин: speakus12 Email: speakus9@awatera.com Пароль:" at bounding box center [813, 392] width 1461 height 43
paste input "12"
type input "speakus12@awatera.com"
click at [1473, 113] on button "Сохранить" at bounding box center [1497, 122] width 94 height 29
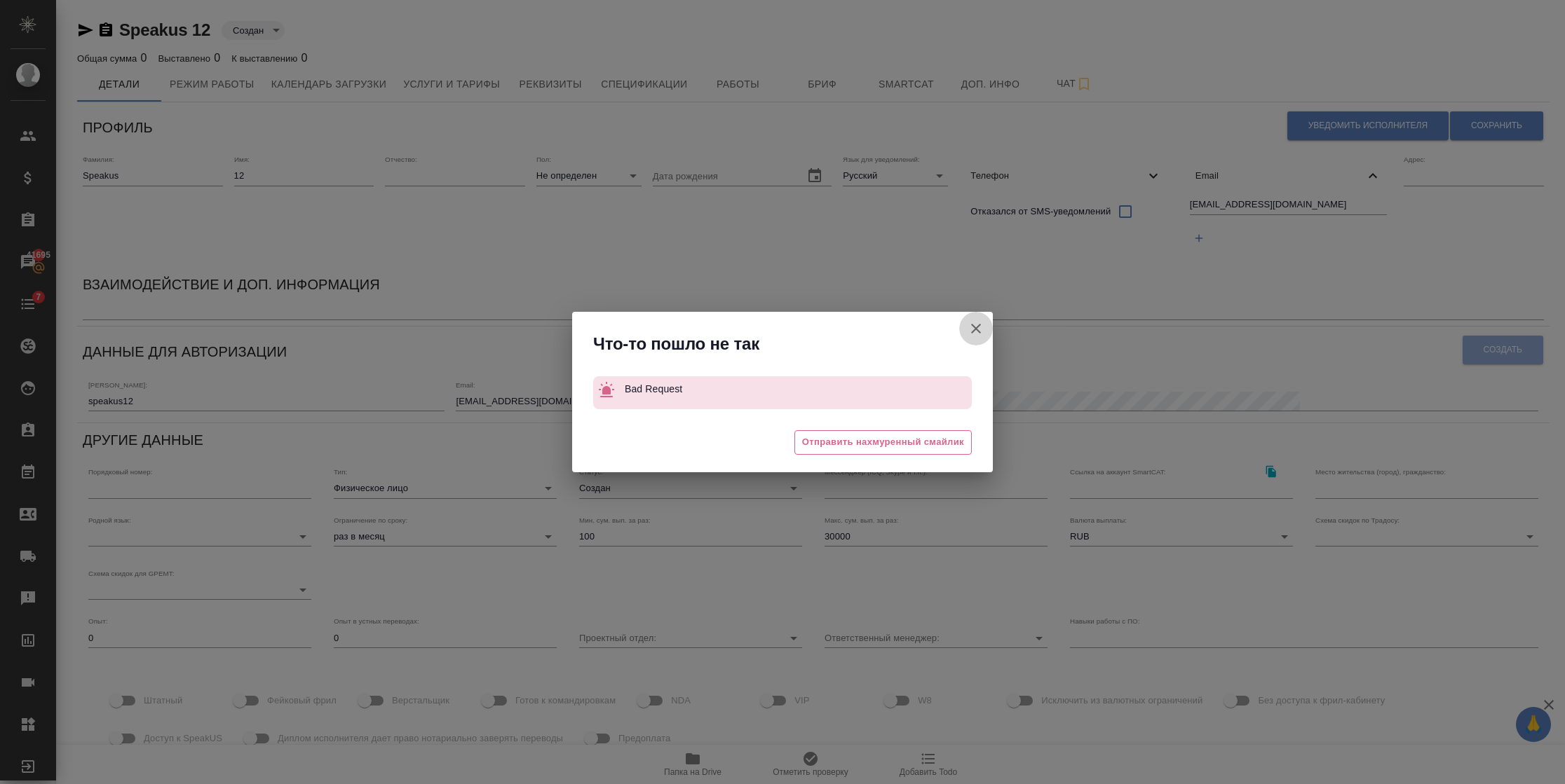
click at [970, 329] on icon "button" at bounding box center [975, 329] width 17 height 17
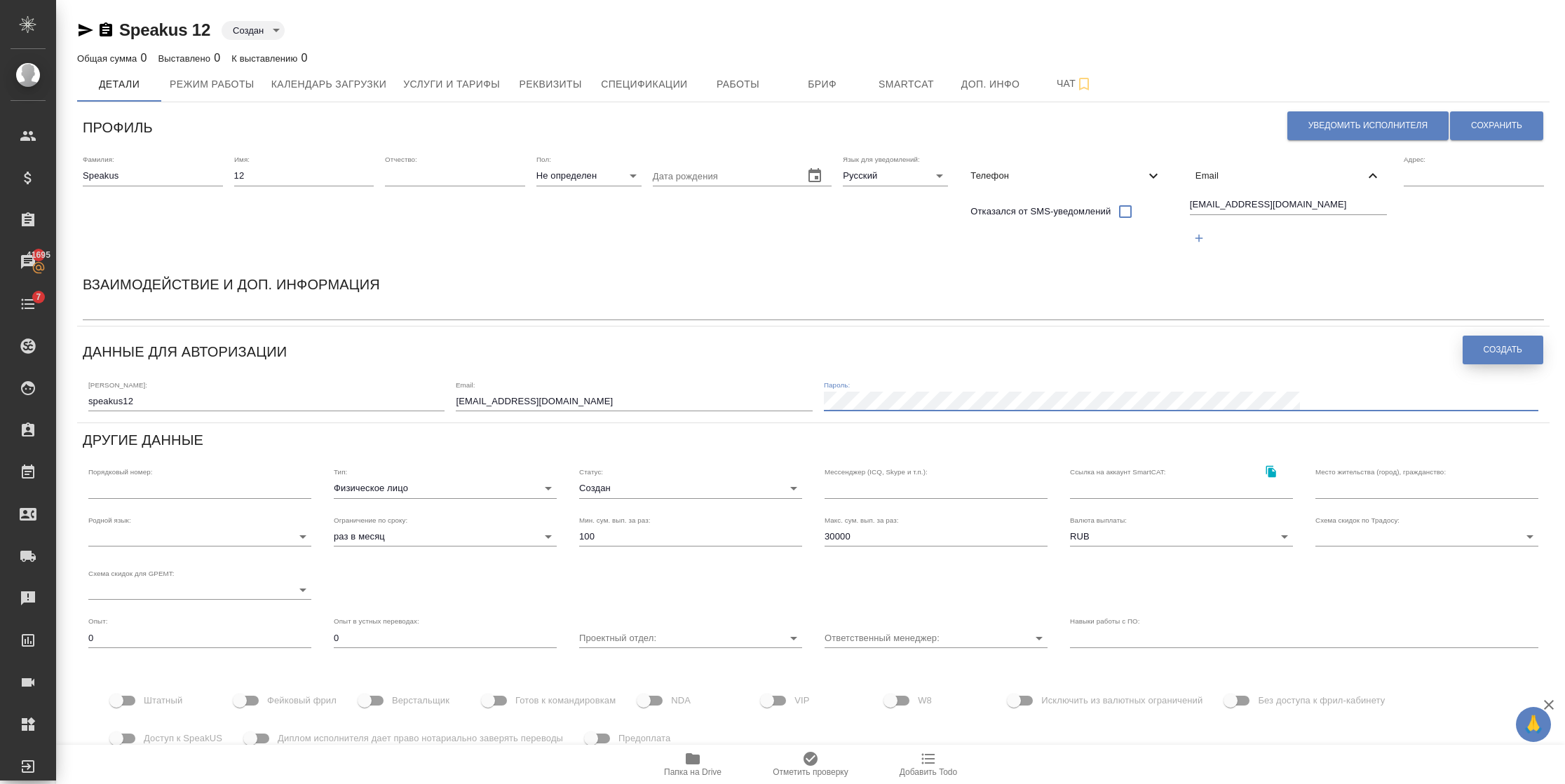
click at [1482, 345] on button "Создать" at bounding box center [1503, 350] width 81 height 29
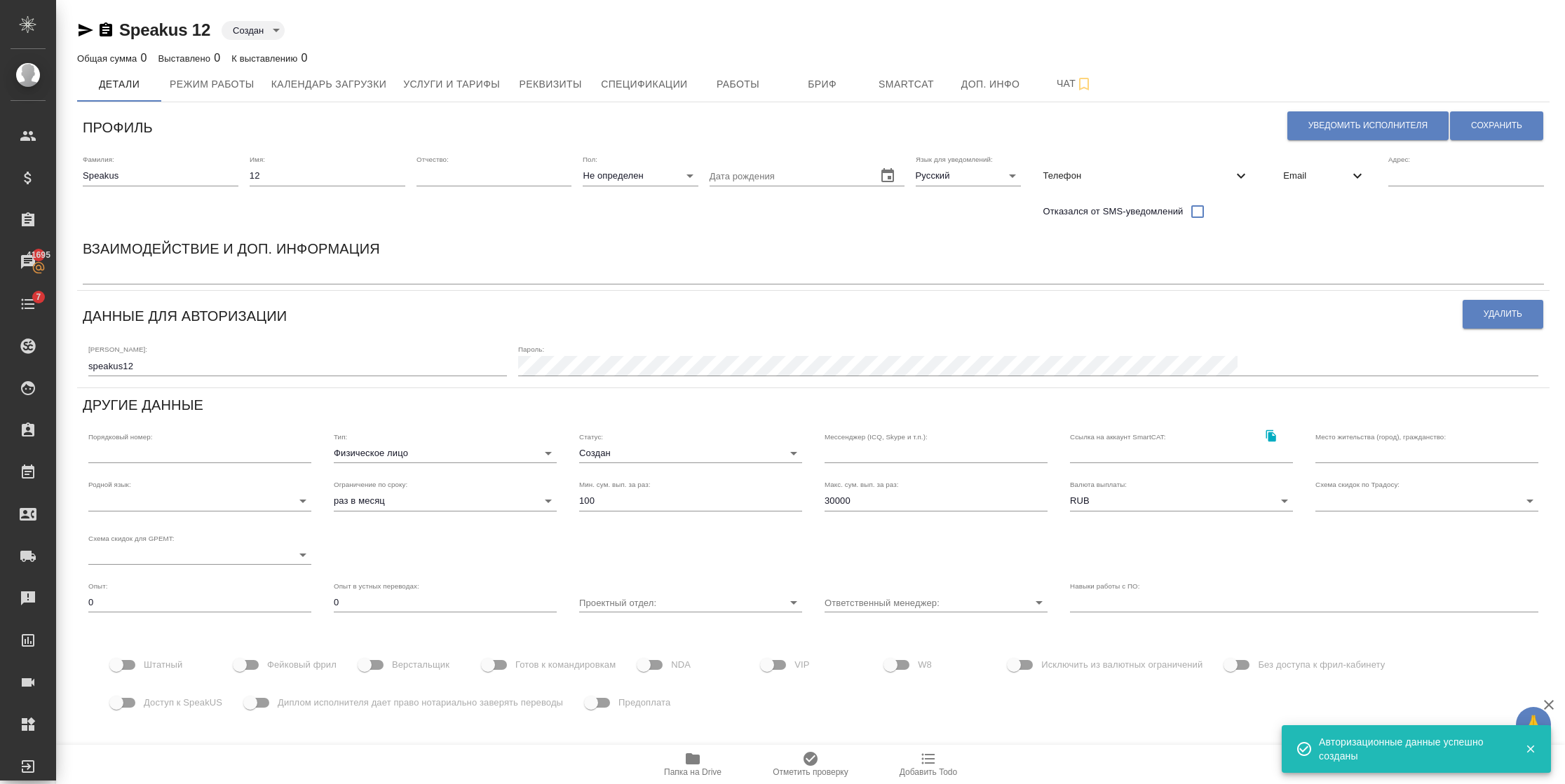
click at [149, 705] on span "Доступ к SpeakUS" at bounding box center [183, 703] width 78 height 14
click at [149, 705] on input "Доступ к SpeakUS" at bounding box center [116, 703] width 80 height 27
checkbox input "true"
click at [245, 660] on input "Фейковый фрил" at bounding box center [240, 665] width 80 height 27
checkbox input "true"
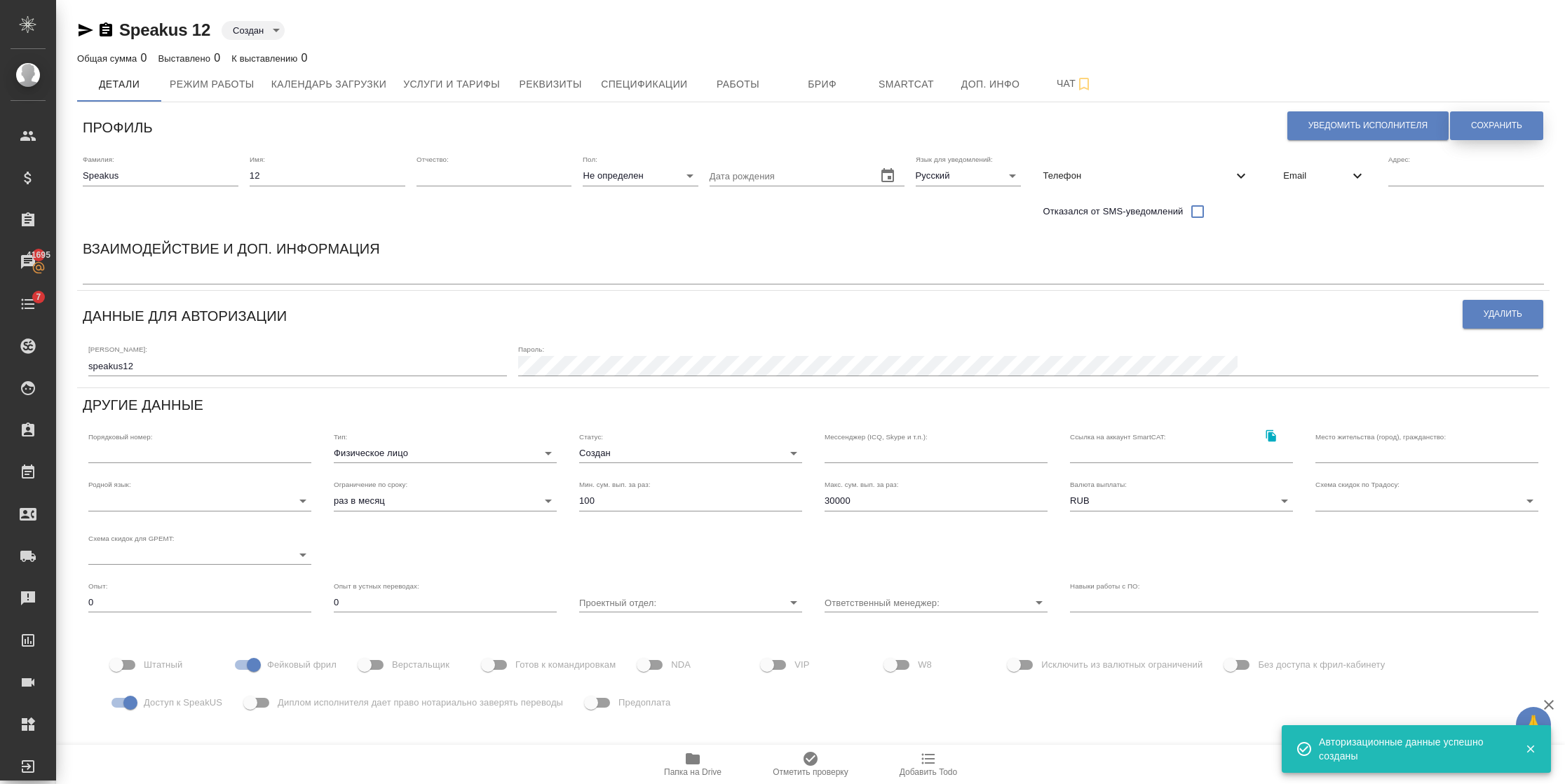
click at [1503, 134] on button "Сохранить" at bounding box center [1497, 126] width 94 height 29
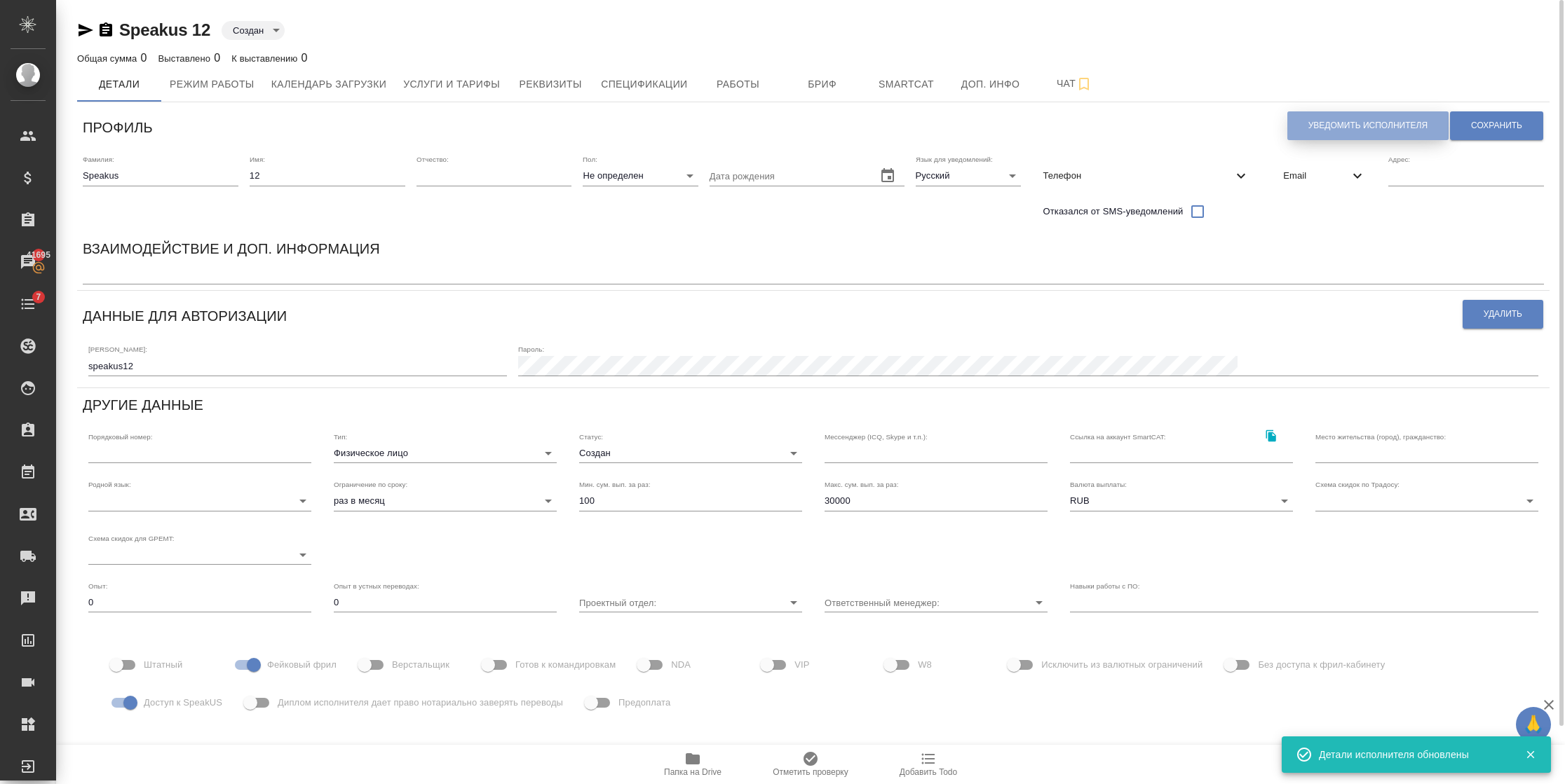
click at [1302, 125] on button "Уведомить исполнителя" at bounding box center [1367, 126] width 161 height 29
type textarea "Добрый день, 12! Ознакомиться с подробной информацией по выполненным работам Вы…"
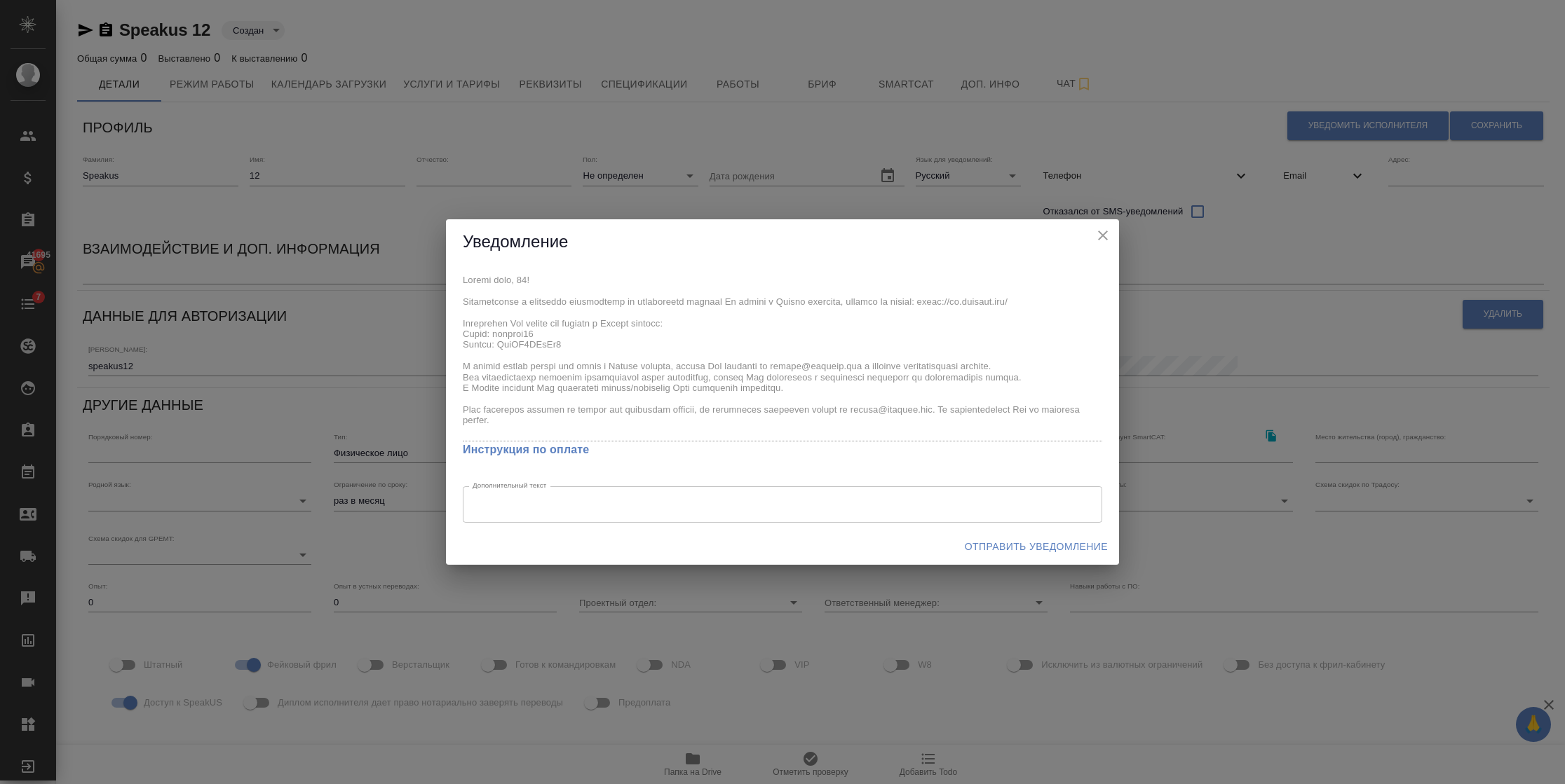
click at [1024, 554] on span "Отправить уведомление" at bounding box center [1036, 546] width 143 height 17
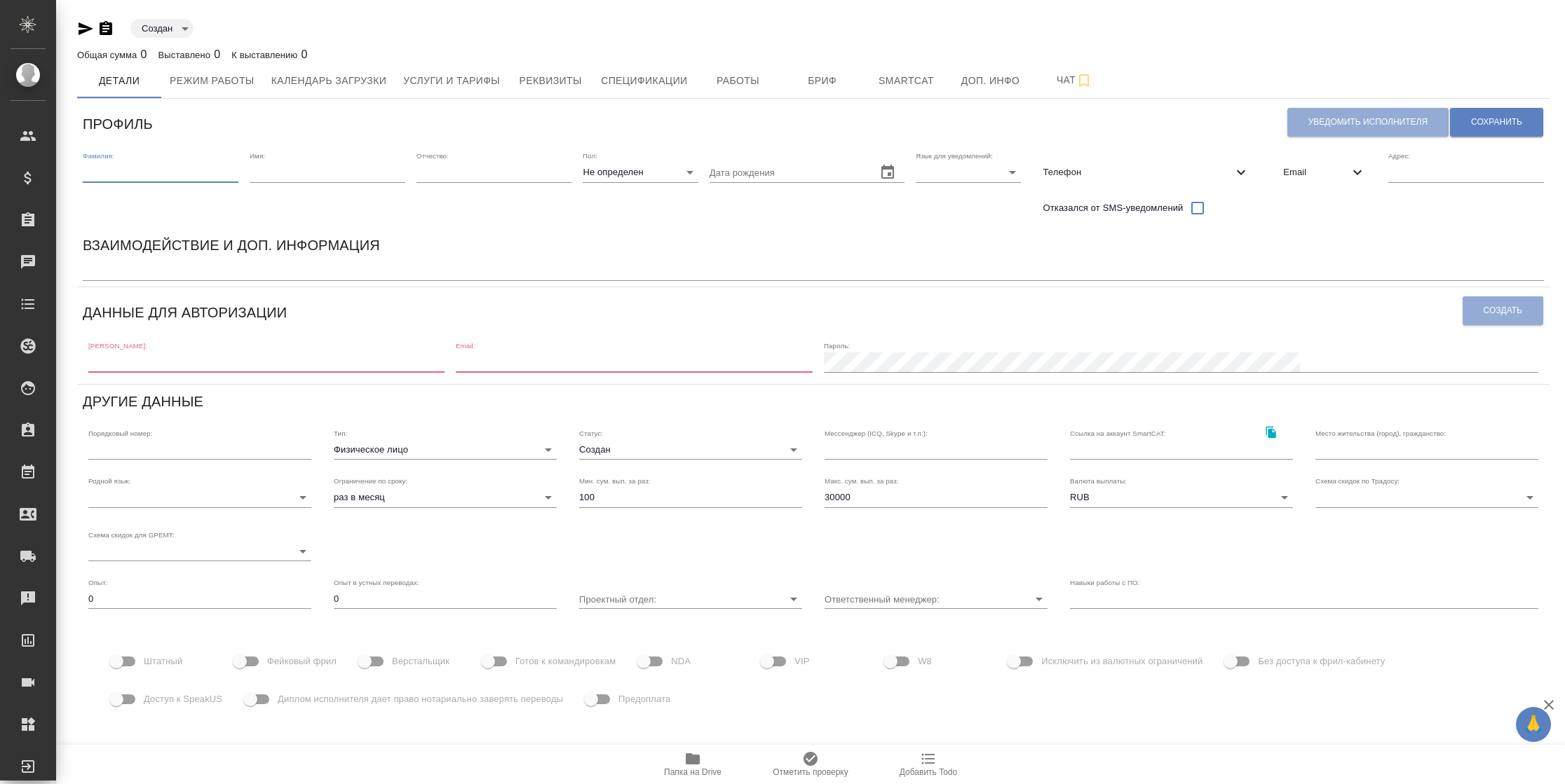
click at [107, 174] on input "text" at bounding box center [160, 173] width 156 height 20
type input "Speakus"
type input "12"
type input "[EMAIL_ADDRESS][DOMAIN_NAME]"
click at [343, 169] on input "12" at bounding box center [327, 173] width 156 height 20
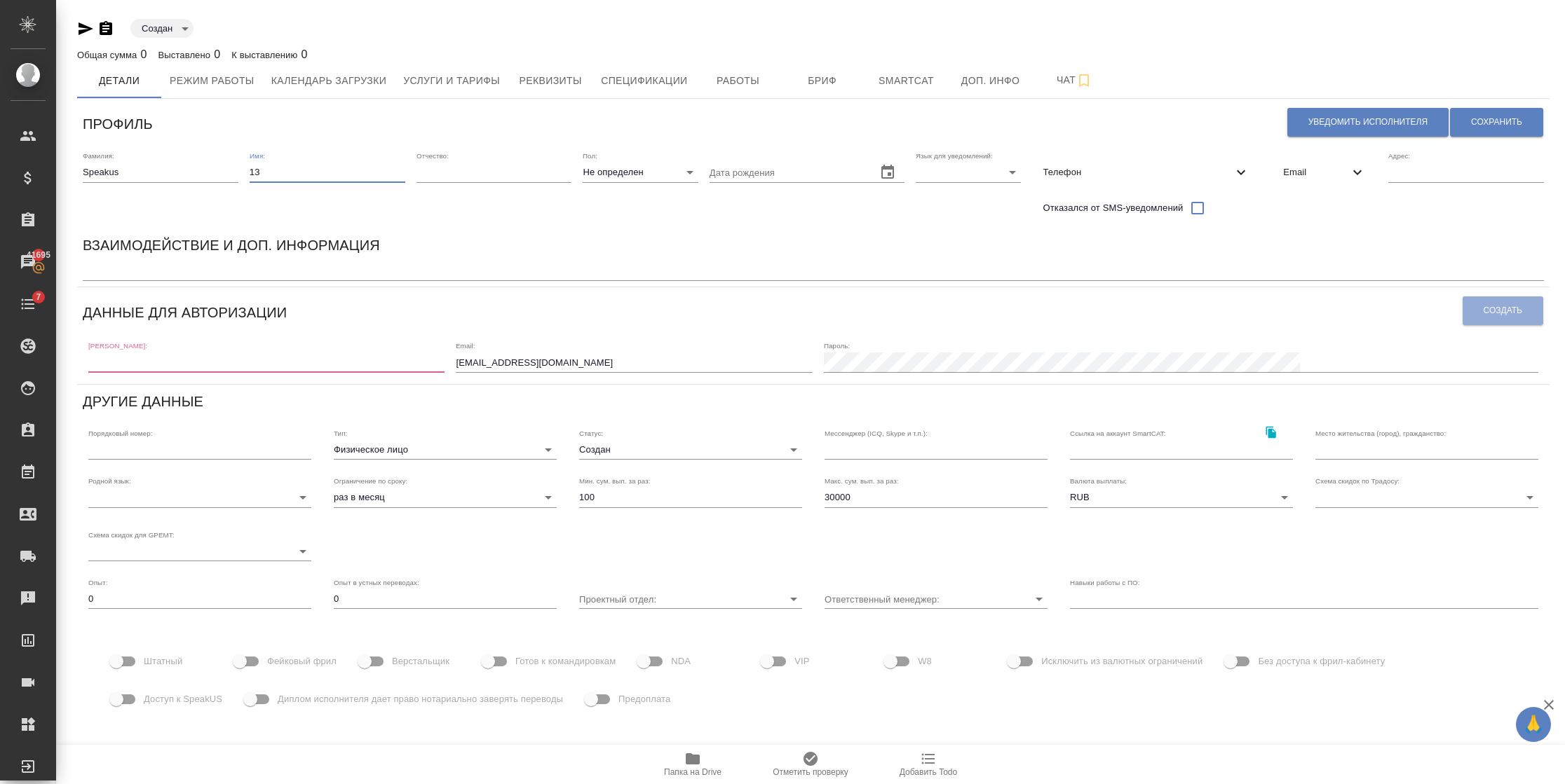
type input "13"
click at [948, 171] on body "🙏 .cls-1 fill:#fff; AWATERA [PERSON_NAME] Спецификации Заказы 41695 Чаты 7 Todo…" at bounding box center [782, 392] width 1565 height 784
click at [940, 172] on li "Русский" at bounding box center [964, 172] width 105 height 23
type input "RU"
click at [1278, 179] on div "Email" at bounding box center [1324, 172] width 105 height 31
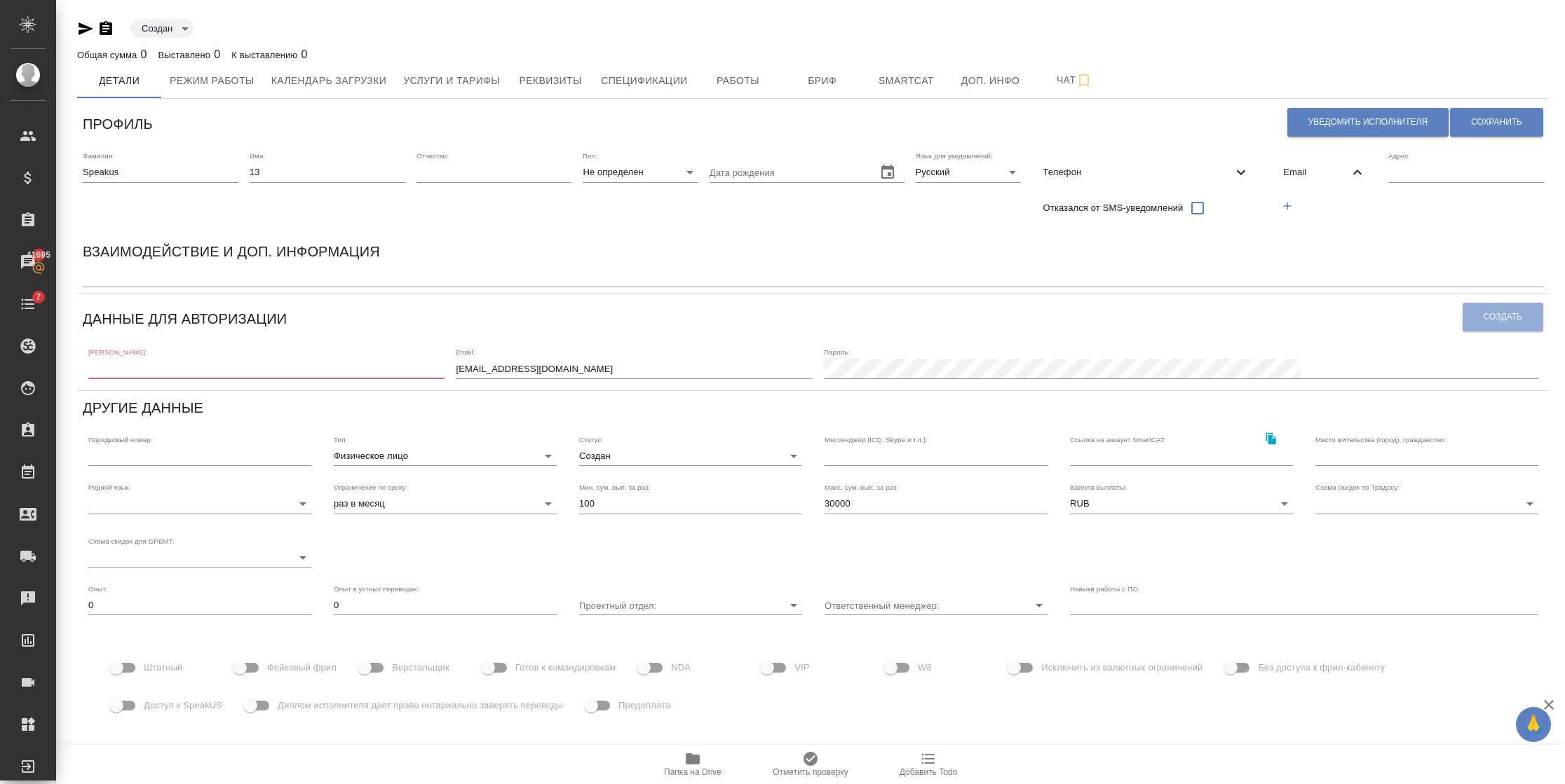
click at [616, 365] on input "[EMAIL_ADDRESS][DOMAIN_NAME]" at bounding box center [633, 369] width 356 height 20
drag, startPoint x: 722, startPoint y: 365, endPoint x: 511, endPoint y: 365, distance: 211.0
click at [514, 365] on div "[PERSON_NAME]: Email: [EMAIL_ADDRESS][DOMAIN_NAME] [PERSON_NAME]:" at bounding box center [813, 362] width 1461 height 43
type input "[EMAIL_ADDRESS][DOMAIN_NAME]"
click at [1300, 176] on span "Email" at bounding box center [1316, 173] width 66 height 14
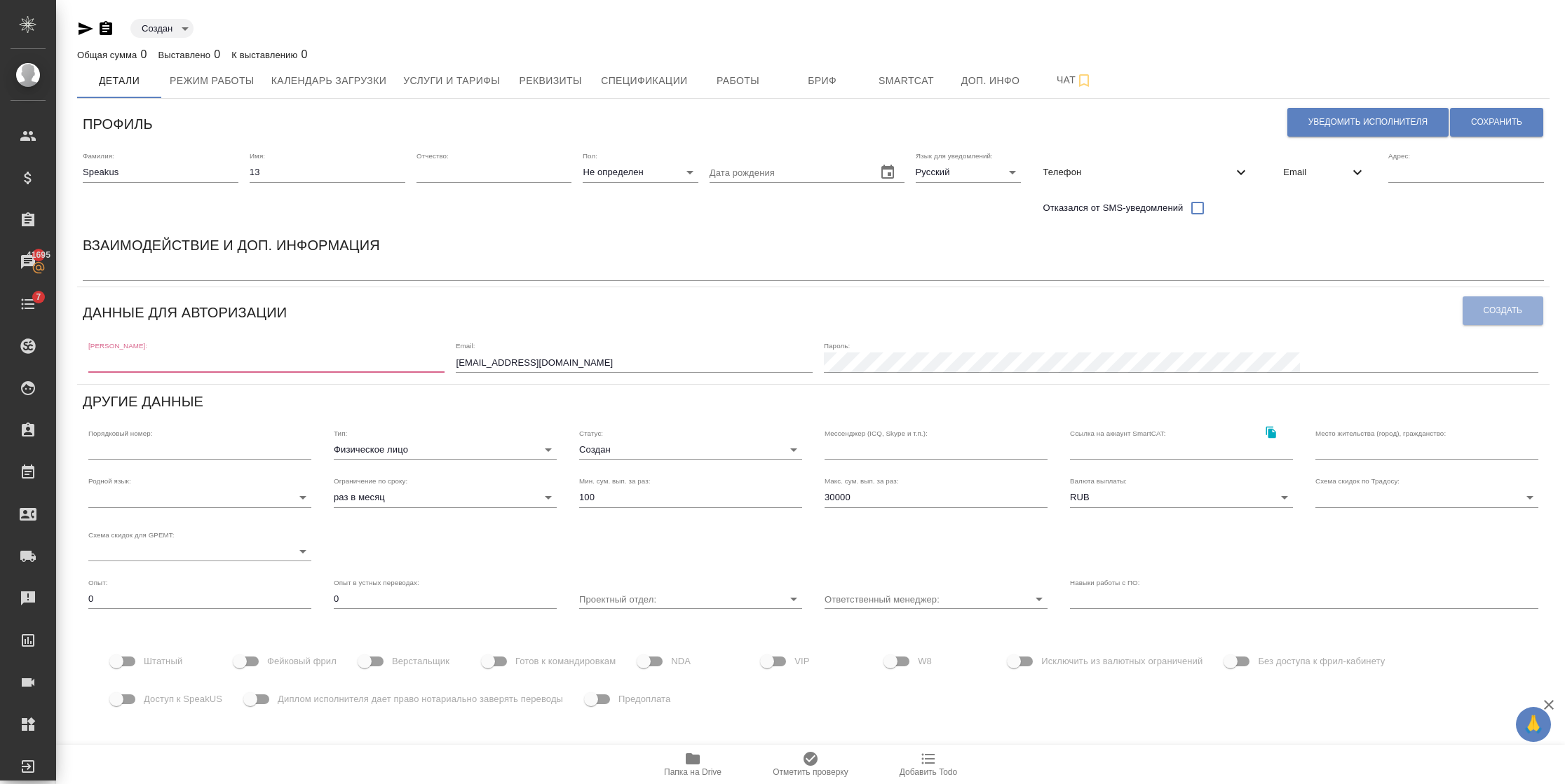
click at [1292, 176] on span "Email" at bounding box center [1316, 173] width 66 height 14
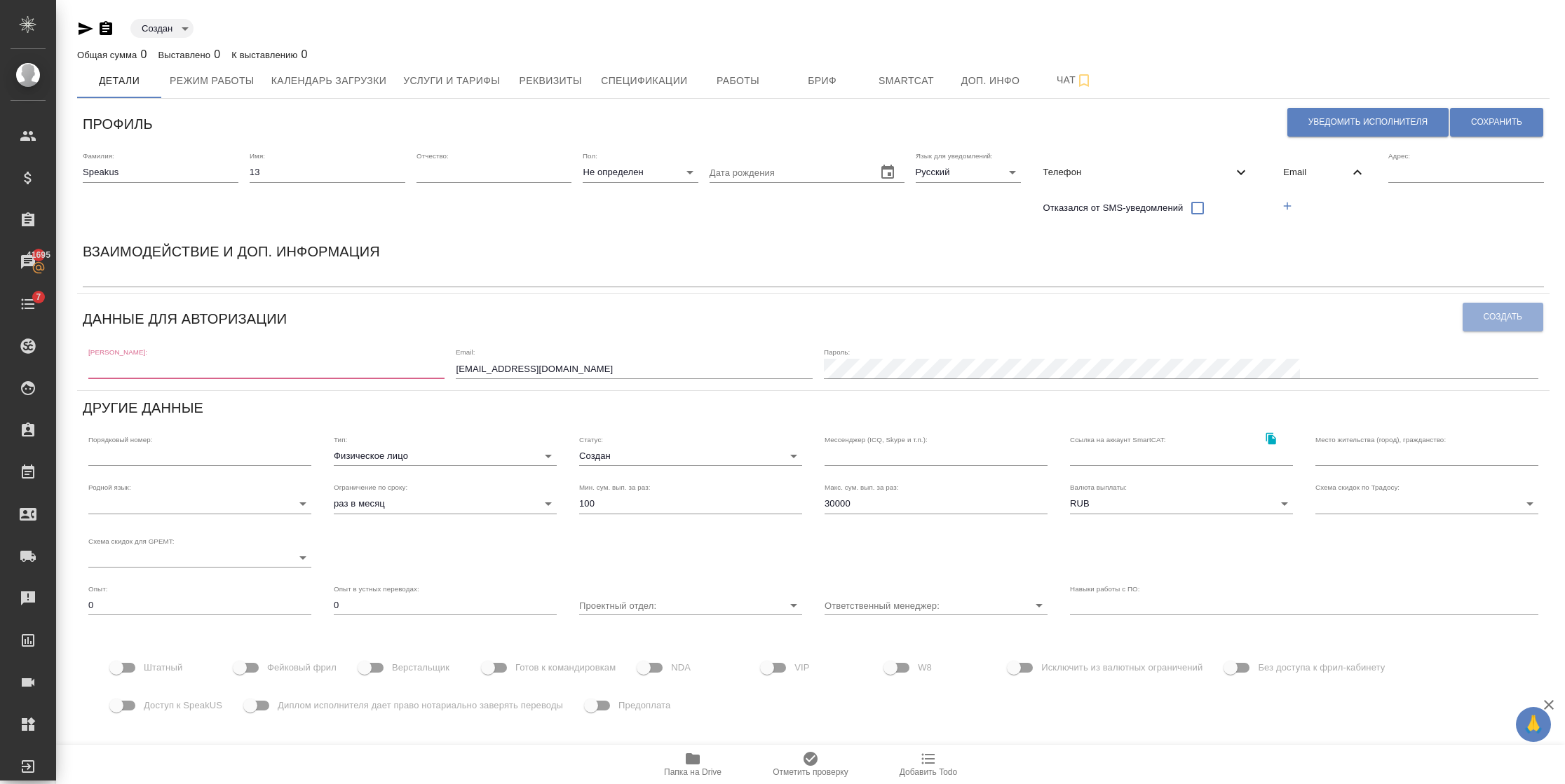
click at [1289, 201] on icon "button" at bounding box center [1287, 206] width 13 height 13
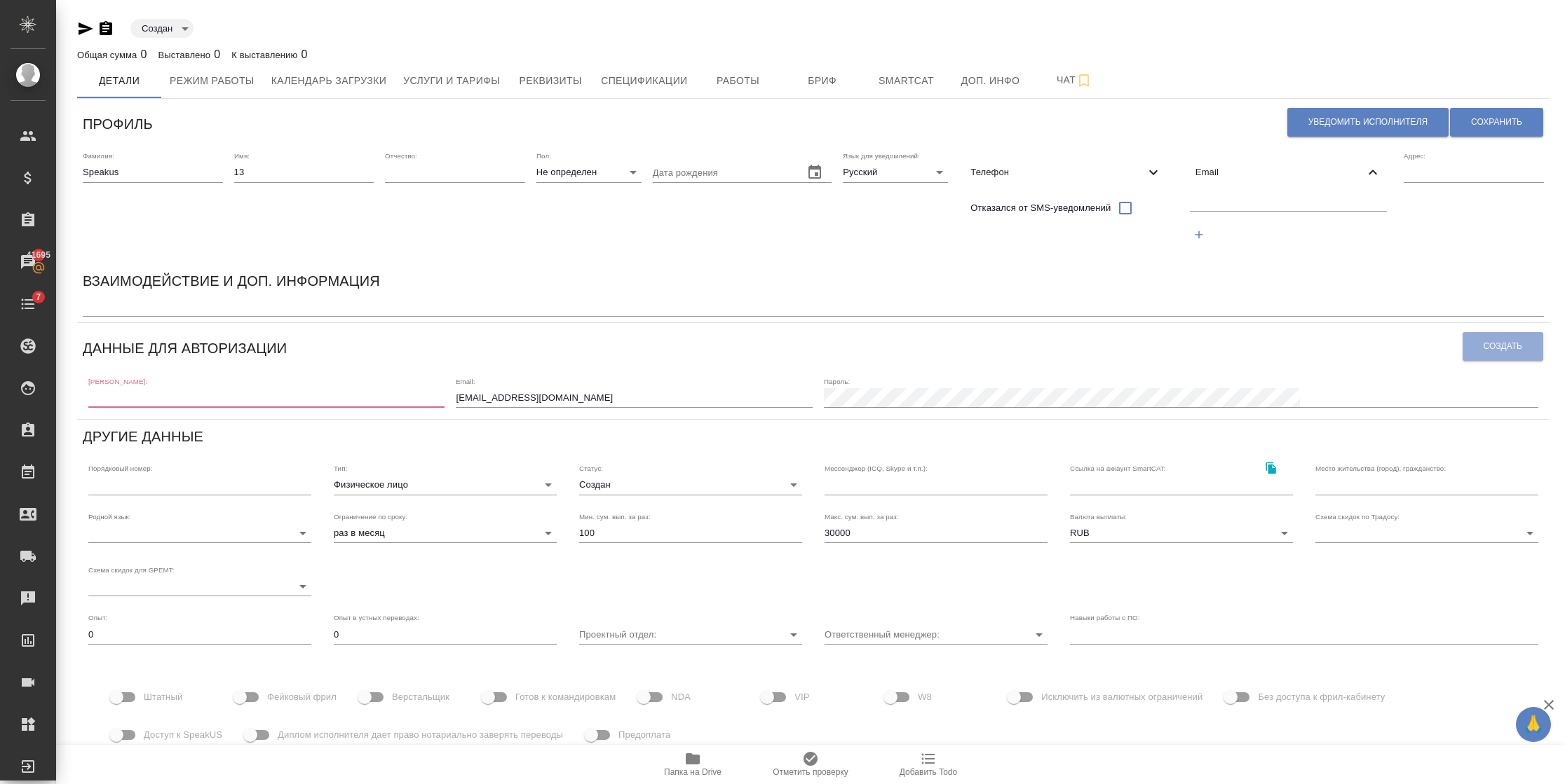
click at [1201, 206] on input "text" at bounding box center [1289, 202] width 198 height 17
paste input "[EMAIL_ADDRESS][DOMAIN_NAME]"
type input "[EMAIL_ADDRESS][DOMAIN_NAME]"
click at [255, 399] on input "text" at bounding box center [266, 398] width 356 height 20
paste input "[EMAIL_ADDRESS][DOMAIN_NAME]"
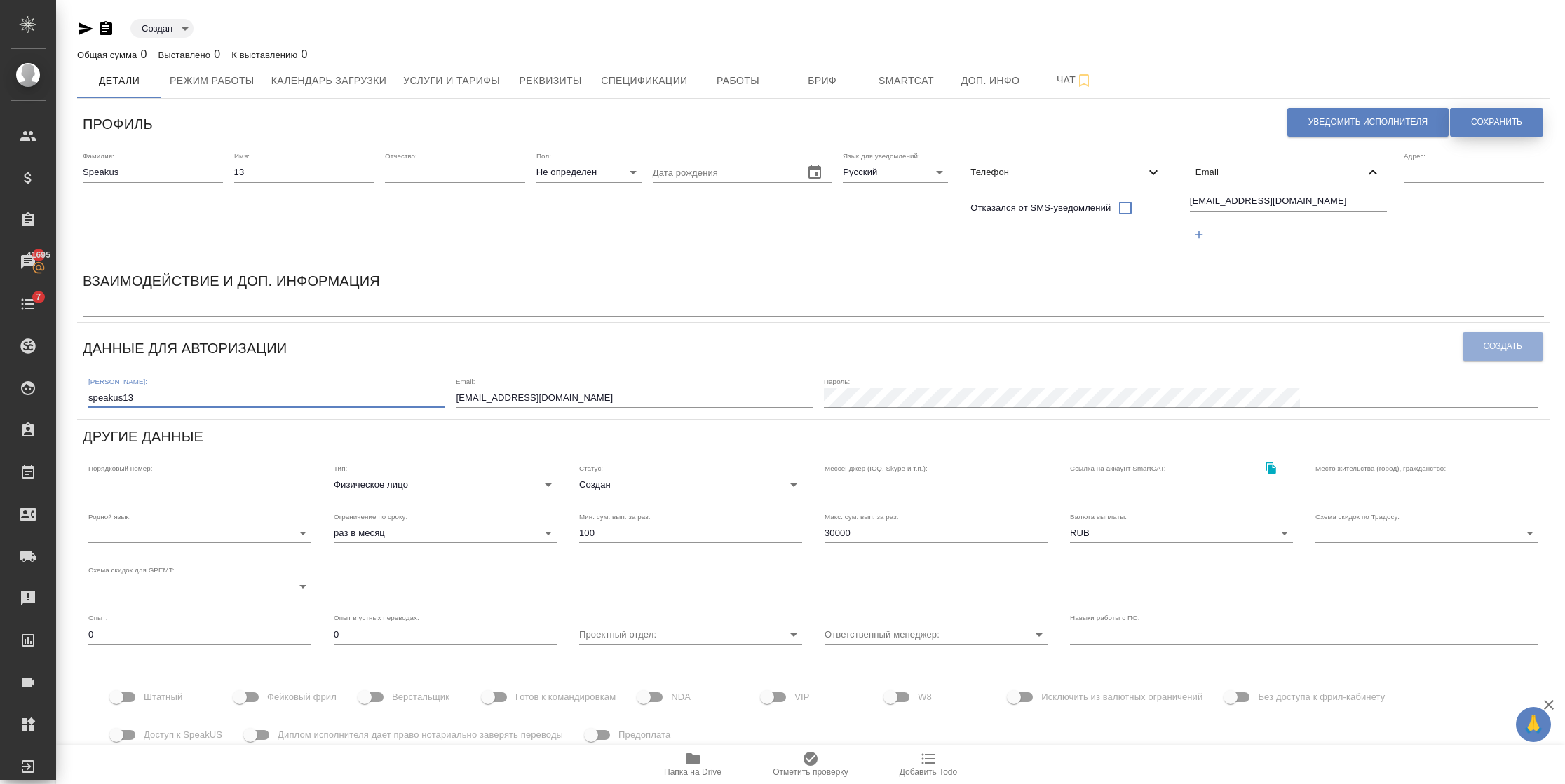
type input "speakus13"
click at [1470, 121] on span "Сохранить" at bounding box center [1496, 122] width 51 height 12
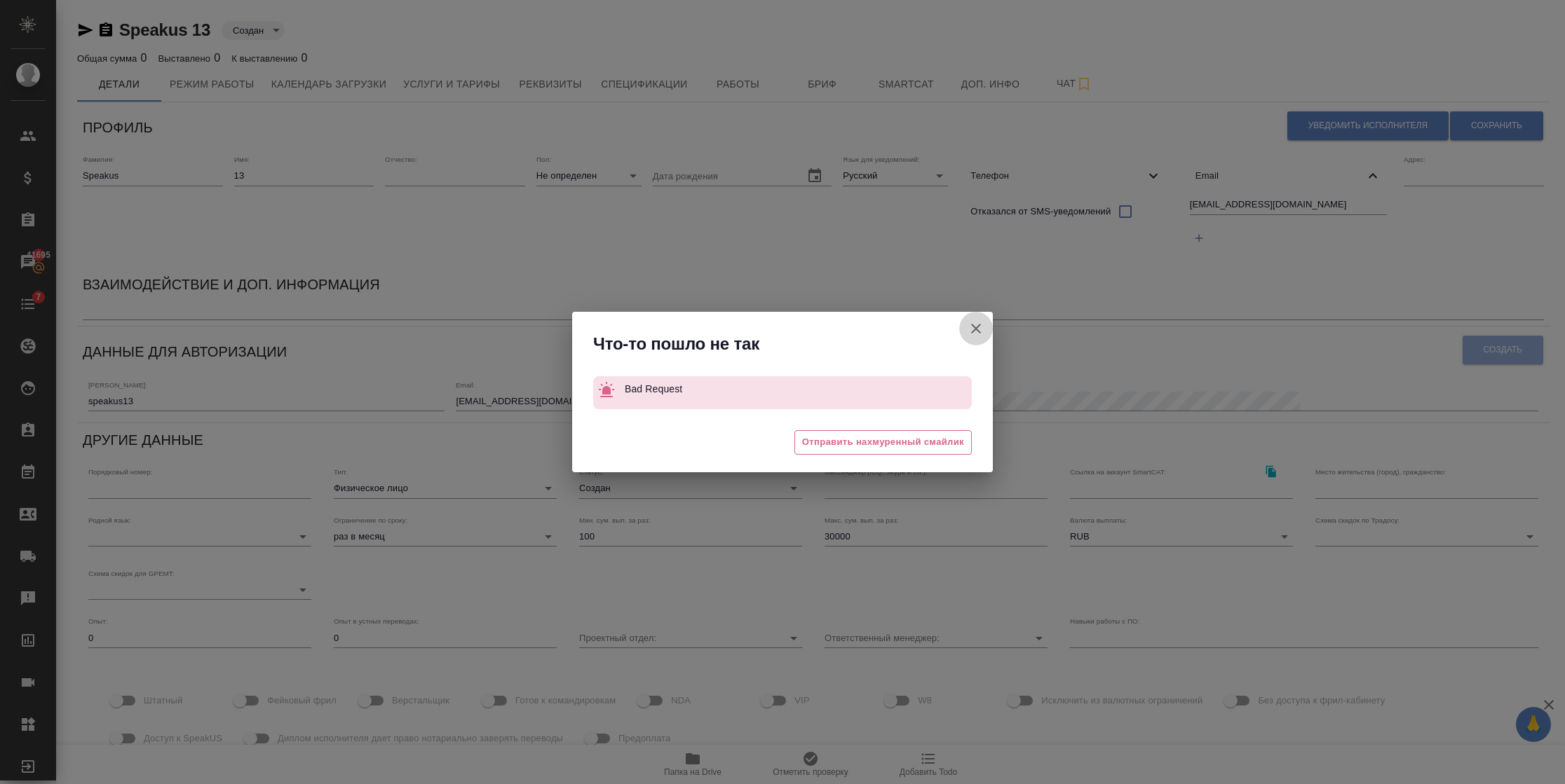
click at [974, 325] on icon "button" at bounding box center [975, 329] width 17 height 17
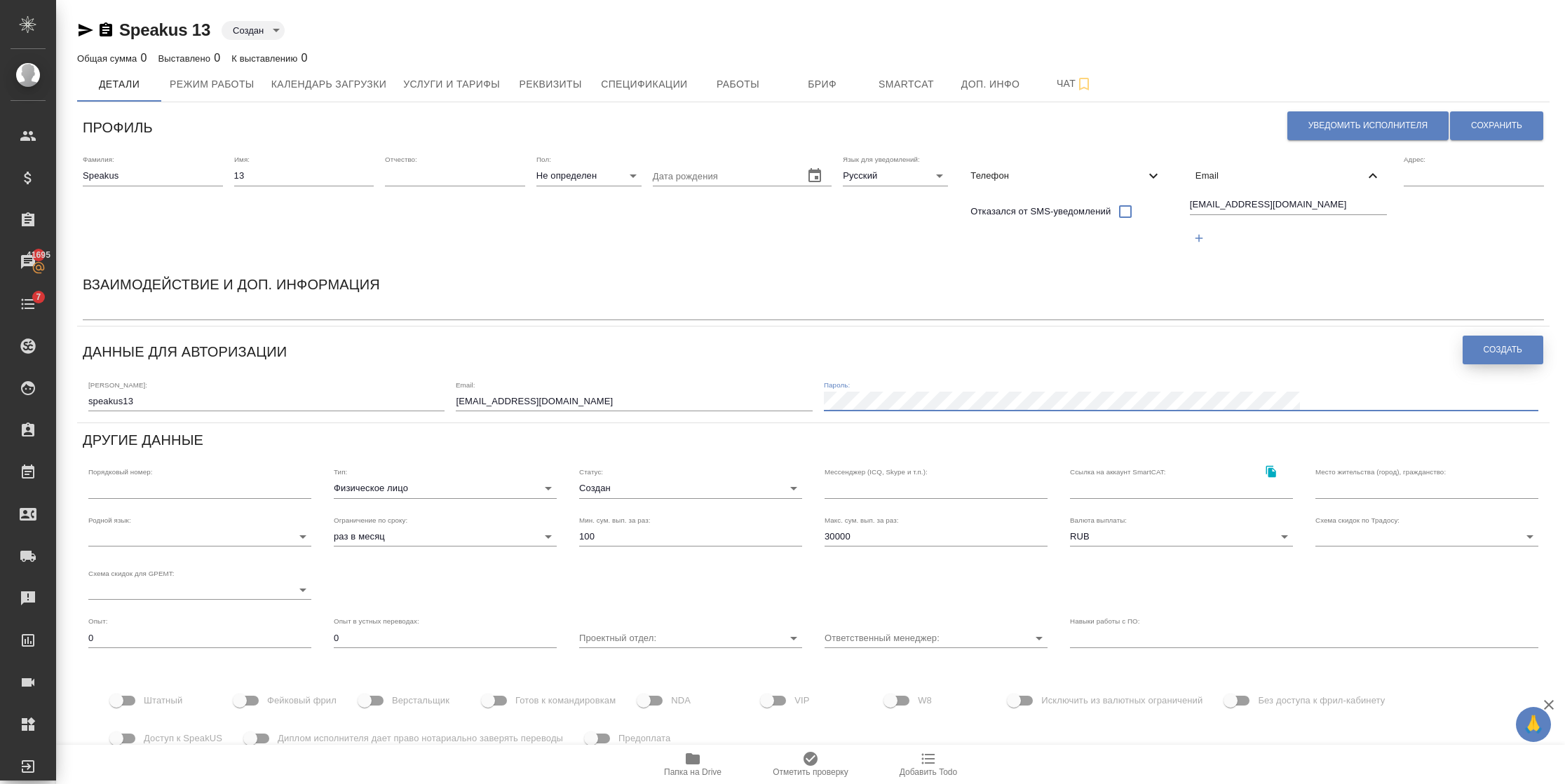
click at [1470, 346] on button "Создать" at bounding box center [1503, 350] width 81 height 29
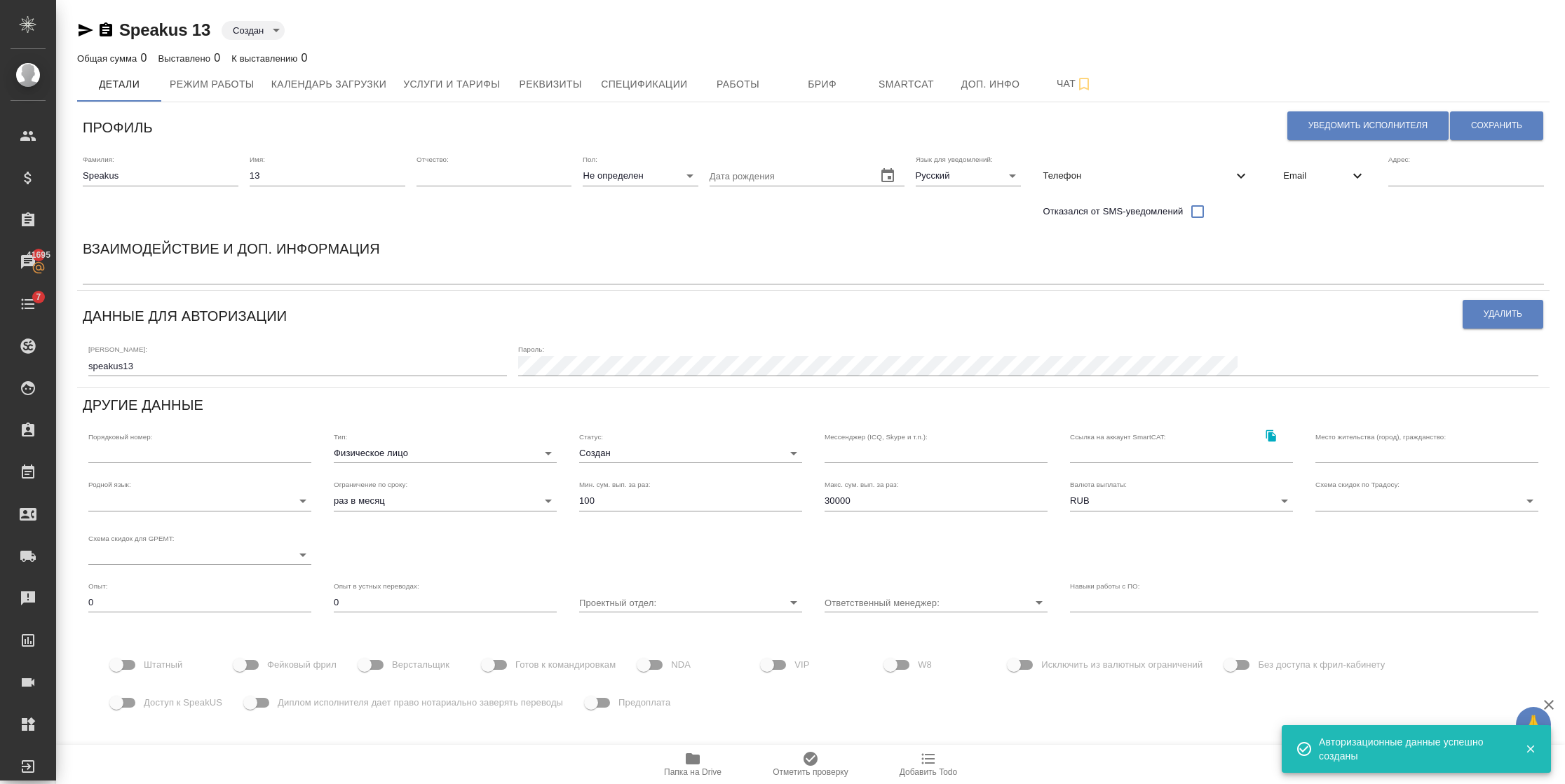
click at [274, 663] on span "Фейковый фрил" at bounding box center [302, 665] width 69 height 14
click at [274, 663] on input "Фейковый фрил" at bounding box center [240, 665] width 80 height 27
checkbox input "true"
click at [158, 704] on span "Доступ к SpeakUS" at bounding box center [183, 703] width 78 height 14
click at [157, 704] on input "Доступ к SpeakUS" at bounding box center [116, 703] width 80 height 27
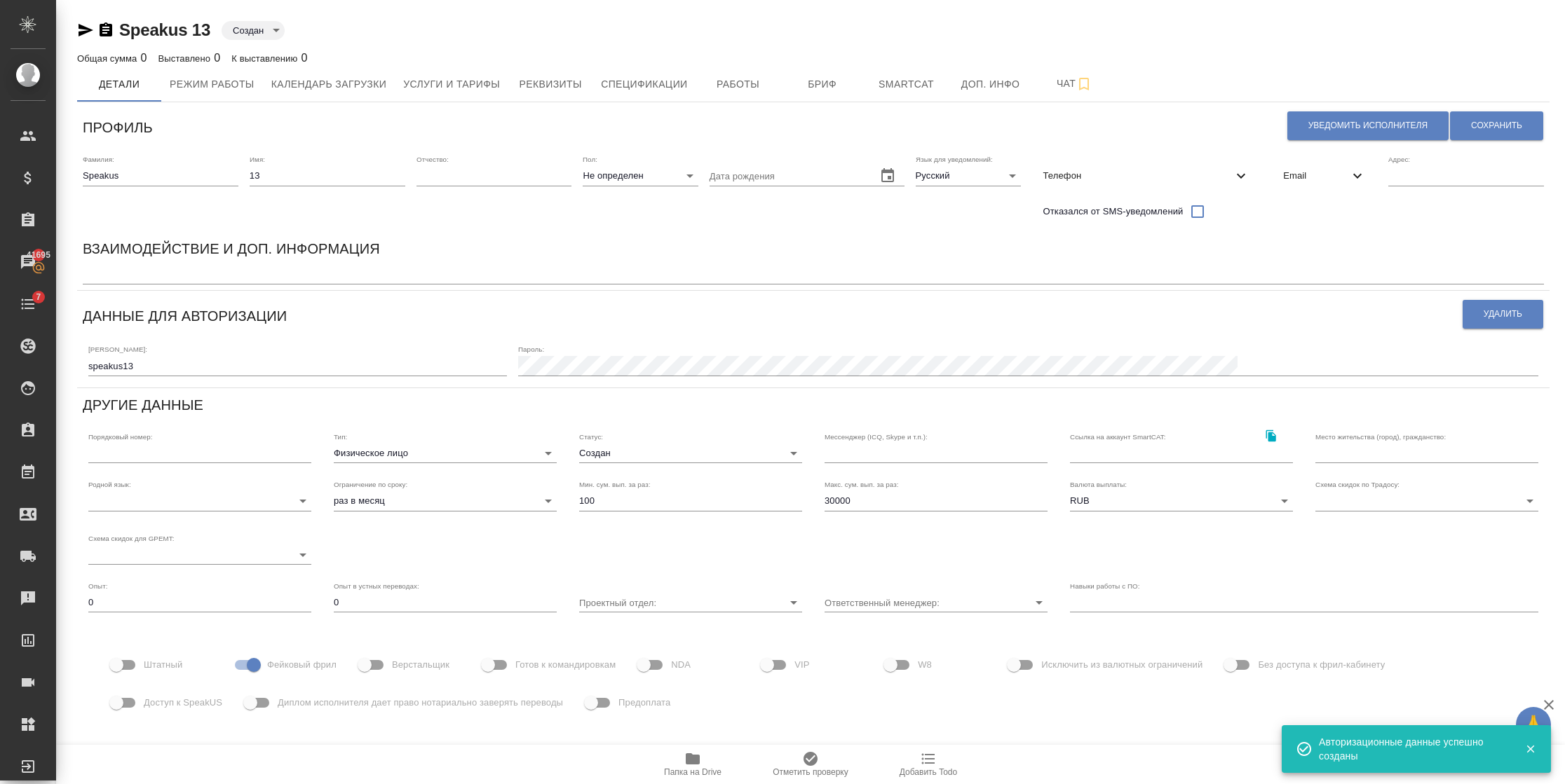
checkbox input "true"
click at [1524, 133] on button "Сохранить" at bounding box center [1497, 126] width 94 height 29
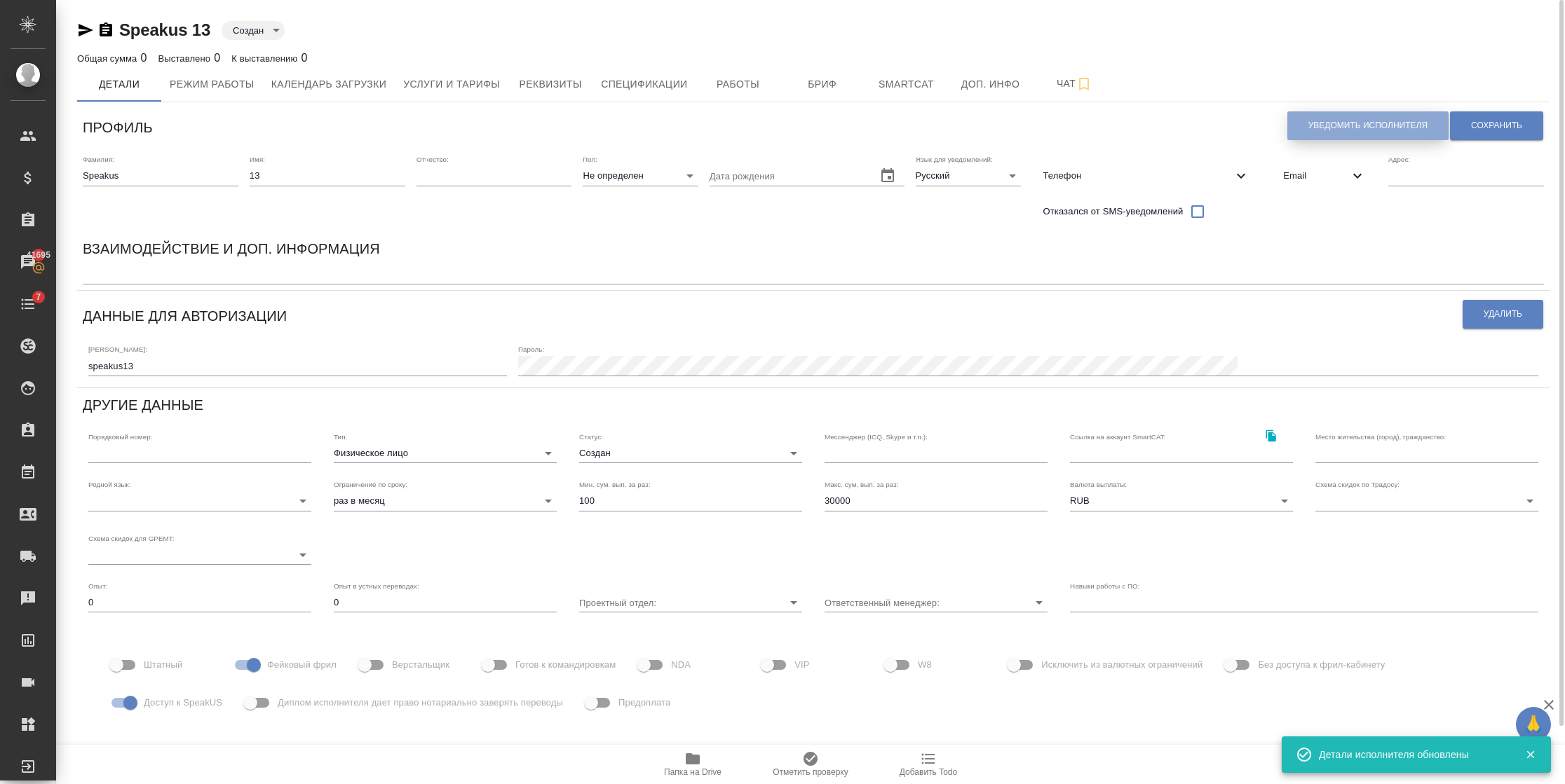
click at [1331, 118] on button "Уведомить исполнителя" at bounding box center [1367, 126] width 161 height 29
type textarea "Добрый день, 13! Ознакомиться с подробной информацией по выполненным работам Вы…"
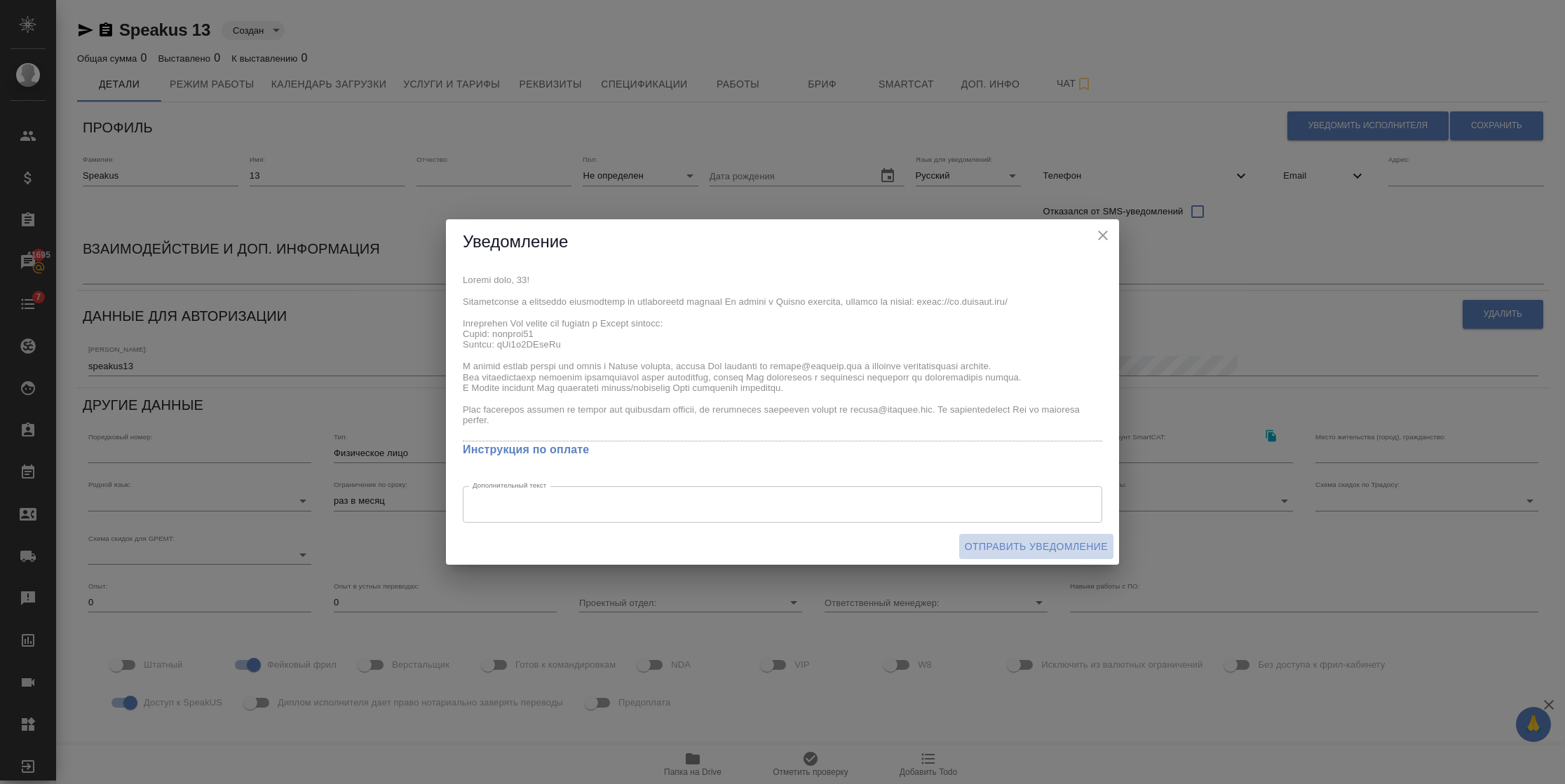
click at [1084, 542] on span "Отправить уведомление" at bounding box center [1036, 546] width 143 height 17
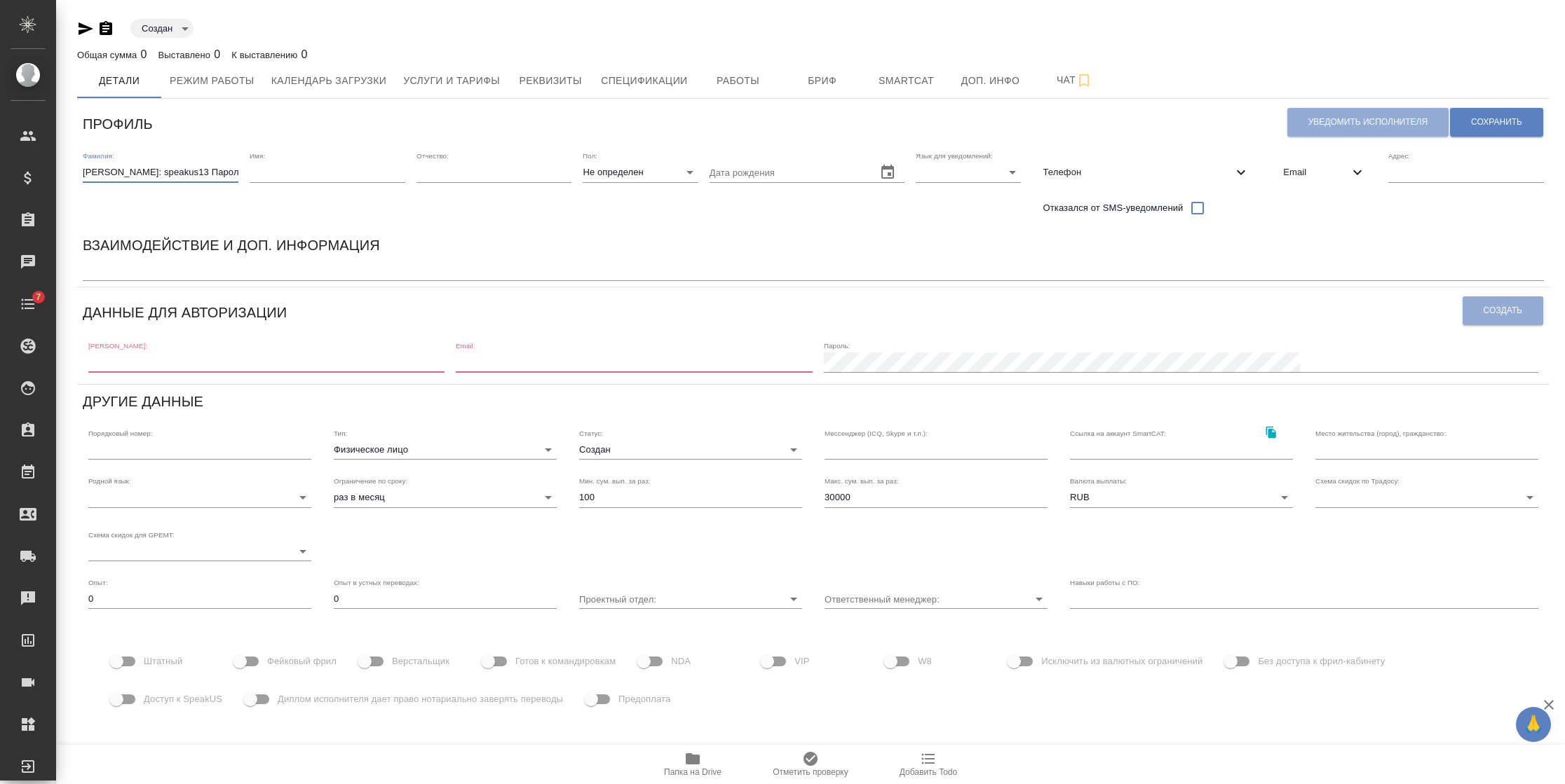
scroll to position [0, 19]
drag, startPoint x: 190, startPoint y: 181, endPoint x: 94, endPoint y: 179, distance: 96.0
click at [97, 180] on input "Логин: speakus13 Пароль: tTl9k5WYdyDj" at bounding box center [160, 173] width 156 height 20
type input "Логин: s9k5WYdyDj"
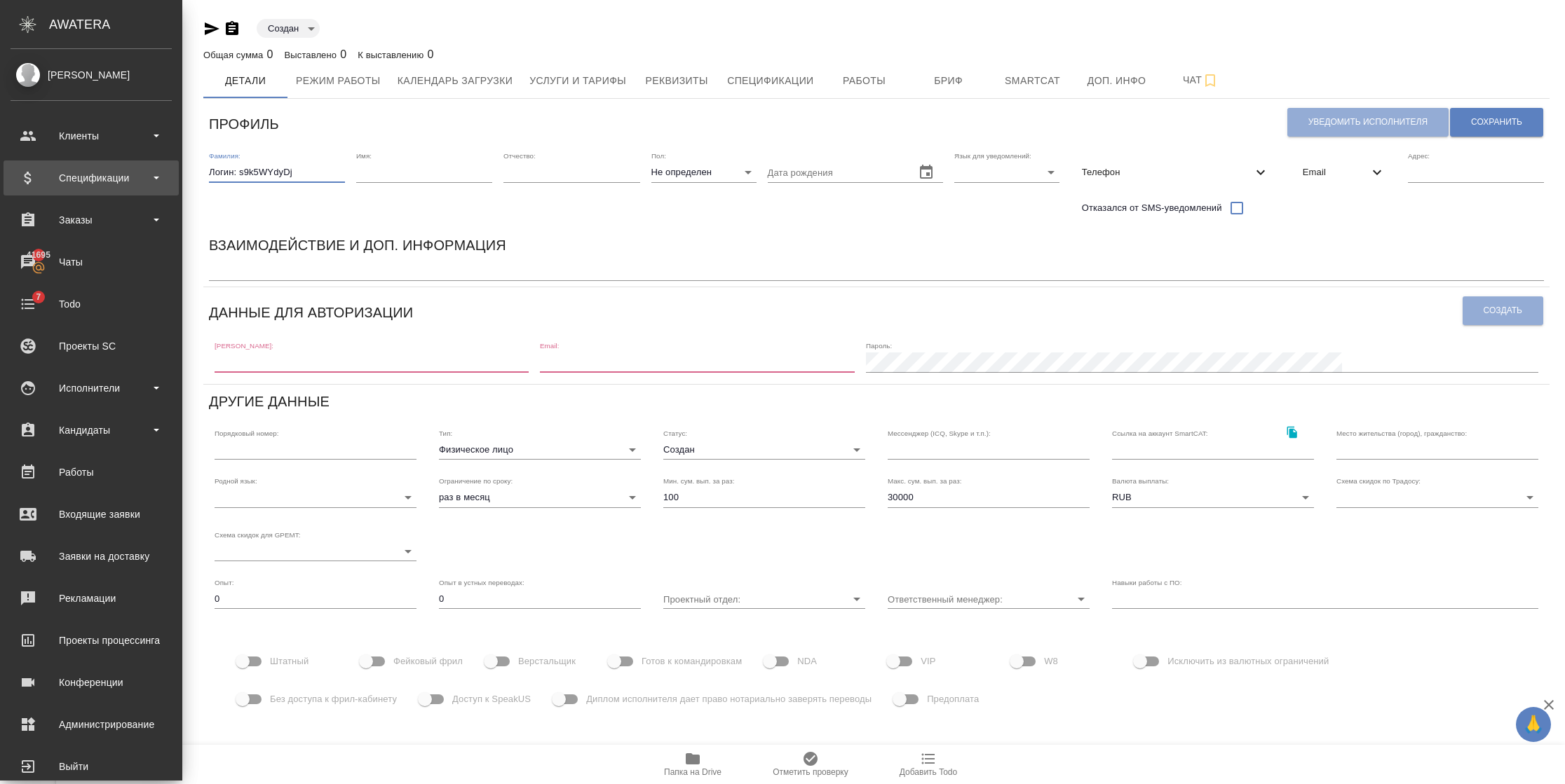
drag, startPoint x: 185, startPoint y: 168, endPoint x: 24, endPoint y: 169, distance: 161.0
click at [27, 169] on div ".cls-1 fill:#fff; AWATERA Semenets Irina Клиенты Спецификации Заказы 41695 Чаты…" at bounding box center [782, 392] width 1565 height 784
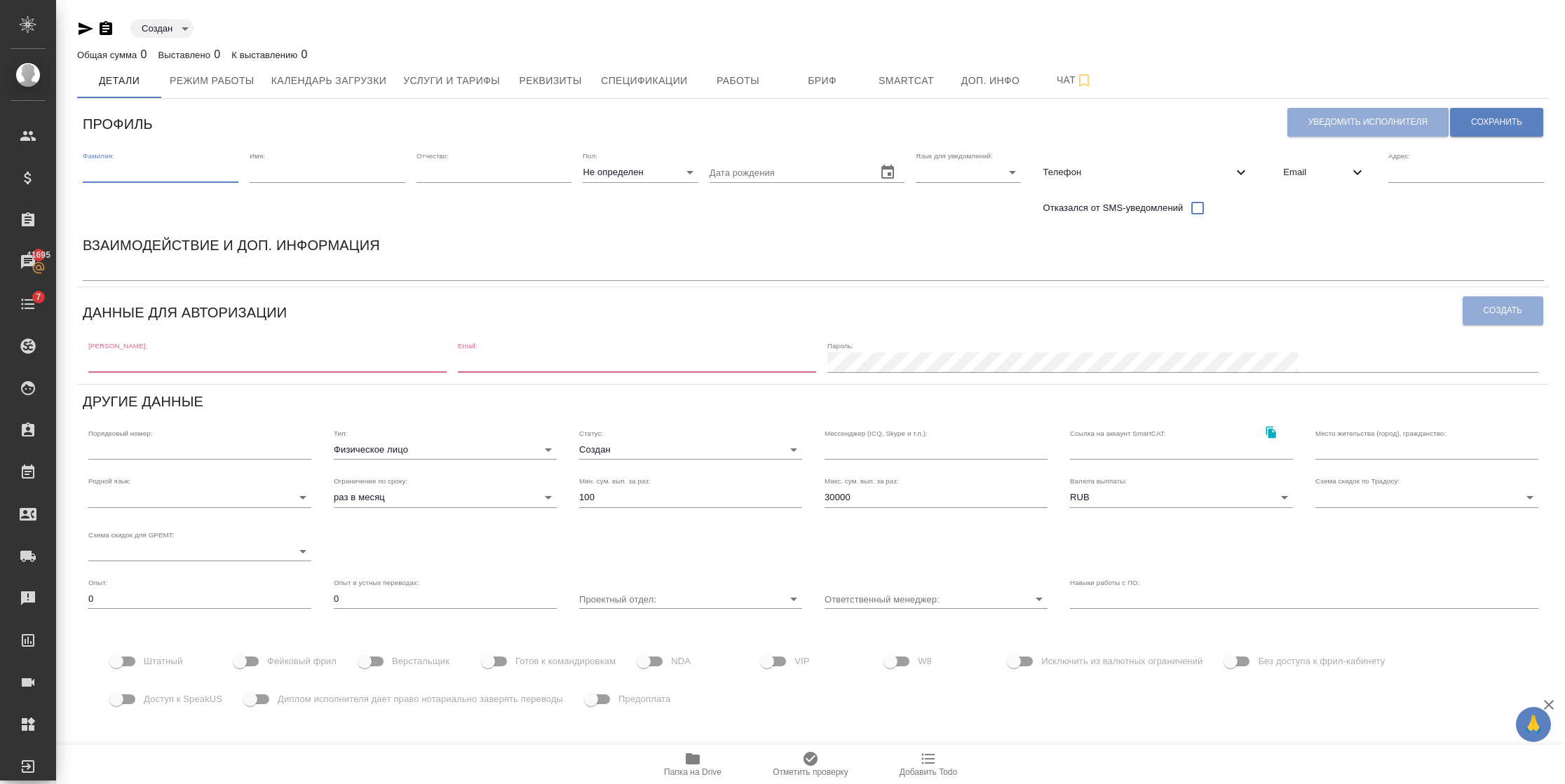
click at [177, 173] on input "text" at bounding box center [160, 173] width 156 height 20
type input "Speakus"
type input "13"
type input "speakus9@awatera.com"
click at [303, 174] on input "13" at bounding box center [327, 173] width 156 height 20
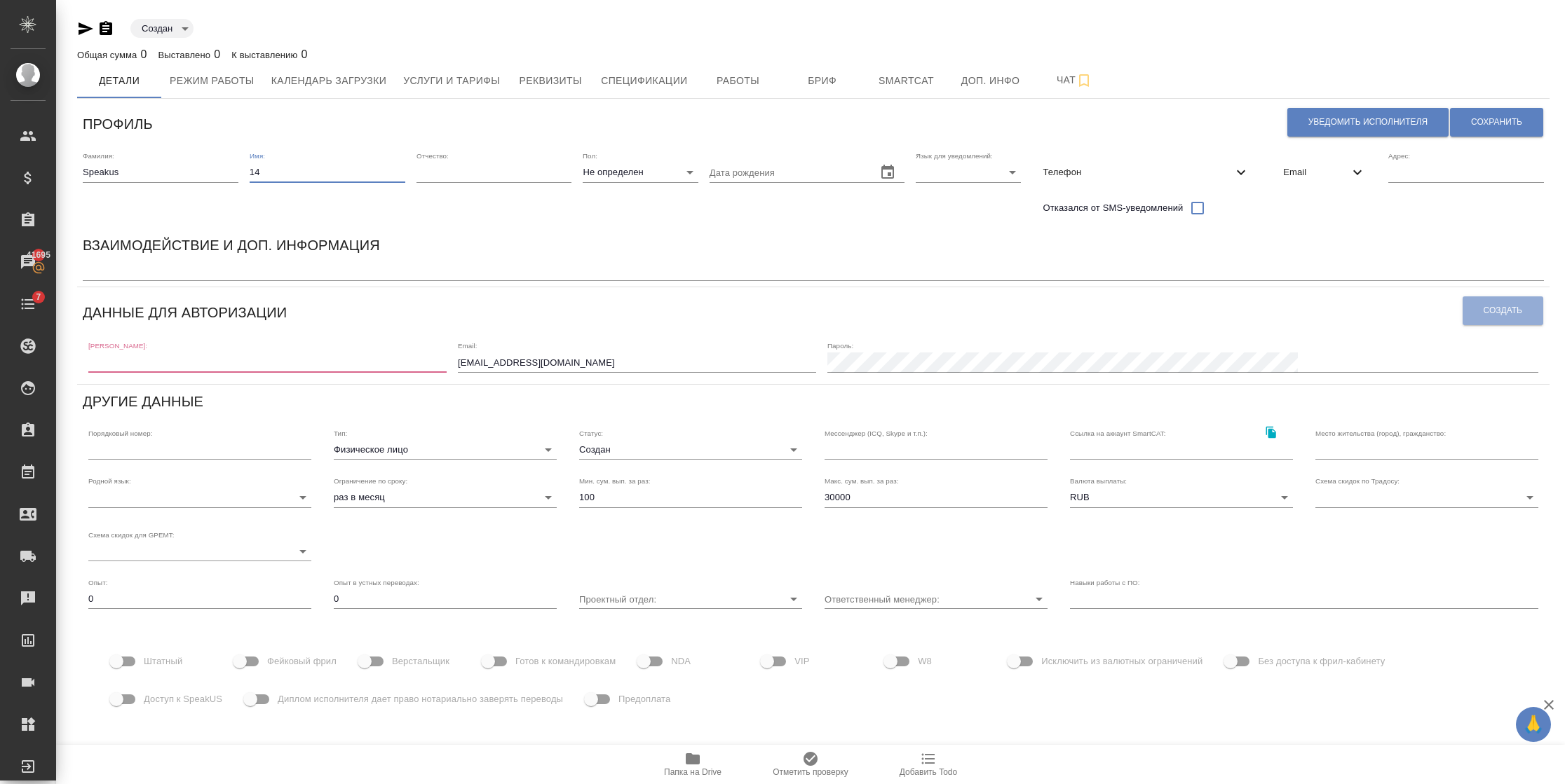
type input "14"
click at [962, 176] on body "🙏 .cls-1 fill:#fff; AWATERA Semenets Irina Клиенты Спецификации Заказы 41695 Ча…" at bounding box center [782, 392] width 1565 height 784
click at [947, 169] on li "Русский" at bounding box center [953, 172] width 105 height 23
type input "RU"
click at [1315, 174] on span "Email" at bounding box center [1316, 173] width 66 height 14
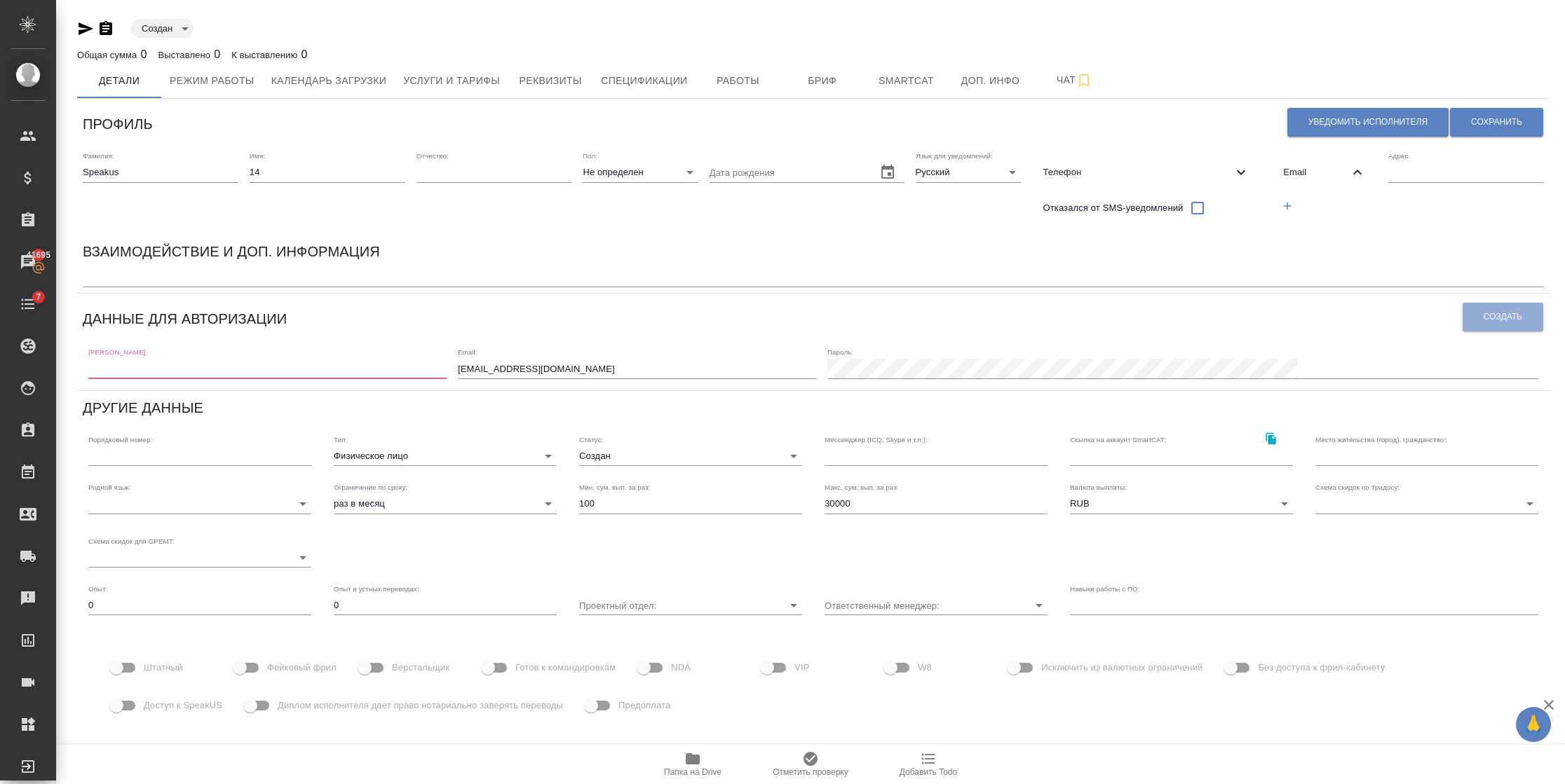
drag, startPoint x: 606, startPoint y: 370, endPoint x: 617, endPoint y: 362, distance: 13.6
click at [606, 370] on input "speakus9@awatera.com" at bounding box center [637, 369] width 358 height 20
drag, startPoint x: 693, startPoint y: 370, endPoint x: 475, endPoint y: 382, distance: 218.3
click at [475, 382] on div "Логин: Email: speakus14@awatera.com Пароль:" at bounding box center [813, 362] width 1461 height 43
type input "speakus14@awatera.com"
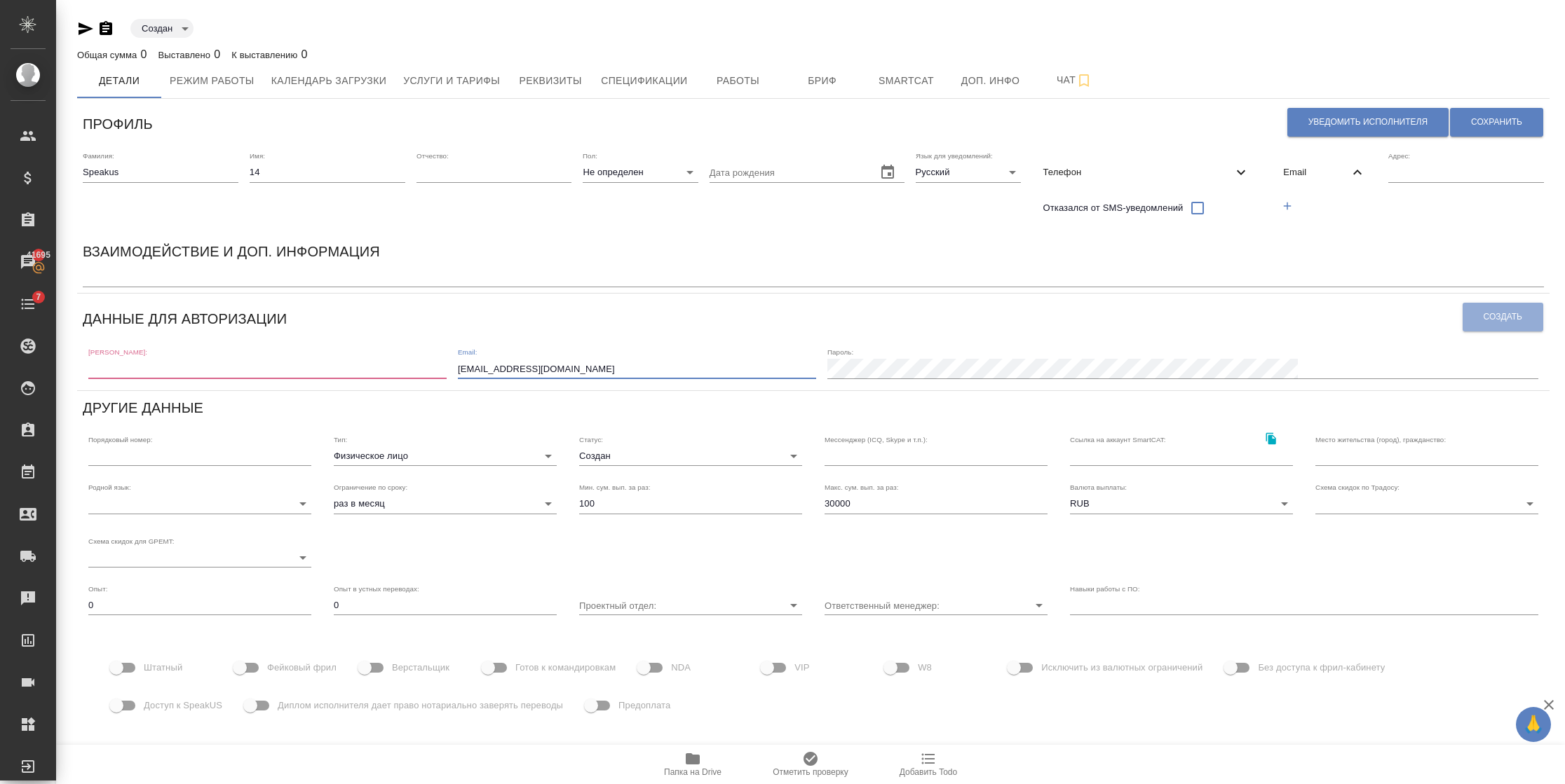
click at [1276, 196] on button "button" at bounding box center [1287, 206] width 29 height 29
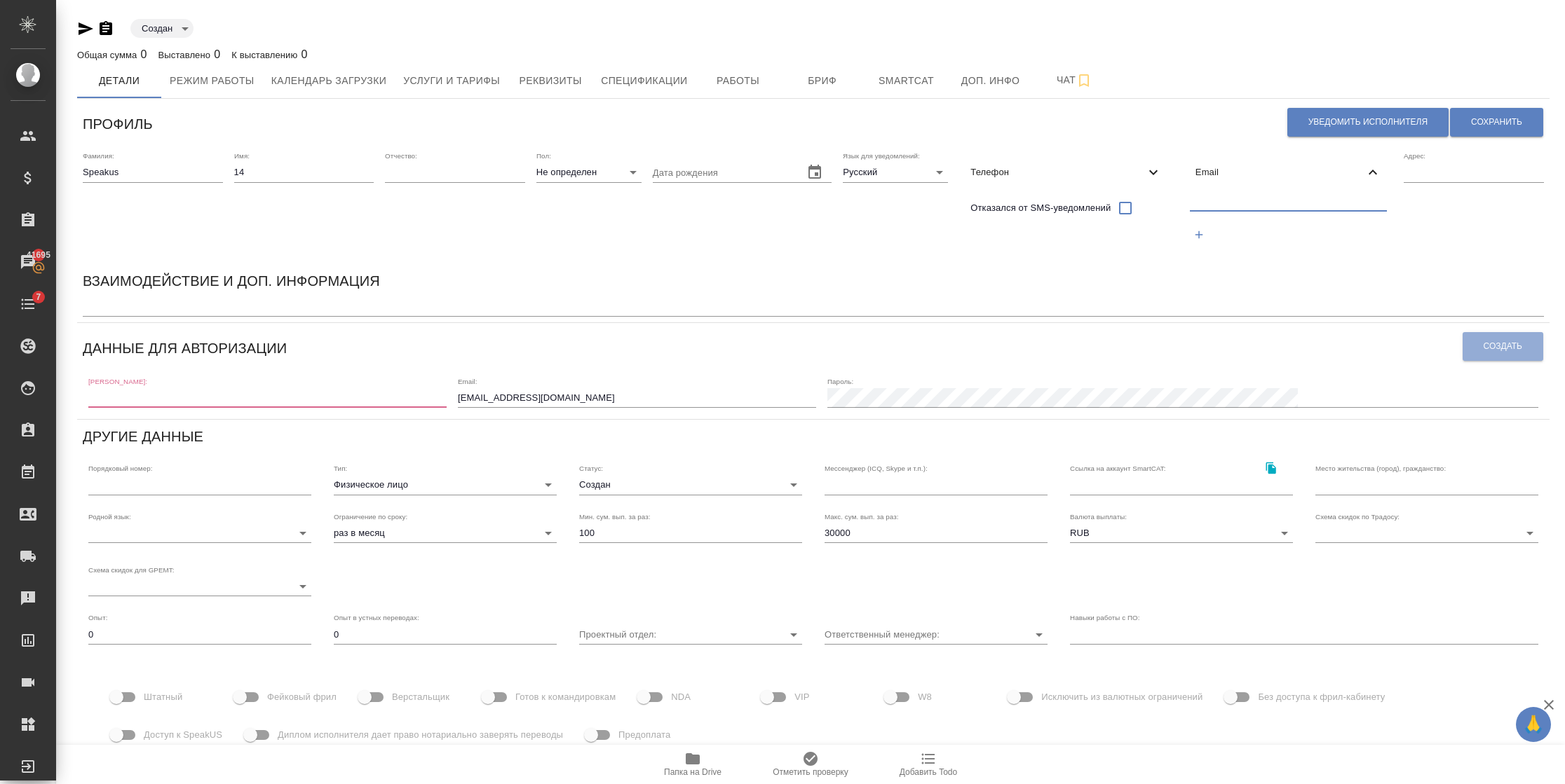
click at [1253, 199] on input "text" at bounding box center [1289, 202] width 198 height 17
paste input "speakus14@awatera.com"
type input "speakus14@awatera.com"
click at [330, 409] on div "Логин: Email: speakus14@awatera.com Пароль:" at bounding box center [813, 392] width 1461 height 43
click at [326, 401] on input "text" at bounding box center [267, 398] width 358 height 20
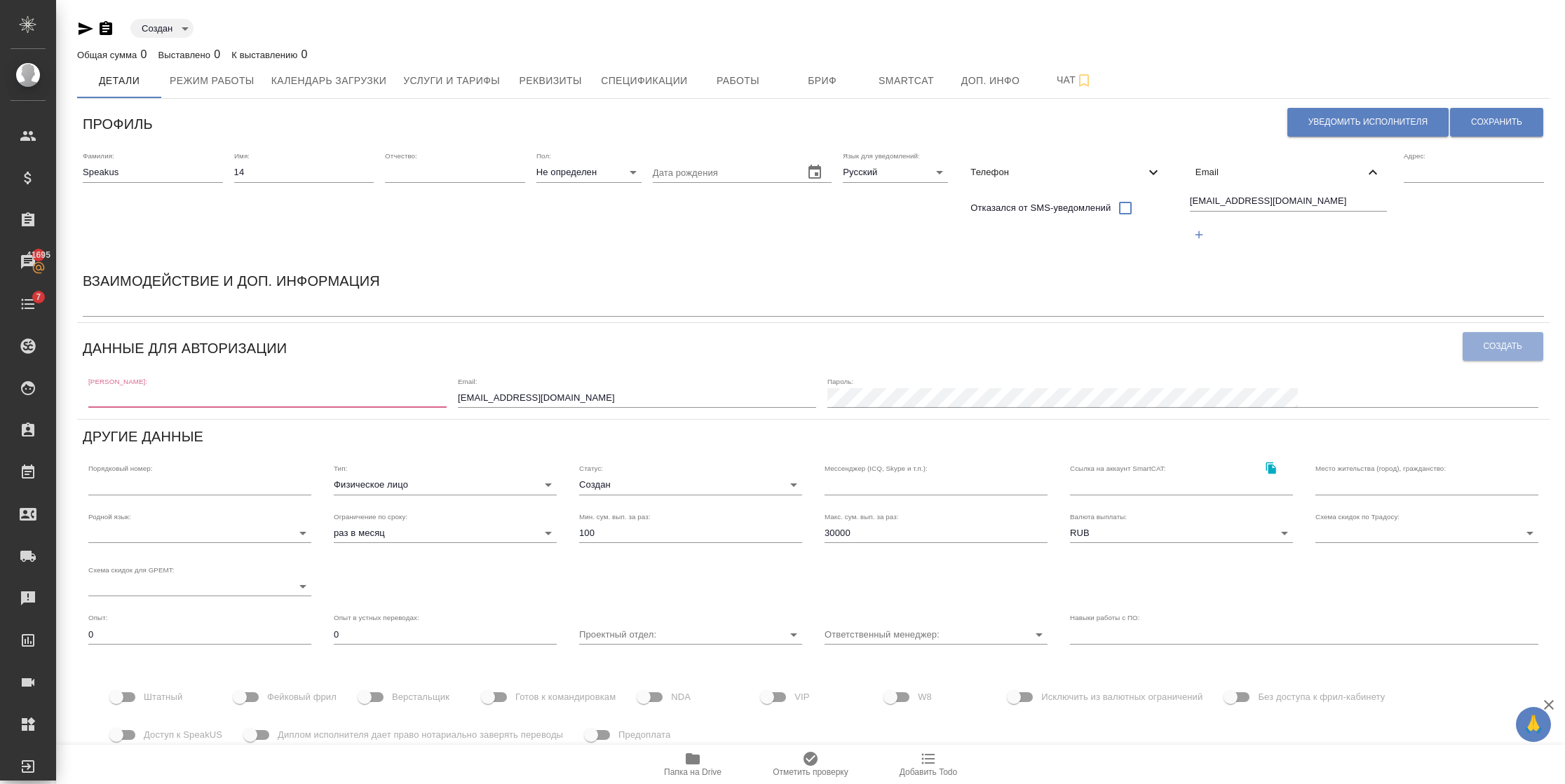
paste input "speakus14@awatera.com"
type input "speakus14"
click at [1470, 119] on span "Сохранить" at bounding box center [1496, 122] width 51 height 12
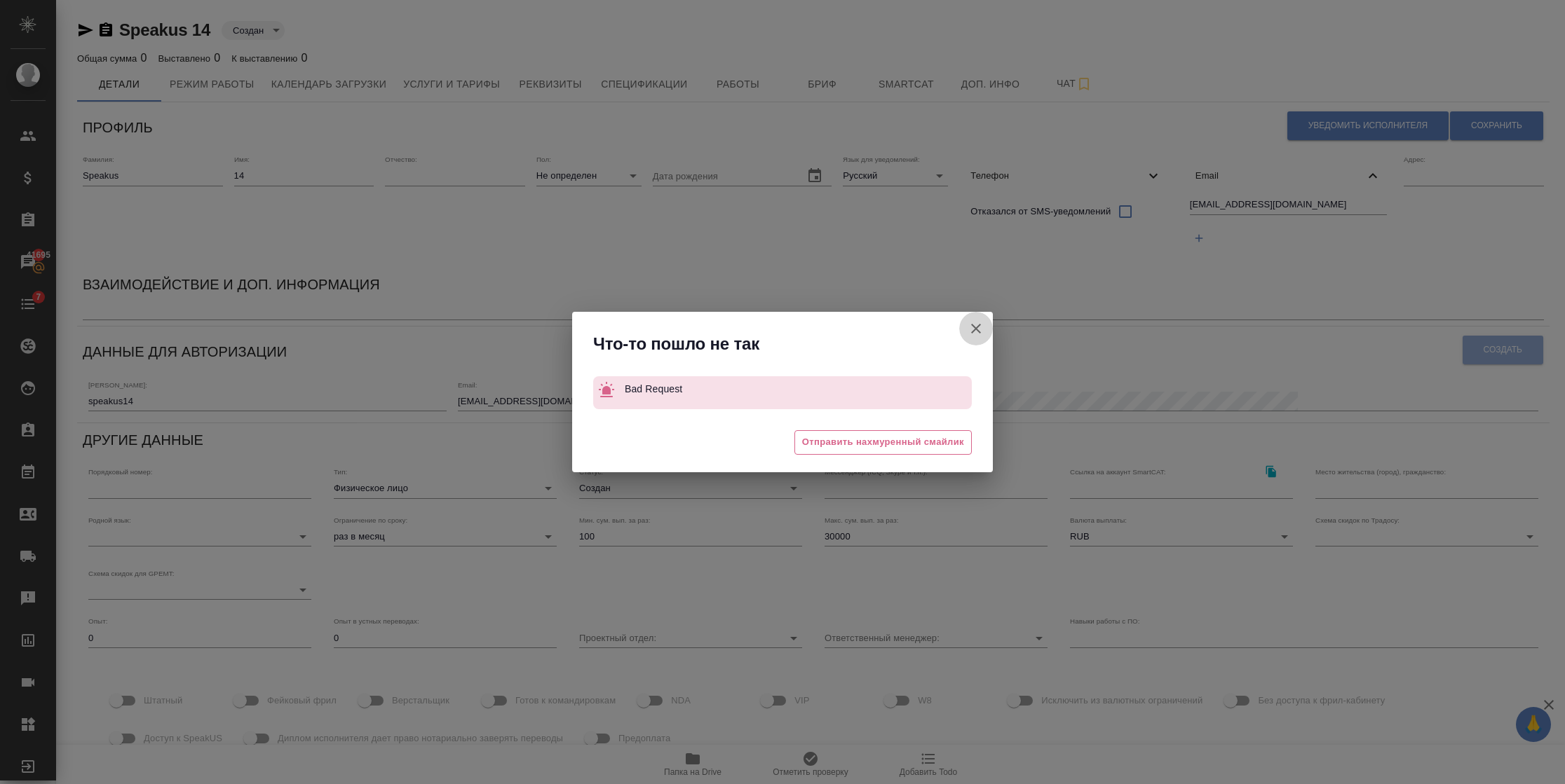
click at [981, 322] on icon "button" at bounding box center [975, 329] width 17 height 17
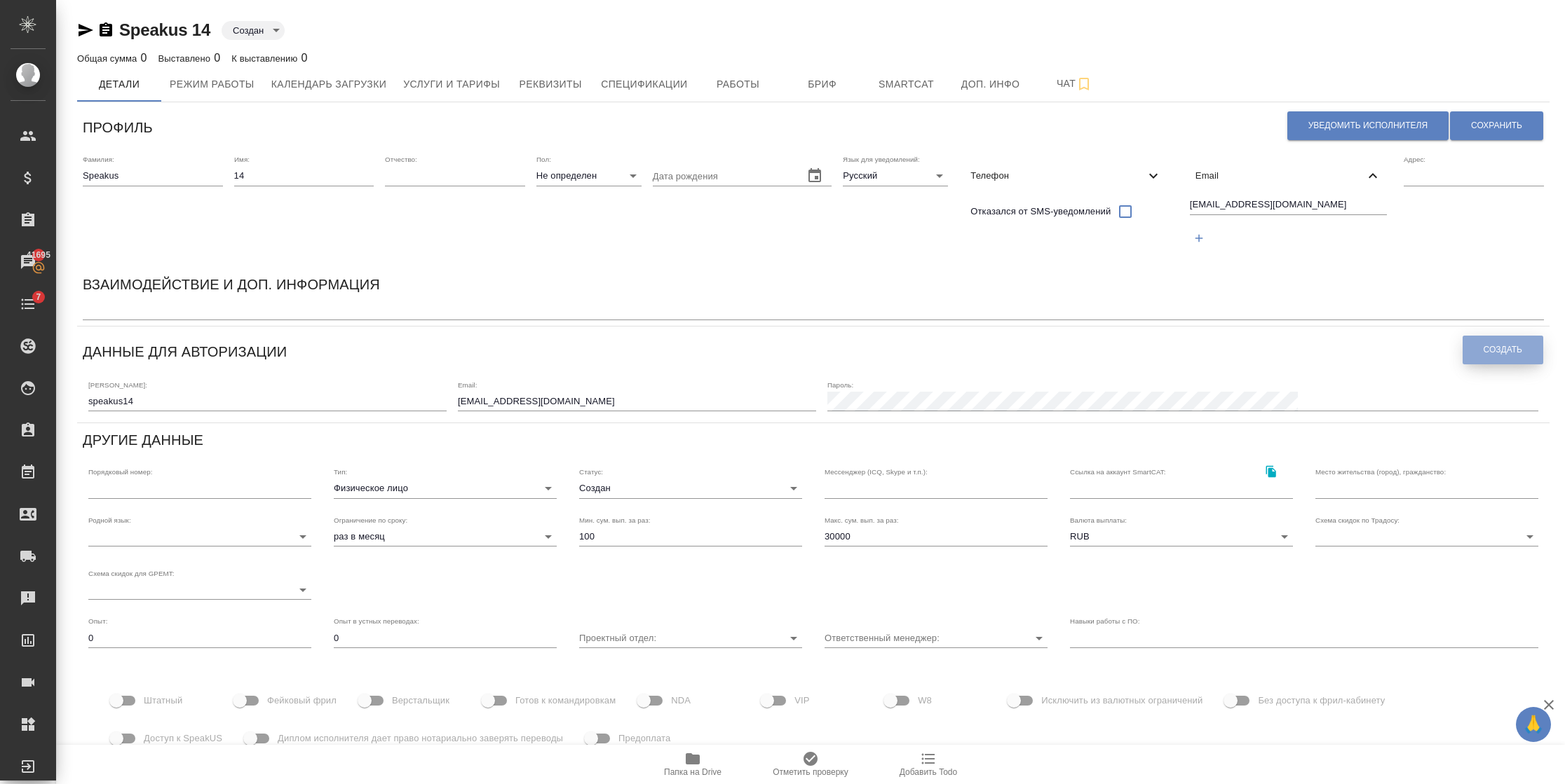
click at [1483, 344] on span "Создать" at bounding box center [1502, 349] width 39 height 12
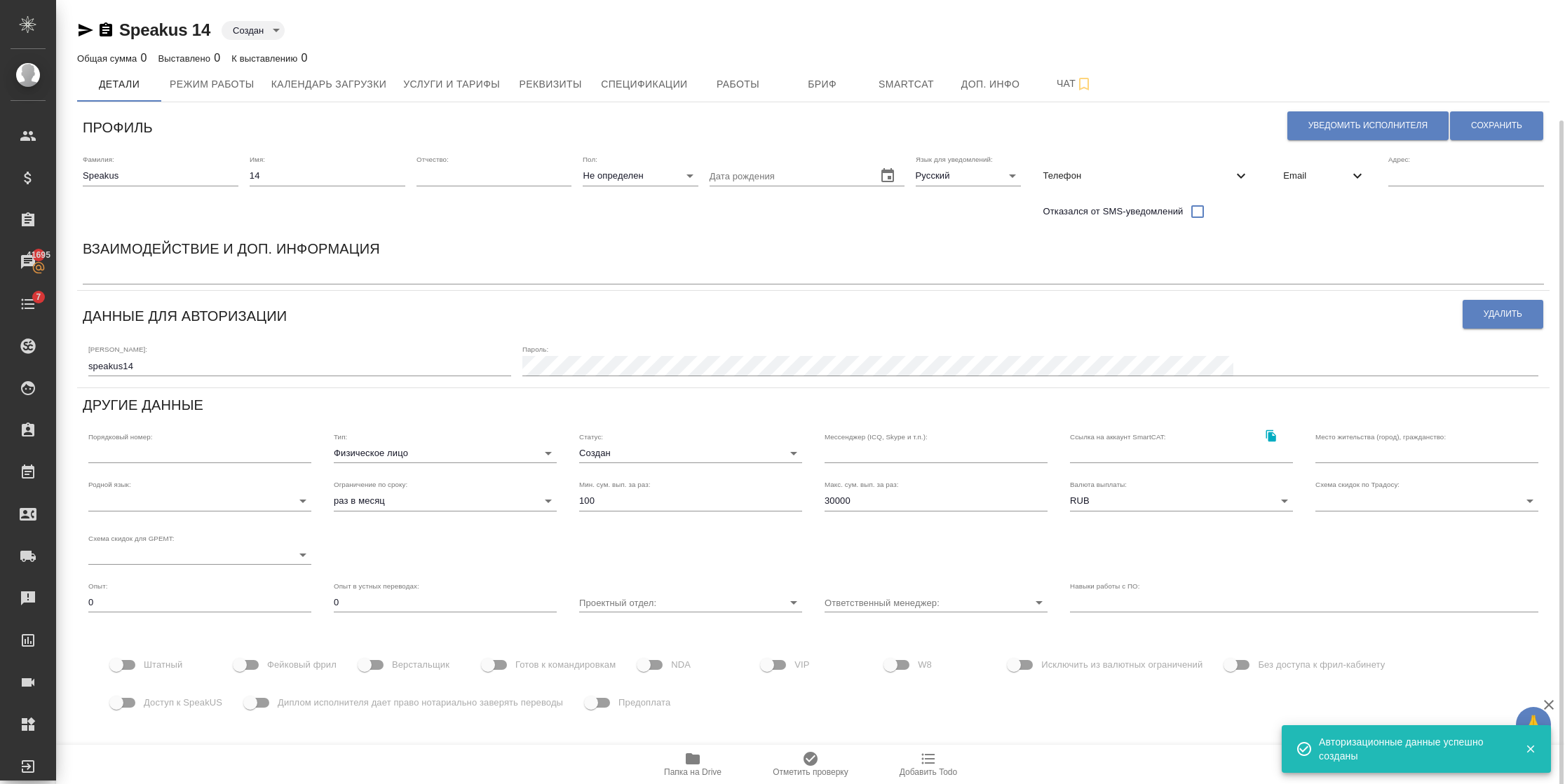
scroll to position [62, 0]
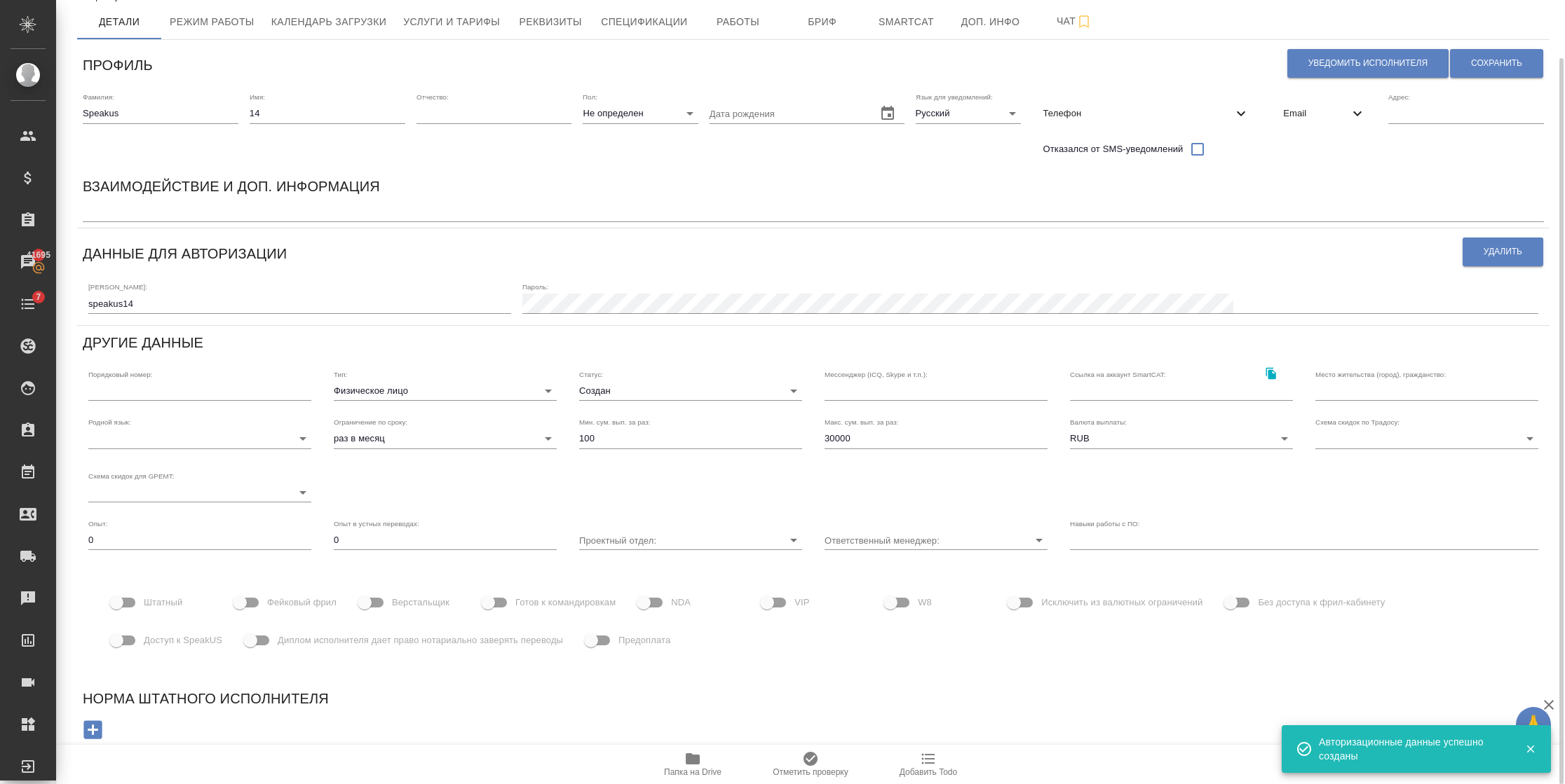
click at [283, 597] on span "Фейковый фрил" at bounding box center [302, 603] width 69 height 14
click at [280, 597] on input "Фейковый фрил" at bounding box center [240, 603] width 80 height 27
checkbox input "true"
click at [176, 640] on span "Доступ к SpeakUS" at bounding box center [183, 641] width 78 height 14
click at [157, 640] on input "Доступ к SpeakUS" at bounding box center [116, 641] width 80 height 27
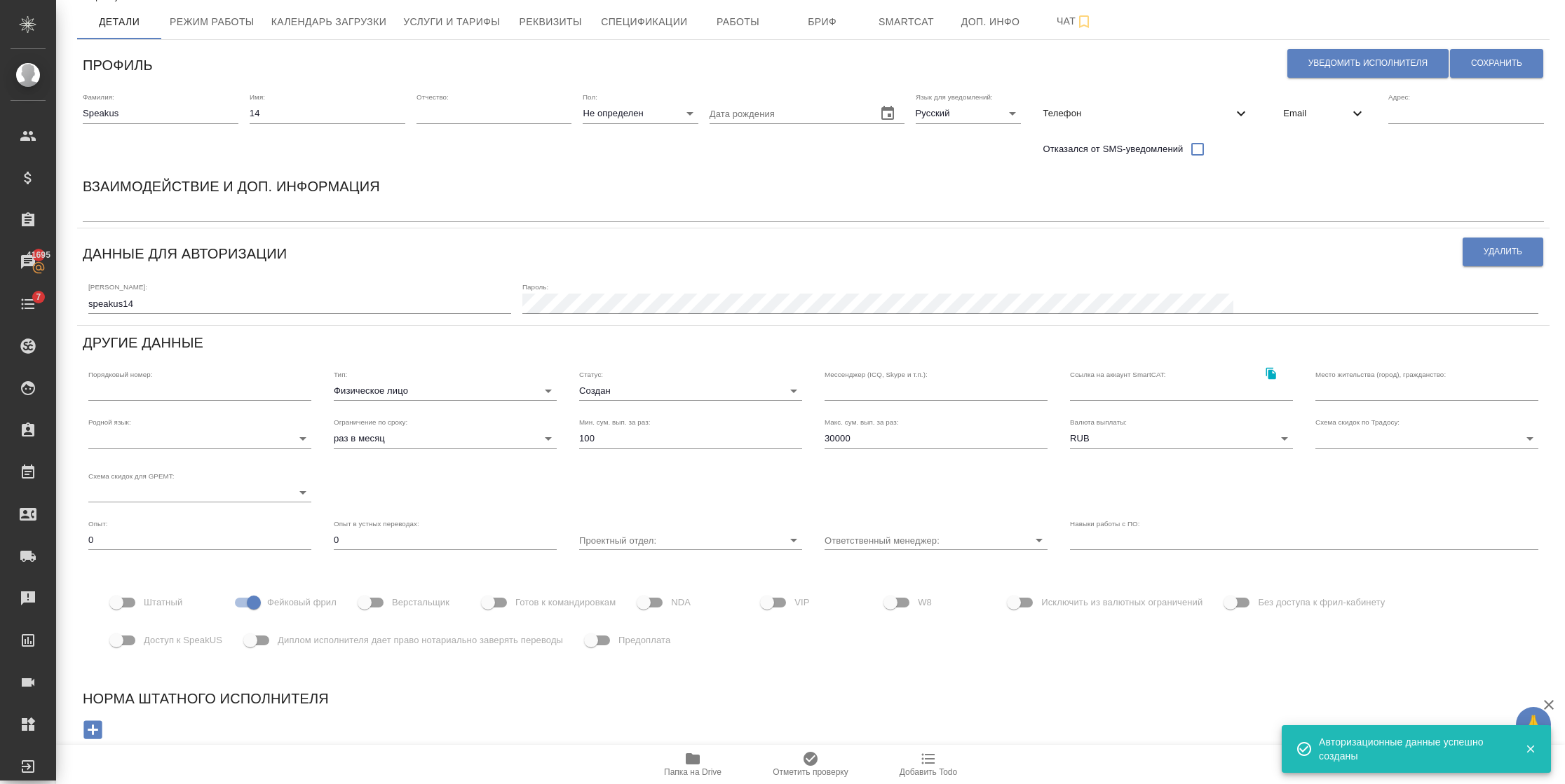
checkbox input "true"
click at [1494, 68] on button "Сохранить" at bounding box center [1497, 63] width 94 height 29
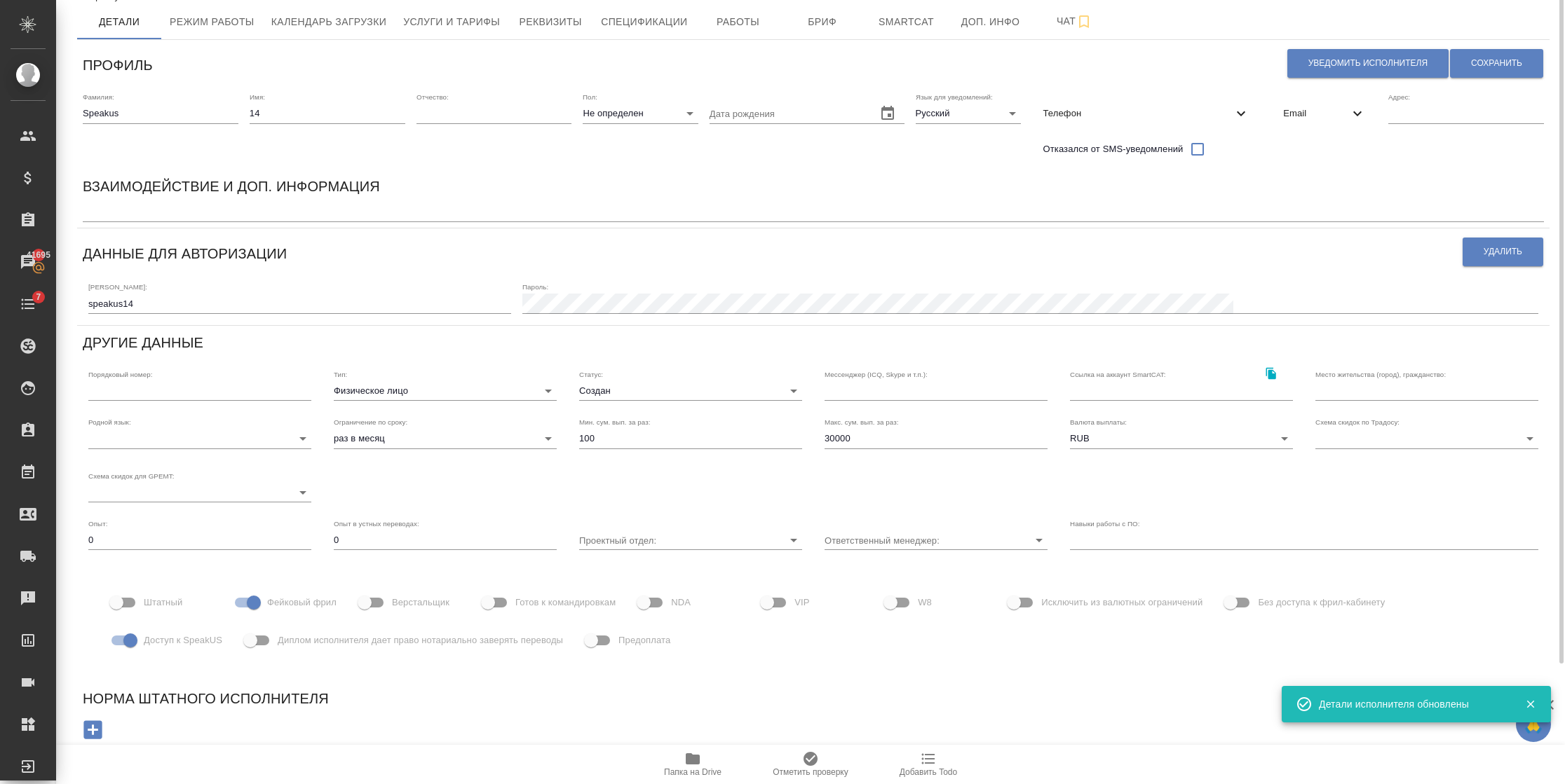
scroll to position [0, 0]
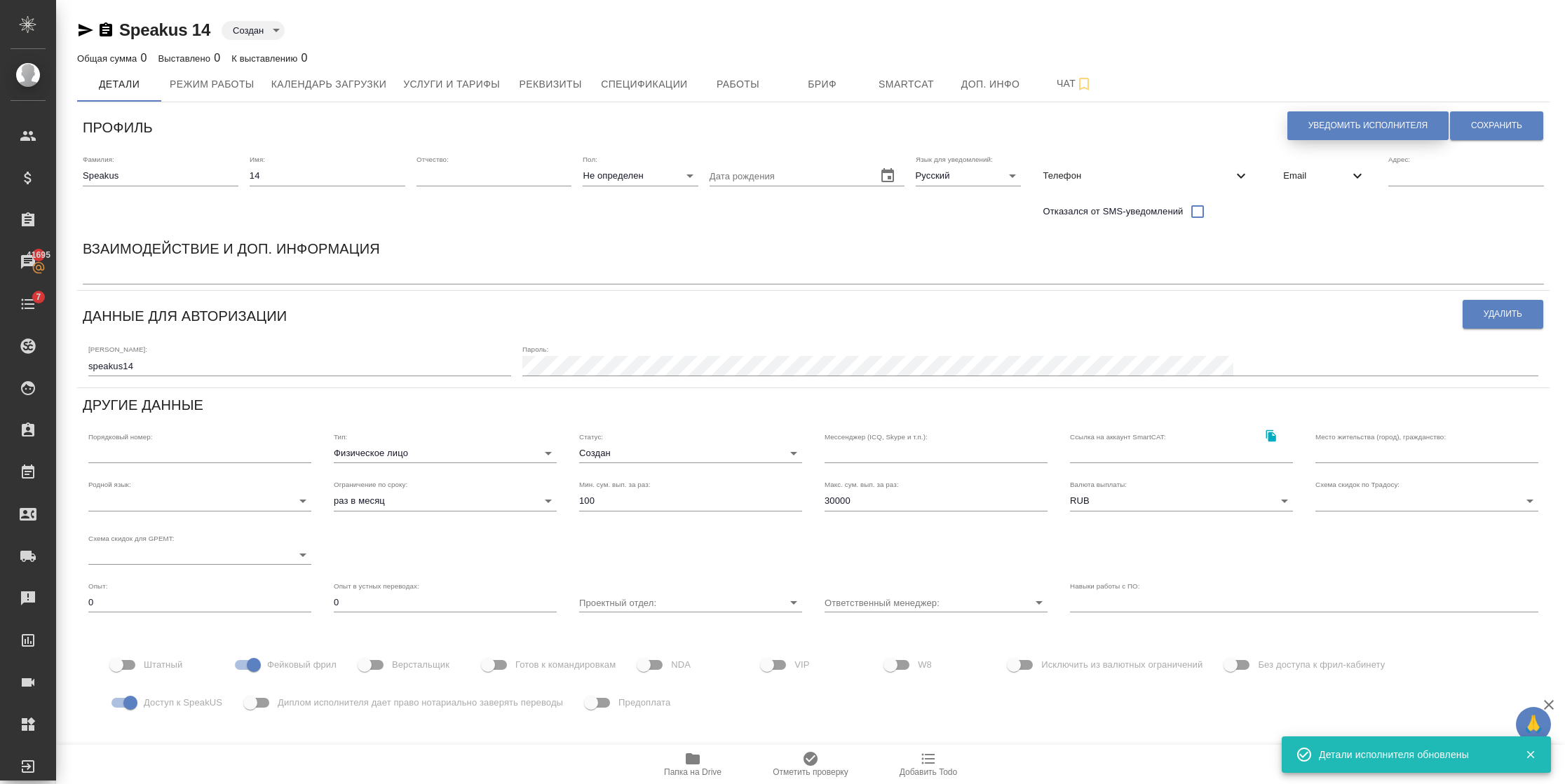
click at [1318, 115] on button "Уведомить исполнителя" at bounding box center [1367, 126] width 161 height 29
type textarea "Добрый день, 14! Ознакомиться с подробной информацией по выполненным работам Вы…"
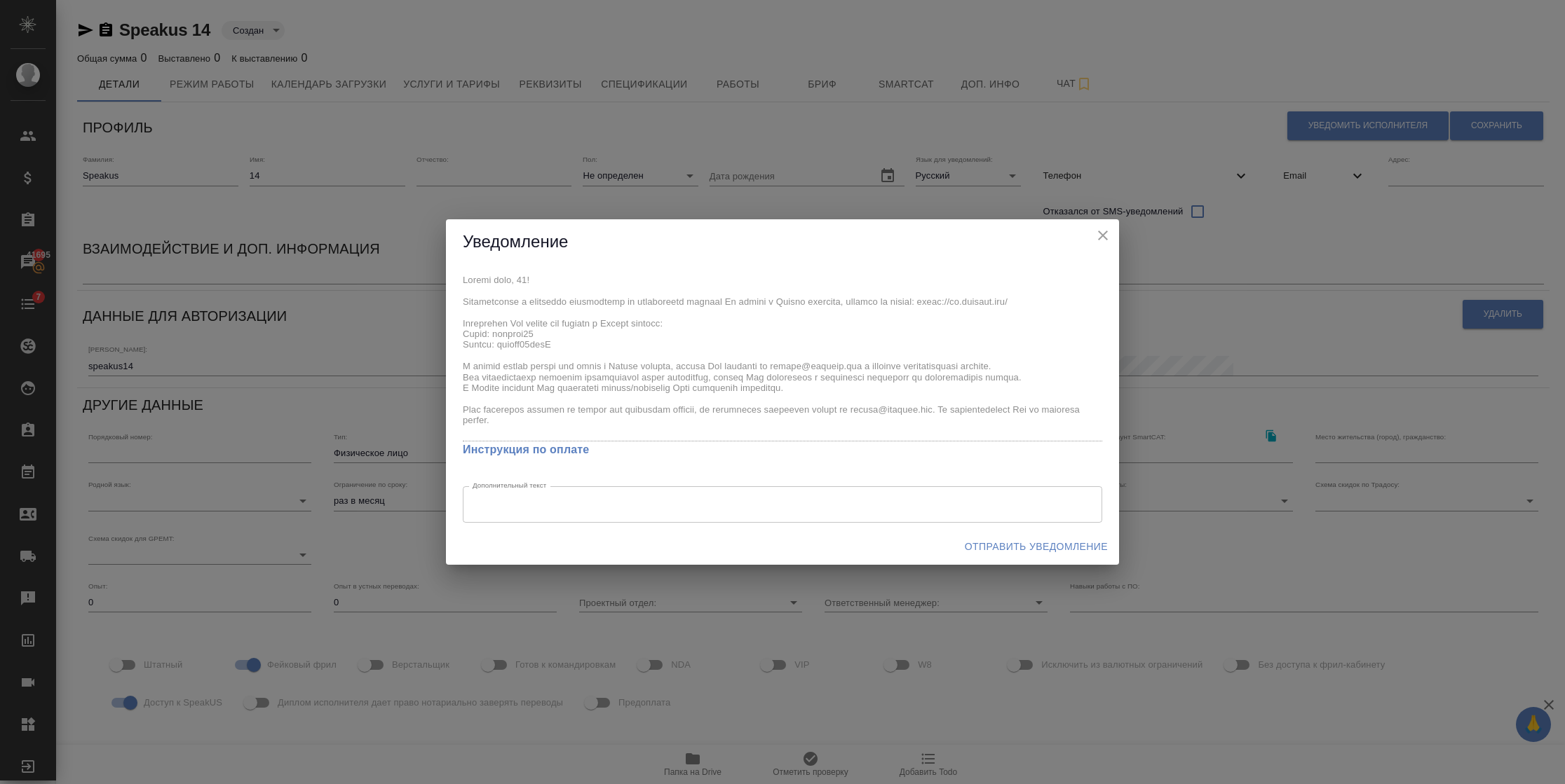
click at [995, 551] on span "Отправить уведомление" at bounding box center [1036, 546] width 143 height 17
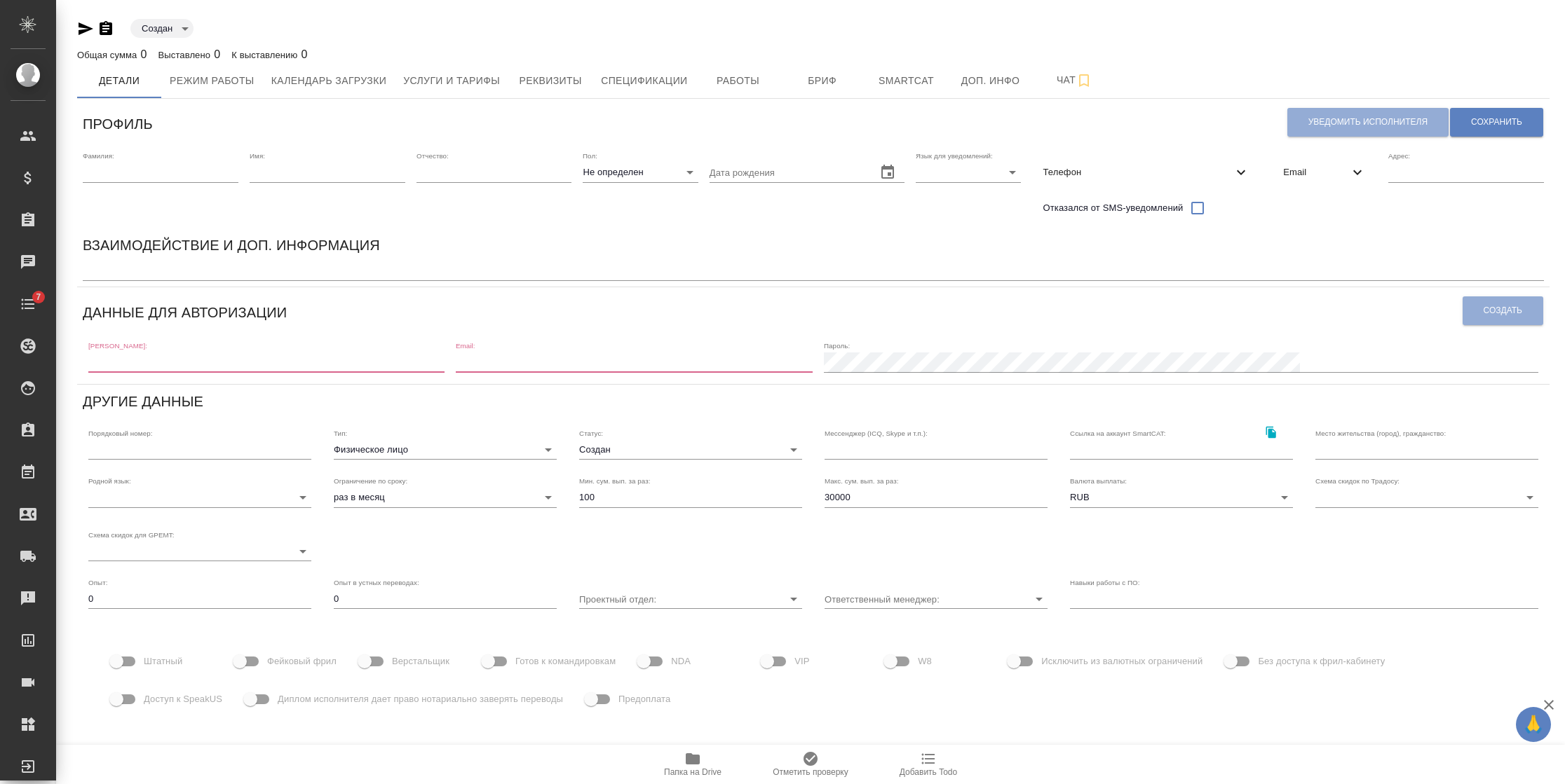
click at [125, 166] on input "text" at bounding box center [160, 173] width 156 height 20
type input "Speakus"
type input "14"
type input "[EMAIL_ADDRESS][DOMAIN_NAME]"
click at [291, 176] on input "14" at bounding box center [327, 173] width 156 height 20
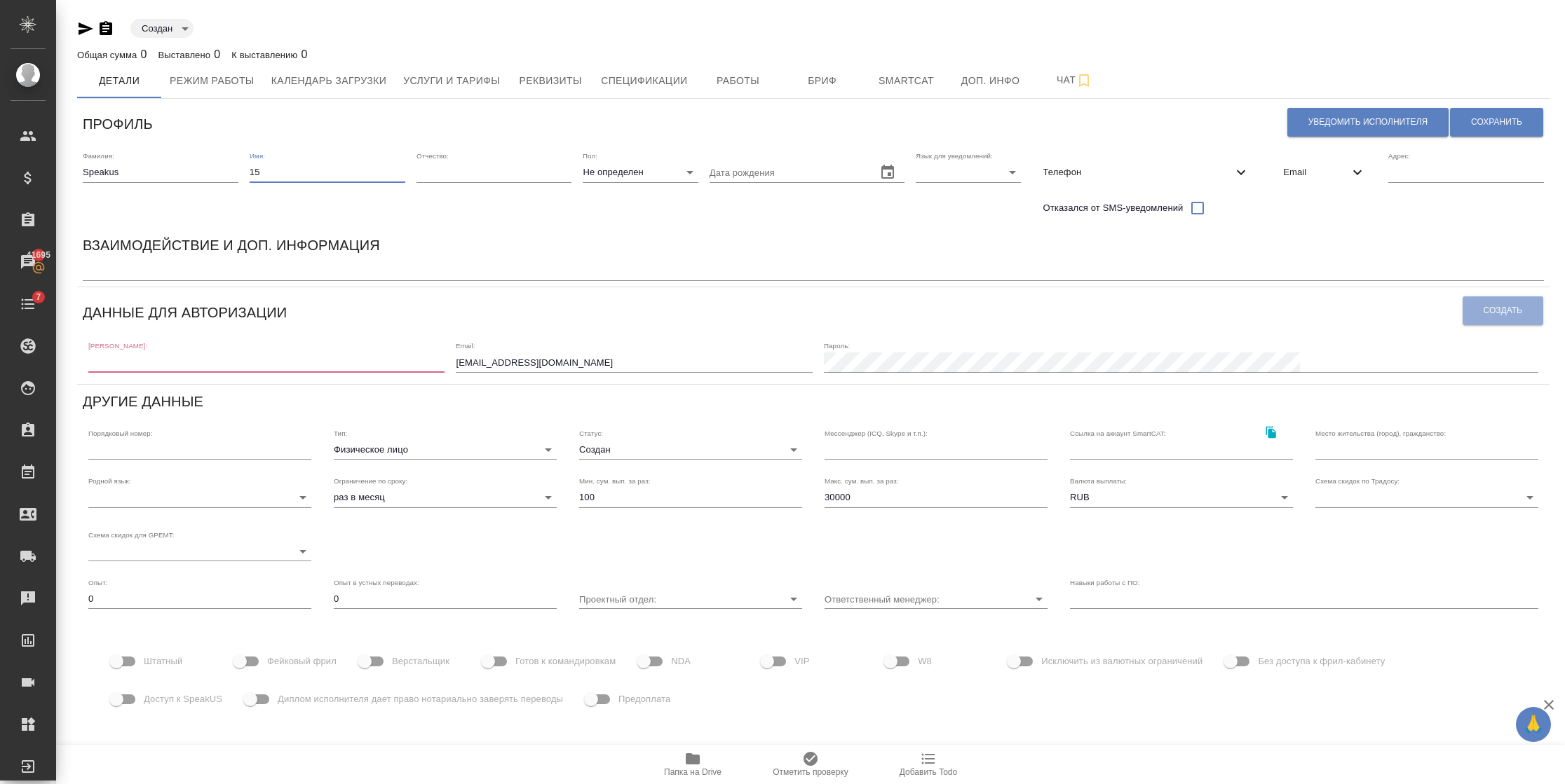
type input "15"
click at [612, 365] on input "[EMAIL_ADDRESS][DOMAIN_NAME]" at bounding box center [633, 363] width 356 height 20
drag, startPoint x: 734, startPoint y: 365, endPoint x: 499, endPoint y: 369, distance: 235.0
click at [499, 369] on div "[PERSON_NAME]: Email: [EMAIL_ADDRESS][DOMAIN_NAME] Пароль:" at bounding box center [813, 356] width 1461 height 43
type input "[EMAIL_ADDRESS][DOMAIN_NAME]"
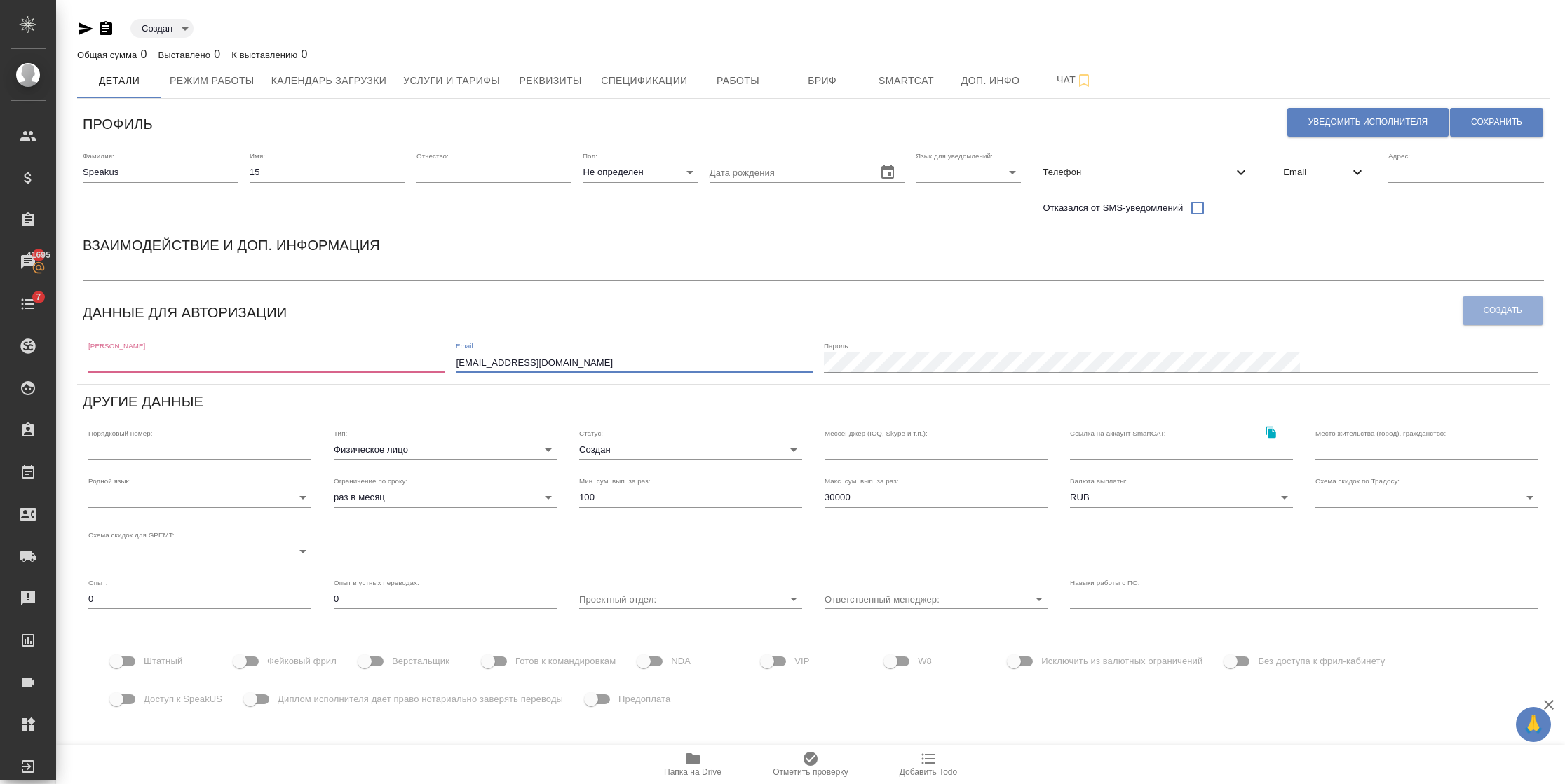
click at [1311, 174] on span "Email" at bounding box center [1316, 173] width 66 height 14
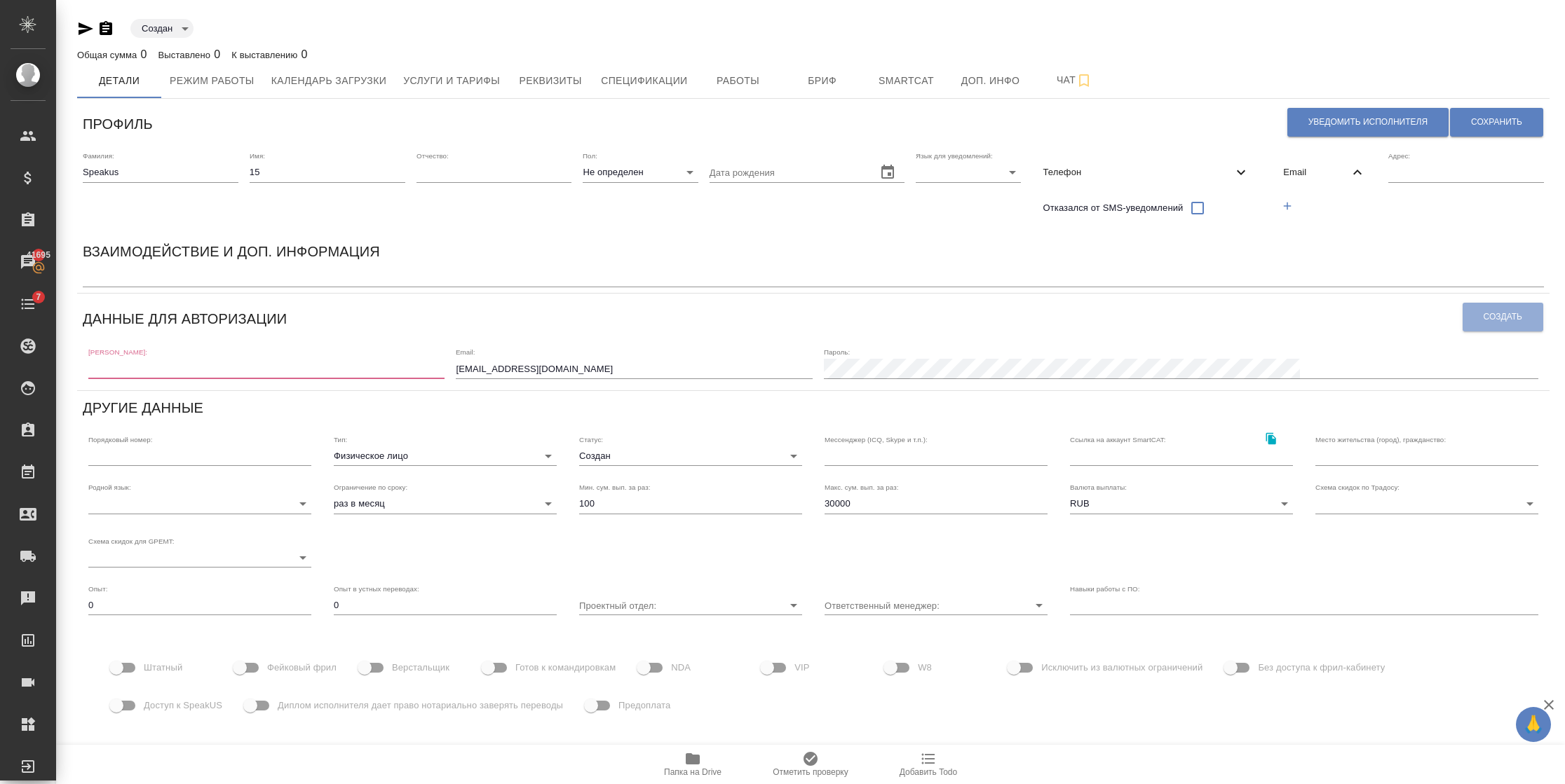
click at [1289, 207] on icon "button" at bounding box center [1287, 205] width 8 height 8
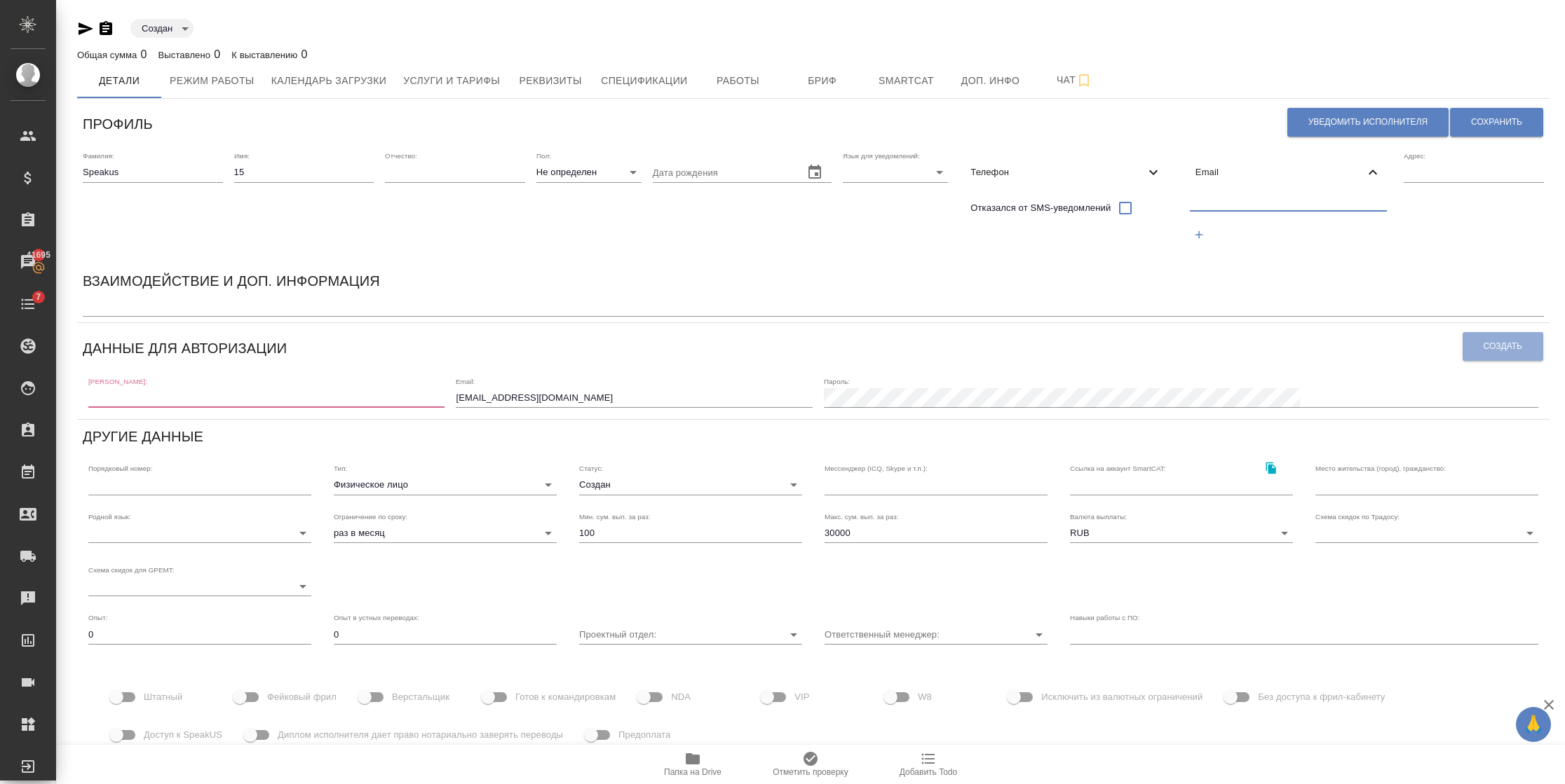
click at [1230, 207] on input "text" at bounding box center [1289, 202] width 198 height 17
paste input "[EMAIL_ADDRESS][DOMAIN_NAME]"
type input "[EMAIL_ADDRESS][DOMAIN_NAME]"
click at [271, 391] on input "text" at bounding box center [266, 398] width 356 height 20
paste input "[EMAIL_ADDRESS][DOMAIN_NAME]"
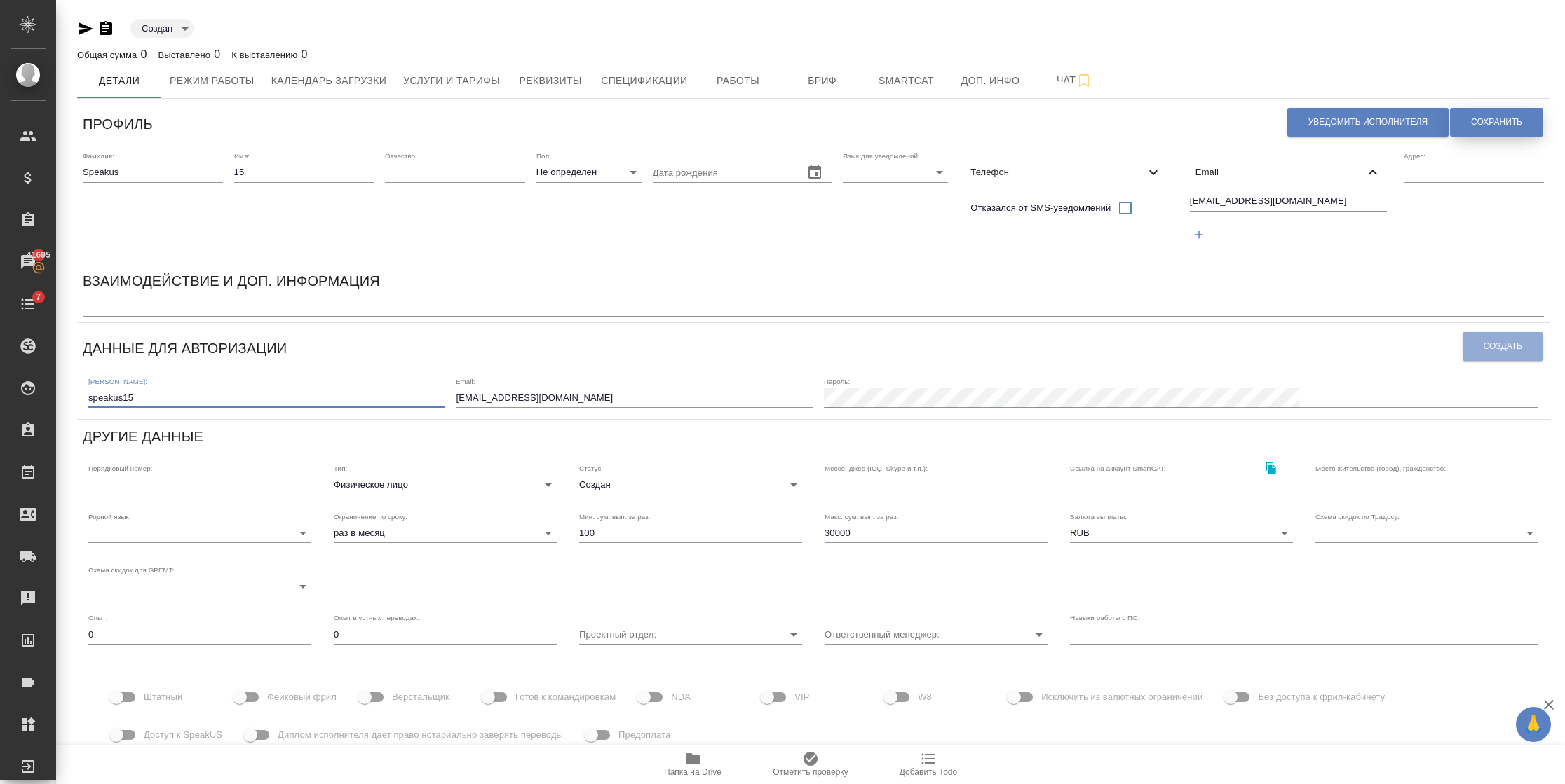
type input "speakus15"
click at [1483, 114] on button "Сохранить" at bounding box center [1497, 122] width 94 height 29
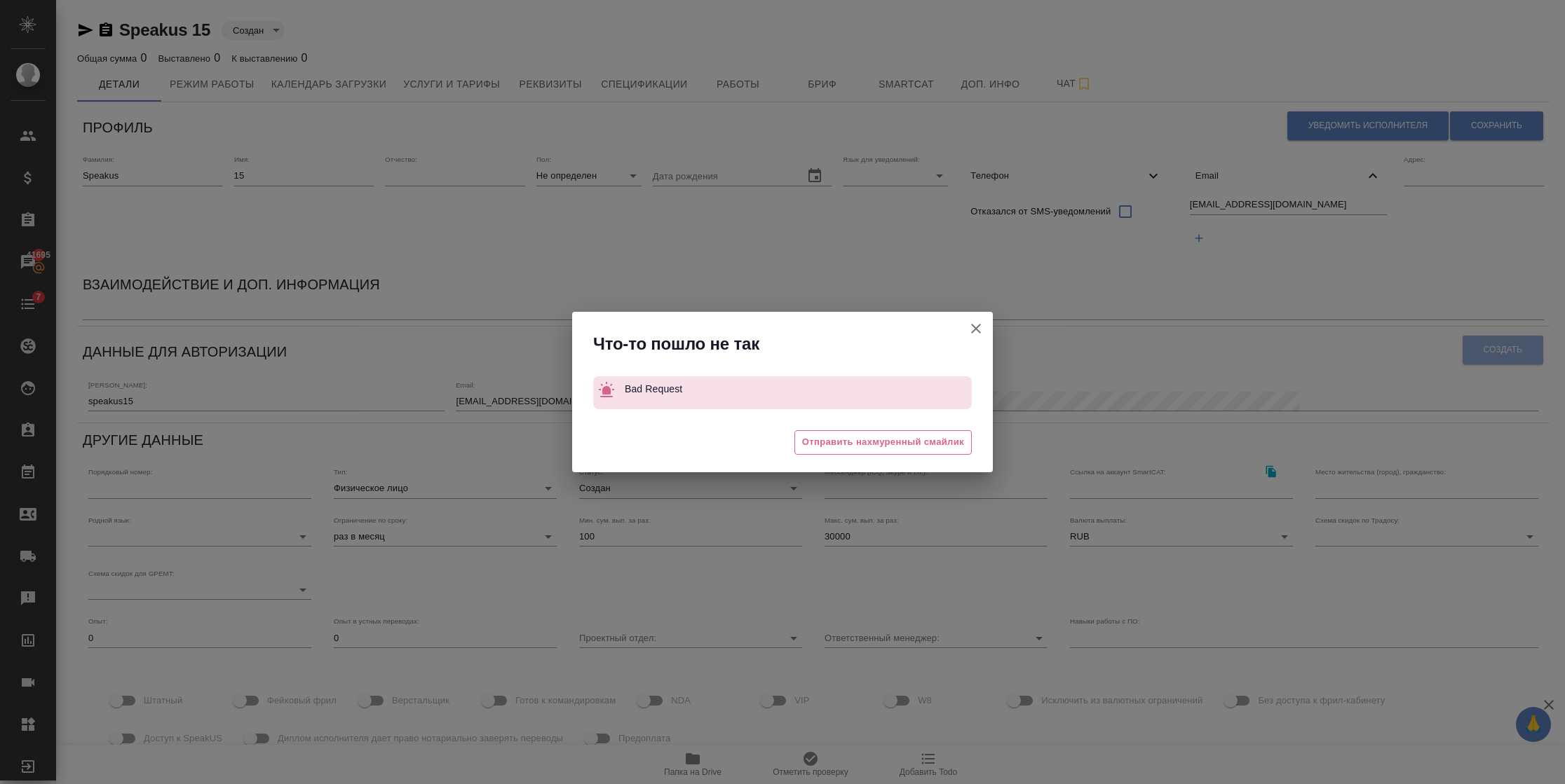
click at [982, 320] on icon "button" at bounding box center [975, 329] width 17 height 17
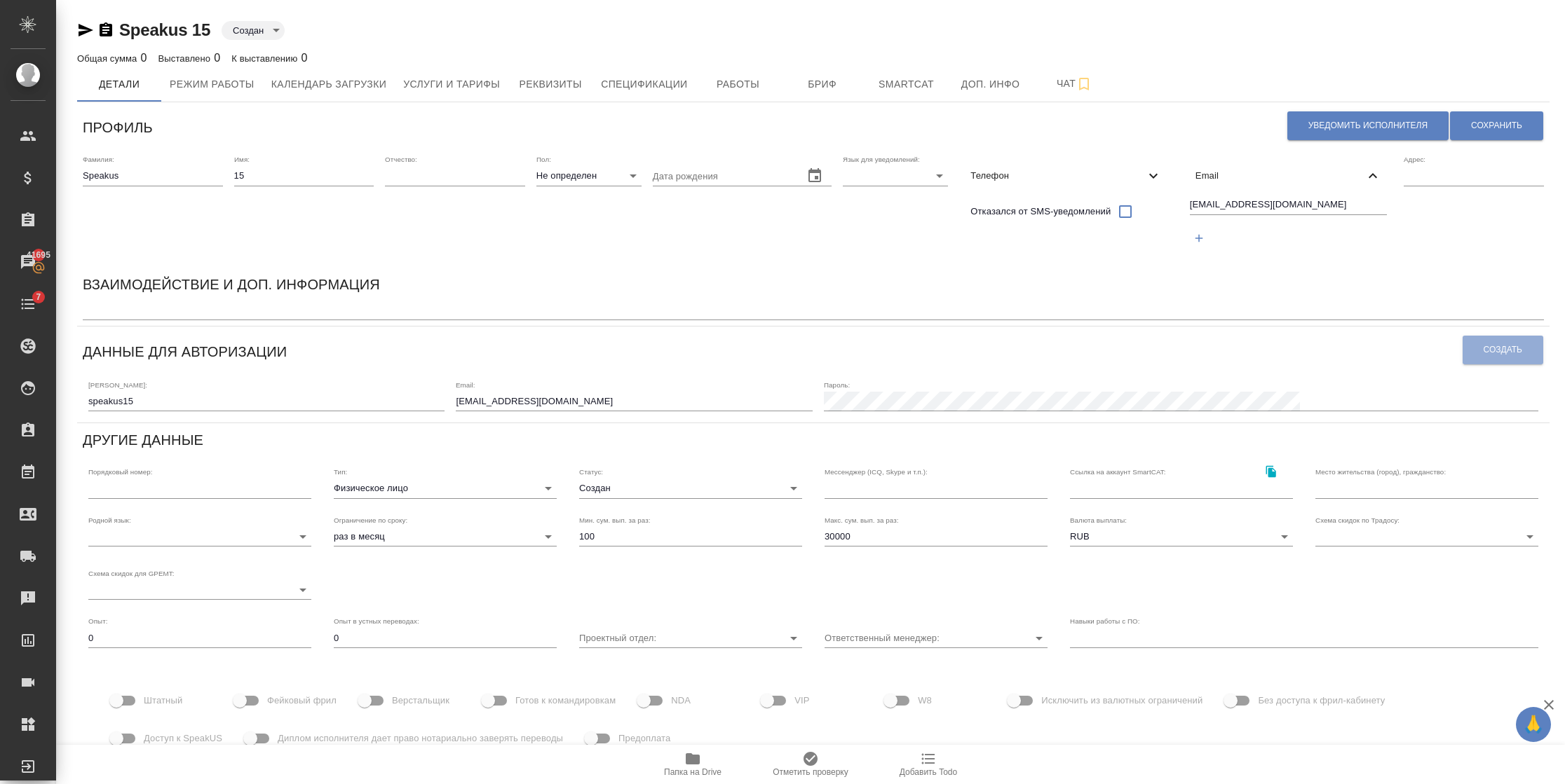
click at [1108, 385] on div "Пароль:" at bounding box center [1181, 396] width 714 height 31
click at [1476, 347] on button "Создать" at bounding box center [1503, 350] width 81 height 29
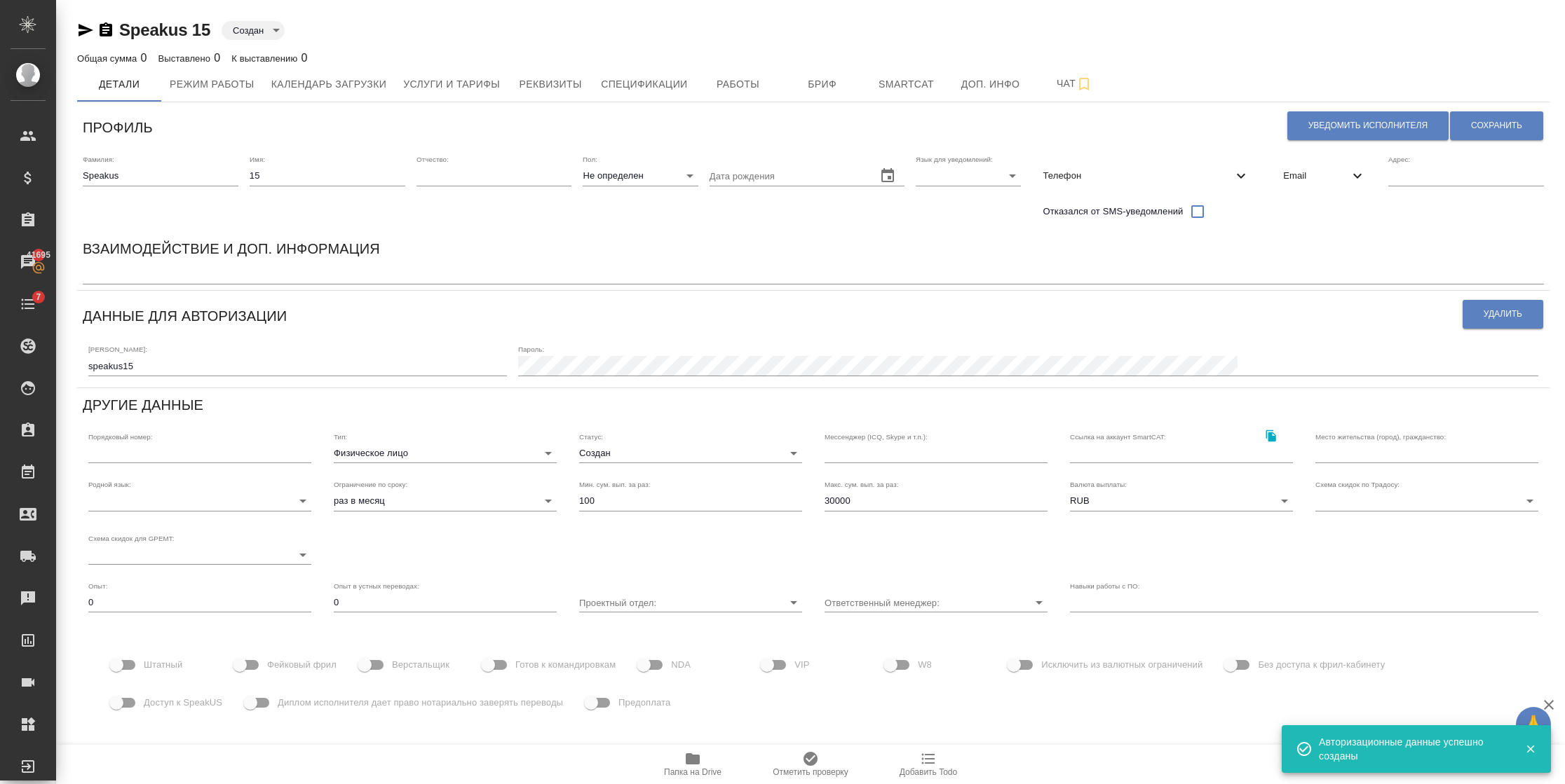
scroll to position [62, 0]
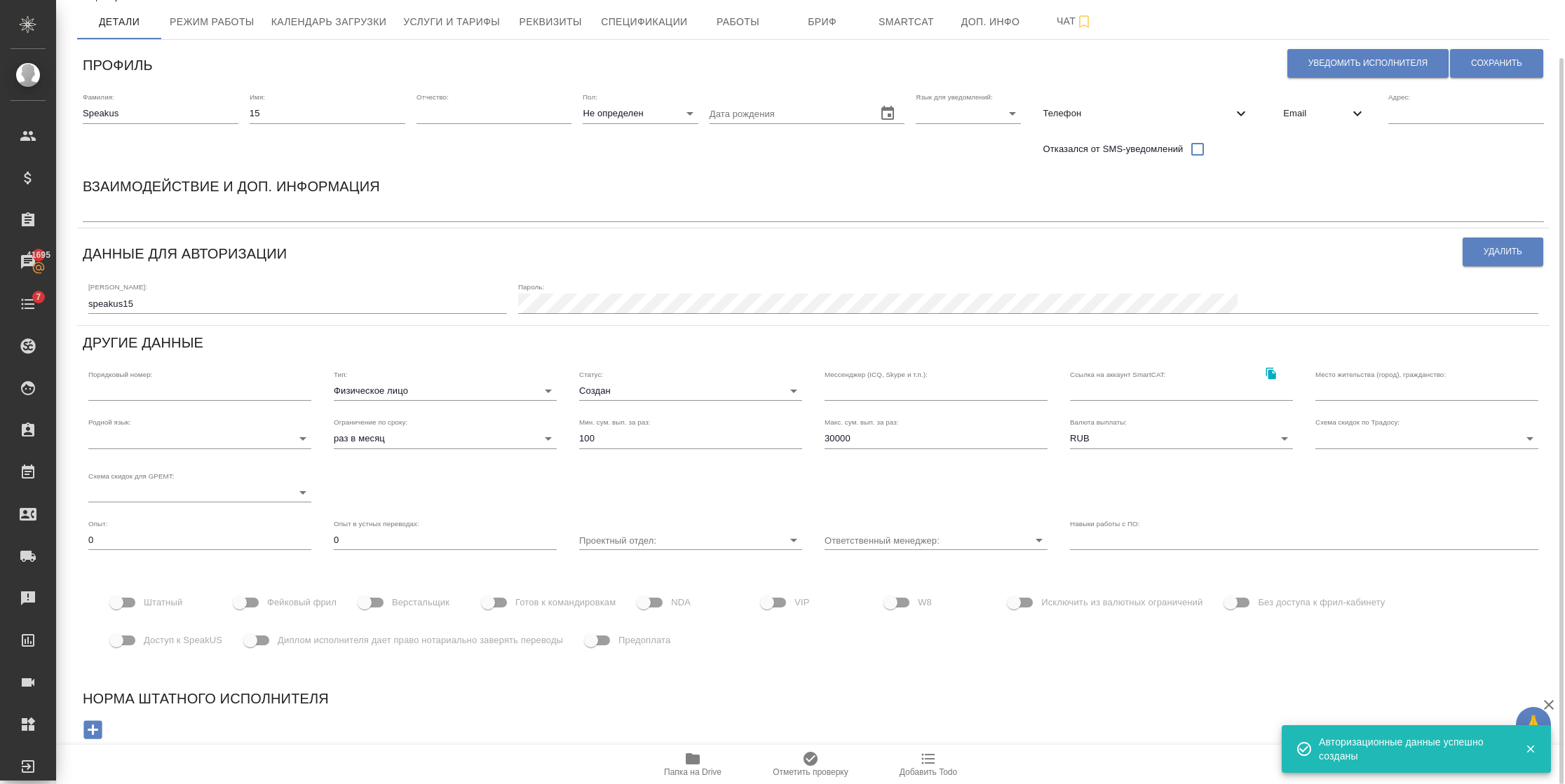
click at [157, 635] on span "Доступ к SpeakUS" at bounding box center [183, 641] width 78 height 14
click at [157, 635] on input "Доступ к SpeakUS" at bounding box center [116, 641] width 80 height 27
checkbox input "true"
click at [306, 609] on label "Фейковый фрил" at bounding box center [281, 603] width 110 height 27
click at [280, 609] on input "Фейковый фрил" at bounding box center [240, 603] width 80 height 27
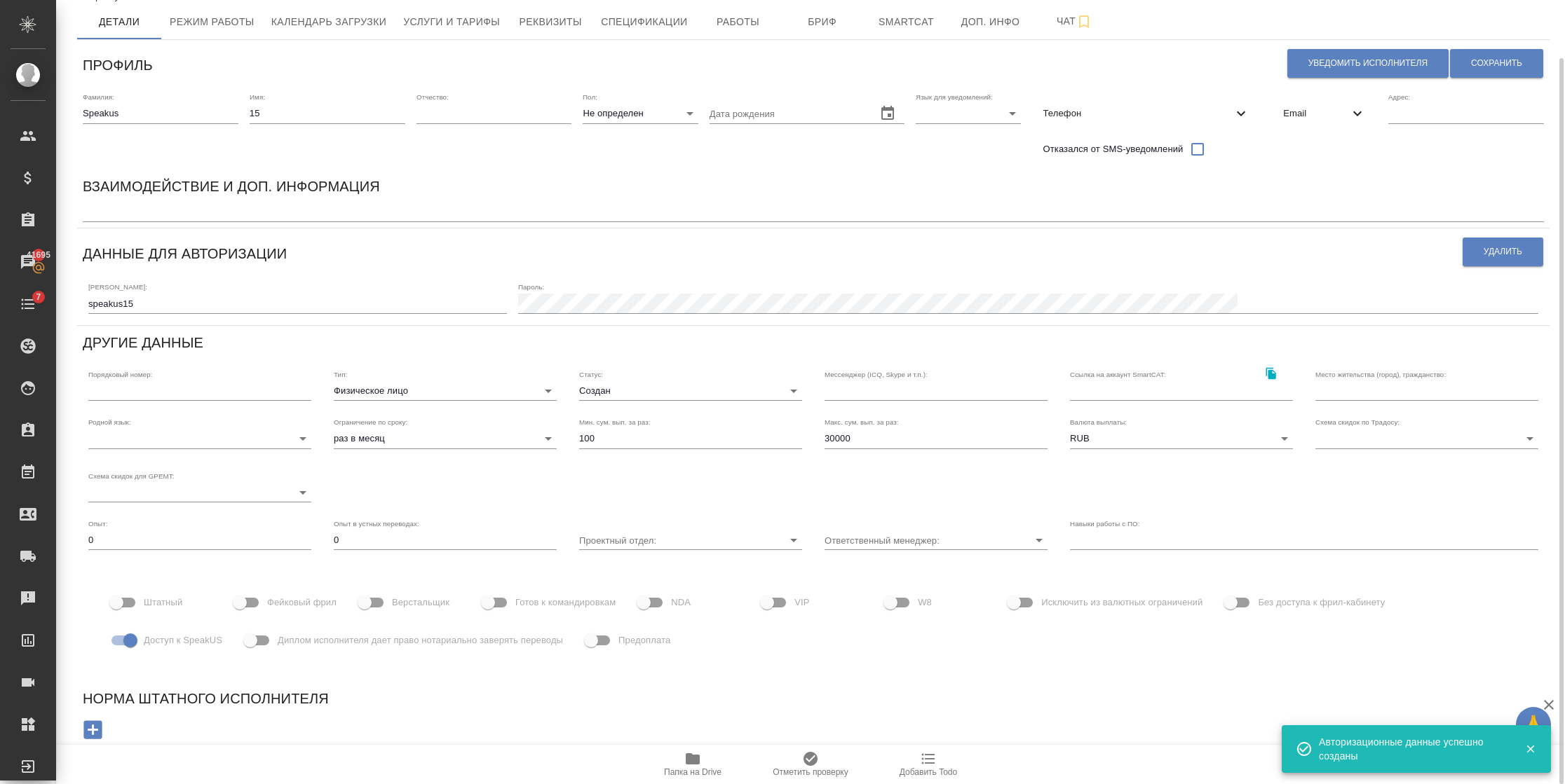
checkbox input "true"
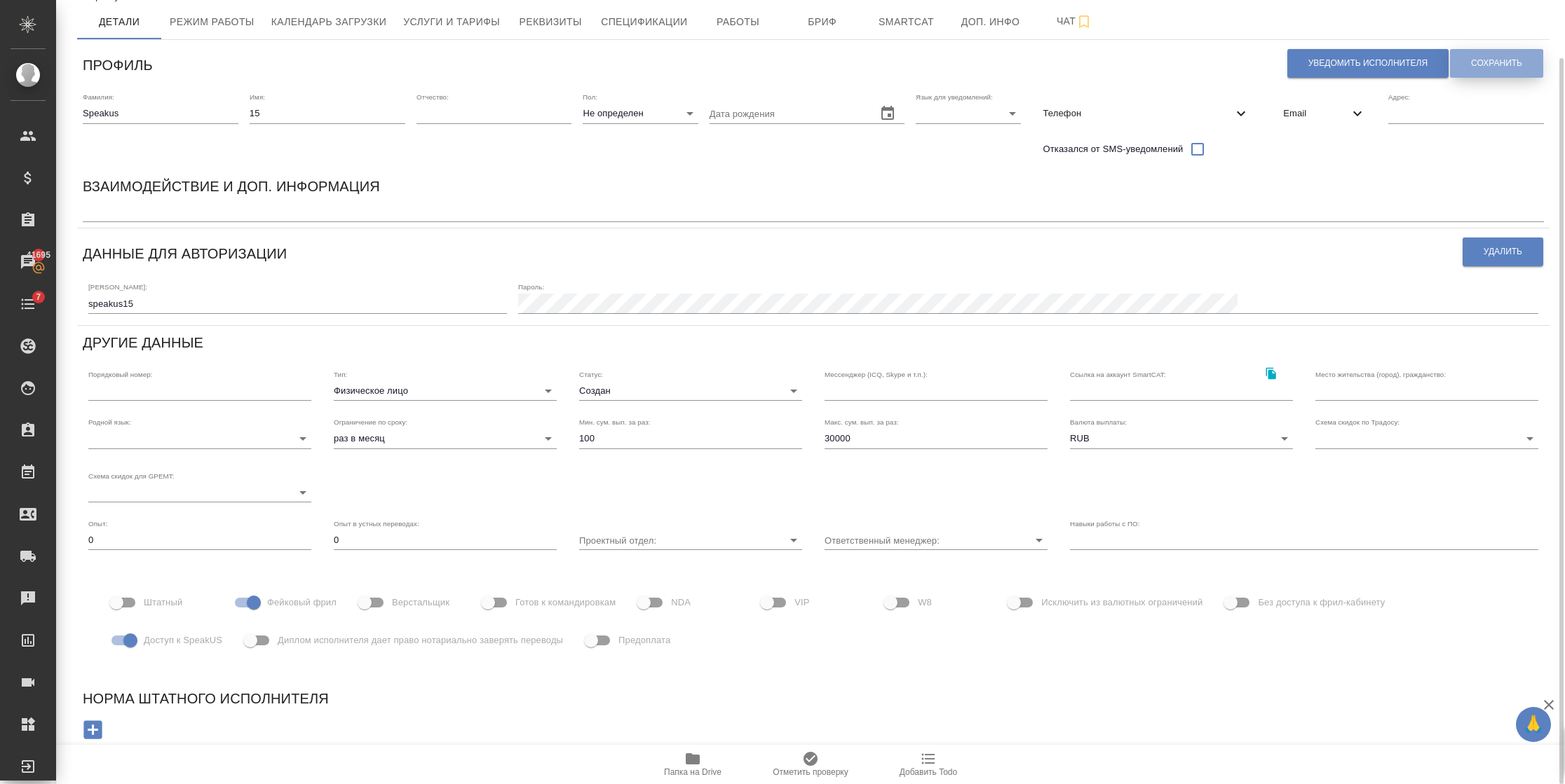
click at [1483, 59] on span "Сохранить" at bounding box center [1496, 63] width 51 height 12
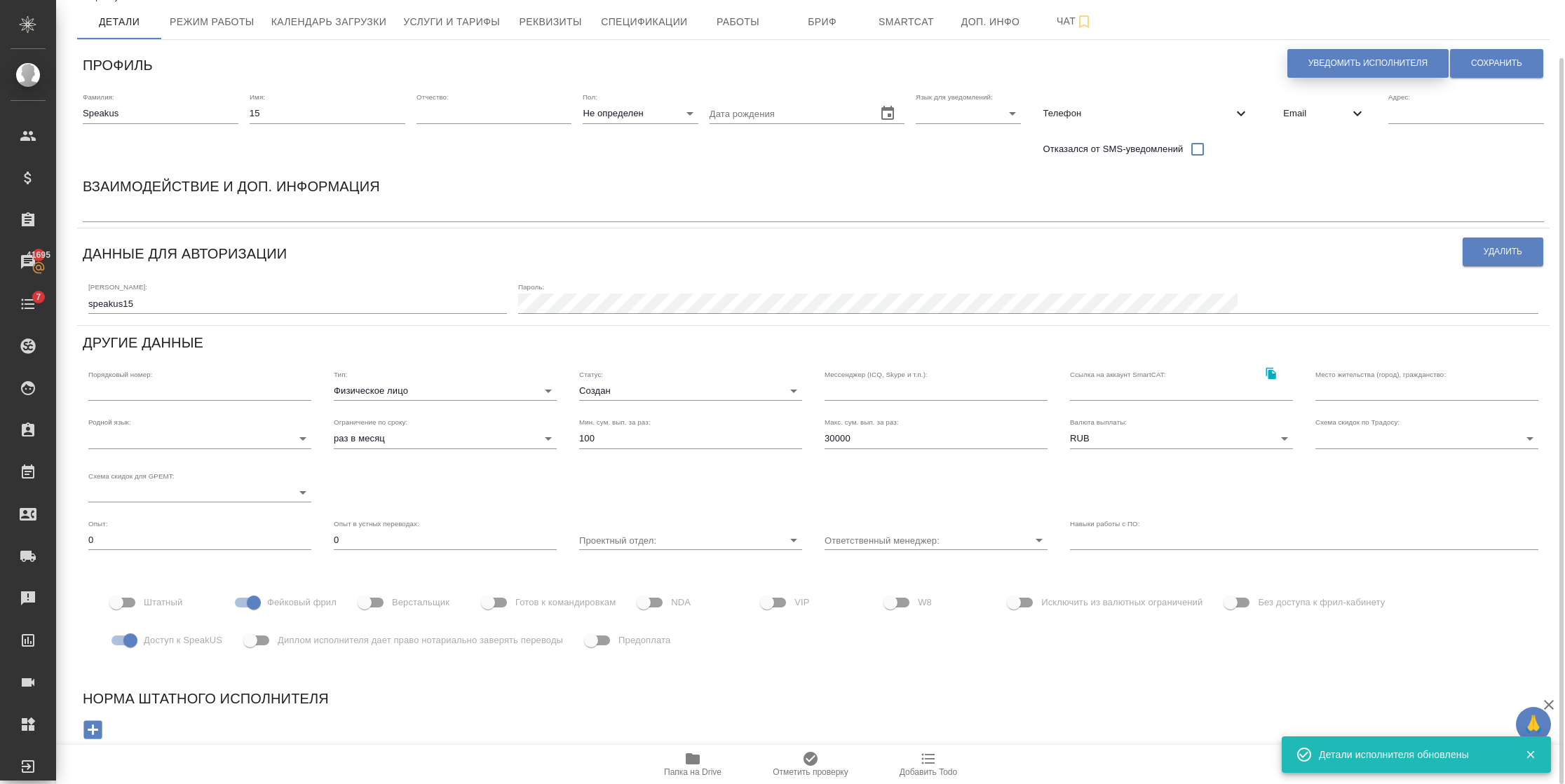
click at [1325, 59] on span "Уведомить исполнителя" at bounding box center [1368, 63] width 119 height 12
type textarea "Добрый день, 15! Ознакомиться с подробной информацией по выполненным работам Вы…"
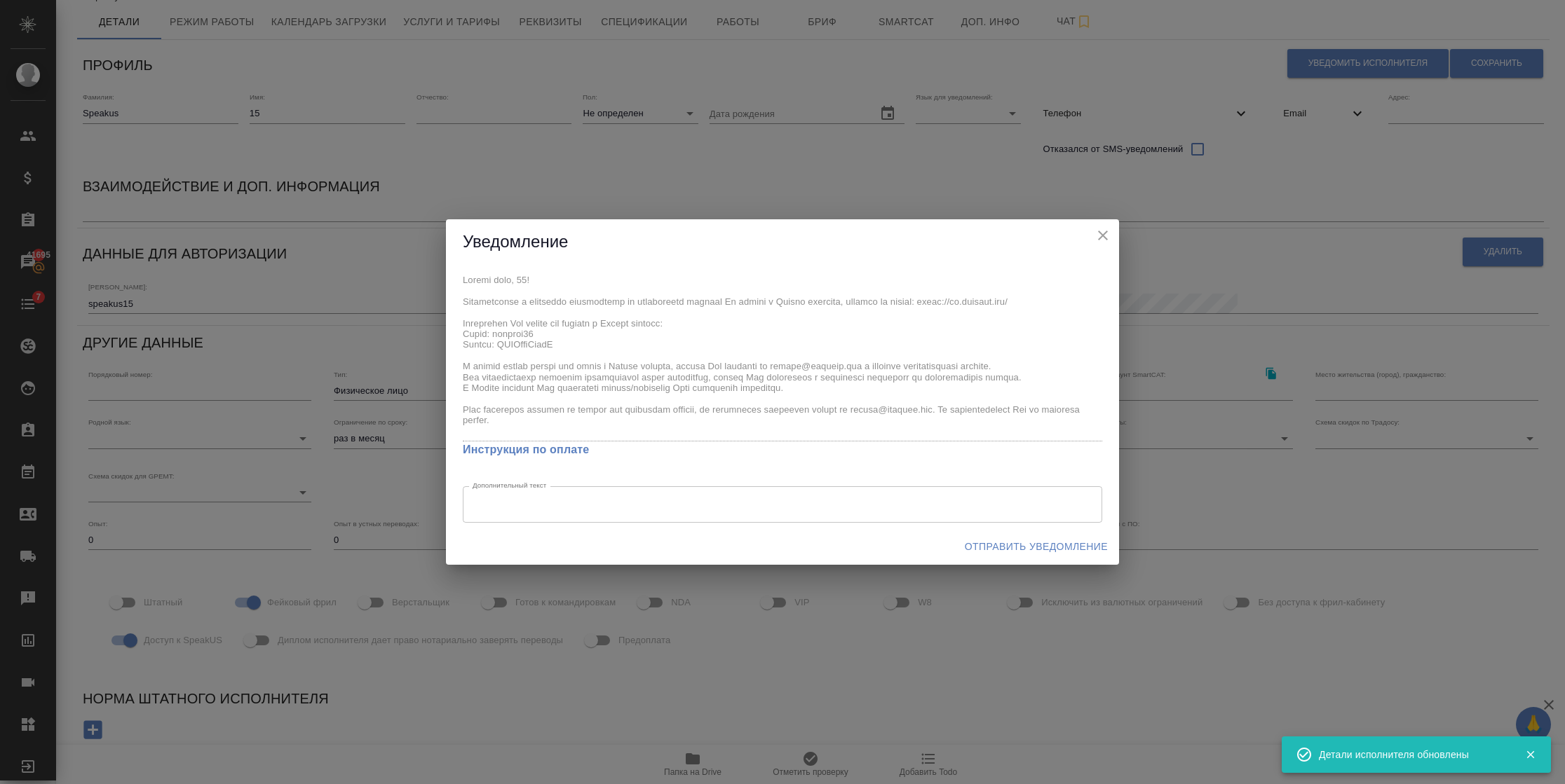
click at [574, 344] on div "x Инструкция по оплате Дополнительный текст x Дополнительный текст" at bounding box center [782, 396] width 673 height 264
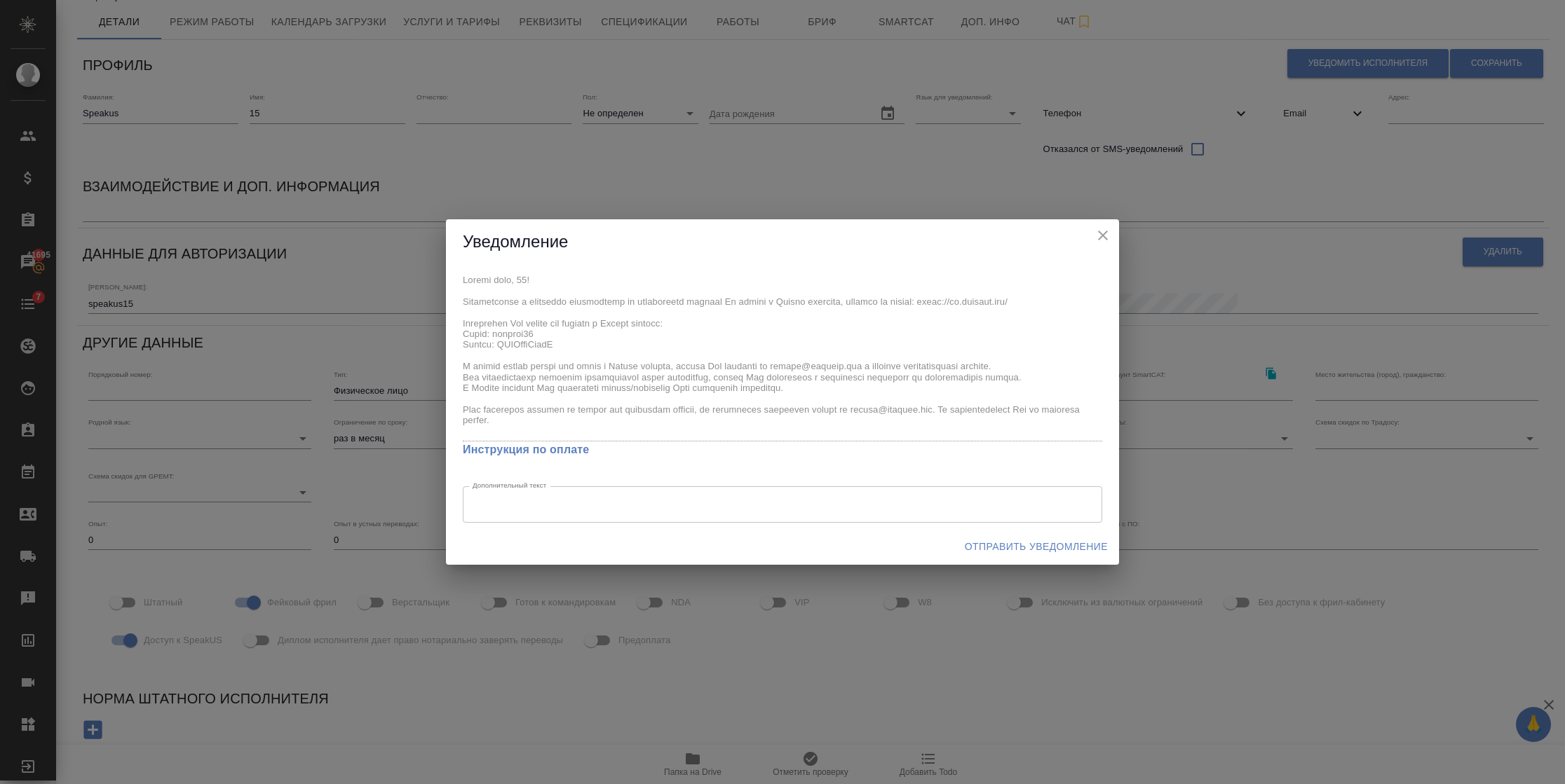
click at [996, 546] on span "Отправить уведомление" at bounding box center [1036, 546] width 143 height 17
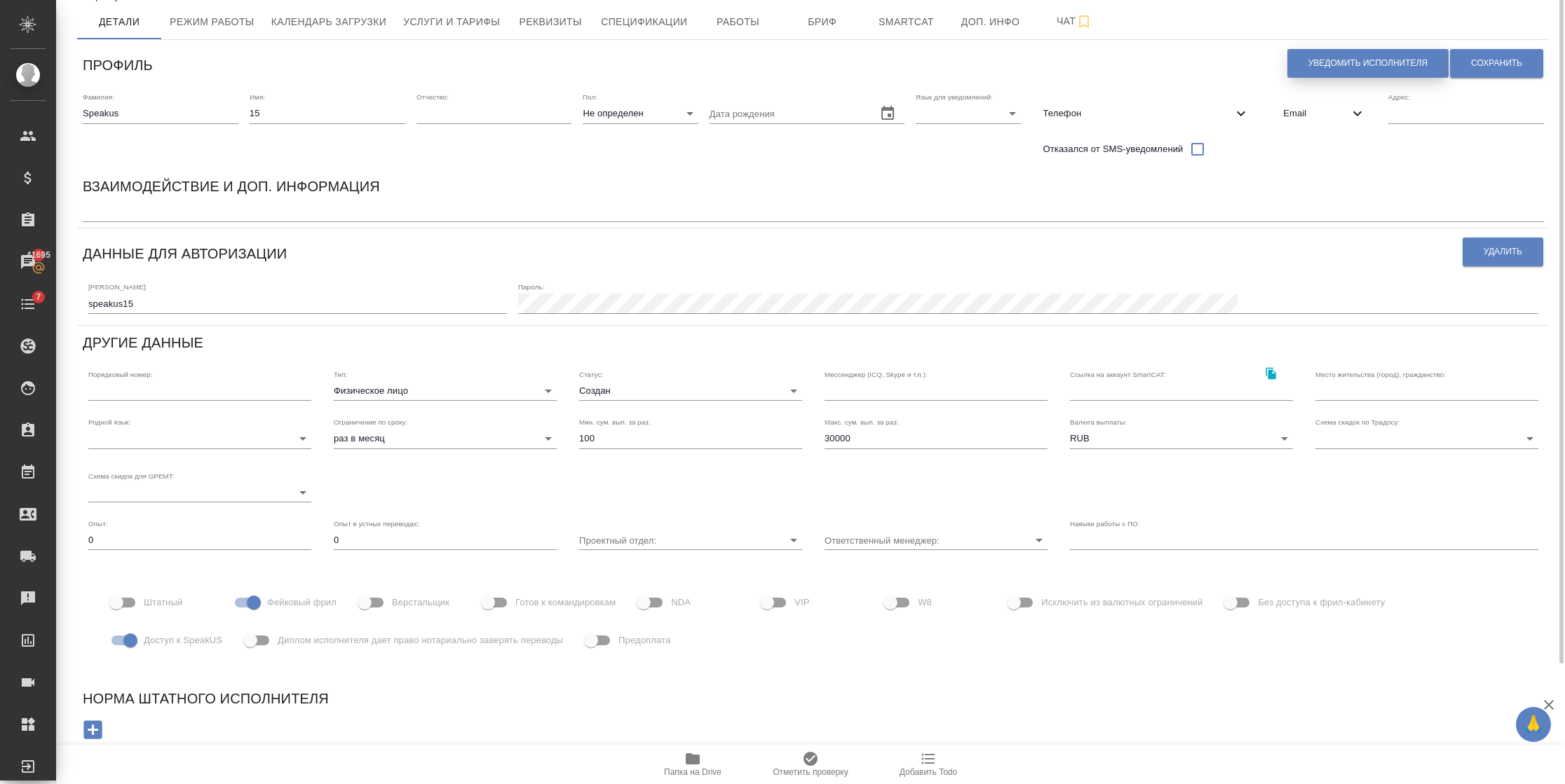
scroll to position [0, 0]
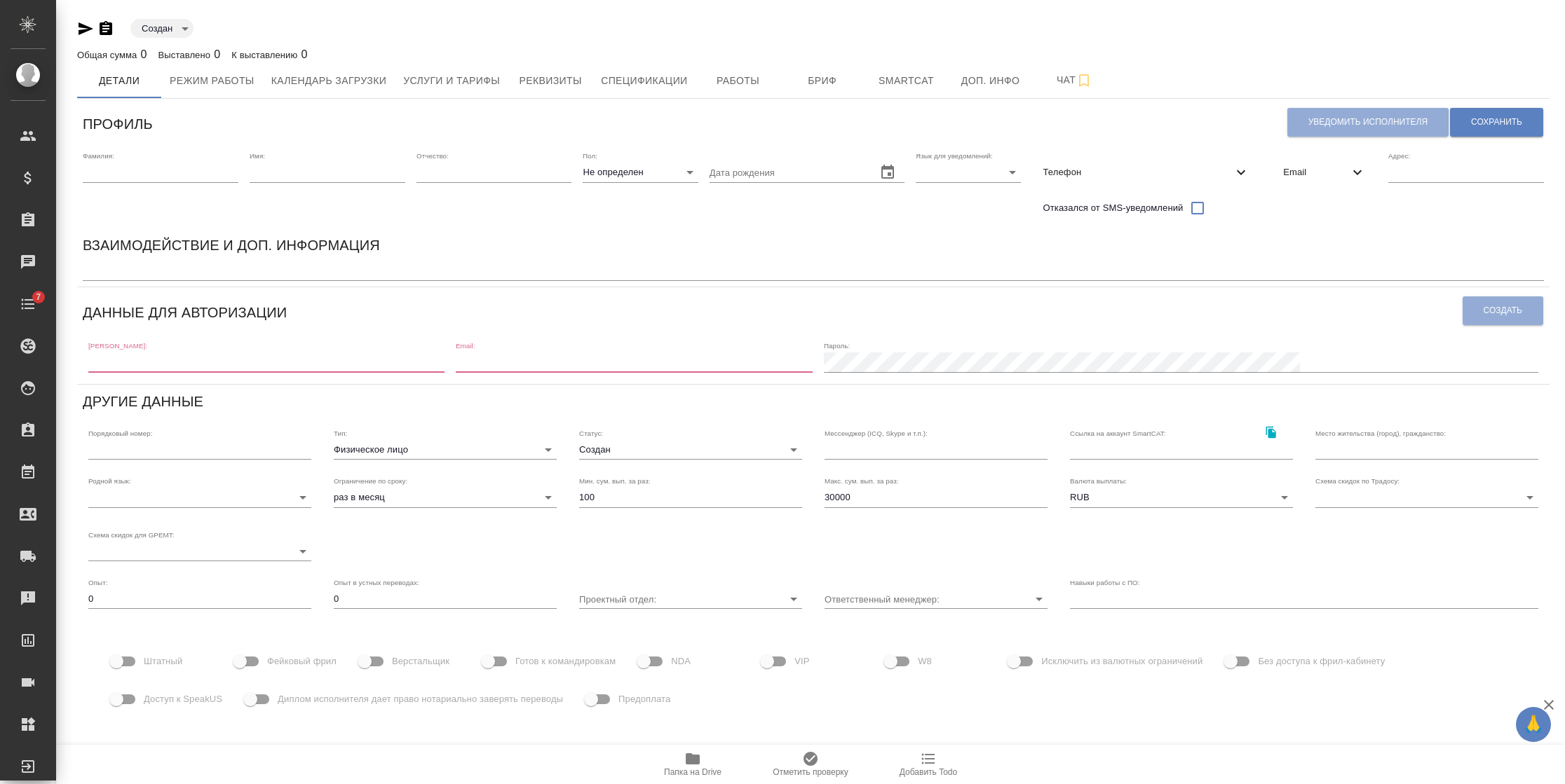
click at [193, 176] on input "text" at bounding box center [160, 173] width 156 height 20
type input "Speakus"
type input "[EMAIL_ADDRESS][DOMAIN_NAME]"
click at [364, 180] on input "text" at bounding box center [327, 173] width 156 height 20
type input "16"
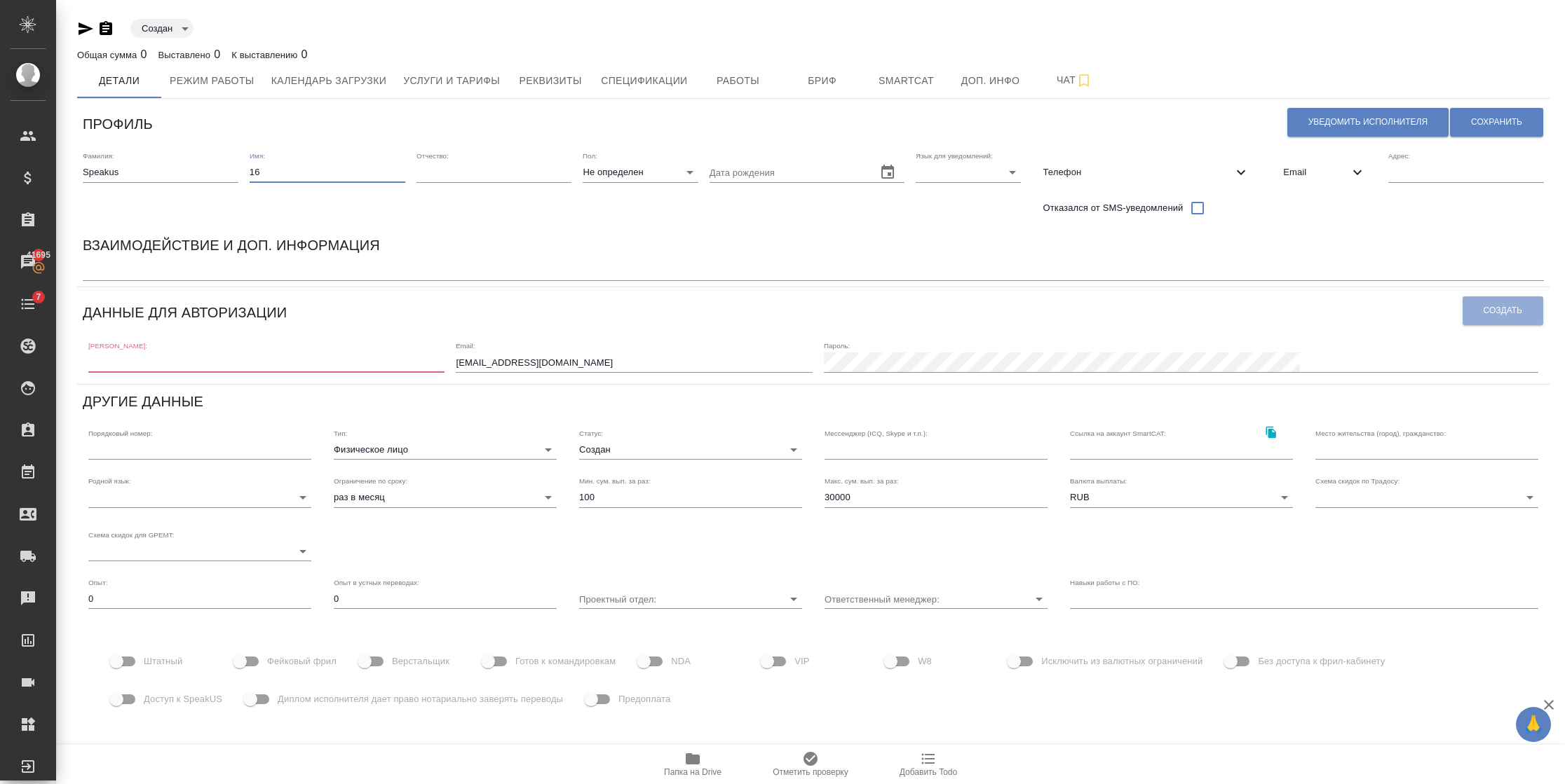
click at [624, 362] on input "[EMAIL_ADDRESS][DOMAIN_NAME]" at bounding box center [633, 363] width 356 height 20
drag, startPoint x: 733, startPoint y: 365, endPoint x: 459, endPoint y: 352, distance: 274.3
click at [459, 352] on div "[PERSON_NAME]: Email: [EMAIL_ADDRESS][DOMAIN_NAME] Пароль:" at bounding box center [813, 356] width 1461 height 43
type input "[EMAIL_ADDRESS][DOMAIN_NAME]"
click at [1328, 168] on span "Email" at bounding box center [1316, 173] width 66 height 14
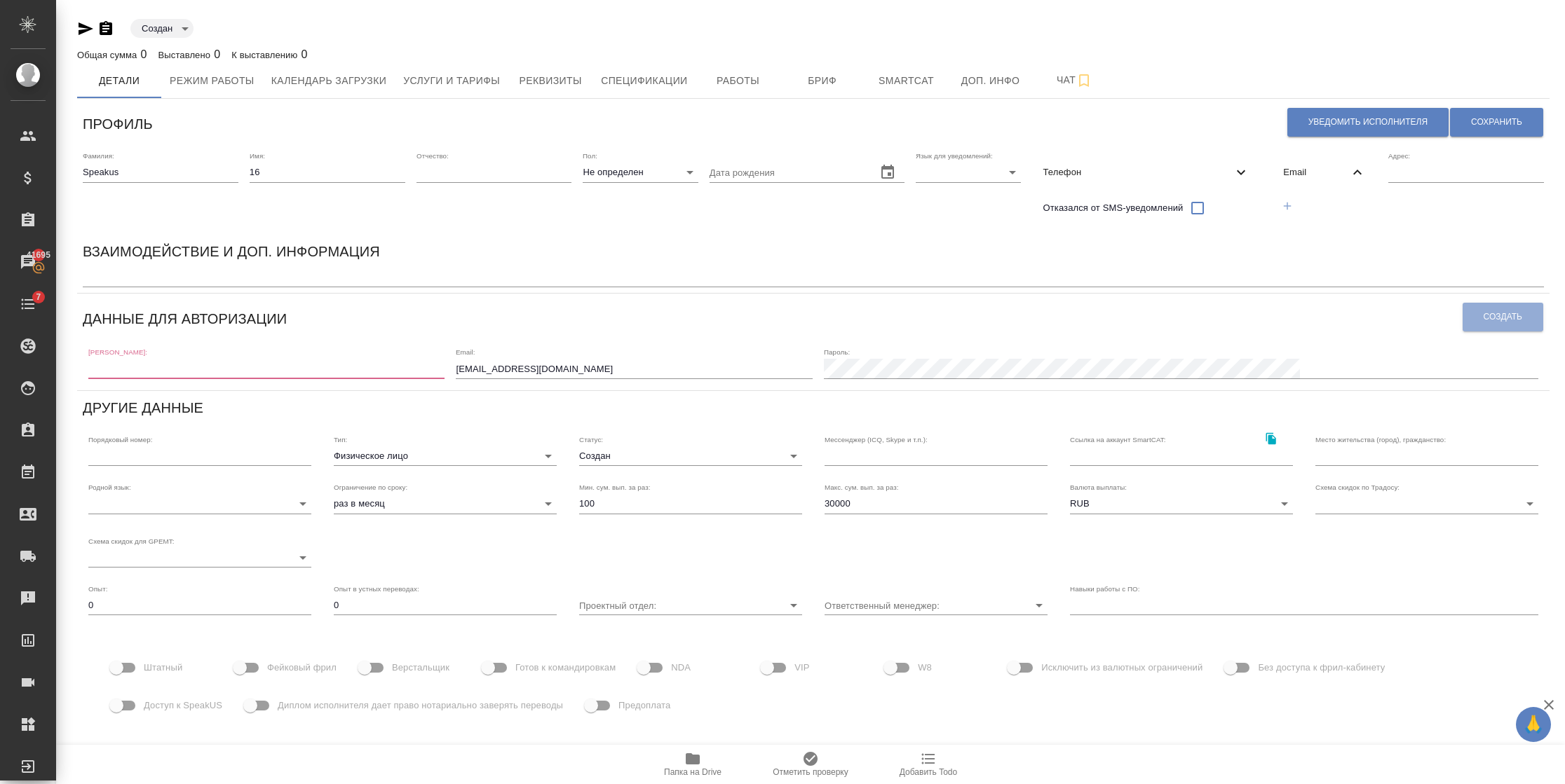
click at [1296, 207] on button "button" at bounding box center [1287, 206] width 29 height 29
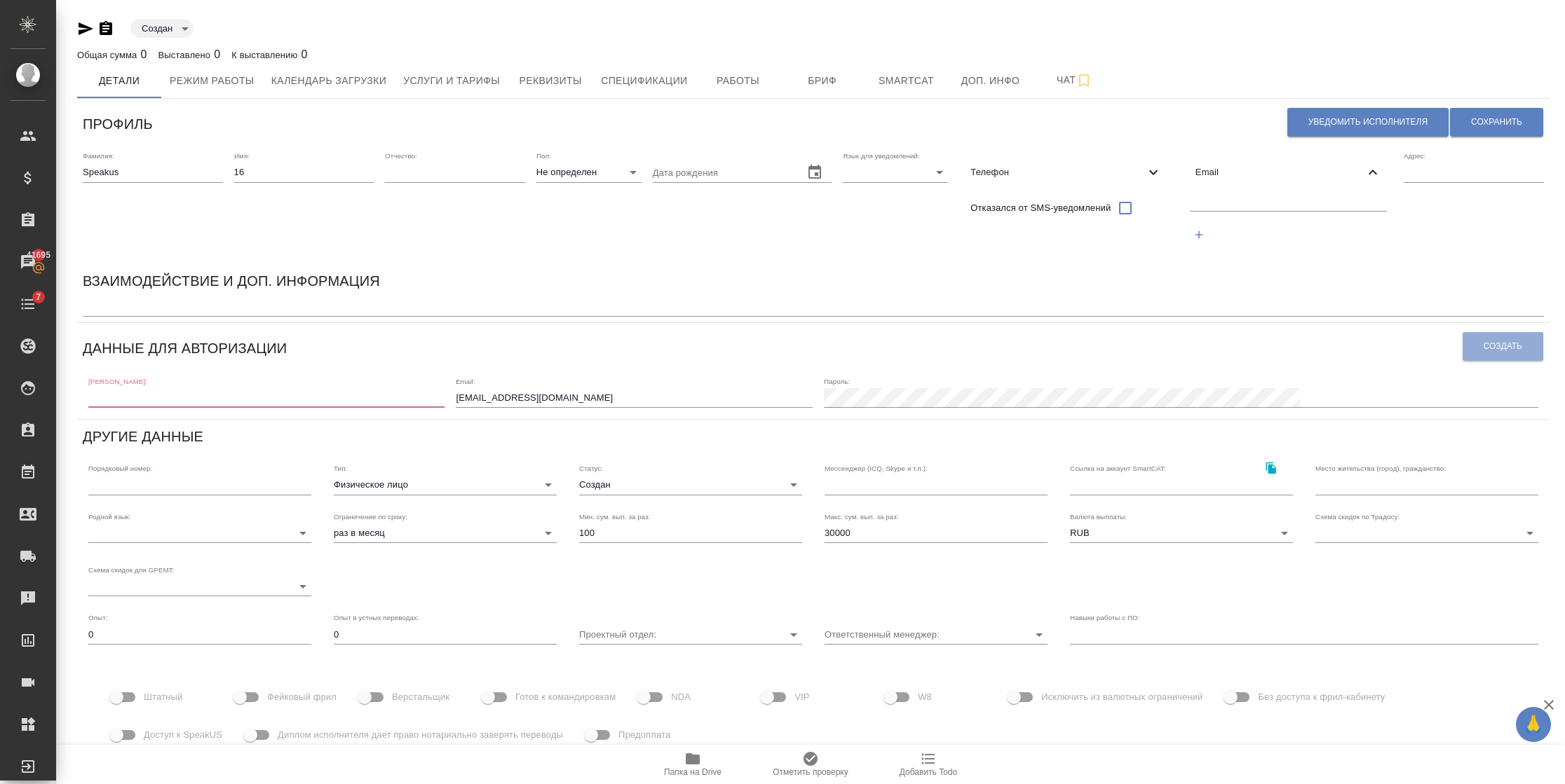
click at [1289, 206] on input "text" at bounding box center [1289, 202] width 198 height 17
paste input "[EMAIL_ADDRESS][DOMAIN_NAME]"
type input "[EMAIL_ADDRESS][DOMAIN_NAME]"
click at [861, 181] on body "🙏 .cls-1 fill:#fff; AWATERA [PERSON_NAME] Спецификации Заказы 41695 Чаты 7 Todo…" at bounding box center [782, 392] width 1565 height 784
click at [851, 173] on li "Русский" at bounding box center [887, 172] width 105 height 23
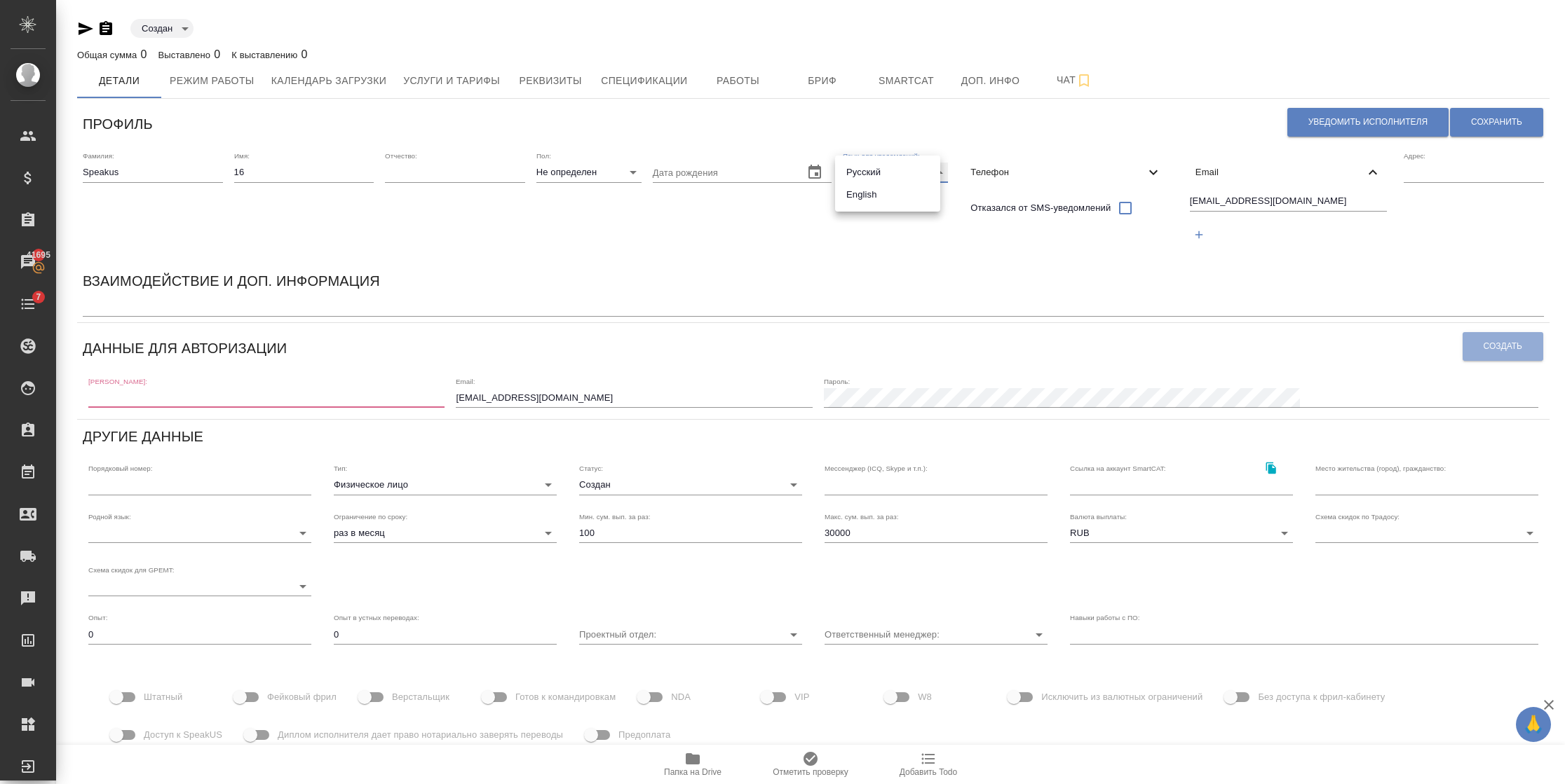
type input "RU"
click at [165, 396] on input "text" at bounding box center [266, 398] width 356 height 20
paste input "[EMAIL_ADDRESS][DOMAIN_NAME]"
type input "speakus16"
click at [1488, 116] on span "Сохранить" at bounding box center [1496, 122] width 51 height 12
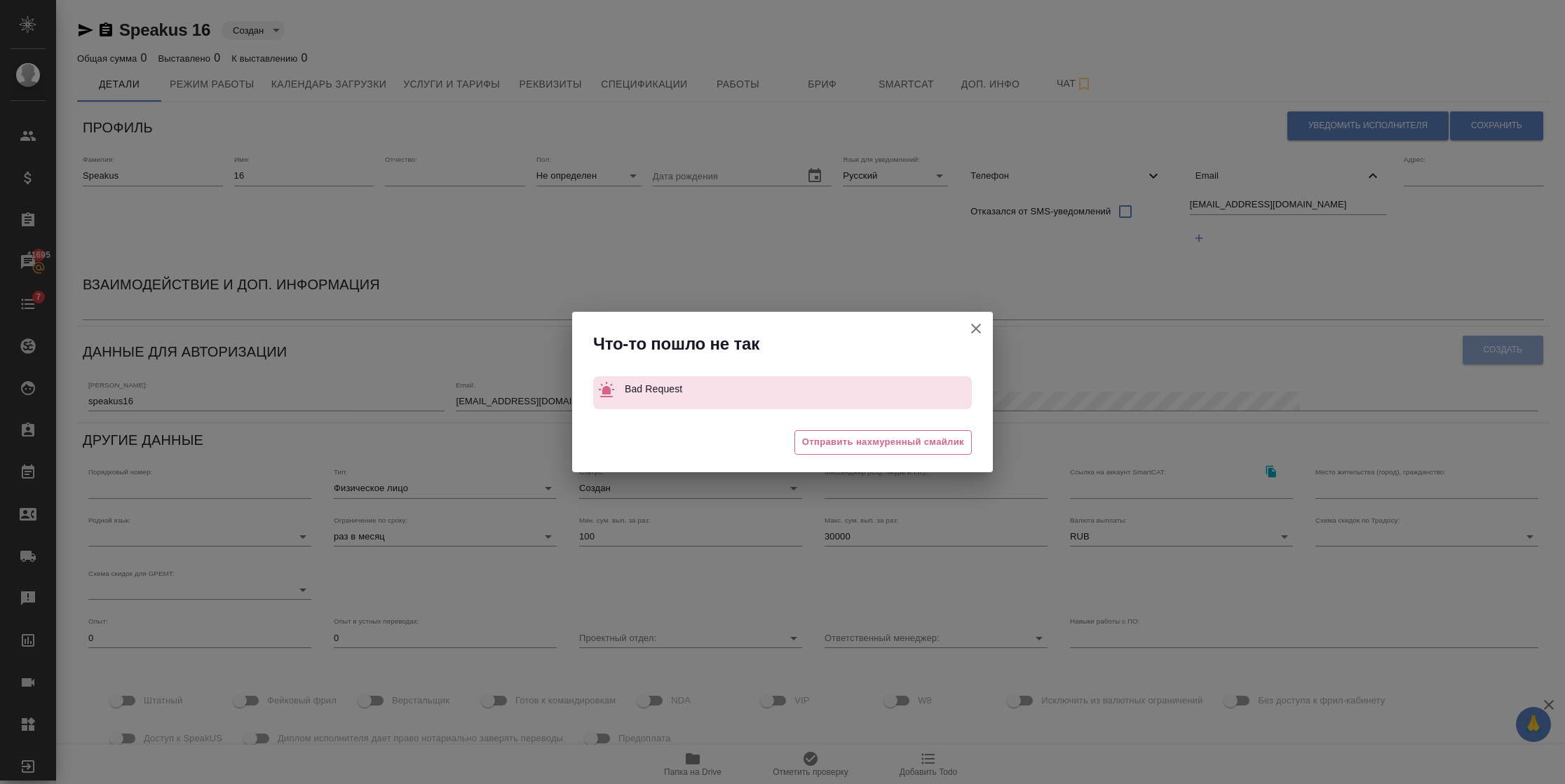
click at [966, 324] on button "Штатный" at bounding box center [975, 328] width 33 height 33
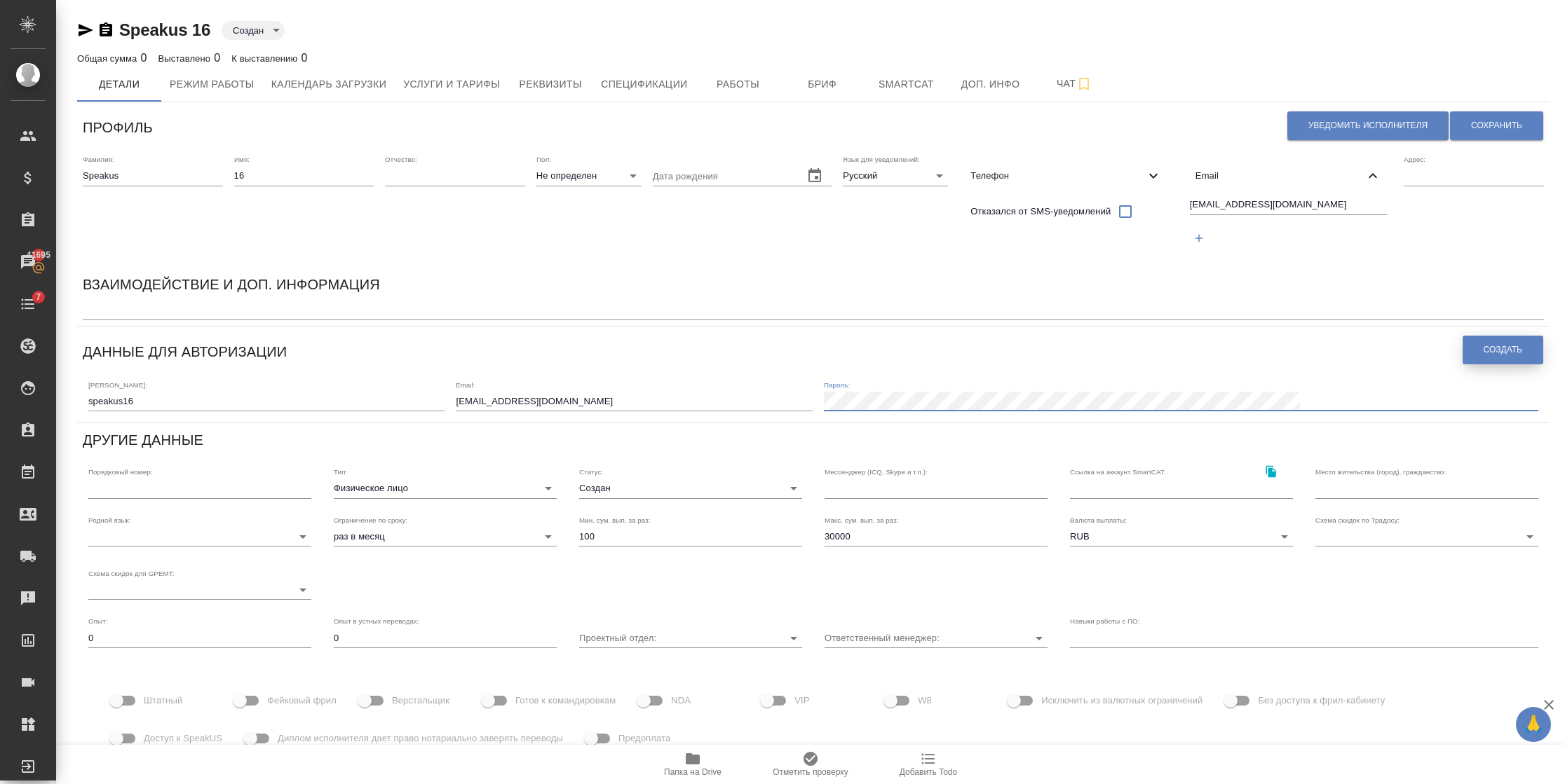
click at [1498, 352] on span "Создать" at bounding box center [1502, 349] width 39 height 12
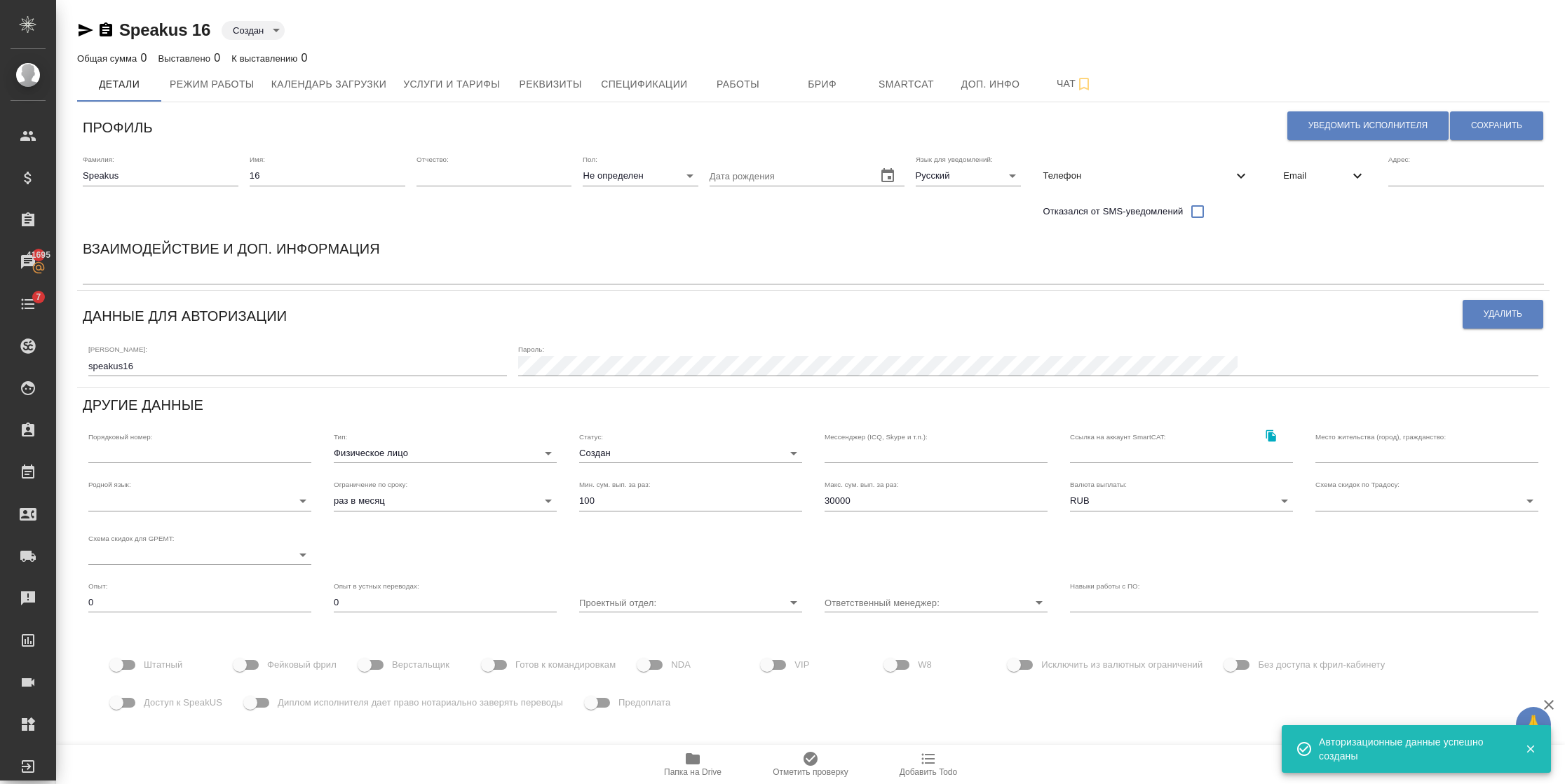
click at [217, 698] on span "Доступ к SpeakUS" at bounding box center [183, 703] width 78 height 14
click at [157, 698] on input "Доступ к SpeakUS" at bounding box center [116, 703] width 80 height 27
checkbox input "true"
click at [246, 671] on input "Фейковый фрил" at bounding box center [240, 665] width 80 height 27
checkbox input "true"
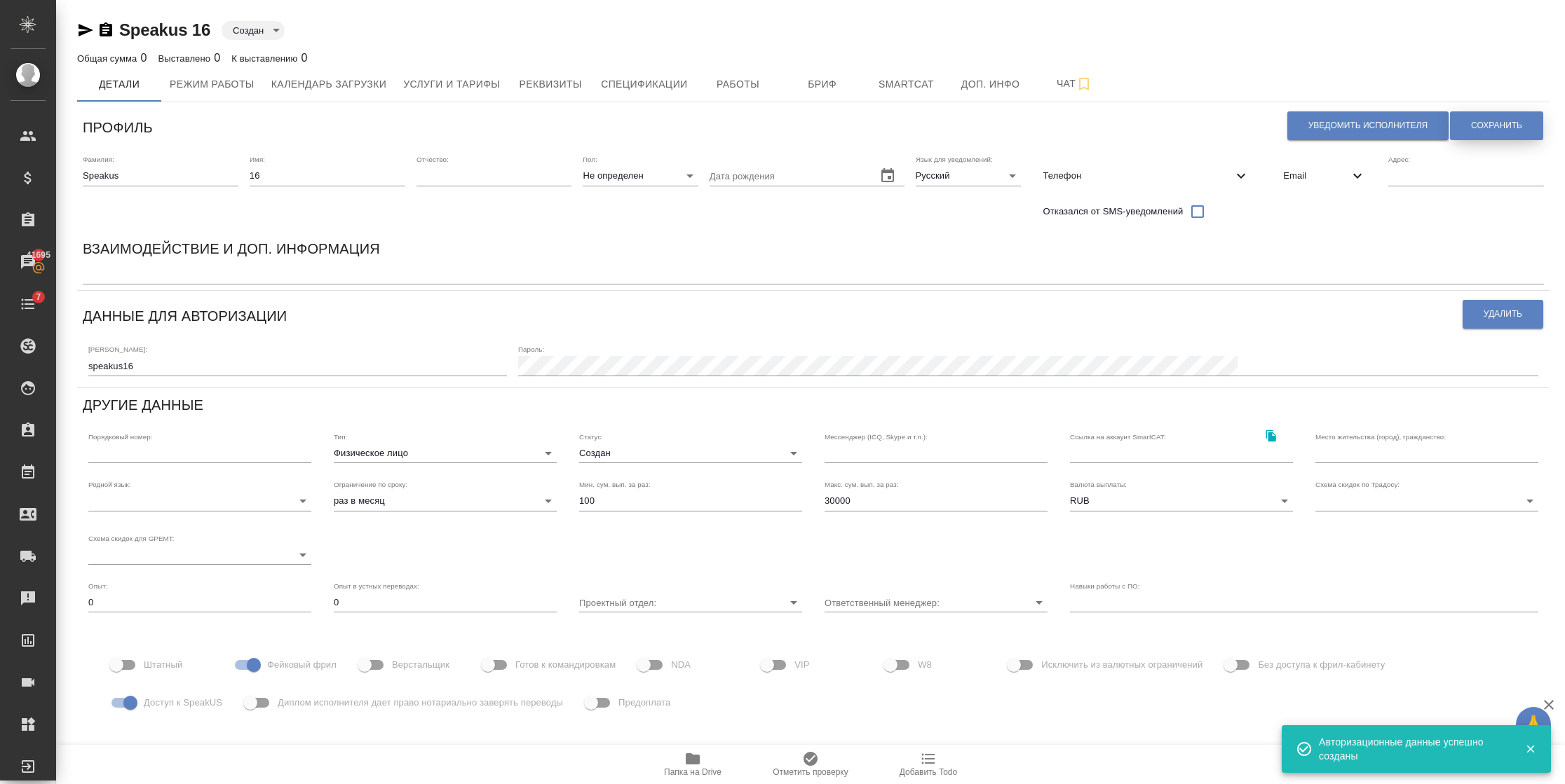
click at [1475, 127] on span "Сохранить" at bounding box center [1496, 125] width 51 height 12
click at [1293, 139] on button "Уведомить исполнителя" at bounding box center [1367, 126] width 161 height 29
type textarea "Loremi dolo, 68! Sitametconse a elitseddo eiusmodtemp in utlaboreetd magnaal En…"
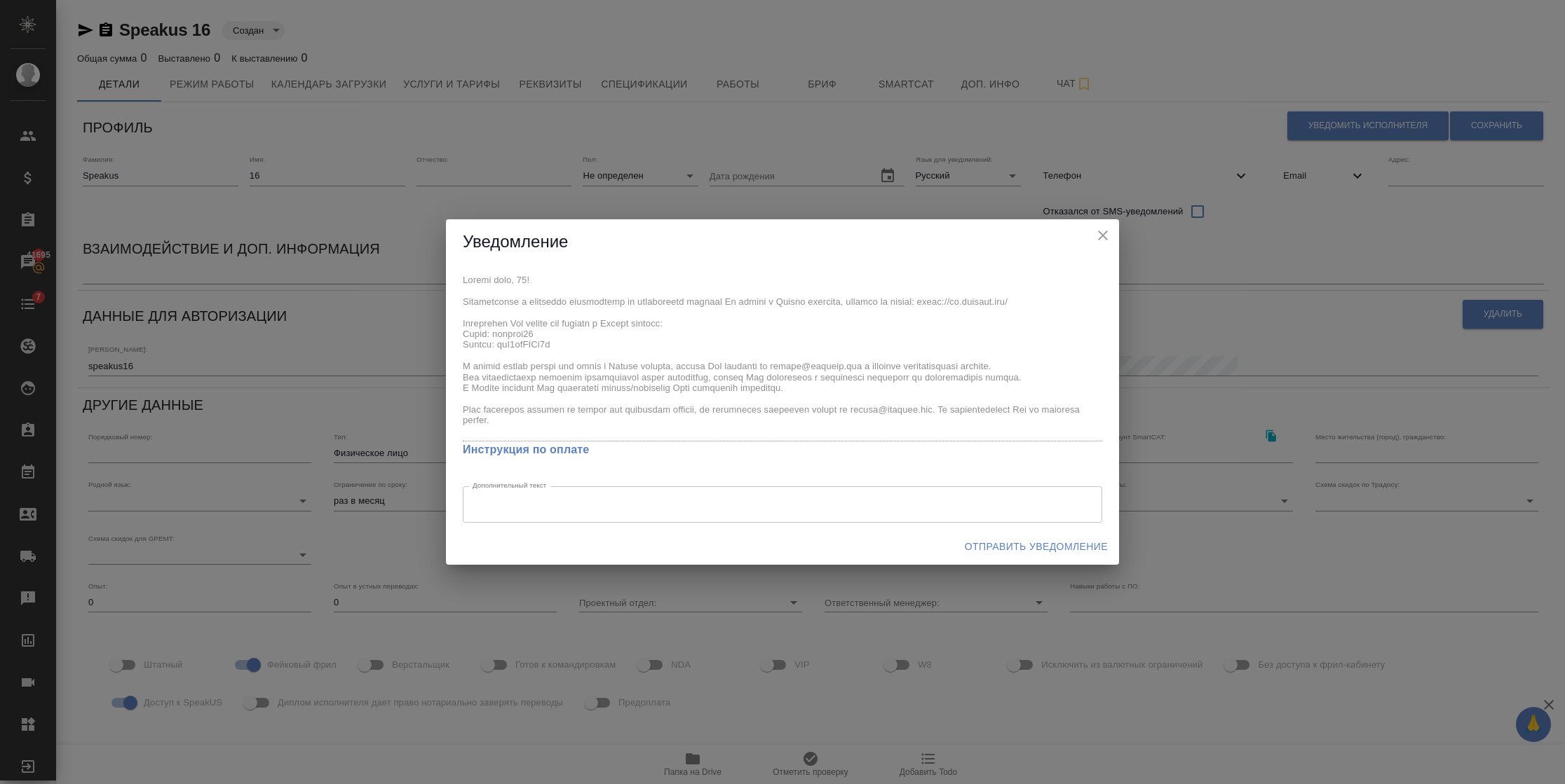
click at [983, 531] on div "Отправить уведомление" at bounding box center [782, 546] width 673 height 37
click at [991, 543] on span "Отправить уведомление" at bounding box center [1036, 546] width 143 height 17
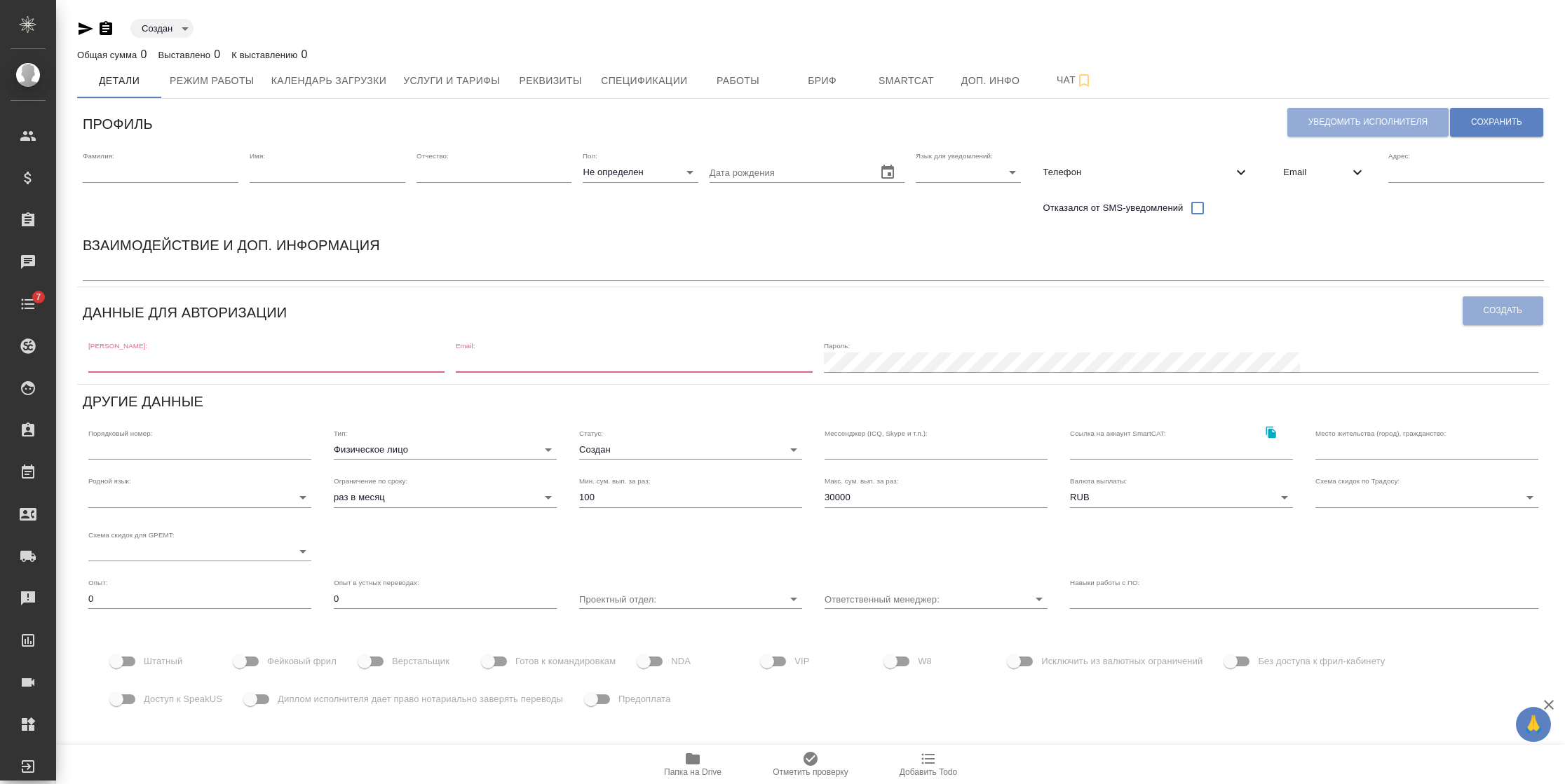
click at [149, 151] on div "Фамилия:" at bounding box center [160, 167] width 156 height 31
click at [144, 167] on input "text" at bounding box center [160, 173] width 156 height 20
type input "Speakus"
type input "[EMAIL_ADDRESS][DOMAIN_NAME]"
click at [309, 167] on input "text" at bounding box center [327, 173] width 156 height 20
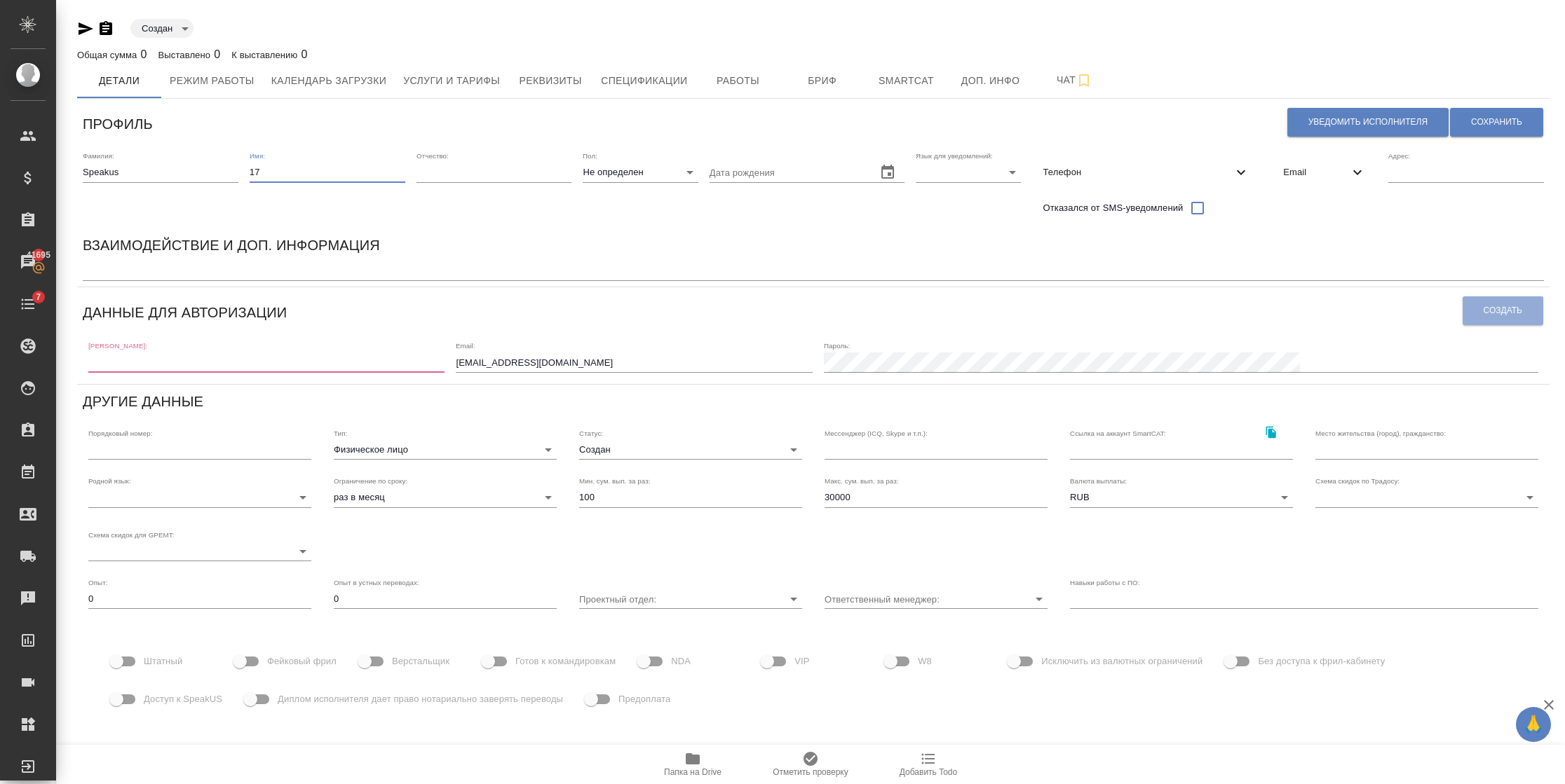
type input "17"
click at [989, 167] on body "🙏 .cls-1 fill:#fff; AWATERA [PERSON_NAME] Спецификации Заказы 41695 Чаты 7 Todo…" at bounding box center [782, 392] width 1565 height 784
click at [957, 167] on li "Русский" at bounding box center [964, 172] width 105 height 23
type input "RU"
drag, startPoint x: 607, startPoint y: 358, endPoint x: 403, endPoint y: 356, distance: 204.0
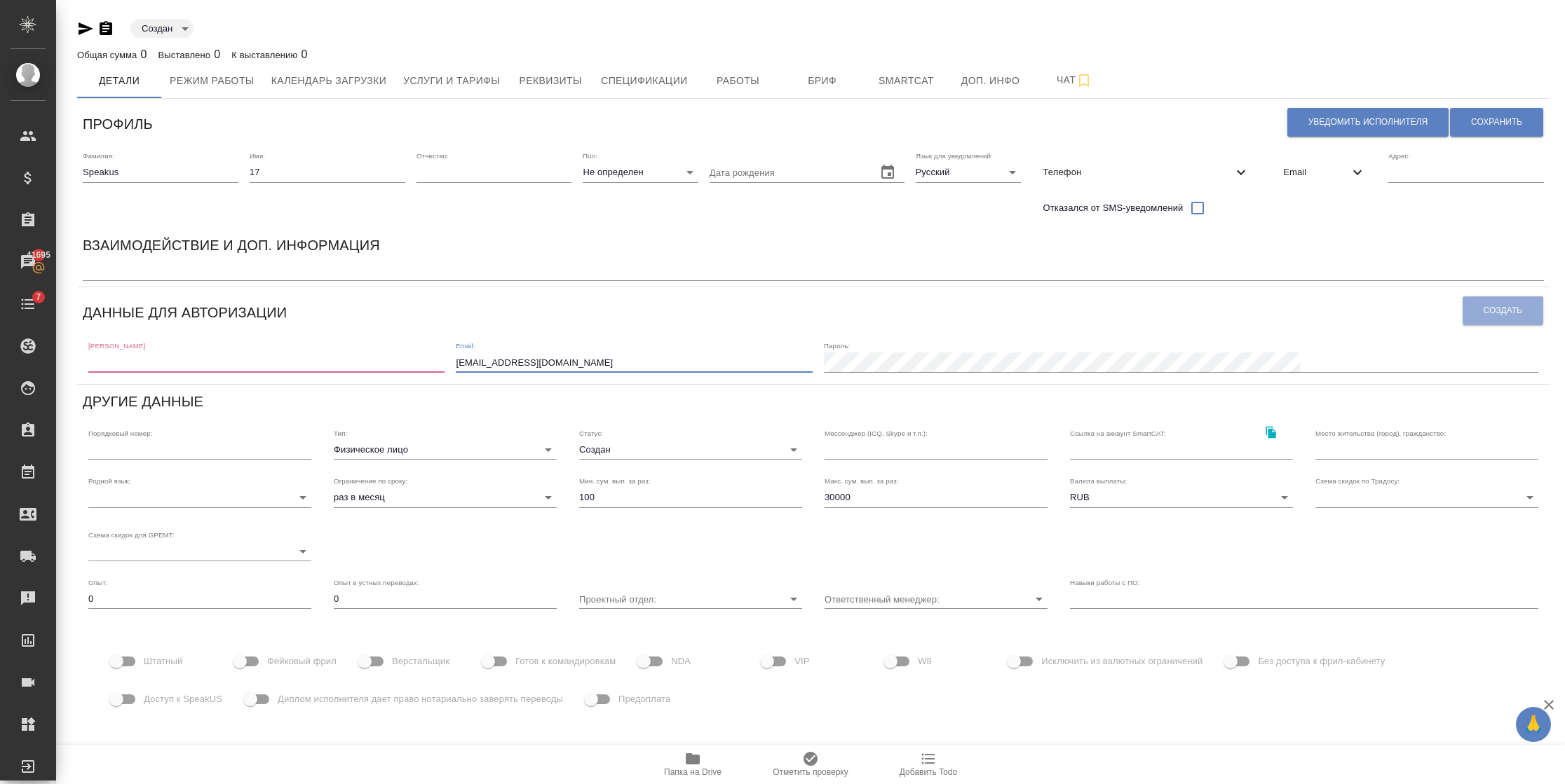
click at [403, 356] on div "[PERSON_NAME]: Email: [EMAIL_ADDRESS][DOMAIN_NAME] Пароль:" at bounding box center [813, 356] width 1461 height 43
click at [596, 365] on input "[EMAIL_ADDRESS][DOMAIN_NAME]" at bounding box center [633, 363] width 356 height 20
click at [618, 362] on input "[EMAIL_ADDRESS][DOMAIN_NAME]" at bounding box center [633, 363] width 356 height 20
drag, startPoint x: 704, startPoint y: 363, endPoint x: 453, endPoint y: 380, distance: 251.6
click at [453, 380] on div "Профиль Уведомить исполнителя Сохранить Фамилия: [PERSON_NAME] Имя: 17 Отчество…" at bounding box center [813, 456] width 1472 height 704
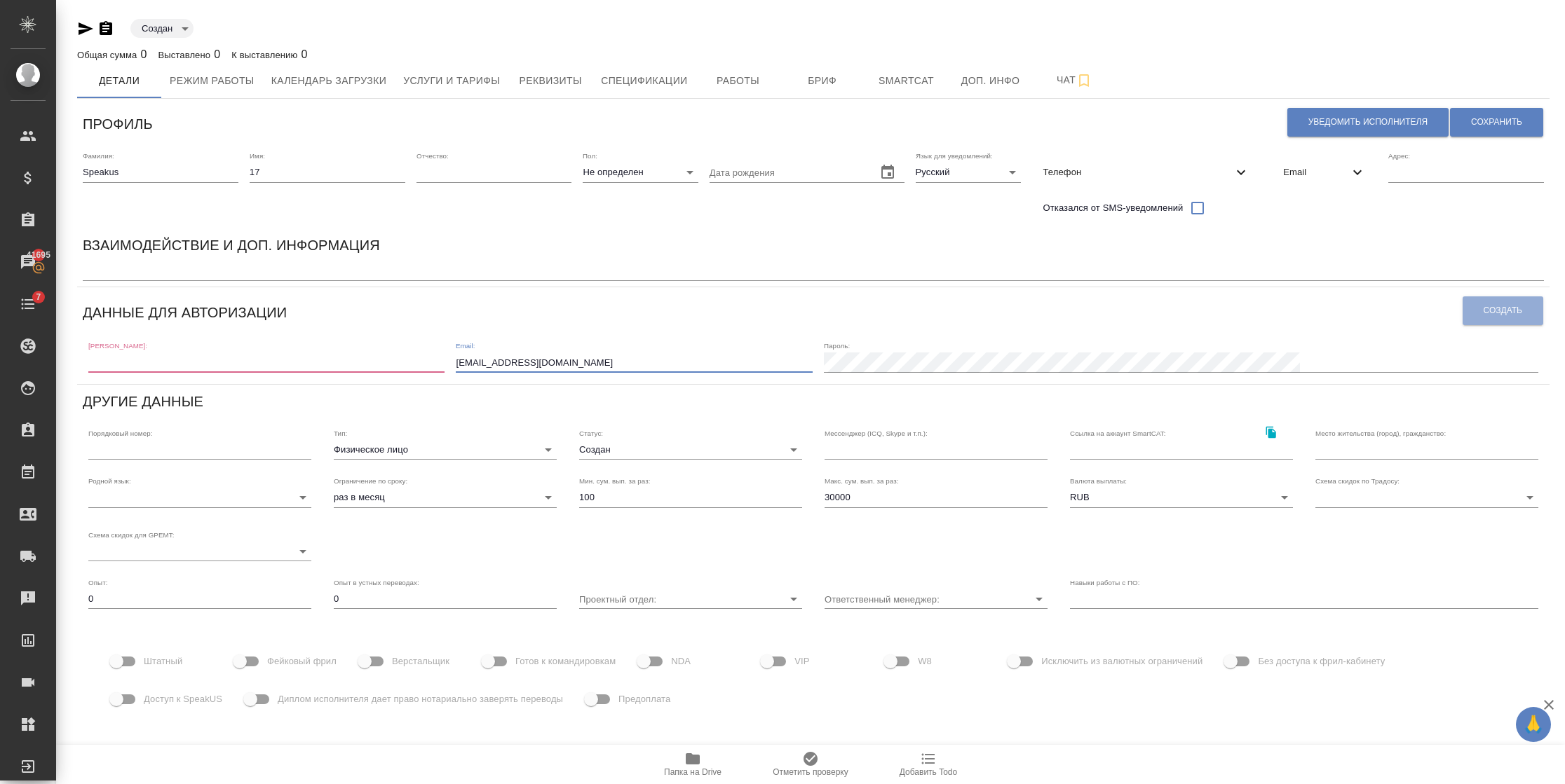
type input "[EMAIL_ADDRESS][DOMAIN_NAME]"
click at [258, 375] on div "[PERSON_NAME]: Email: [EMAIL_ADDRESS][DOMAIN_NAME] [PERSON_NAME]:" at bounding box center [813, 356] width 1461 height 43
click at [253, 363] on input "text" at bounding box center [266, 363] width 356 height 20
paste input "[EMAIL_ADDRESS][DOMAIN_NAME]"
type input "speakus17"
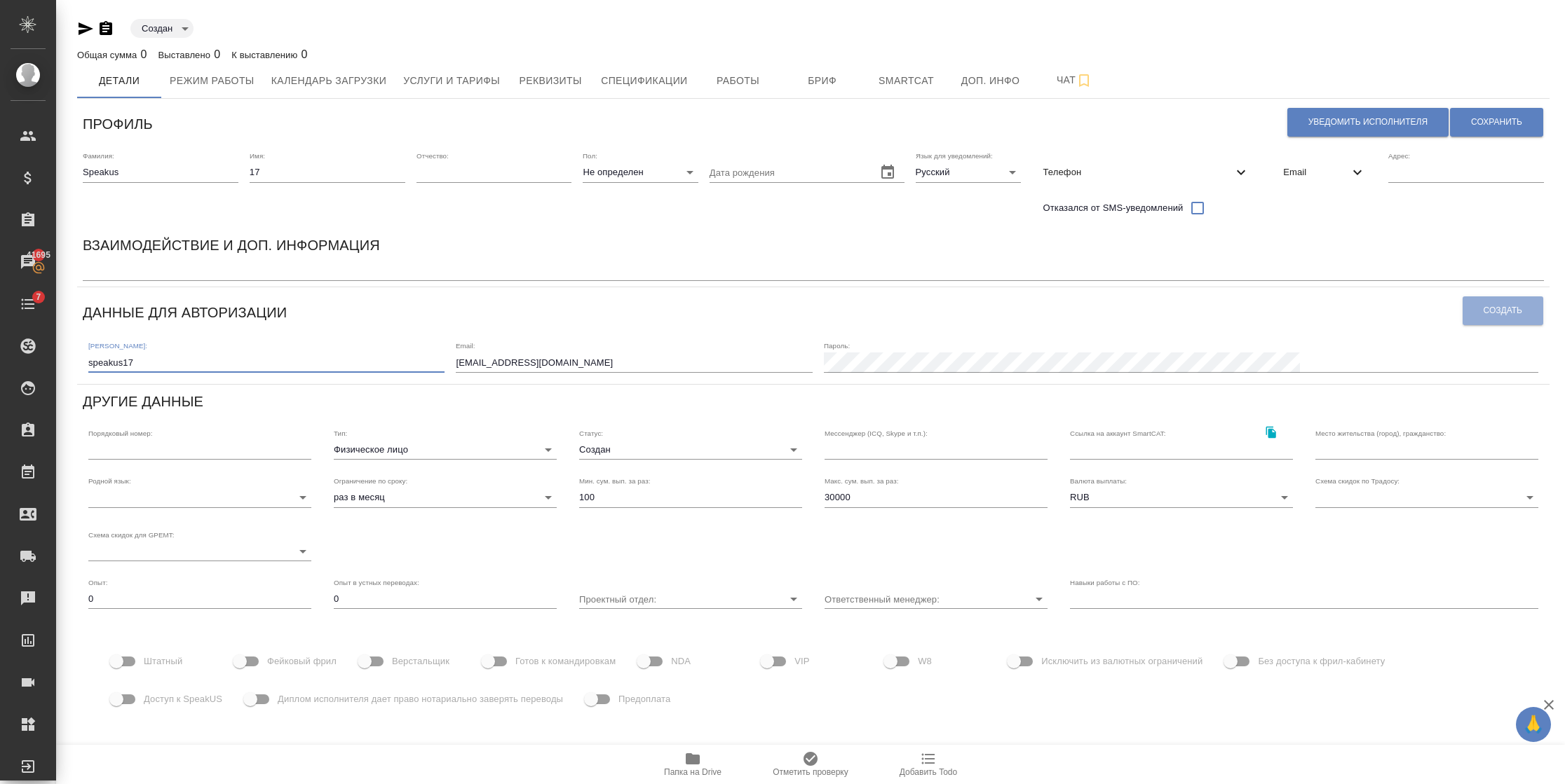
click at [1284, 172] on span "Email" at bounding box center [1316, 173] width 66 height 14
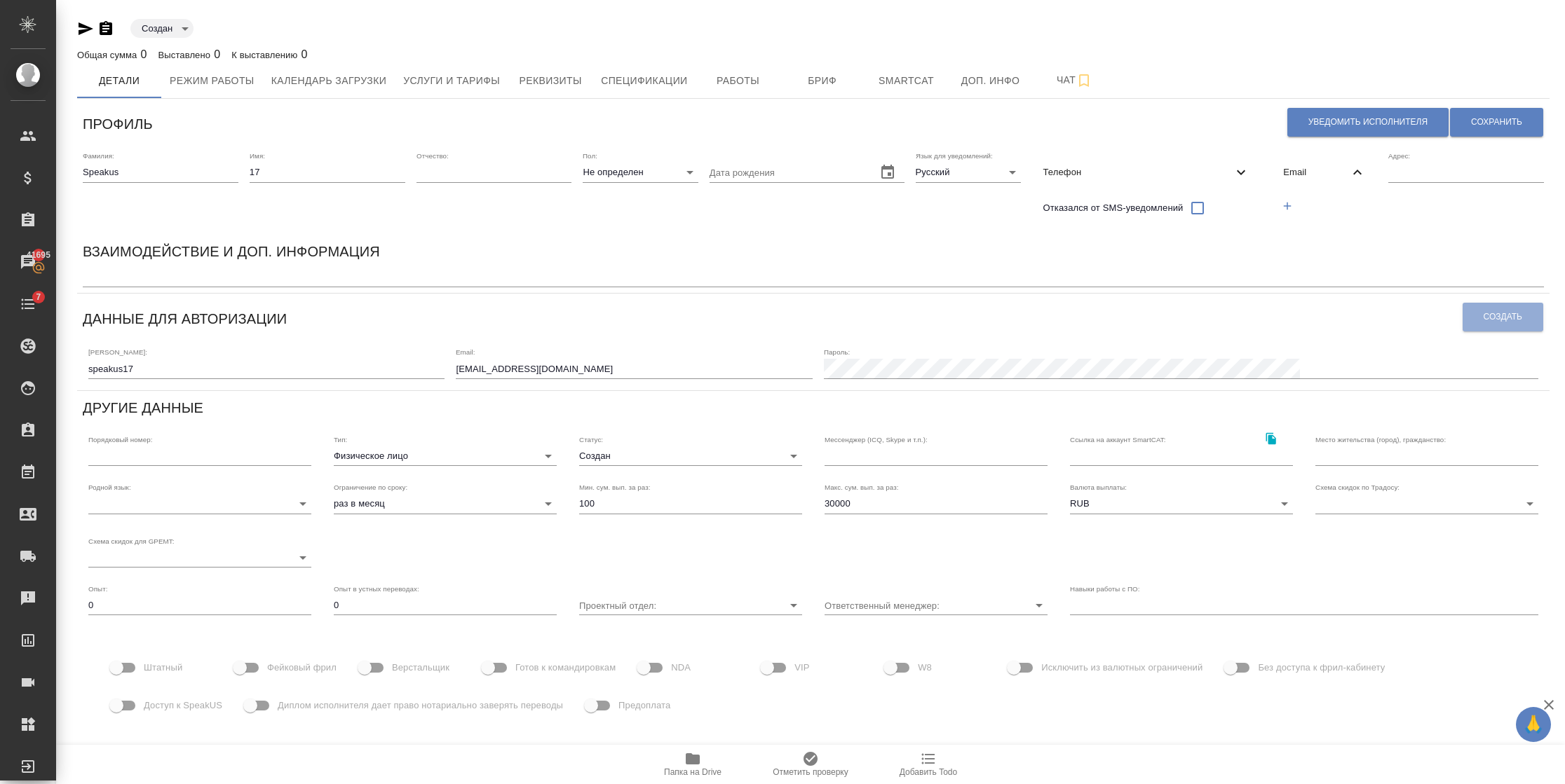
click at [1277, 210] on button "button" at bounding box center [1287, 206] width 29 height 29
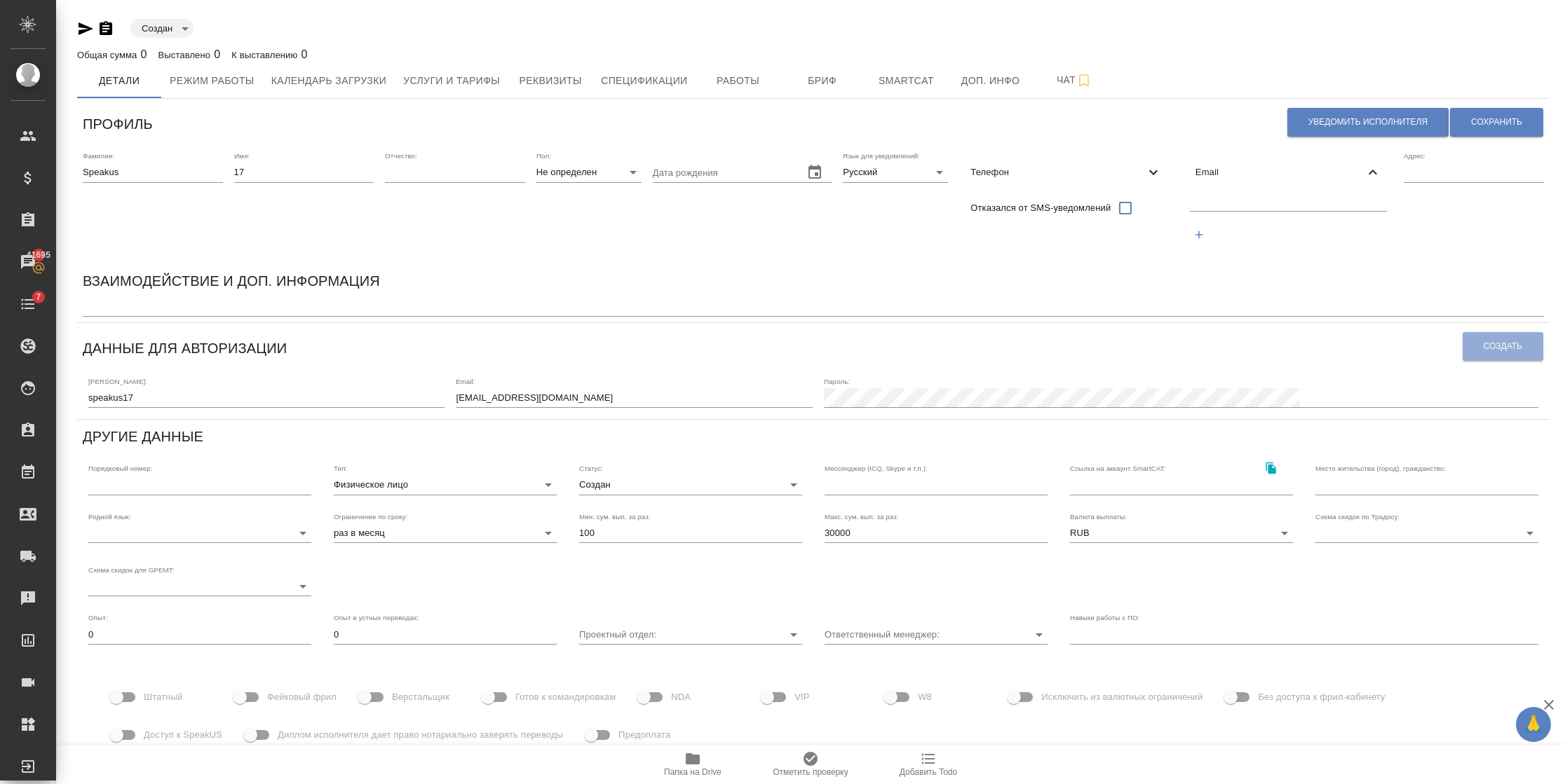
click at [1259, 204] on input "text" at bounding box center [1289, 202] width 198 height 17
paste input "[EMAIL_ADDRESS][DOMAIN_NAME]"
type input "[EMAIL_ADDRESS][DOMAIN_NAME]"
click at [1464, 119] on button "Сохранить" at bounding box center [1497, 122] width 94 height 29
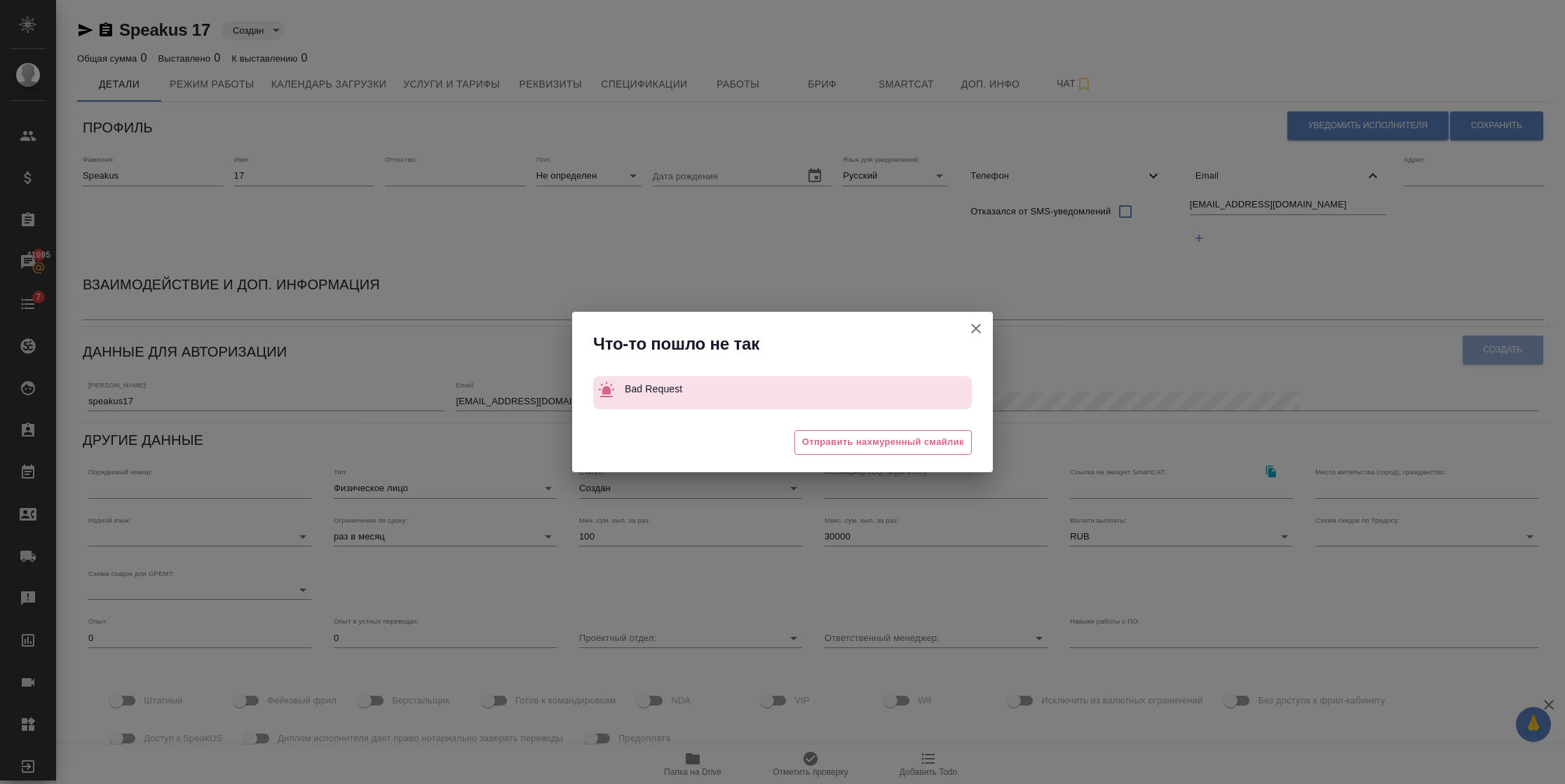
click at [964, 328] on button "Штатный" at bounding box center [975, 328] width 33 height 33
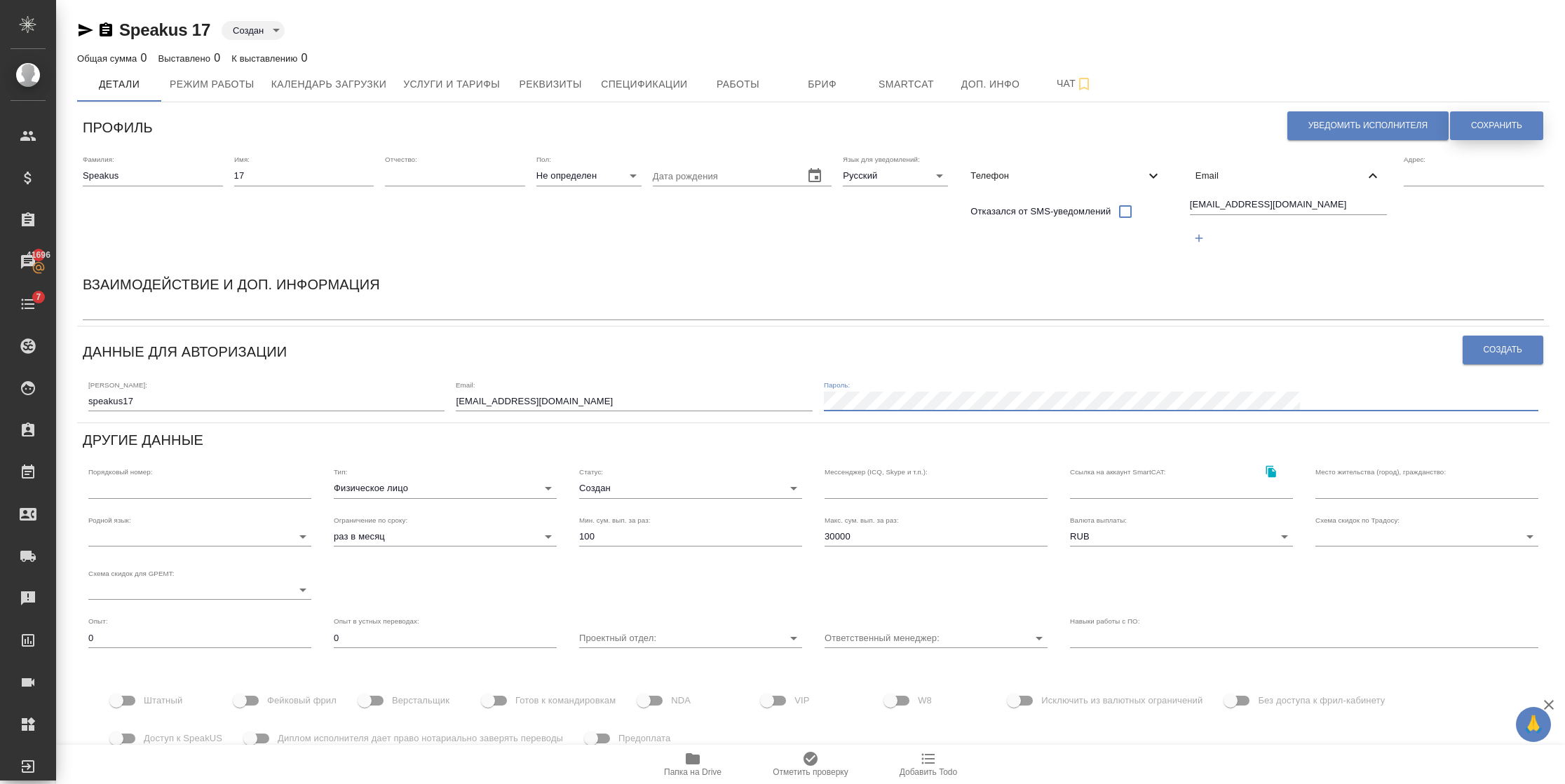
click at [1521, 118] on button "Сохранить" at bounding box center [1497, 126] width 94 height 29
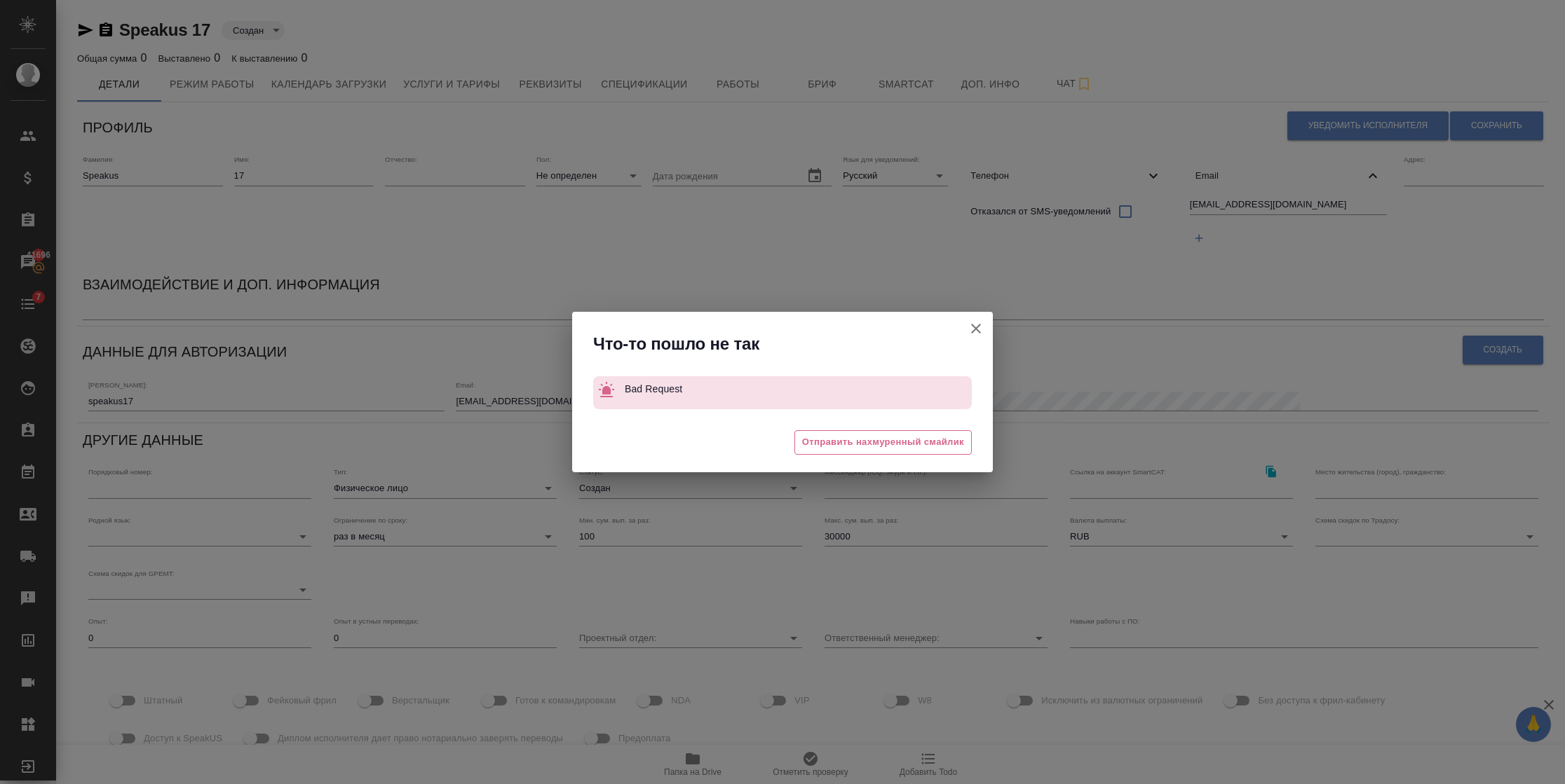
click at [974, 320] on icon "button" at bounding box center [975, 329] width 17 height 17
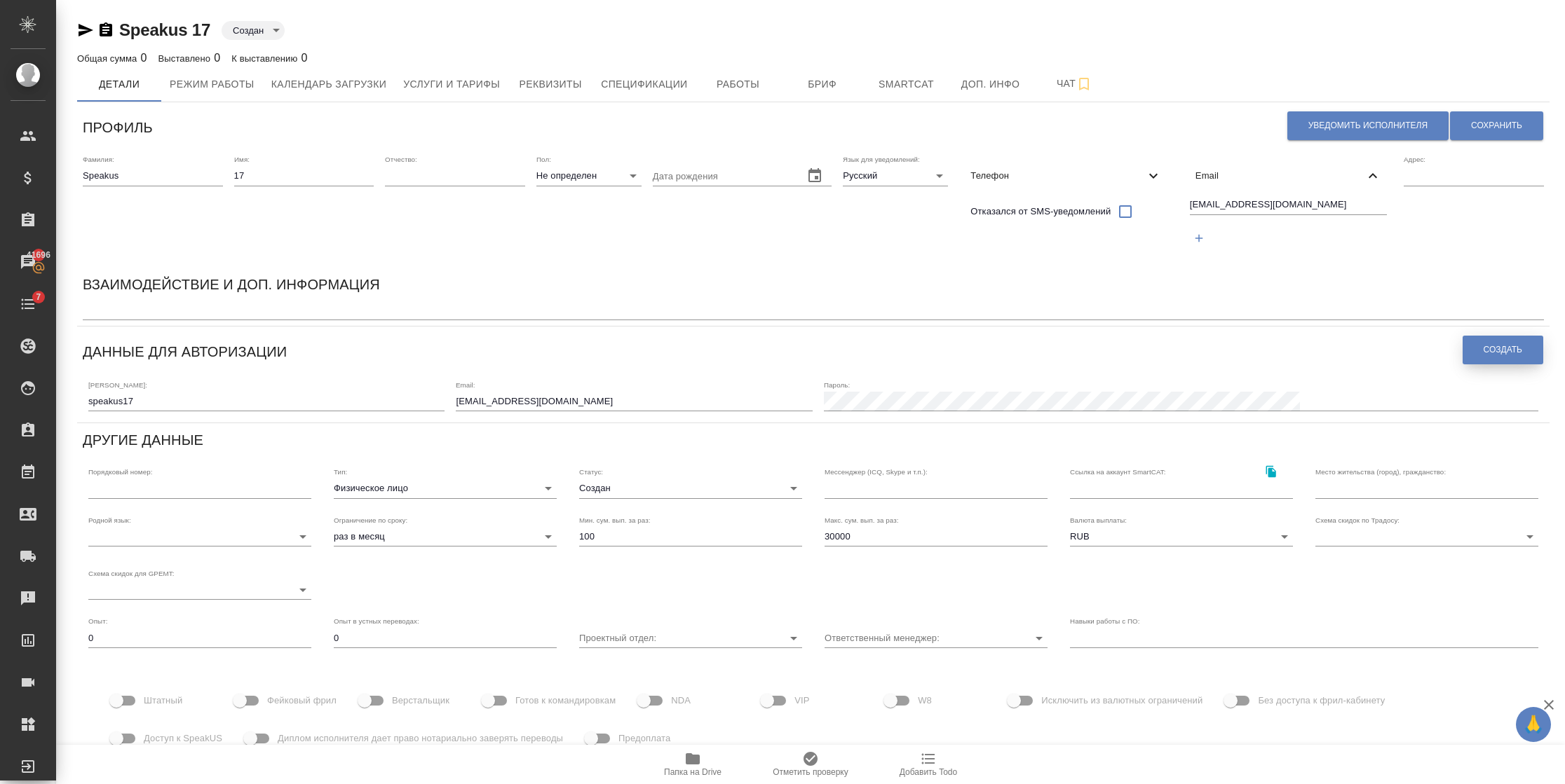
click at [1524, 357] on button "Создать" at bounding box center [1503, 350] width 81 height 29
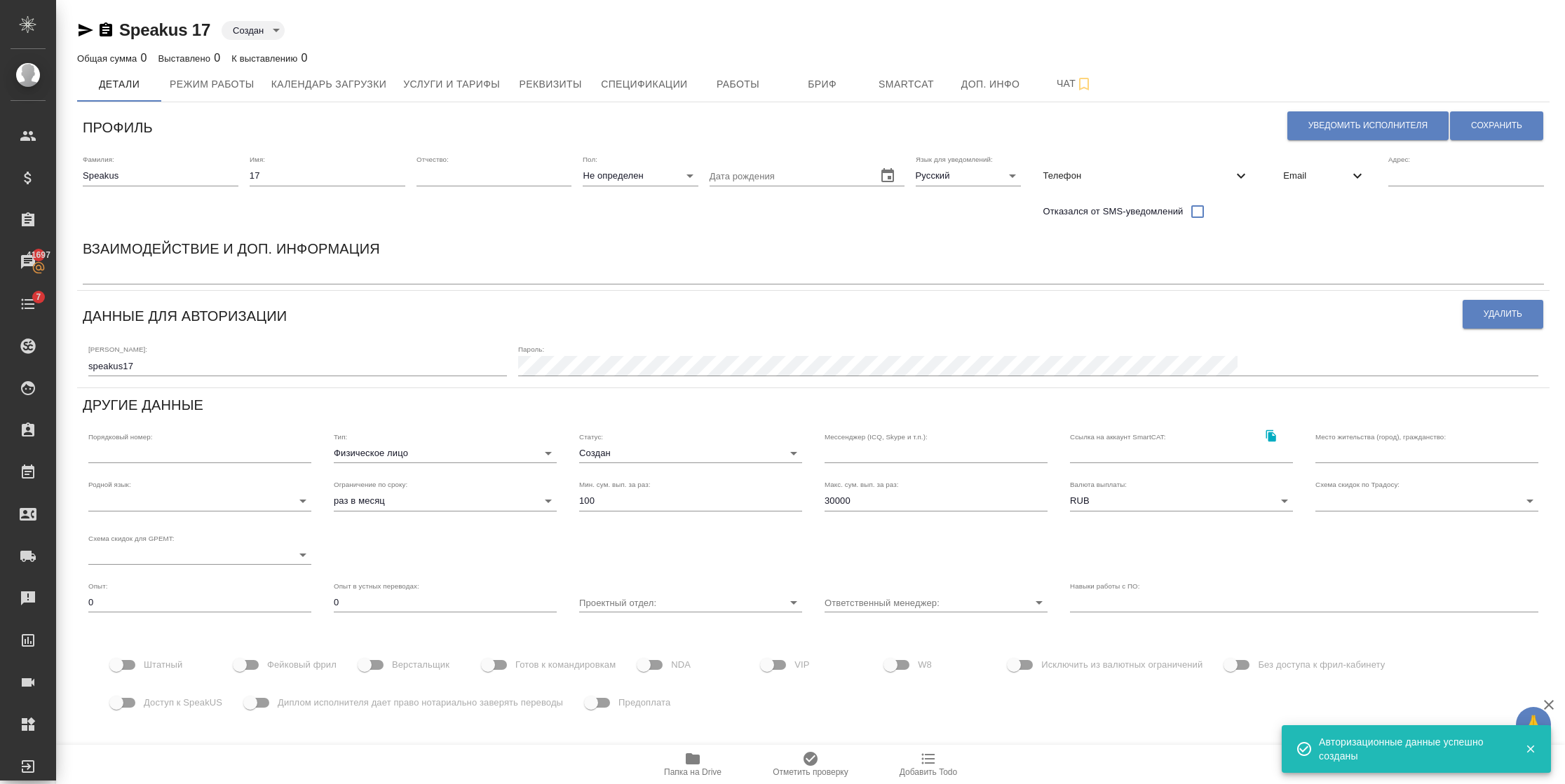
click at [122, 692] on input "Доступ к SpeakUS" at bounding box center [116, 703] width 80 height 27
checkbox input "true"
click at [291, 663] on span "Фейковый фрил" at bounding box center [302, 665] width 69 height 14
click at [280, 663] on input "Фейковый фрил" at bounding box center [240, 665] width 80 height 27
checkbox input "true"
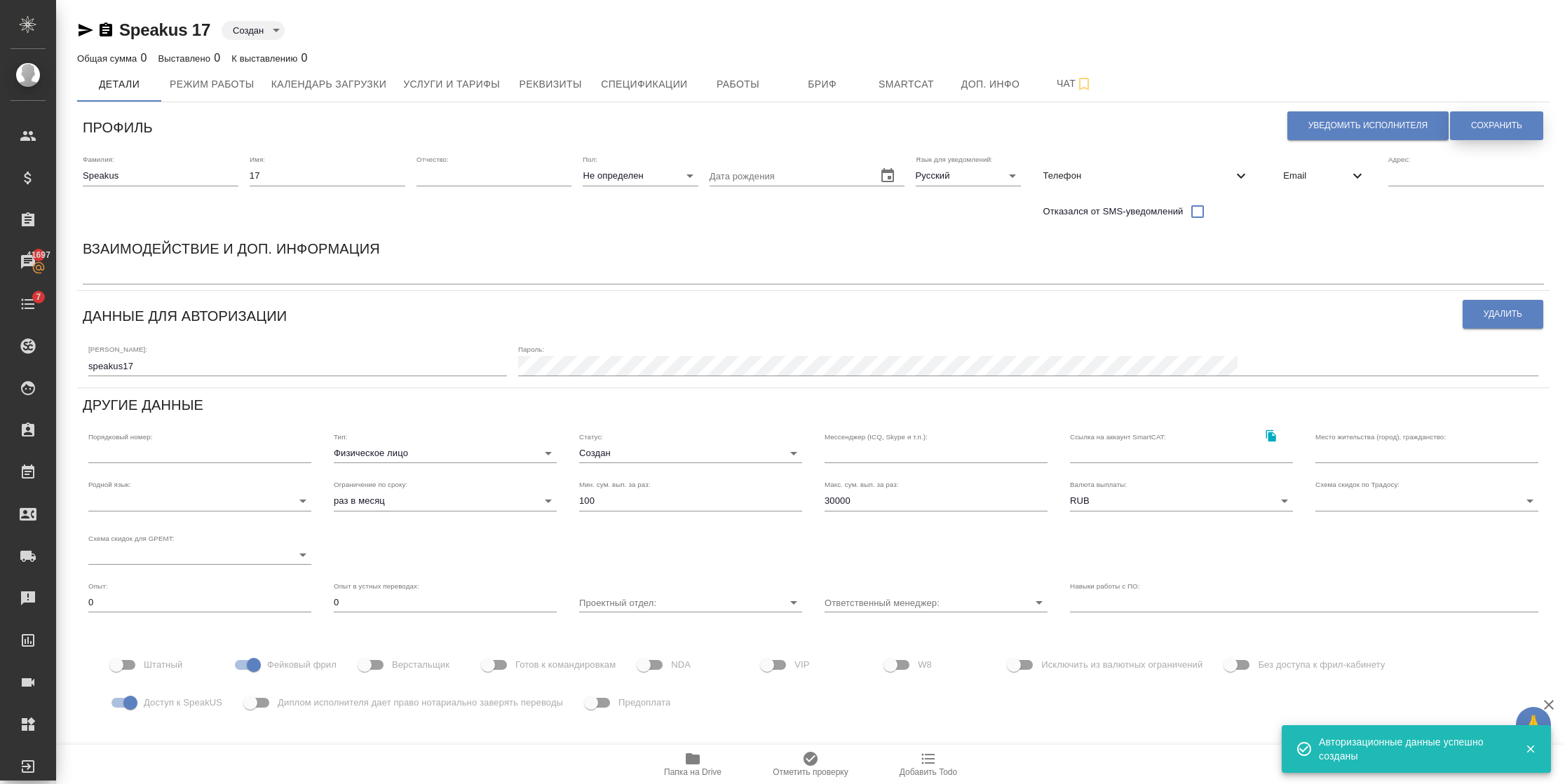
click at [1490, 126] on span "Сохранить" at bounding box center [1496, 125] width 51 height 12
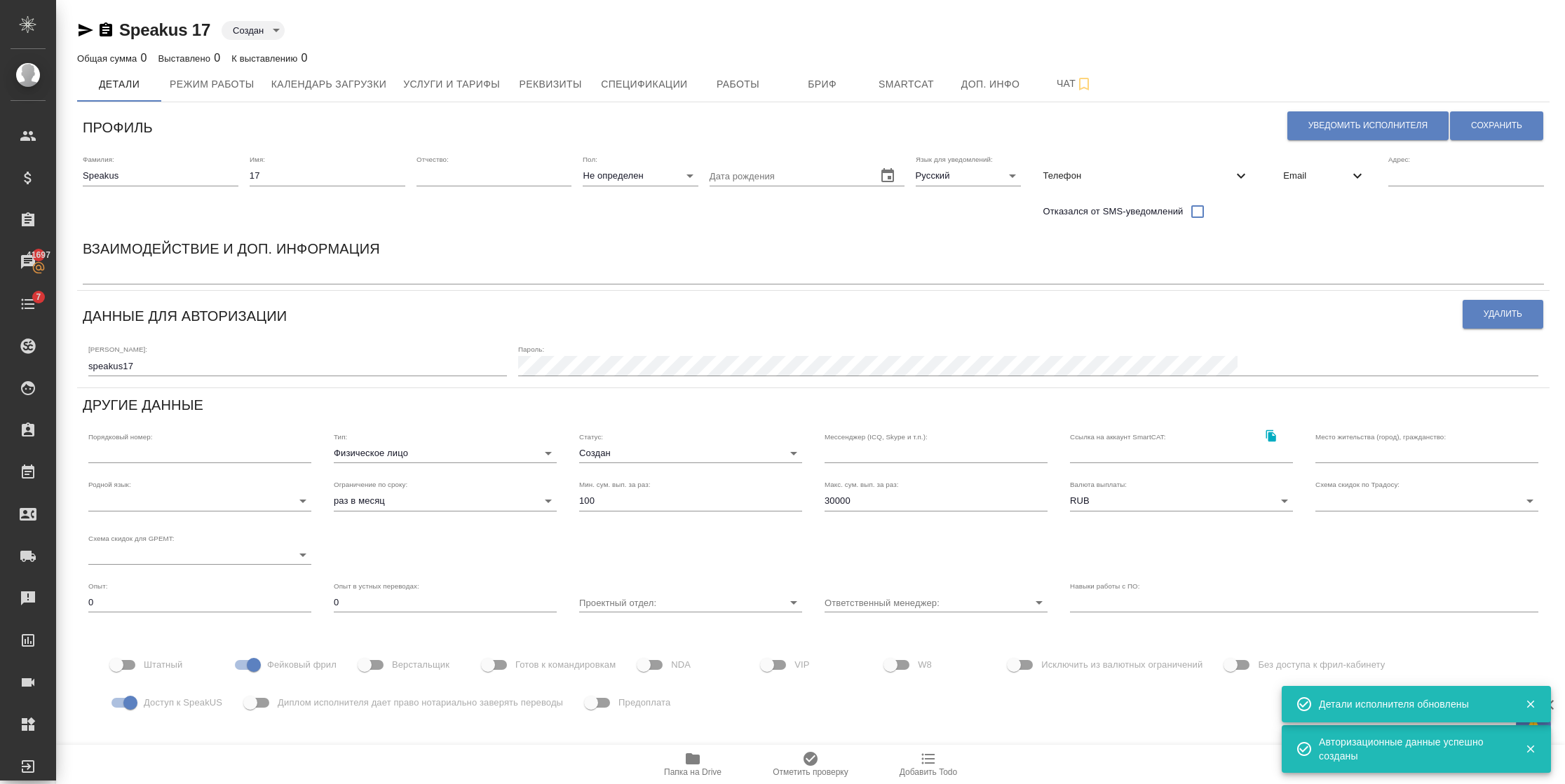
click at [1343, 174] on span "Email" at bounding box center [1316, 176] width 66 height 14
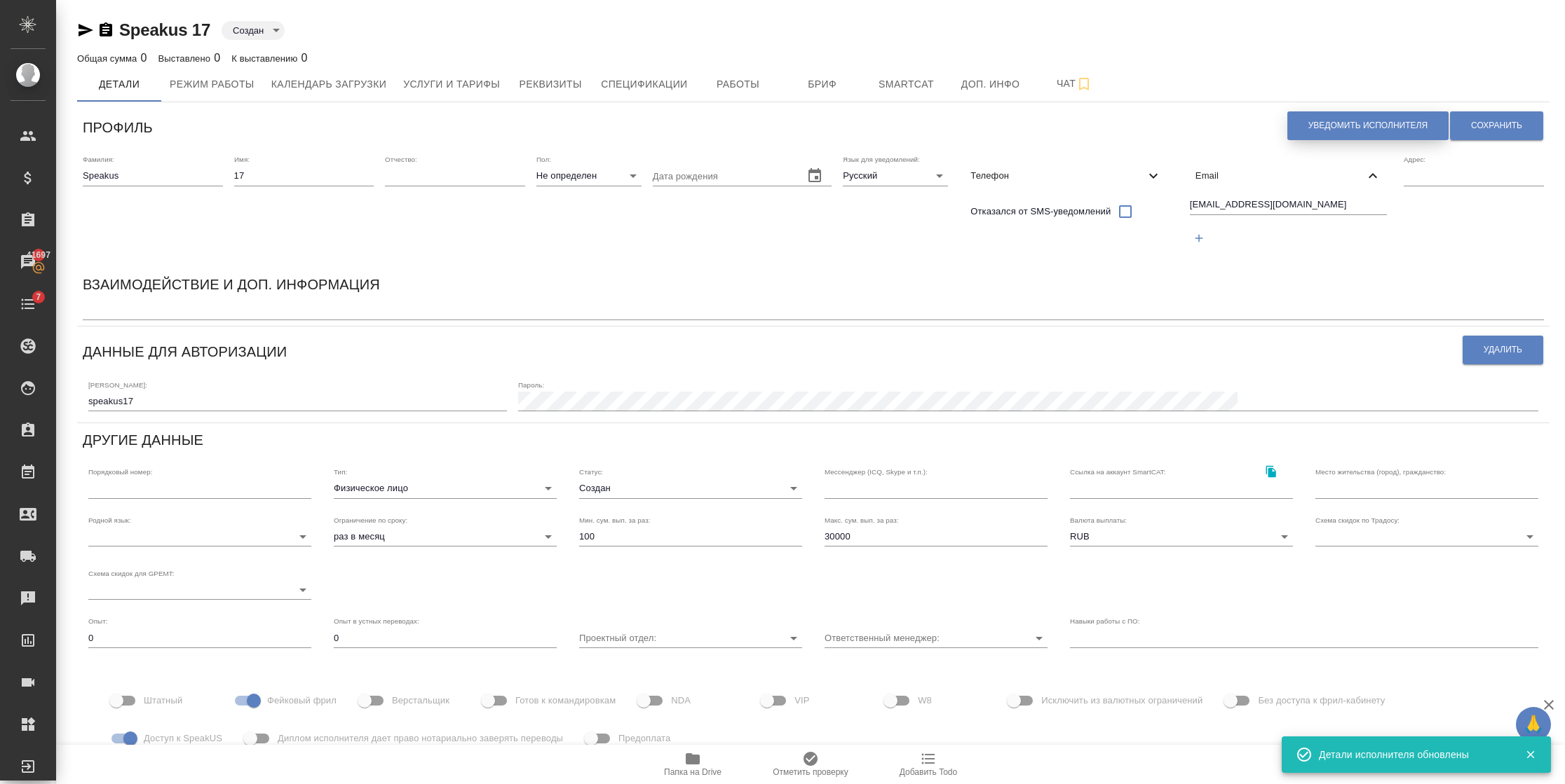
click at [1322, 122] on span "Уведомить исполнителя" at bounding box center [1368, 125] width 119 height 12
type textarea "Loremi dolo, 64! Sitametconse a elitseddo eiusmodtemp in utlaboreetd magnaal En…"
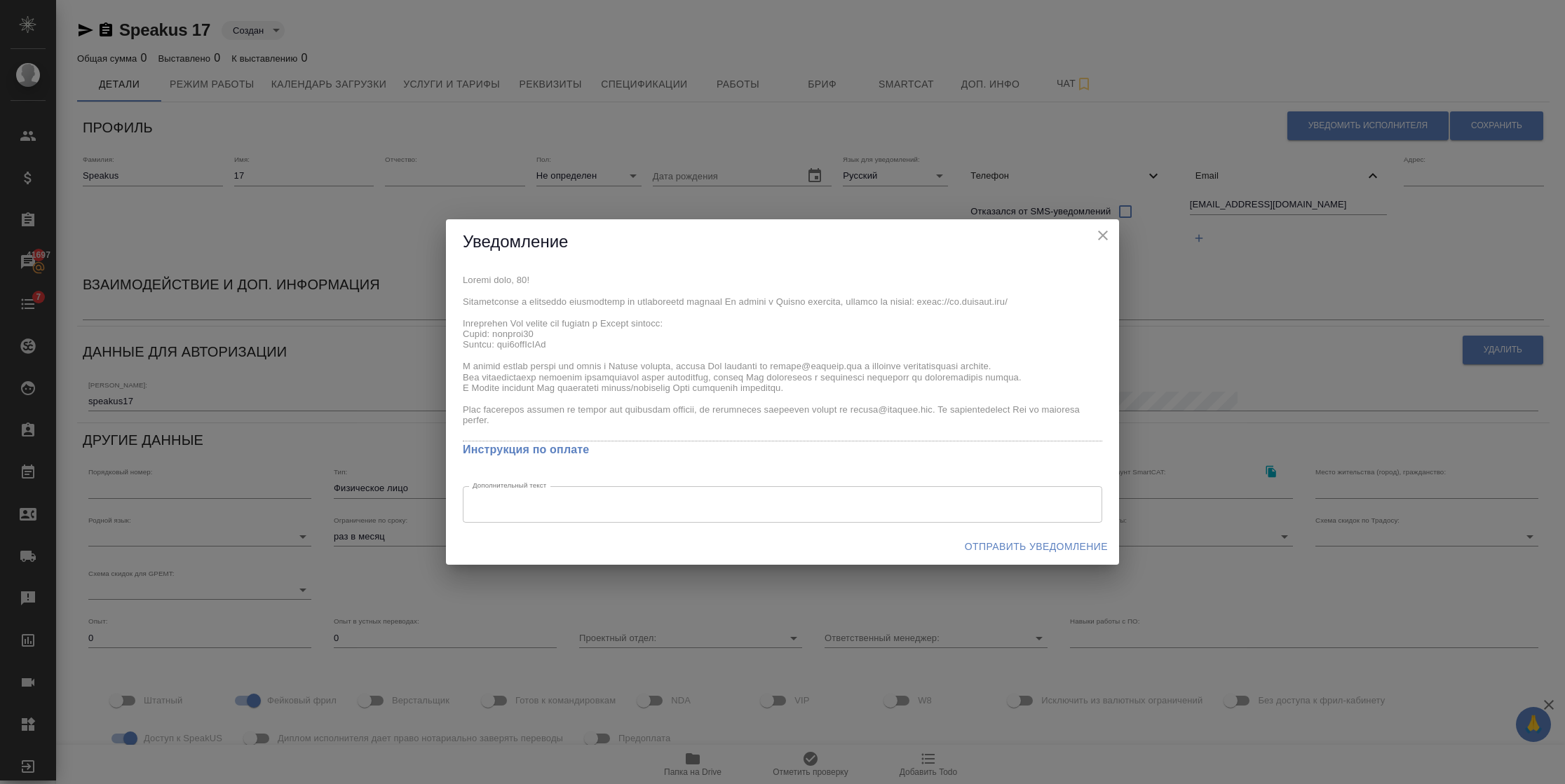
click at [970, 543] on span "Отправить уведомление" at bounding box center [1036, 546] width 143 height 17
